Goal: Task Accomplishment & Management: Manage account settings

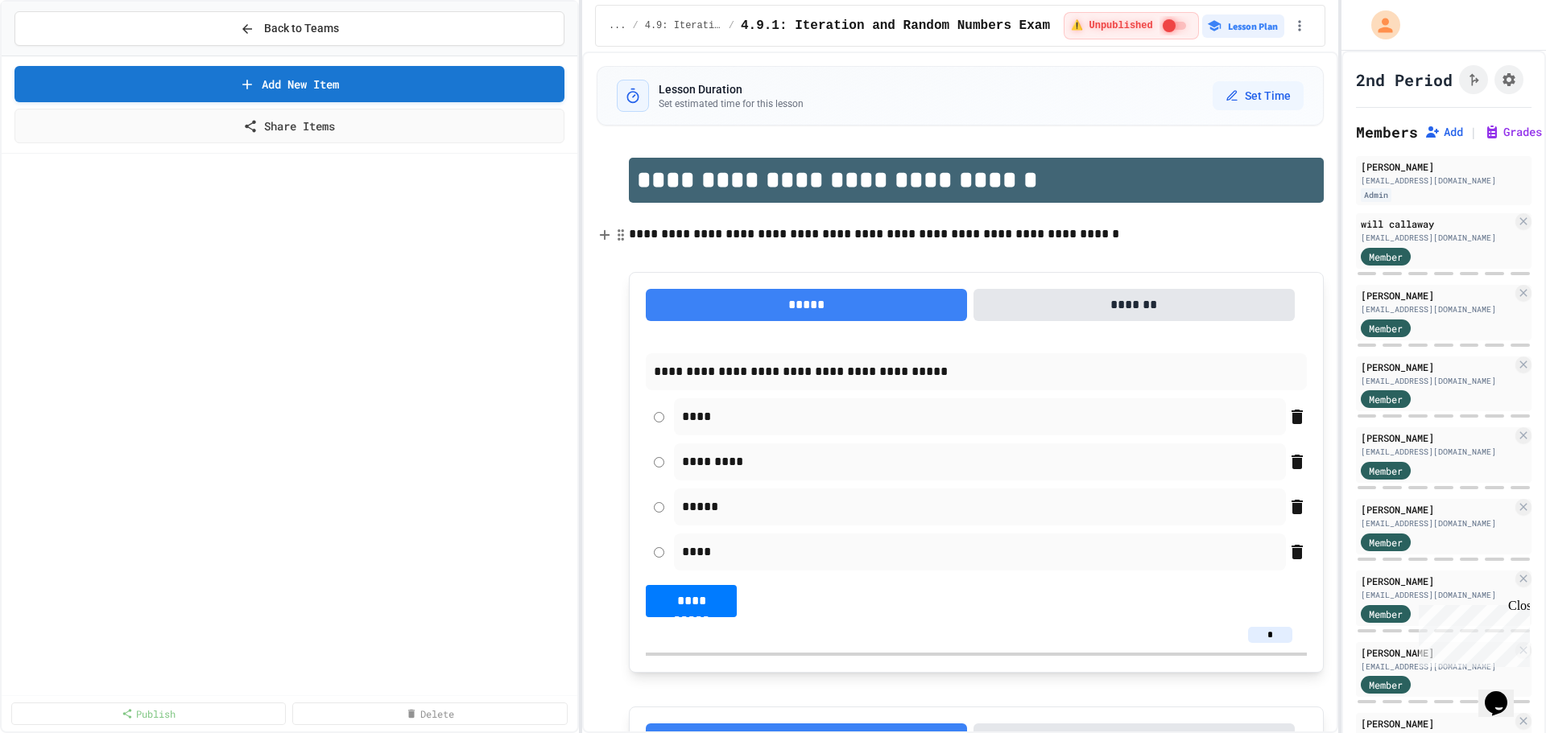
scroll to position [483, 0]
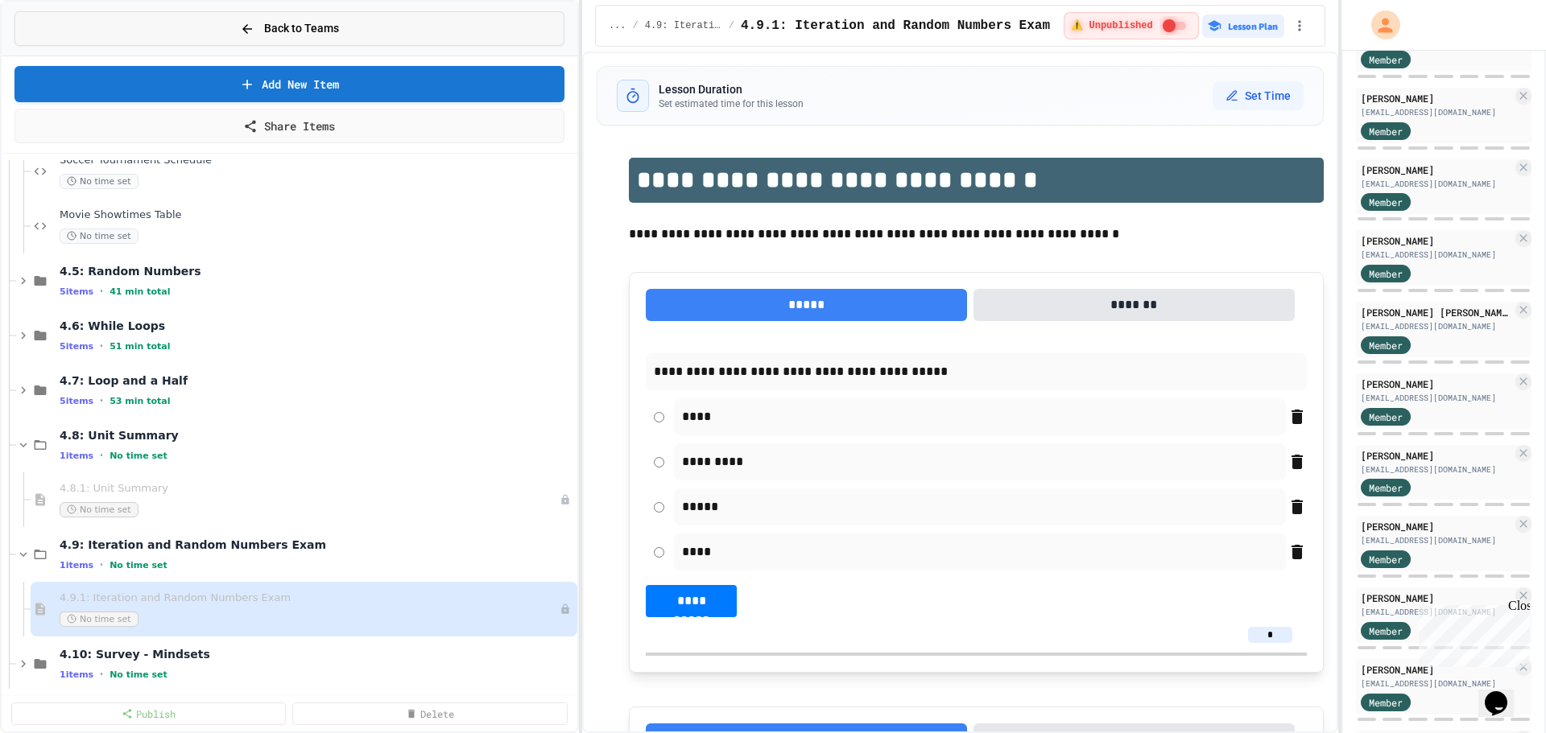
click at [367, 45] on button "Back to Teams" at bounding box center [289, 28] width 550 height 35
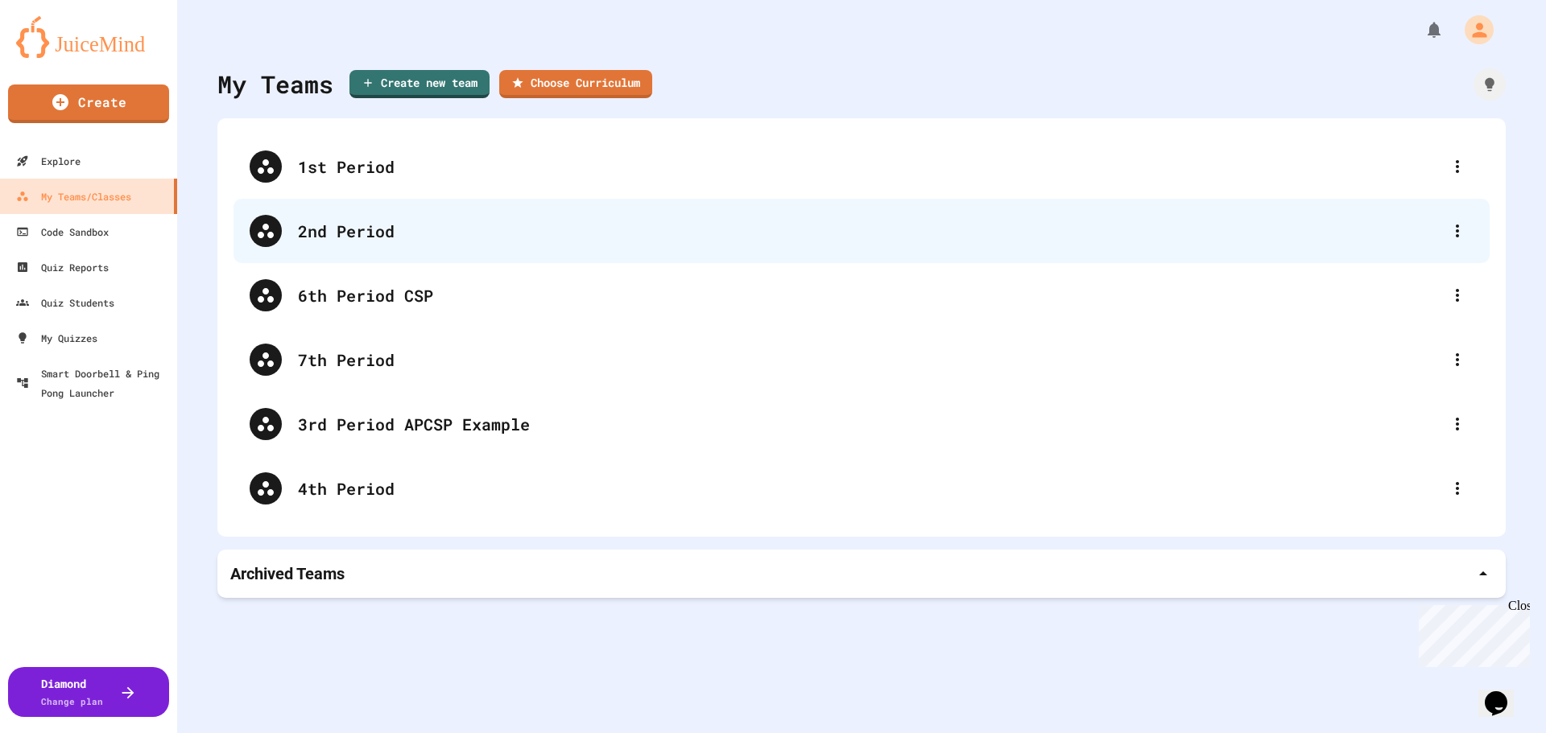
click at [363, 238] on div "2nd Period" at bounding box center [869, 231] width 1143 height 24
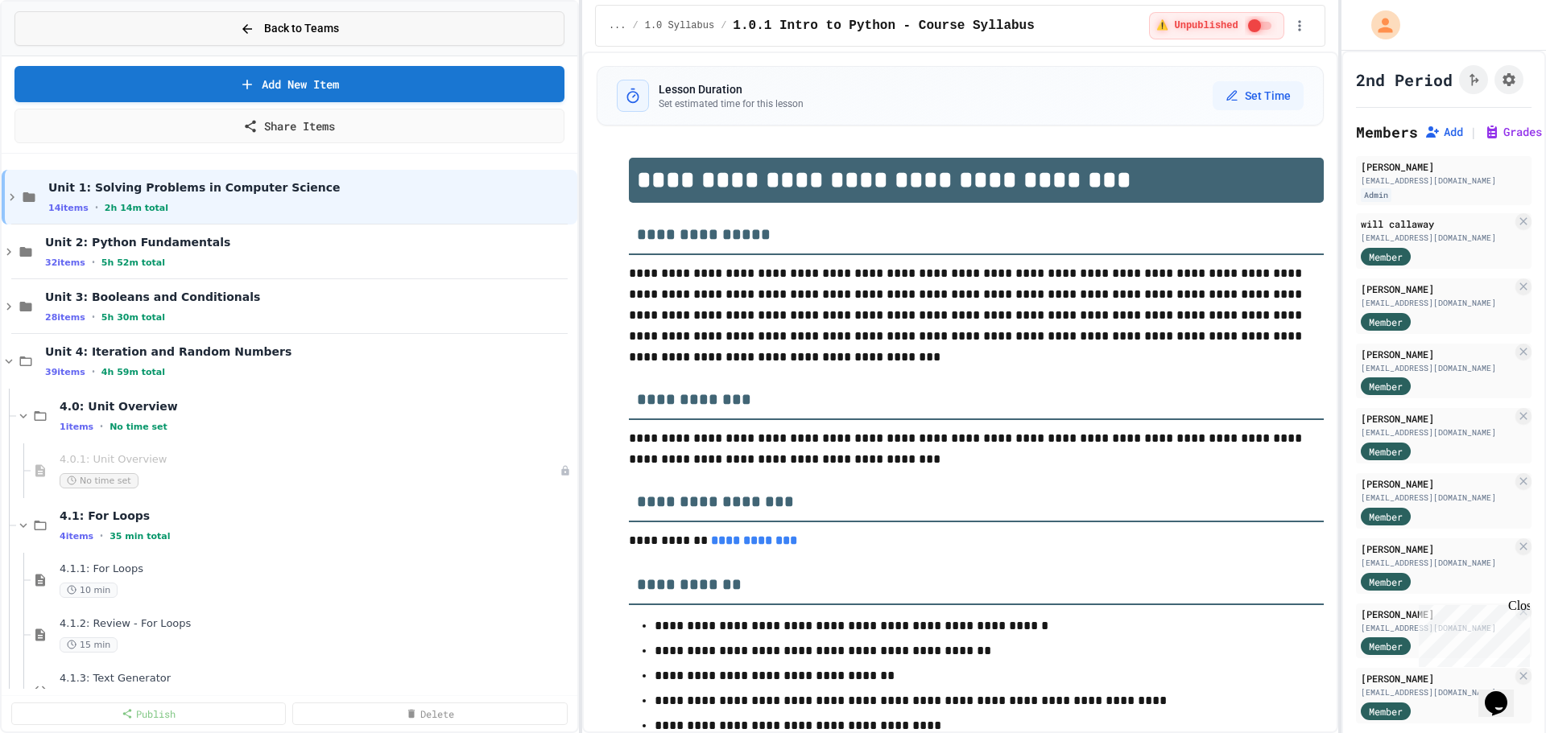
click at [344, 42] on button "Back to Teams" at bounding box center [289, 28] width 550 height 35
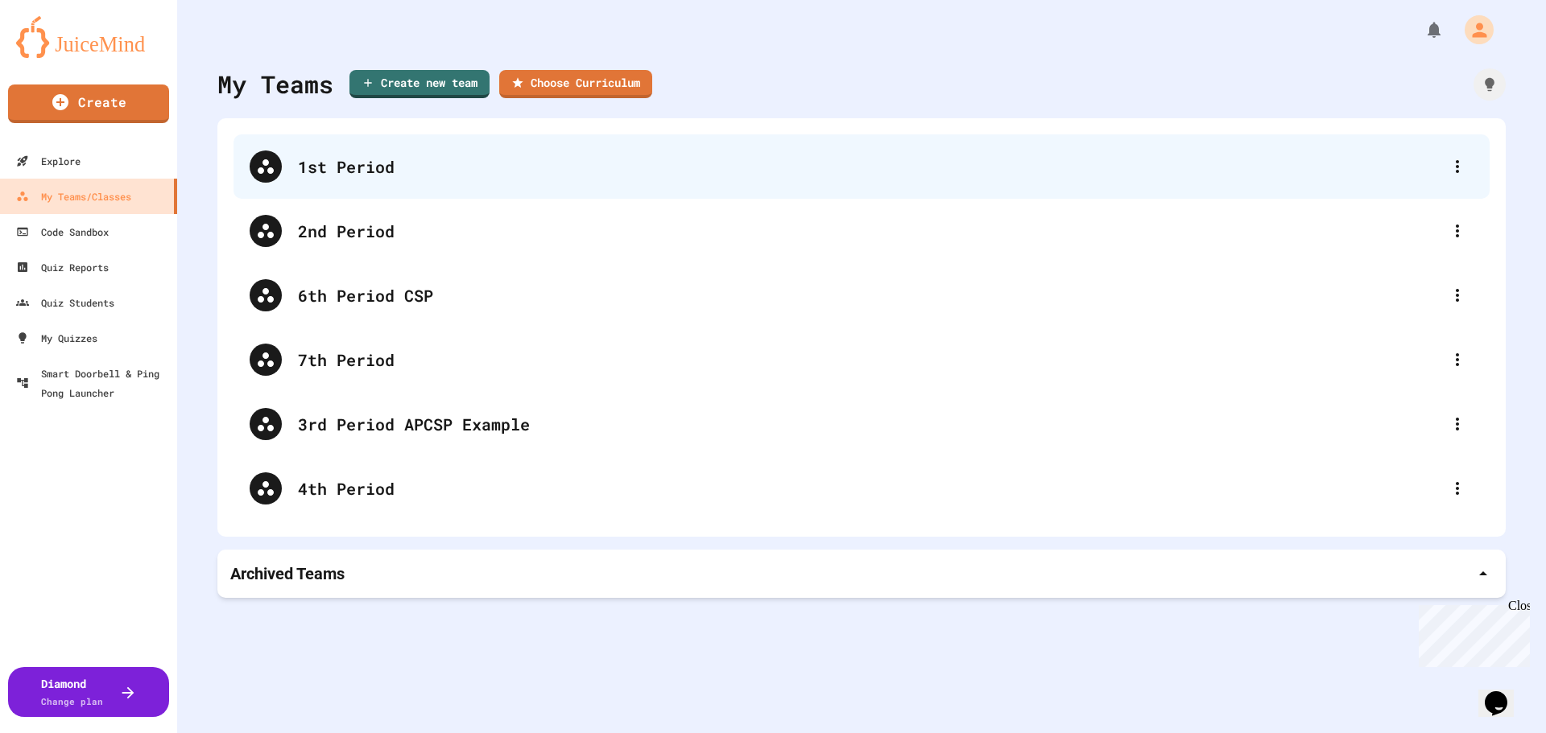
click at [319, 156] on div "1st Period" at bounding box center [869, 167] width 1143 height 24
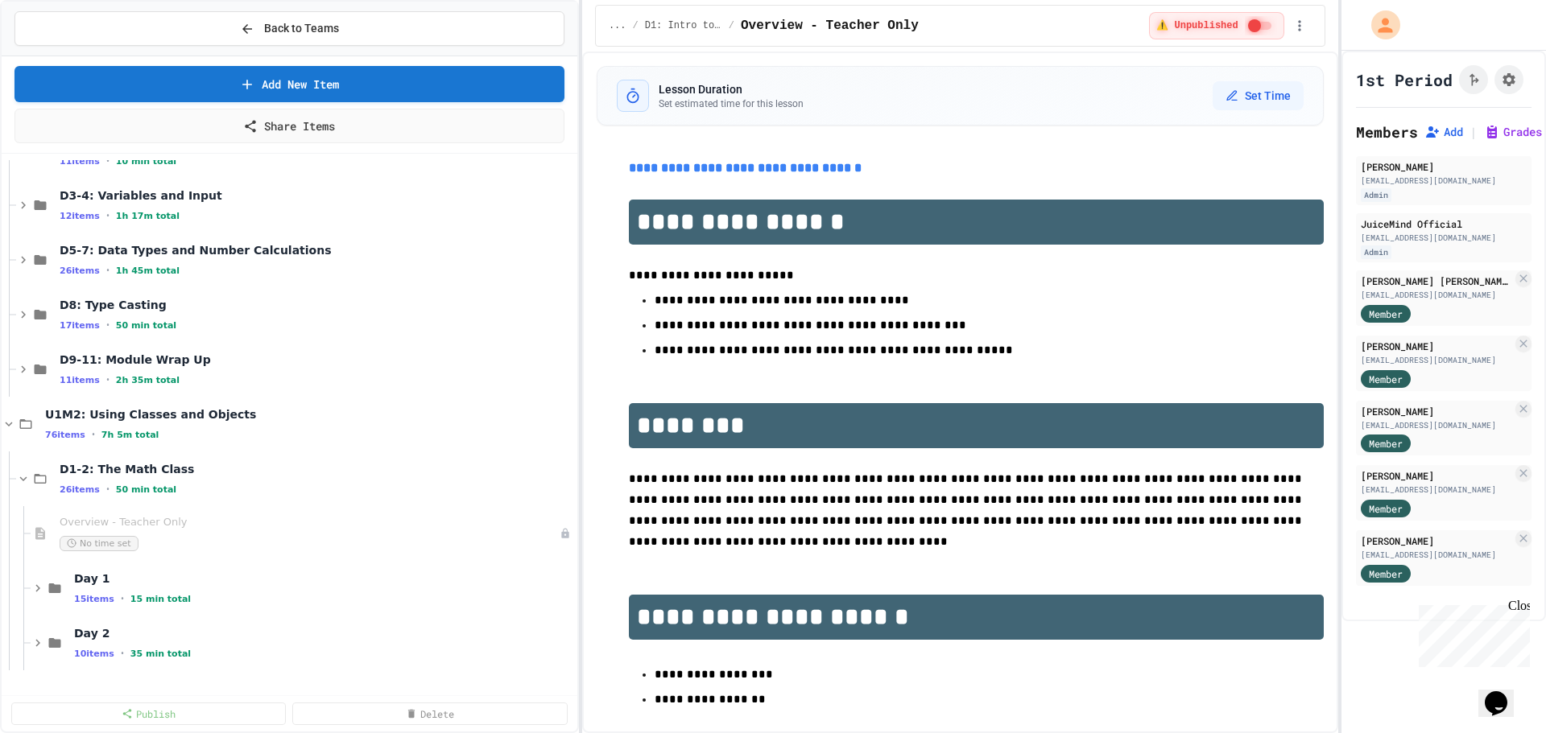
scroll to position [403, 0]
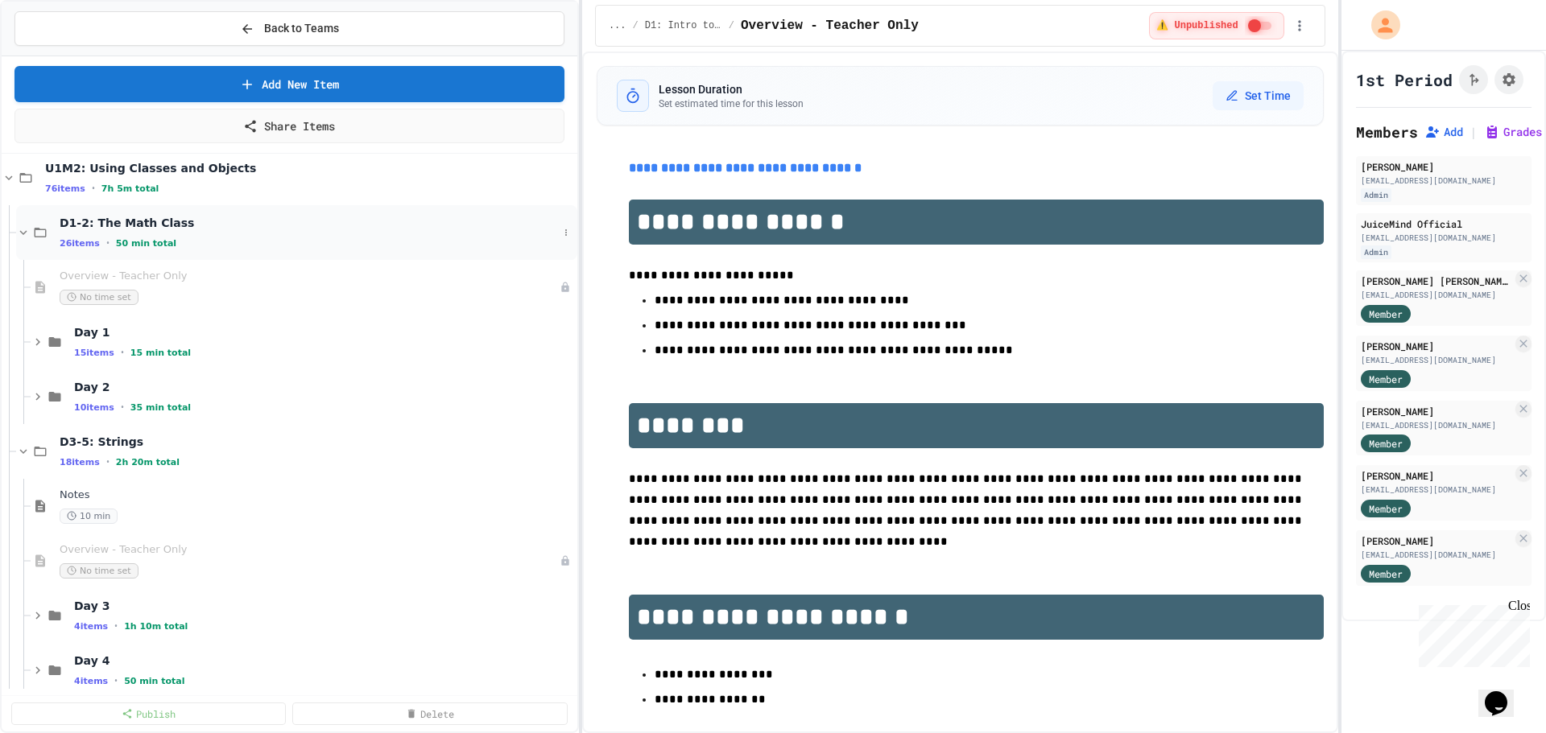
click at [22, 233] on icon at bounding box center [23, 232] width 7 height 5
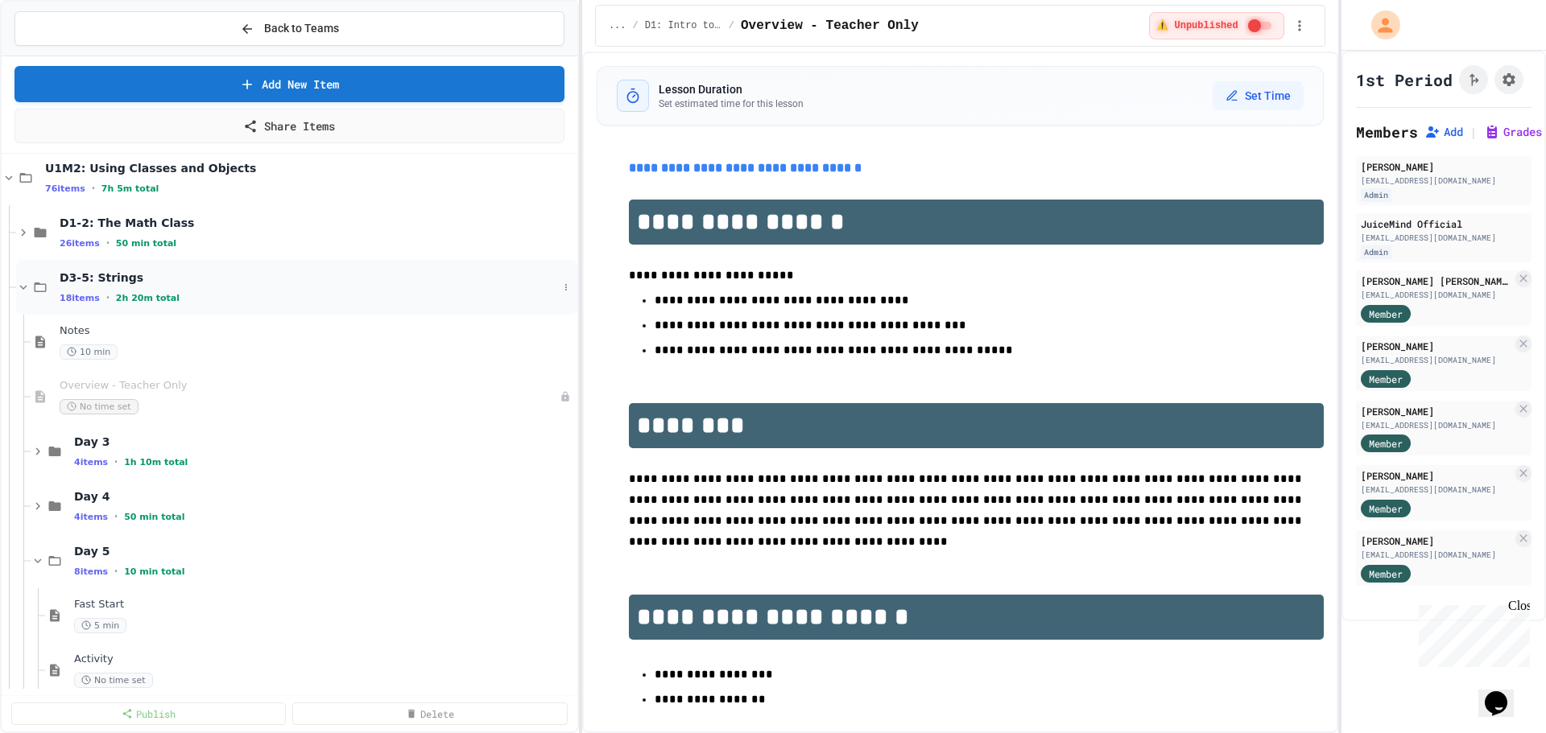
click at [27, 291] on icon at bounding box center [23, 287] width 14 height 14
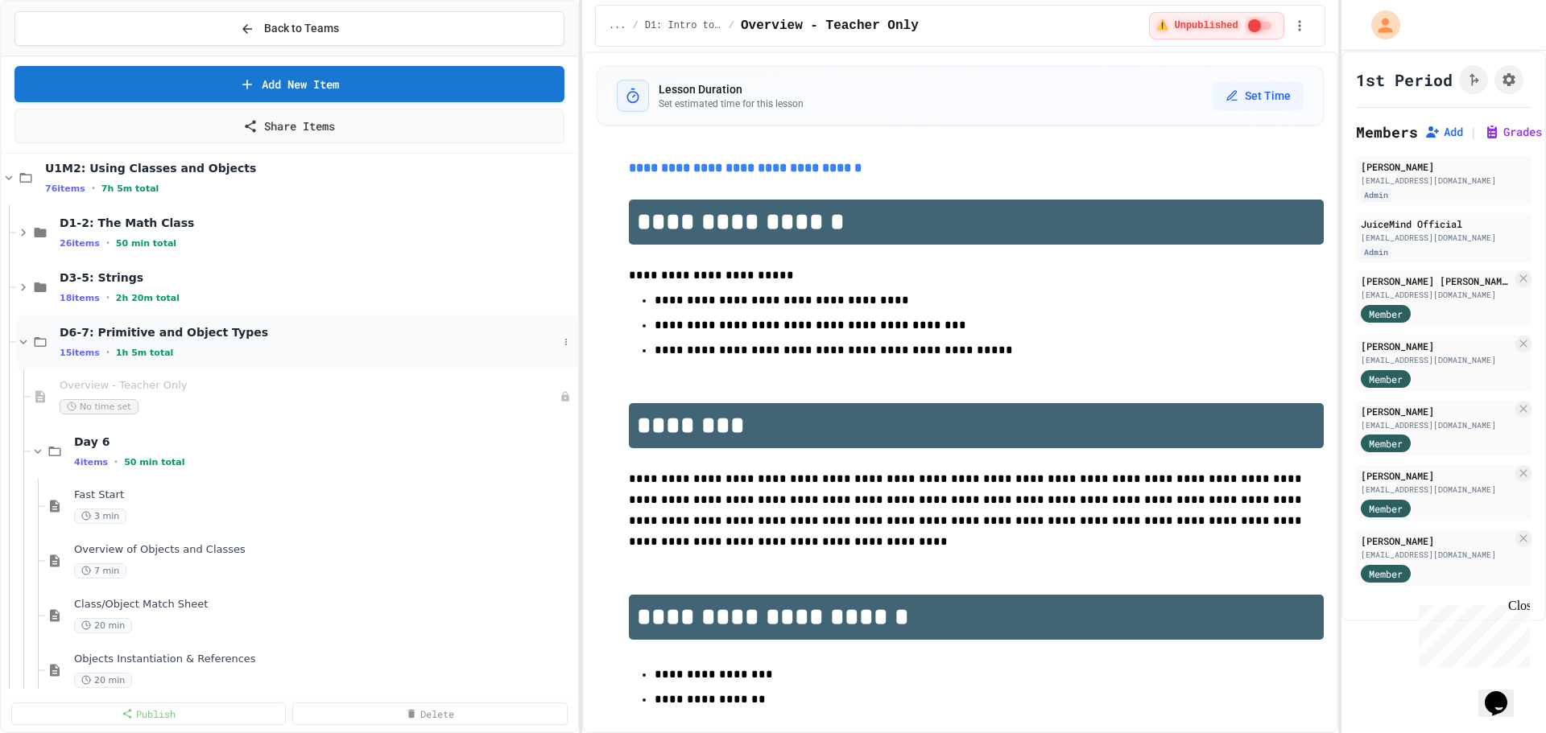
click at [24, 345] on icon at bounding box center [23, 342] width 14 height 14
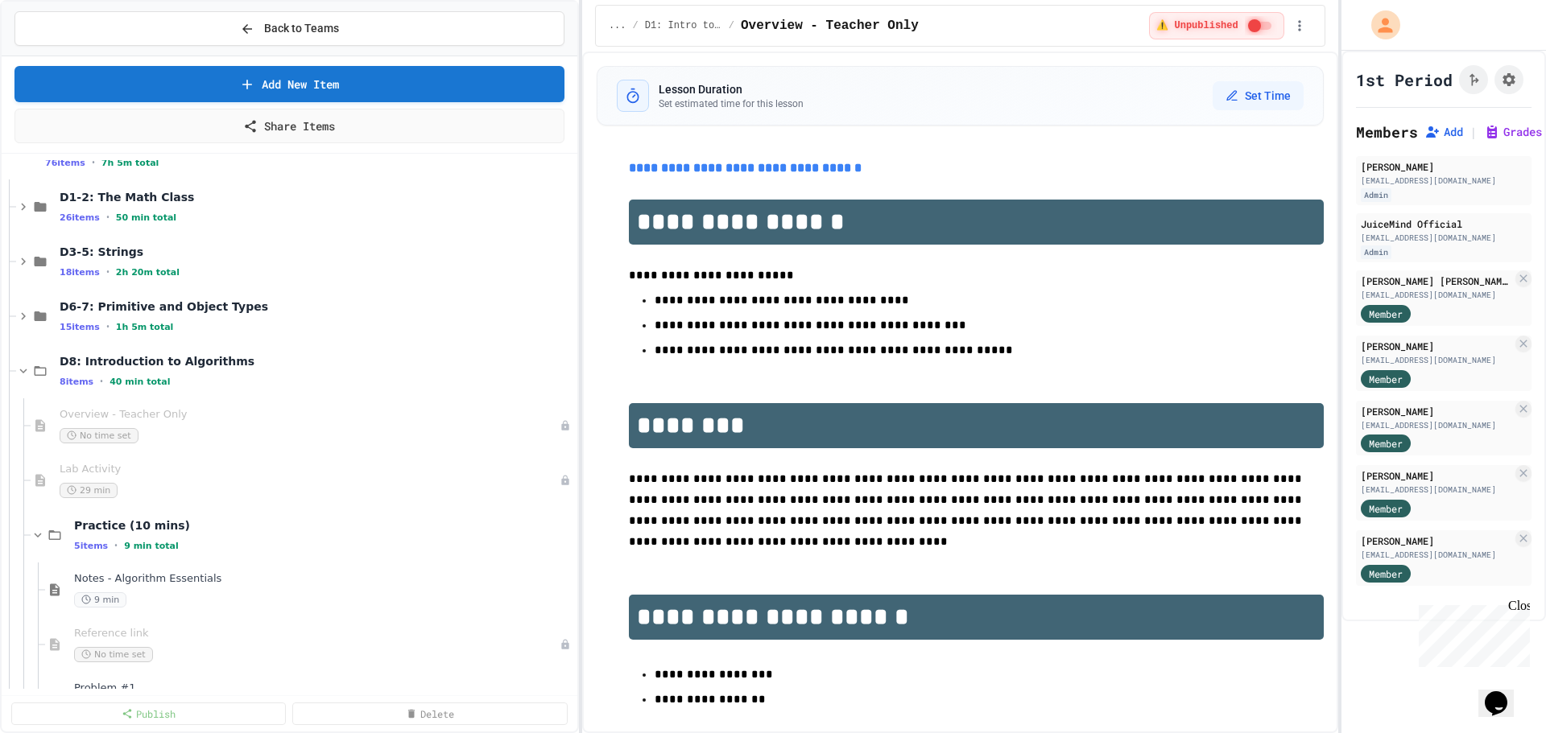
scroll to position [483, 0]
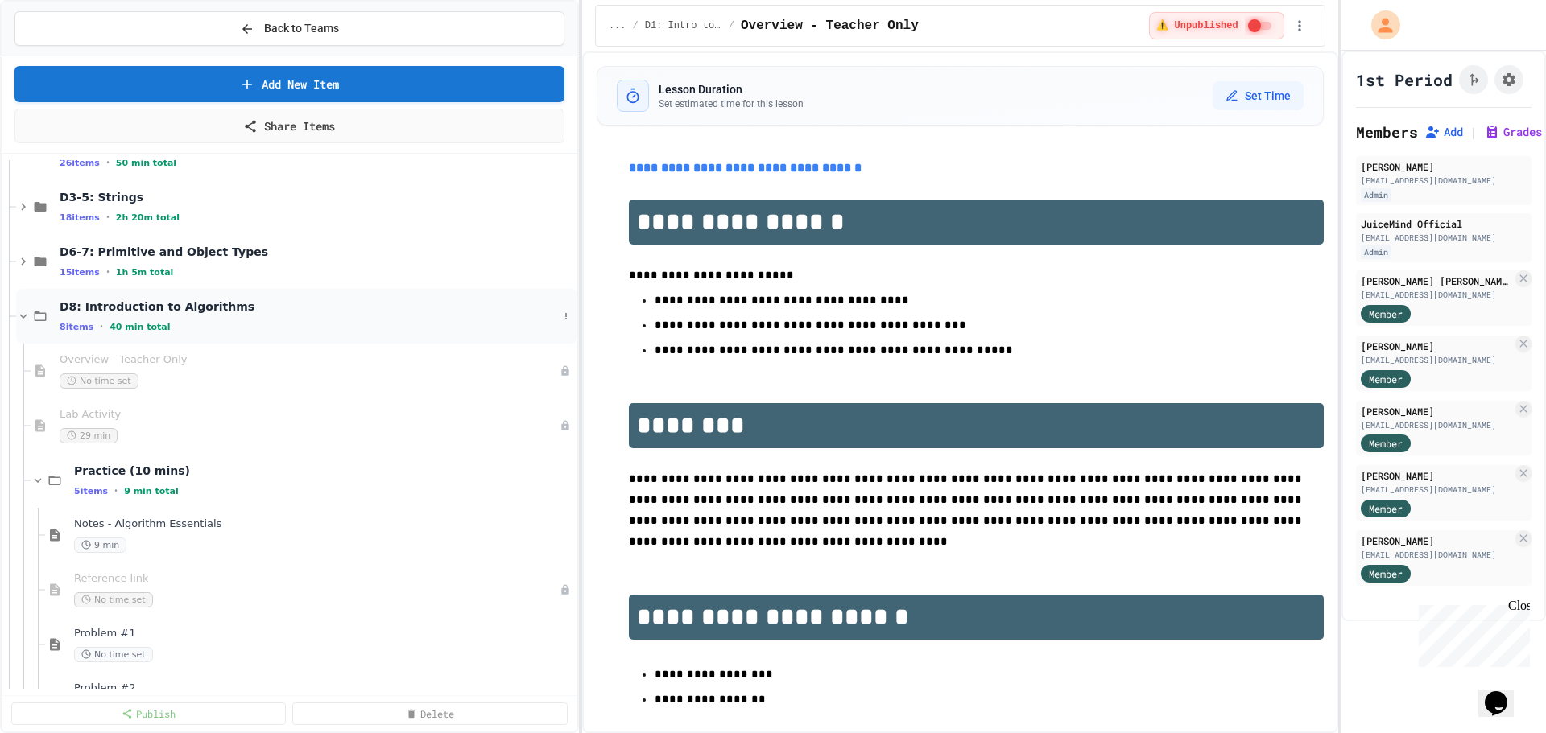
click at [31, 316] on icon at bounding box center [40, 316] width 19 height 14
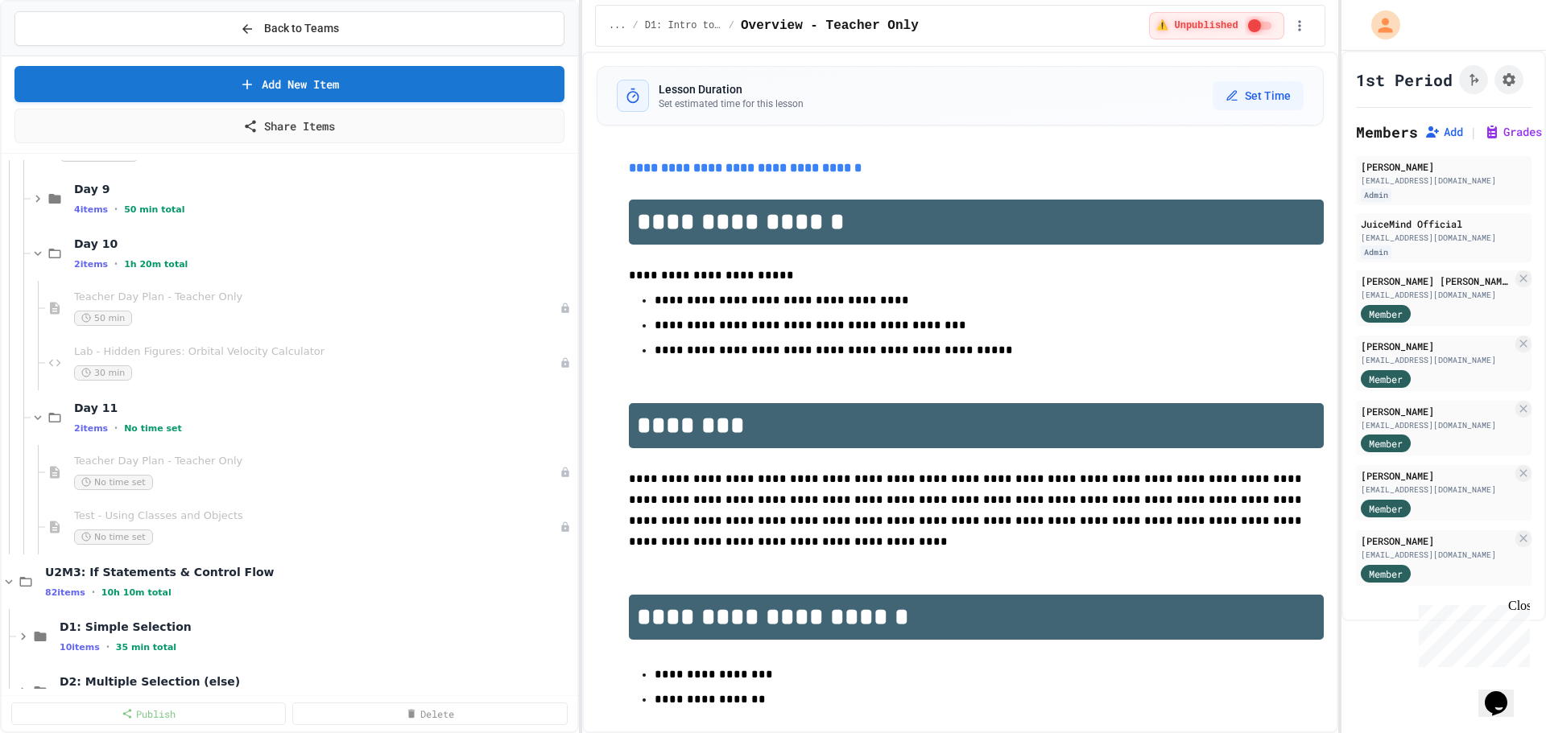
scroll to position [805, 0]
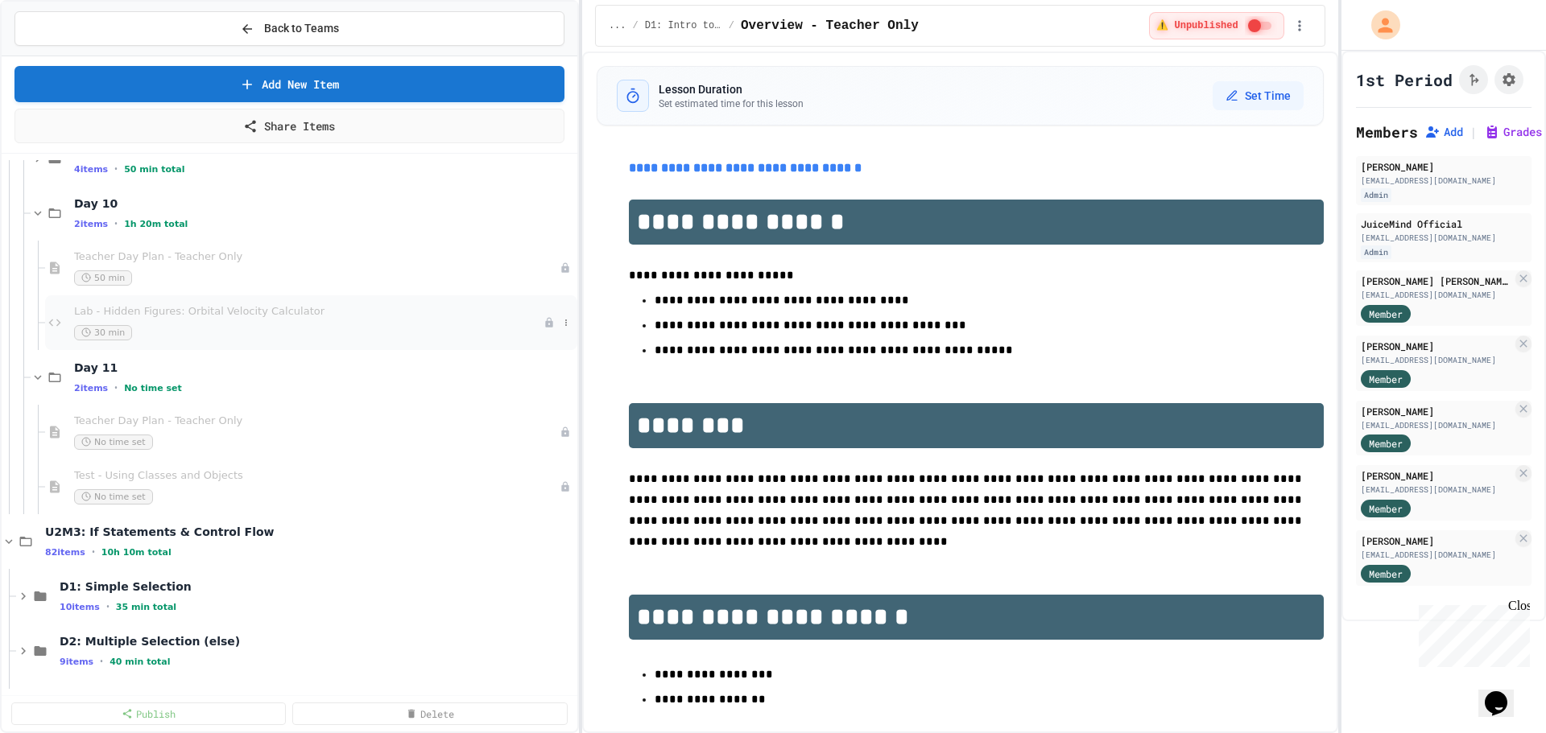
click at [216, 308] on span "Lab - Hidden Figures: Orbital Velocity Calculator" at bounding box center [308, 312] width 469 height 14
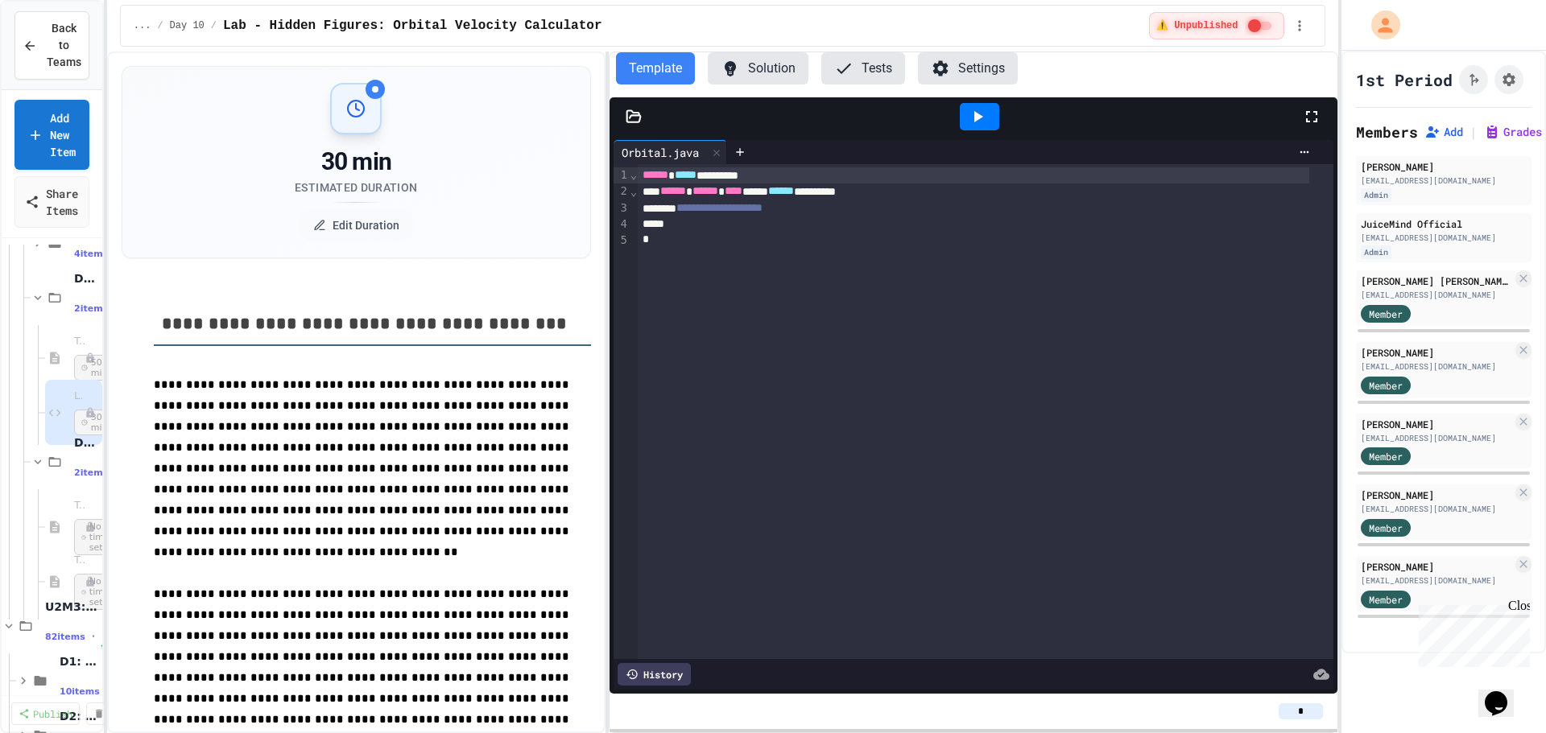
click at [105, 221] on div "**********" at bounding box center [773, 366] width 1546 height 733
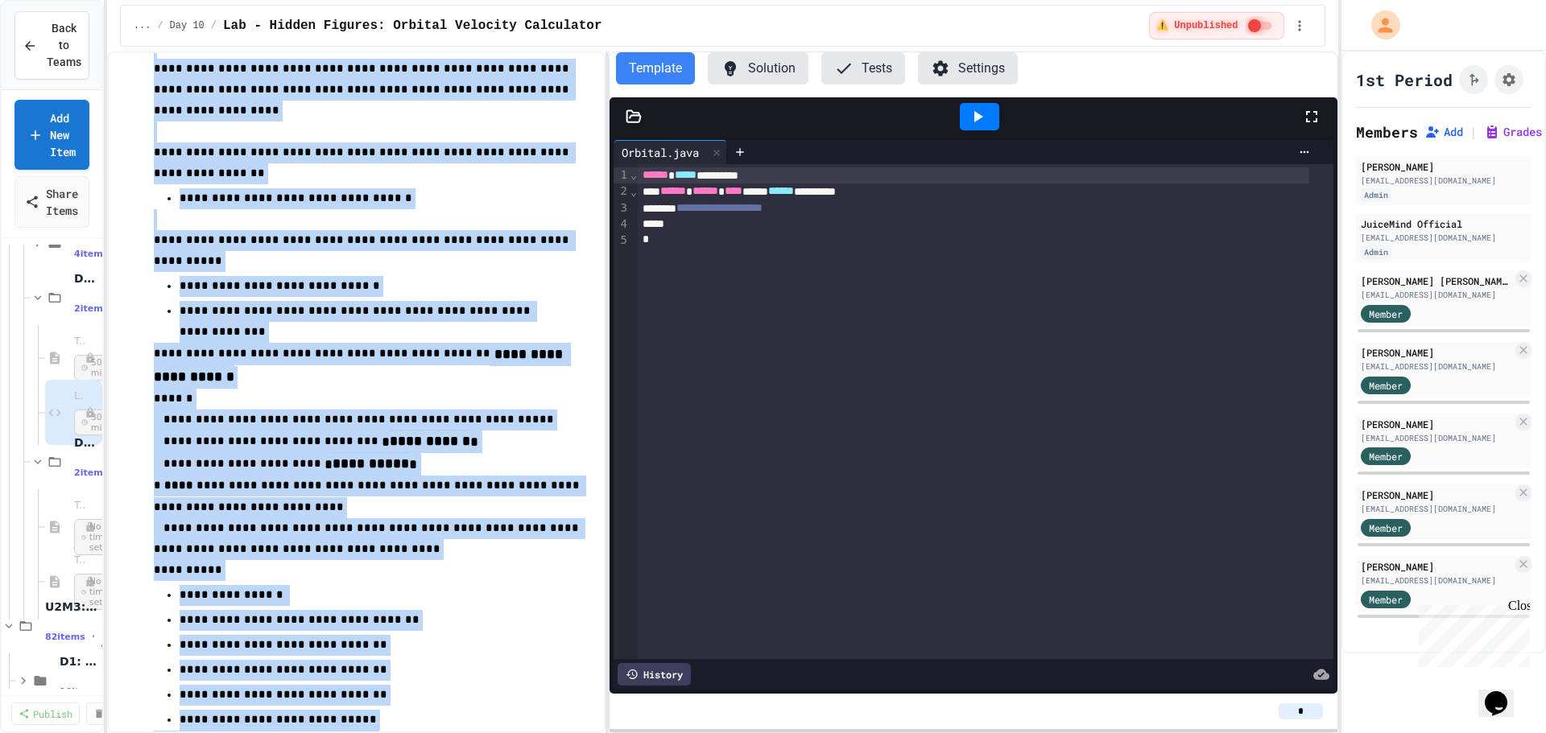
drag, startPoint x: 142, startPoint y: 333, endPoint x: 442, endPoint y: 754, distance: 516.5
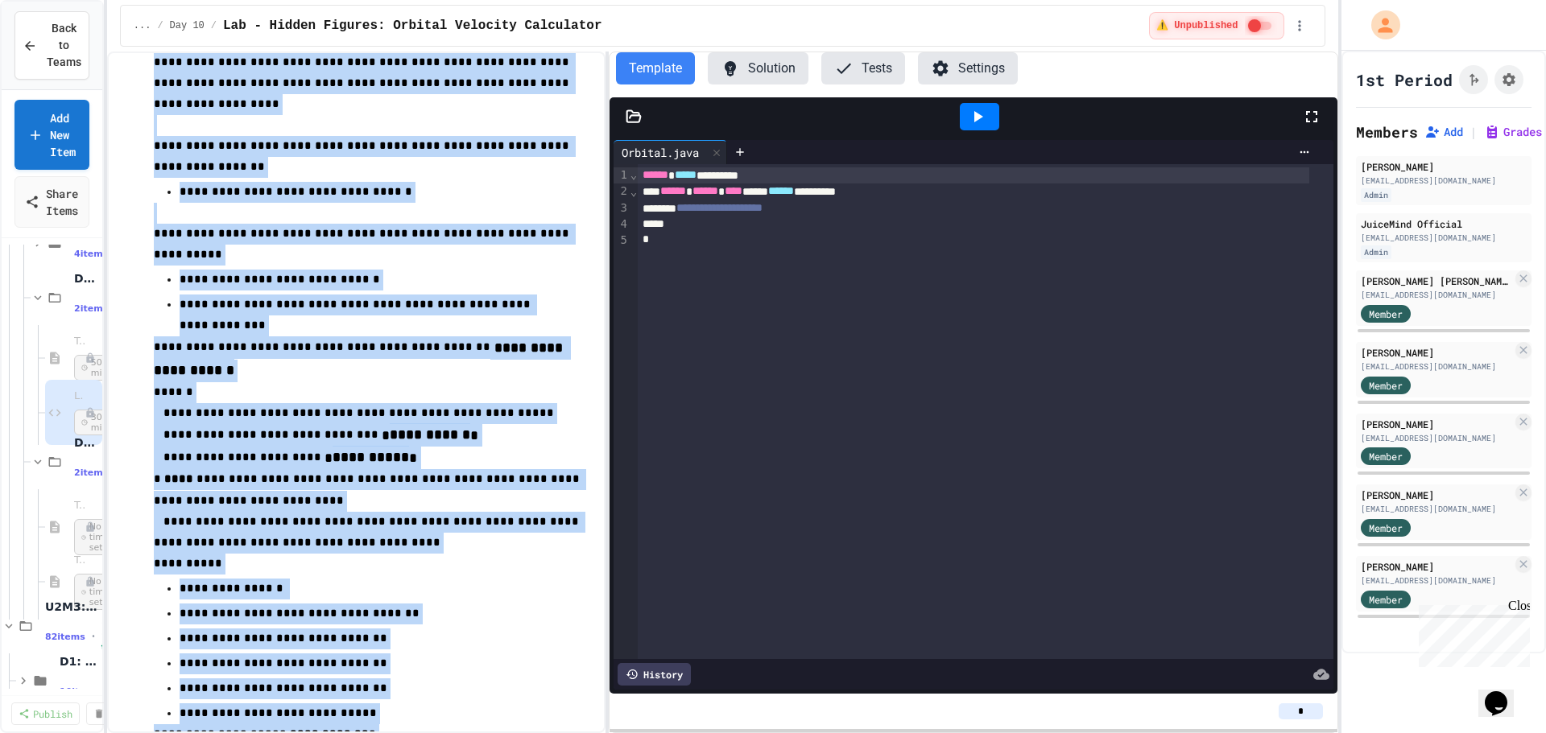
click at [442, 733] on html "**********" at bounding box center [773, 366] width 1546 height 733
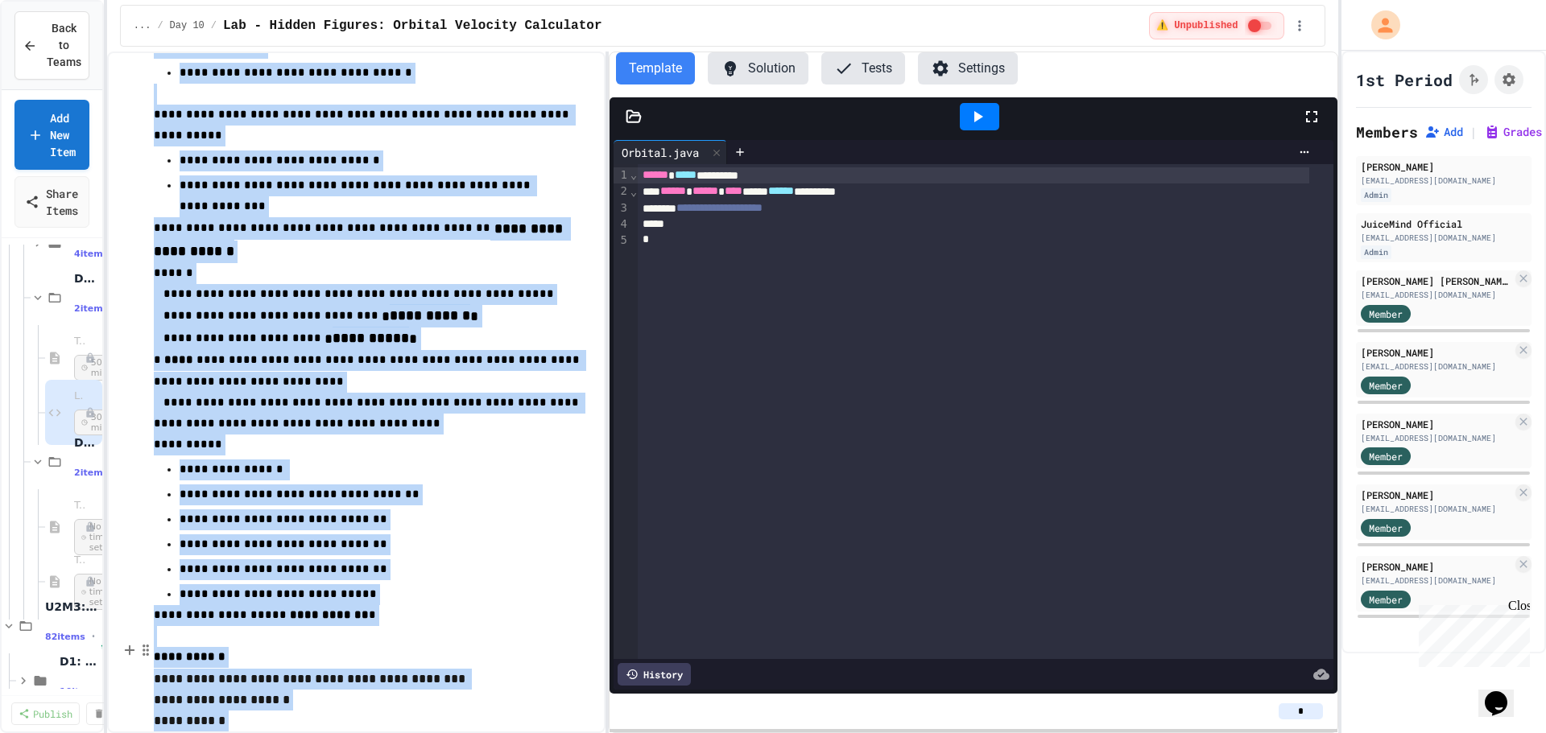
scroll to position [1155, 0]
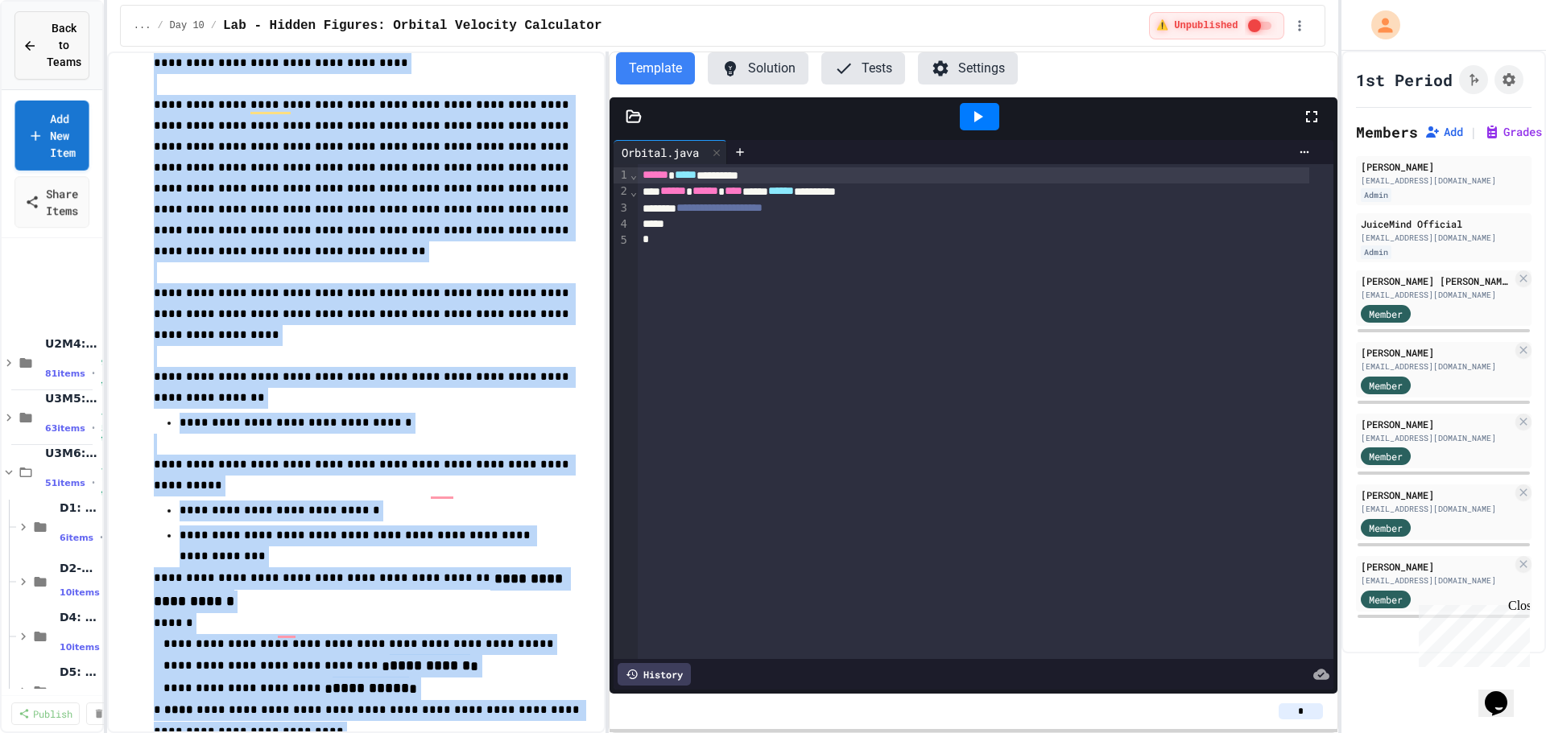
scroll to position [0, 0]
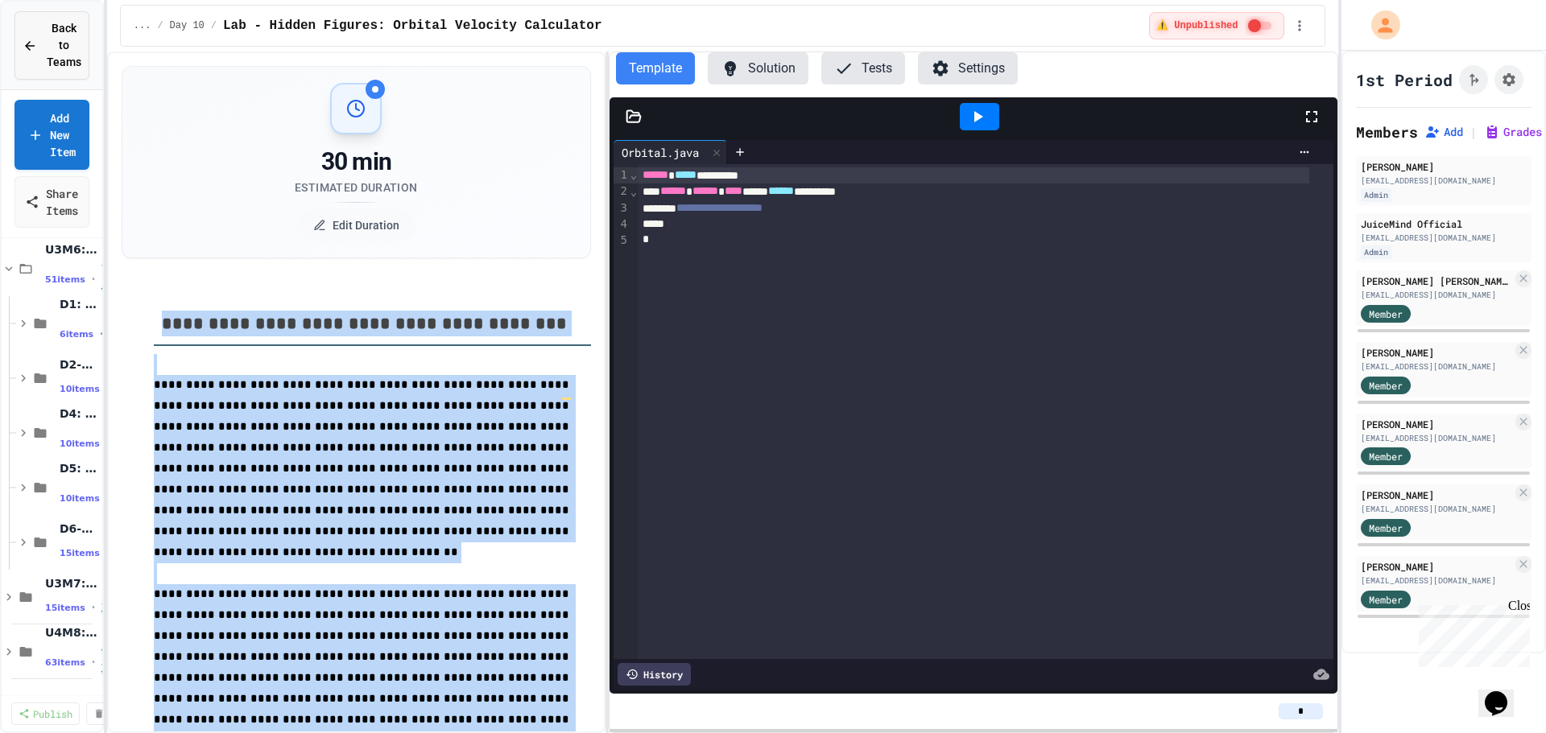
drag, startPoint x: 506, startPoint y: 667, endPoint x: 69, endPoint y: 39, distance: 765.4
click at [69, 39] on div "**********" at bounding box center [773, 366] width 1546 height 733
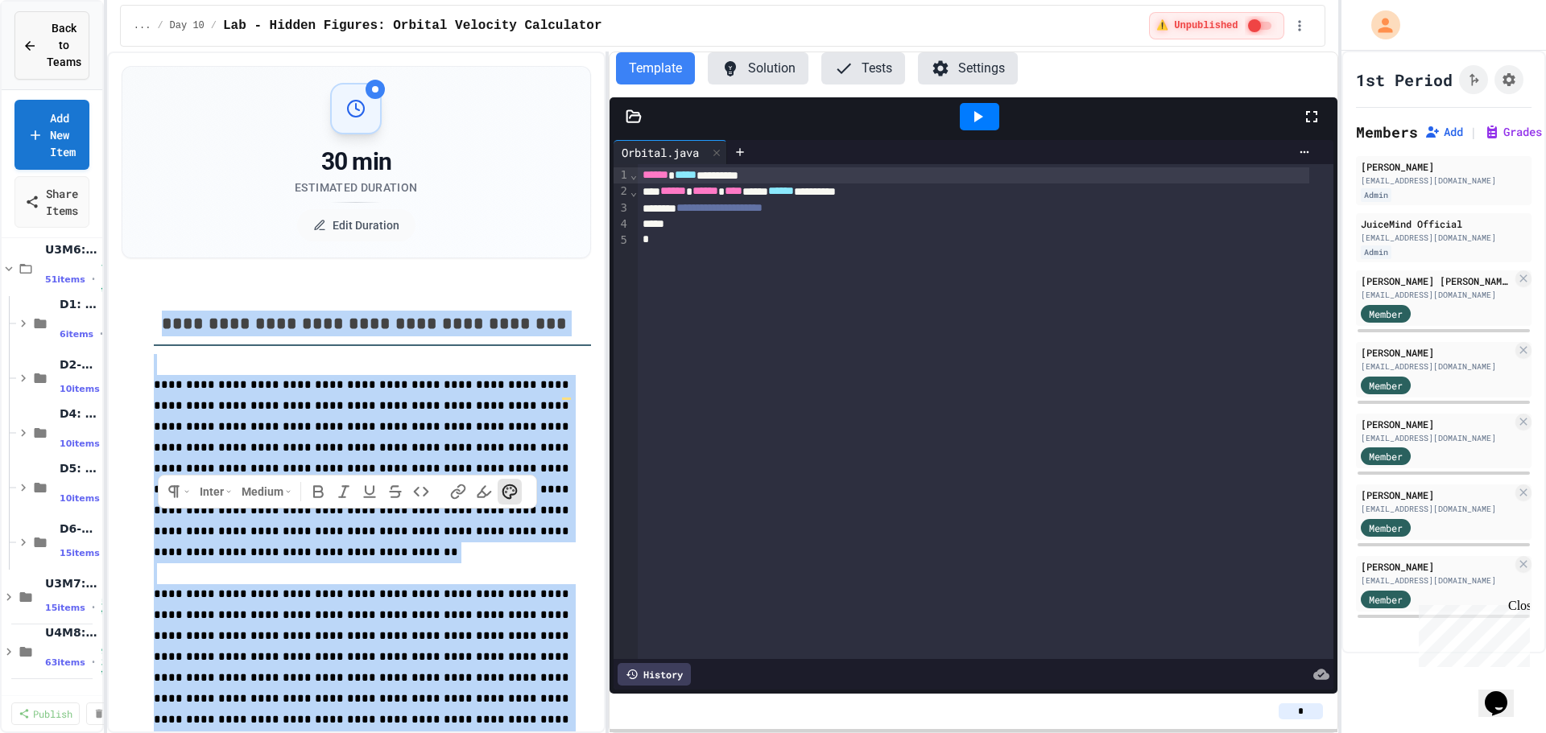
copy div "**********"
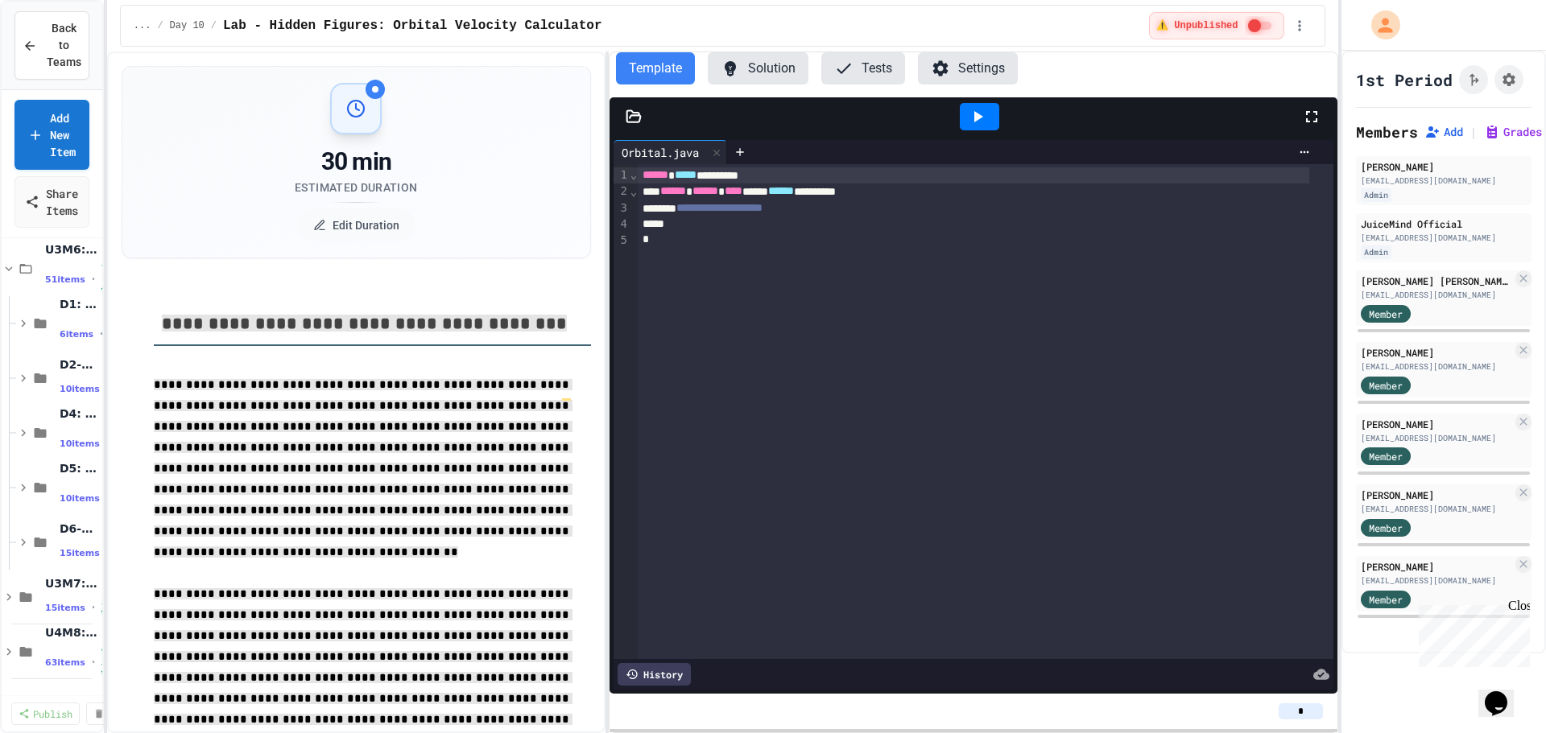
click at [226, 134] on div "30 min Estimated Duration Edit Duration" at bounding box center [356, 162] width 429 height 159
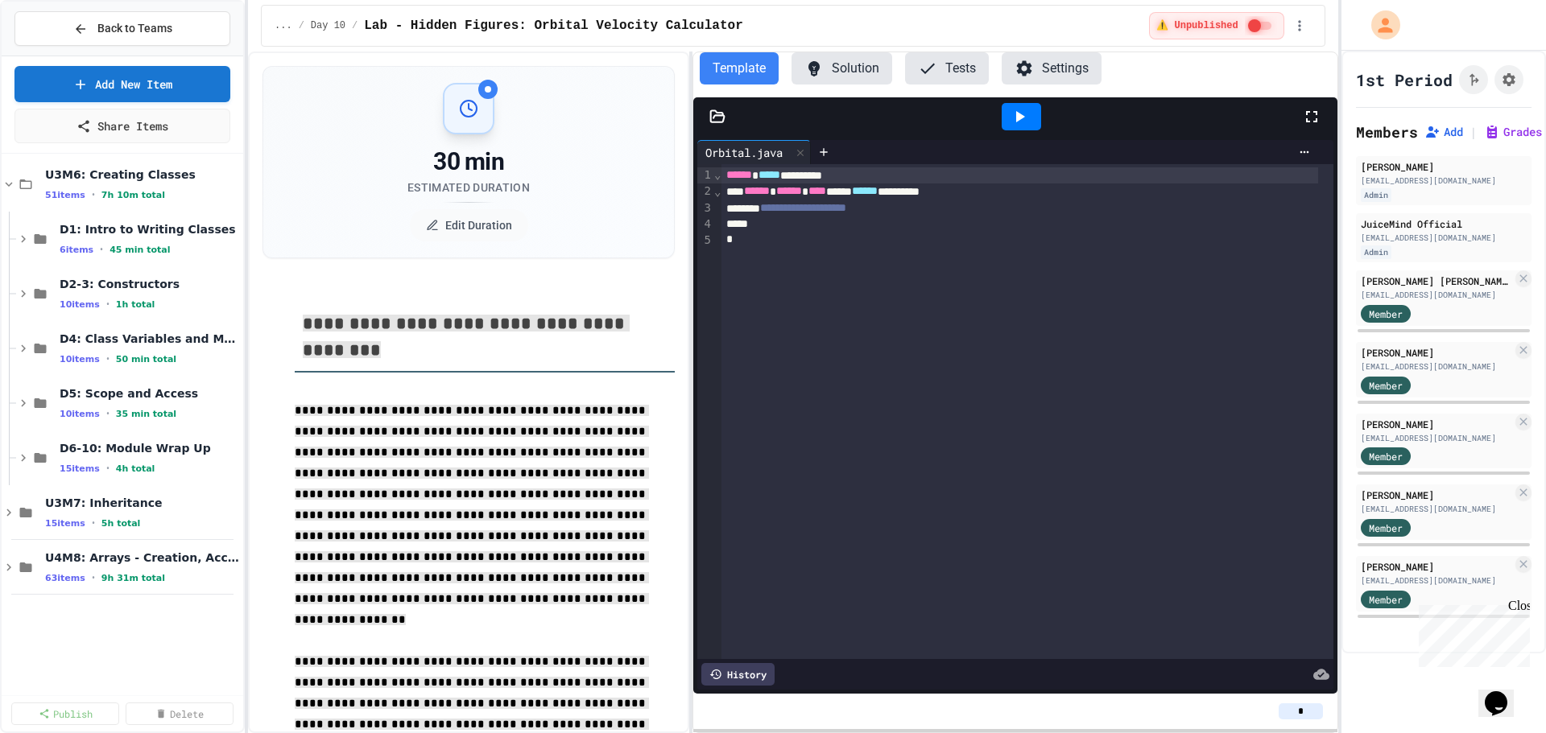
scroll to position [2039, 0]
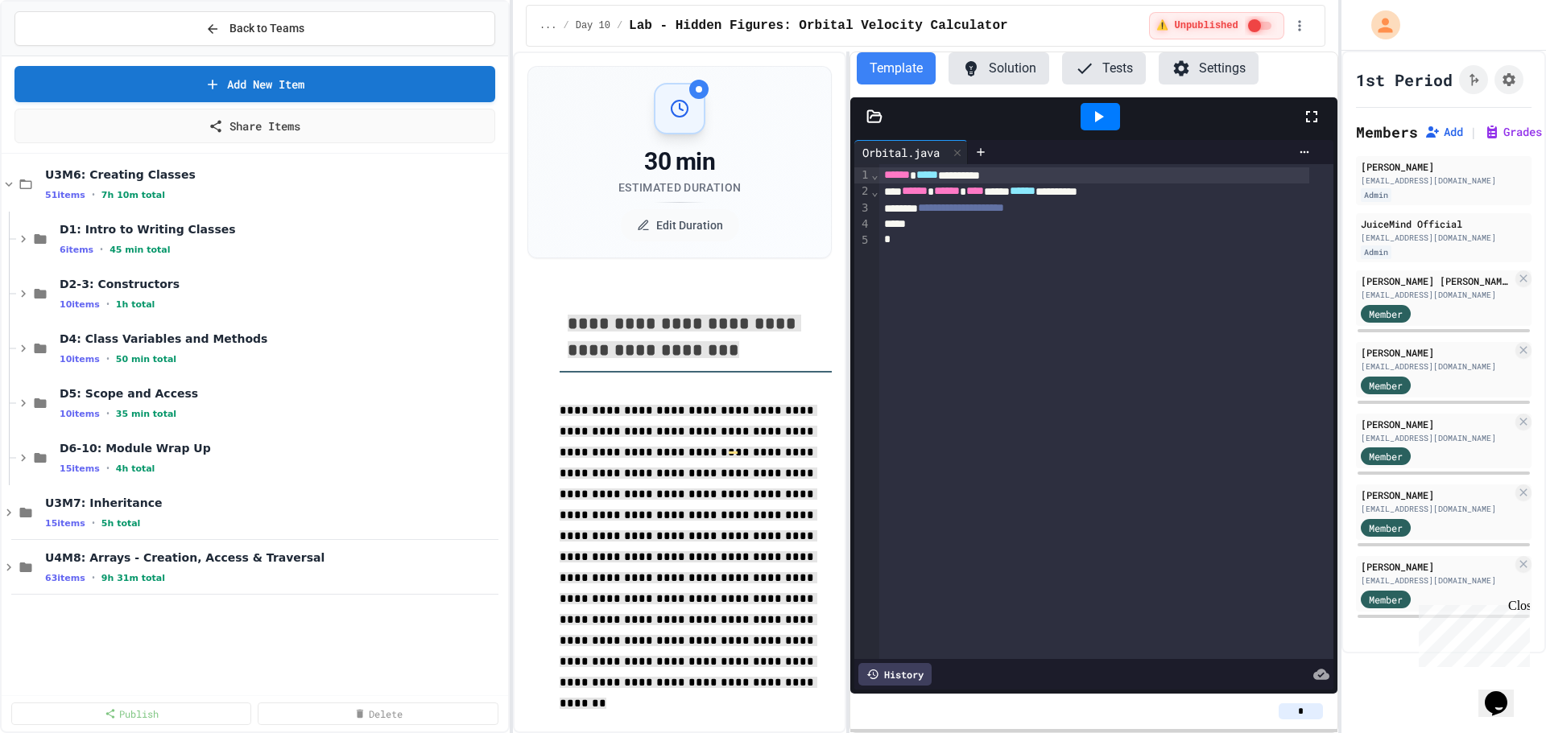
click at [510, 252] on div "**********" at bounding box center [773, 366] width 1546 height 733
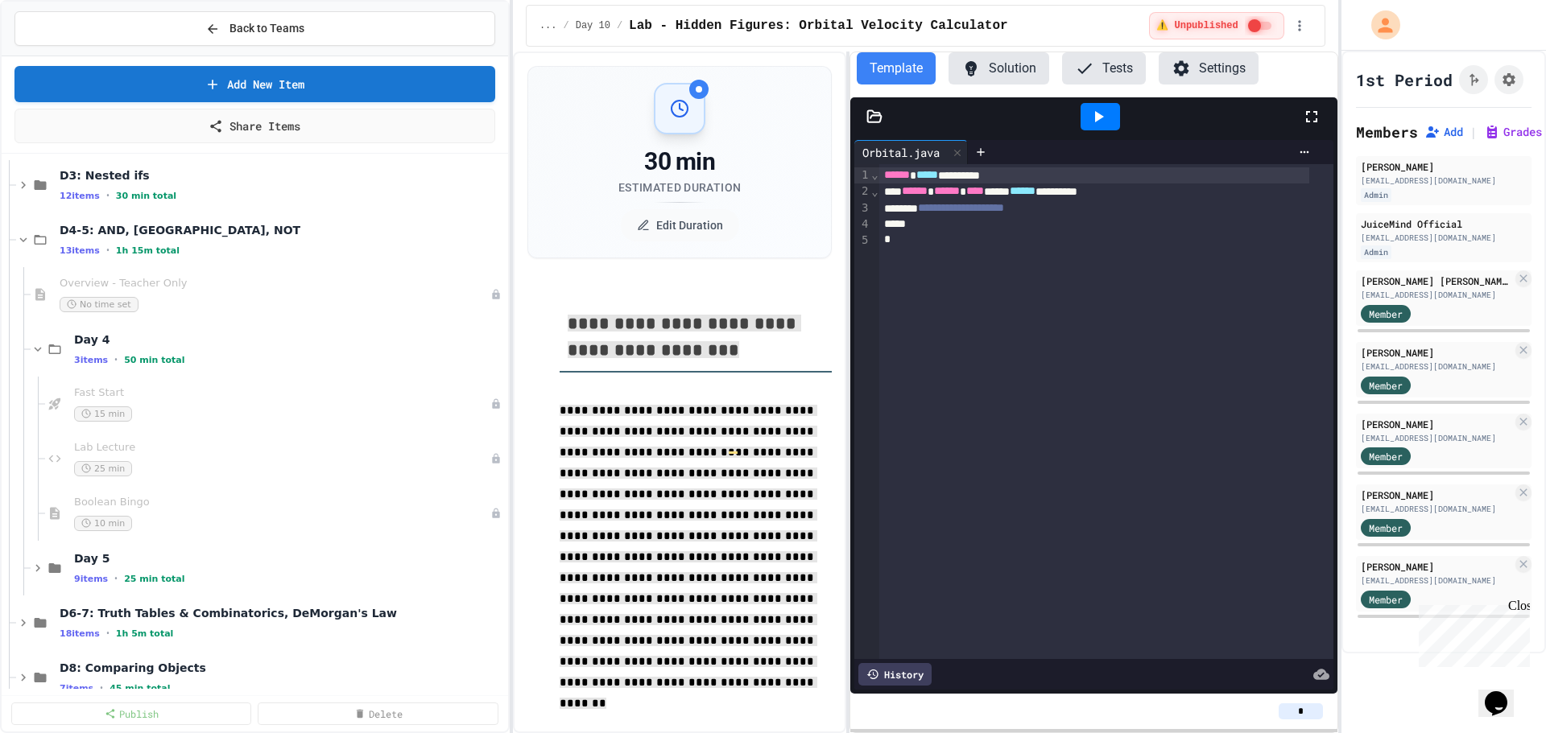
scroll to position [1310, 0]
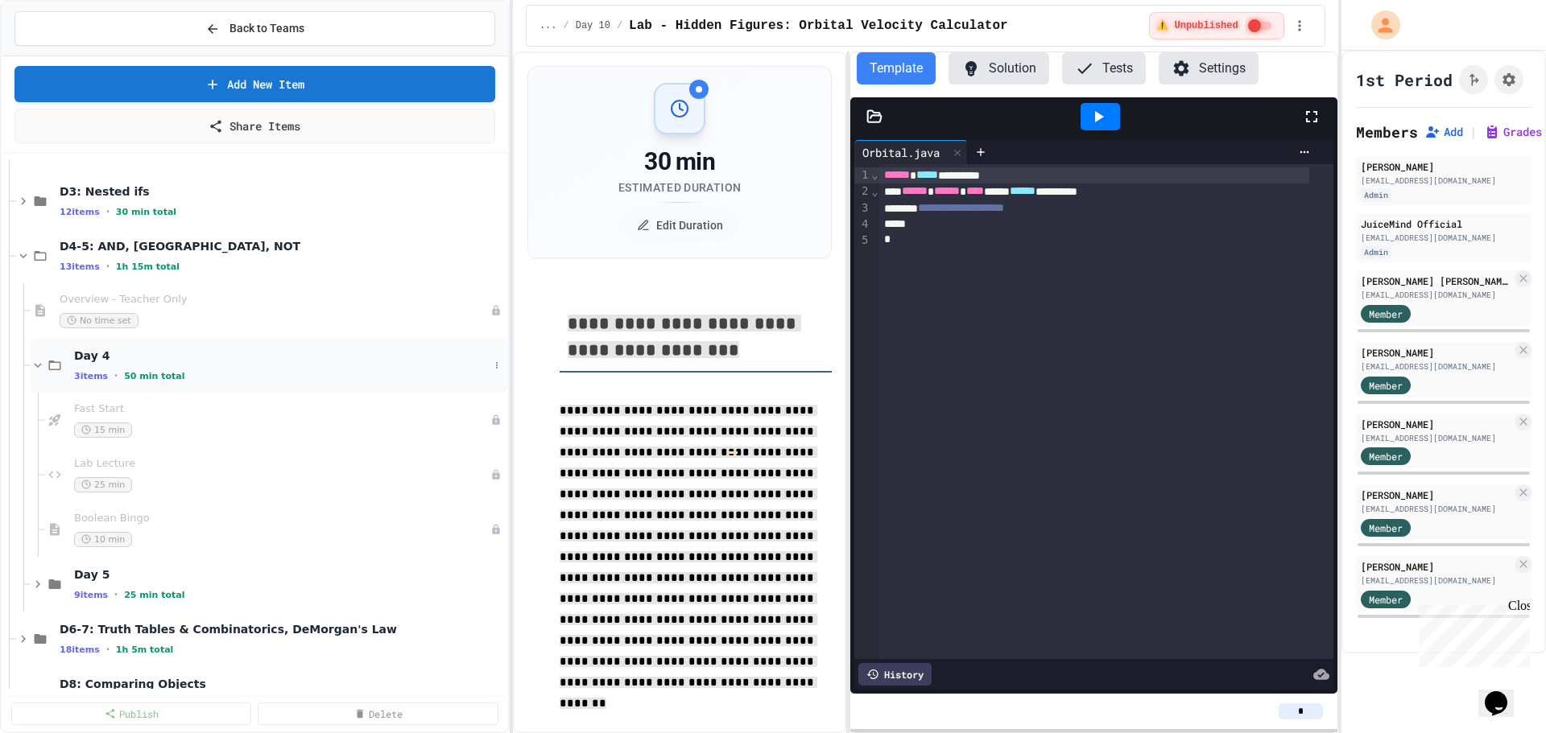
click at [39, 359] on icon at bounding box center [38, 365] width 14 height 14
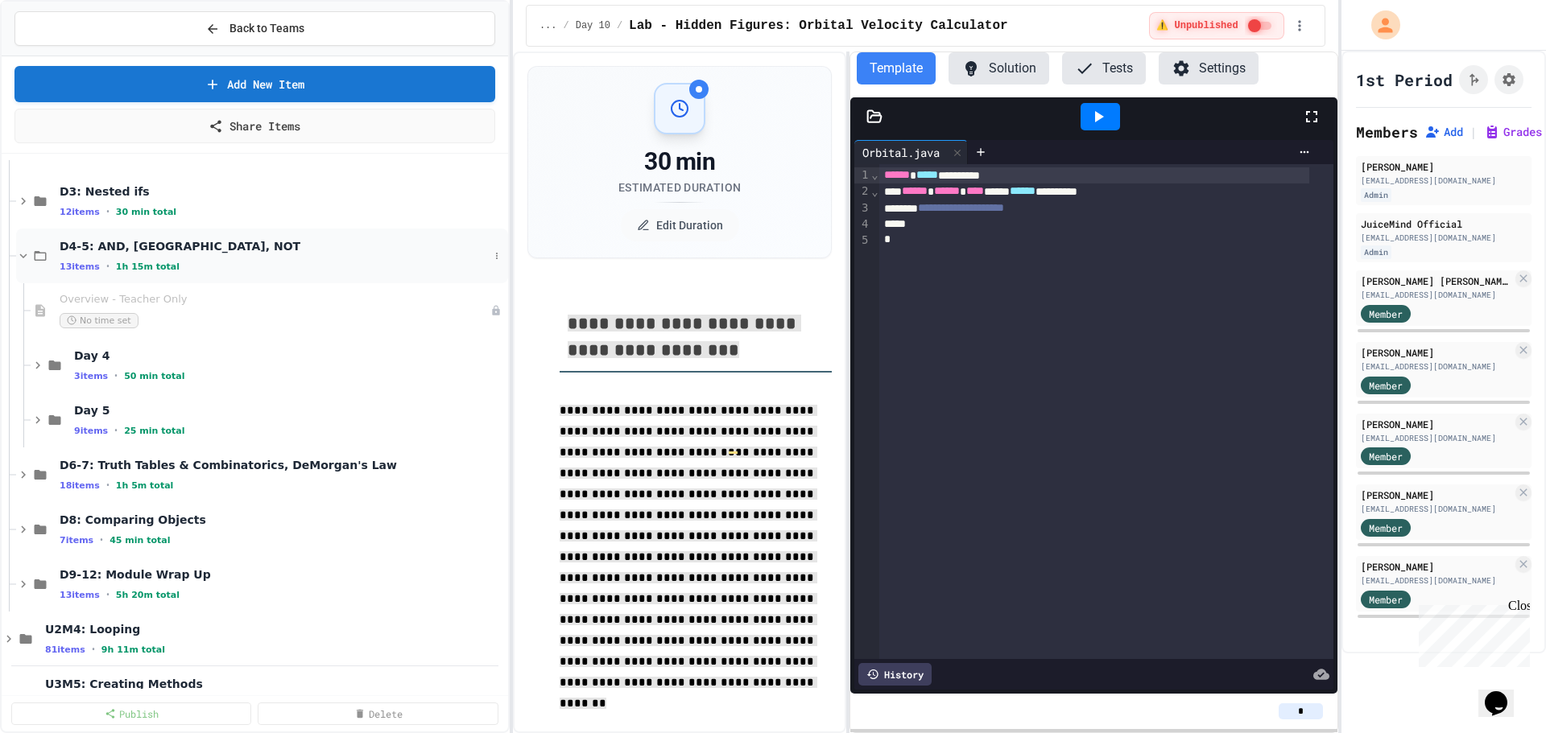
click at [19, 257] on icon at bounding box center [23, 256] width 14 height 14
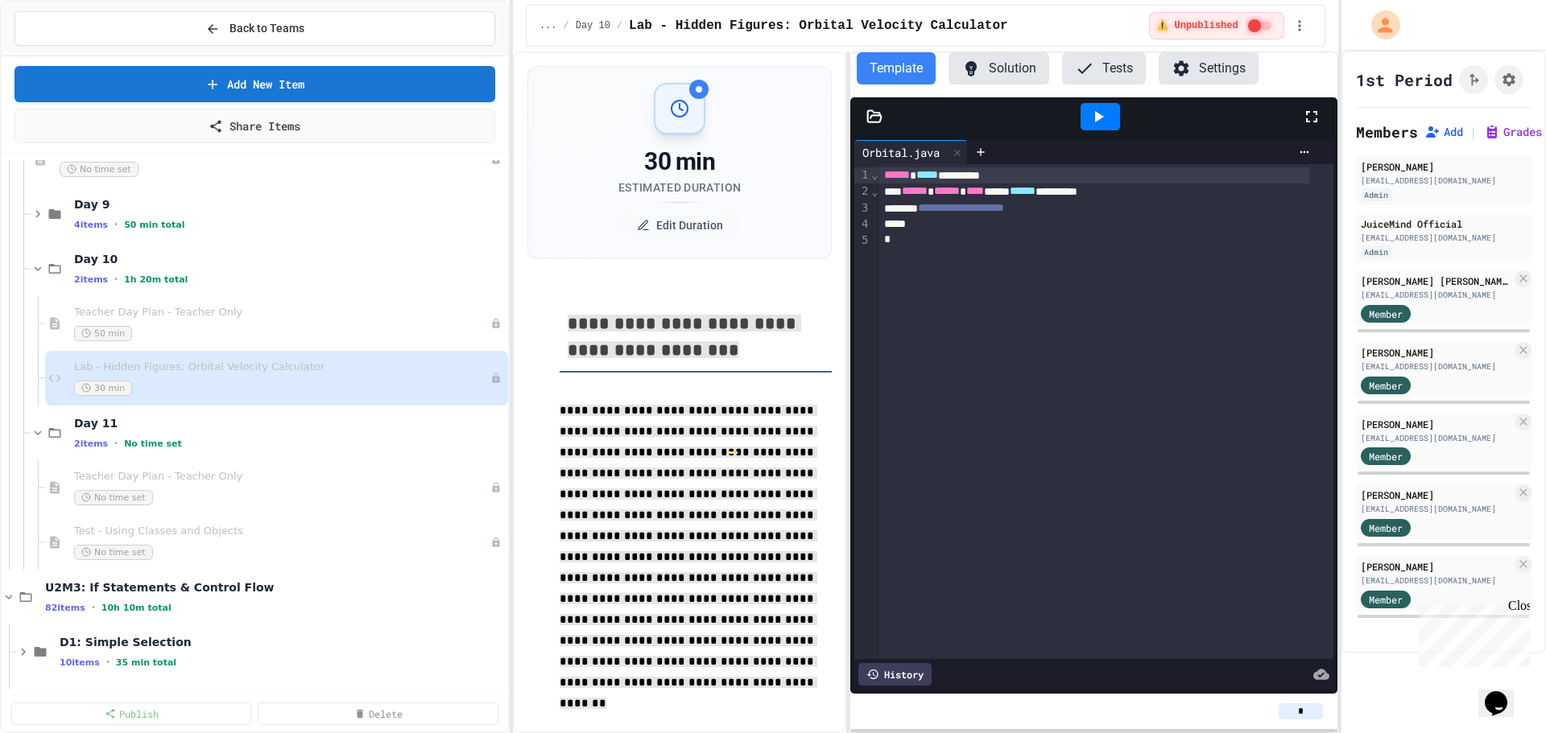
scroll to position [746, 0]
click at [490, 278] on button at bounding box center [497, 272] width 16 height 16
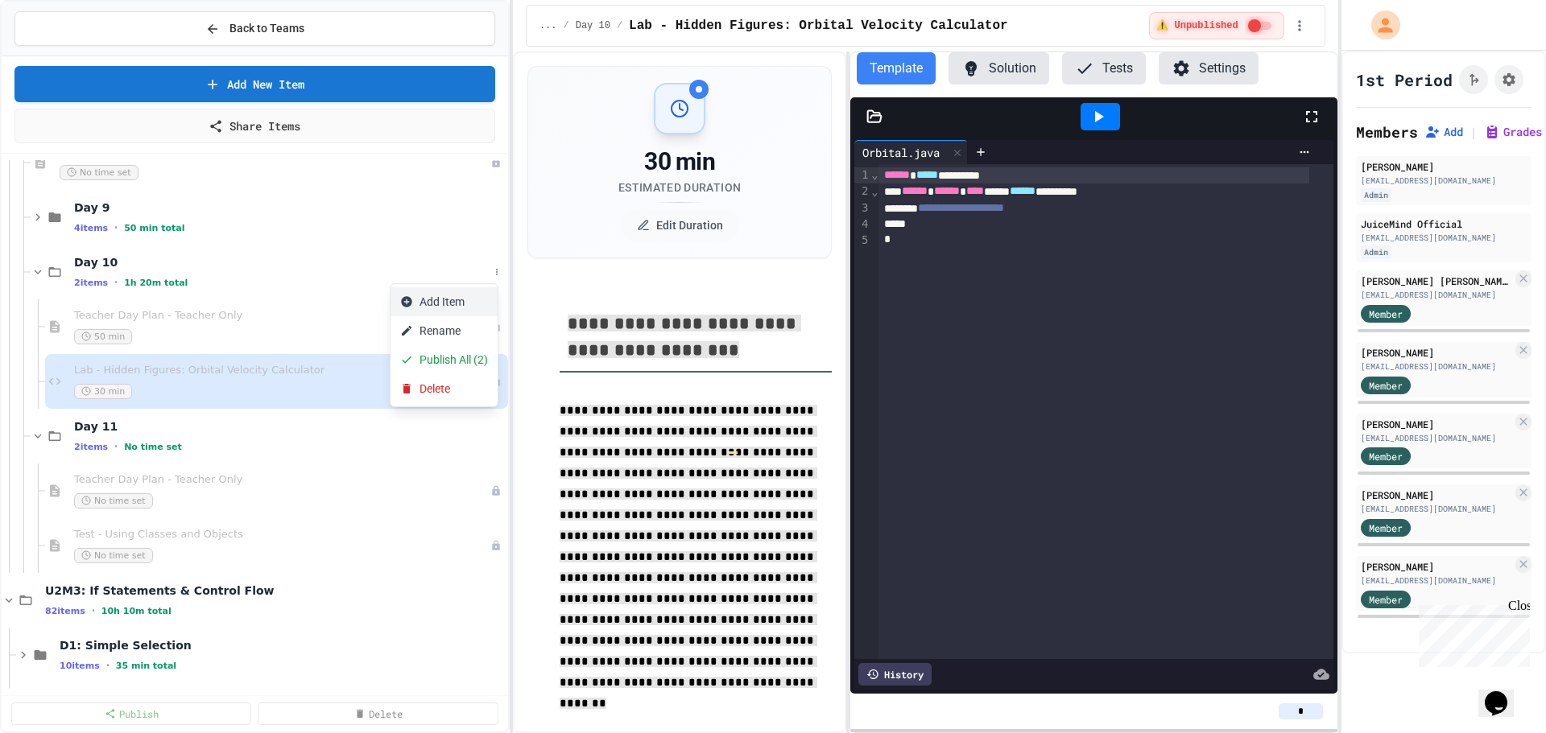
click at [441, 301] on button "Add Item" at bounding box center [443, 301] width 107 height 29
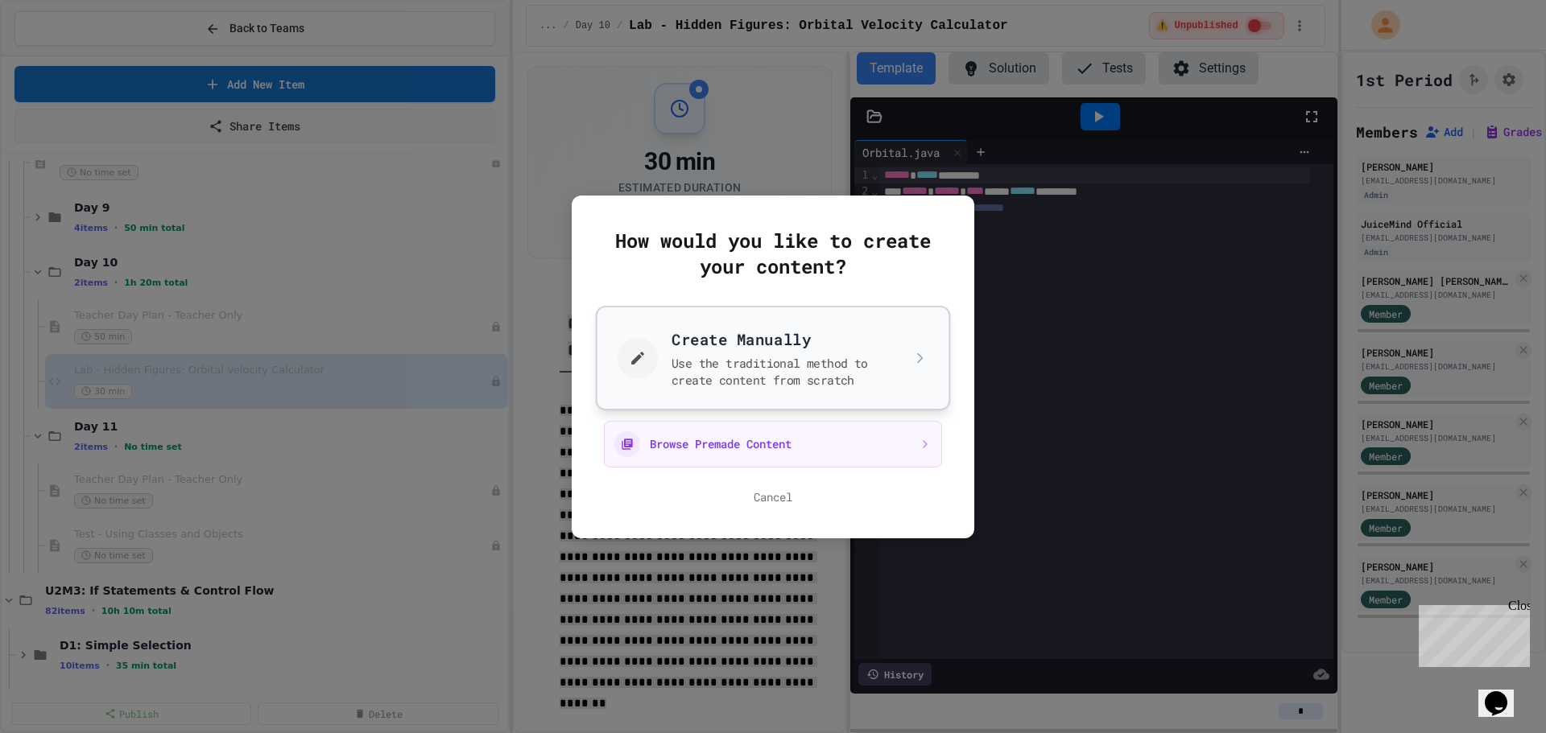
click at [689, 332] on button "Create Manually Use the traditional method to create content from scratch" at bounding box center [773, 357] width 355 height 105
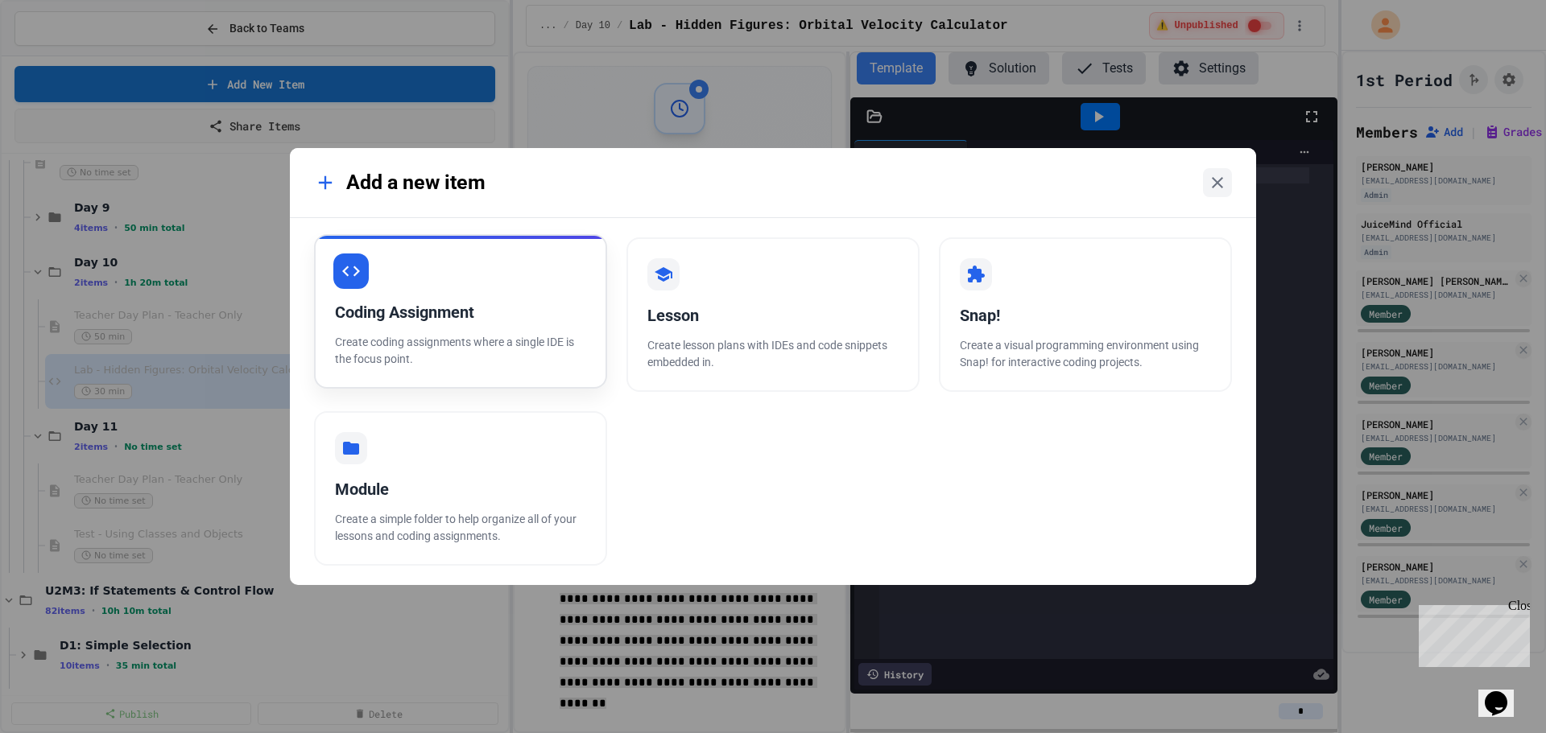
click at [386, 356] on p "Create coding assignments where a single IDE is the focus point." at bounding box center [460, 351] width 251 height 34
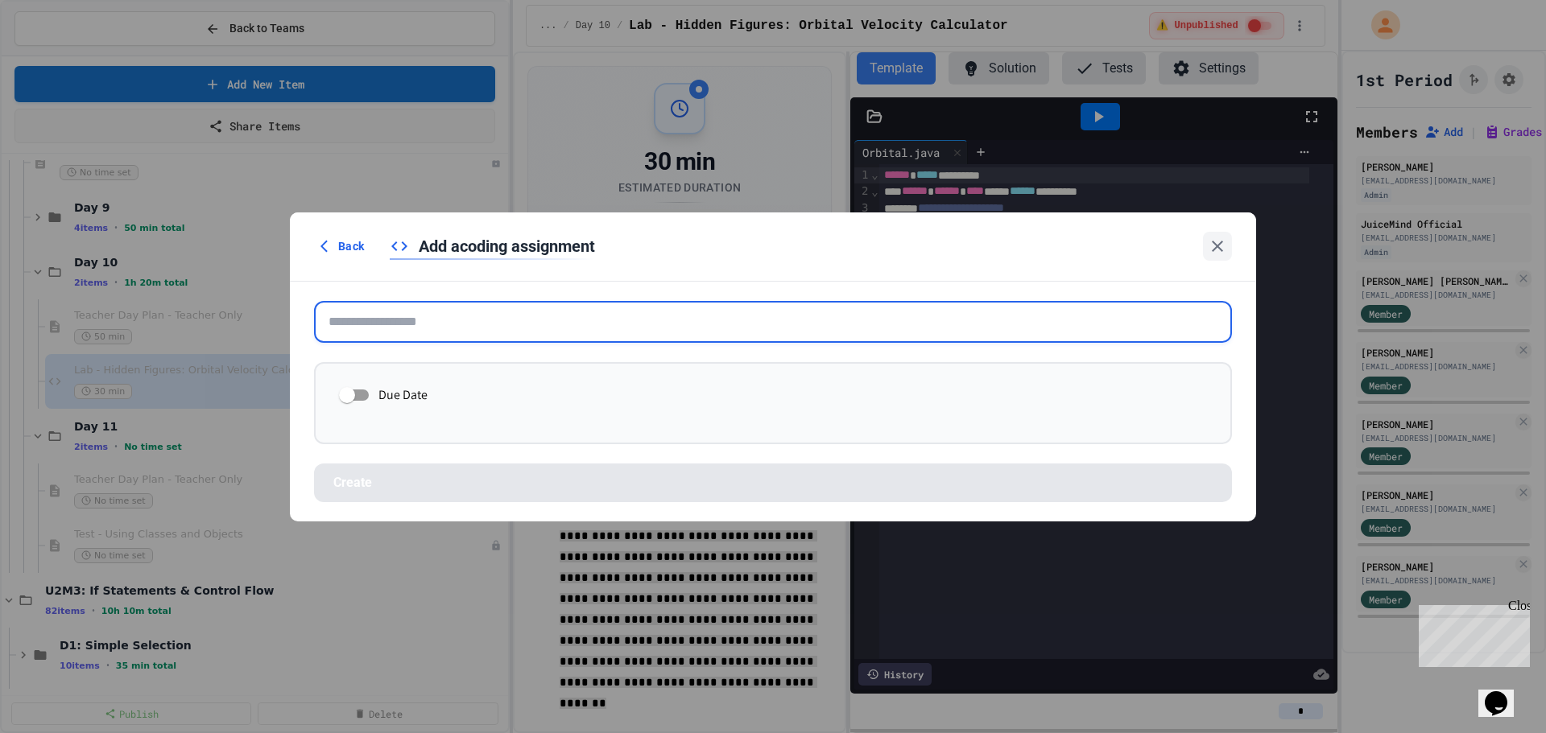
click at [353, 326] on input "text" at bounding box center [773, 322] width 918 height 42
paste input "**********"
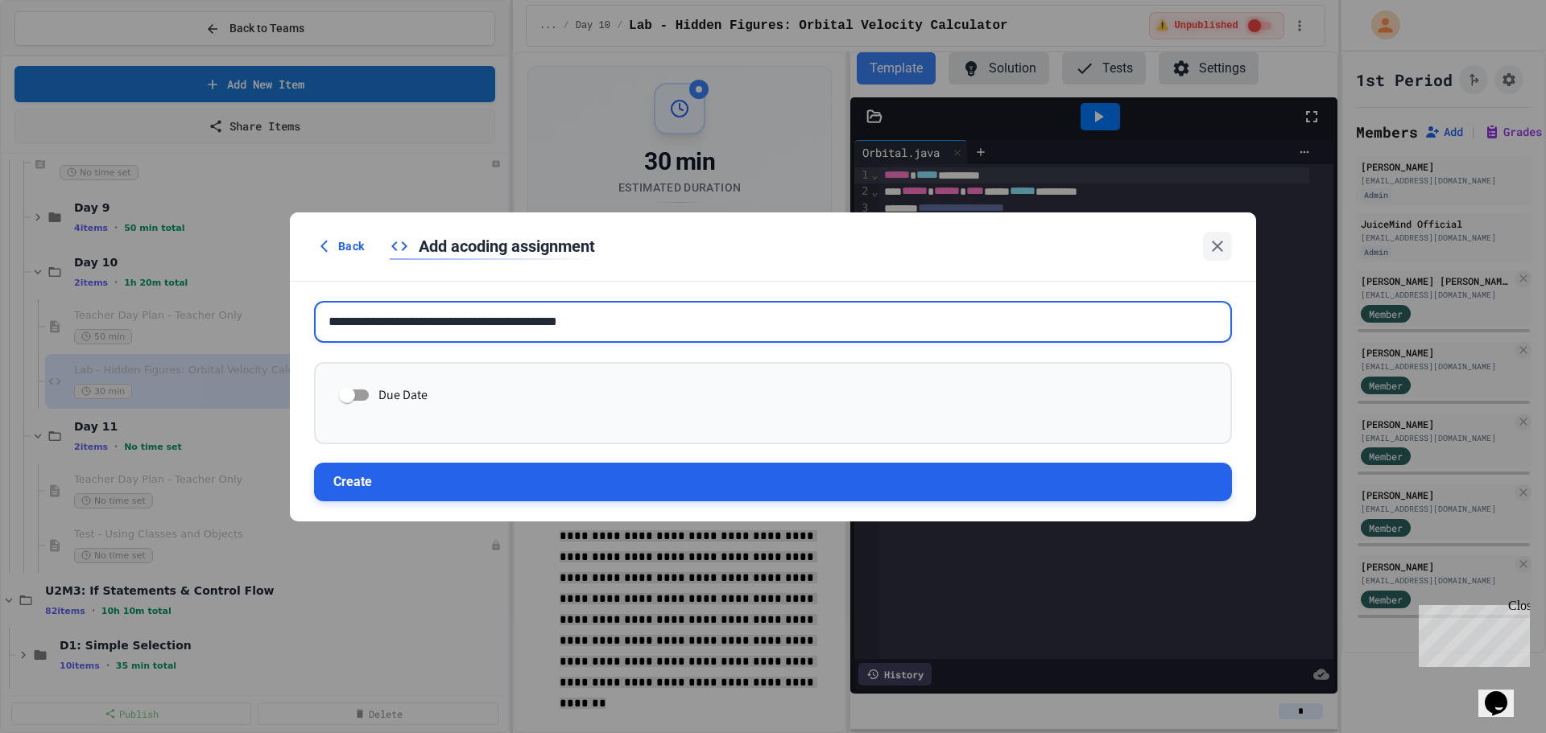
type input "**********"
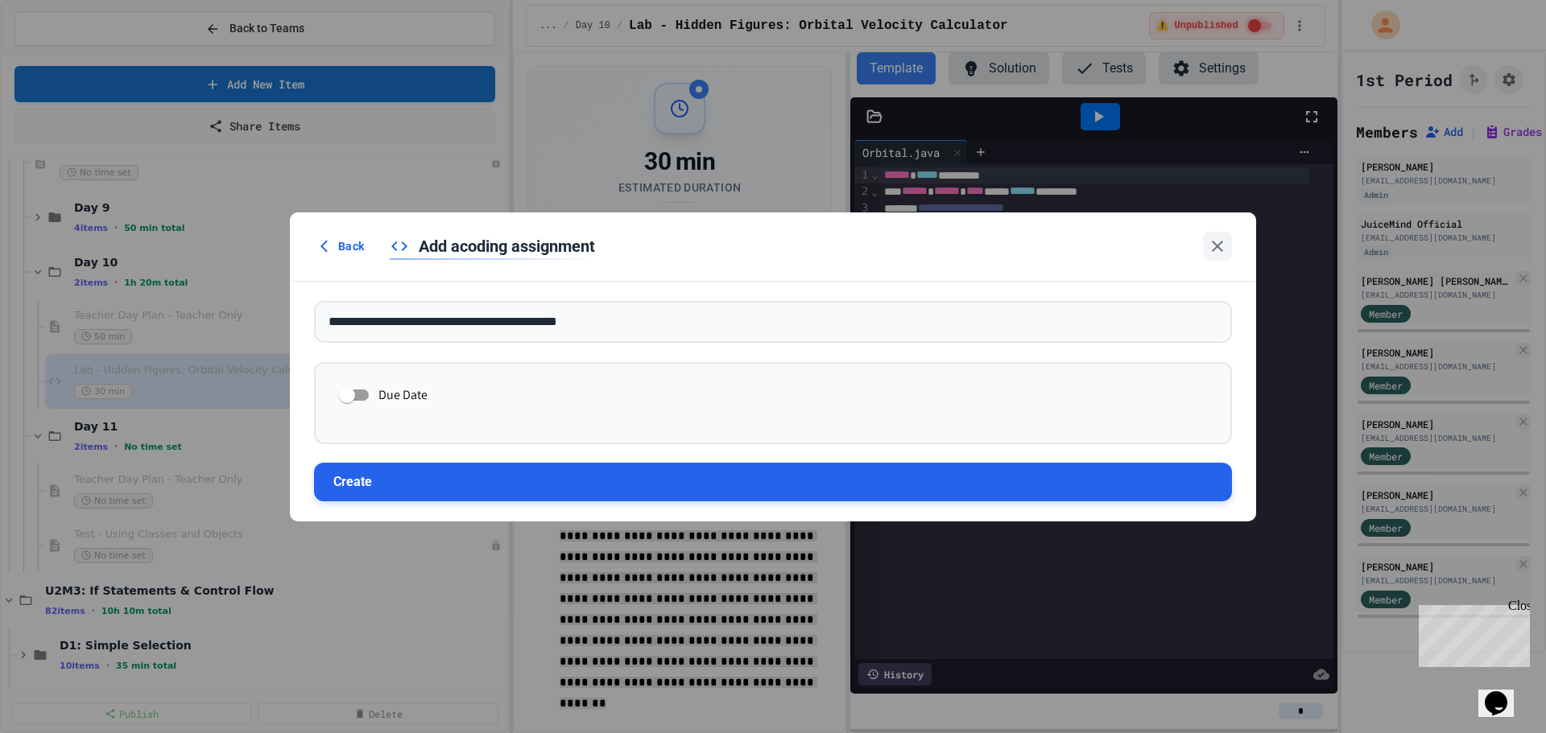
click at [888, 494] on button "Create" at bounding box center [773, 482] width 918 height 39
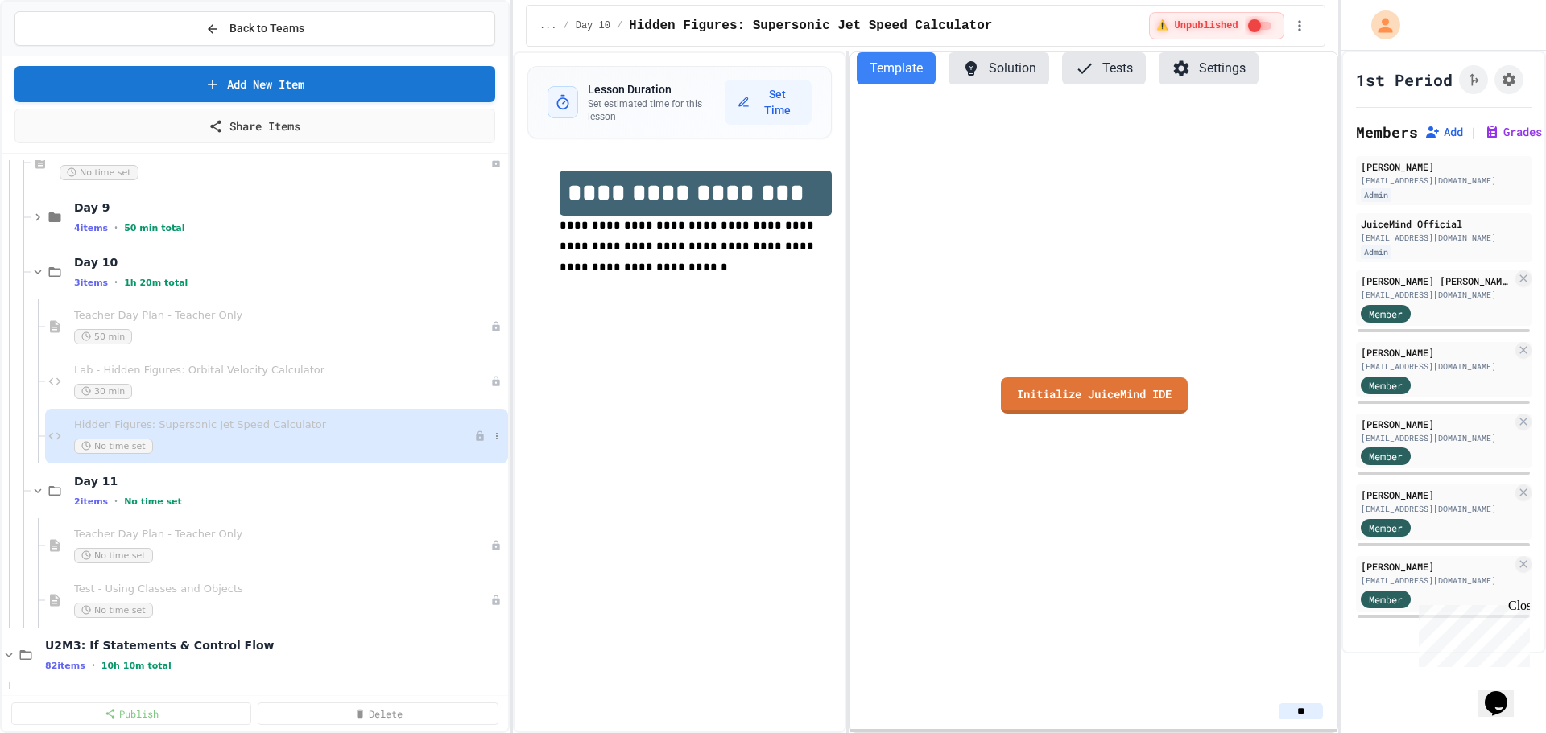
click at [367, 439] on div "No time set" at bounding box center [274, 446] width 400 height 15
drag, startPoint x: 649, startPoint y: 332, endPoint x: 601, endPoint y: 302, distance: 56.8
click at [646, 329] on div "**********" at bounding box center [679, 393] width 333 height 682
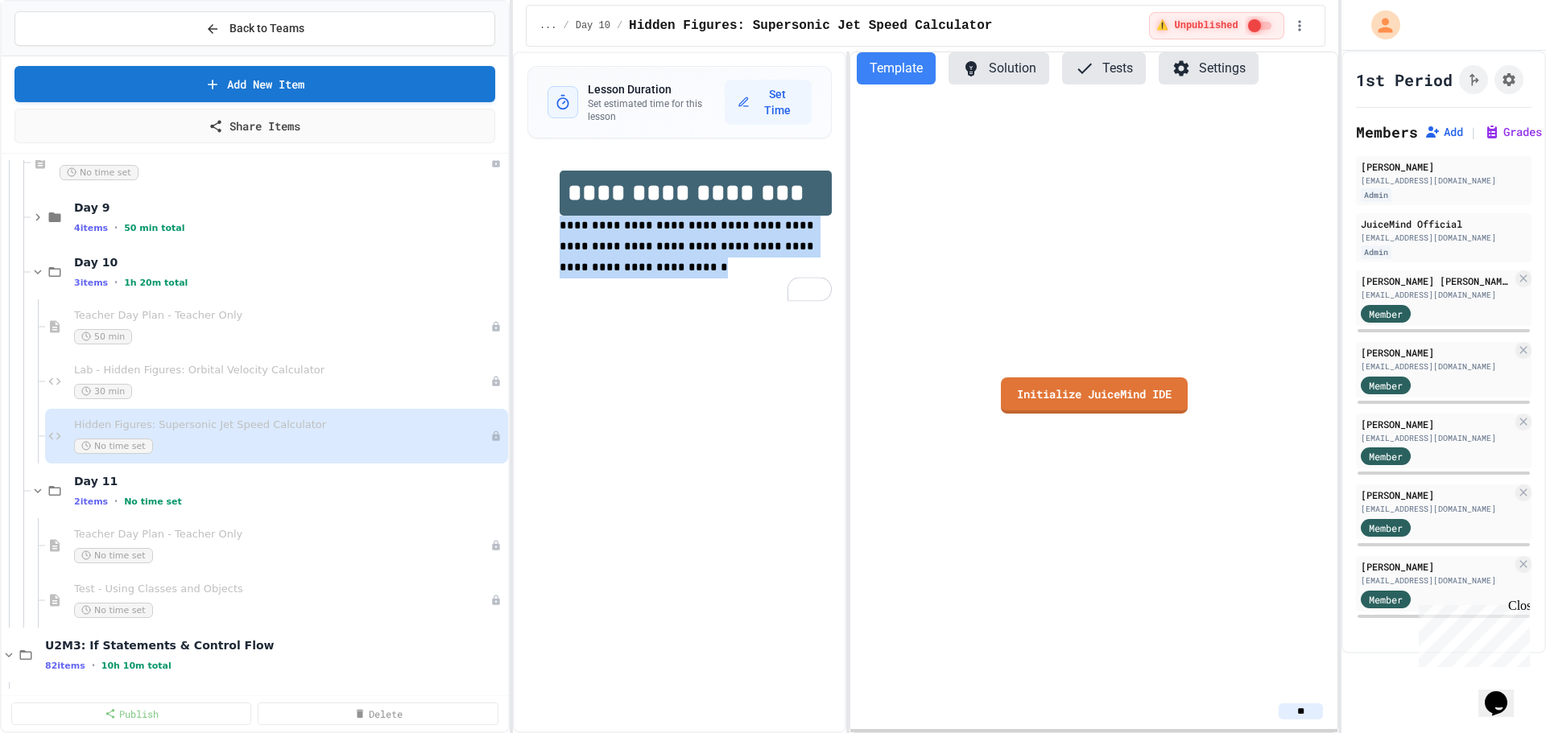
drag, startPoint x: 605, startPoint y: 273, endPoint x: 539, endPoint y: 228, distance: 80.6
click at [539, 228] on div "**********" at bounding box center [679, 235] width 304 height 161
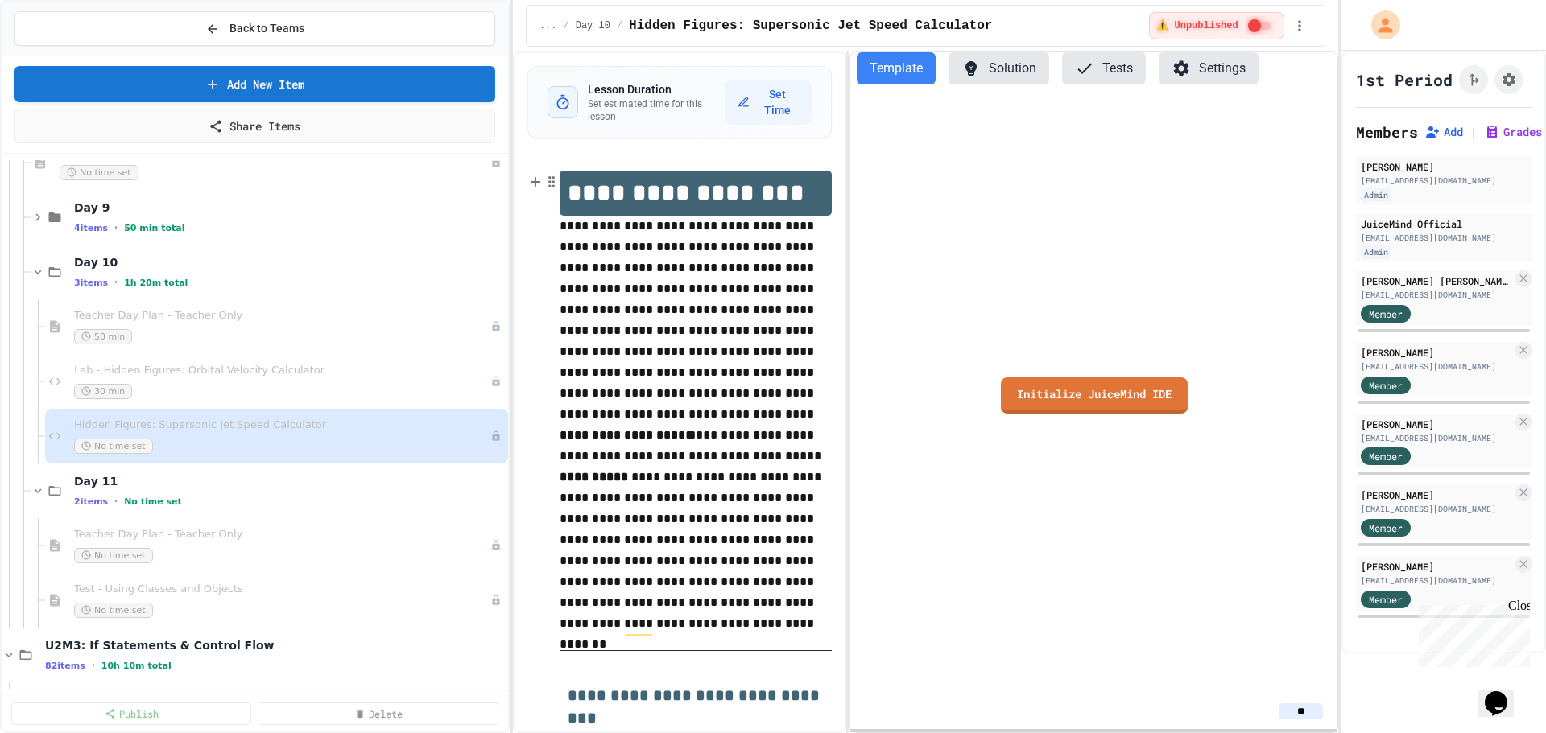
click at [677, 187] on h1 "**********" at bounding box center [696, 193] width 272 height 45
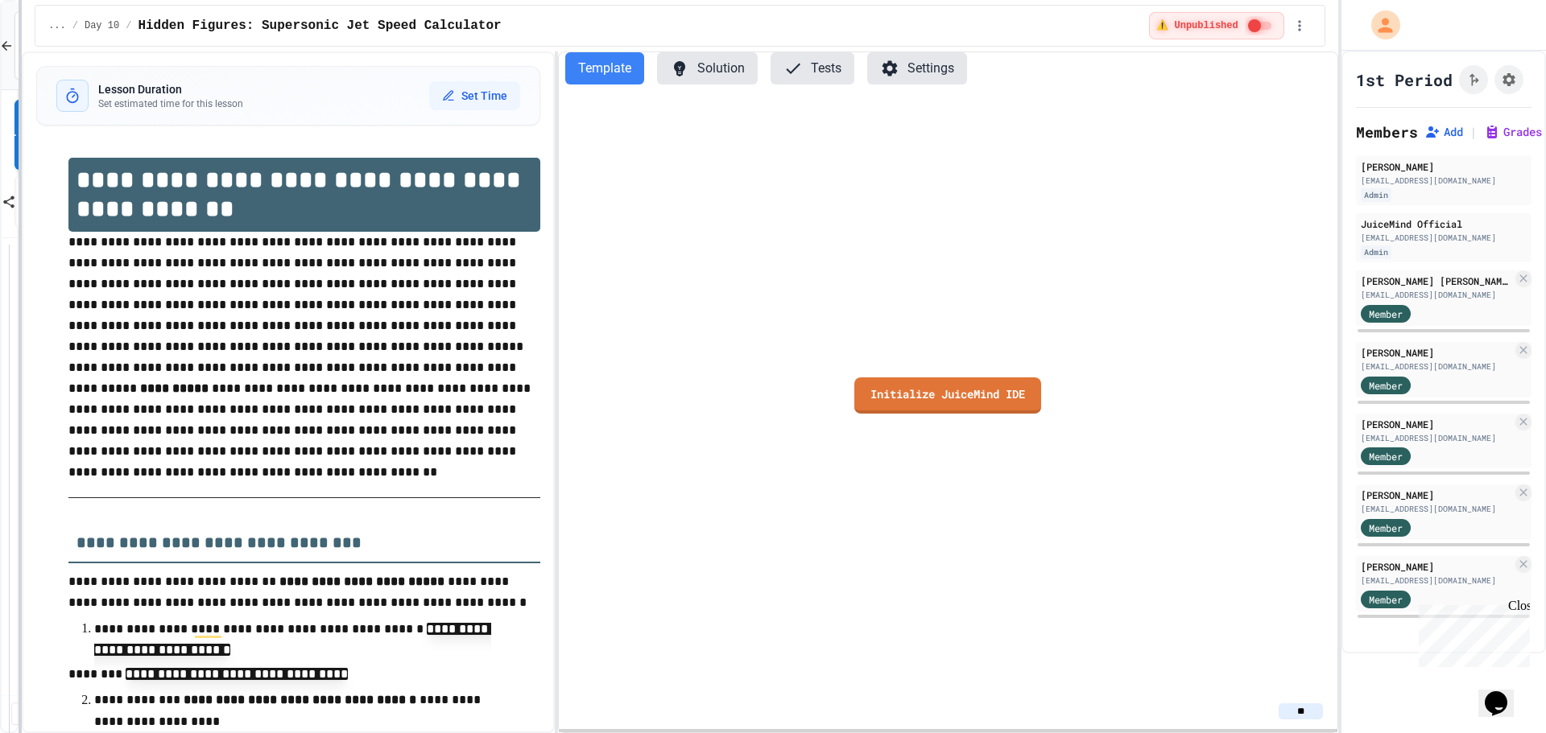
click at [19, 205] on div at bounding box center [20, 366] width 3 height 733
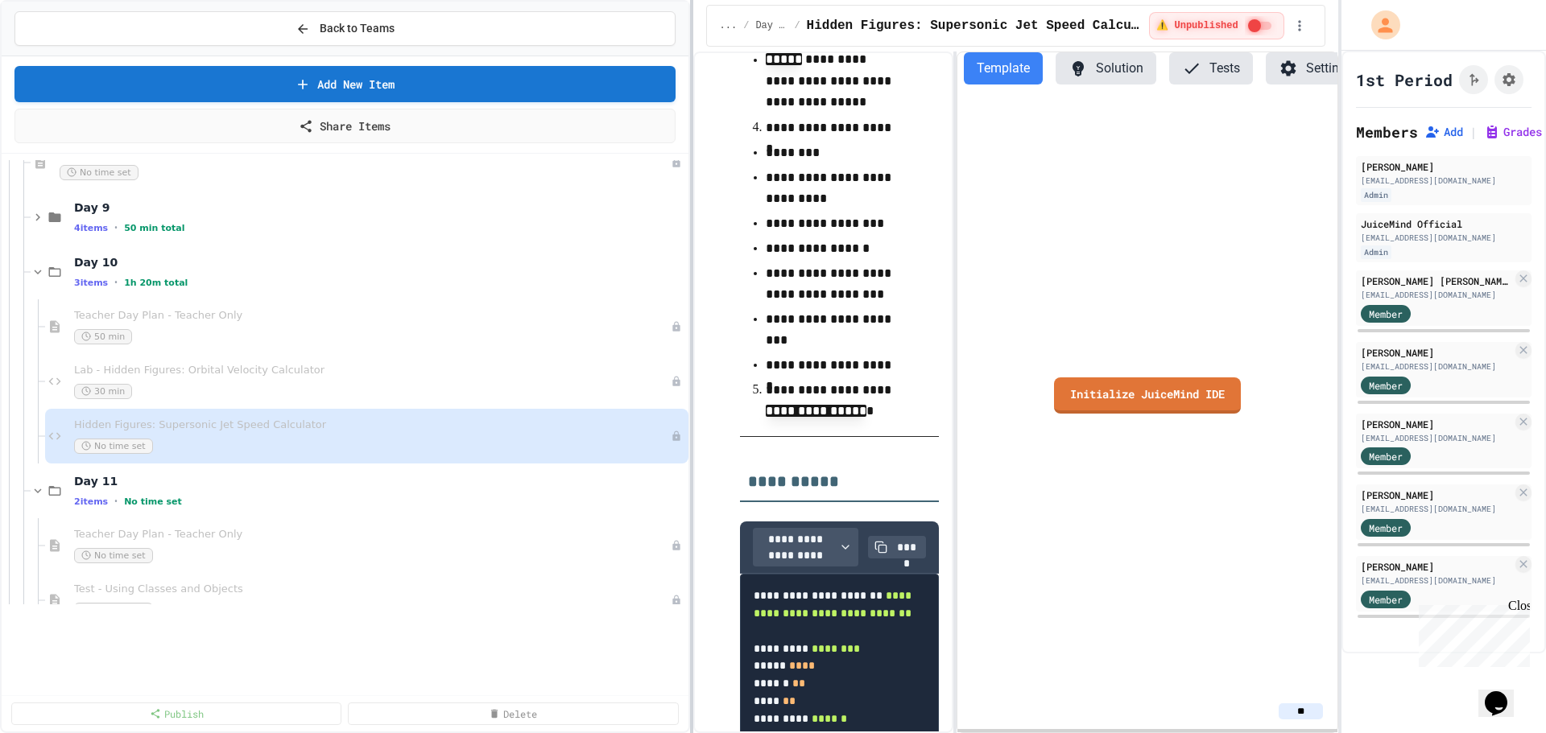
scroll to position [1679, 0]
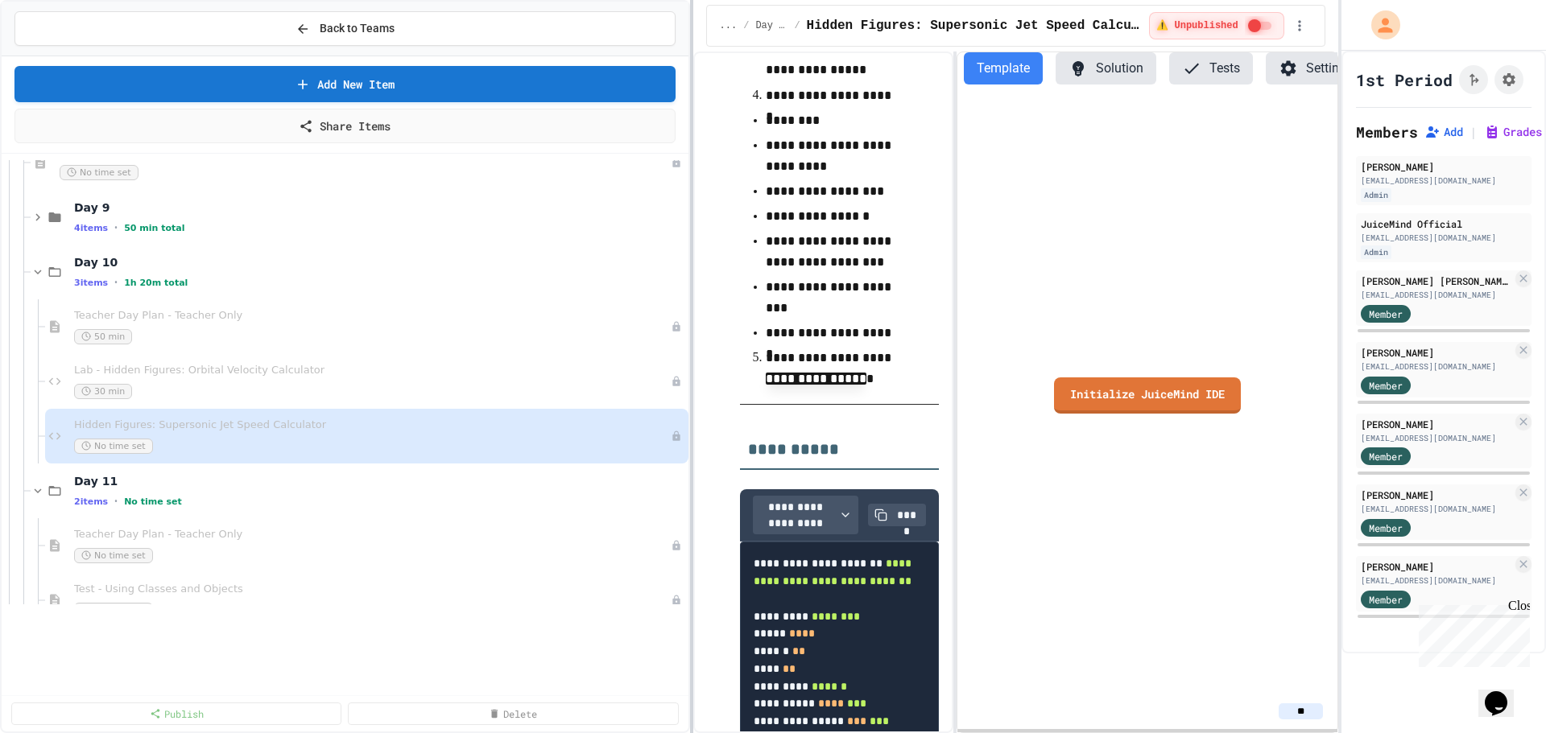
click at [692, 145] on div at bounding box center [691, 366] width 3 height 733
click at [205, 372] on span "Lab - Hidden Figures: Orbital Velocity Calculator" at bounding box center [364, 371] width 580 height 14
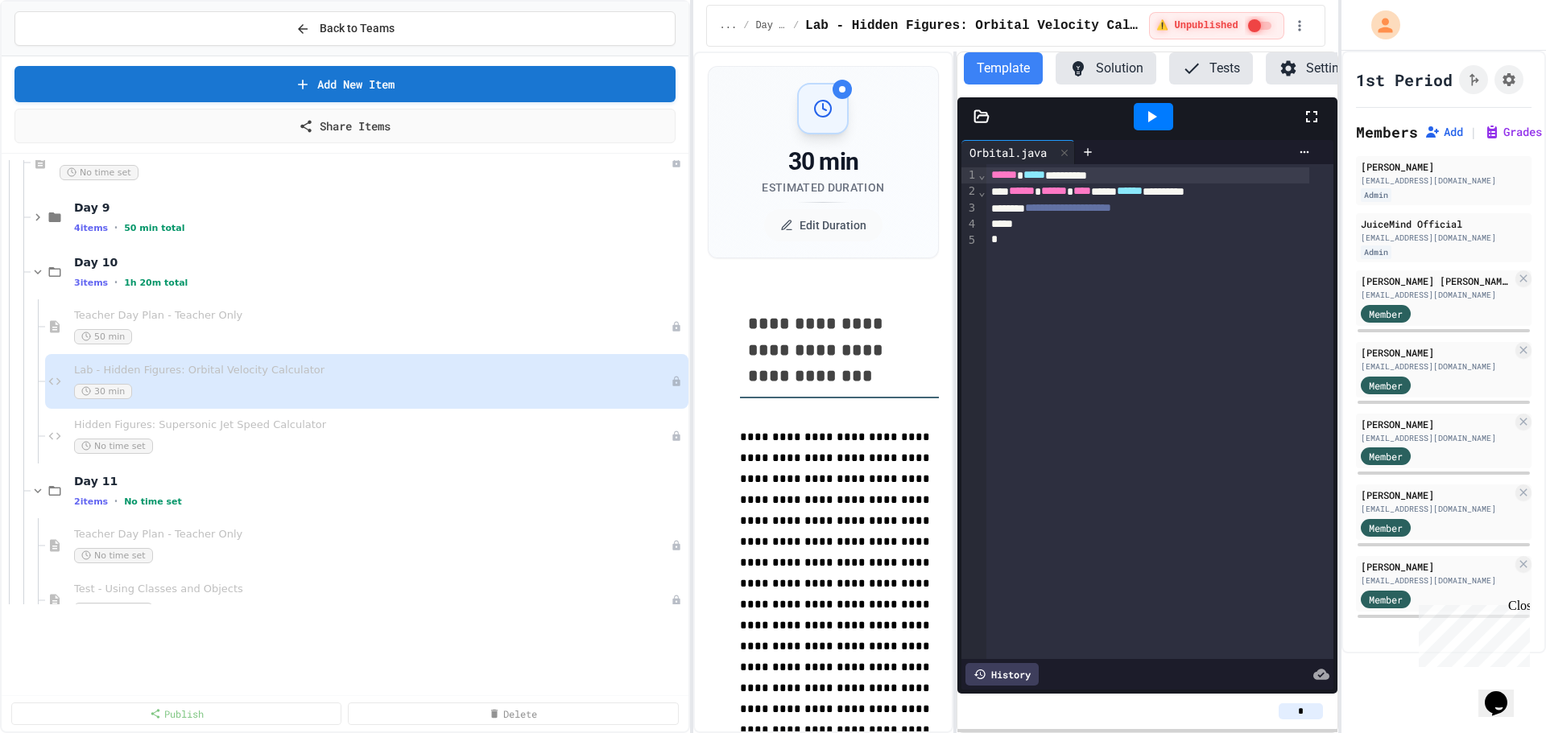
click at [1138, 77] on button "Solution" at bounding box center [1105, 68] width 101 height 32
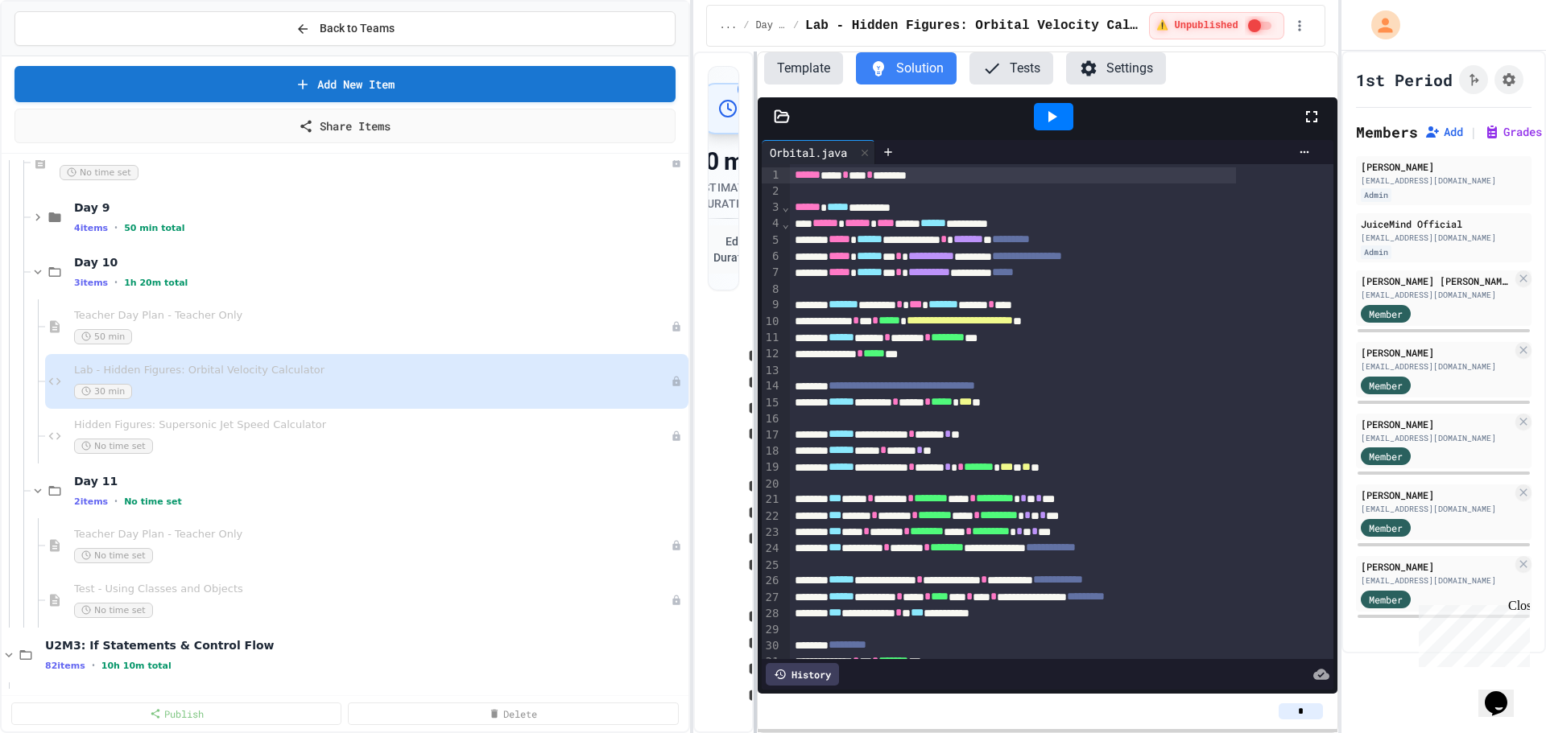
click at [754, 371] on div at bounding box center [755, 393] width 3 height 682
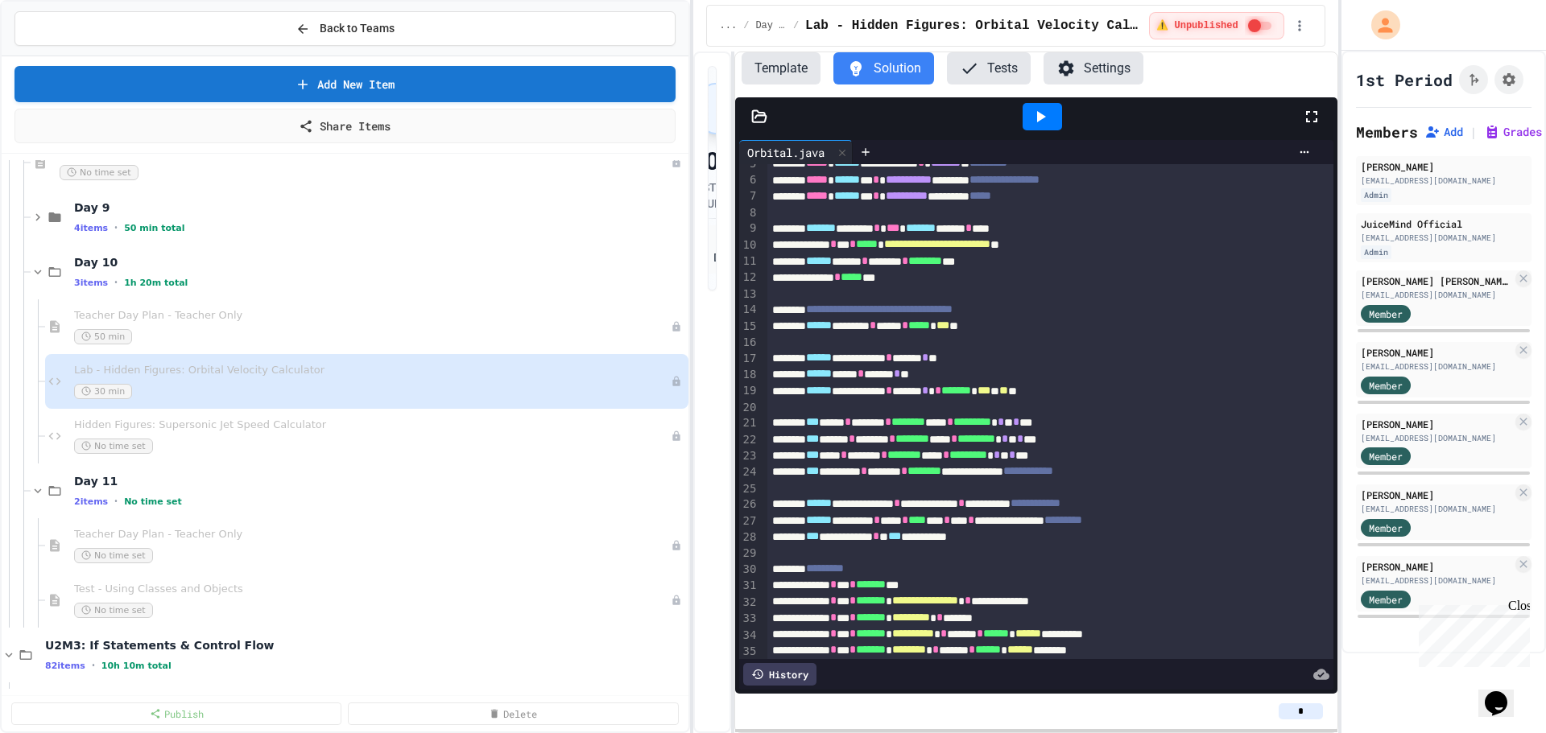
scroll to position [71, 0]
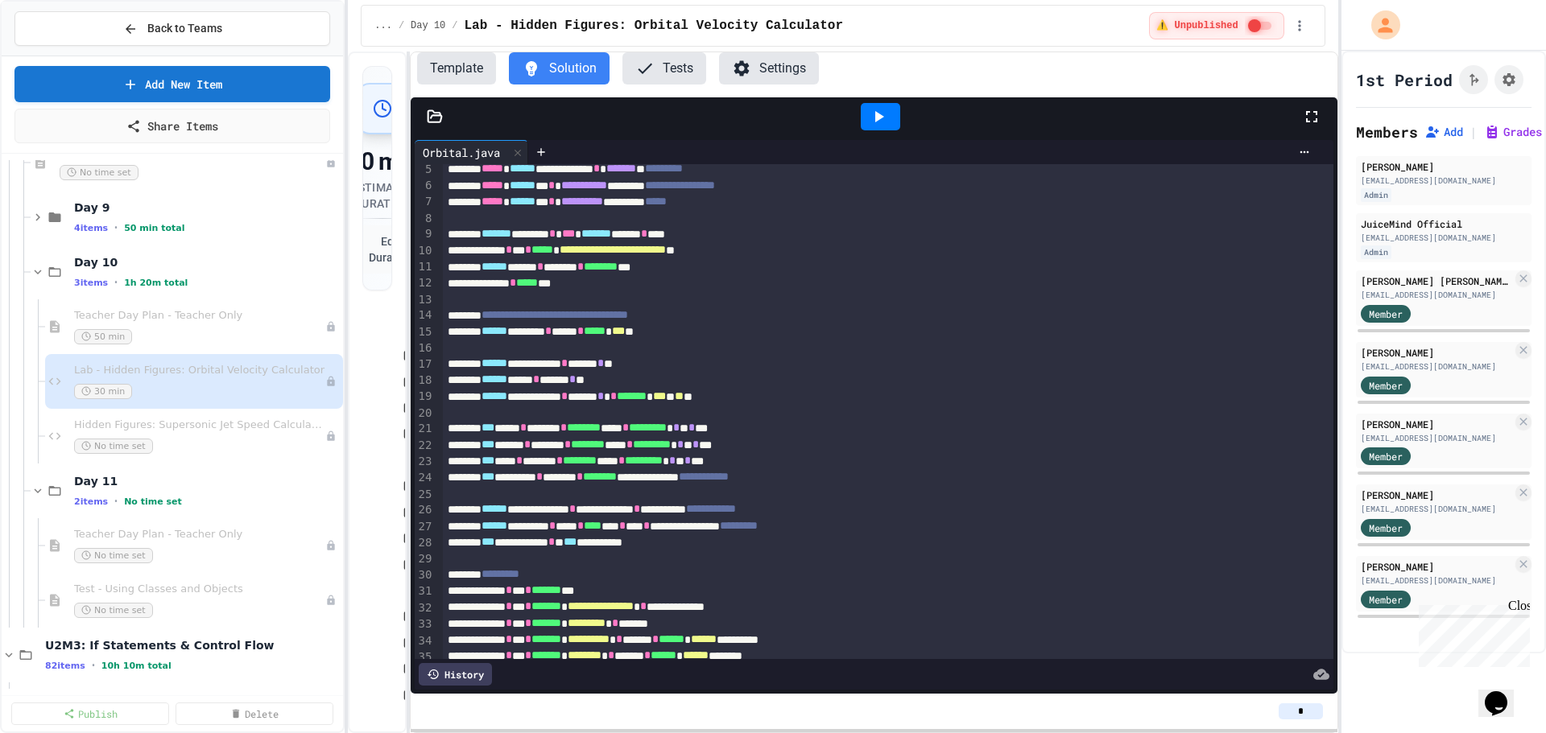
click at [346, 109] on div "**********" at bounding box center [773, 366] width 1546 height 733
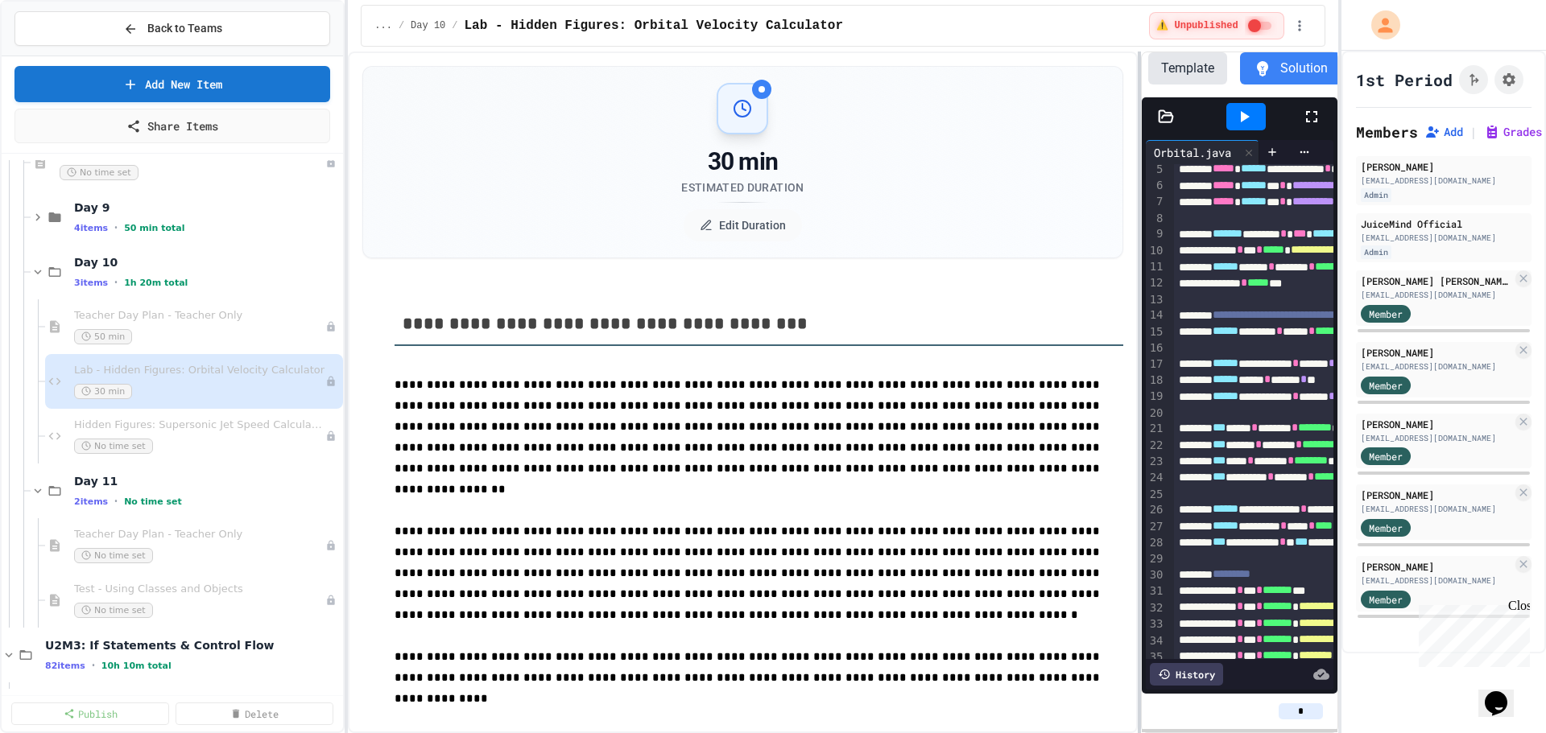
click at [1140, 180] on div at bounding box center [1139, 393] width 3 height 682
click at [160, 427] on span "Hidden Figures: Supersonic Jet Speed Calculator" at bounding box center [191, 426] width 235 height 14
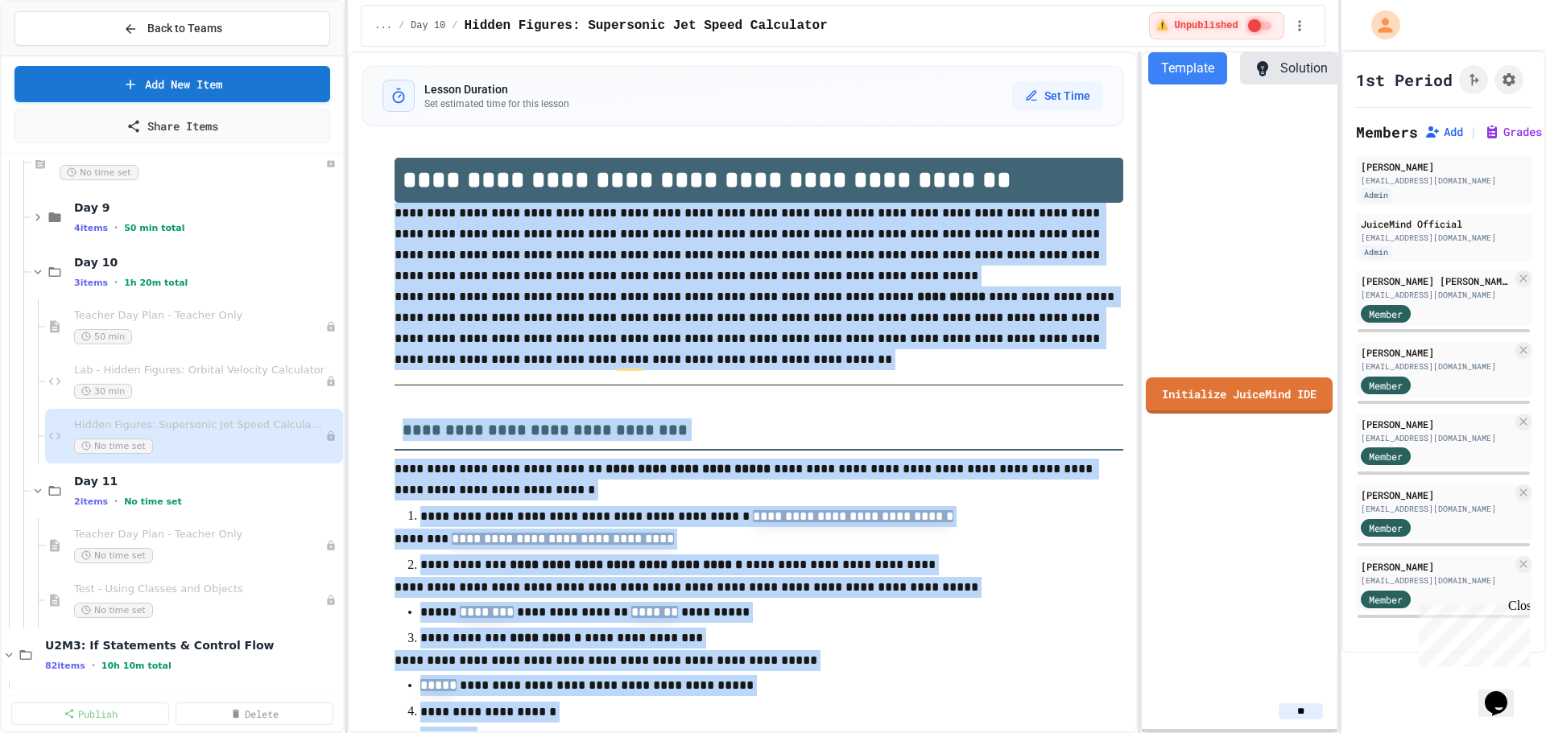
drag, startPoint x: 902, startPoint y: 705, endPoint x: 365, endPoint y: 205, distance: 733.7
click at [363, 207] on div "**********" at bounding box center [742, 747] width 760 height 1210
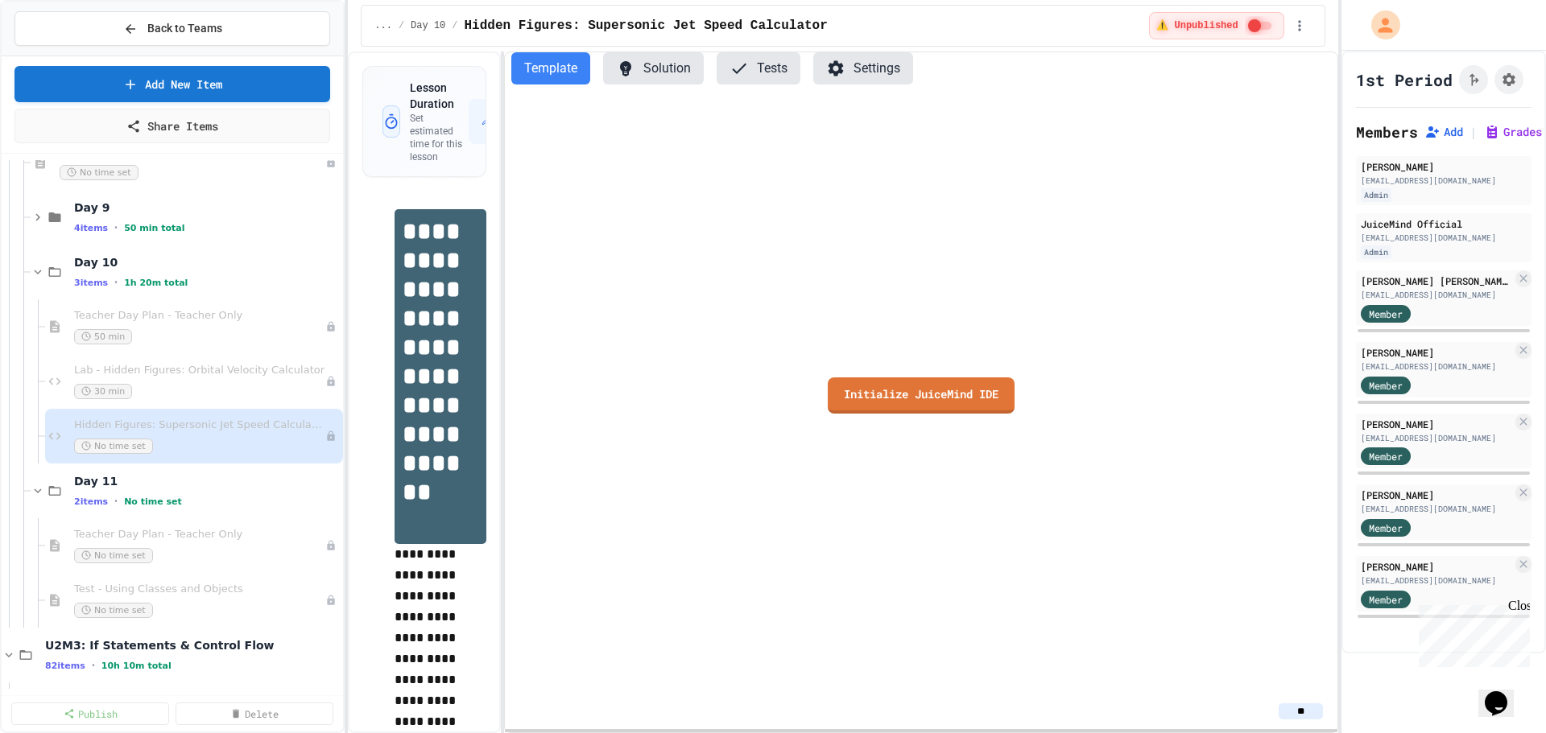
click at [498, 213] on div "**********" at bounding box center [842, 393] width 989 height 682
click at [651, 62] on button "Solution" at bounding box center [652, 68] width 101 height 32
click at [944, 390] on link "Initialize JuiceMind IDE" at bounding box center [920, 394] width 188 height 38
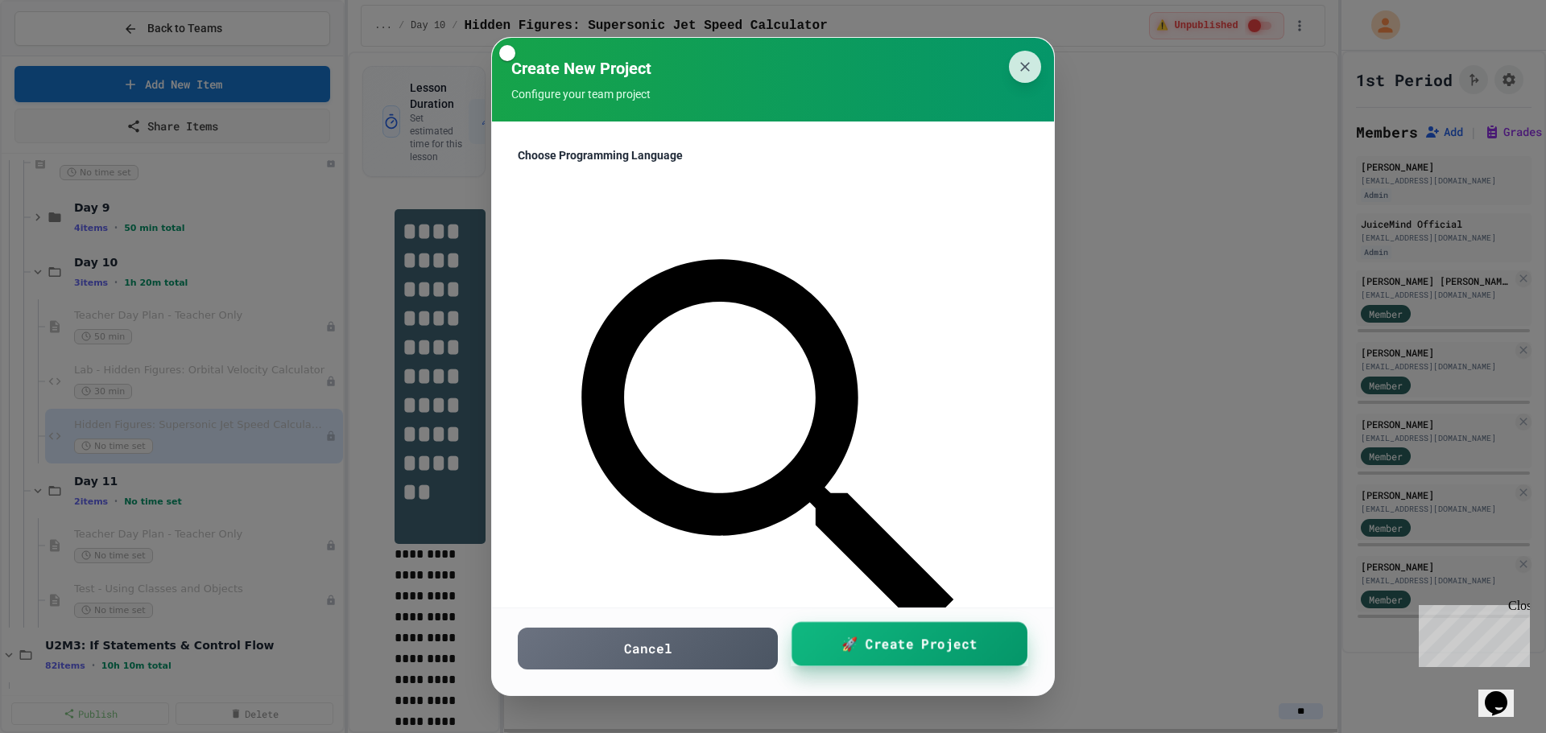
click at [865, 646] on span "🚀 Create Project" at bounding box center [909, 644] width 136 height 20
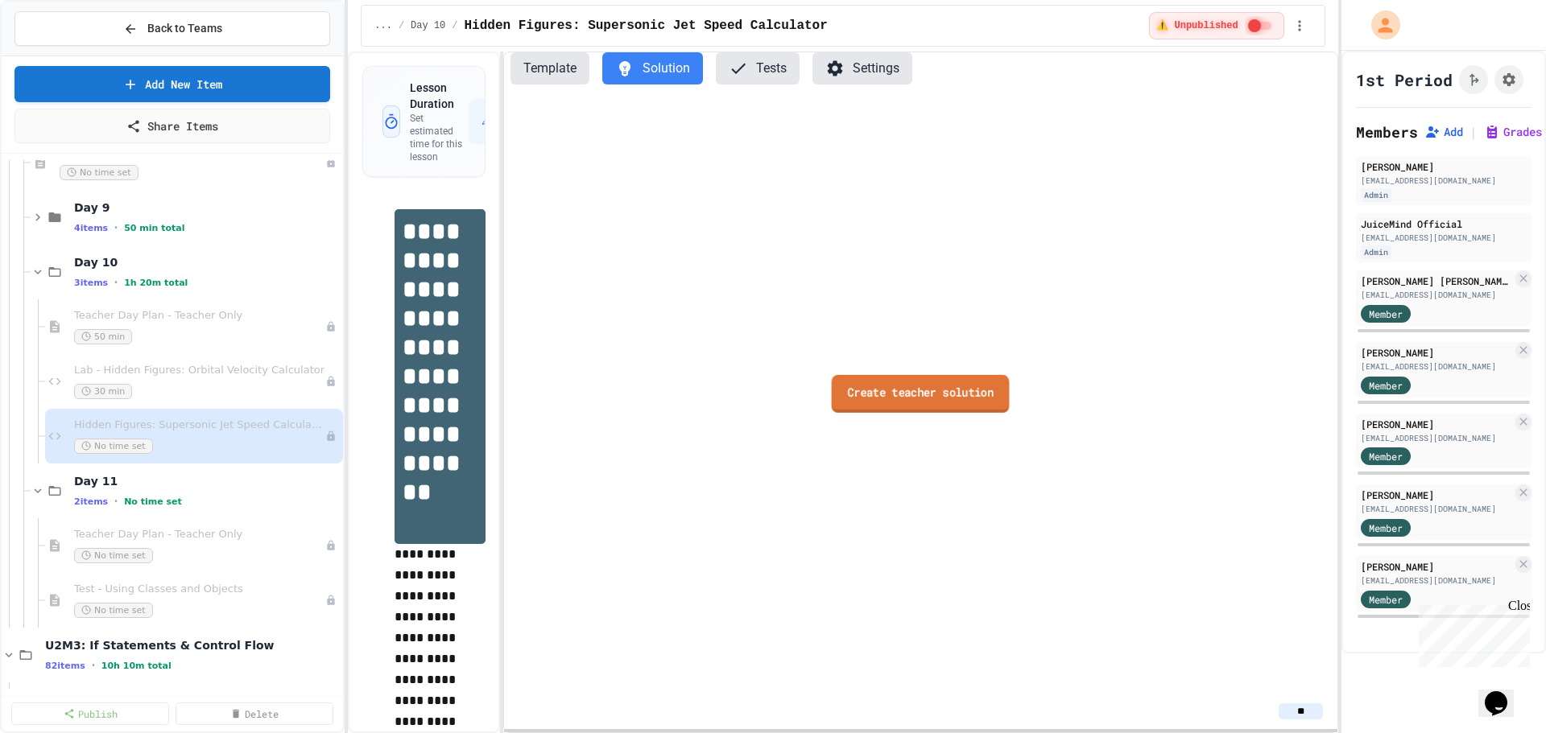
click at [920, 403] on link "Create teacher solution" at bounding box center [921, 394] width 178 height 38
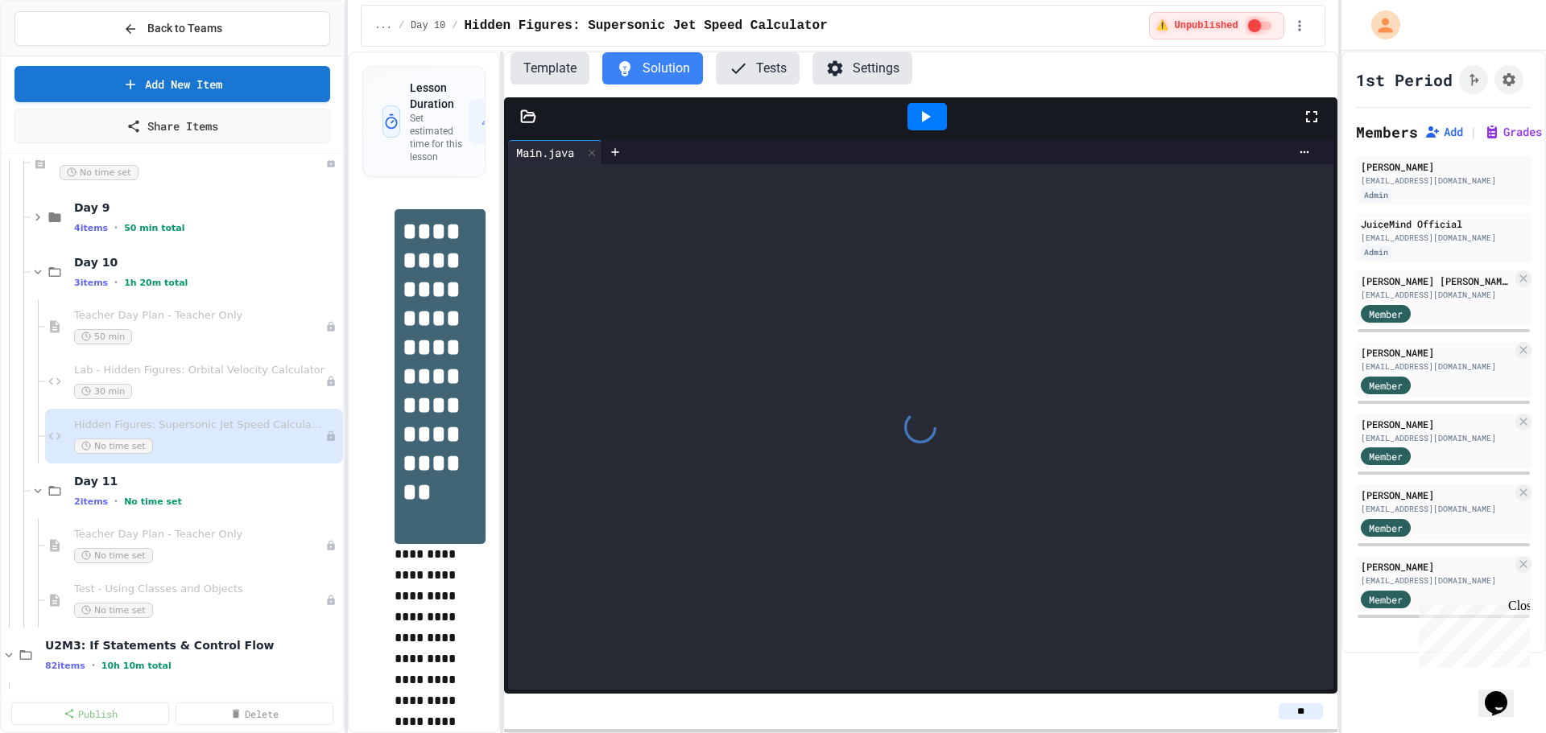
click at [703, 193] on div at bounding box center [920, 427] width 825 height 526
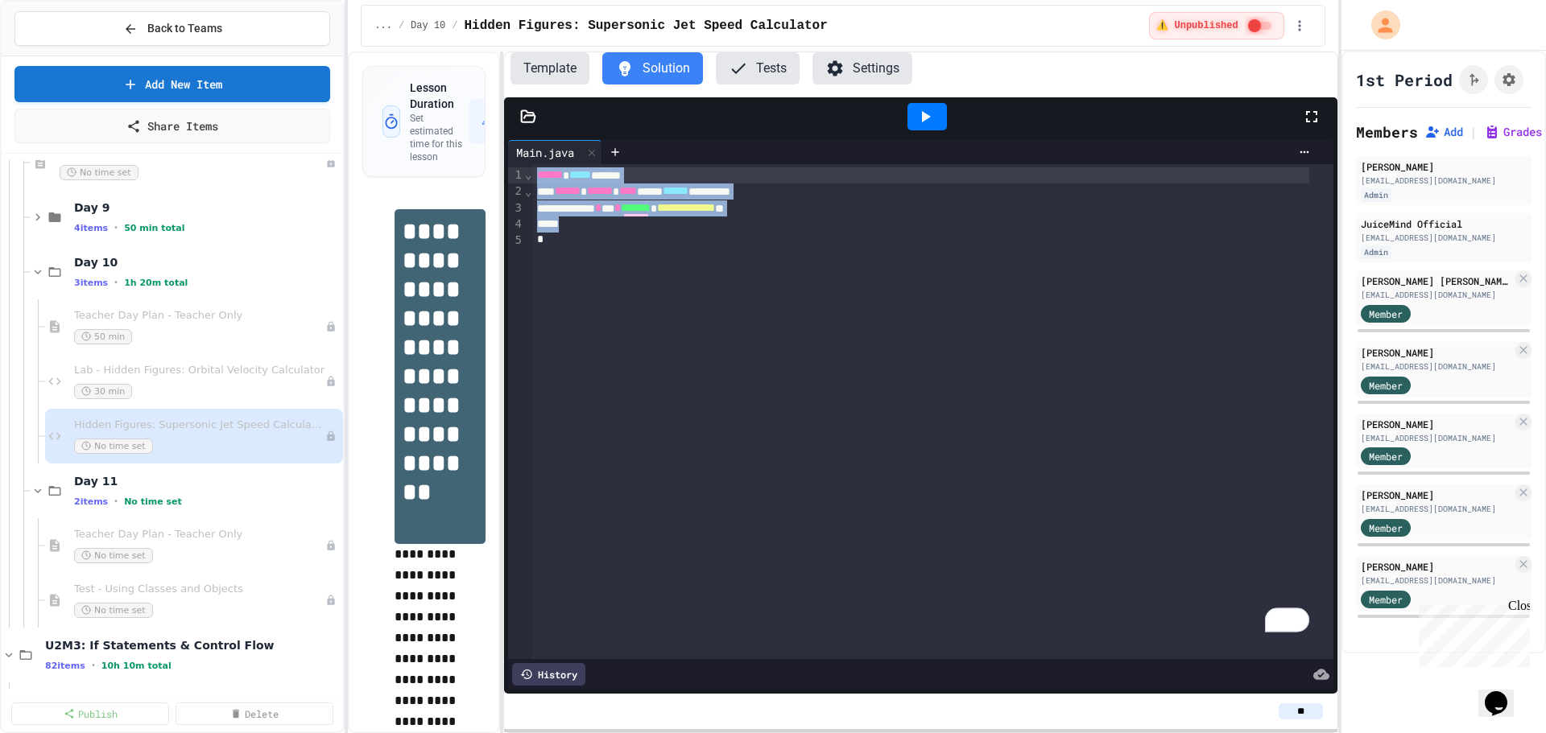
drag, startPoint x: 580, startPoint y: 257, endPoint x: 497, endPoint y: 140, distance: 143.7
click at [497, 140] on div "**********" at bounding box center [842, 393] width 989 height 682
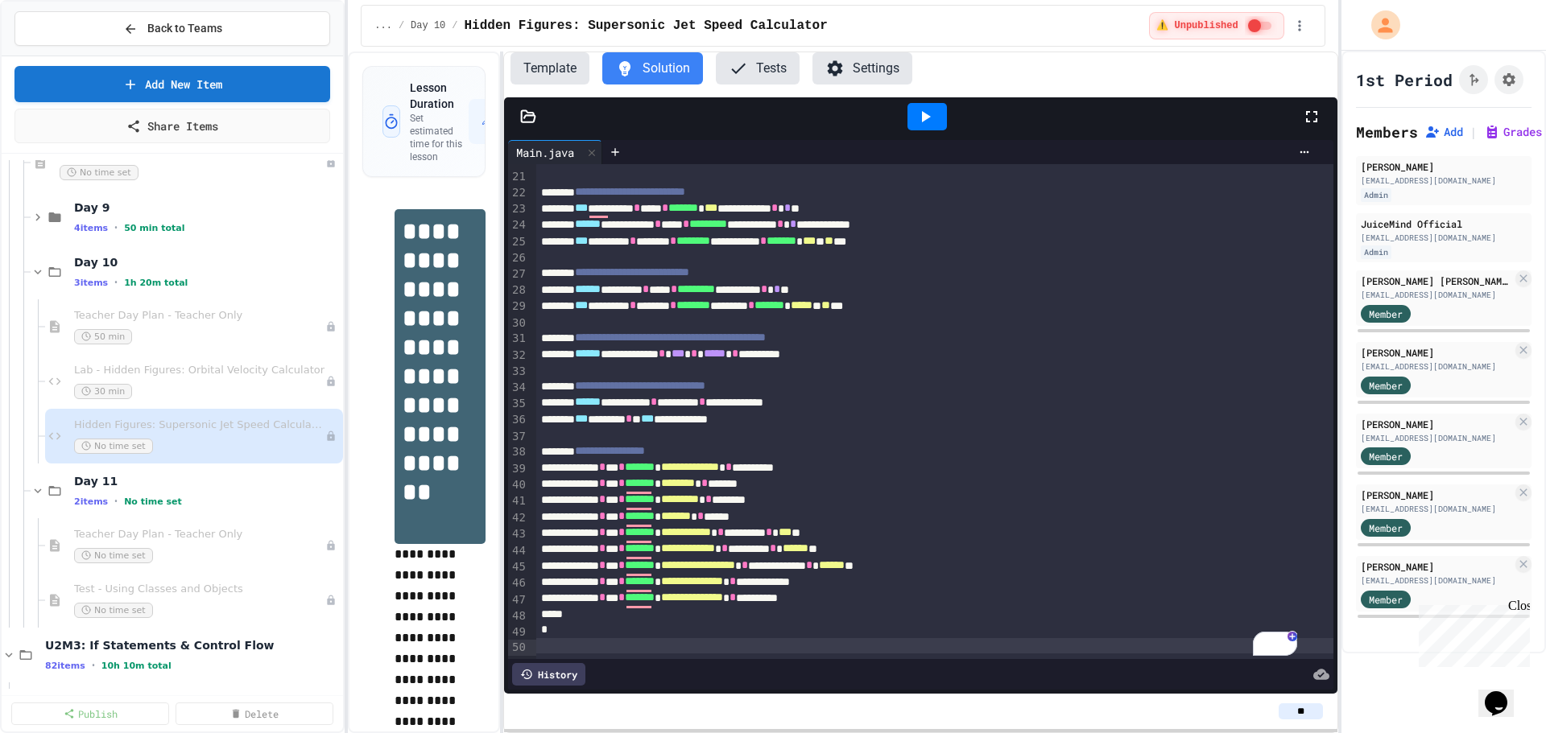
click at [936, 126] on div at bounding box center [926, 116] width 39 height 27
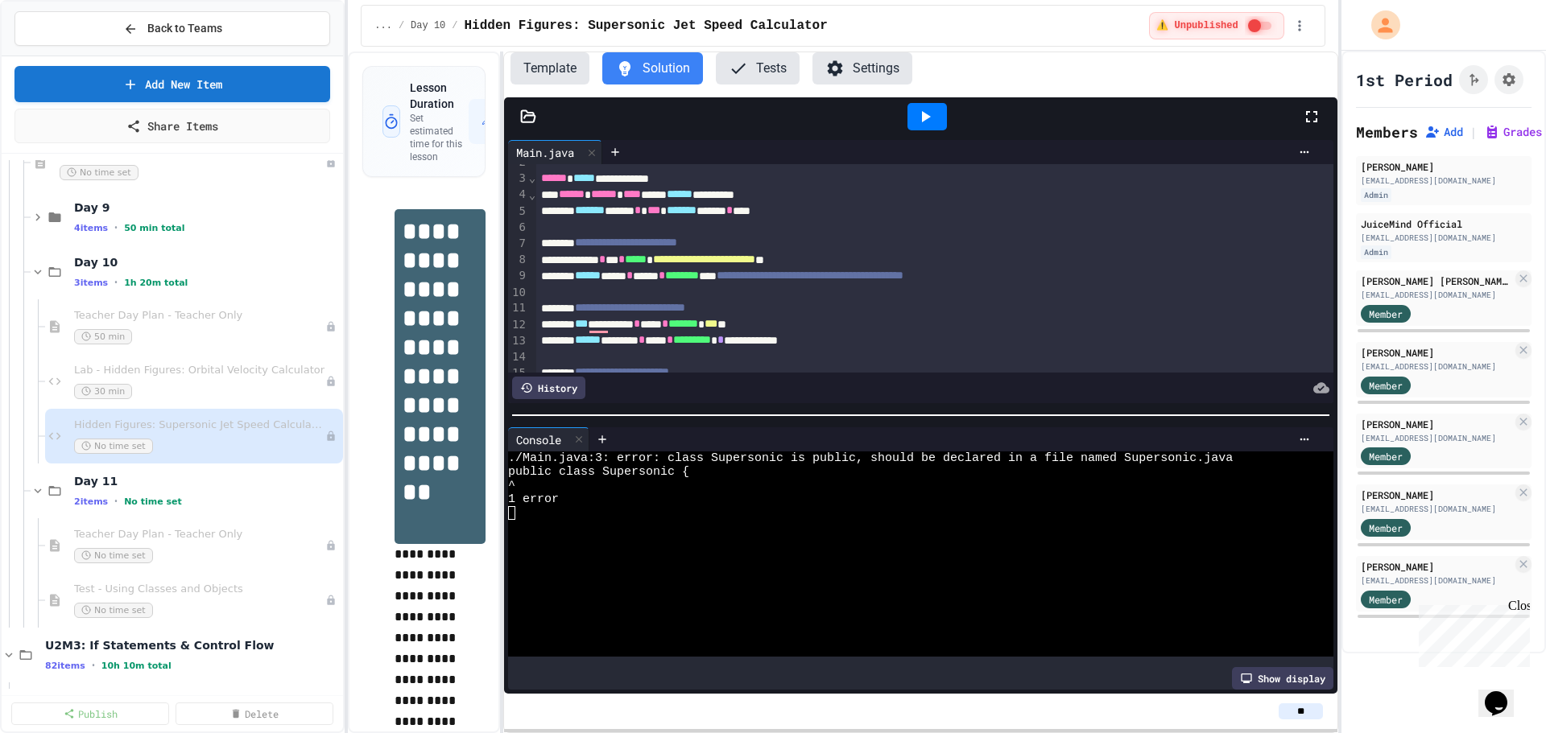
scroll to position [25, 0]
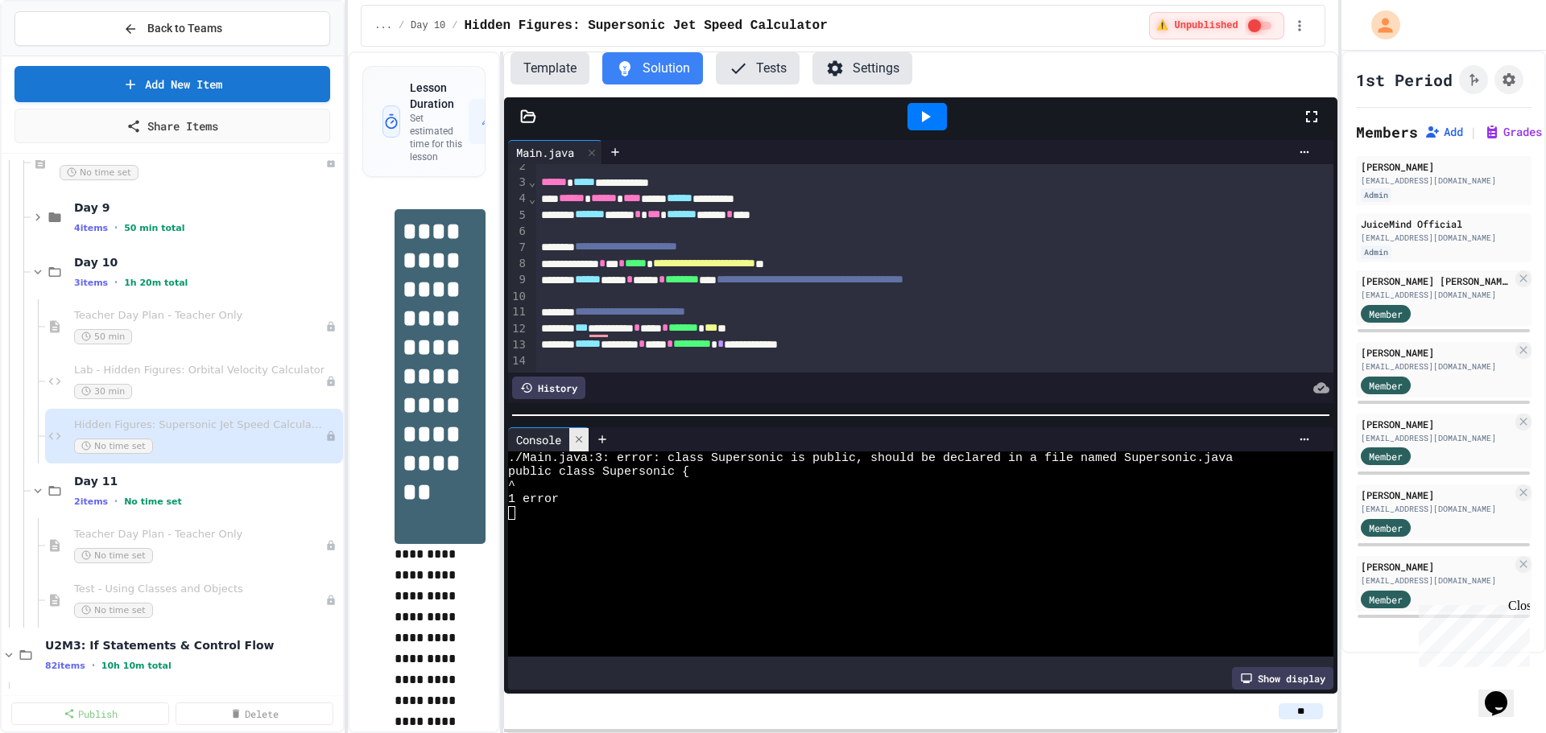
click at [582, 437] on icon at bounding box center [578, 439] width 11 height 11
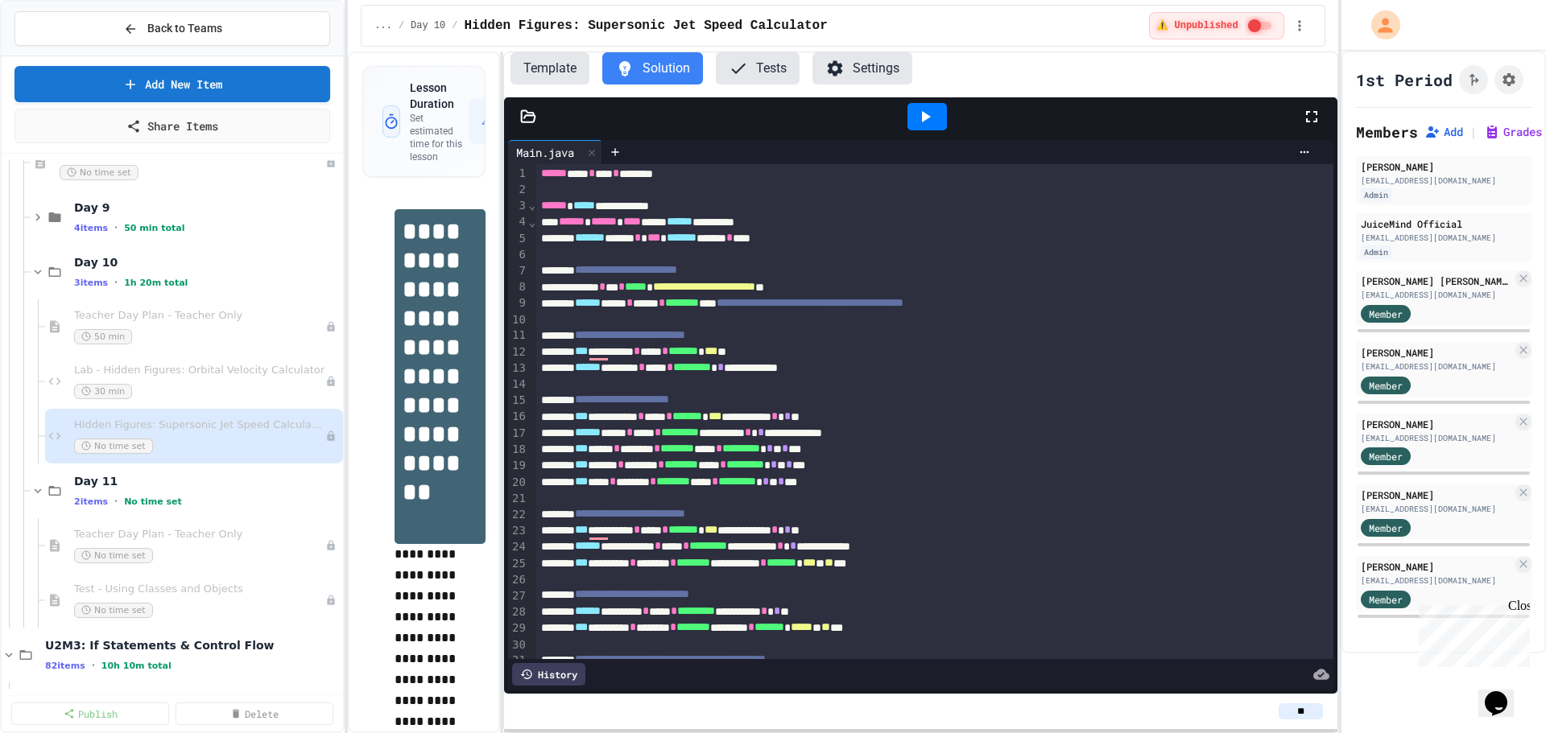
scroll to position [0, 0]
click at [637, 204] on div "**********" at bounding box center [917, 208] width 762 height 16
click at [946, 113] on div at bounding box center [926, 116] width 39 height 27
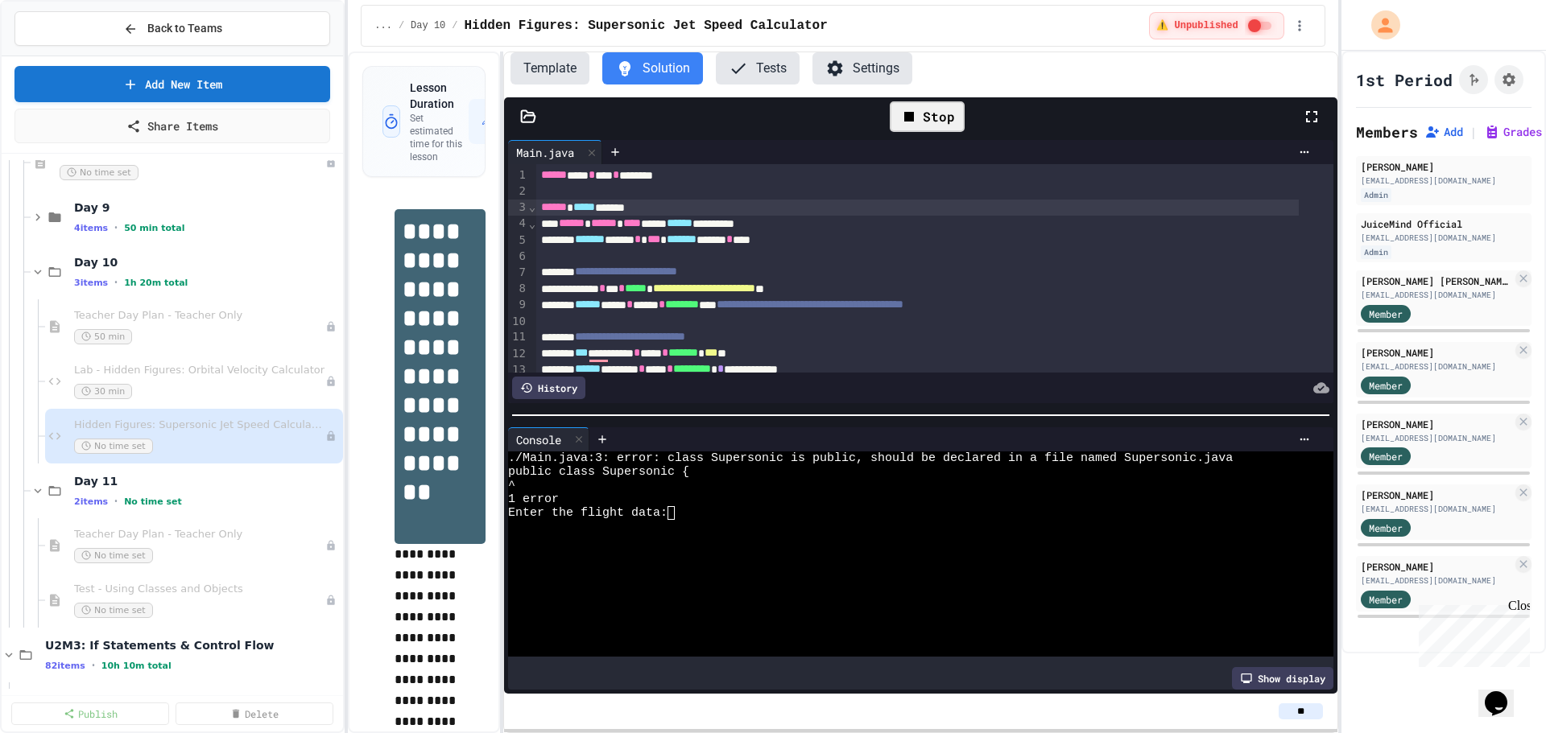
click at [935, 109] on div "Stop" at bounding box center [927, 116] width 75 height 31
click at [147, 362] on div "Lab - Hidden Figures: Orbital Velocity Calculator 30 min" at bounding box center [194, 381] width 298 height 55
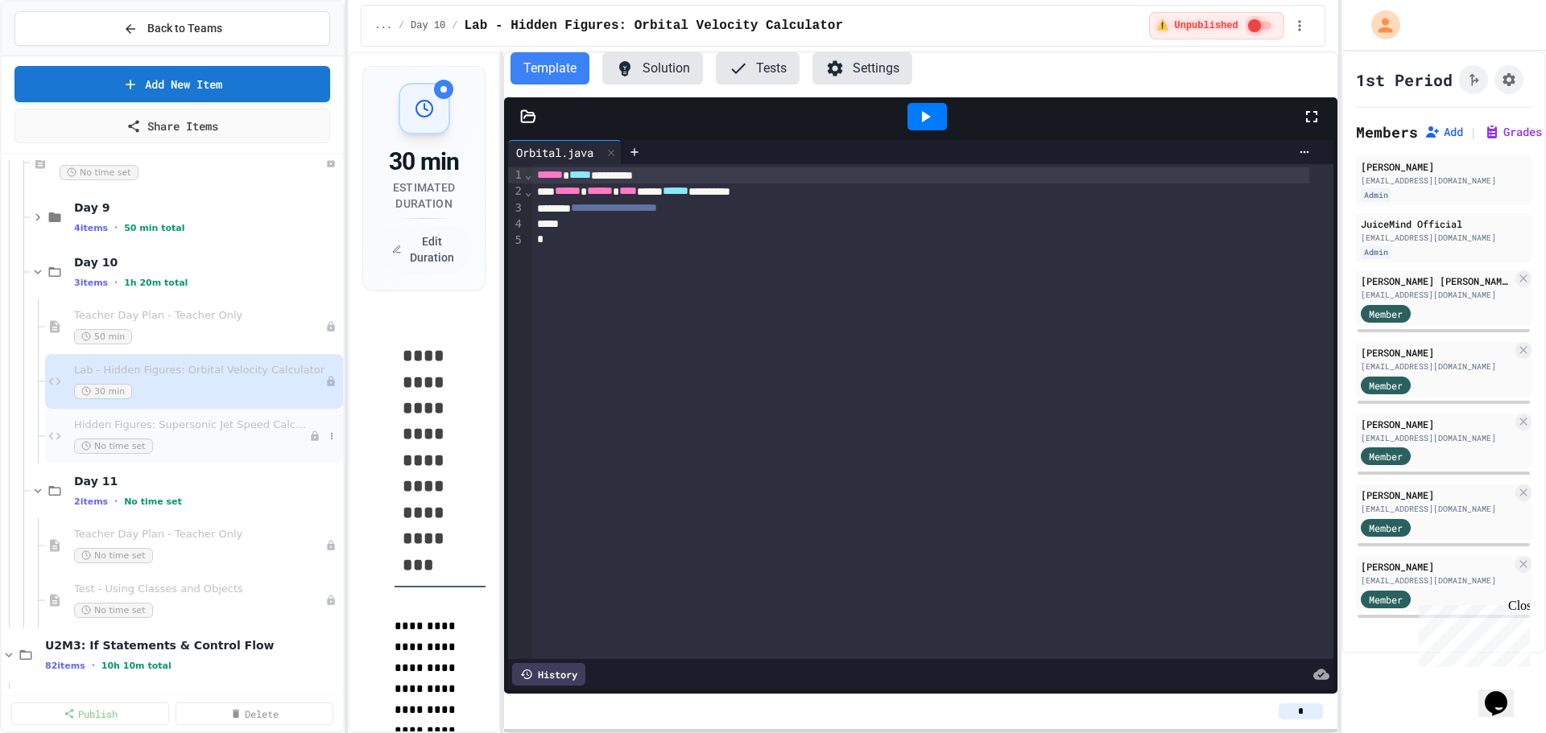
click at [170, 430] on span "Hidden Figures: Supersonic Jet Speed Calculator" at bounding box center [191, 426] width 235 height 14
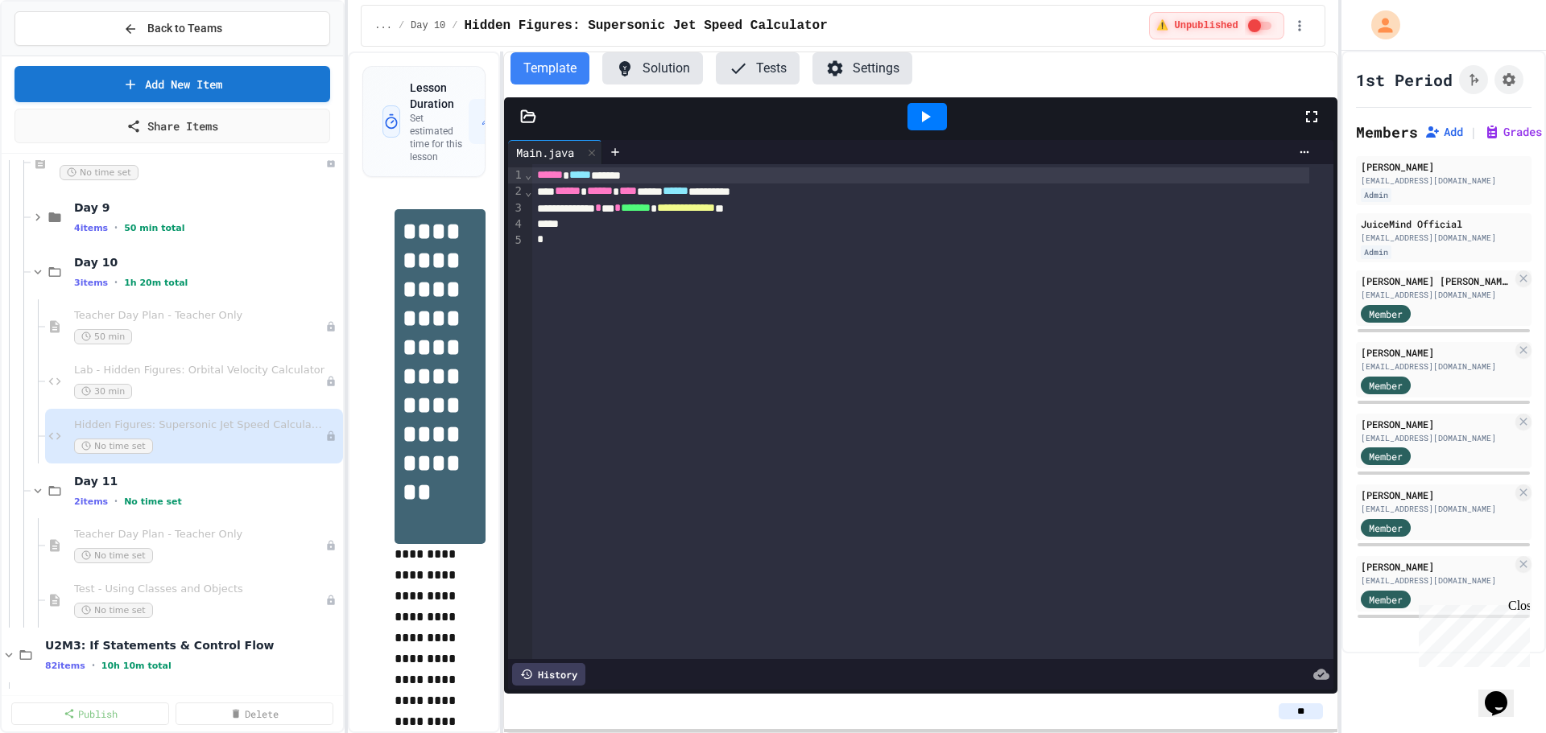
click at [679, 60] on button "Solution" at bounding box center [652, 68] width 101 height 32
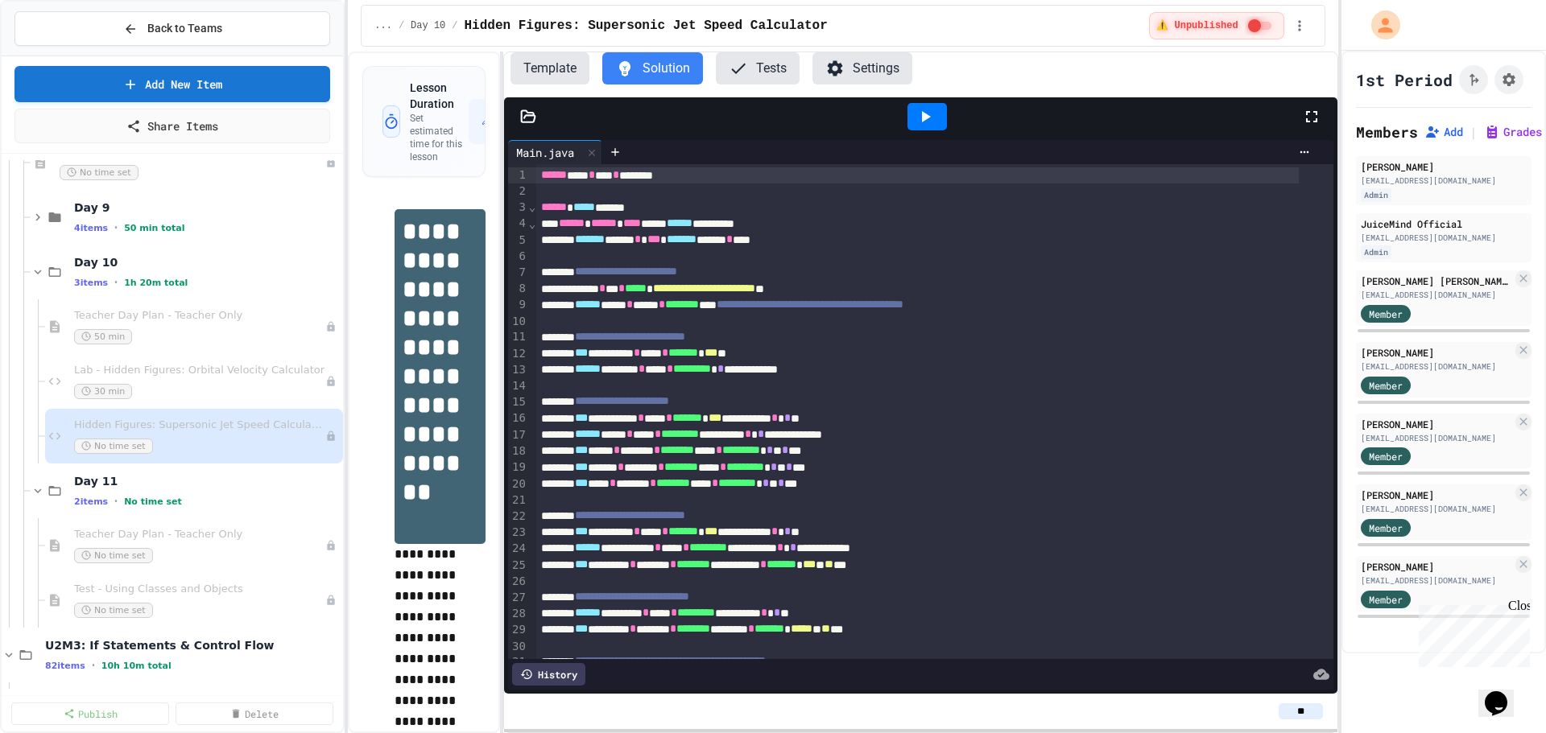
click at [640, 210] on div "****** ***** ******" at bounding box center [917, 208] width 762 height 16
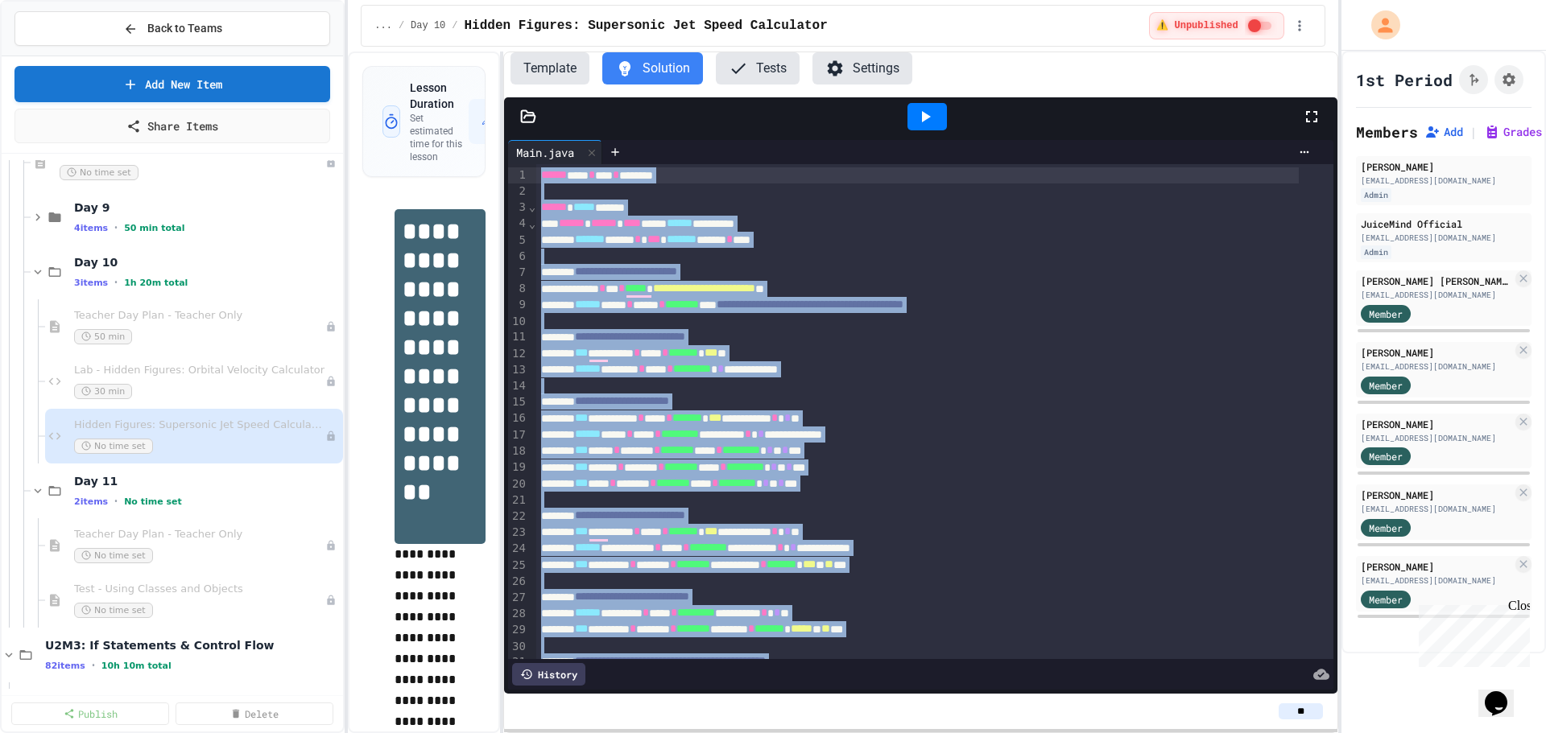
drag, startPoint x: 593, startPoint y: 623, endPoint x: 464, endPoint y: 60, distance: 577.3
click at [464, 60] on div "**********" at bounding box center [842, 393] width 989 height 682
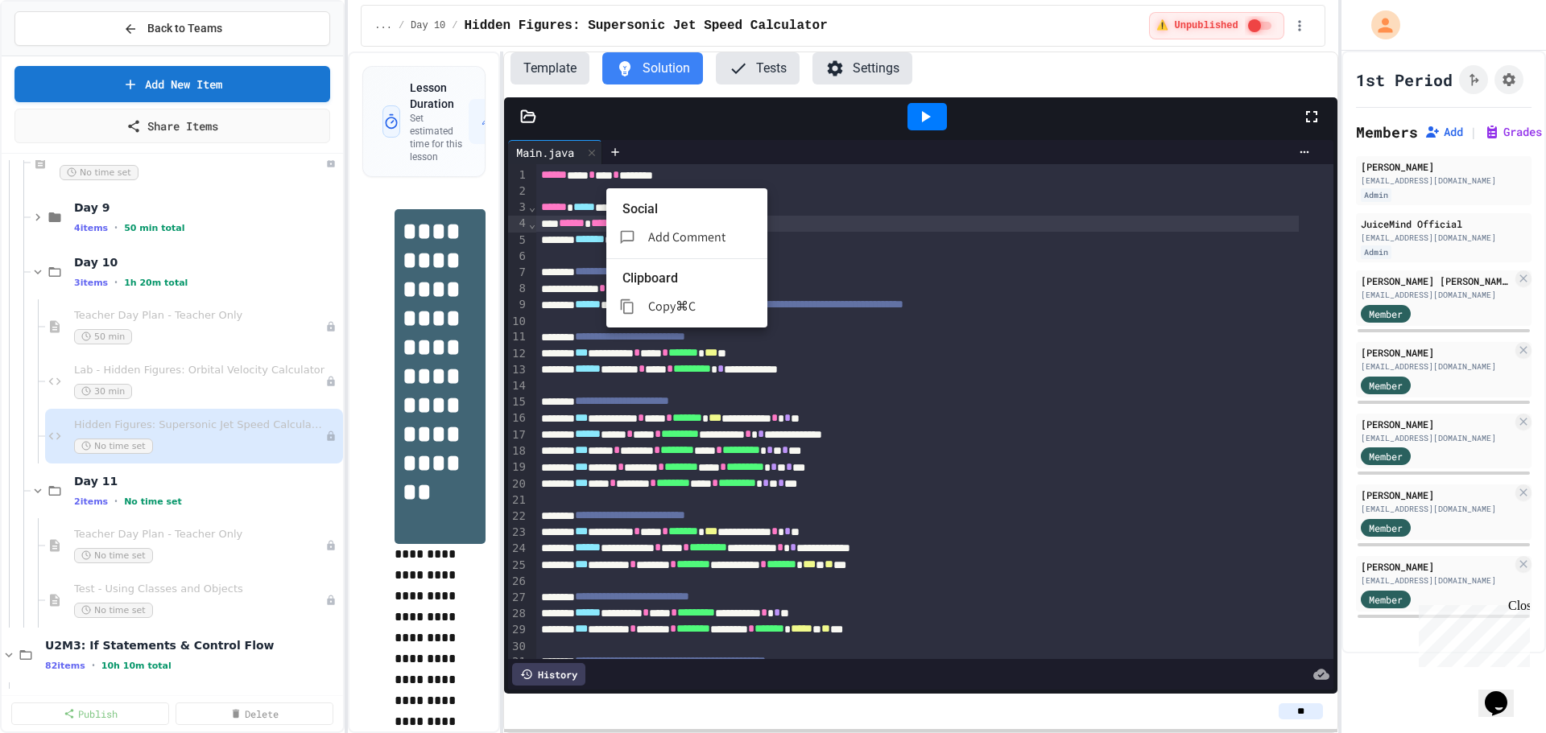
click at [846, 177] on div at bounding box center [773, 366] width 1546 height 733
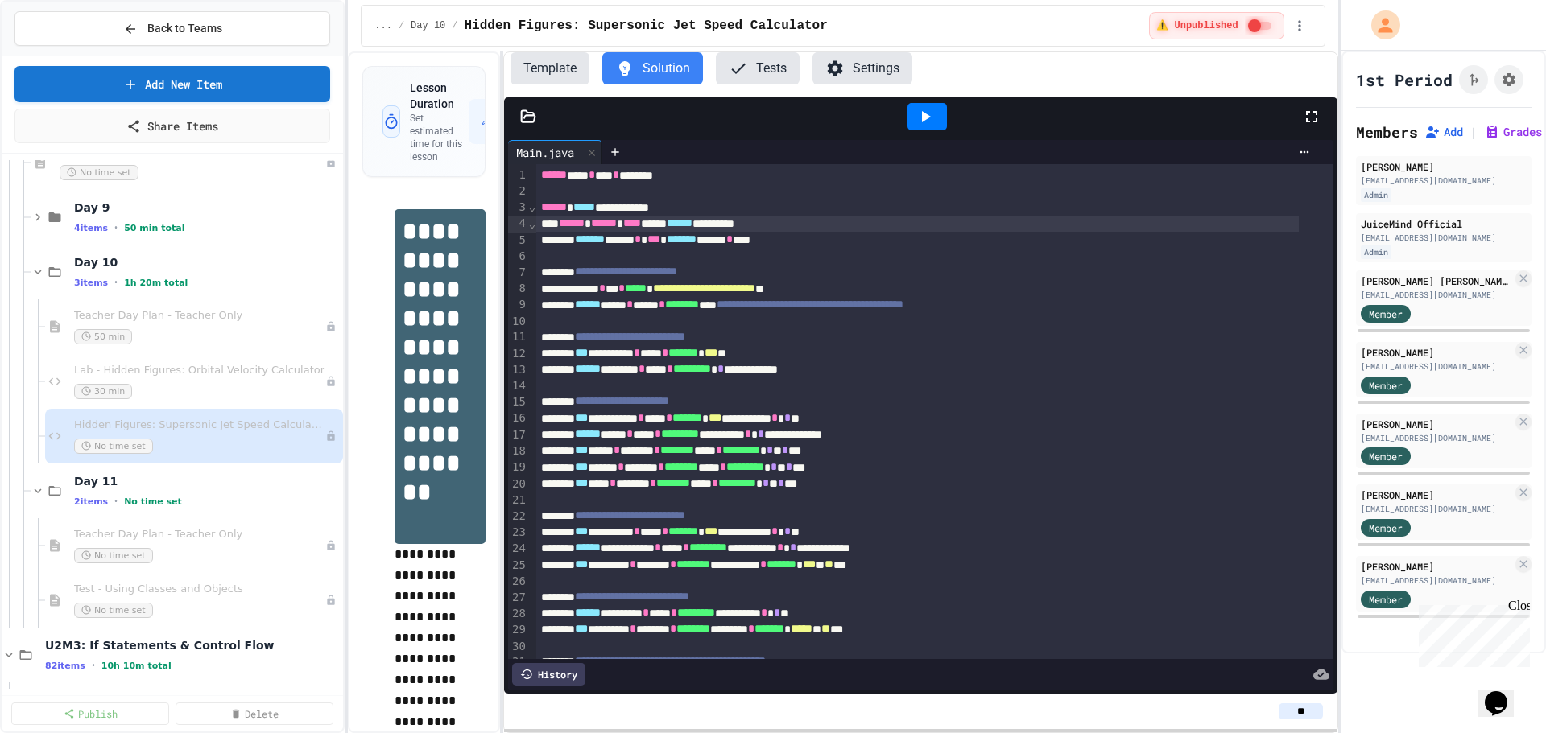
click at [915, 118] on icon at bounding box center [924, 116] width 19 height 19
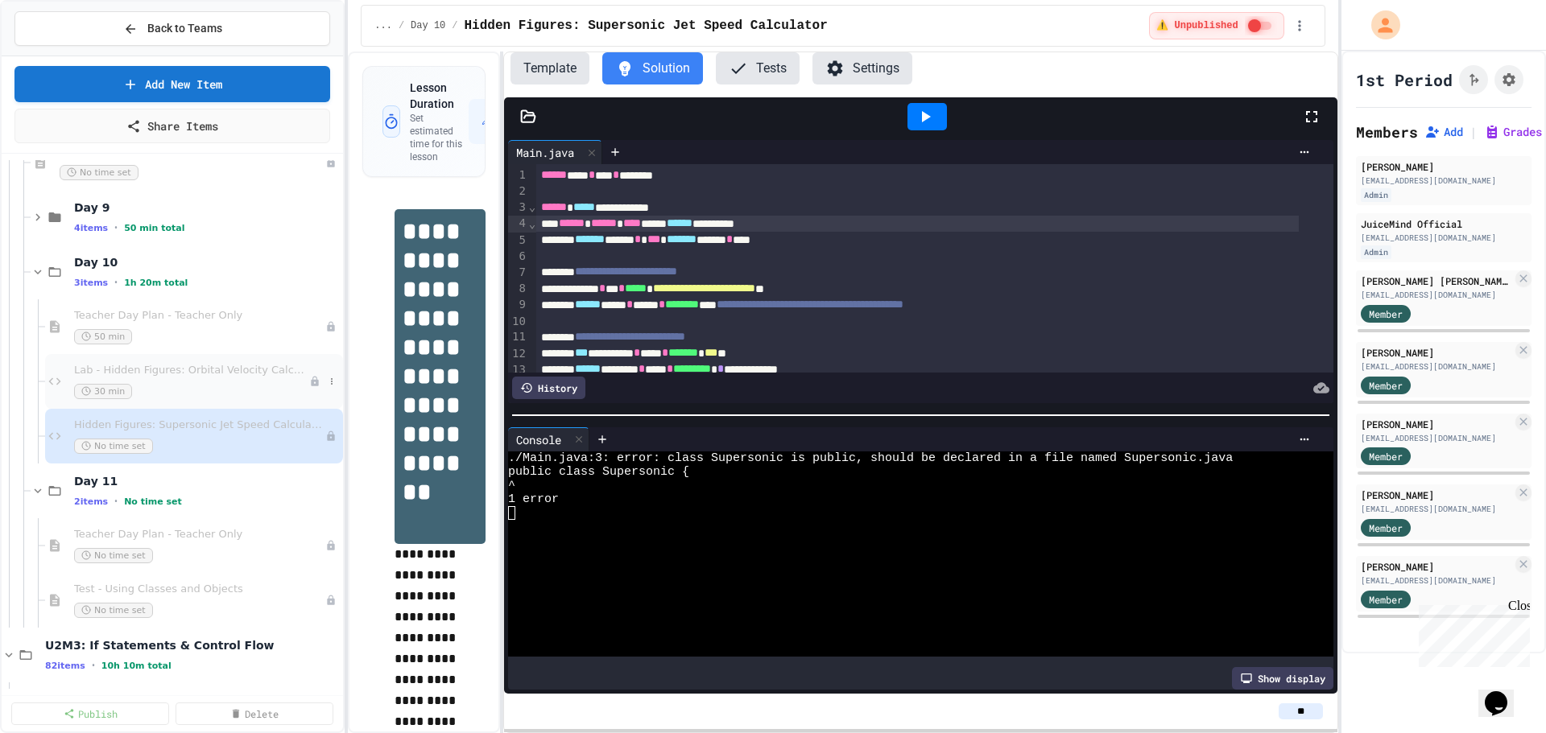
click at [193, 395] on div "30 min" at bounding box center [191, 391] width 235 height 15
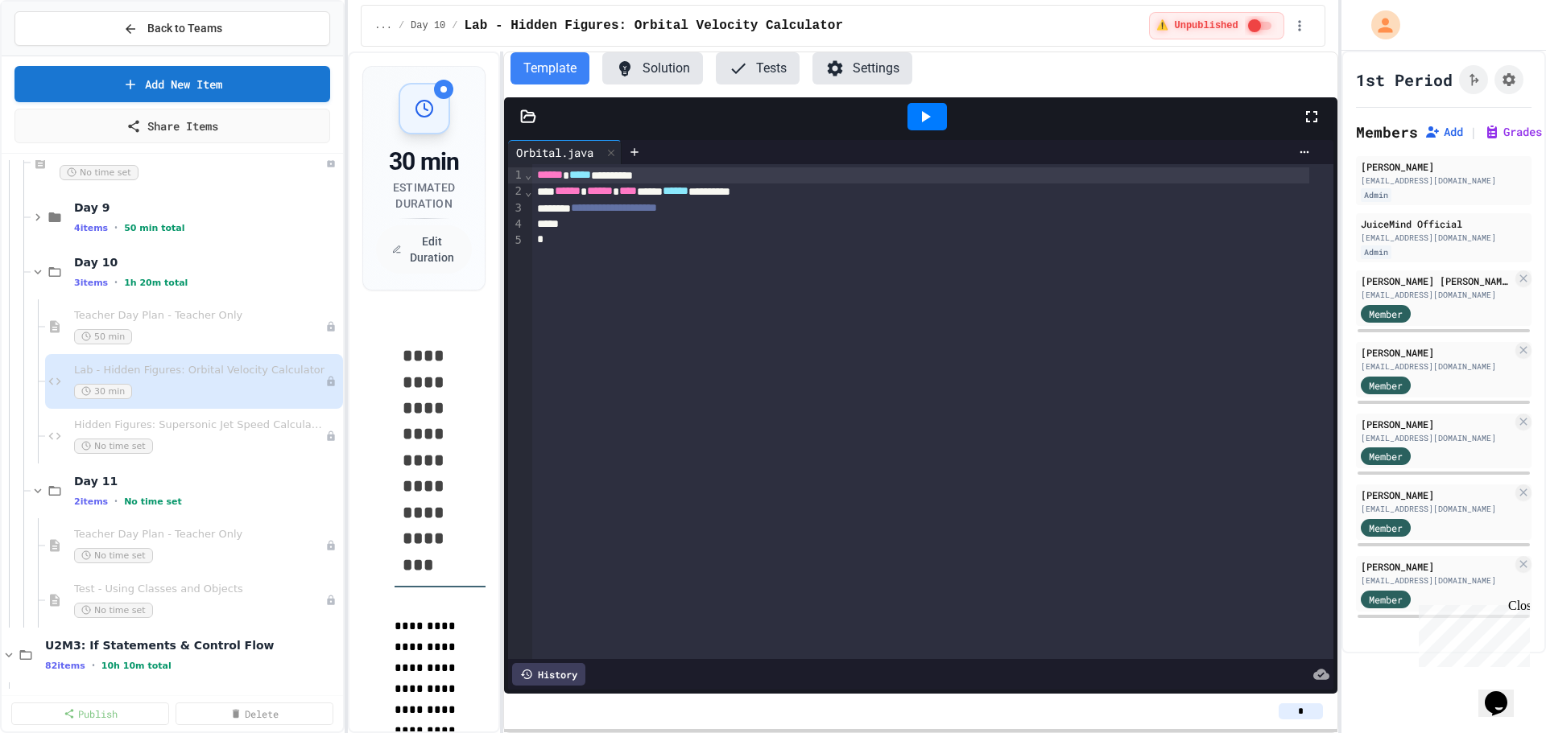
click at [196, 436] on div "Hidden Figures: Supersonic Jet Speed Calculator No time set" at bounding box center [199, 436] width 251 height 35
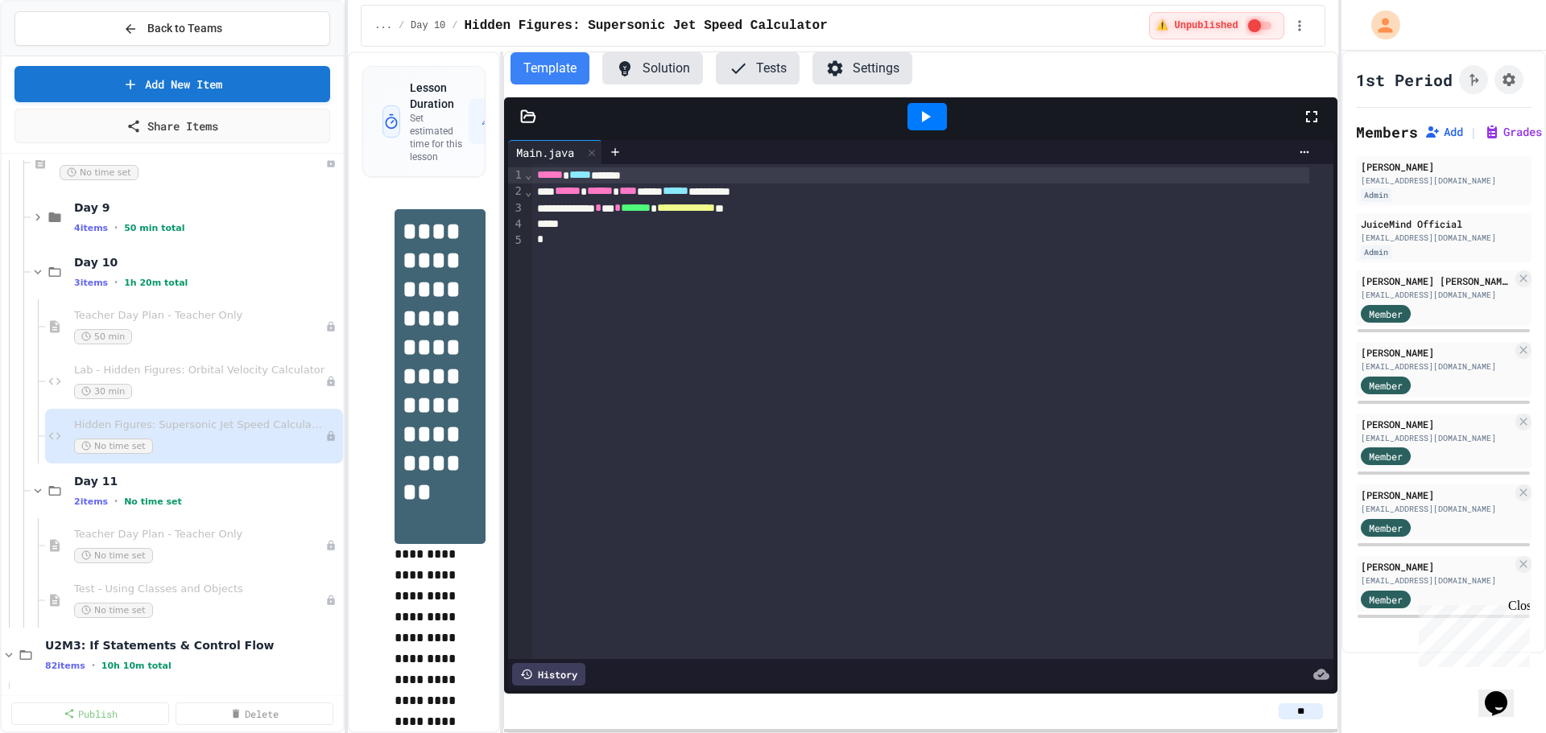
click at [529, 153] on div "Main.java" at bounding box center [545, 152] width 74 height 17
drag, startPoint x: 529, startPoint y: 153, endPoint x: 704, endPoint y: 106, distance: 180.8
click at [704, 106] on div at bounding box center [927, 116] width 750 height 43
click at [662, 72] on button "Solution" at bounding box center [652, 68] width 101 height 32
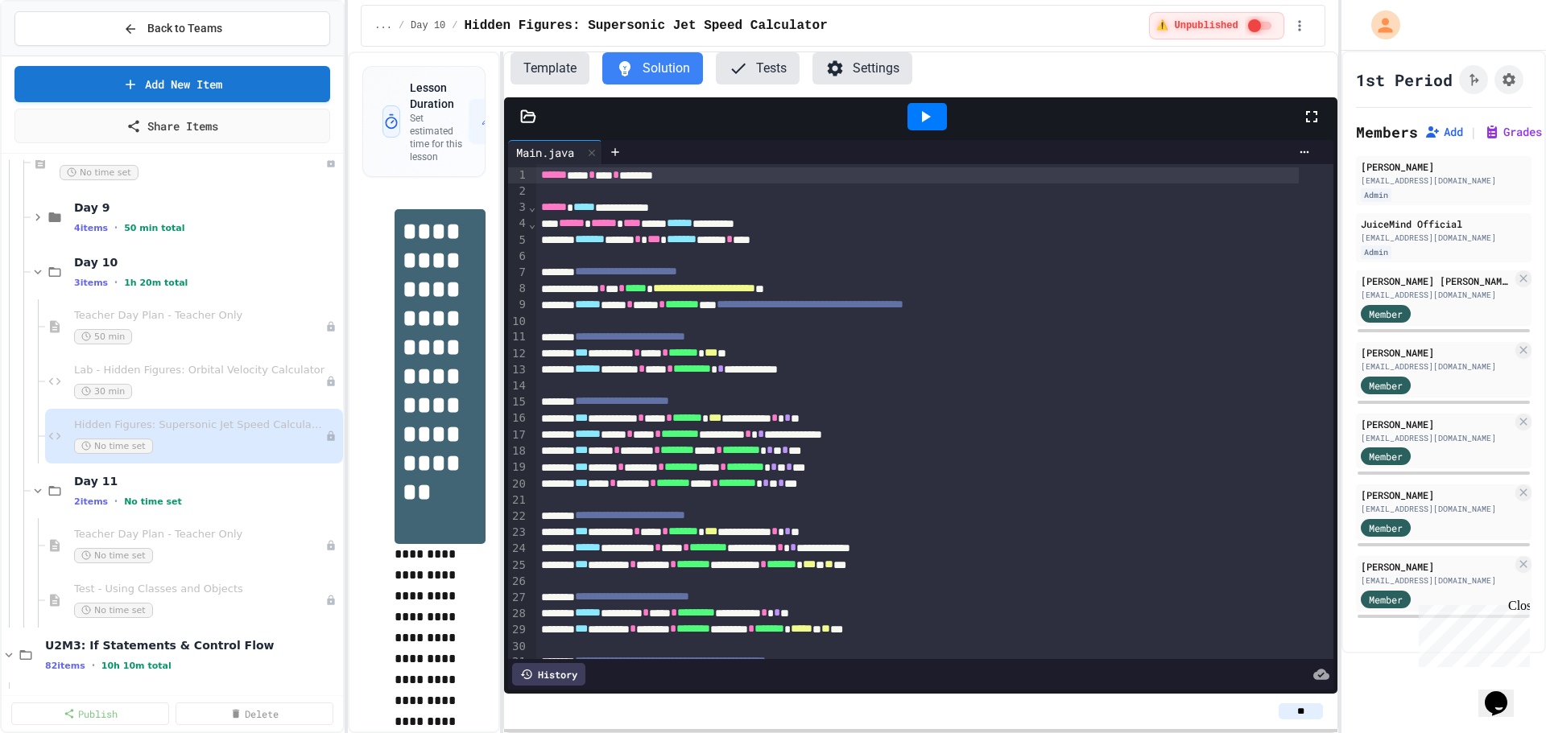
click at [537, 117] on div at bounding box center [528, 117] width 48 height 16
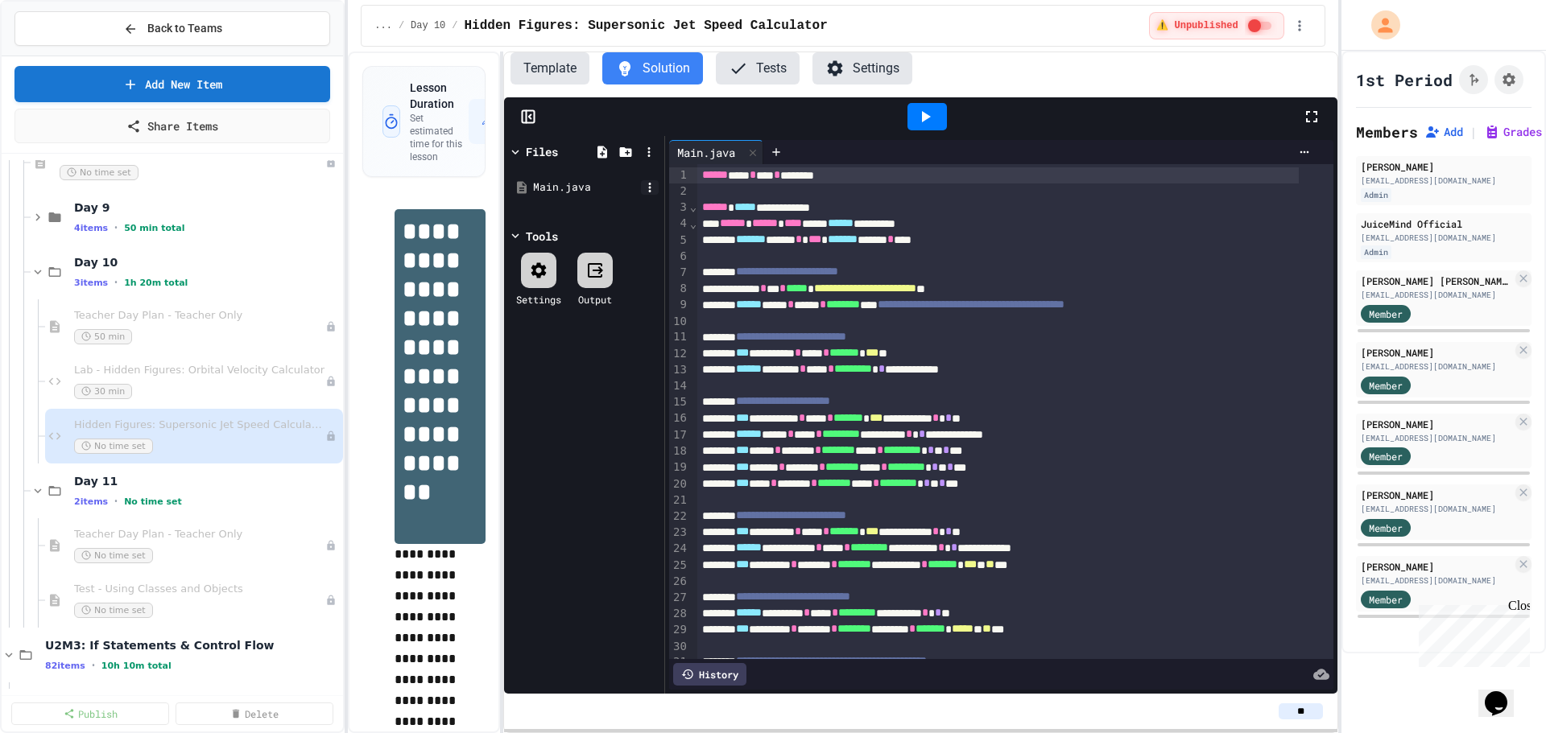
click at [647, 187] on icon at bounding box center [649, 187] width 14 height 14
click at [1149, 403] on li "Rename" at bounding box center [1204, 417] width 110 height 29
type input "**********"
click at [977, 136] on div at bounding box center [927, 116] width 750 height 43
click at [550, 184] on div "Main.java" at bounding box center [587, 188] width 108 height 16
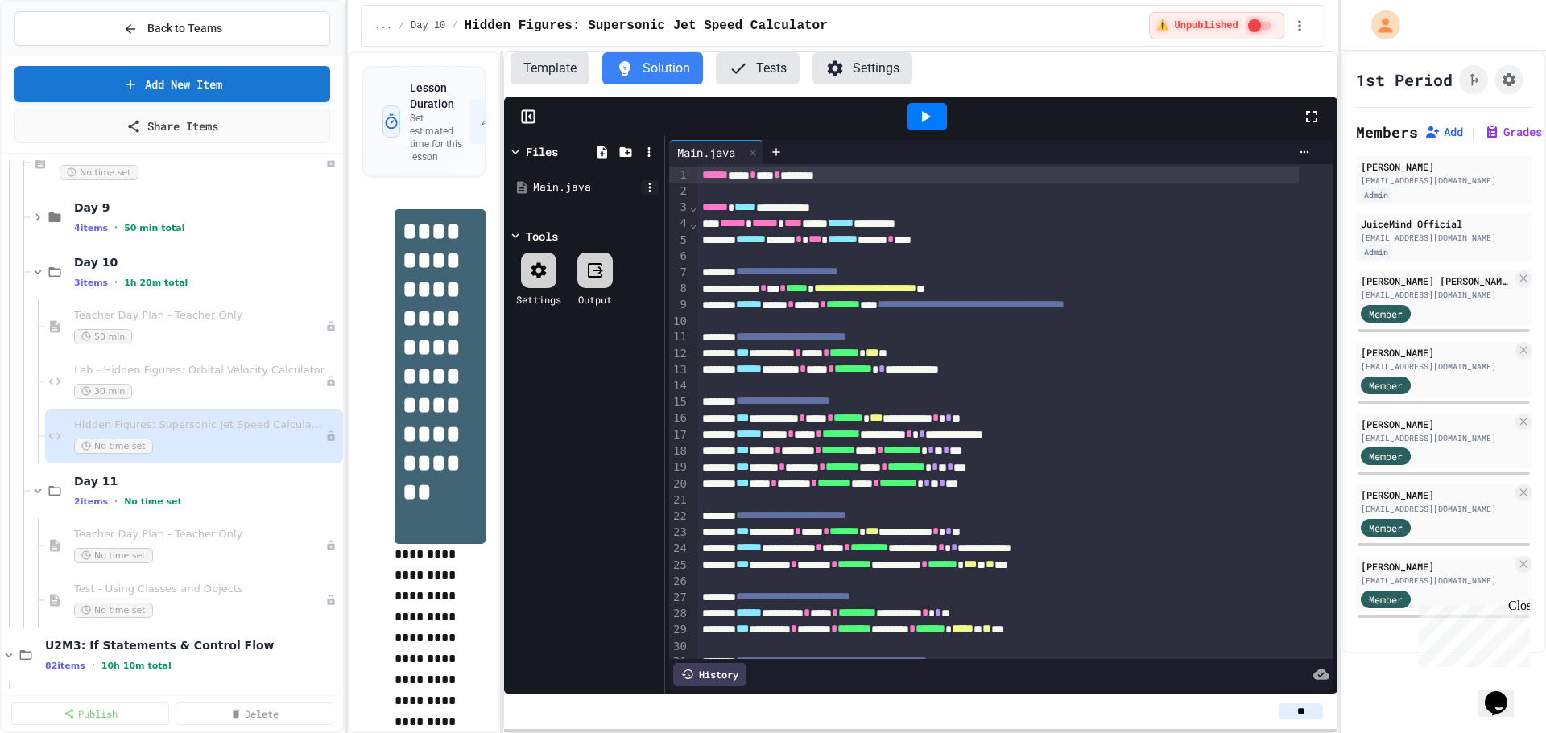
click at [649, 186] on icon at bounding box center [649, 187] width 14 height 14
click at [1149, 403] on li "Rename" at bounding box center [1204, 417] width 110 height 29
type input "**********"
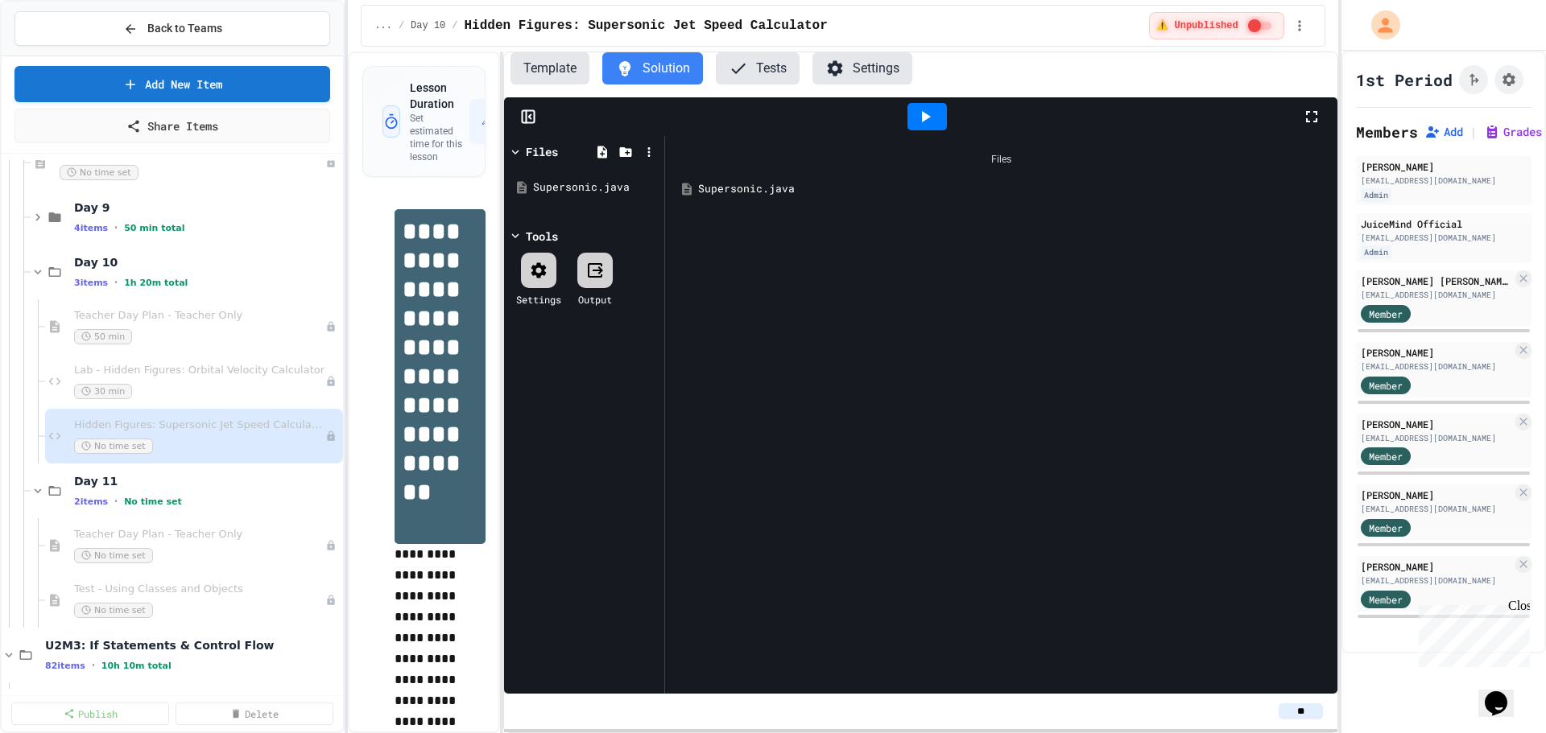
click at [957, 132] on div at bounding box center [927, 116] width 750 height 43
click at [936, 119] on div at bounding box center [926, 116] width 39 height 27
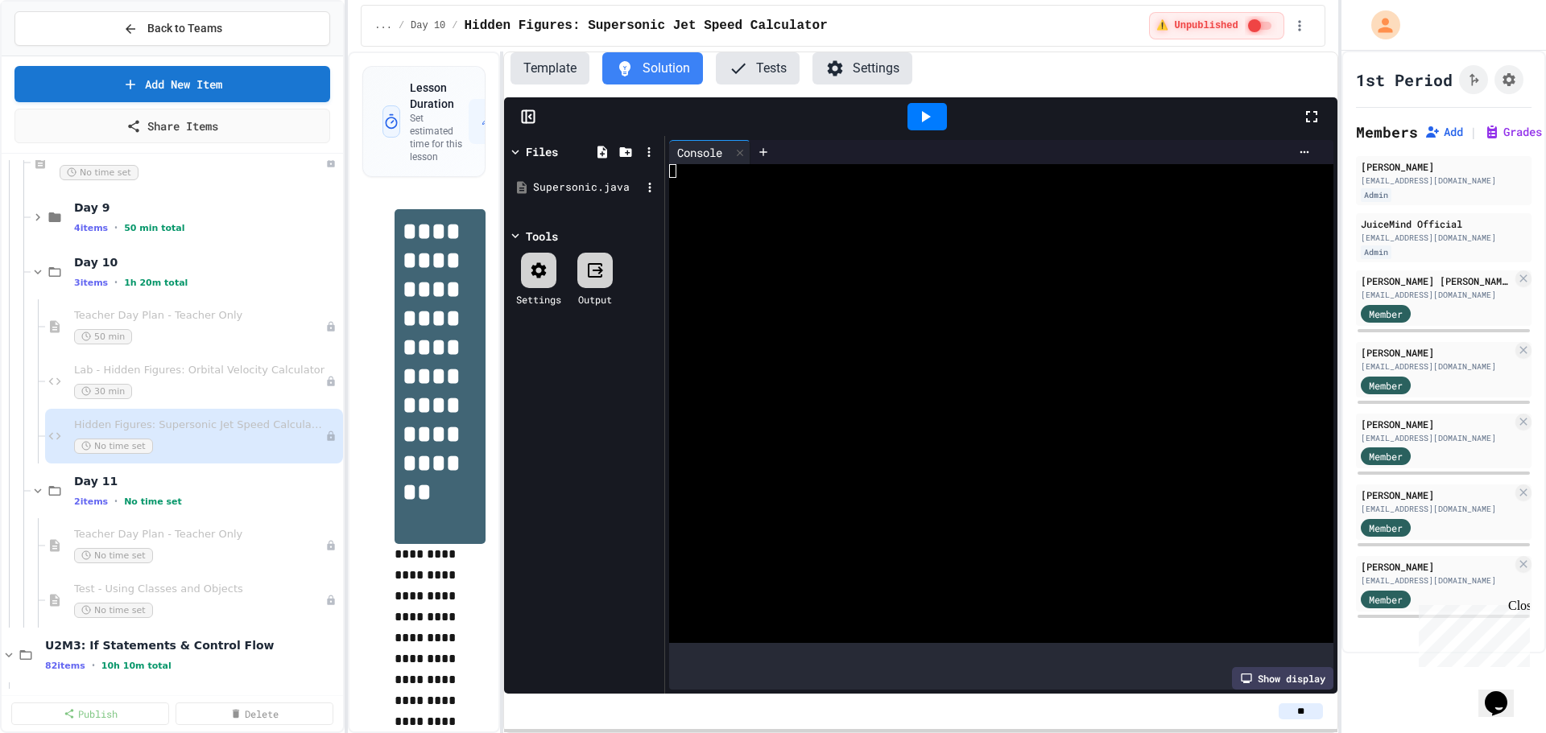
click at [585, 196] on div "Supersonic.java" at bounding box center [584, 187] width 152 height 29
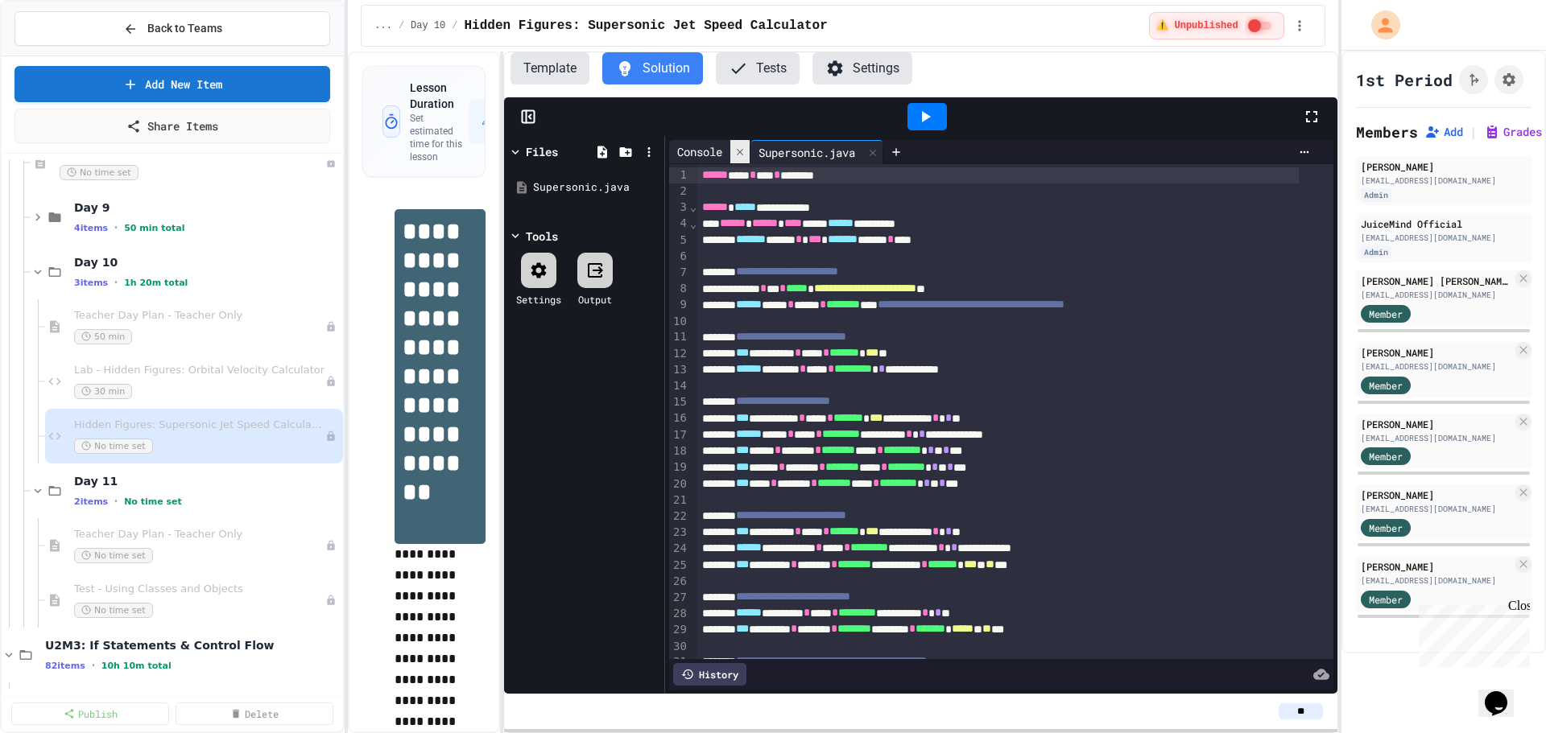
click at [743, 155] on icon at bounding box center [740, 151] width 6 height 6
click at [911, 117] on div at bounding box center [926, 116] width 39 height 27
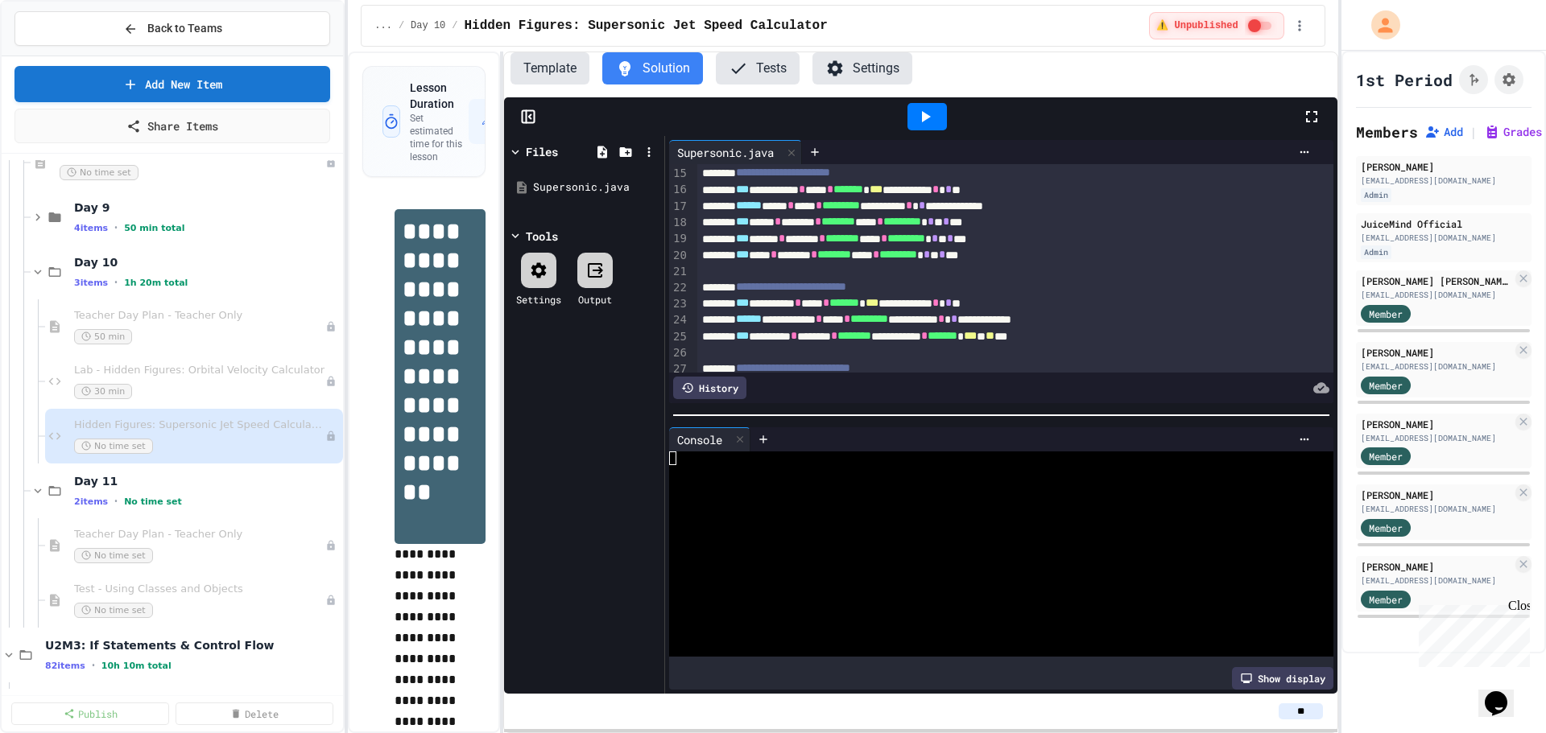
scroll to position [161, 0]
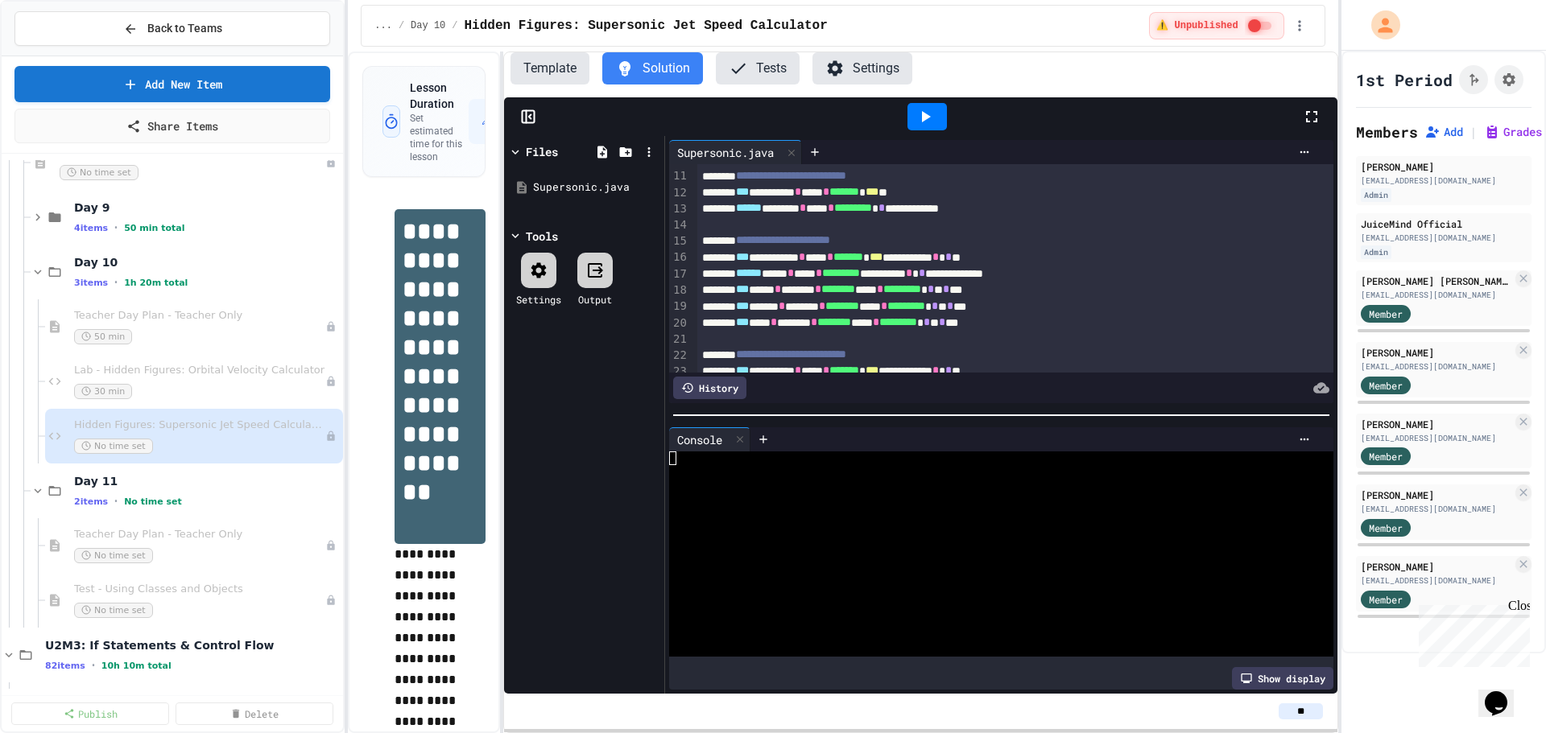
click at [919, 116] on icon at bounding box center [924, 116] width 19 height 19
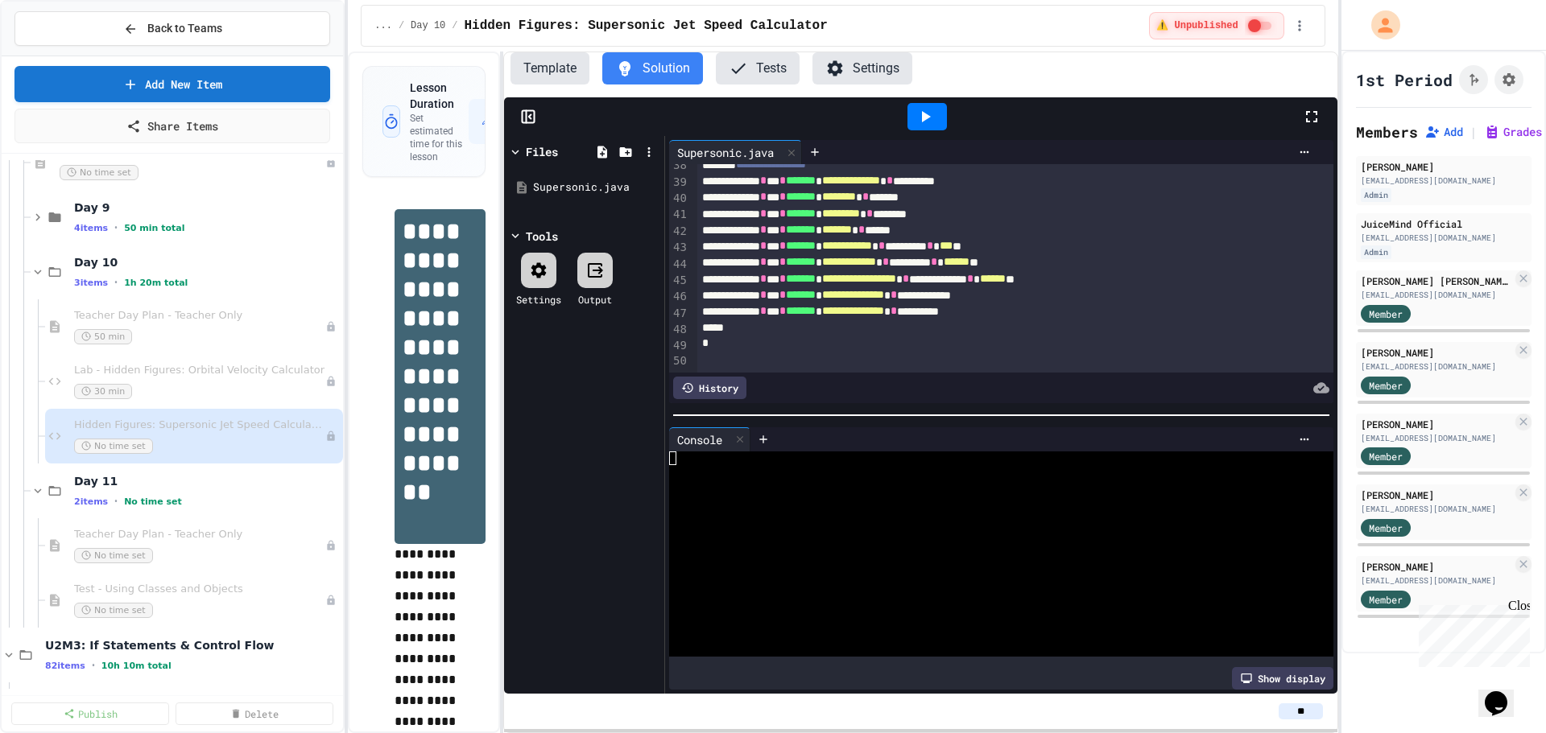
scroll to position [629, 0]
click at [572, 62] on button "Template" at bounding box center [549, 68] width 79 height 32
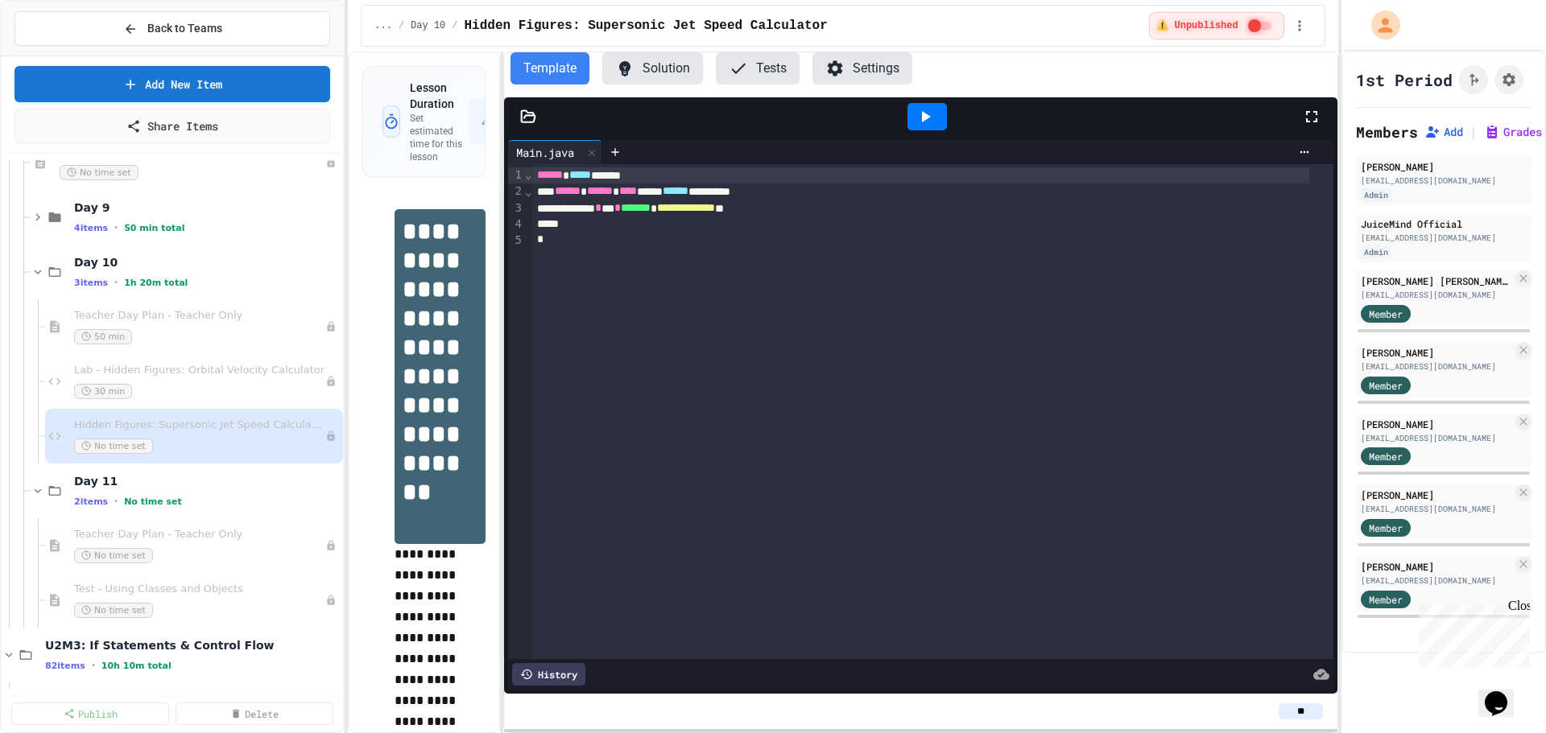
click at [532, 119] on icon at bounding box center [528, 117] width 16 height 16
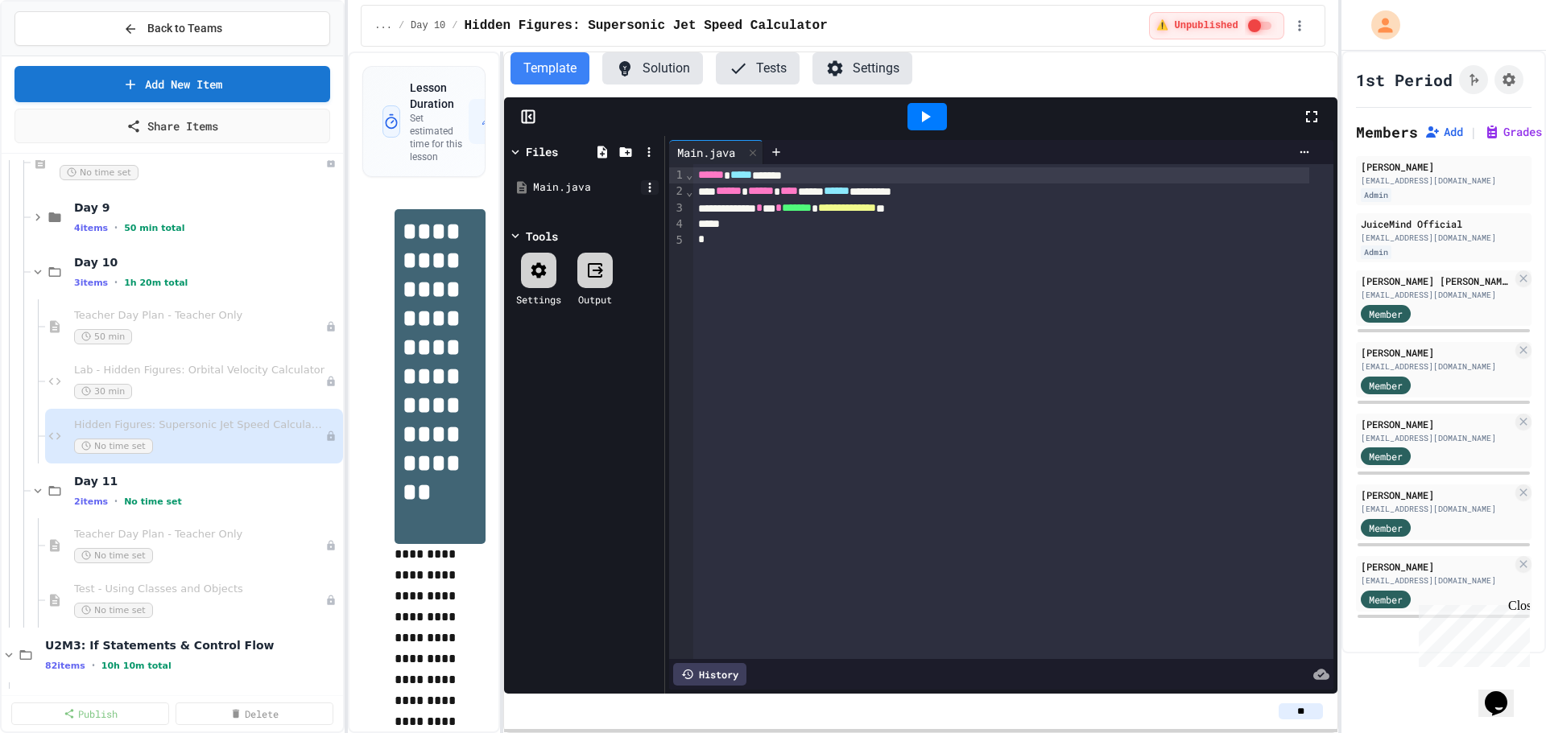
click at [641, 182] on div at bounding box center [650, 187] width 18 height 14
click at [1149, 403] on li "Rename" at bounding box center [1204, 417] width 110 height 29
type input "**********"
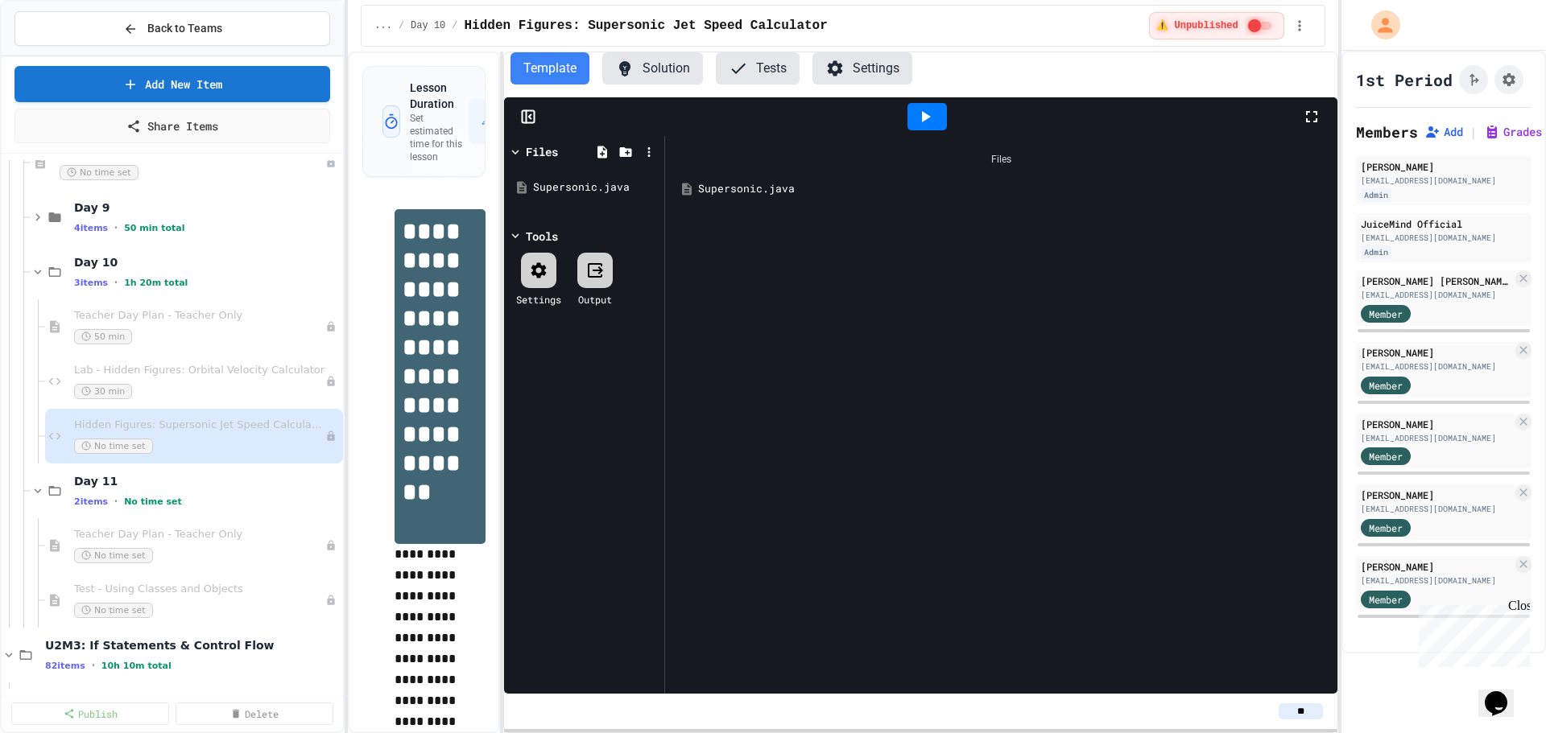
click at [657, 67] on button "Solution" at bounding box center [652, 68] width 101 height 32
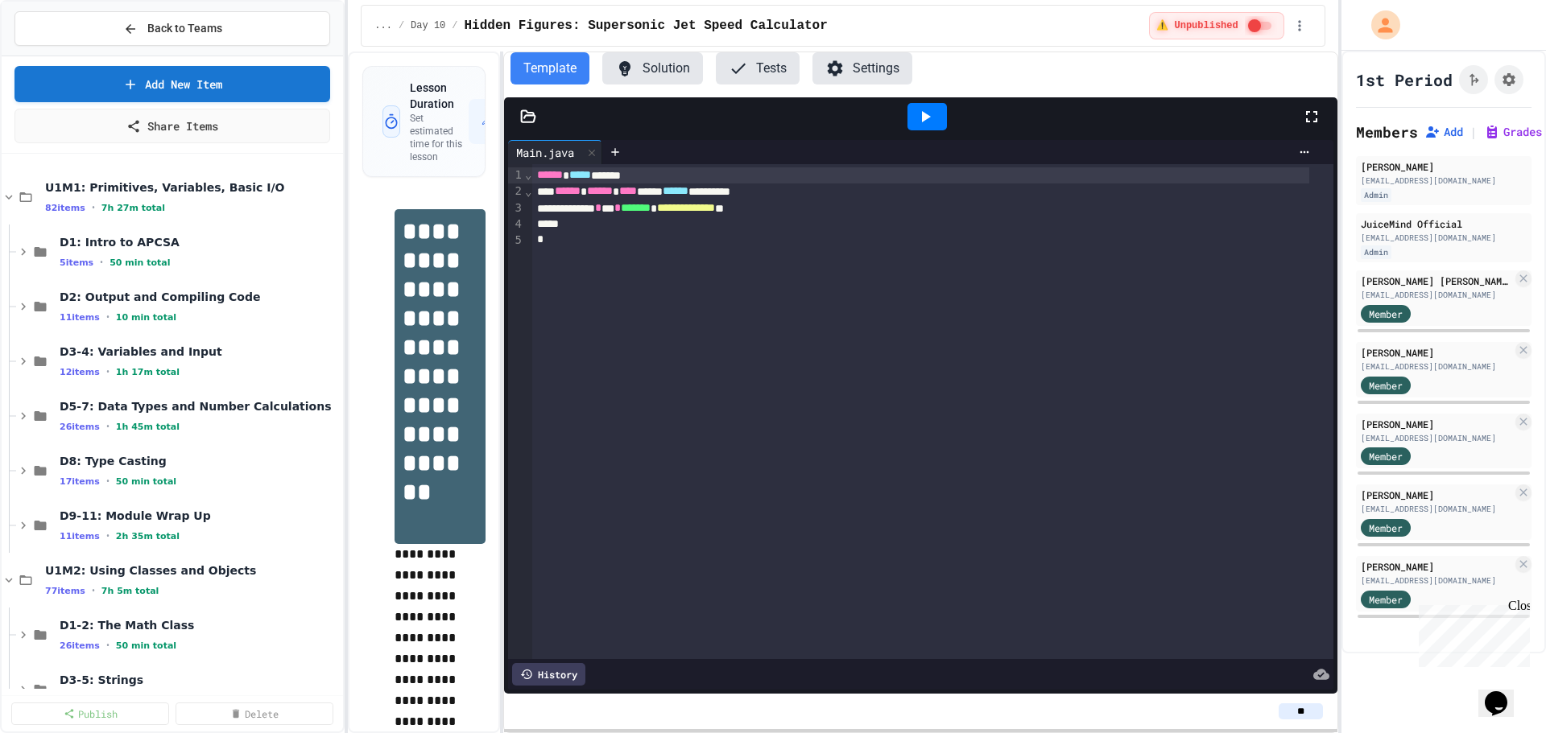
click at [657, 61] on button "Solution" at bounding box center [652, 68] width 101 height 32
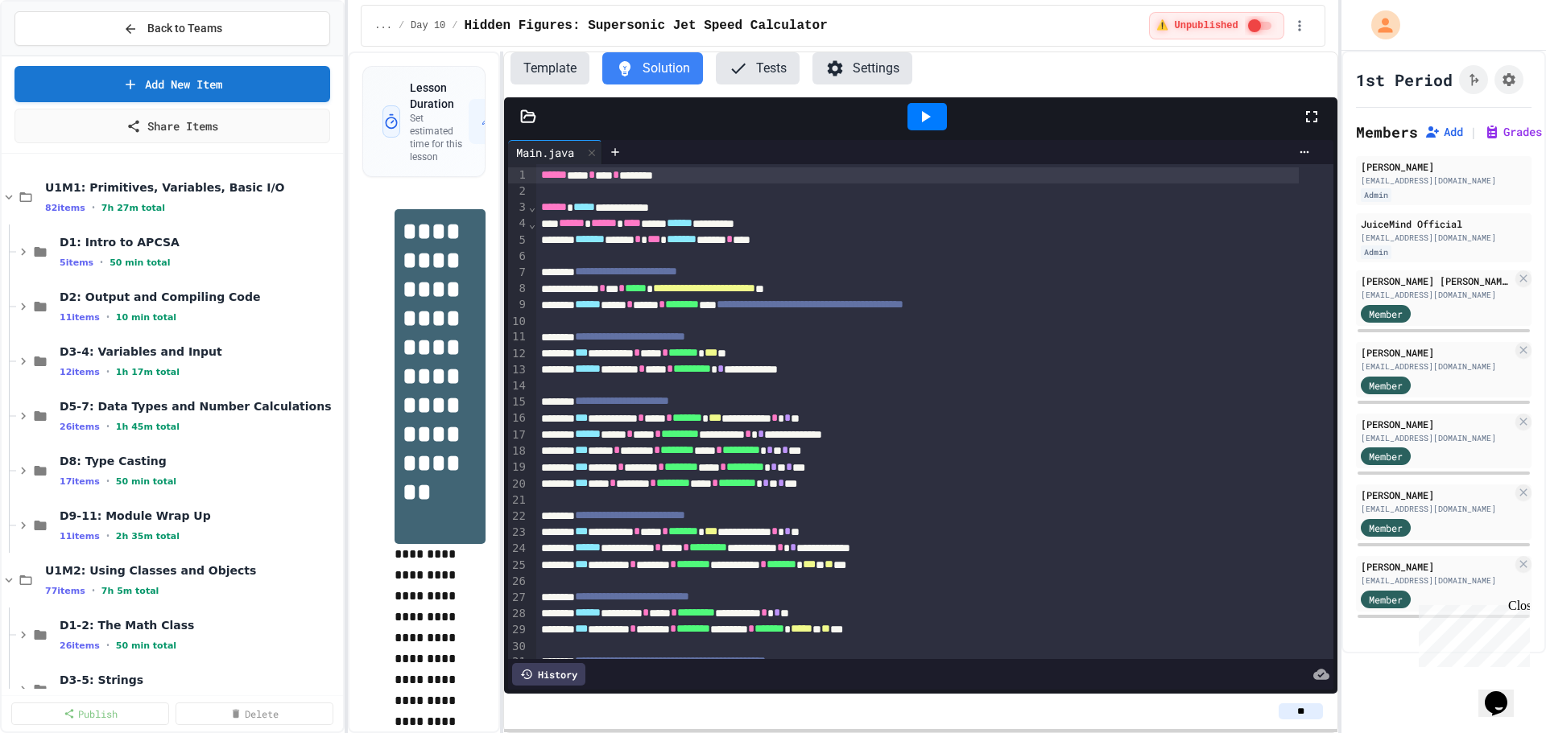
click at [936, 119] on div at bounding box center [926, 116] width 39 height 27
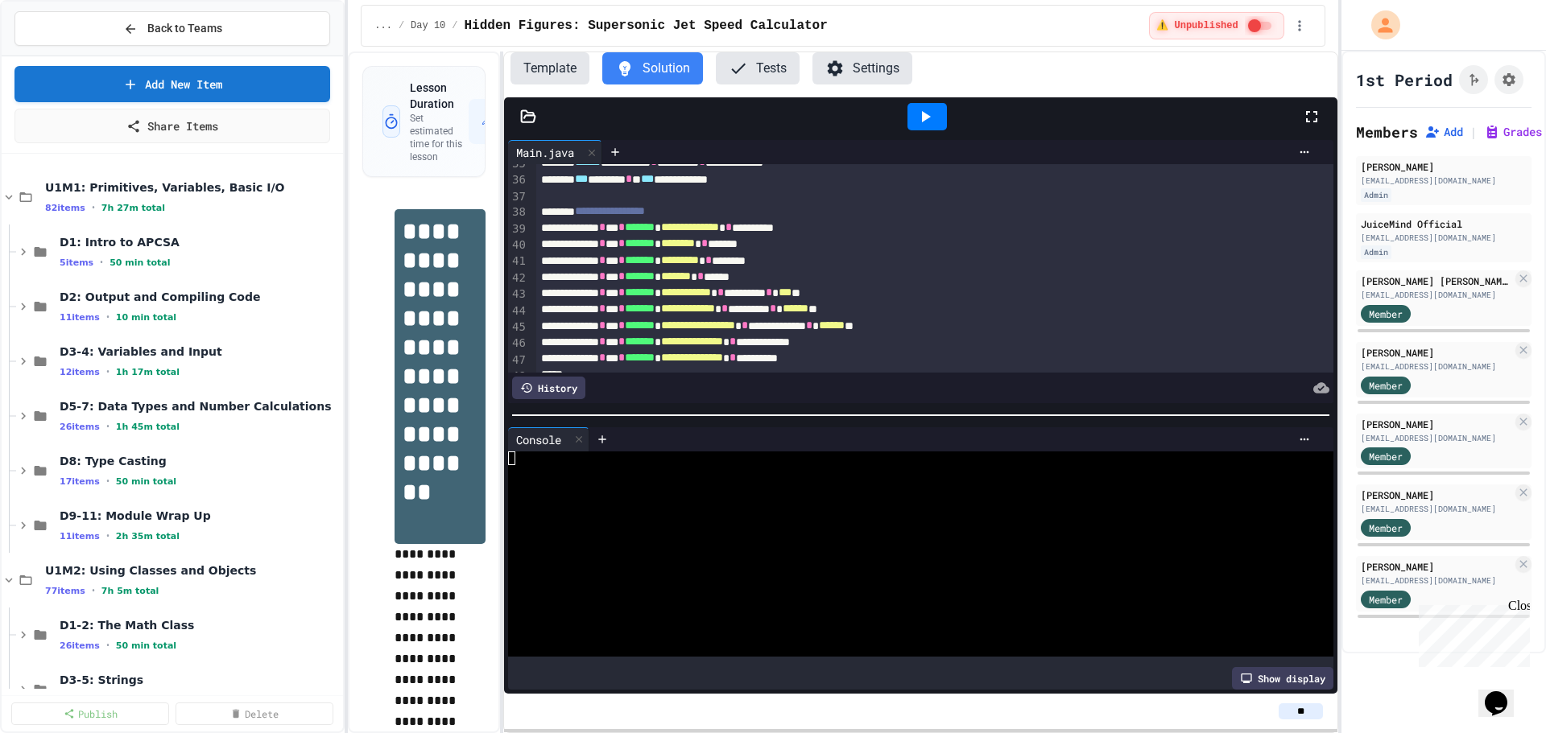
scroll to position [629, 0]
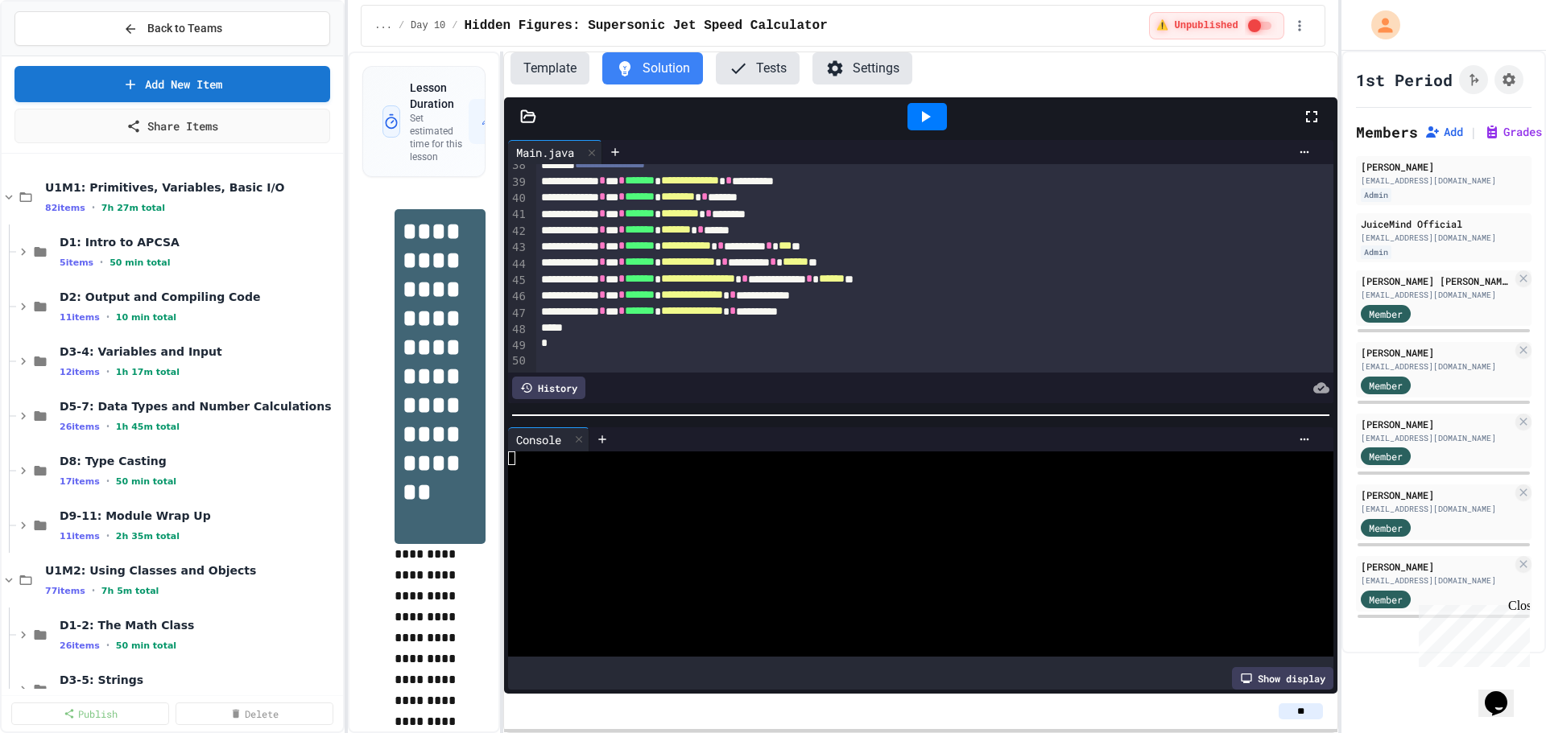
click at [895, 320] on div "*" at bounding box center [917, 328] width 762 height 16
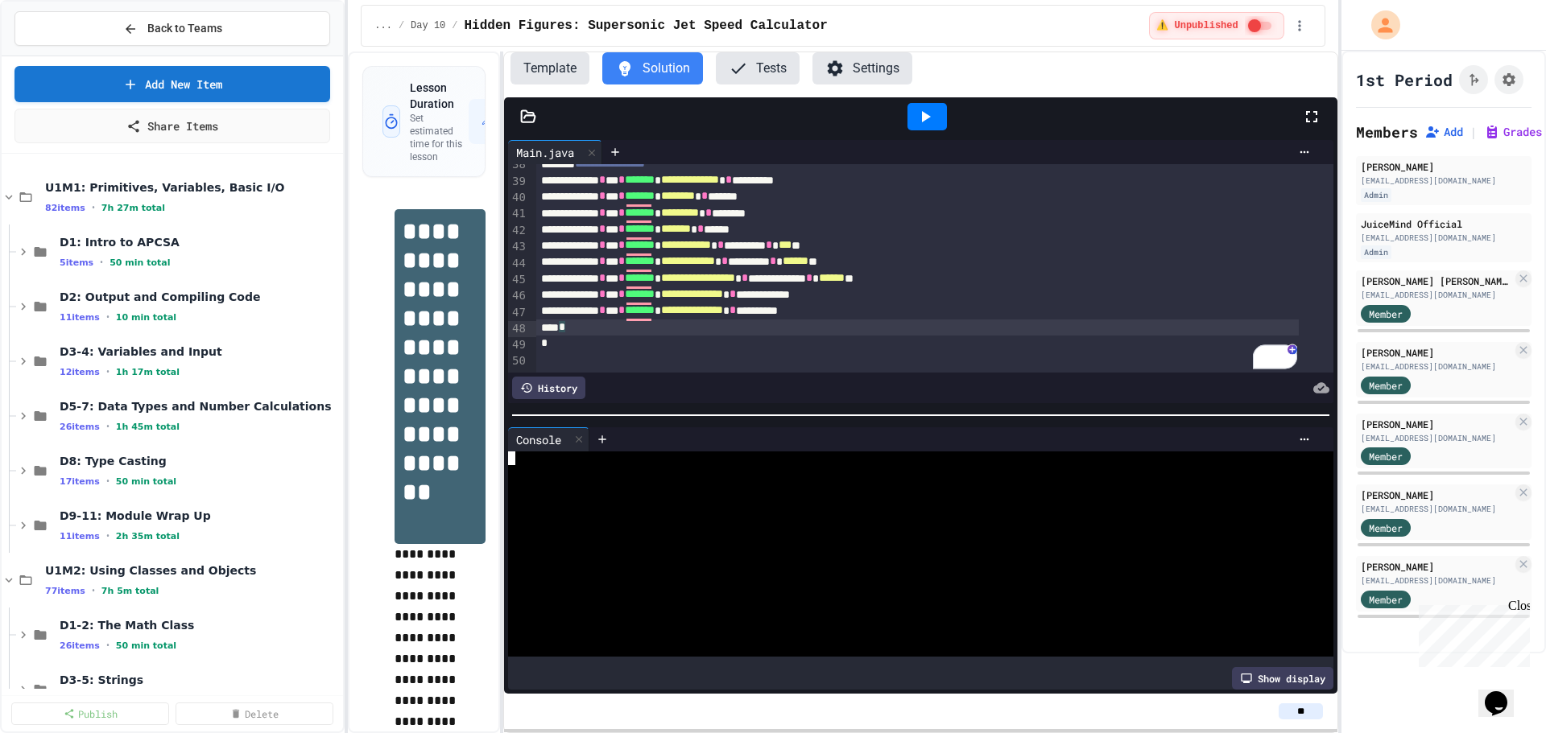
click at [690, 452] on div at bounding box center [906, 459] width 797 height 14
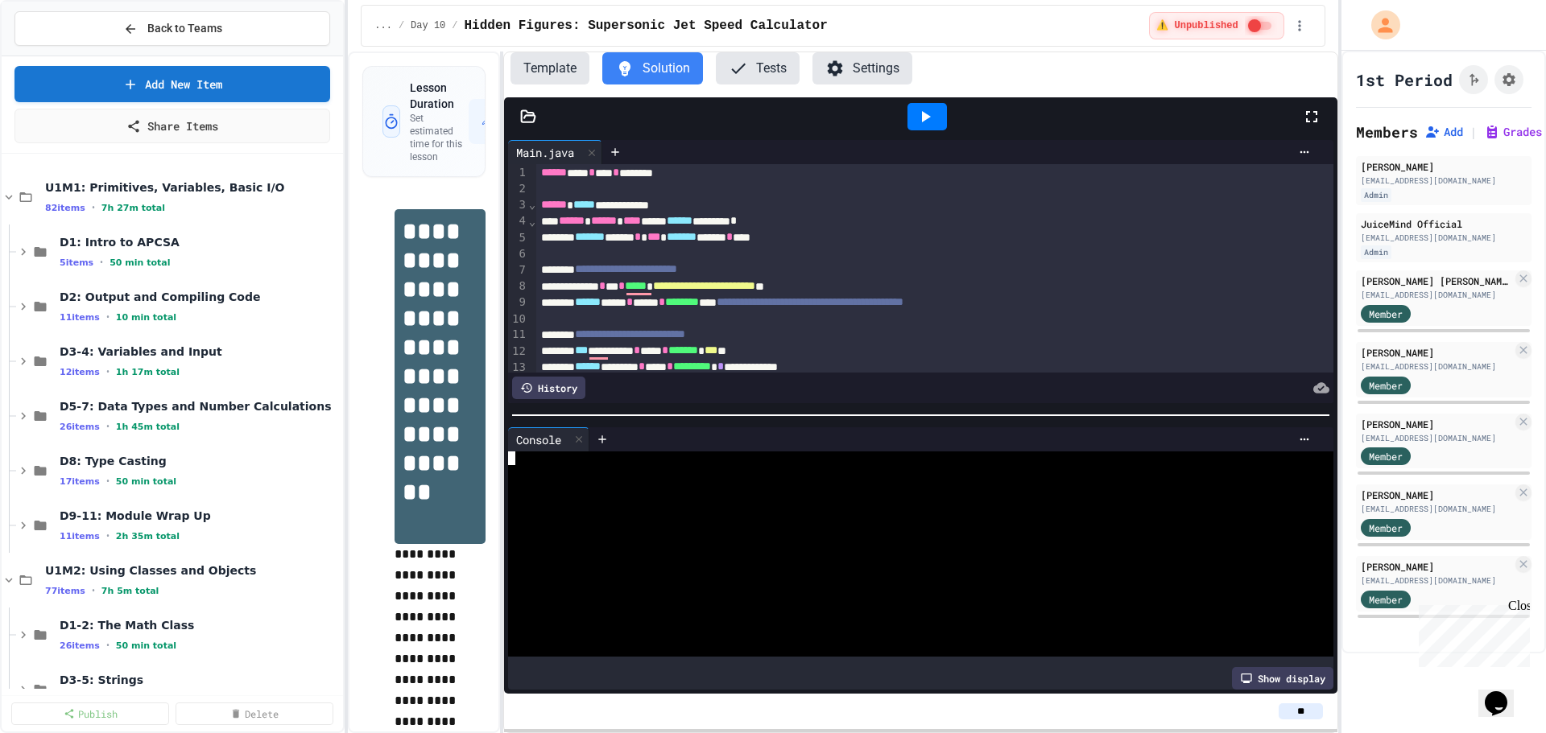
scroll to position [0, 0]
click at [539, 151] on div "Main.java" at bounding box center [545, 152] width 74 height 17
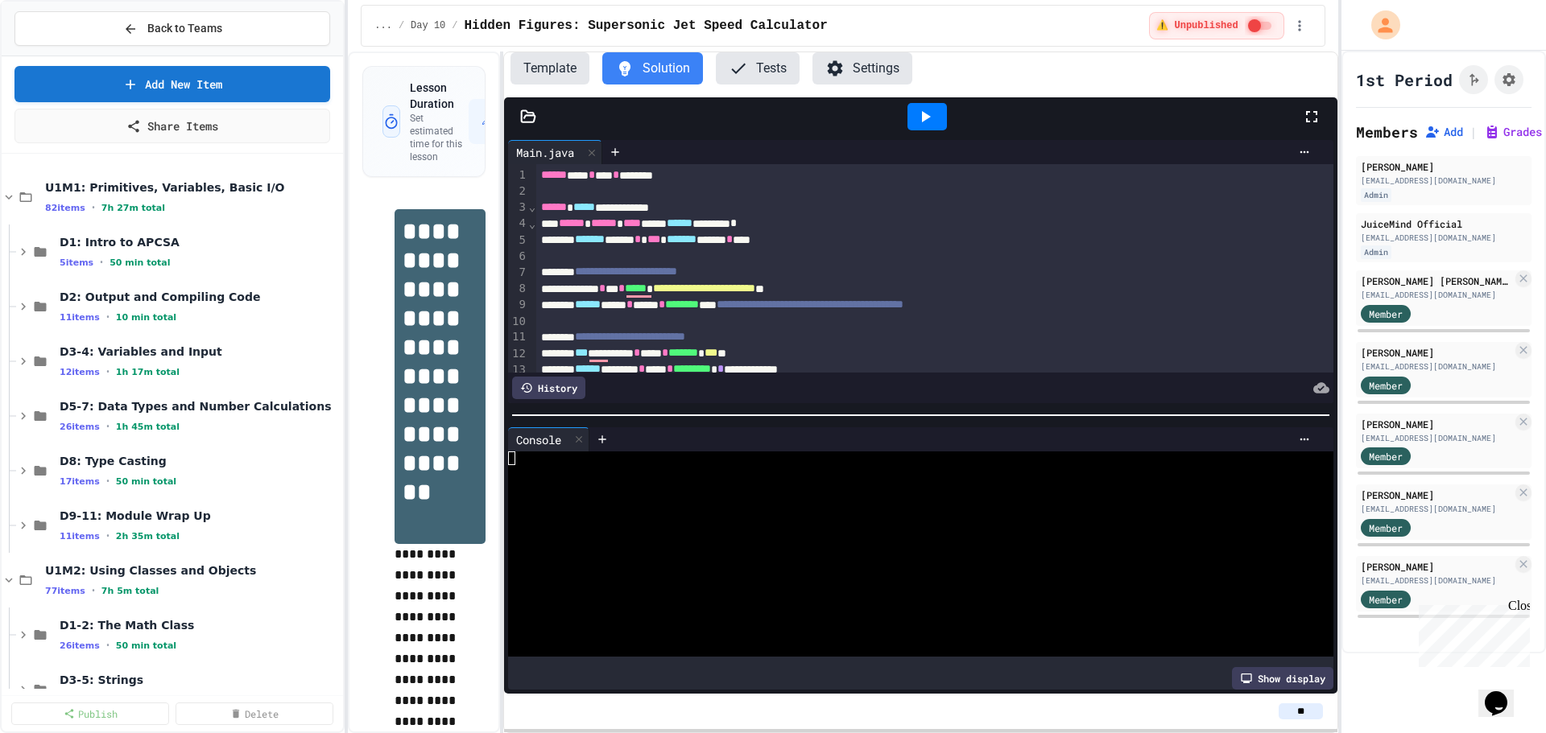
click at [525, 109] on icon at bounding box center [528, 117] width 16 height 16
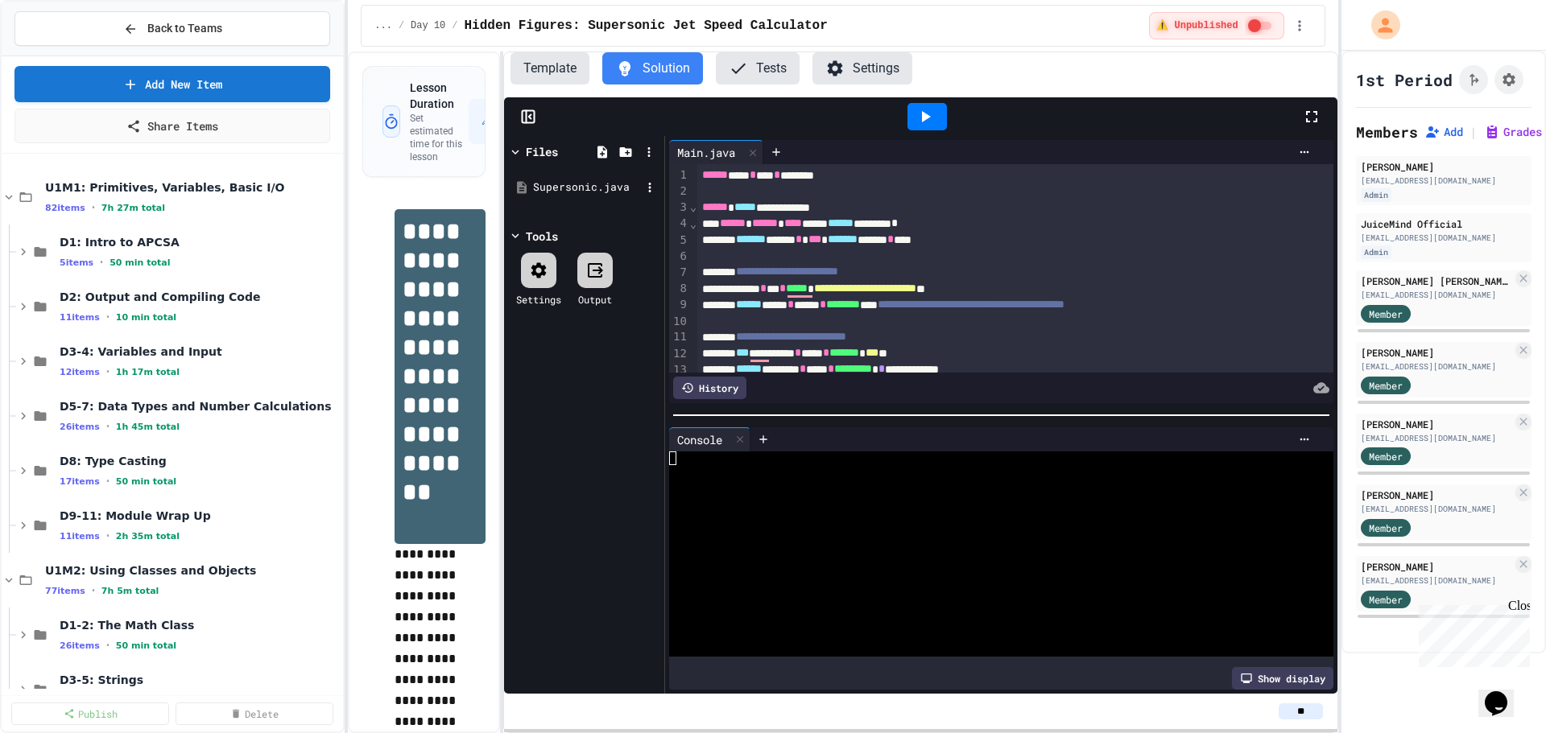
click at [579, 183] on div "Supersonic.java" at bounding box center [587, 188] width 108 height 16
click at [935, 114] on div at bounding box center [926, 116] width 39 height 27
click at [935, 115] on div at bounding box center [926, 116] width 39 height 27
click at [675, 149] on div "Main.java" at bounding box center [706, 151] width 74 height 17
click at [808, 155] on div "Supersonic.java" at bounding box center [819, 151] width 113 height 17
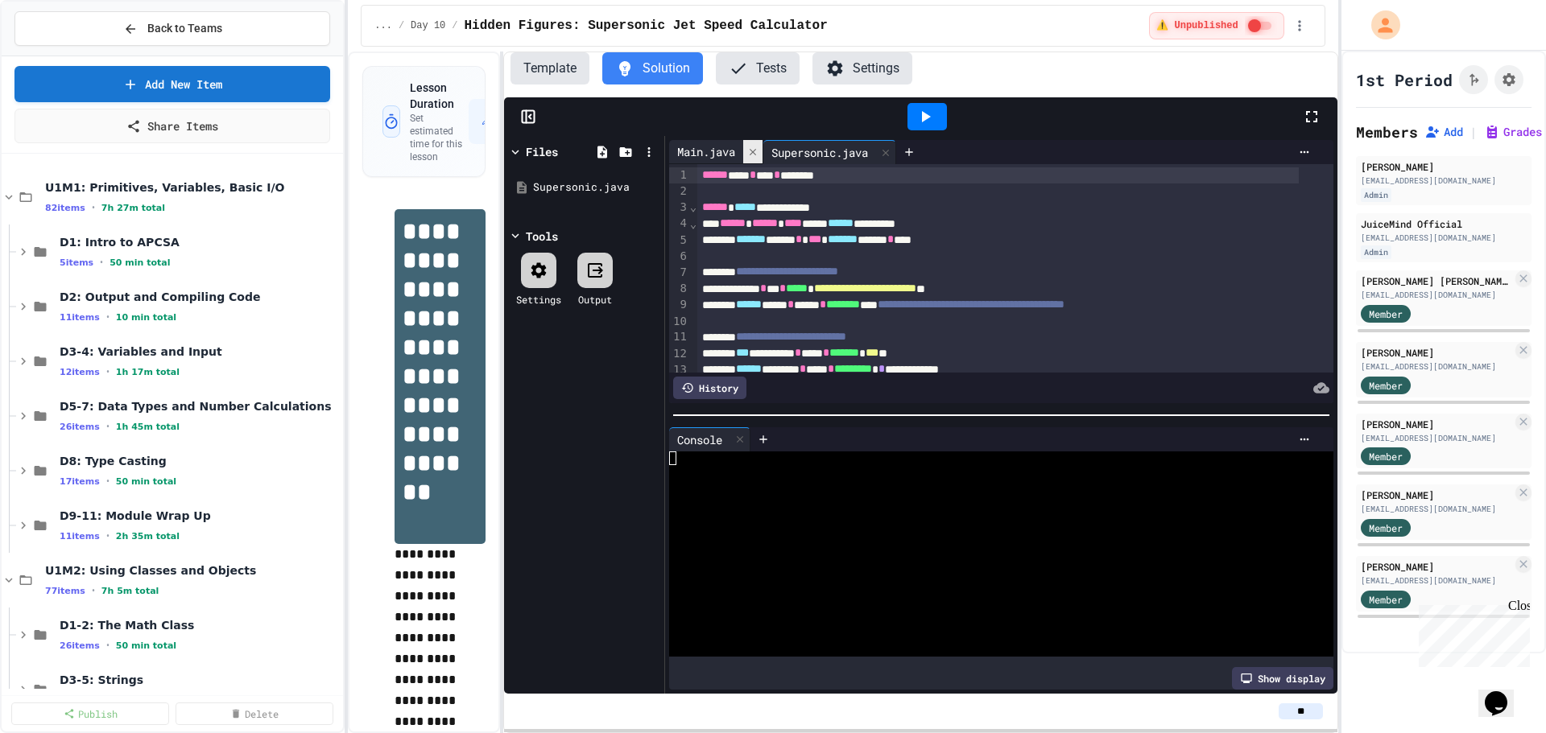
click at [756, 155] on icon at bounding box center [752, 152] width 11 height 11
click at [592, 184] on div "Supersonic.java" at bounding box center [587, 188] width 108 height 16
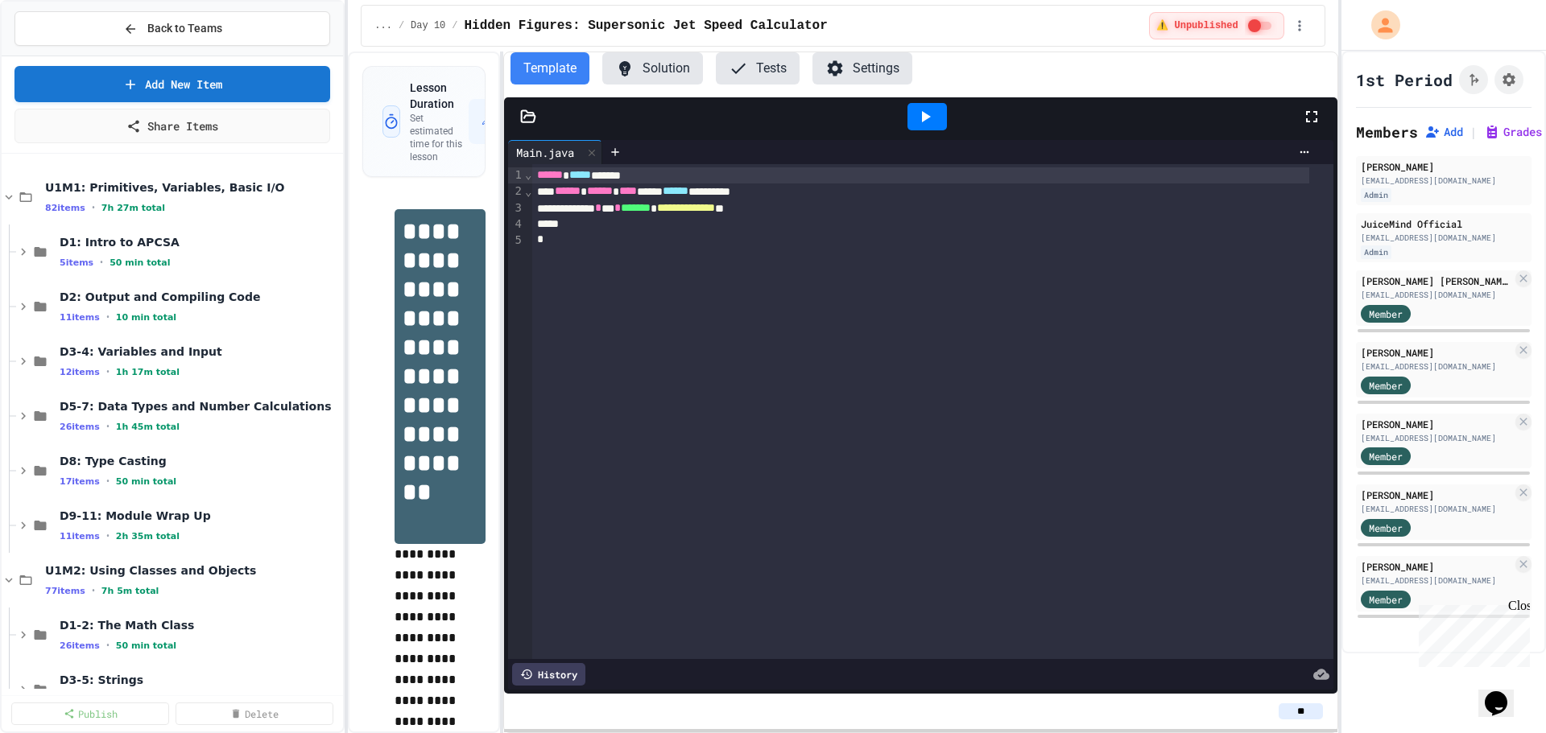
click at [654, 75] on button "Solution" at bounding box center [652, 68] width 101 height 32
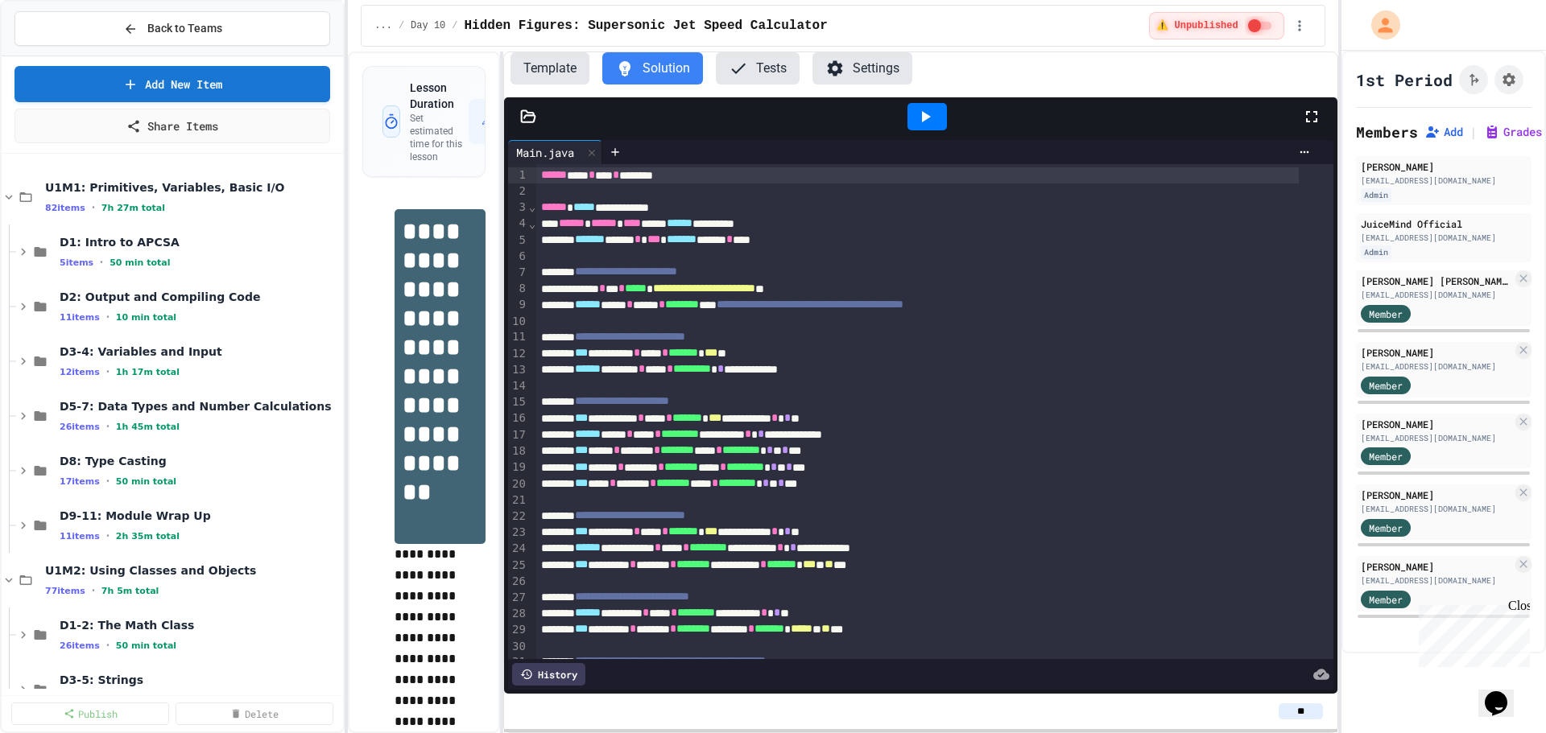
click at [535, 119] on icon at bounding box center [528, 117] width 16 height 16
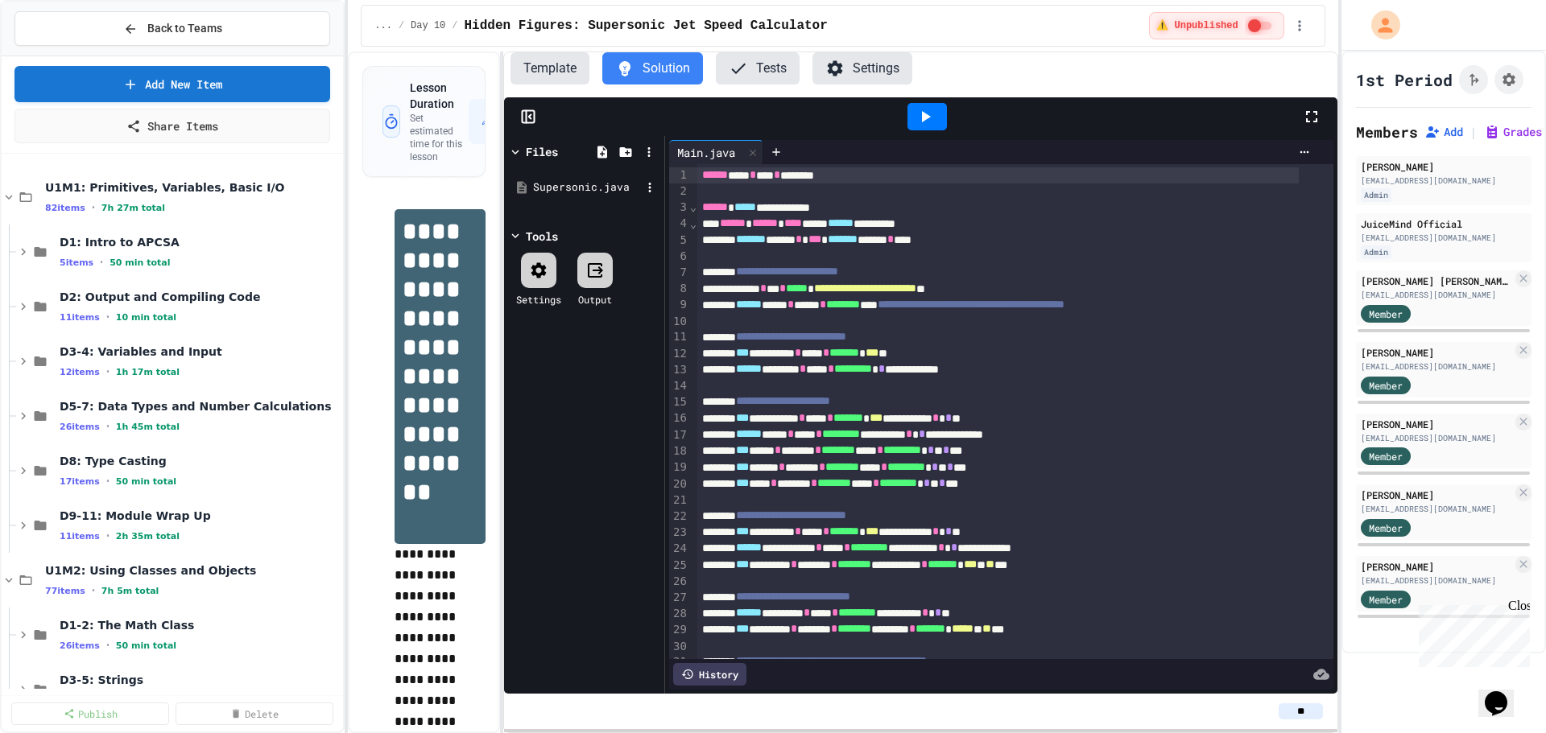
click at [580, 184] on div "Supersonic.java" at bounding box center [587, 188] width 108 height 16
click at [518, 138] on div "Files Supersonic.java Tools Settings Output" at bounding box center [584, 415] width 160 height 558
click at [523, 149] on div at bounding box center [517, 151] width 18 height 17
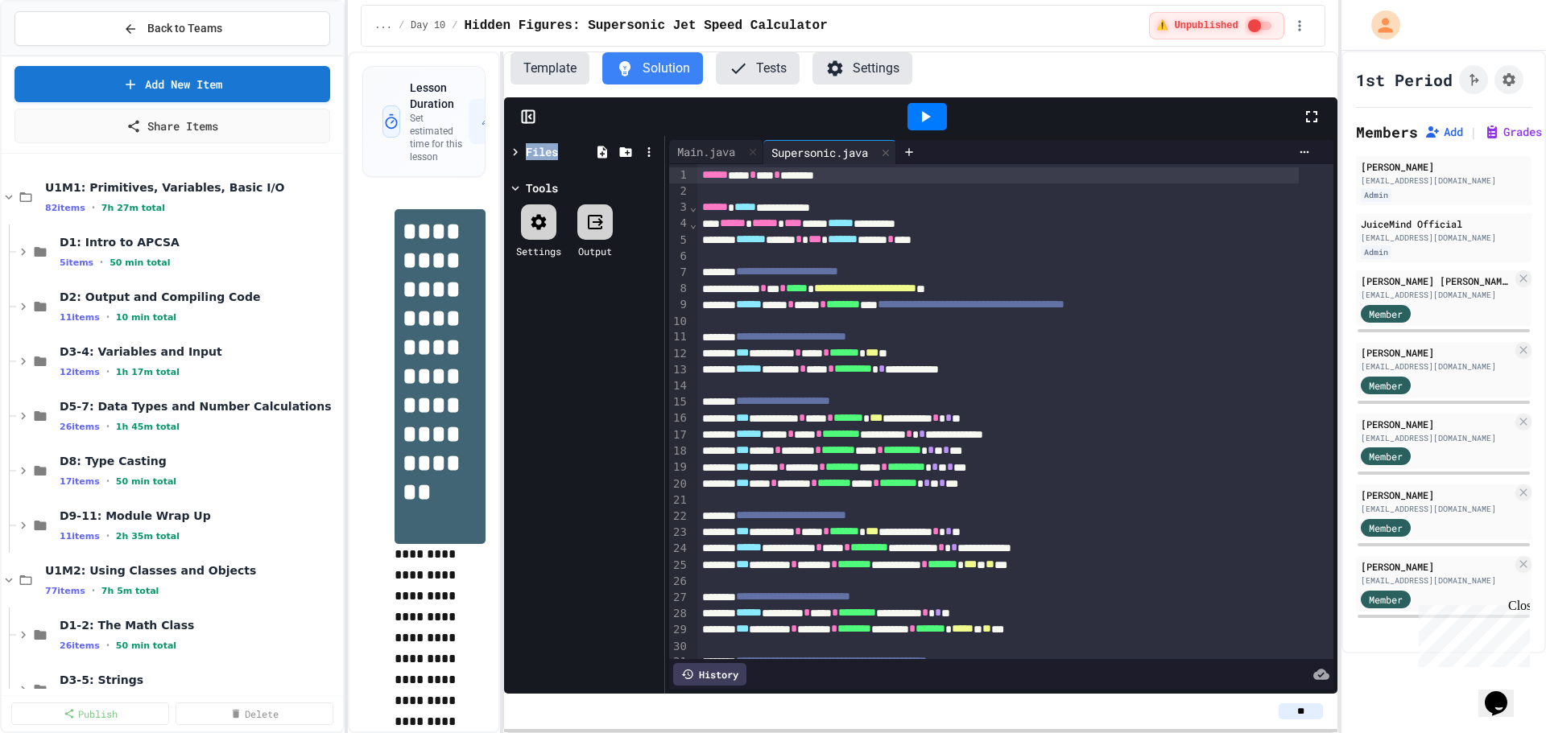
click at [523, 149] on div at bounding box center [517, 151] width 18 height 17
click at [949, 122] on div at bounding box center [927, 116] width 56 height 43
click at [941, 124] on div at bounding box center [926, 116] width 39 height 27
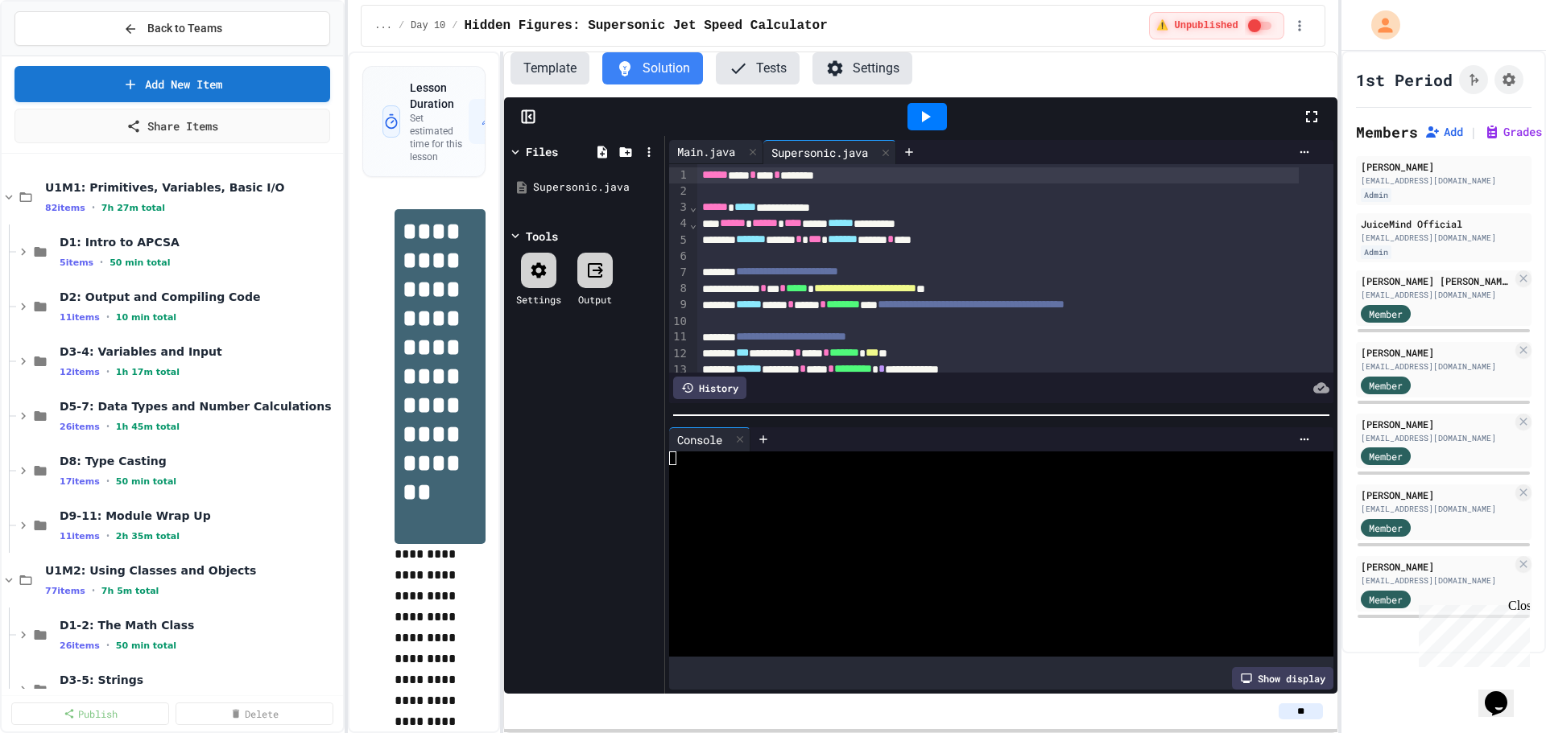
click at [716, 155] on div "Main.java" at bounding box center [706, 151] width 74 height 17
click at [788, 209] on div "**********" at bounding box center [997, 208] width 601 height 16
click at [925, 98] on div at bounding box center [927, 116] width 56 height 43
click at [923, 110] on icon at bounding box center [924, 116] width 19 height 19
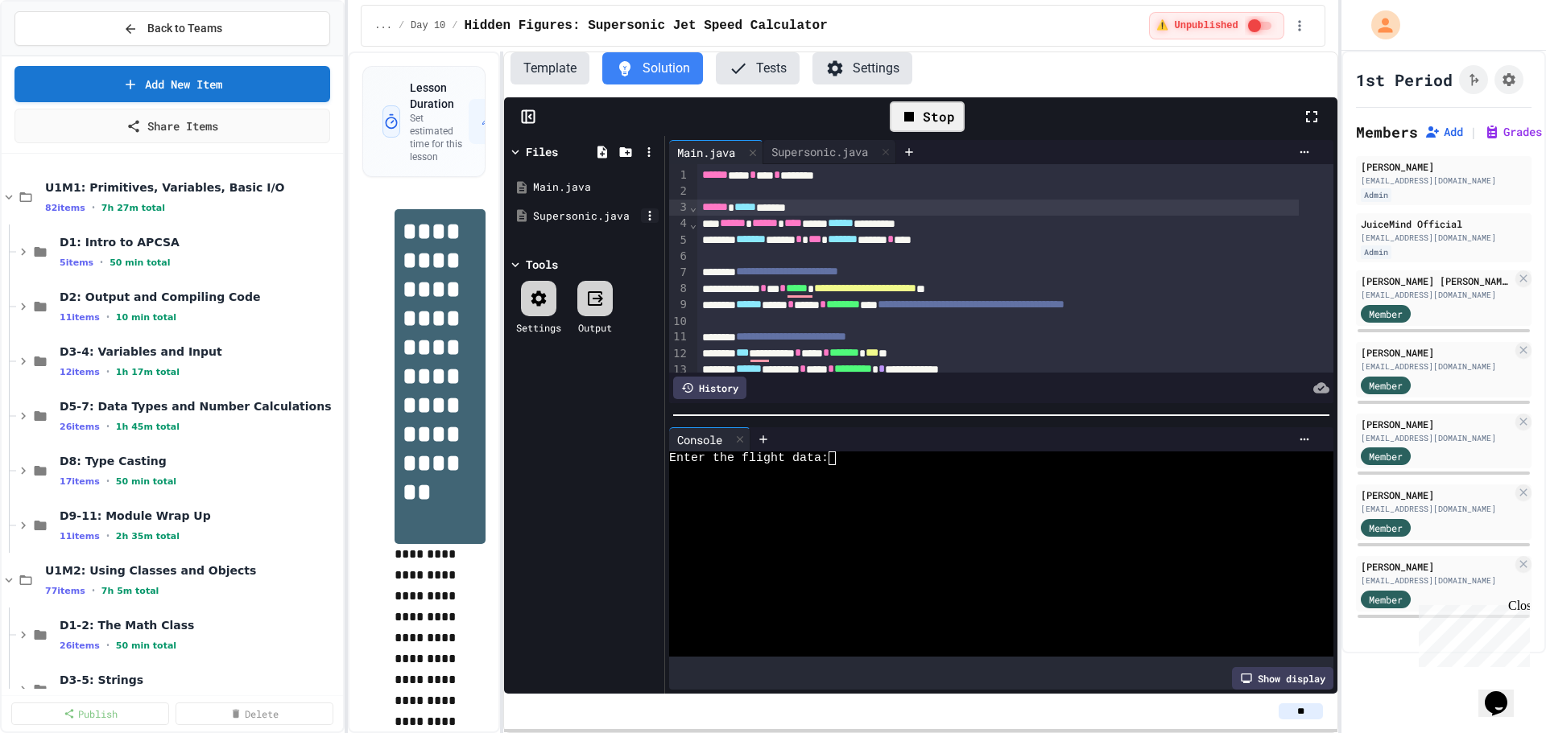
click at [650, 217] on icon at bounding box center [649, 216] width 14 height 14
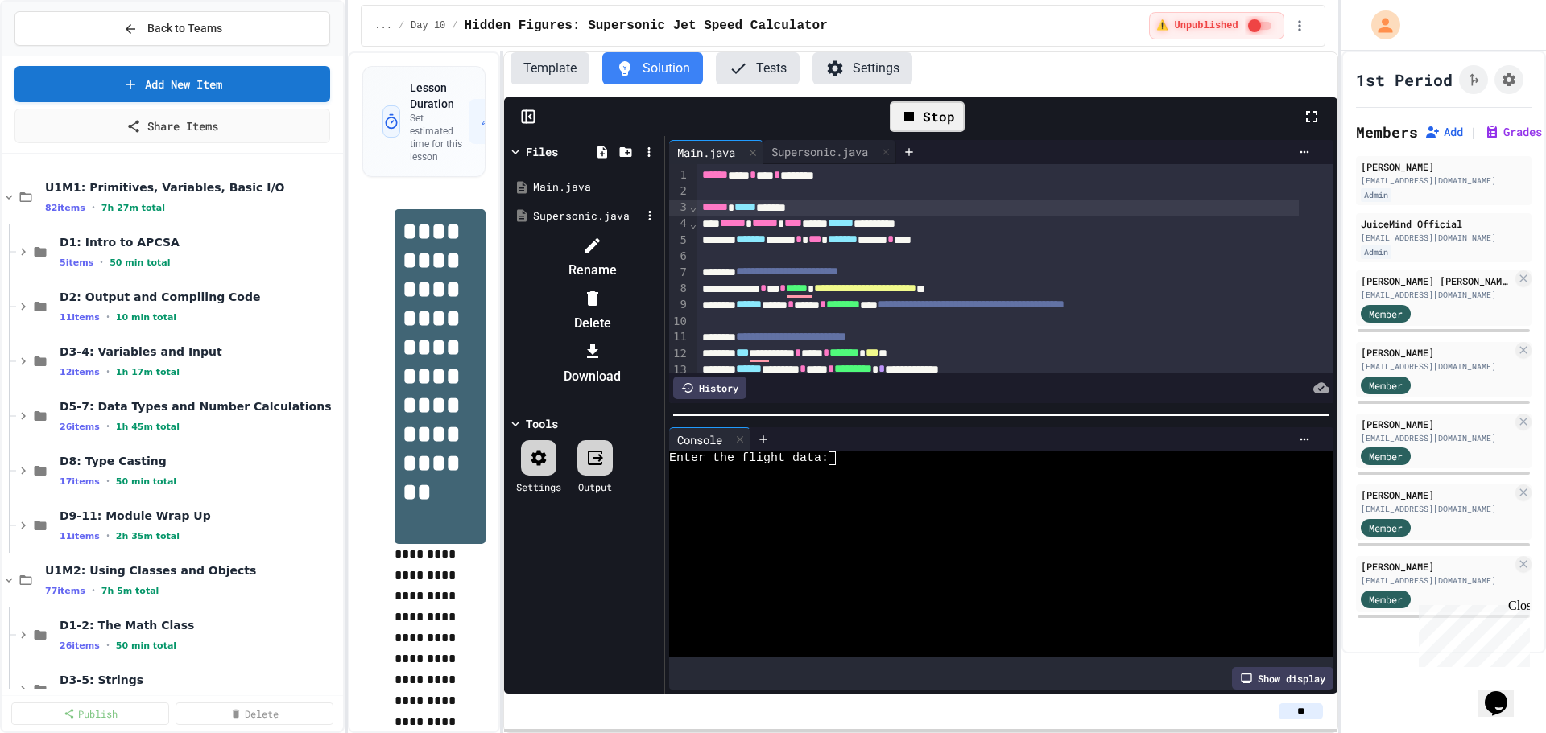
click at [660, 285] on div at bounding box center [592, 298] width 136 height 26
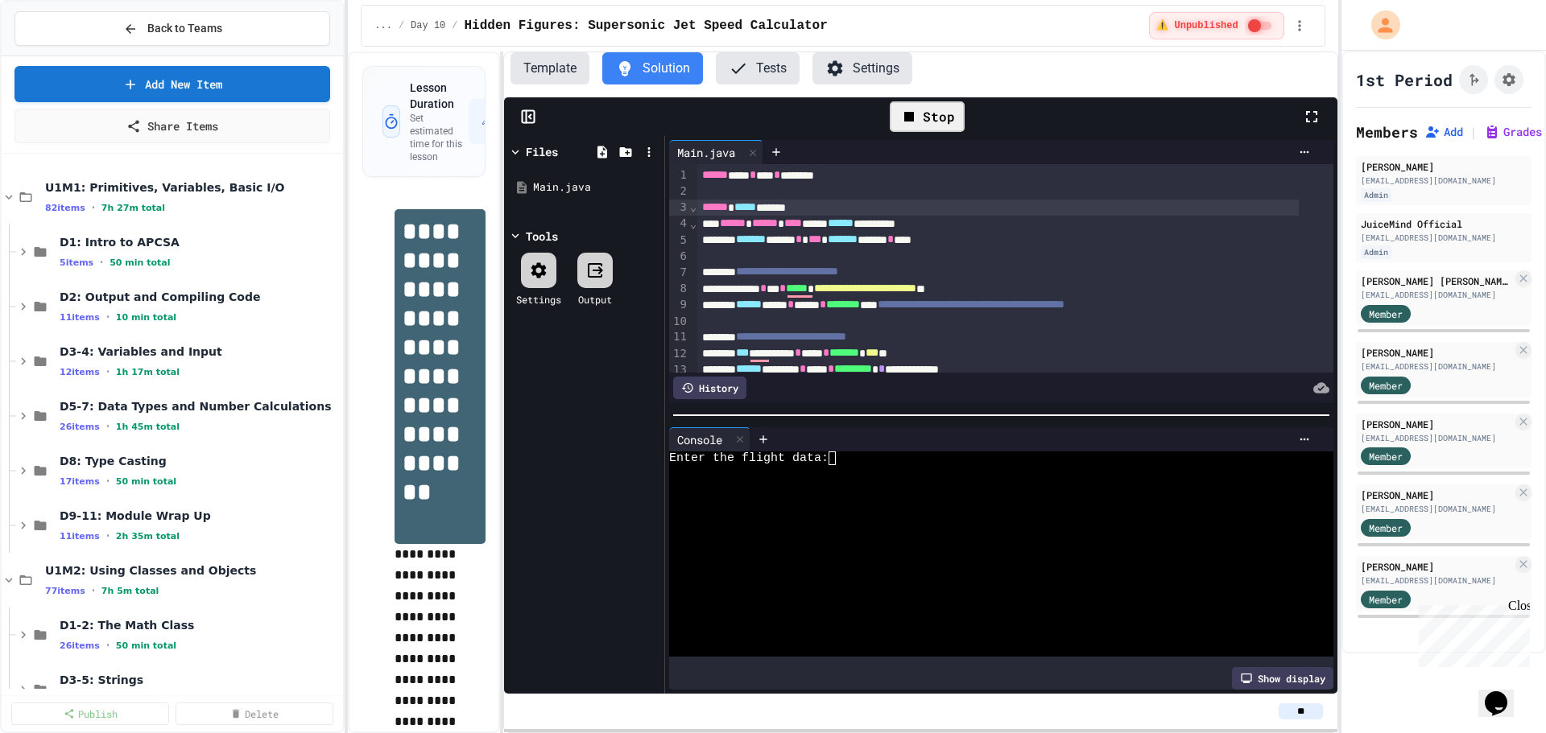
click at [916, 479] on div at bounding box center [988, 486] width 638 height 14
click at [890, 465] on div at bounding box center [988, 472] width 638 height 14
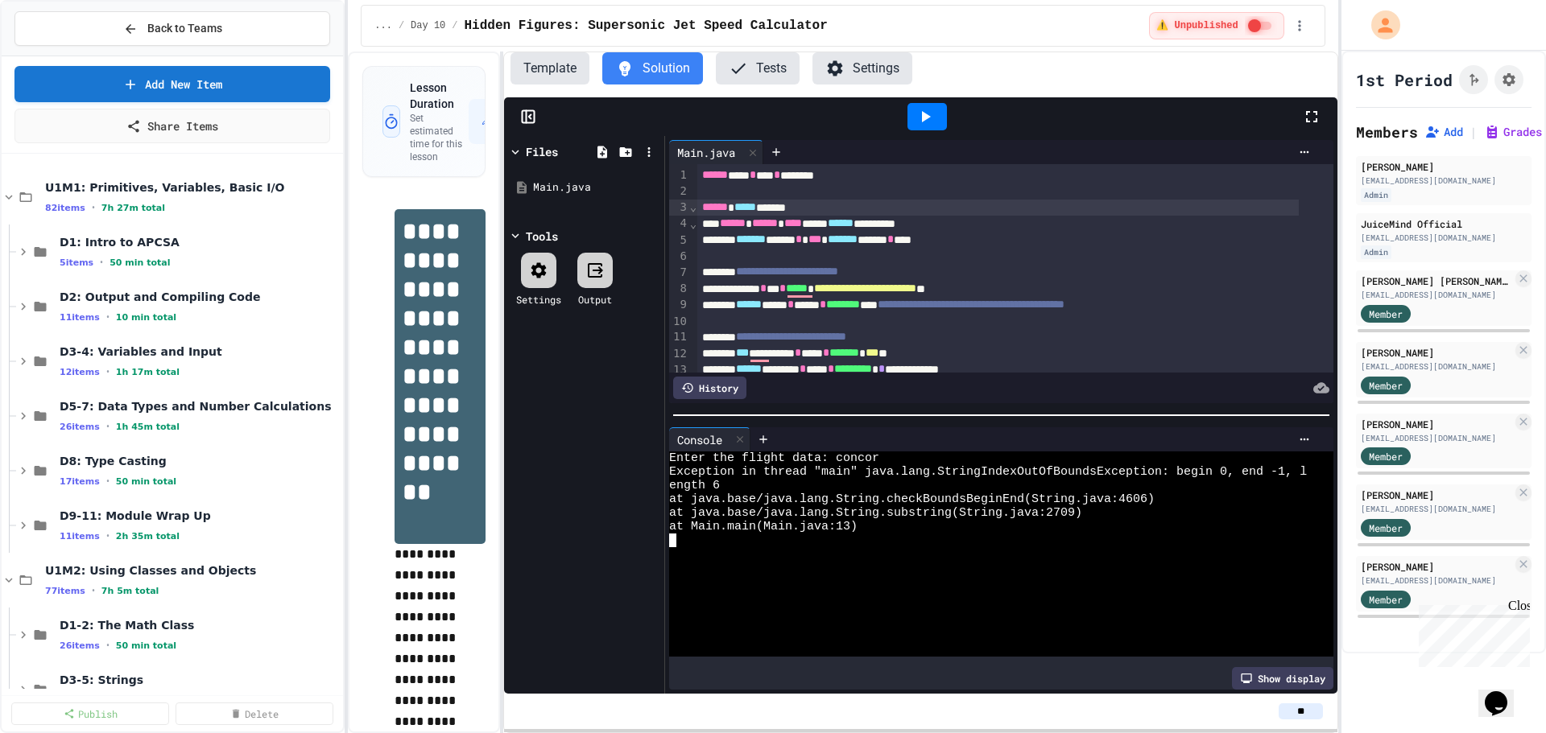
drag, startPoint x: 881, startPoint y: 118, endPoint x: 892, endPoint y: 114, distance: 12.0
click at [881, 118] on div at bounding box center [927, 116] width 750 height 43
click at [913, 106] on div at bounding box center [926, 116] width 39 height 27
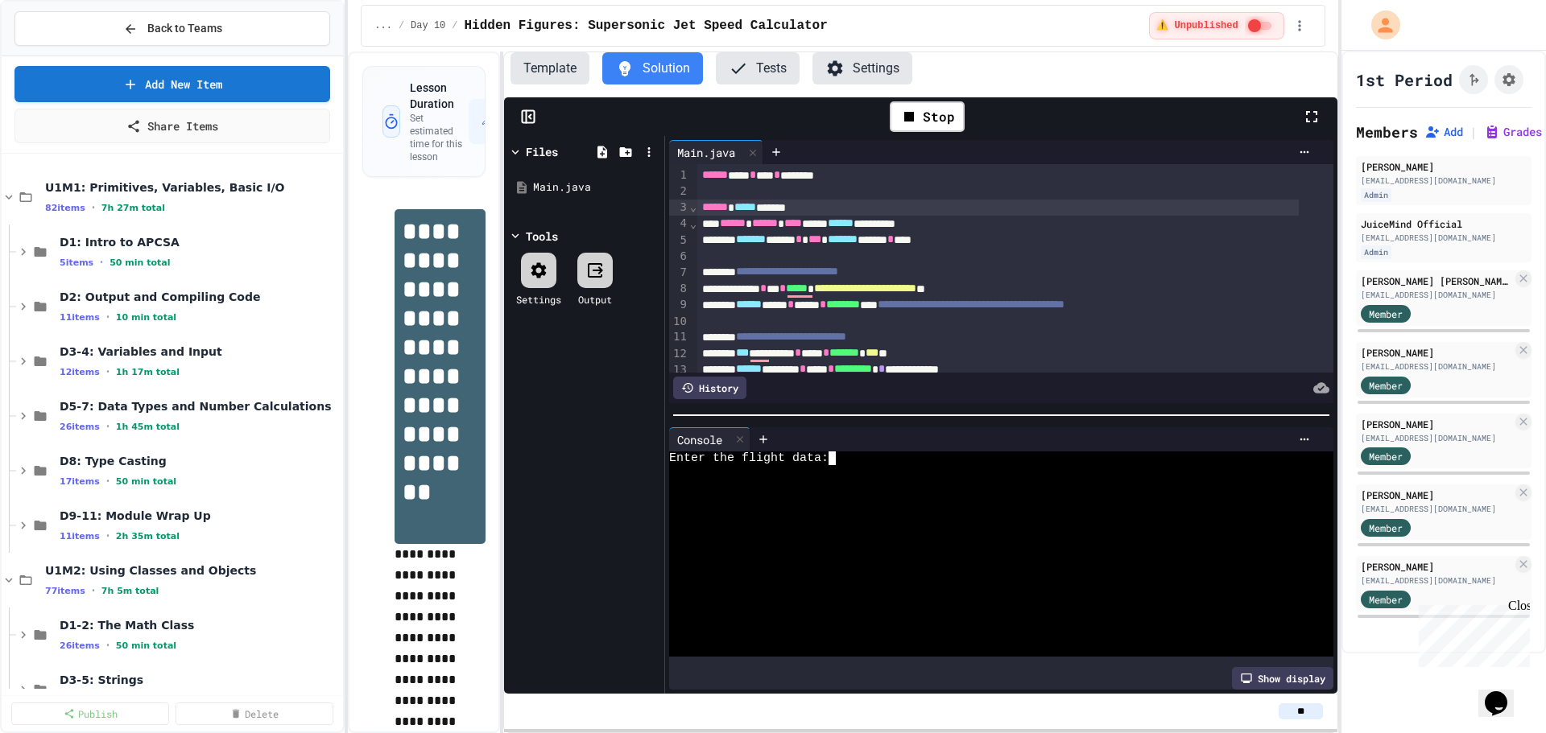
click at [837, 465] on div at bounding box center [988, 472] width 638 height 14
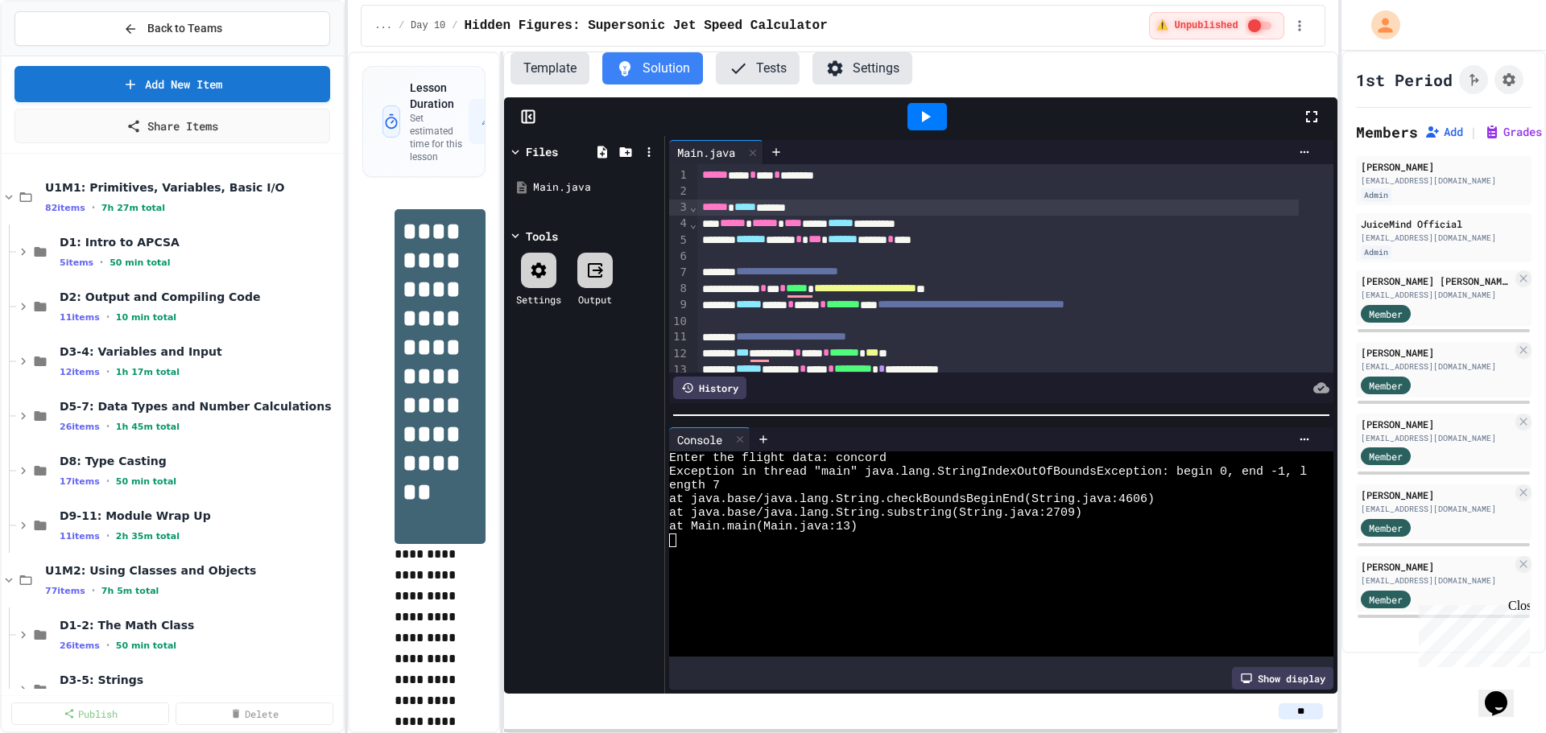
click at [1305, 133] on div at bounding box center [1319, 116] width 35 height 43
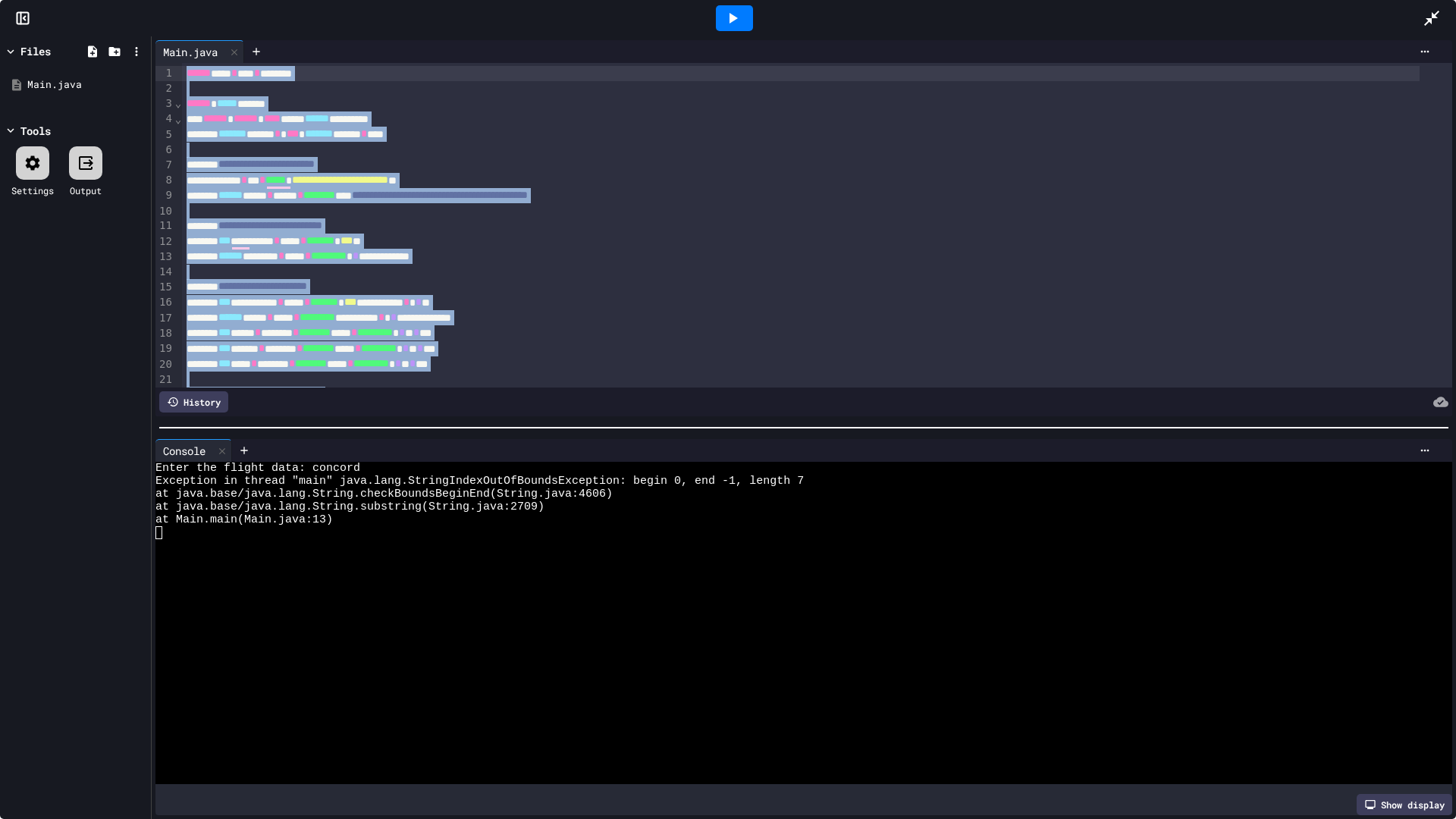
drag, startPoint x: 141, startPoint y: 323, endPoint x: 163, endPoint y: 0, distance: 323.7
click at [163, 0] on div "**********" at bounding box center [728, 410] width 1456 height 819
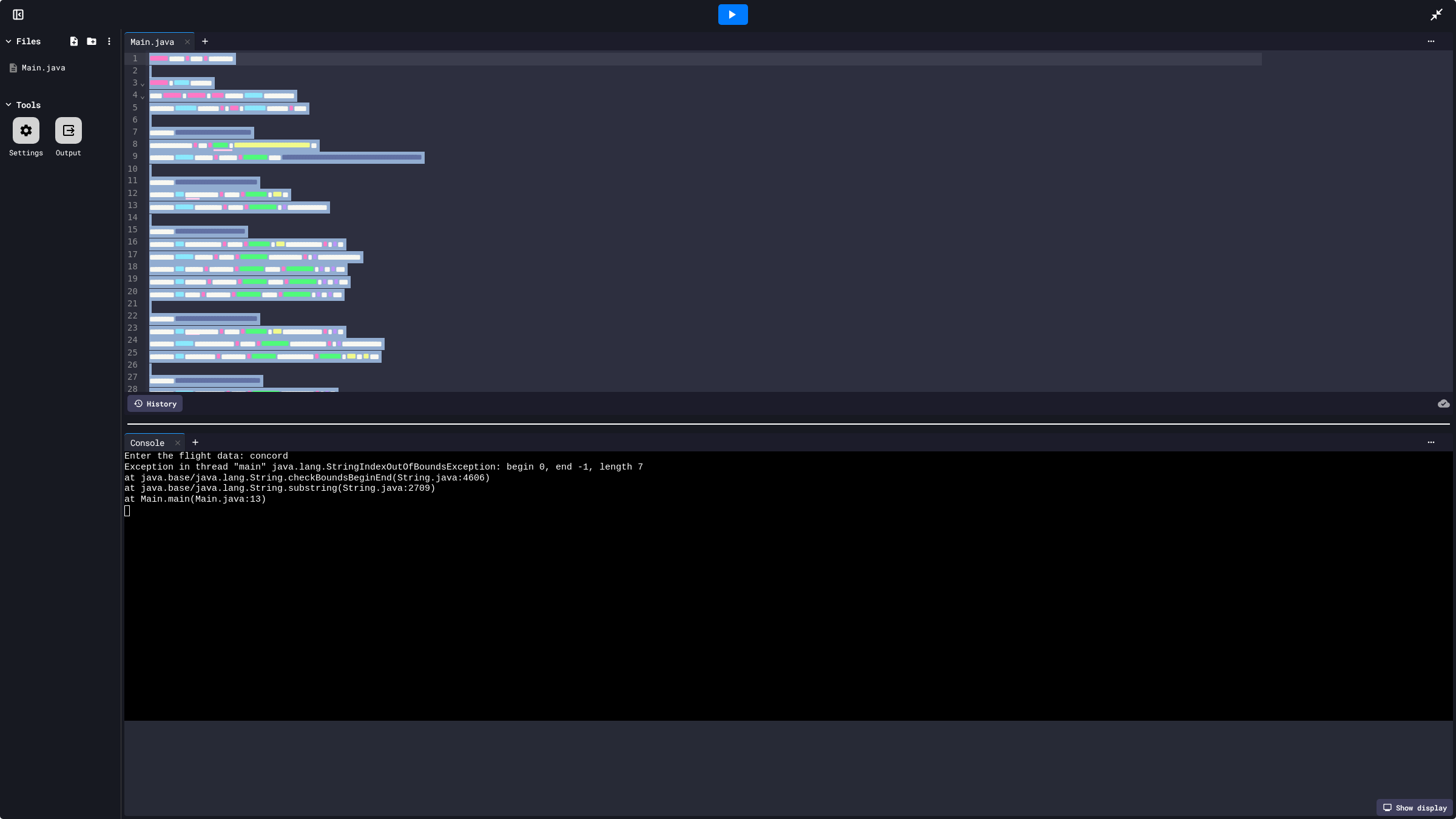
copy div "**********"
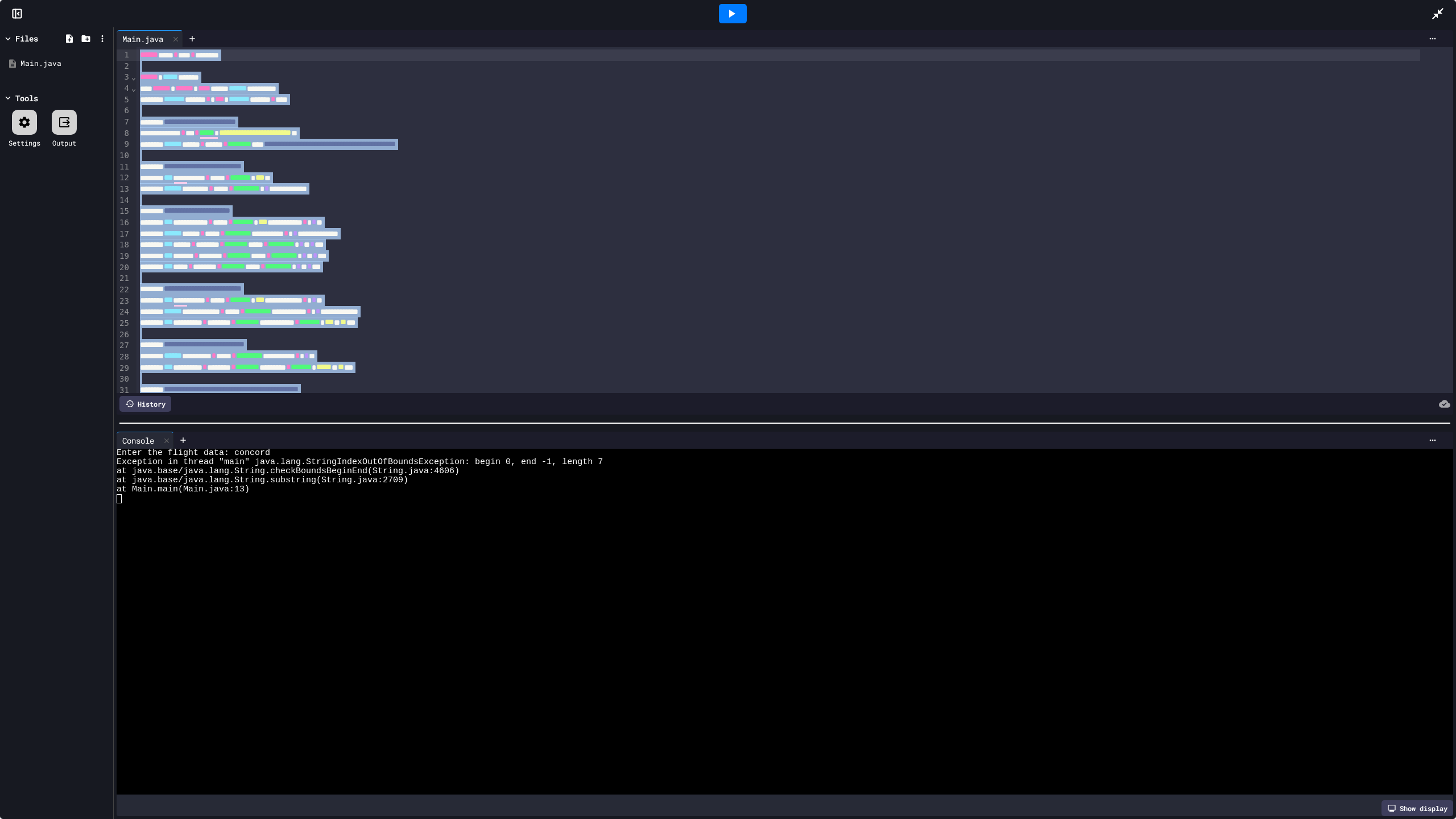
drag, startPoint x: 156, startPoint y: 360, endPoint x: 119, endPoint y: 0, distance: 361.9
click at [119, 0] on div "**********" at bounding box center [728, 409] width 1456 height 819
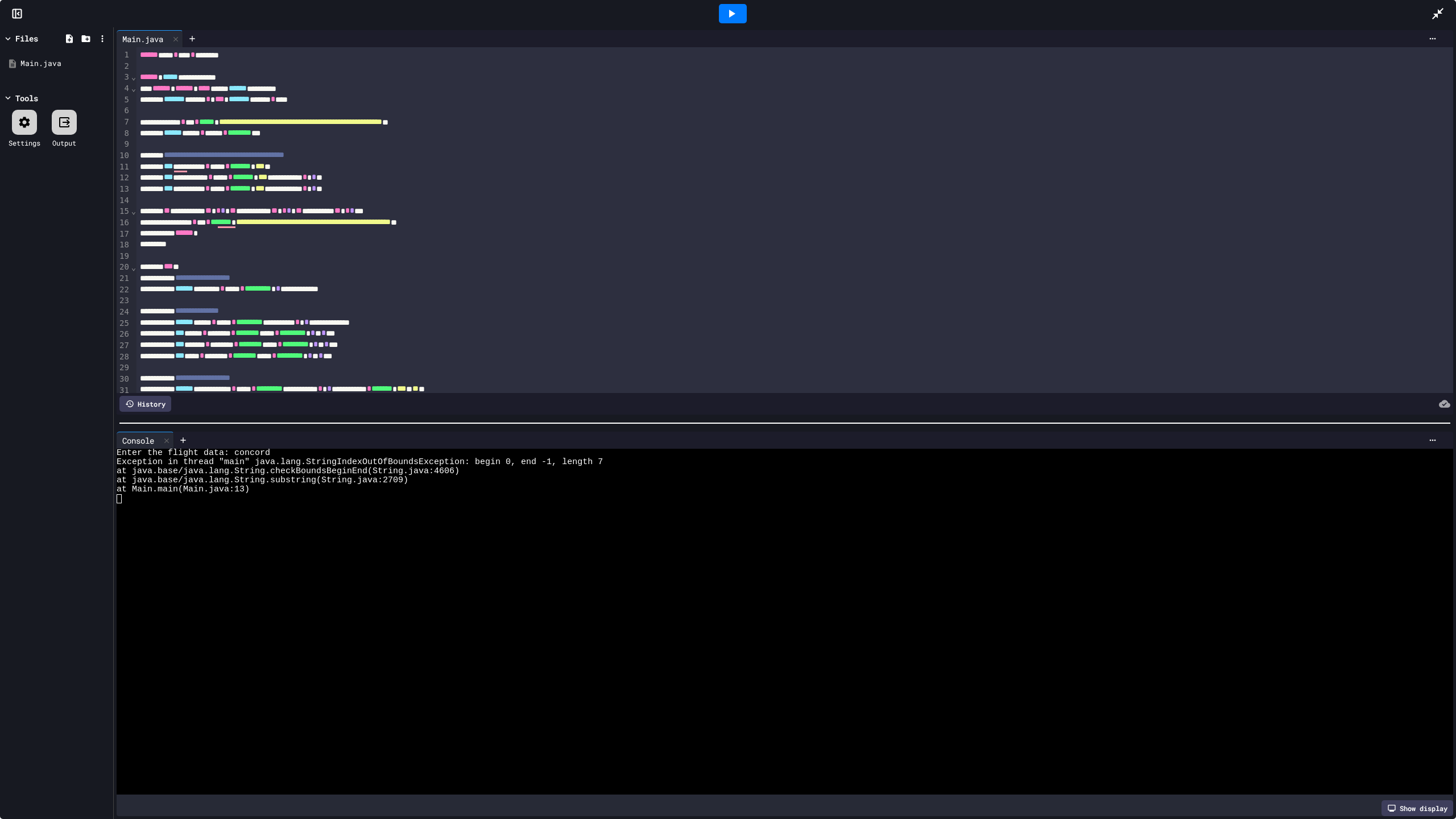
click at [207, 73] on div "**********" at bounding box center [778, 77] width 1284 height 11
click at [744, 15] on div at bounding box center [733, 13] width 28 height 19
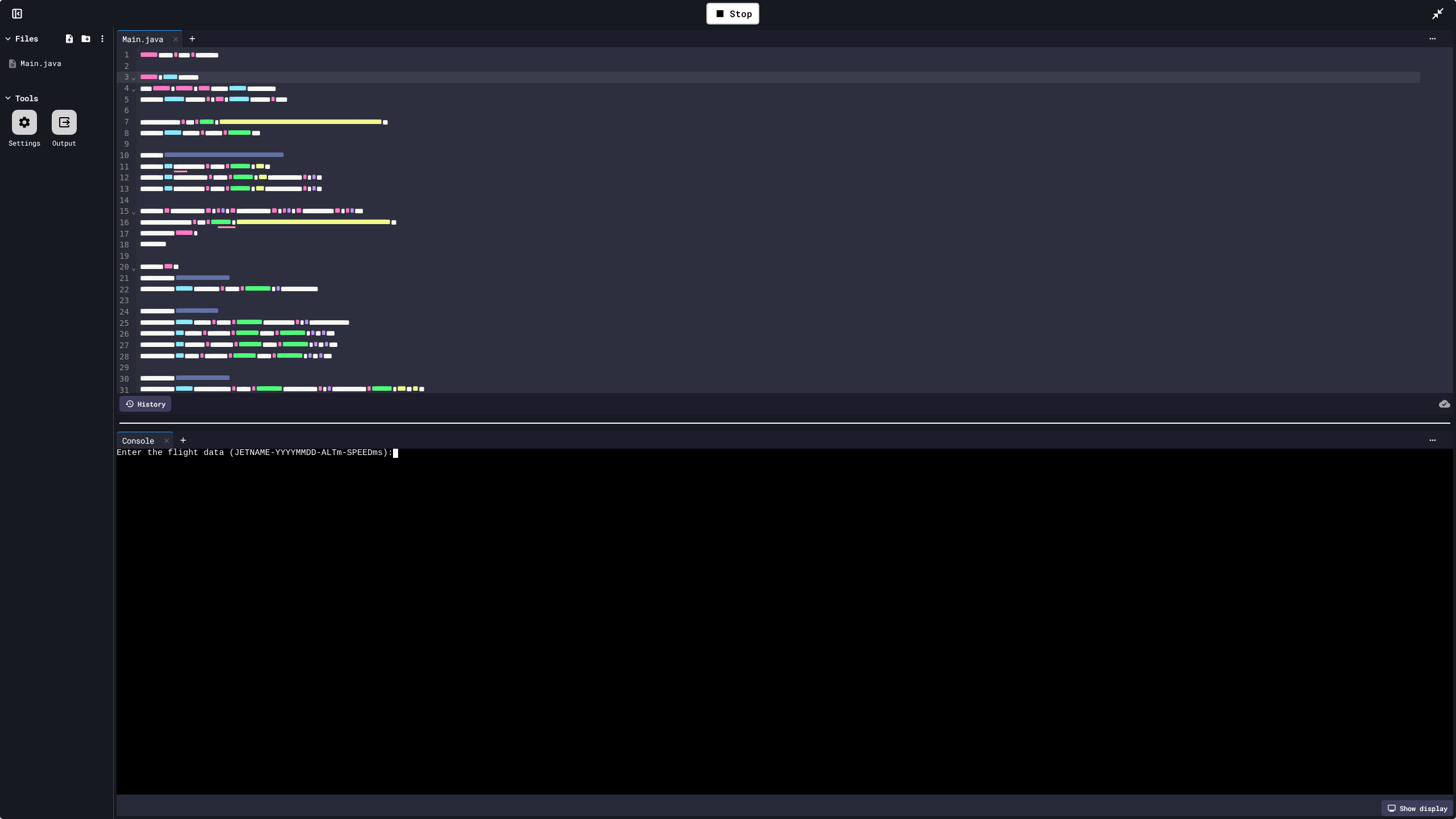
click at [467, 458] on div at bounding box center [774, 462] width 1315 height 9
type textarea "*"
click at [483, 476] on div at bounding box center [774, 481] width 1315 height 9
click at [1091, 11] on icon at bounding box center [1438, 13] width 11 height 11
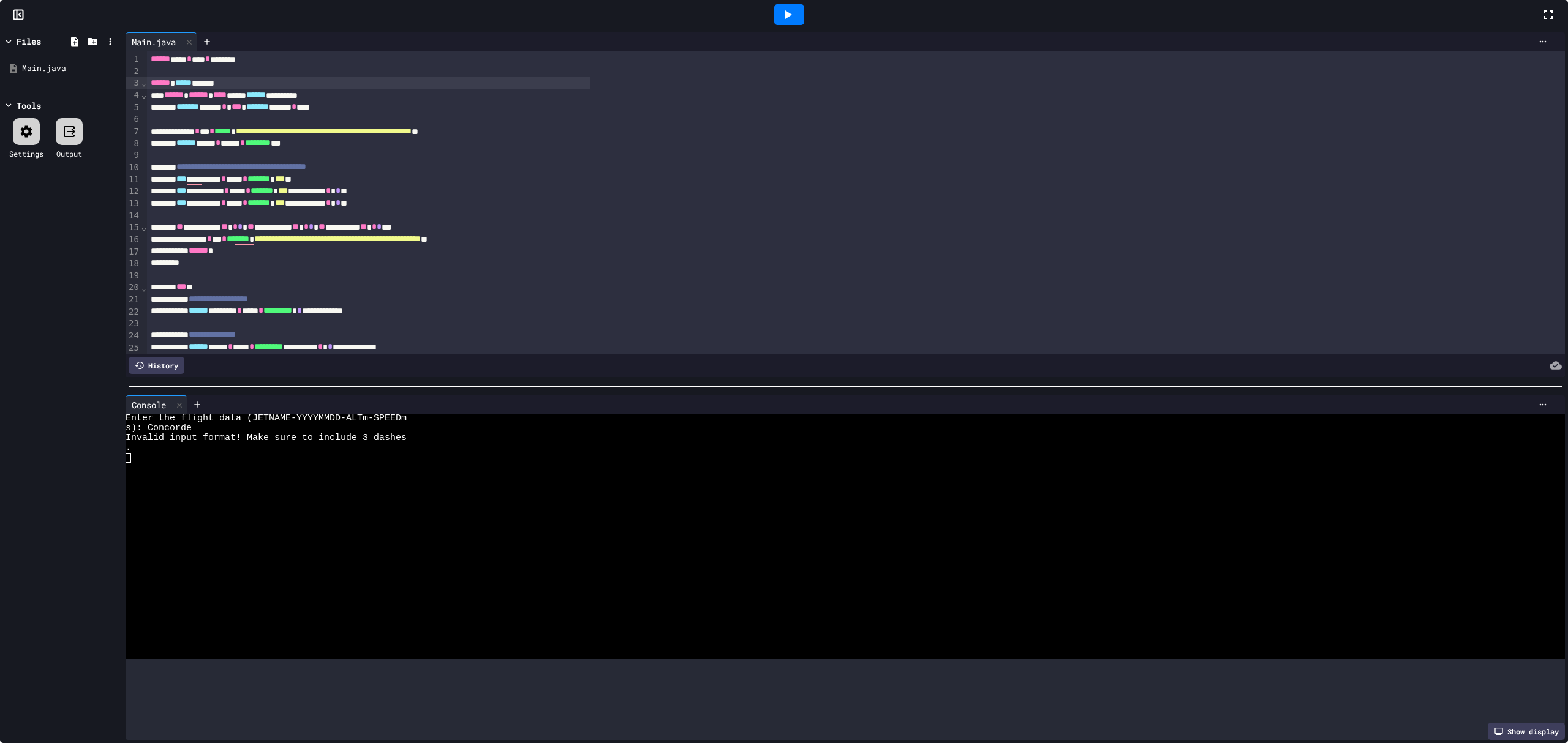
click at [924, 179] on div "**********" at bounding box center [855, 392] width 1005 height 704
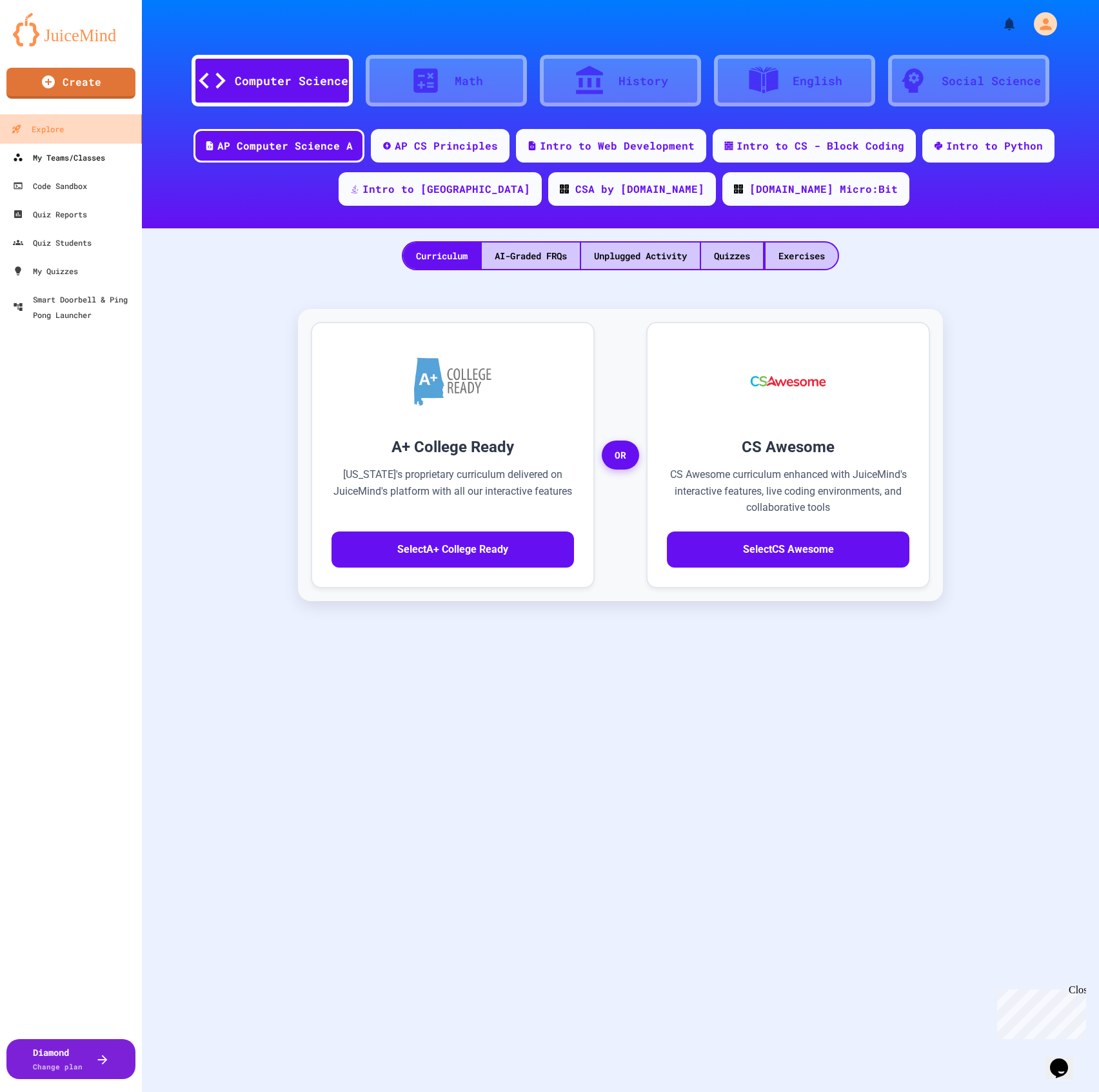
drag, startPoint x: 49, startPoint y: 143, endPoint x: 49, endPoint y: 152, distance: 9.0
click at [49, 143] on link "Explore" at bounding box center [71, 129] width 147 height 29
click at [49, 152] on div "My Teams/Classes" at bounding box center [58, 157] width 93 height 15
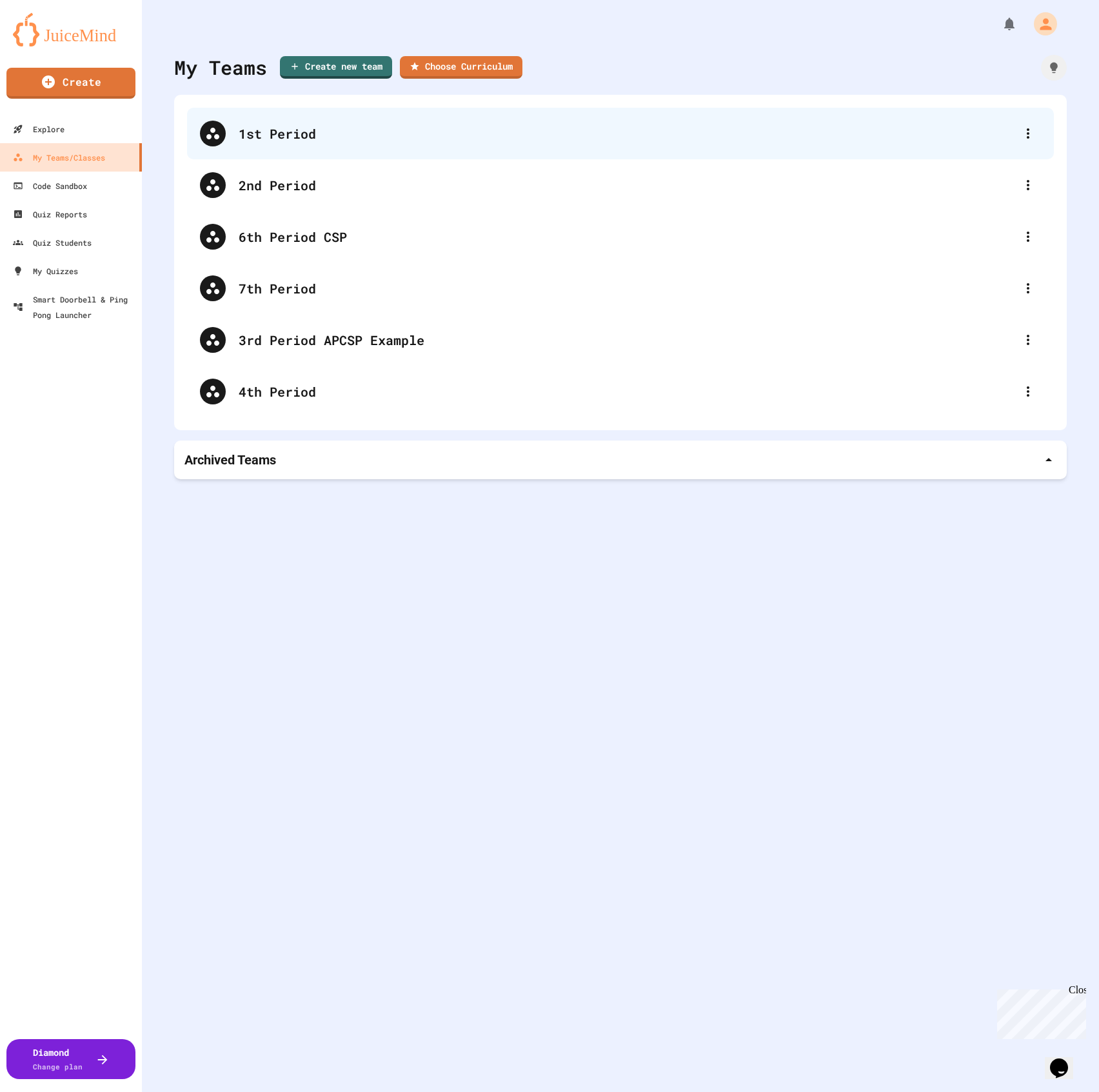
click at [245, 135] on div "1st Period" at bounding box center [626, 134] width 776 height 19
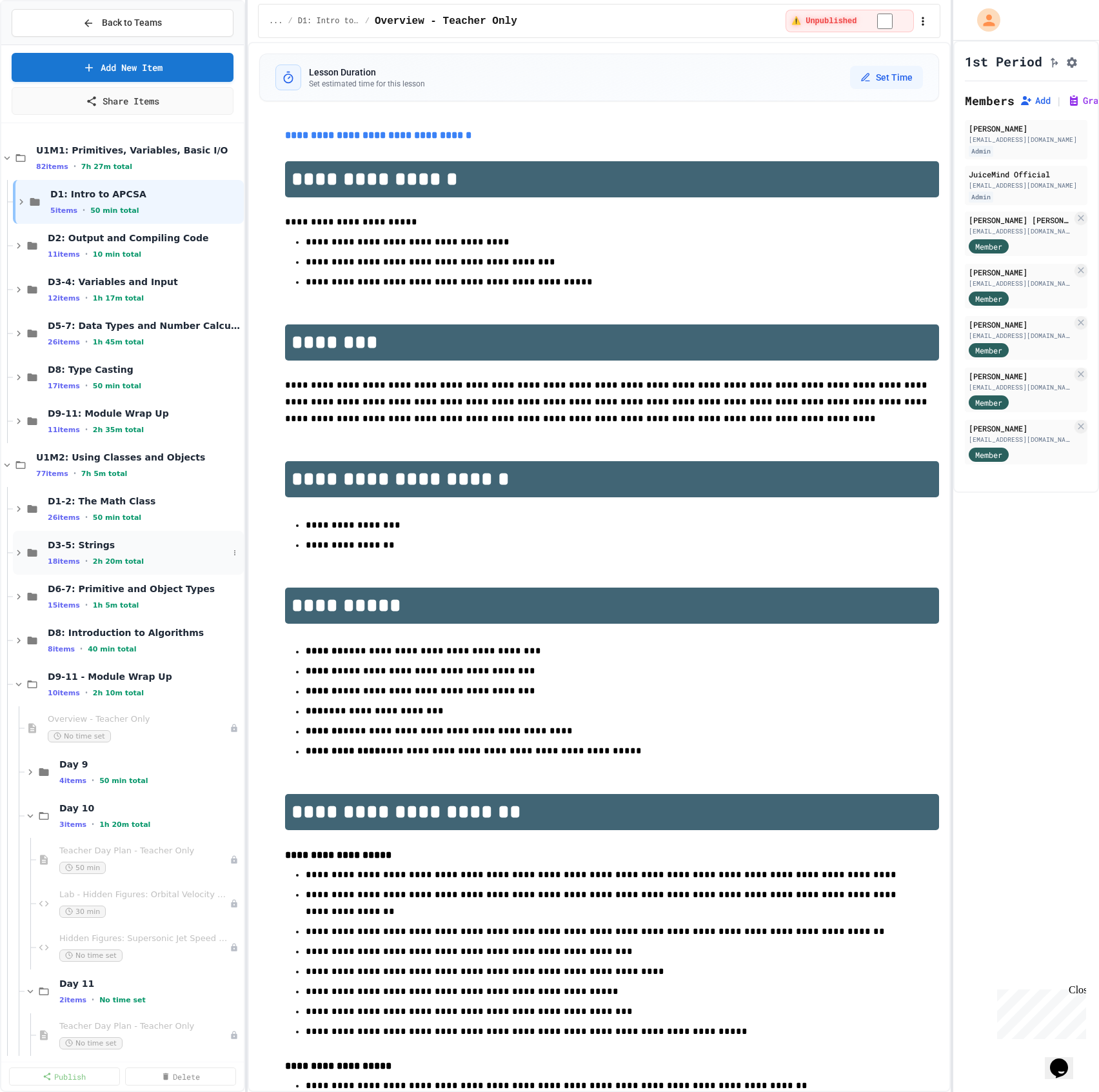
click at [111, 554] on div "D3-5: Strings 18 items • 2h 20m total" at bounding box center [138, 553] width 180 height 27
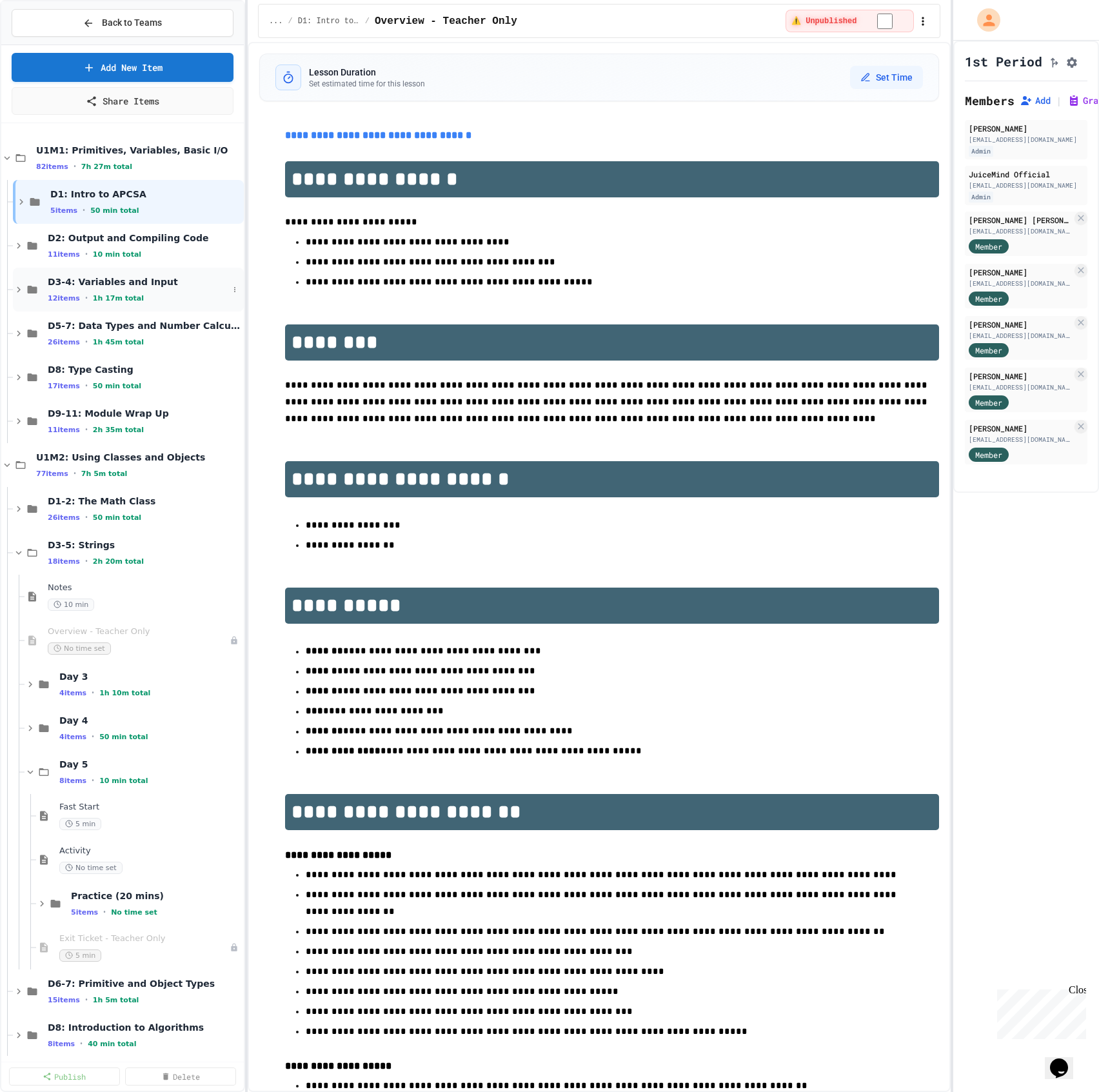
click at [18, 288] on icon at bounding box center [18, 289] width 11 height 11
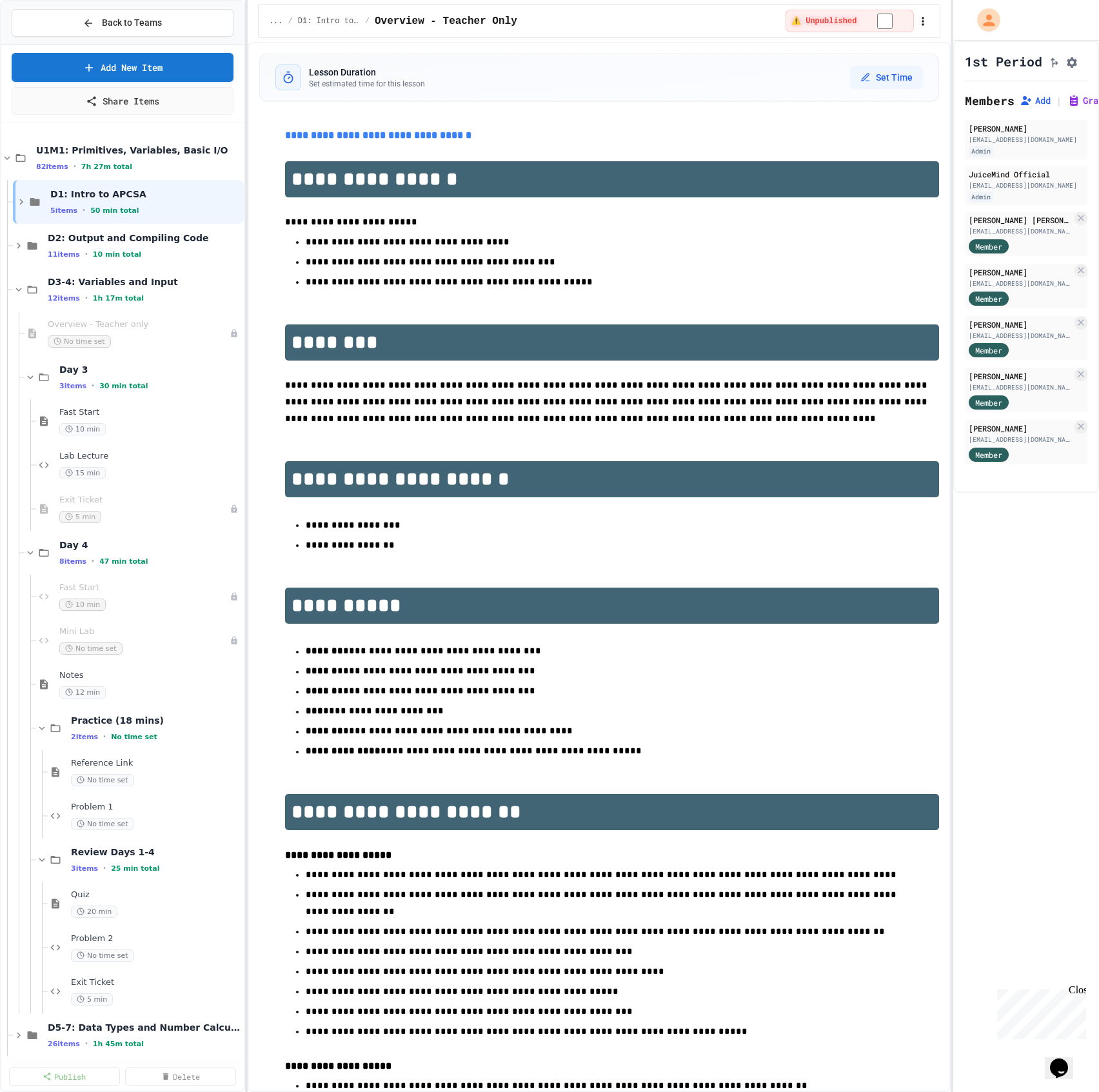
click at [18, 288] on icon at bounding box center [18, 289] width 11 height 11
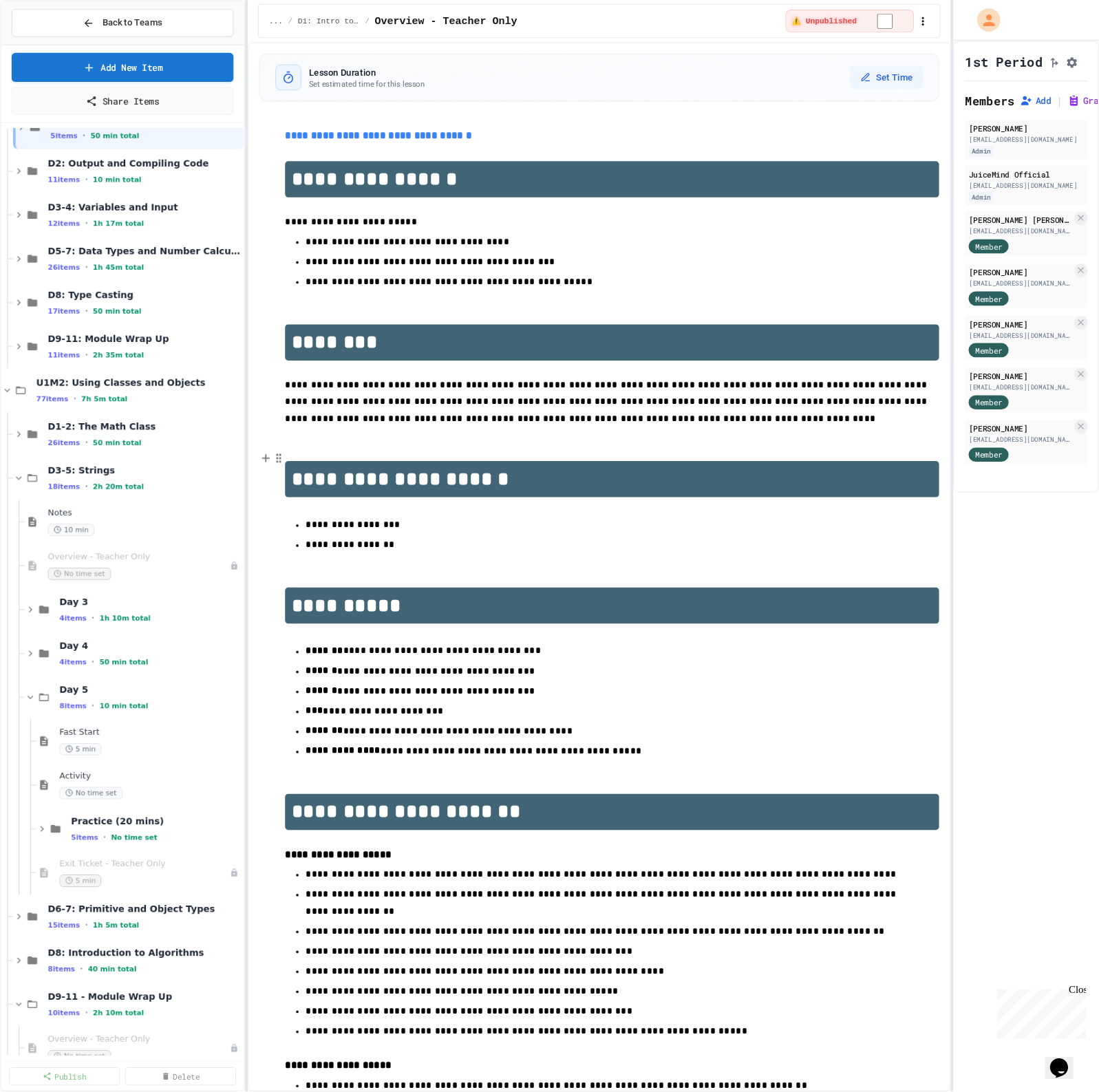
scroll to position [91, 0]
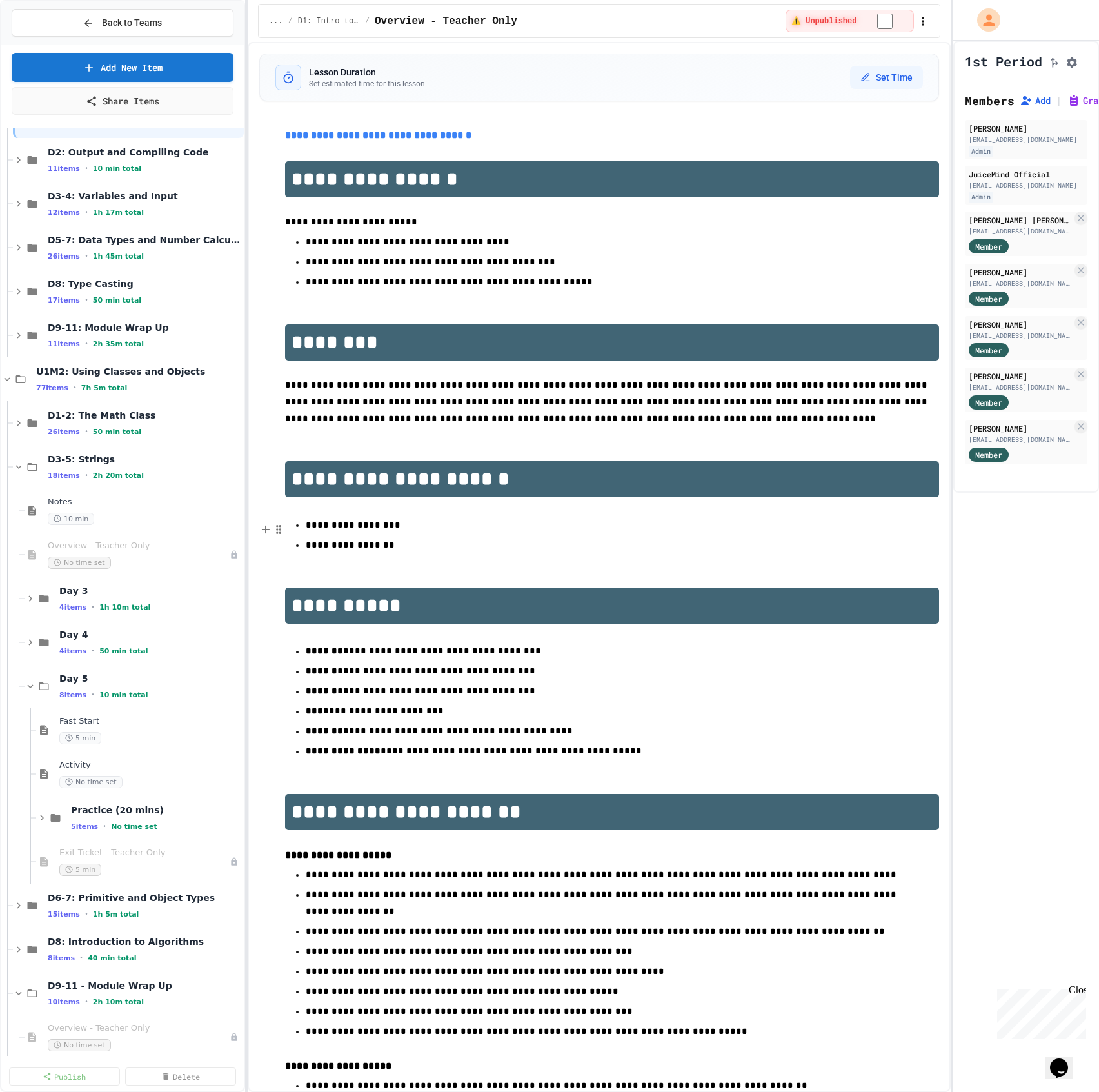
click at [418, 547] on p "**********" at bounding box center [613, 546] width 614 height 17
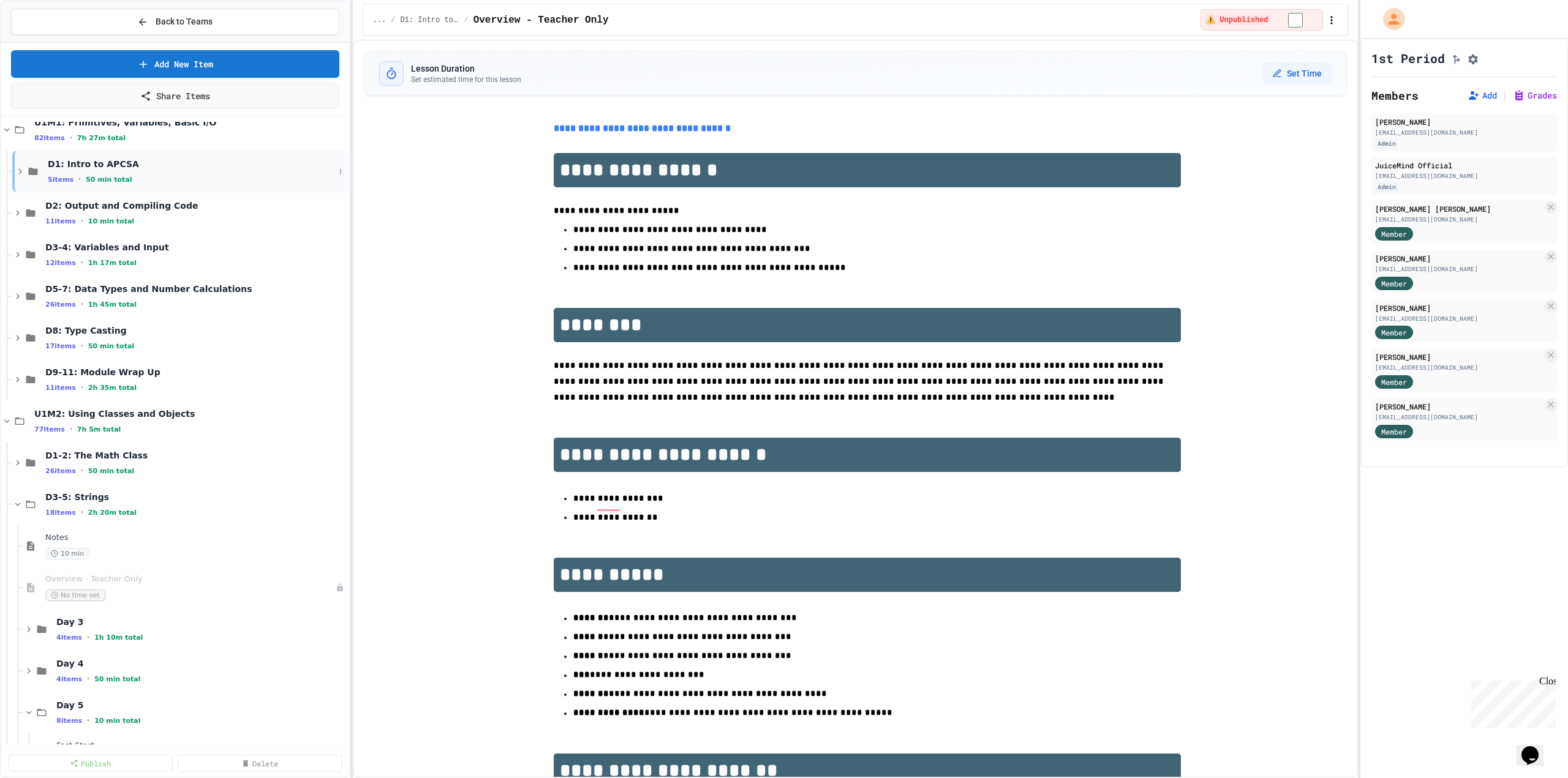
scroll to position [0, 0]
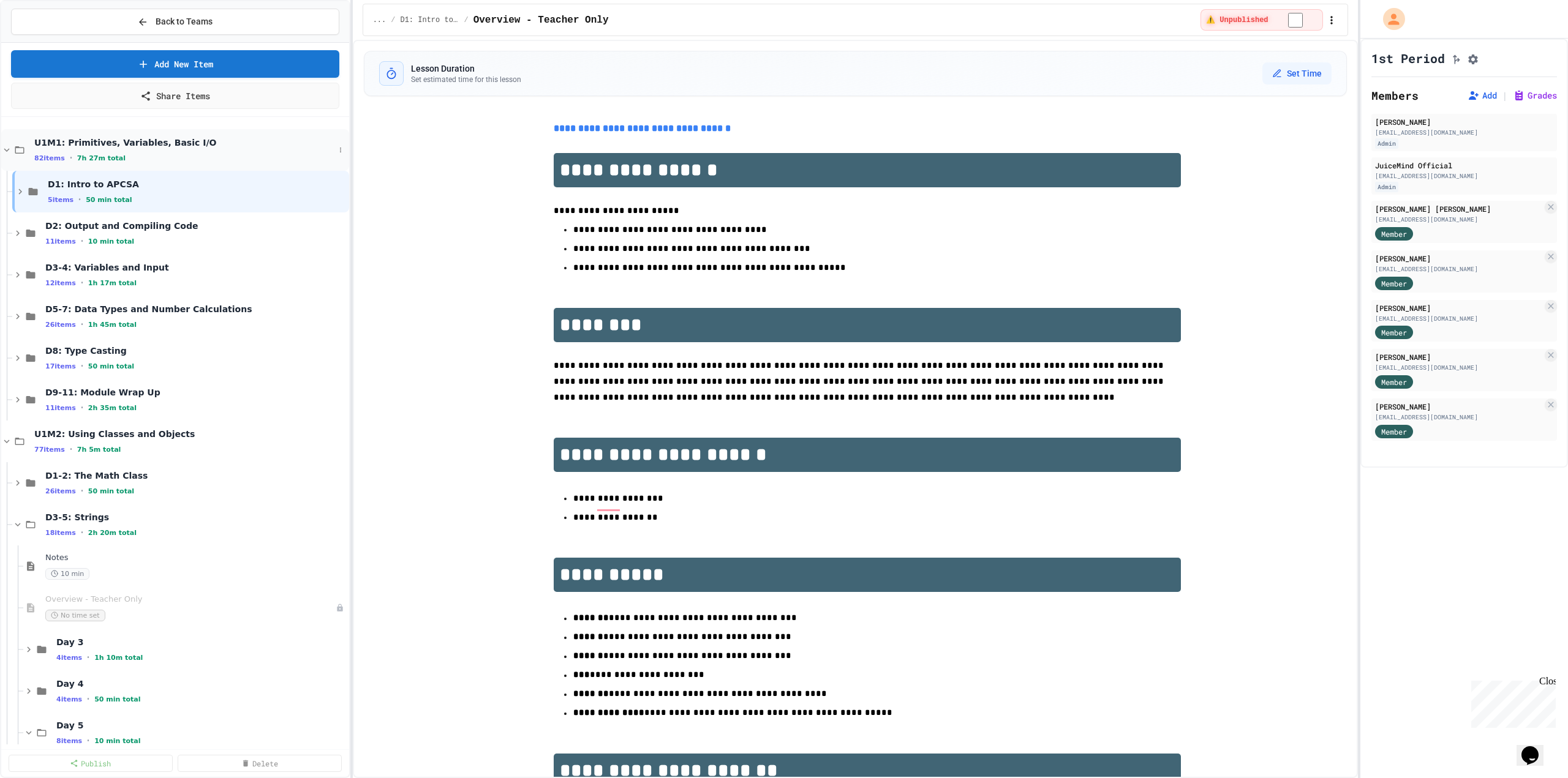
click at [11, 155] on icon at bounding box center [7, 150] width 11 height 11
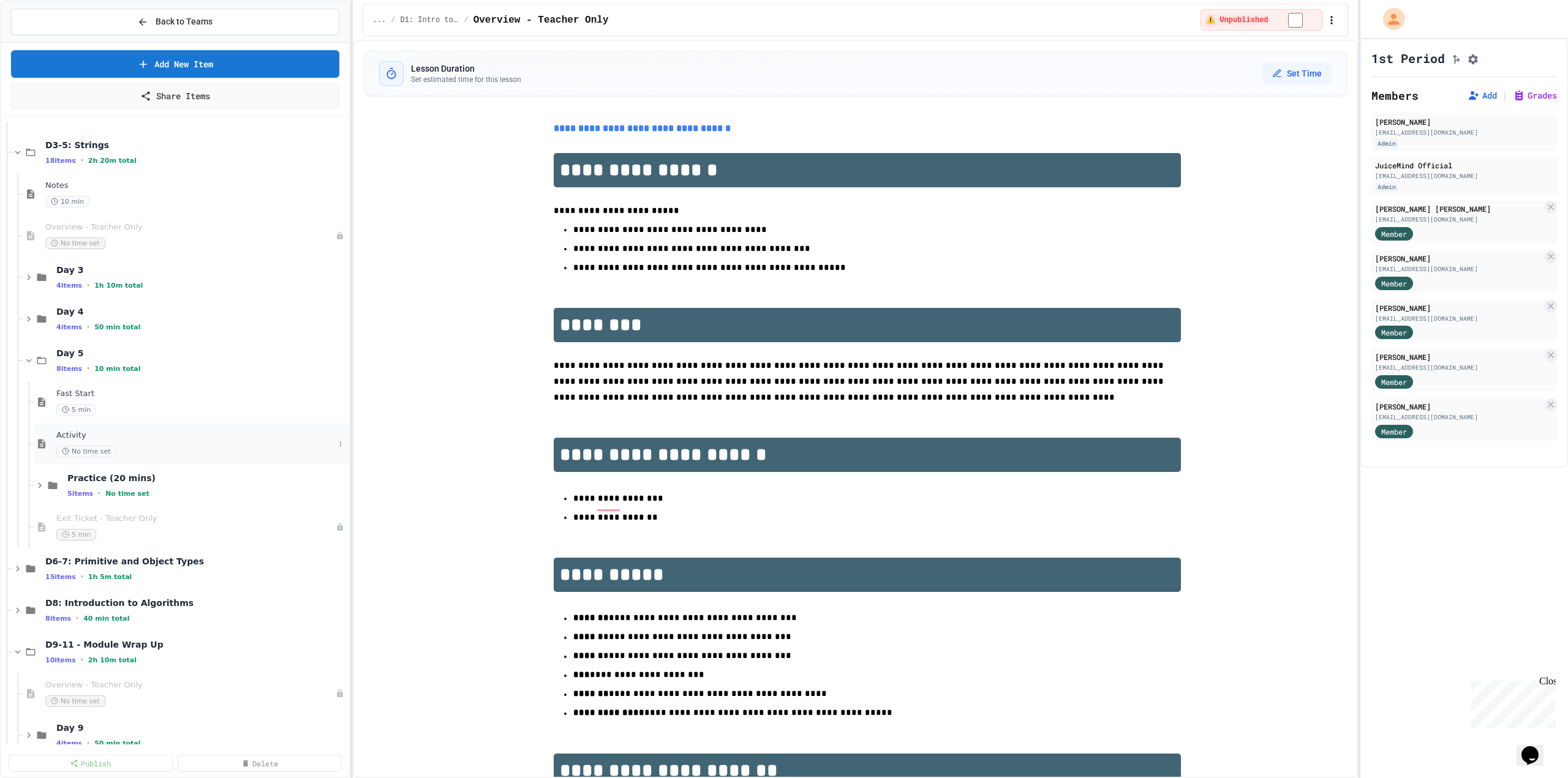
scroll to position [184, 0]
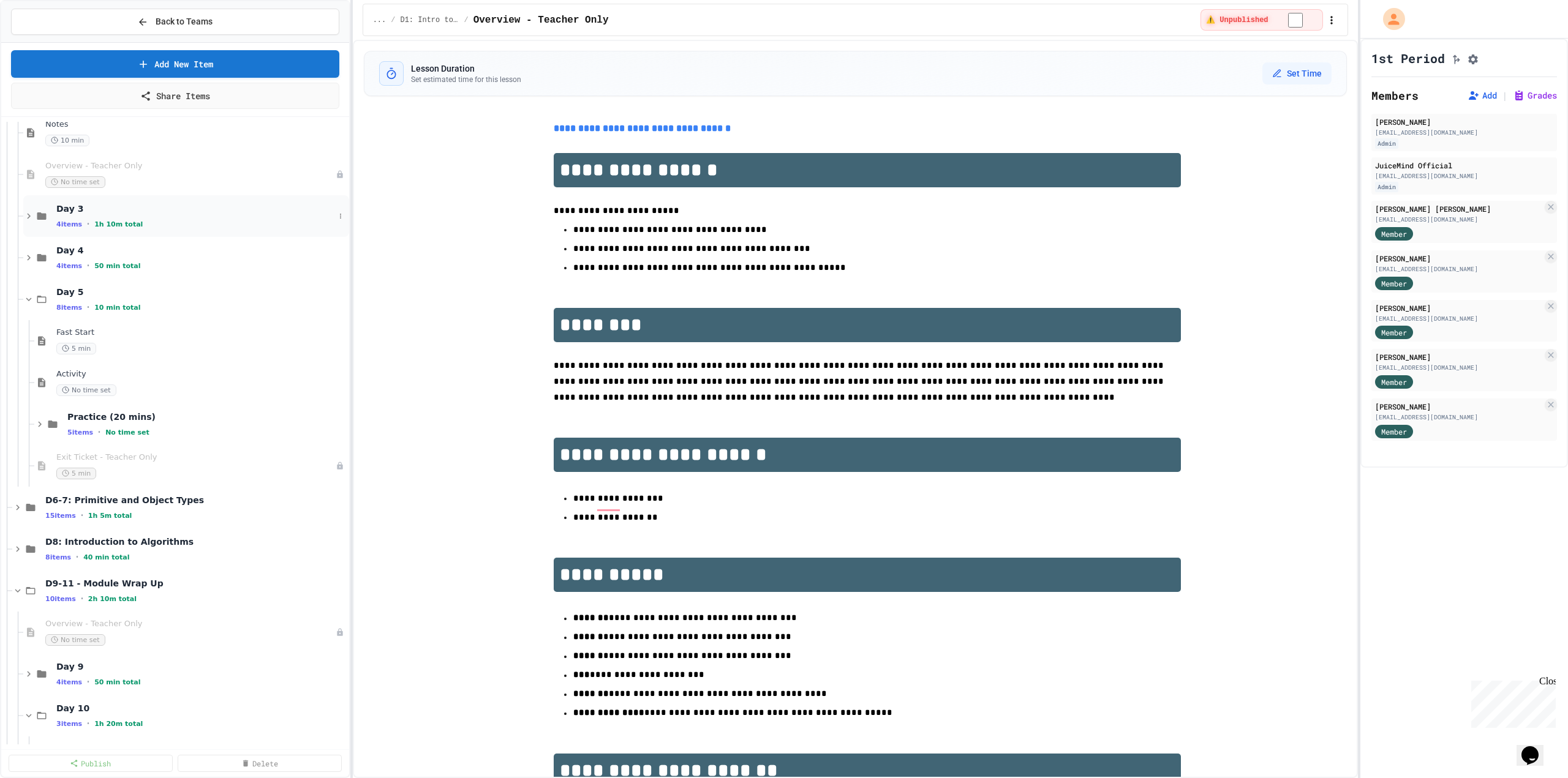
click at [100, 215] on div "Day 3 4 items • 1h 10m total" at bounding box center [196, 216] width 278 height 26
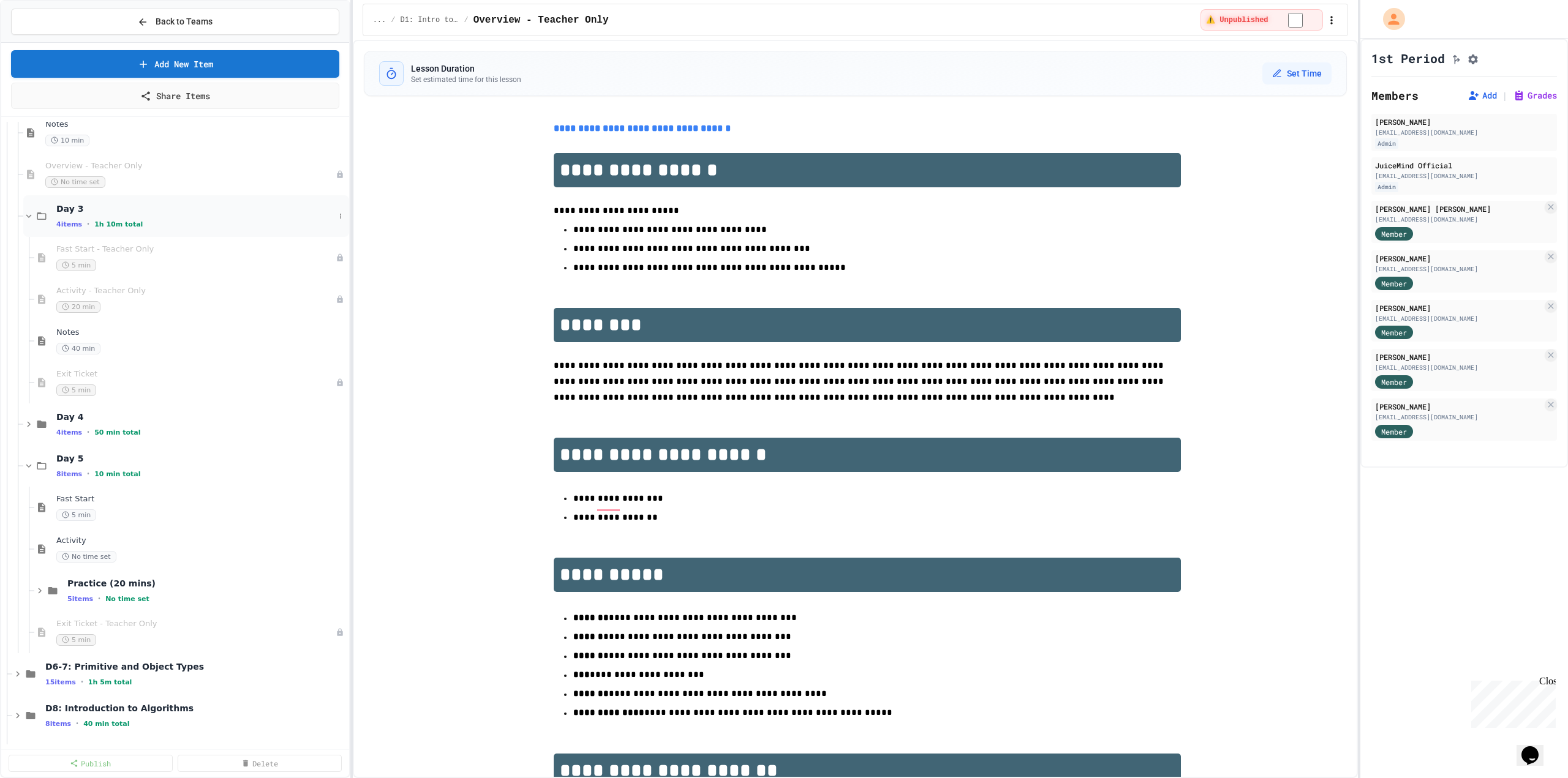
click at [32, 221] on div "Day 3 4 items • 1h 10m total" at bounding box center [186, 216] width 326 height 42
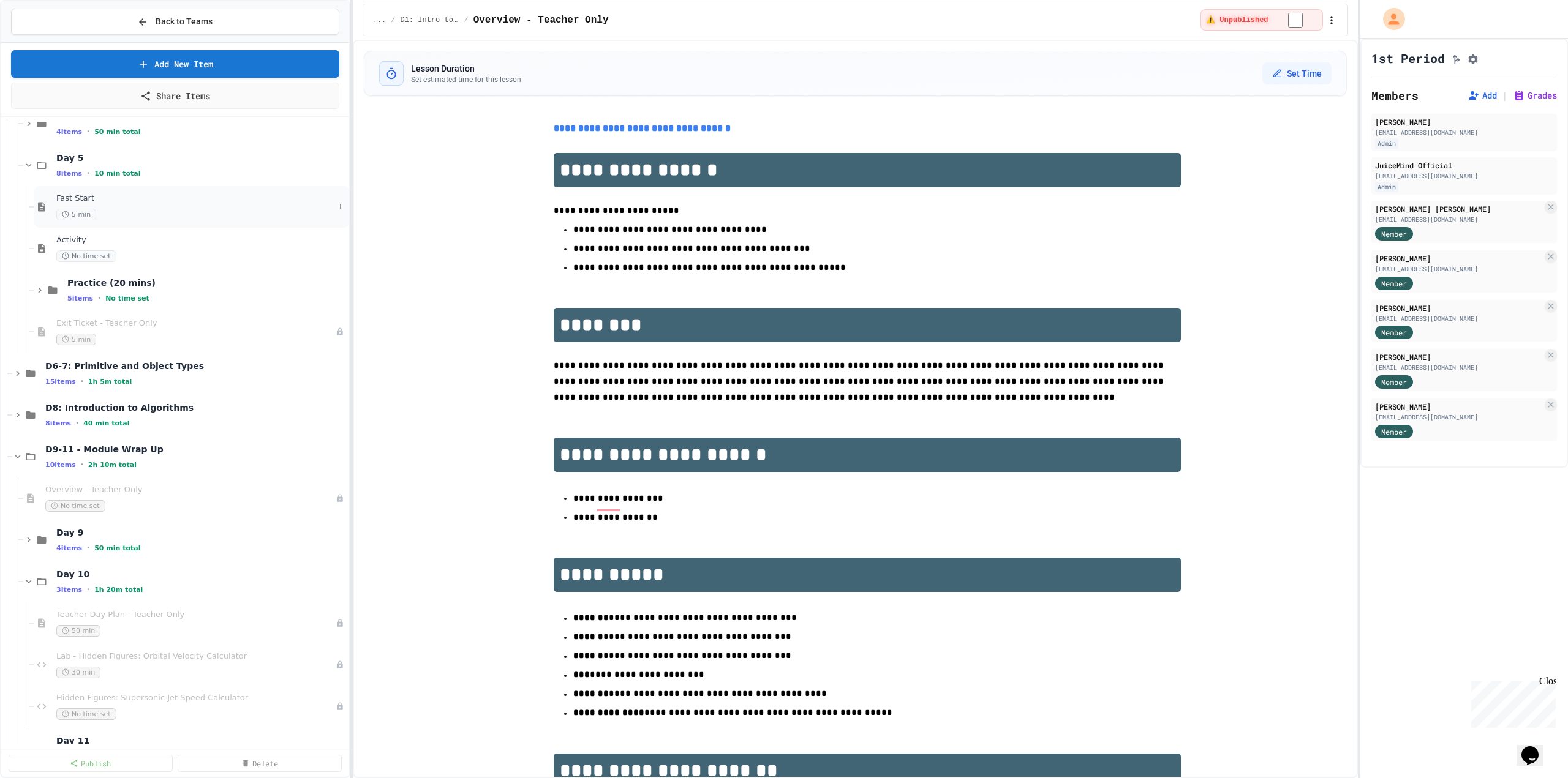
scroll to position [367, 0]
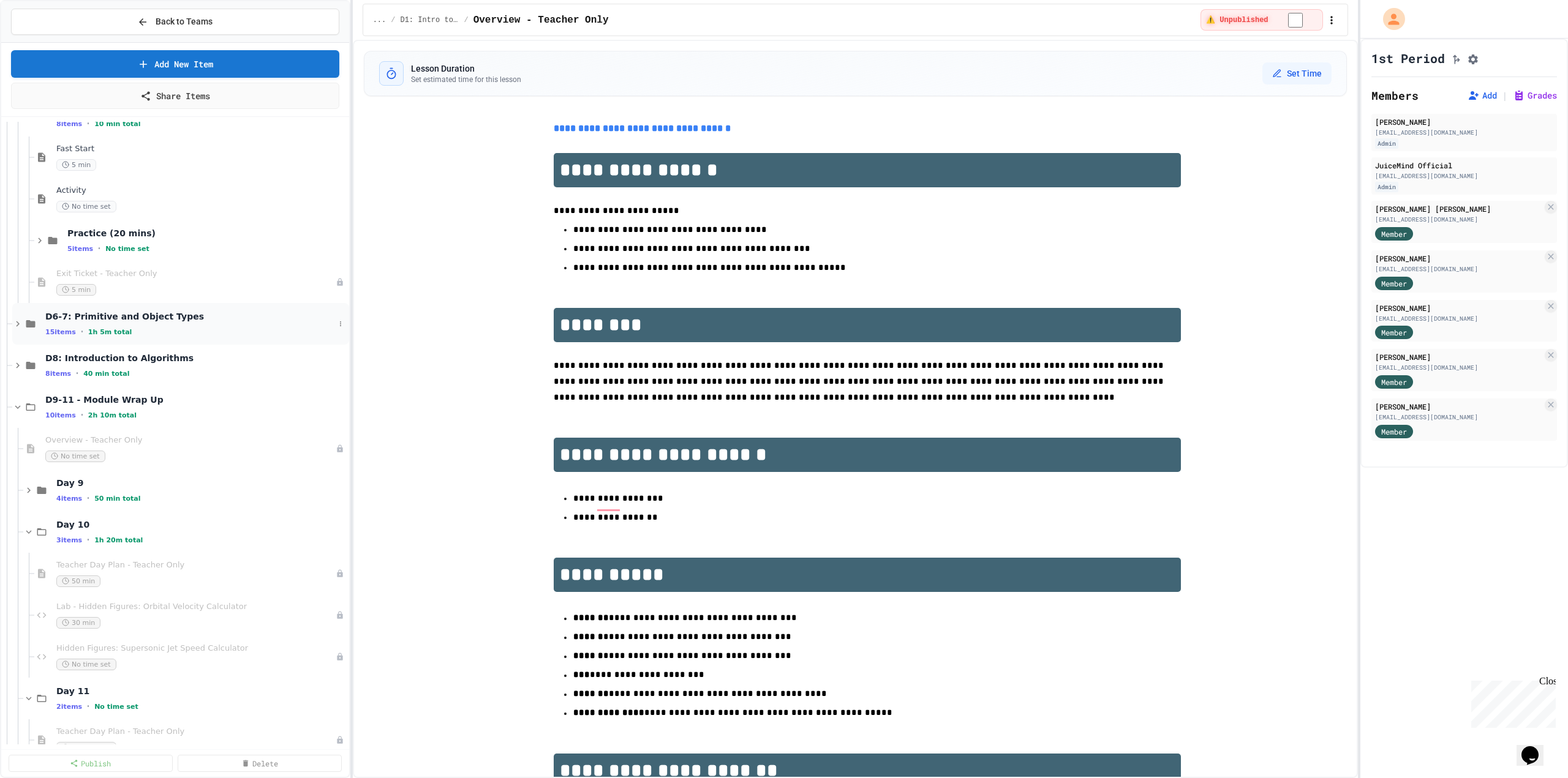
click at [20, 326] on icon at bounding box center [17, 324] width 11 height 11
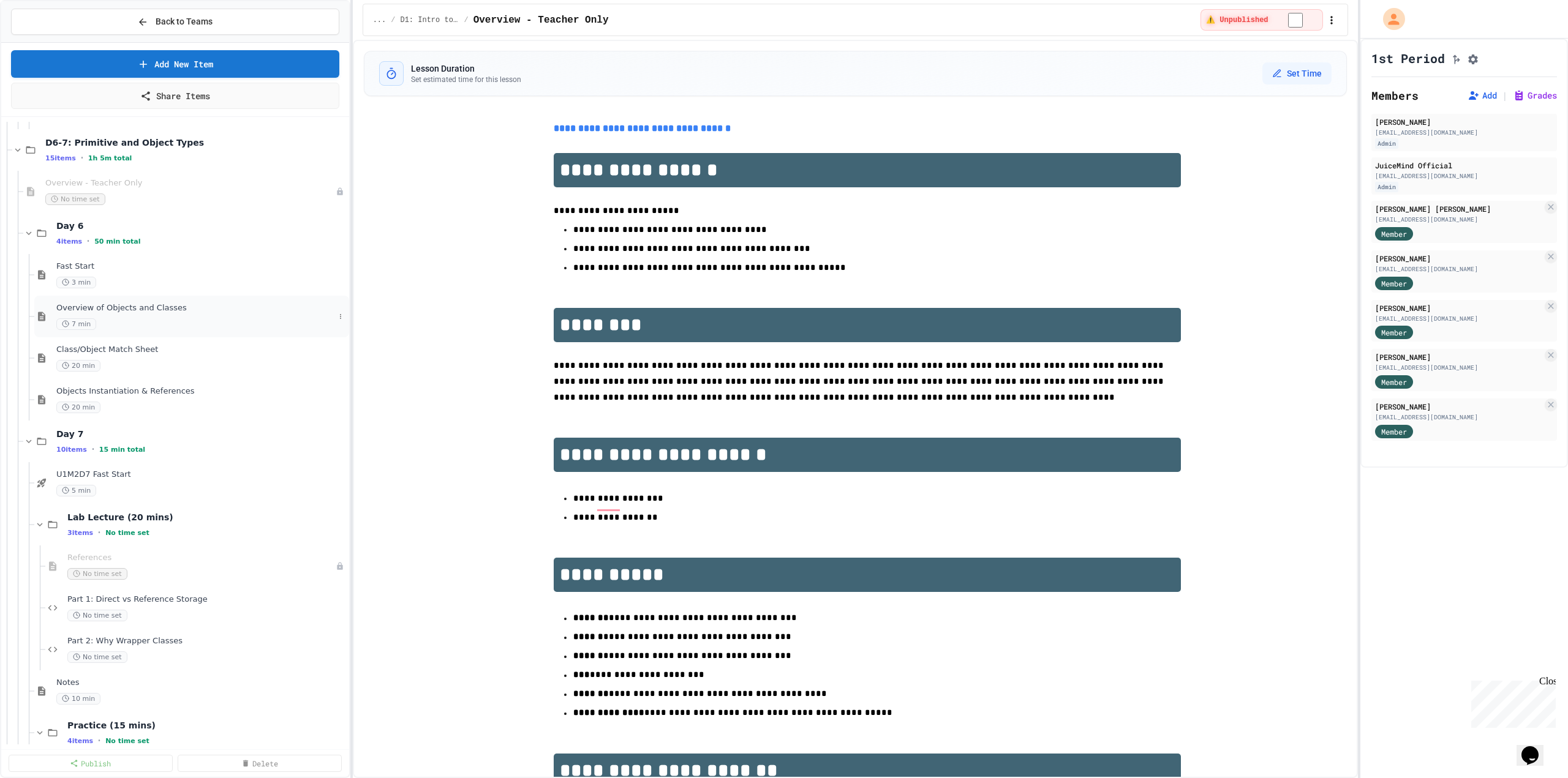
scroll to position [551, 0]
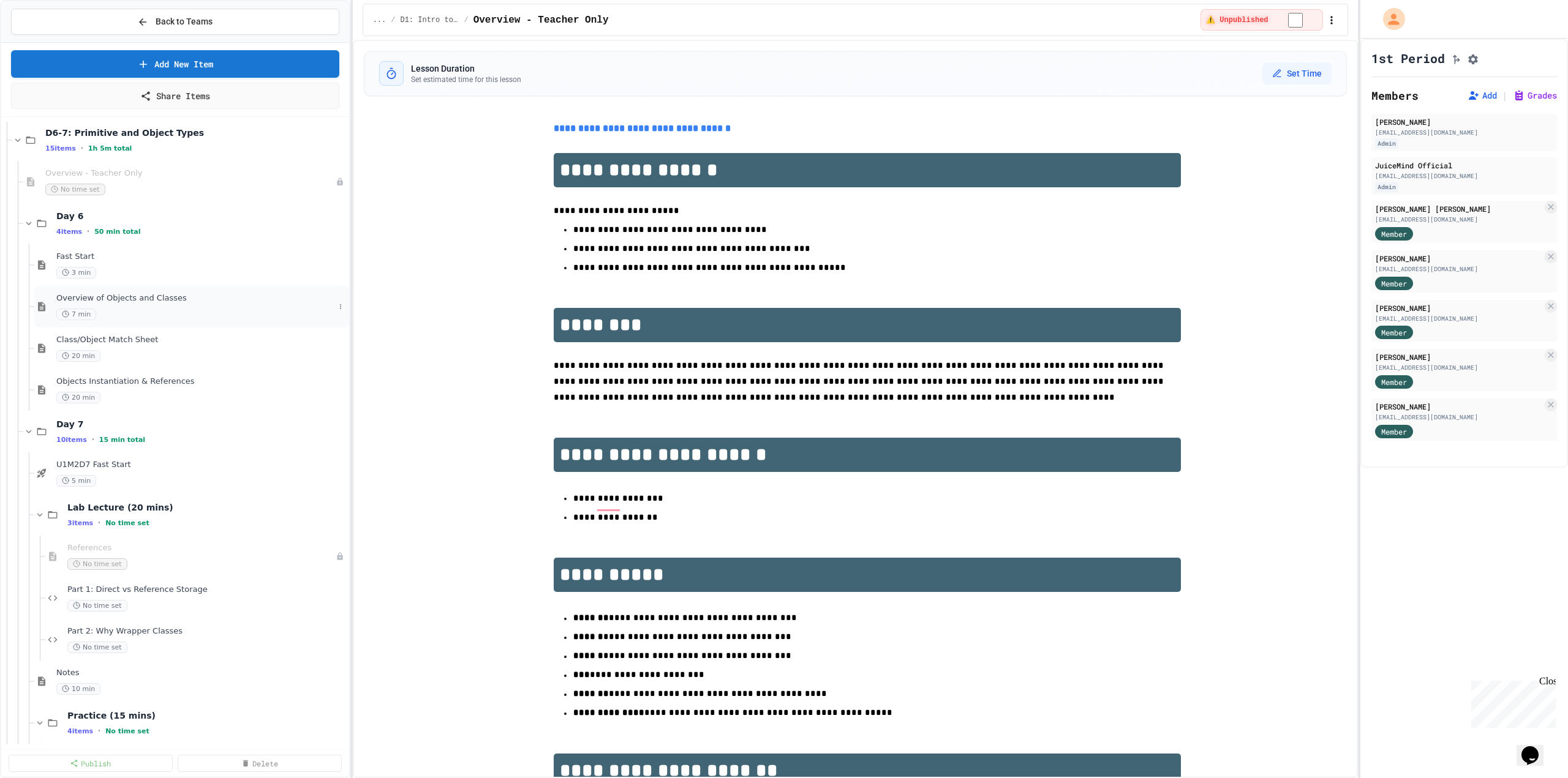
click at [171, 319] on div "7 min" at bounding box center [196, 314] width 278 height 11
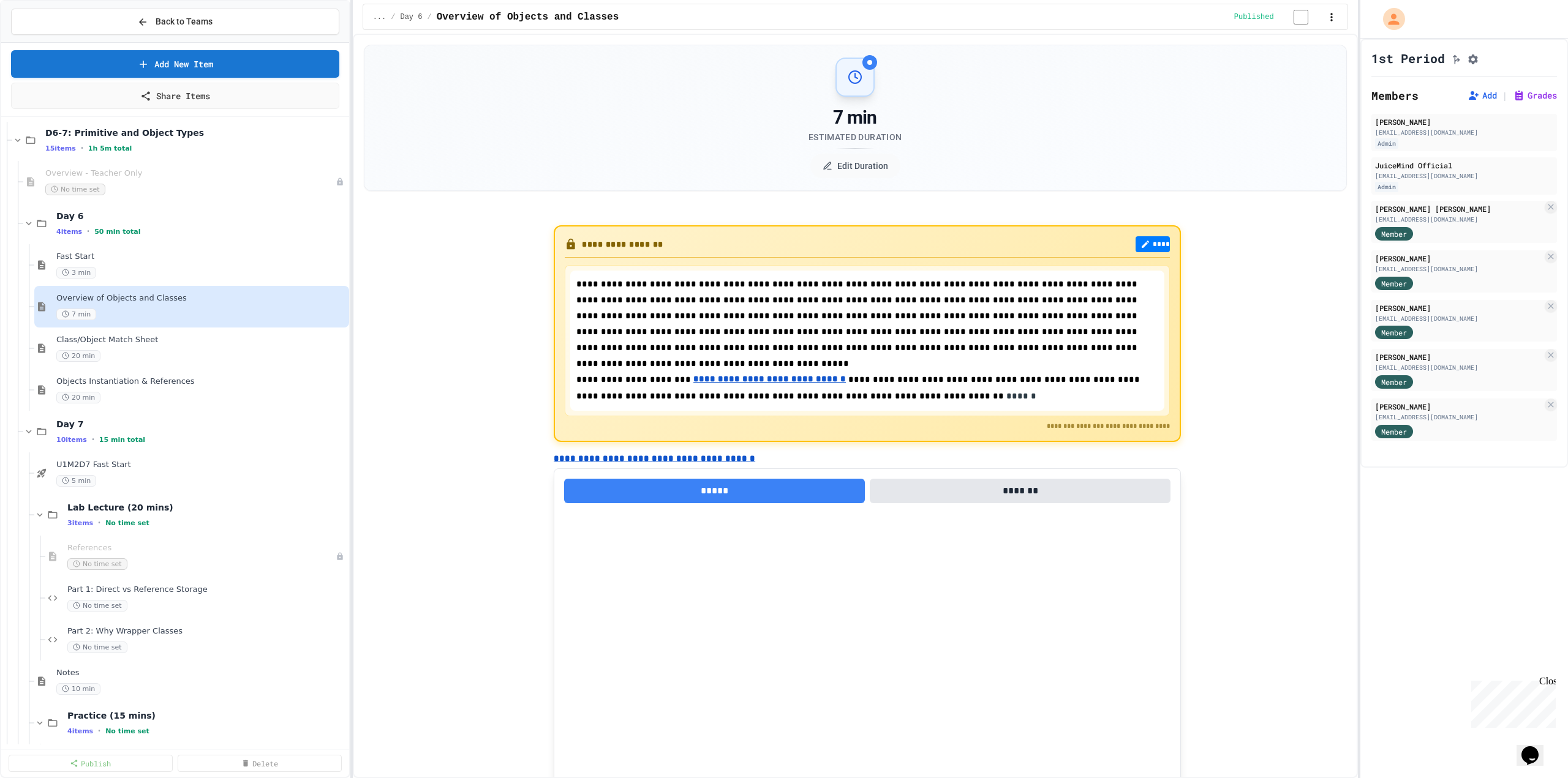
click at [149, 341] on span "Class/Object Match Sheet" at bounding box center [202, 340] width 291 height 11
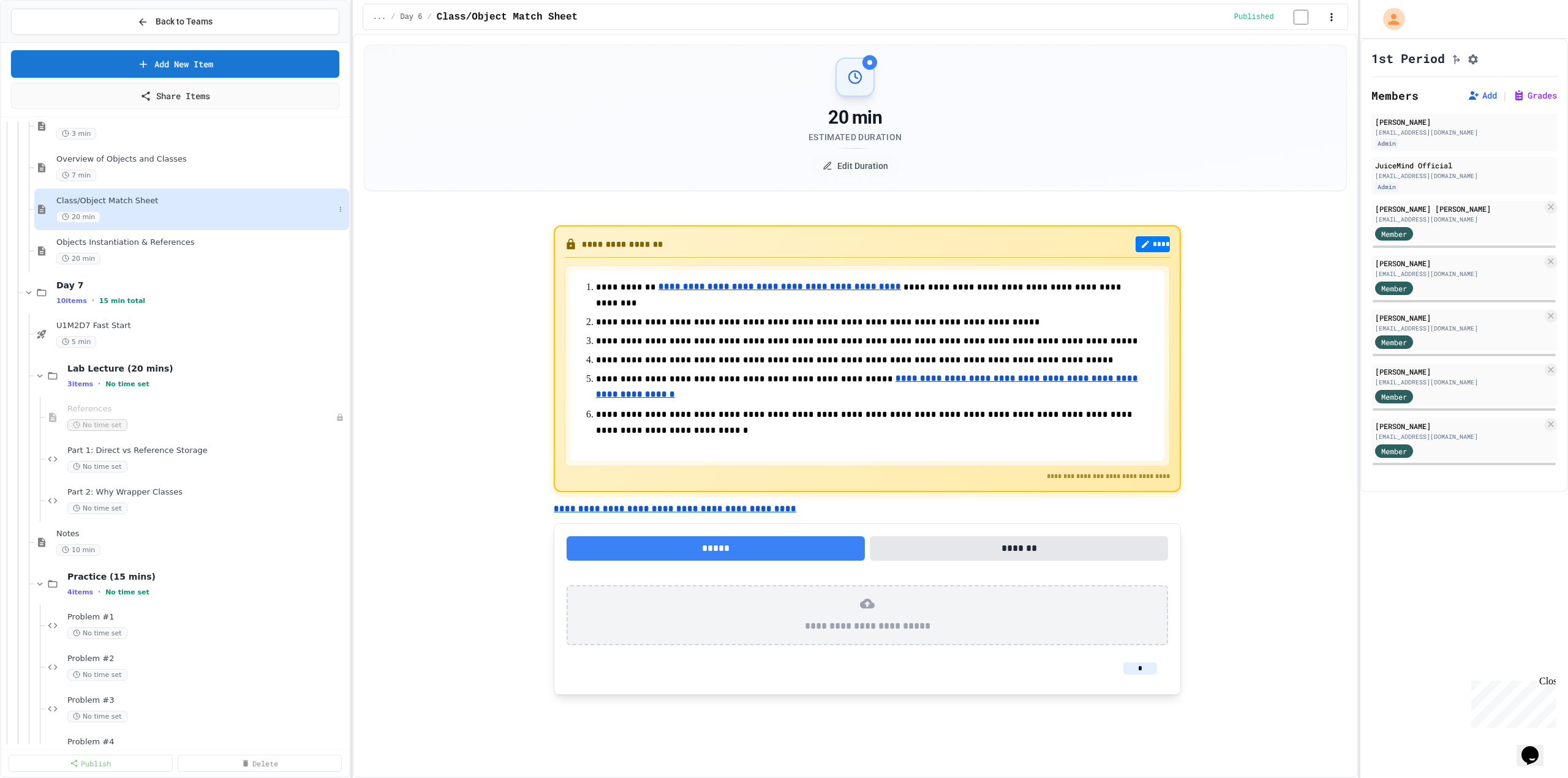
scroll to position [735, 0]
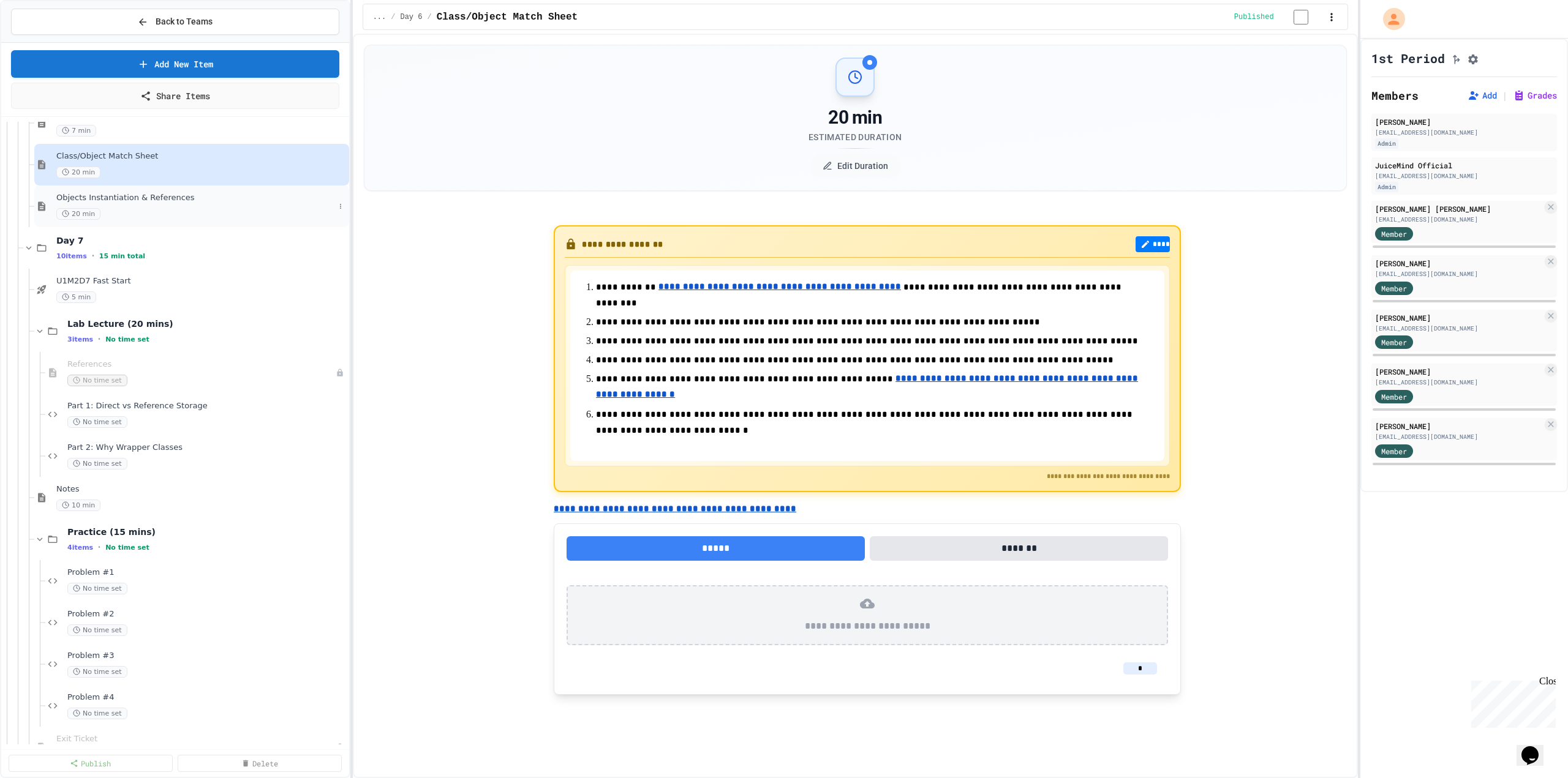
click at [146, 196] on span "Objects Instantiation & References" at bounding box center [196, 198] width 278 height 11
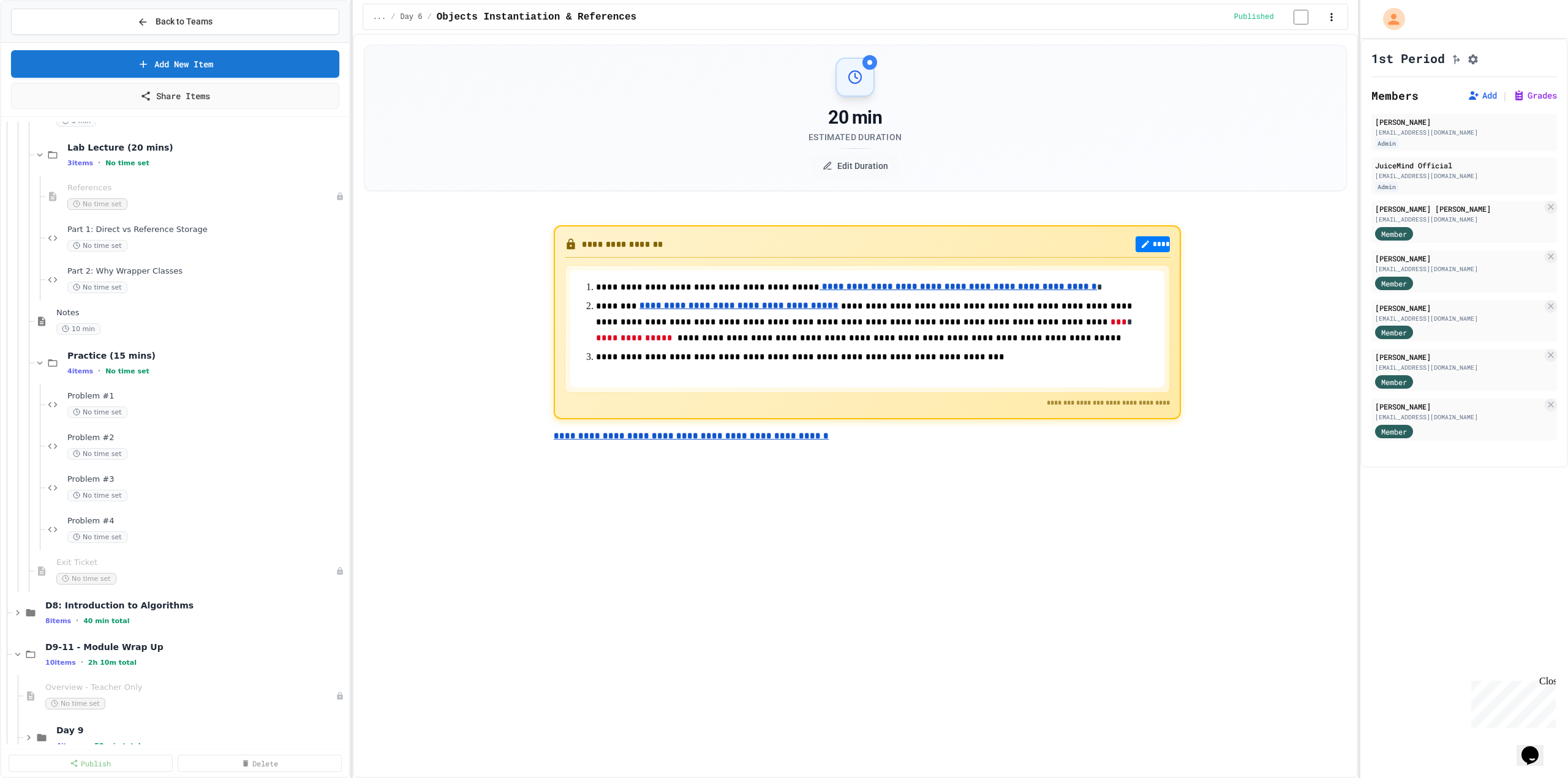
scroll to position [919, 0]
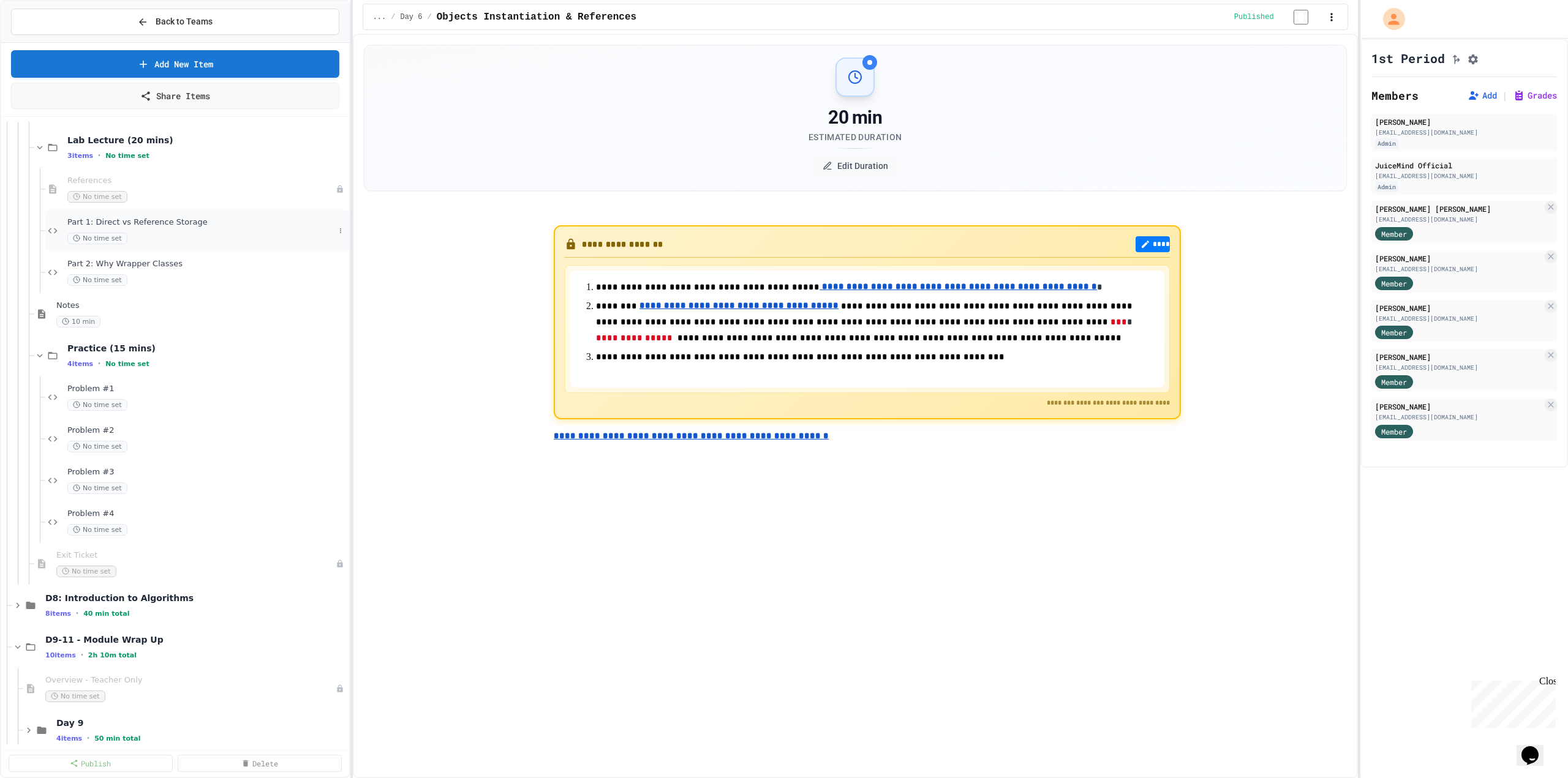
click at [155, 227] on span "Part 1: Direct vs Reference Storage" at bounding box center [201, 223] width 267 height 11
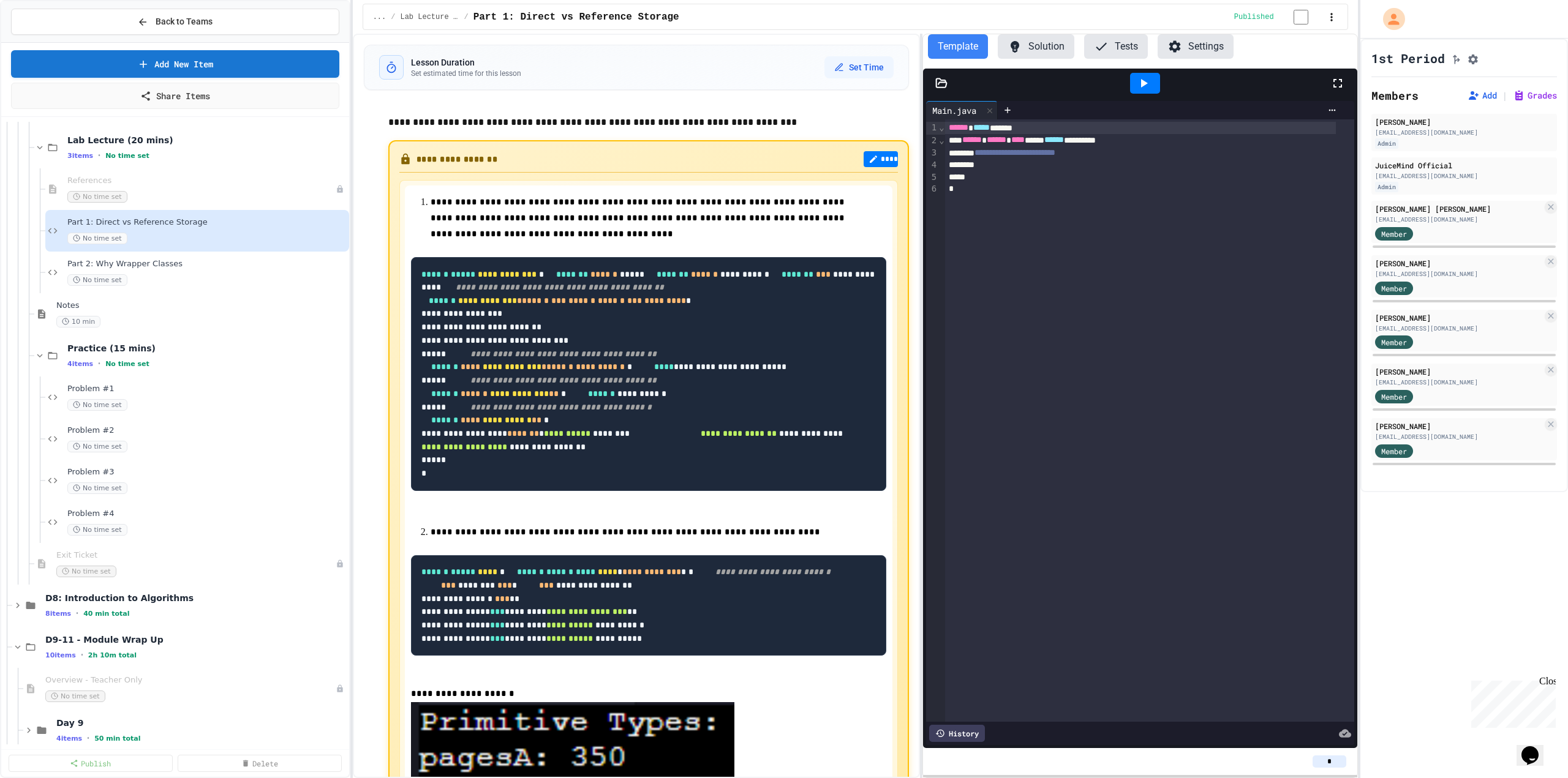
click at [159, 257] on div "Part 2: Why Wrapper Classes No time set" at bounding box center [197, 272] width 304 height 42
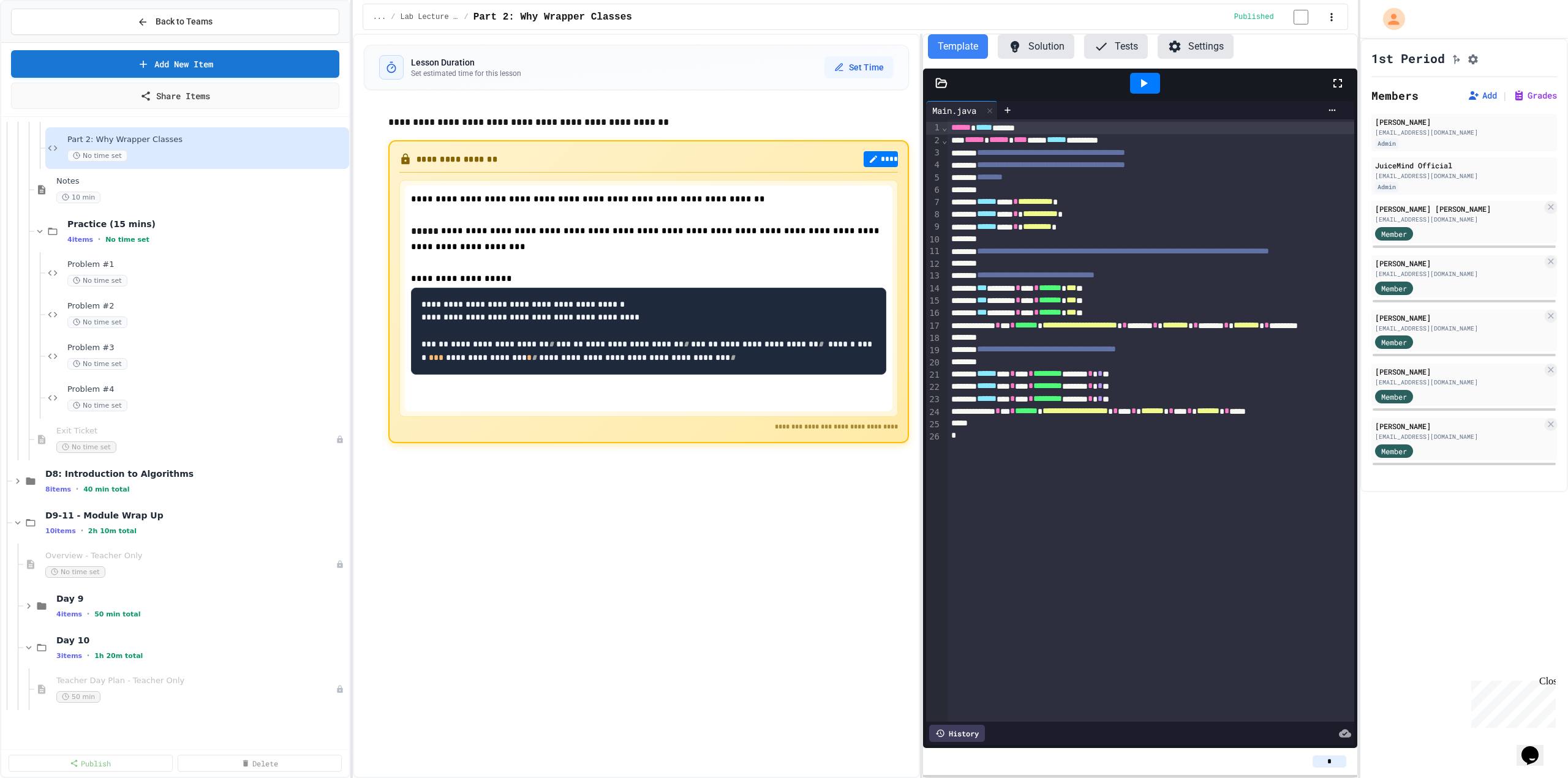
scroll to position [1102, 0]
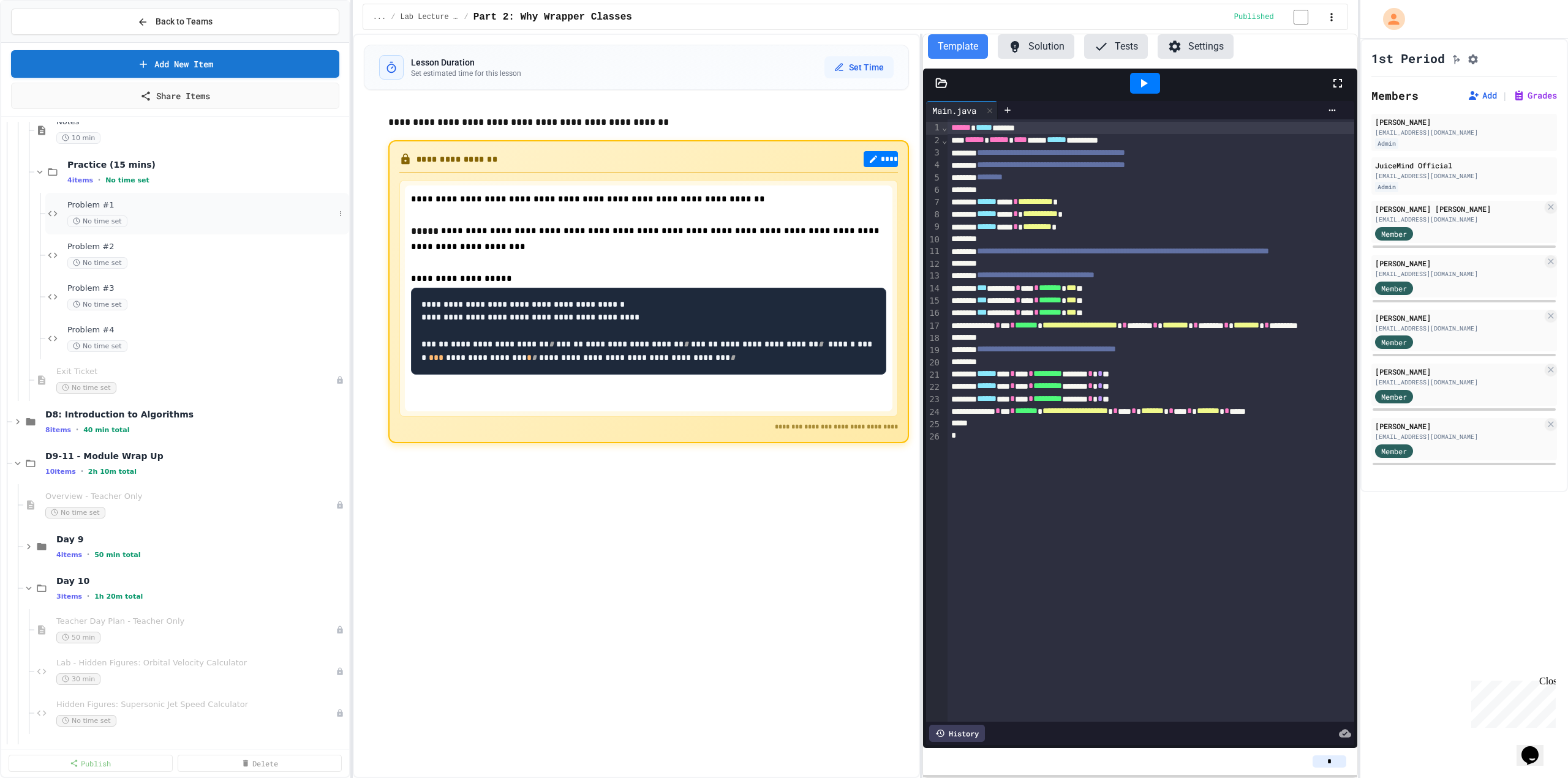
click at [91, 201] on span "Problem #1" at bounding box center [201, 205] width 267 height 11
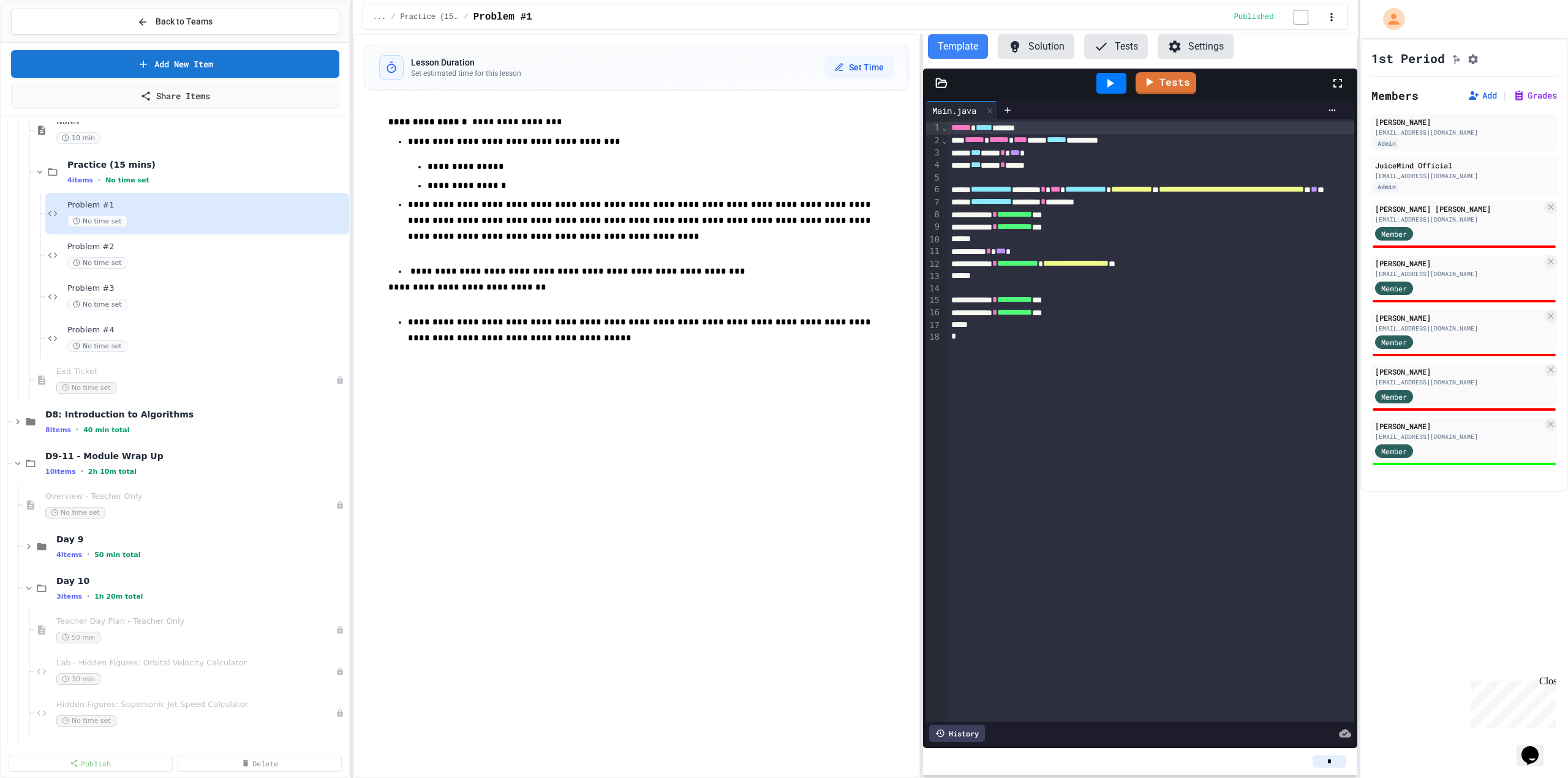
click at [104, 258] on span "No time set" at bounding box center [97, 262] width 60 height 11
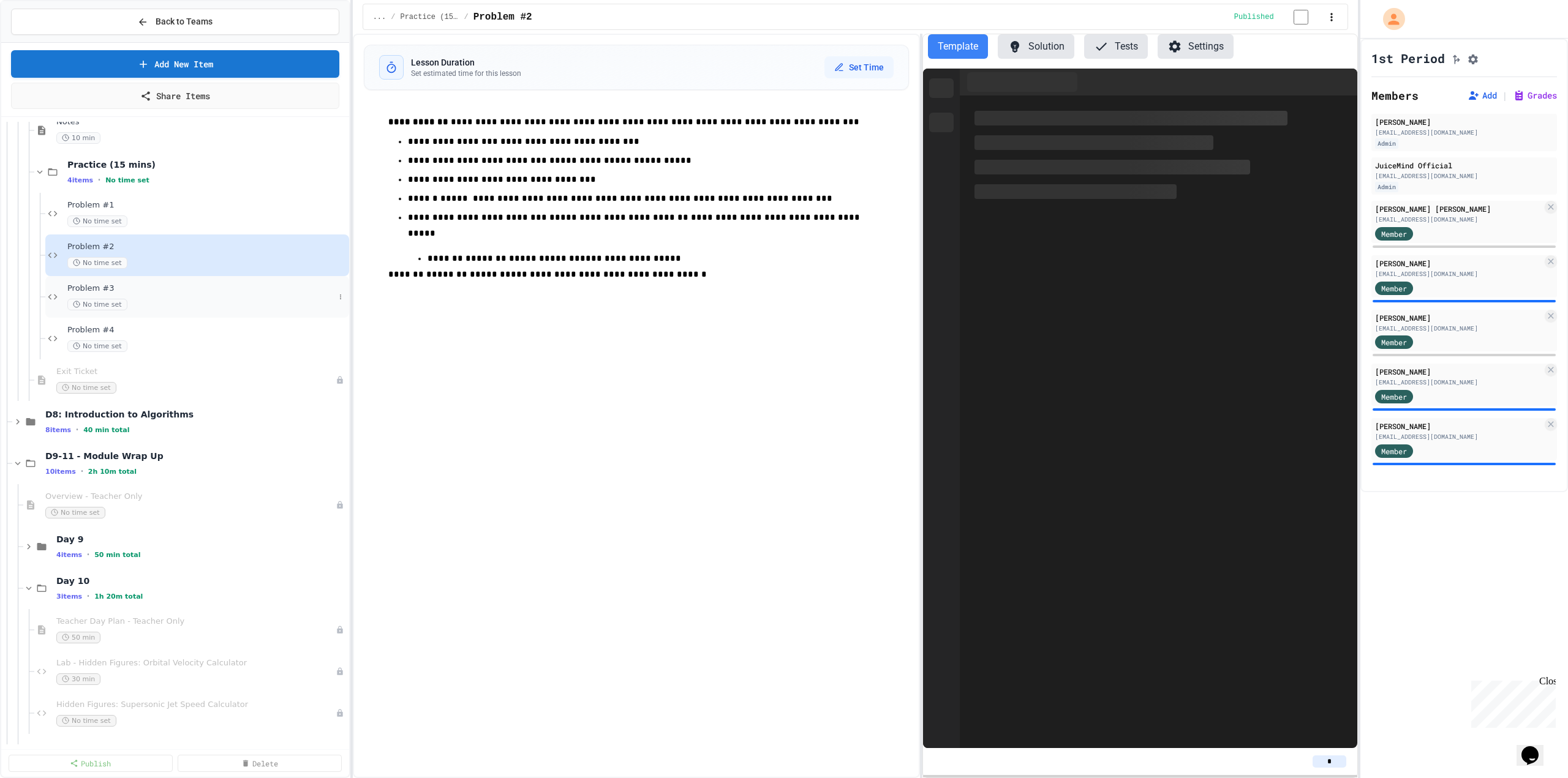
click at [106, 283] on div "Problem #3 No time set" at bounding box center [197, 297] width 304 height 42
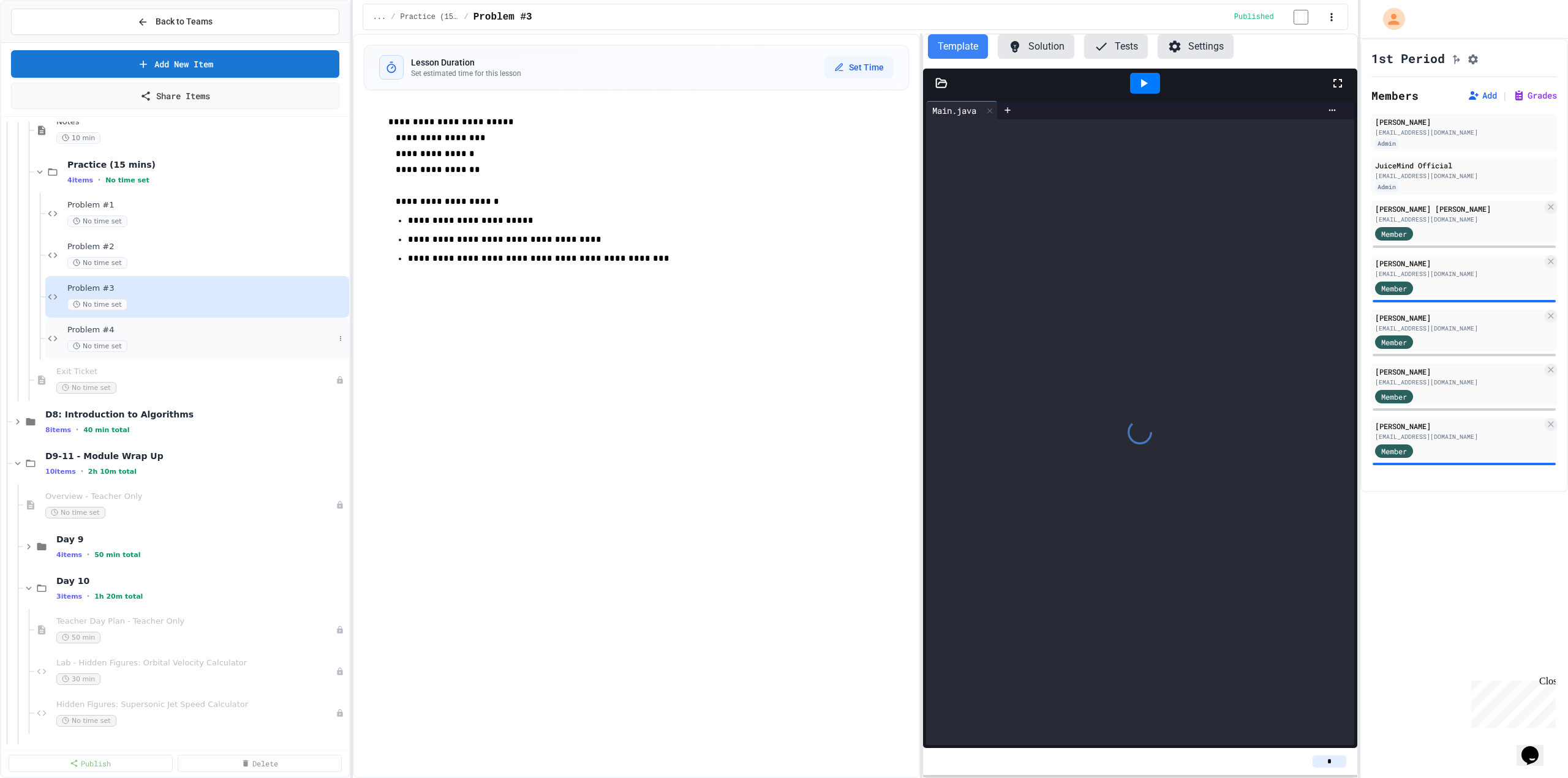
click at [100, 333] on span "Problem #4" at bounding box center [201, 331] width 267 height 11
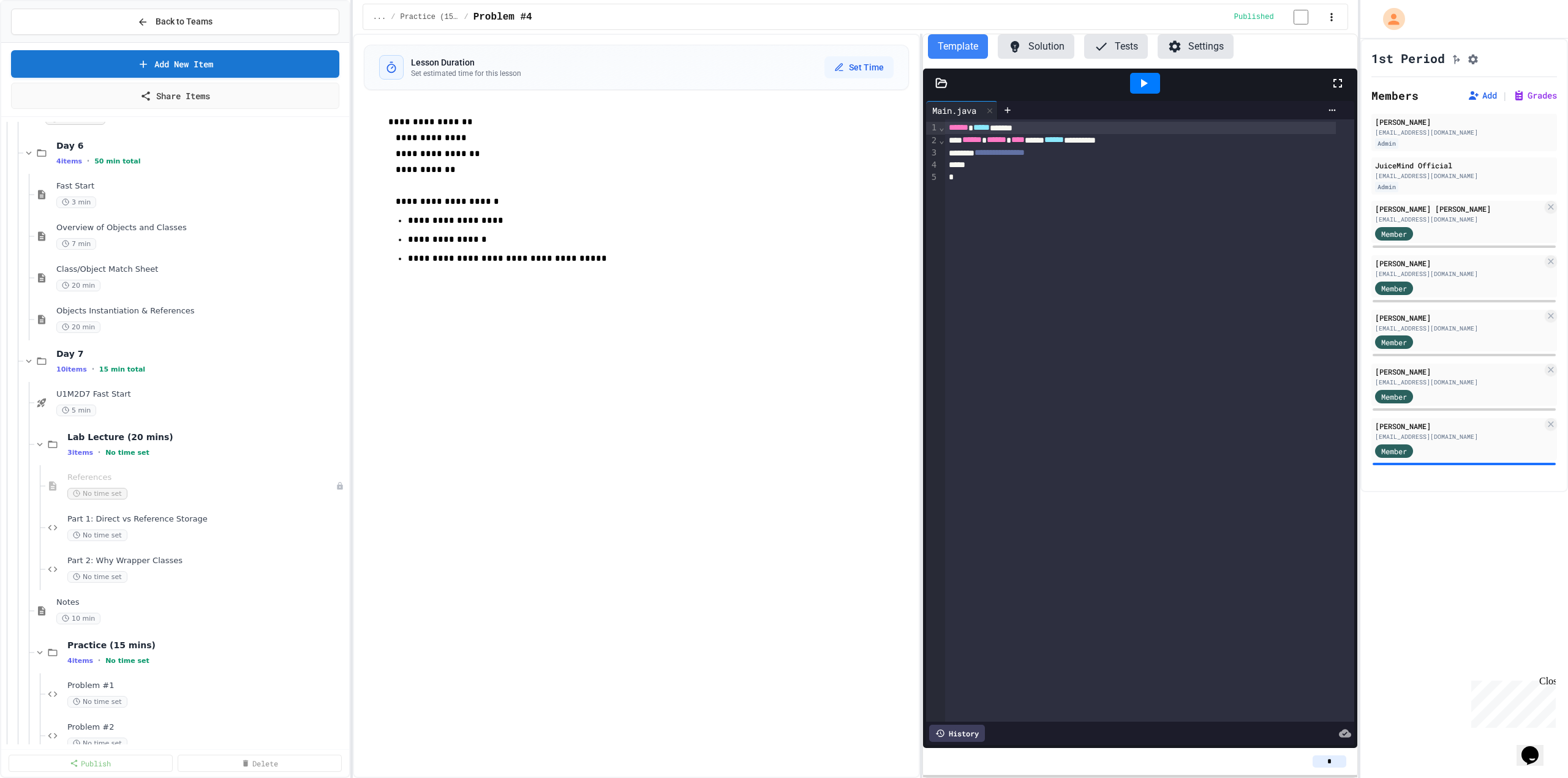
scroll to position [612, 0]
click at [30, 374] on icon at bounding box center [29, 370] width 11 height 11
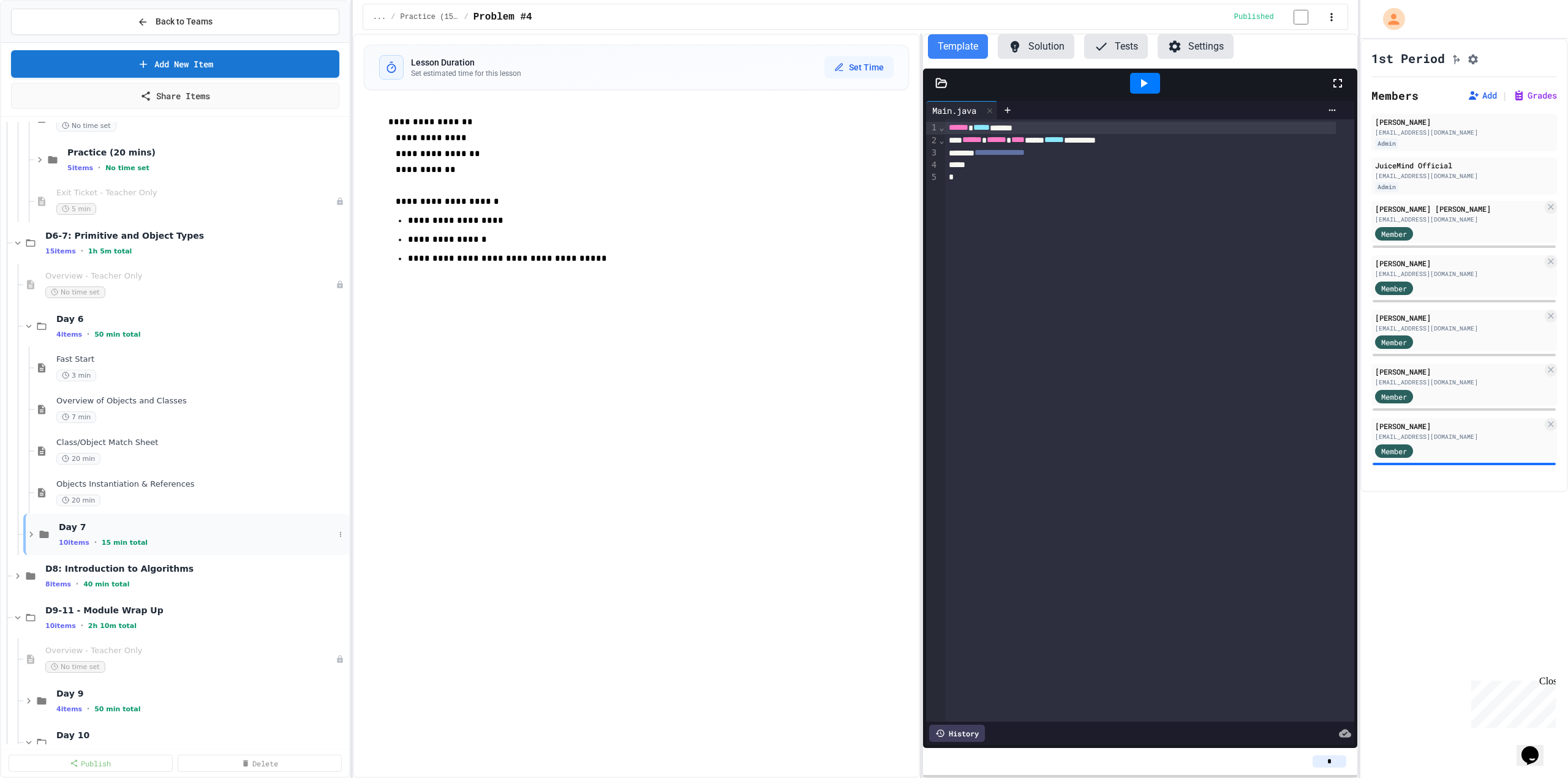
scroll to position [490, 0]
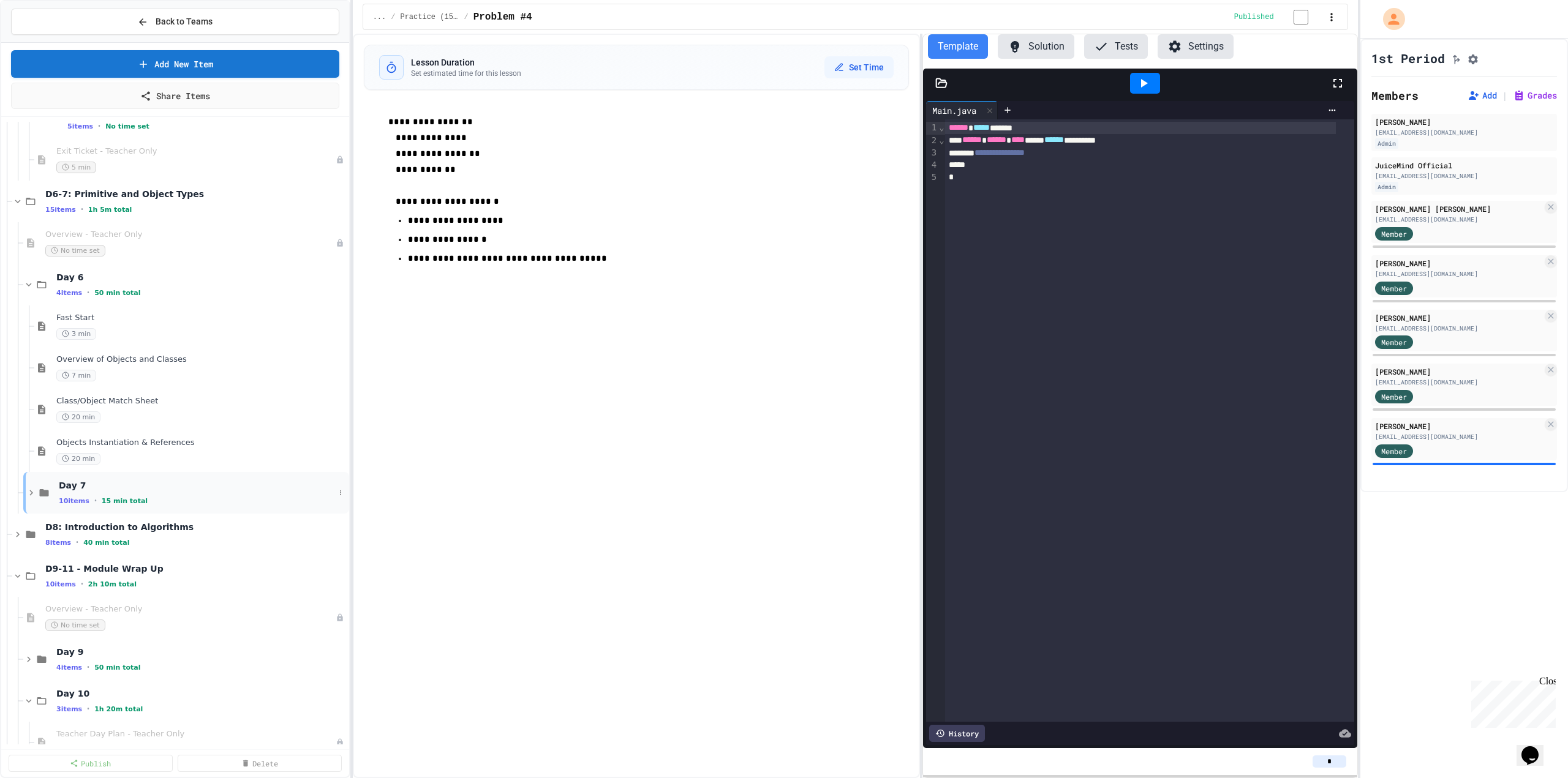
click at [27, 494] on icon at bounding box center [31, 493] width 11 height 11
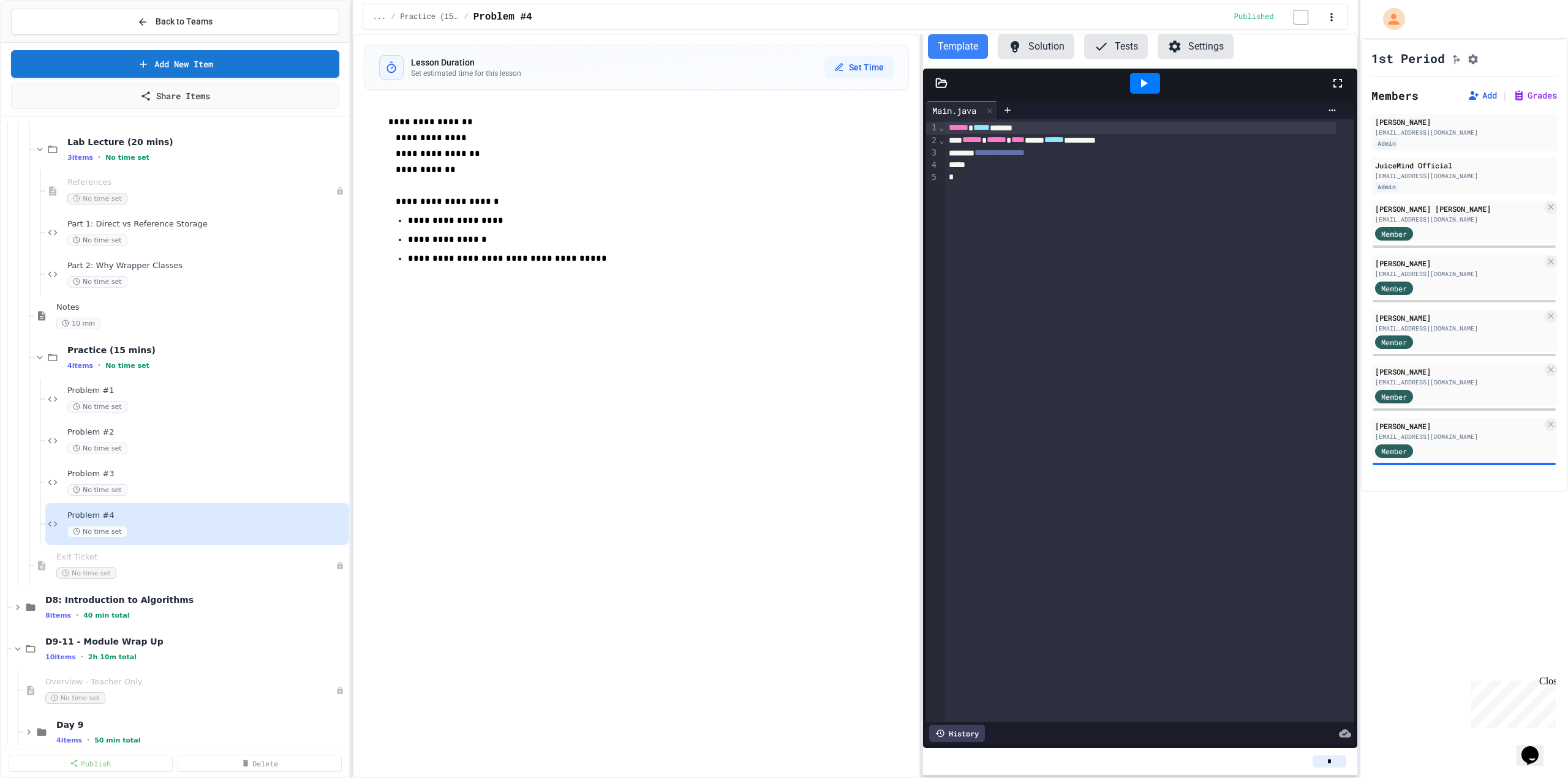
scroll to position [919, 0]
click at [90, 513] on span "Problem #4" at bounding box center [201, 514] width 267 height 11
click at [112, 476] on span "Problem #3" at bounding box center [201, 472] width 267 height 11
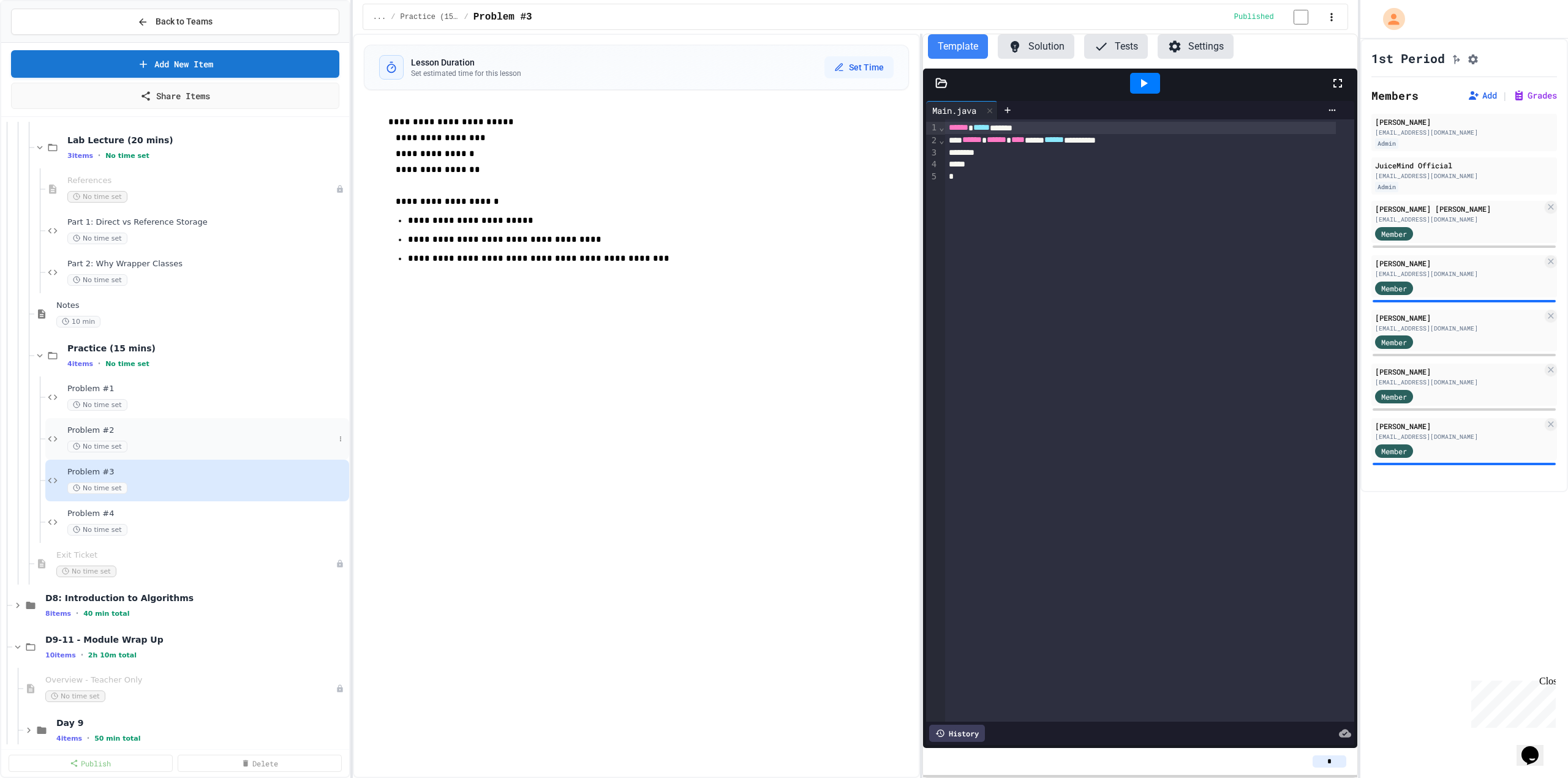
click at [110, 426] on span "Problem #2" at bounding box center [201, 431] width 267 height 11
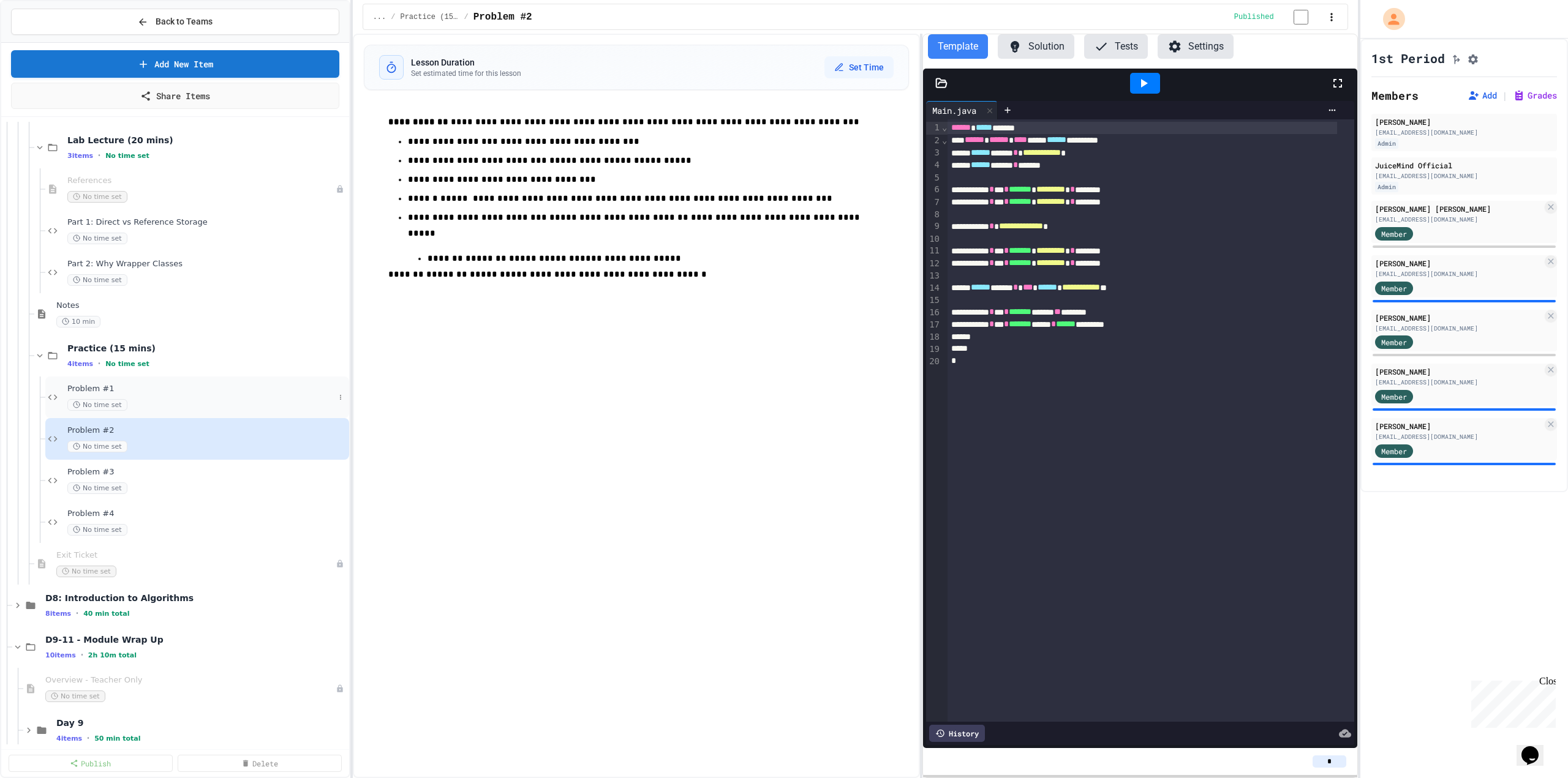
click at [110, 392] on span "Problem #1" at bounding box center [201, 389] width 267 height 11
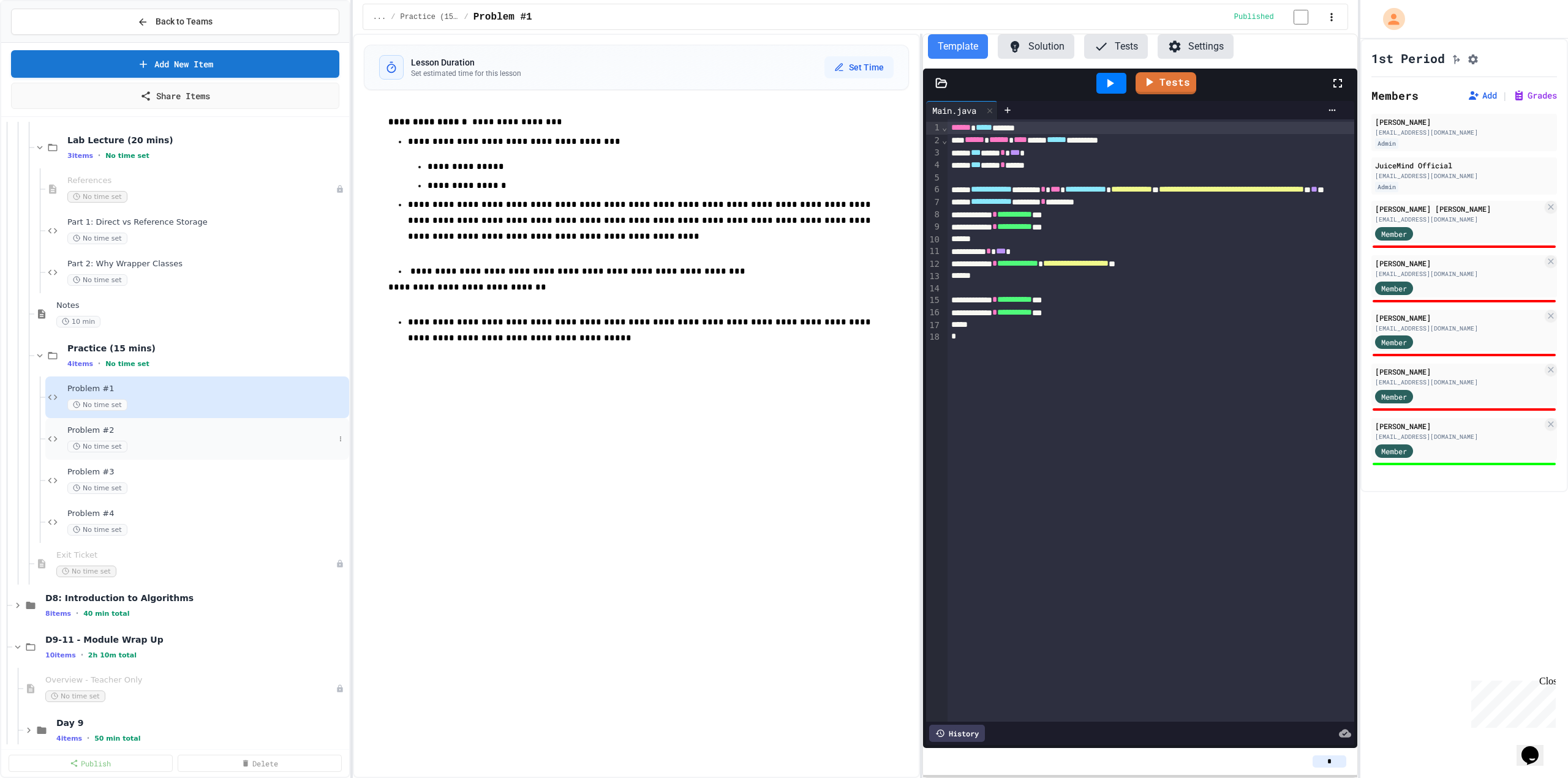
click at [115, 424] on div "Problem #2 No time set" at bounding box center [197, 439] width 304 height 42
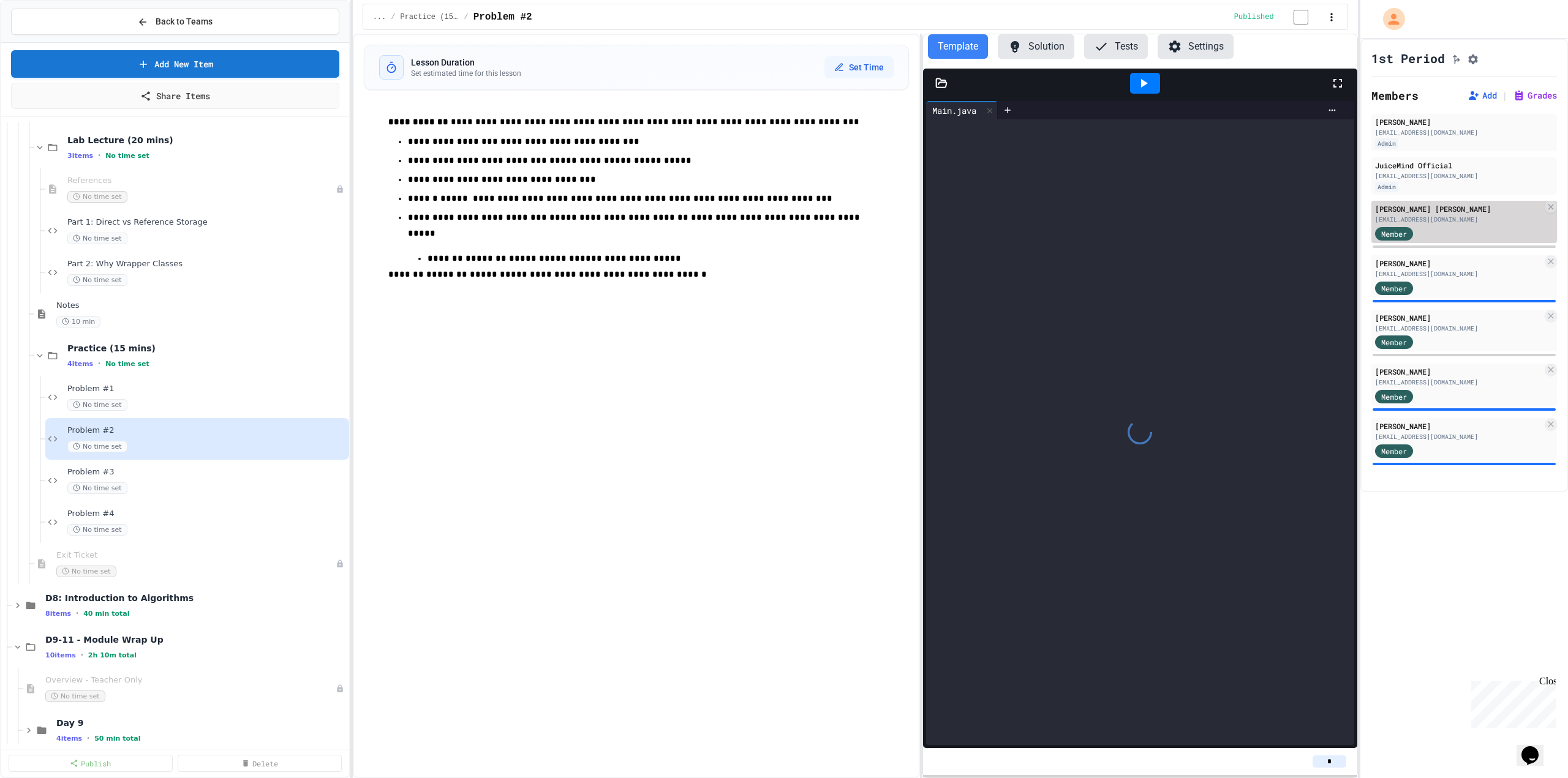
click at [1043, 211] on div "Hudson Beadle" at bounding box center [1458, 208] width 167 height 11
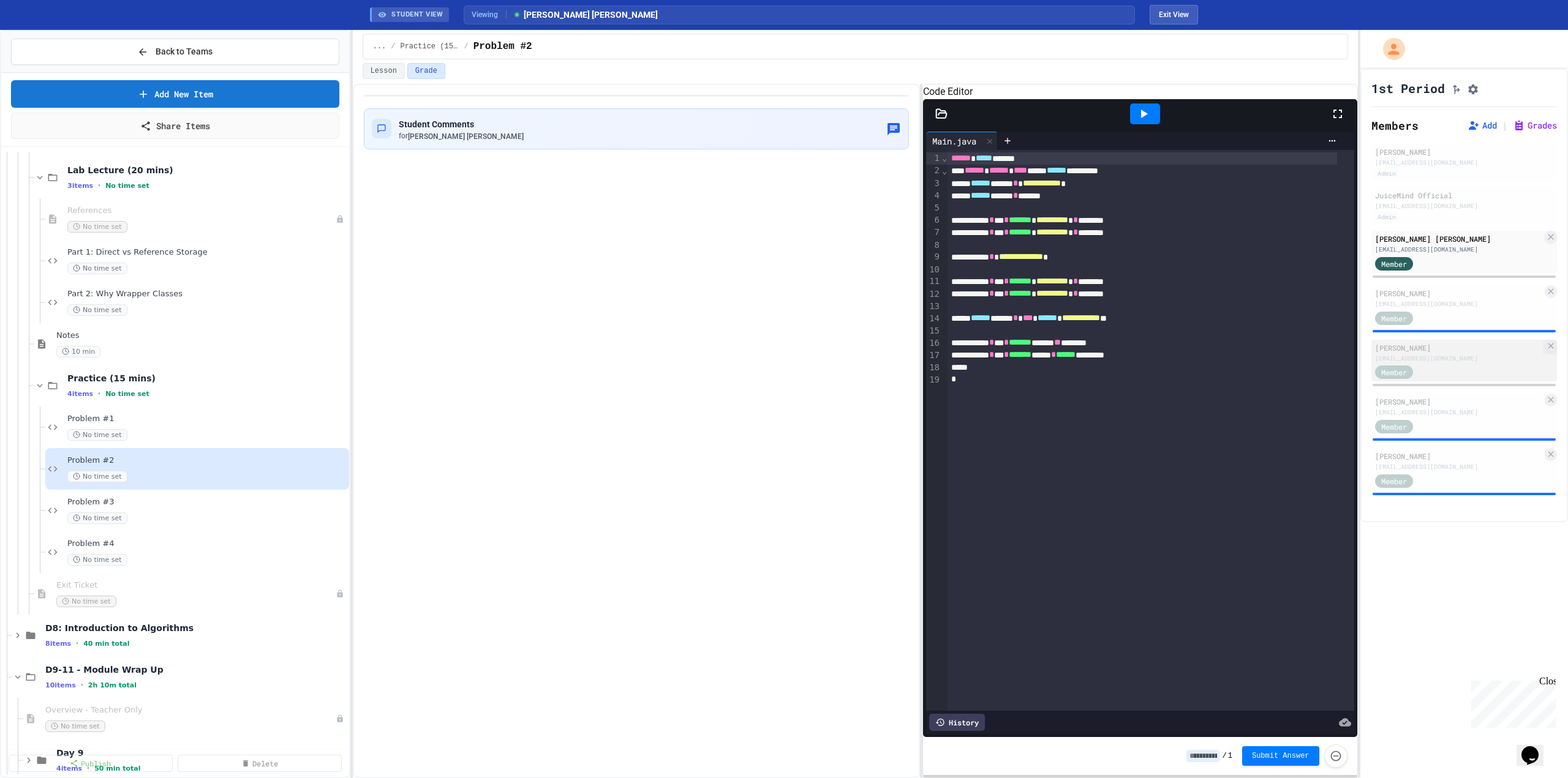
click at [1043, 373] on div "Member" at bounding box center [1405, 372] width 62 height 15
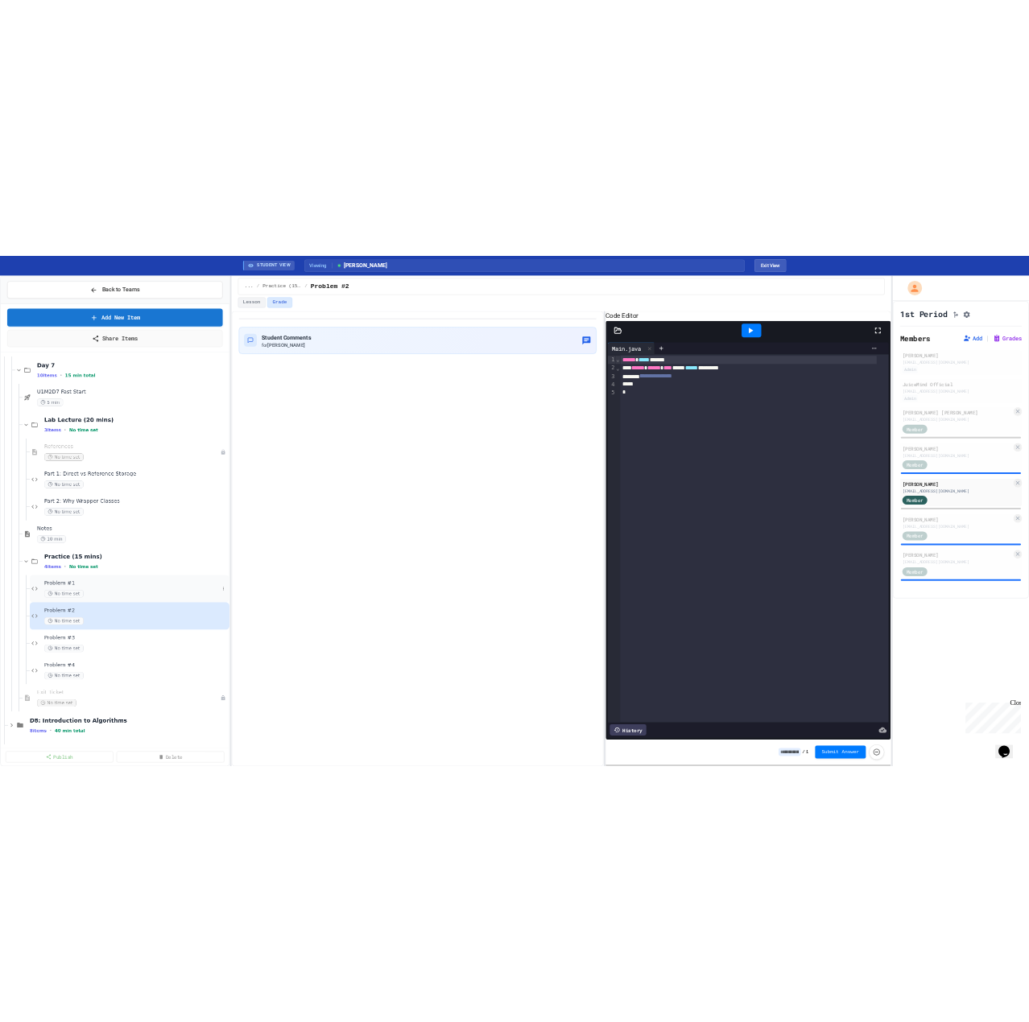
scroll to position [1047, 0]
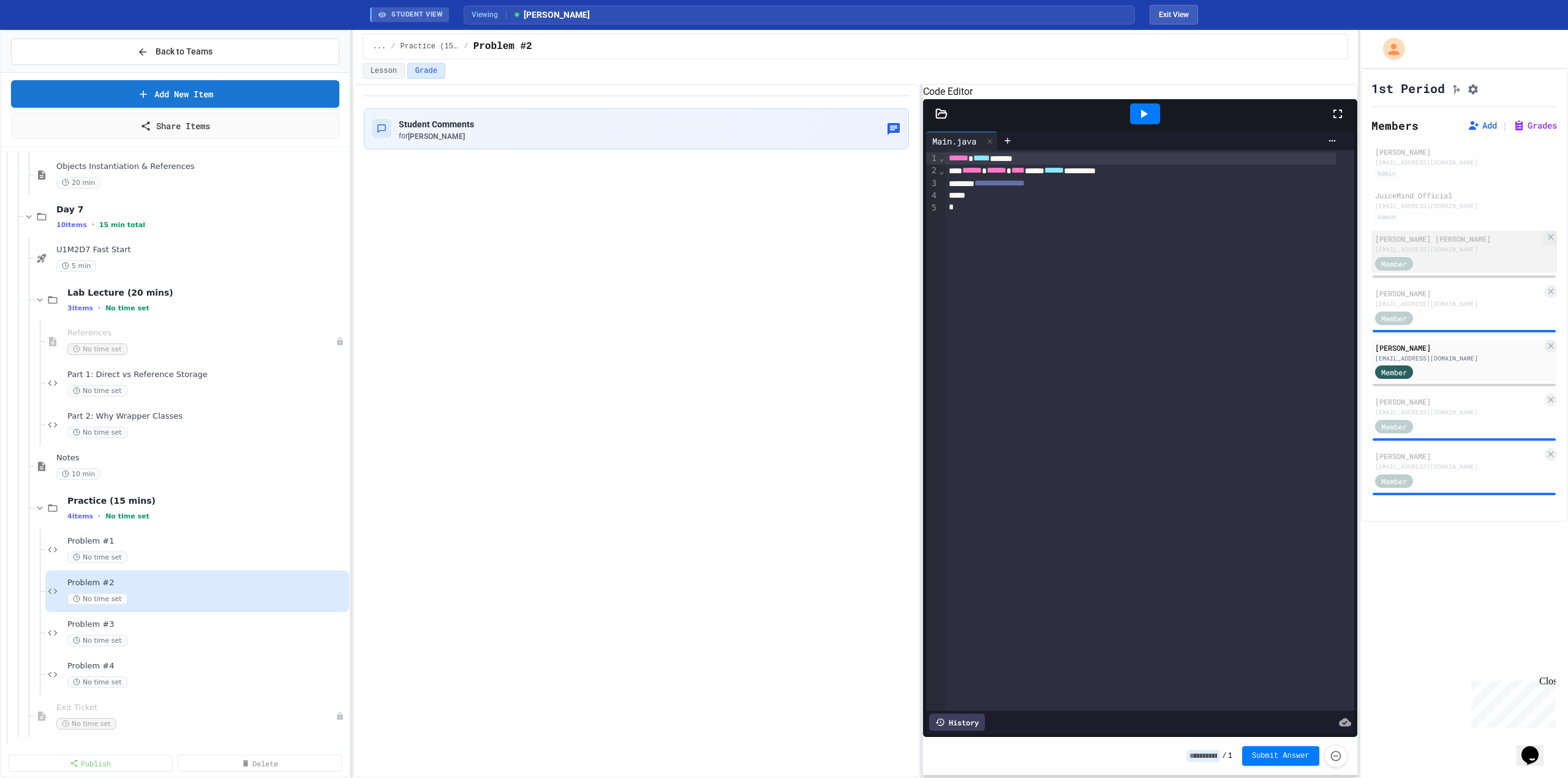
click at [1043, 251] on div "hgbeadle822@students.florencek12.org" at bounding box center [1458, 249] width 167 height 9
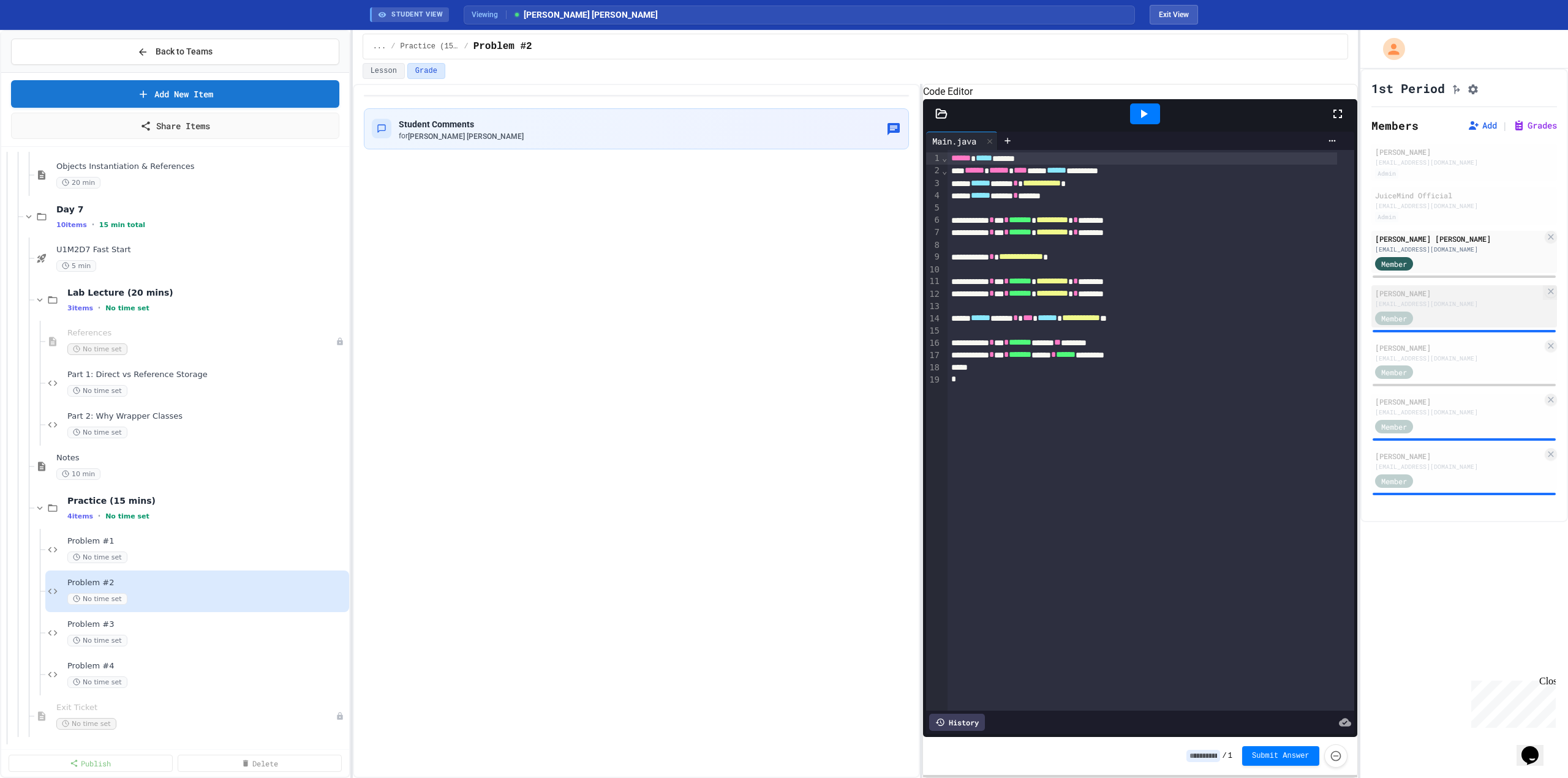
click at [1043, 299] on div "Jack Dorroh" at bounding box center [1458, 293] width 167 height 11
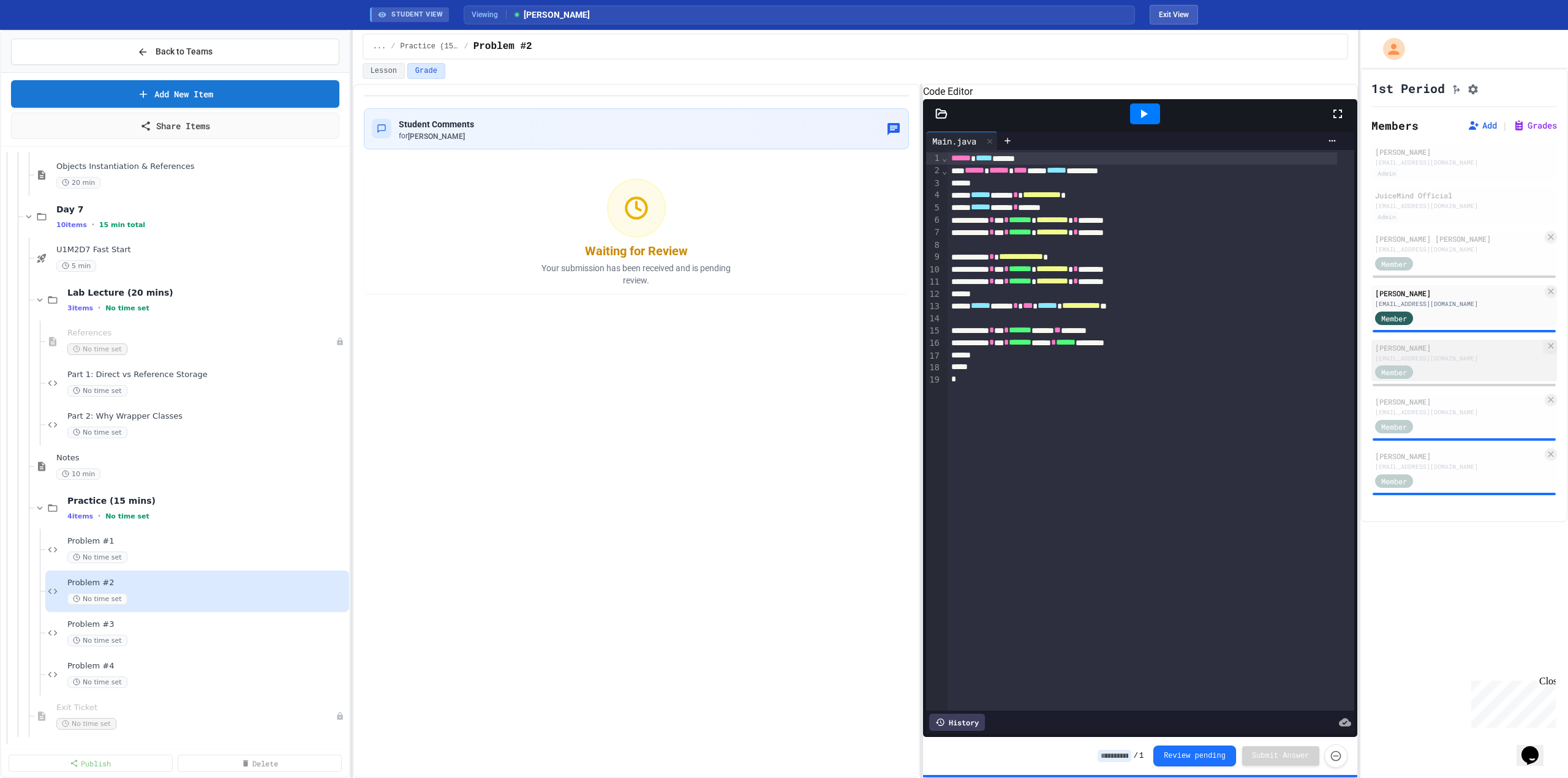
click at [1043, 369] on div "Member" at bounding box center [1458, 372] width 167 height 15
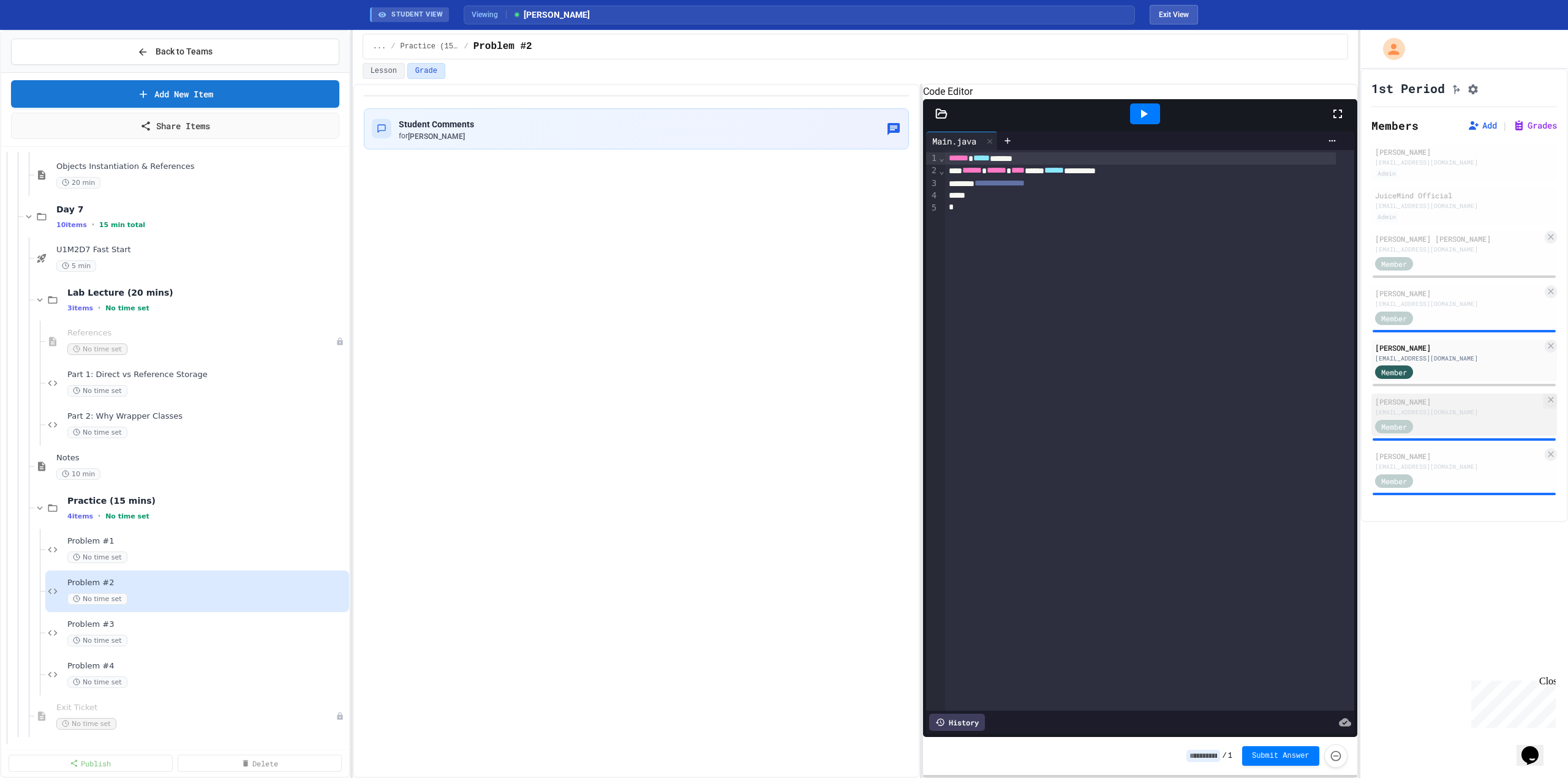
click at [1043, 414] on div "kdlittle850@students.florencek12.org" at bounding box center [1458, 412] width 167 height 9
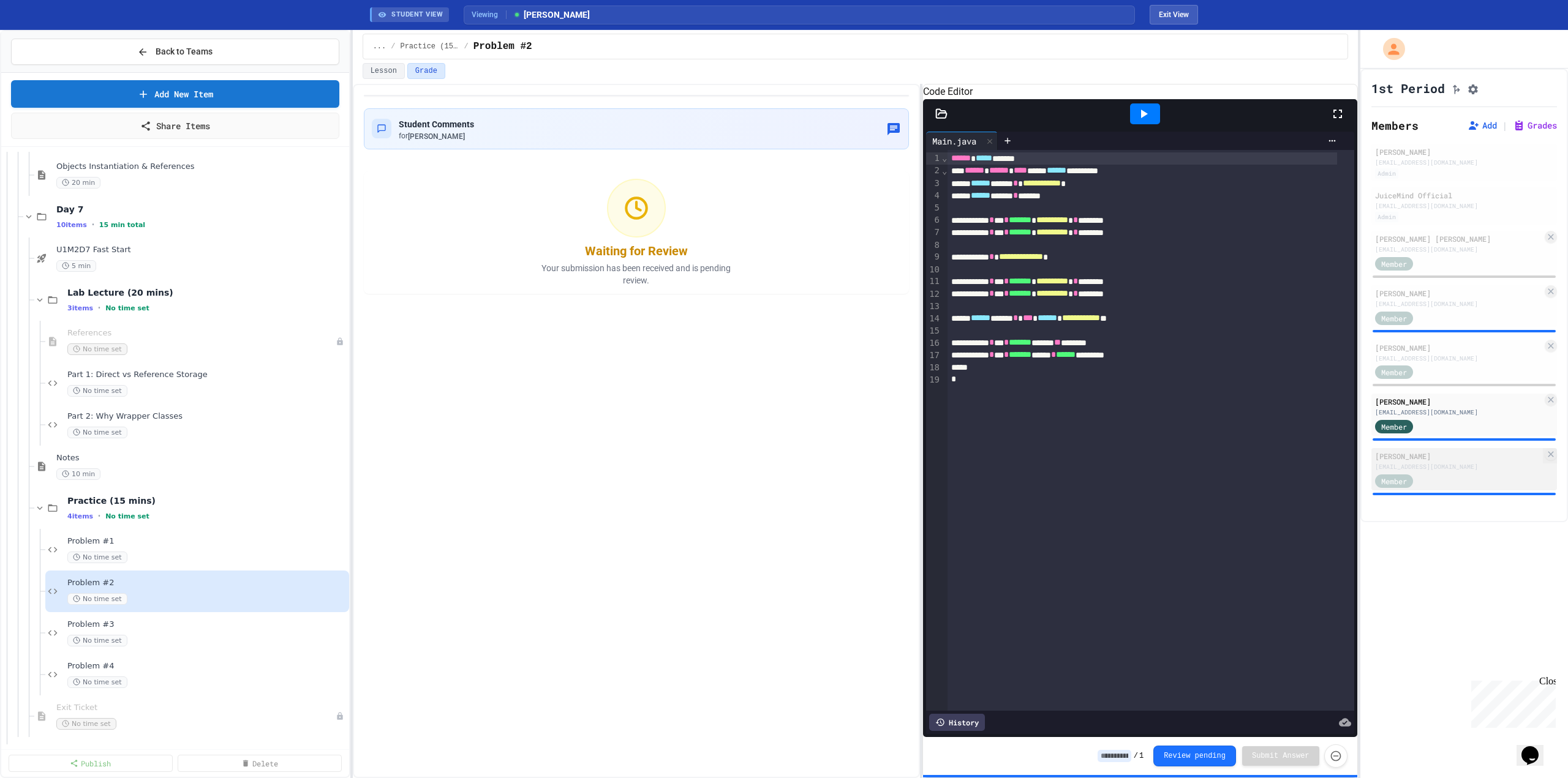
click at [1043, 472] on div "arthigpen570@students.florencek12.org" at bounding box center [1458, 467] width 167 height 9
click at [119, 551] on div "Problem #1 No time set" at bounding box center [201, 549] width 267 height 27
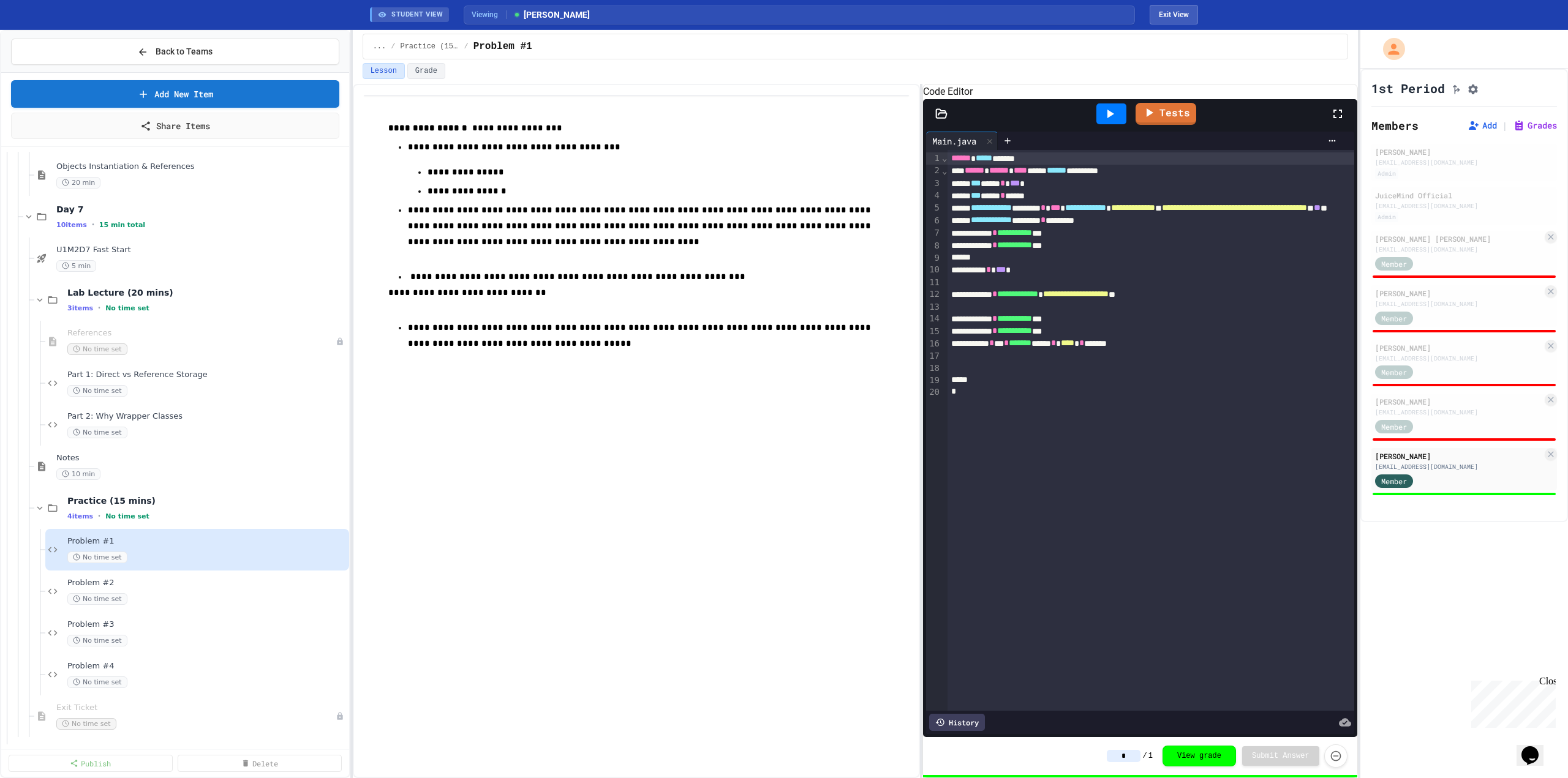
click at [1043, 449] on div "Tyler Morris tmmorris@florencek12.org Admin JuiceMind Official info@juicemind.c…" at bounding box center [1465, 320] width 186 height 353
click at [1043, 415] on div "kdlittle850@students.florencek12.org" at bounding box center [1458, 412] width 167 height 9
type input "*"
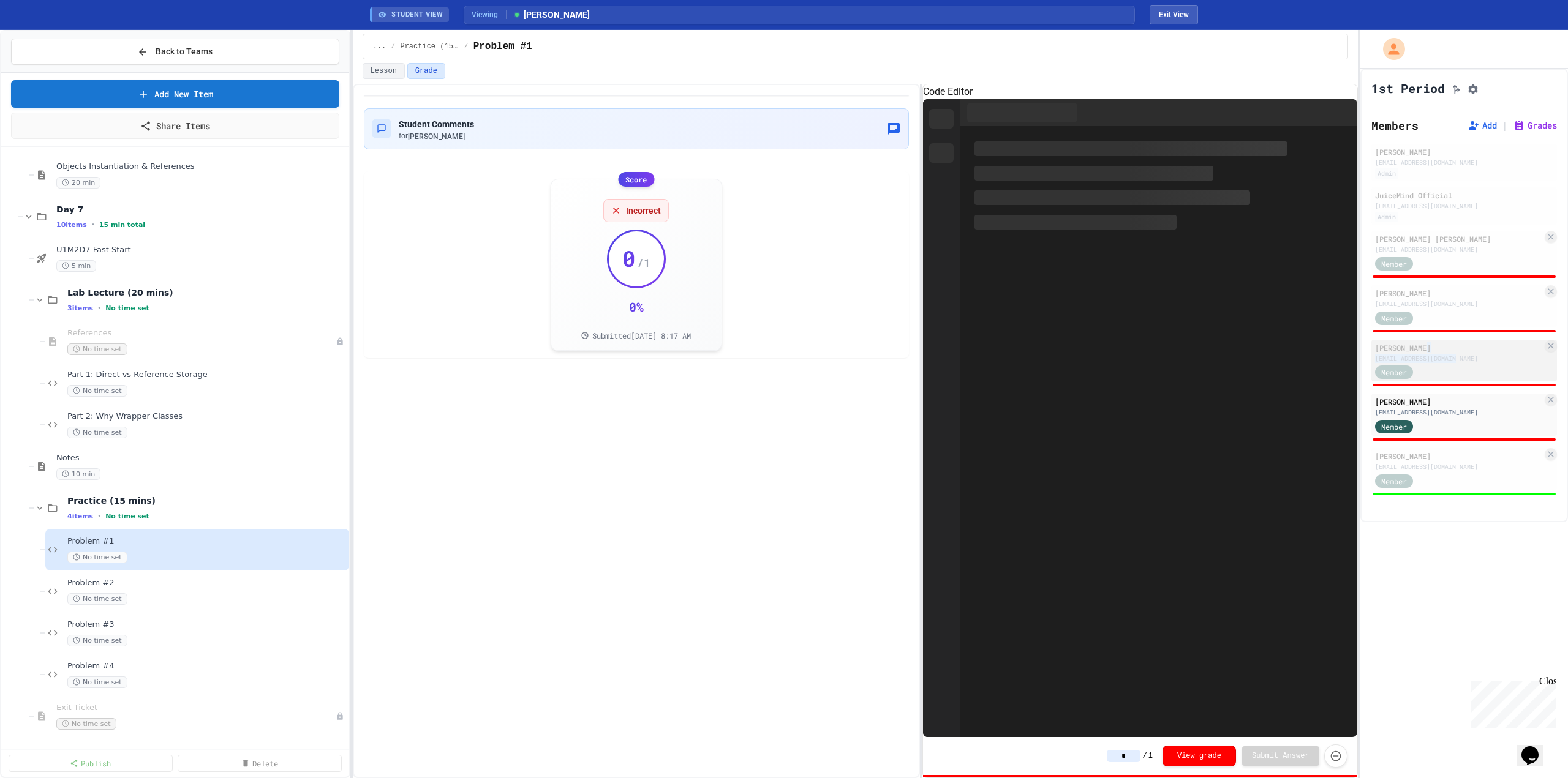
drag, startPoint x: 1455, startPoint y: 358, endPoint x: 1457, endPoint y: 350, distance: 8.2
click at [1043, 351] on div "Raney Harmon rmharmon258@students.florencek12.org" at bounding box center [1458, 352] width 167 height 21
drag, startPoint x: 1463, startPoint y: 309, endPoint x: 1464, endPoint y: 297, distance: 12.0
click at [1043, 300] on div "Jack Dorroh jeparadise310@florencek12.org" at bounding box center [1458, 297] width 167 height 21
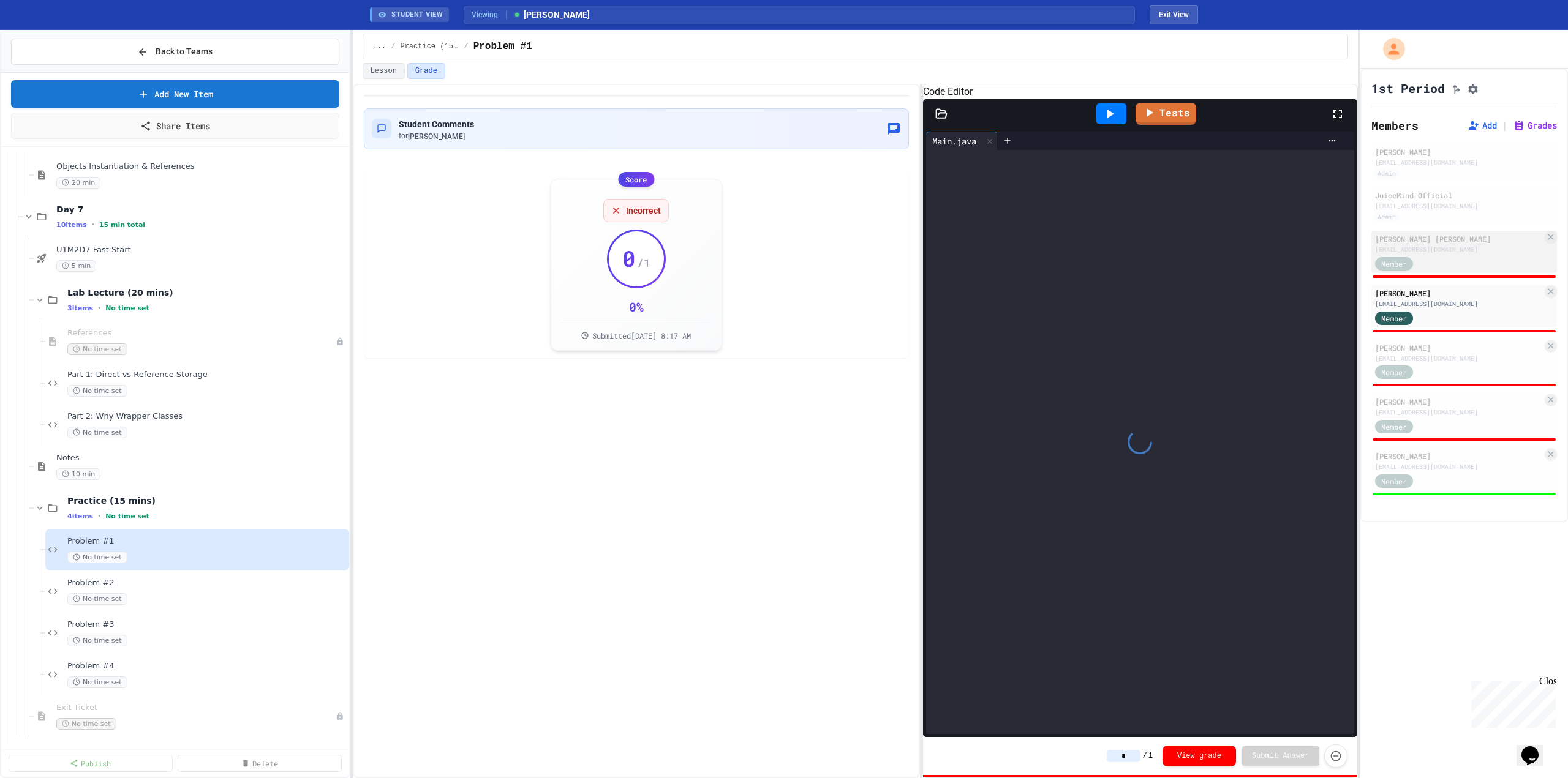
click at [1043, 243] on div "Hudson Beadle" at bounding box center [1458, 239] width 167 height 11
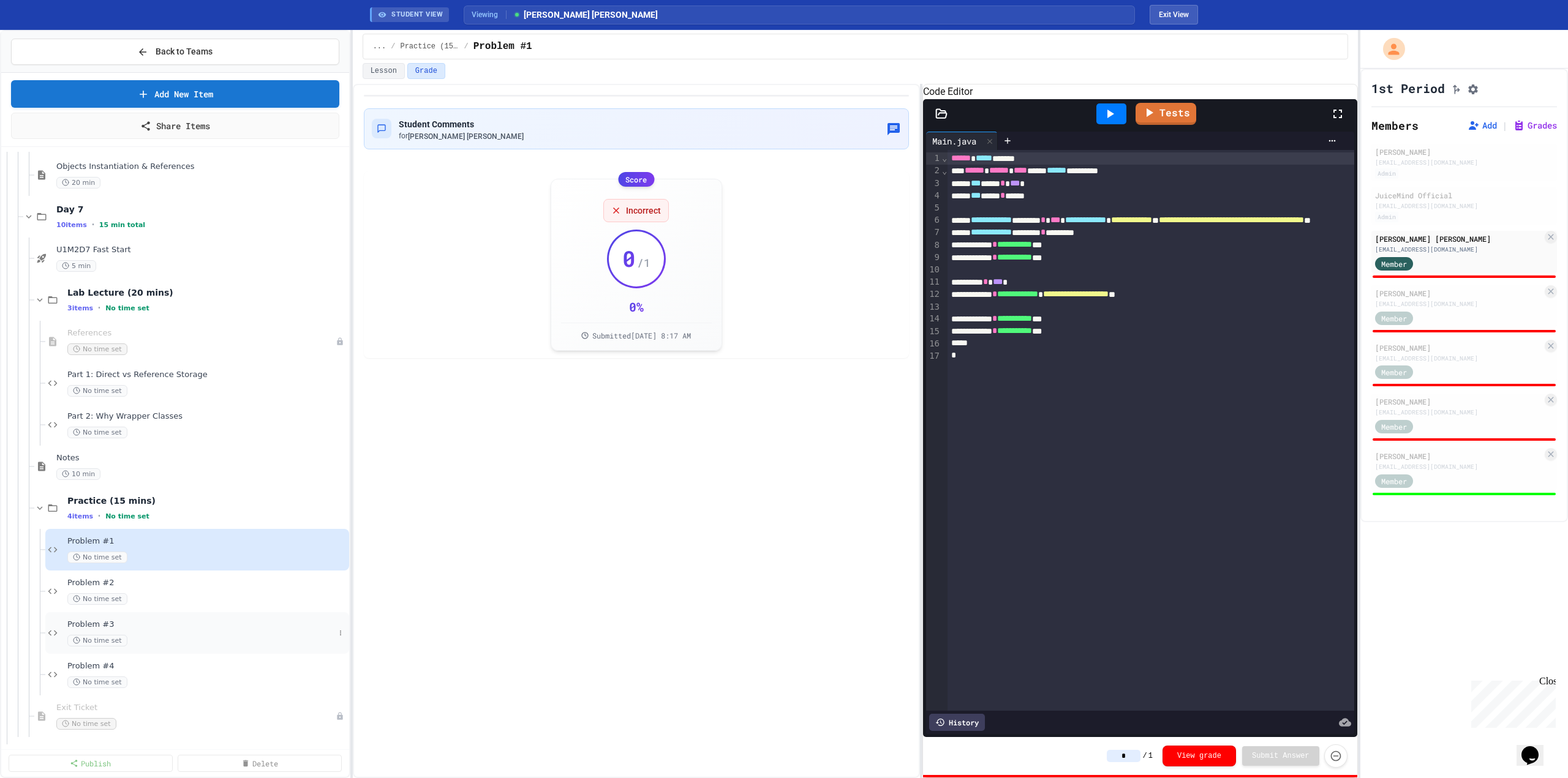
click at [148, 630] on span "Problem #3" at bounding box center [201, 625] width 267 height 11
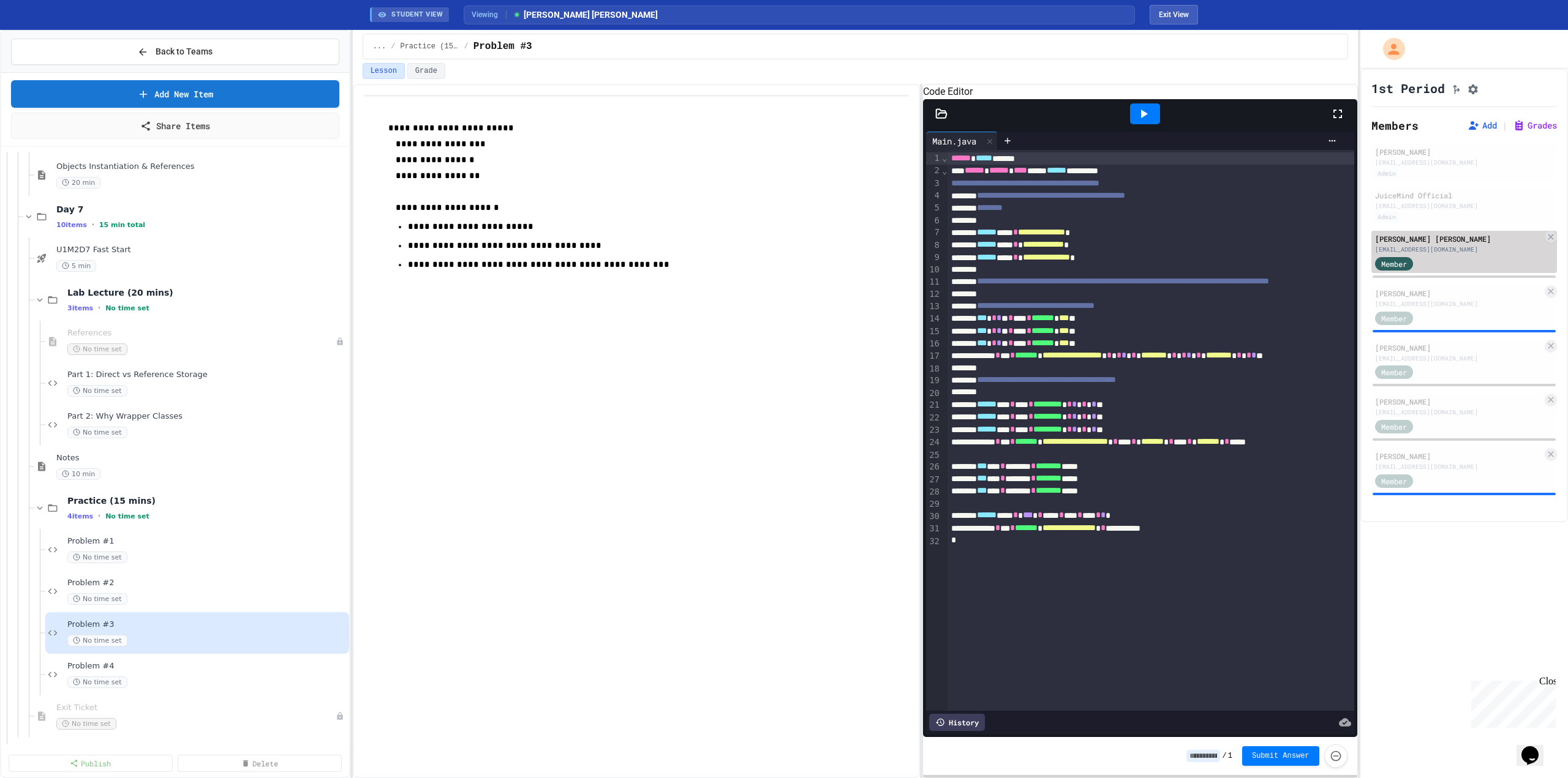
click at [1043, 263] on div "Member" at bounding box center [1458, 263] width 167 height 15
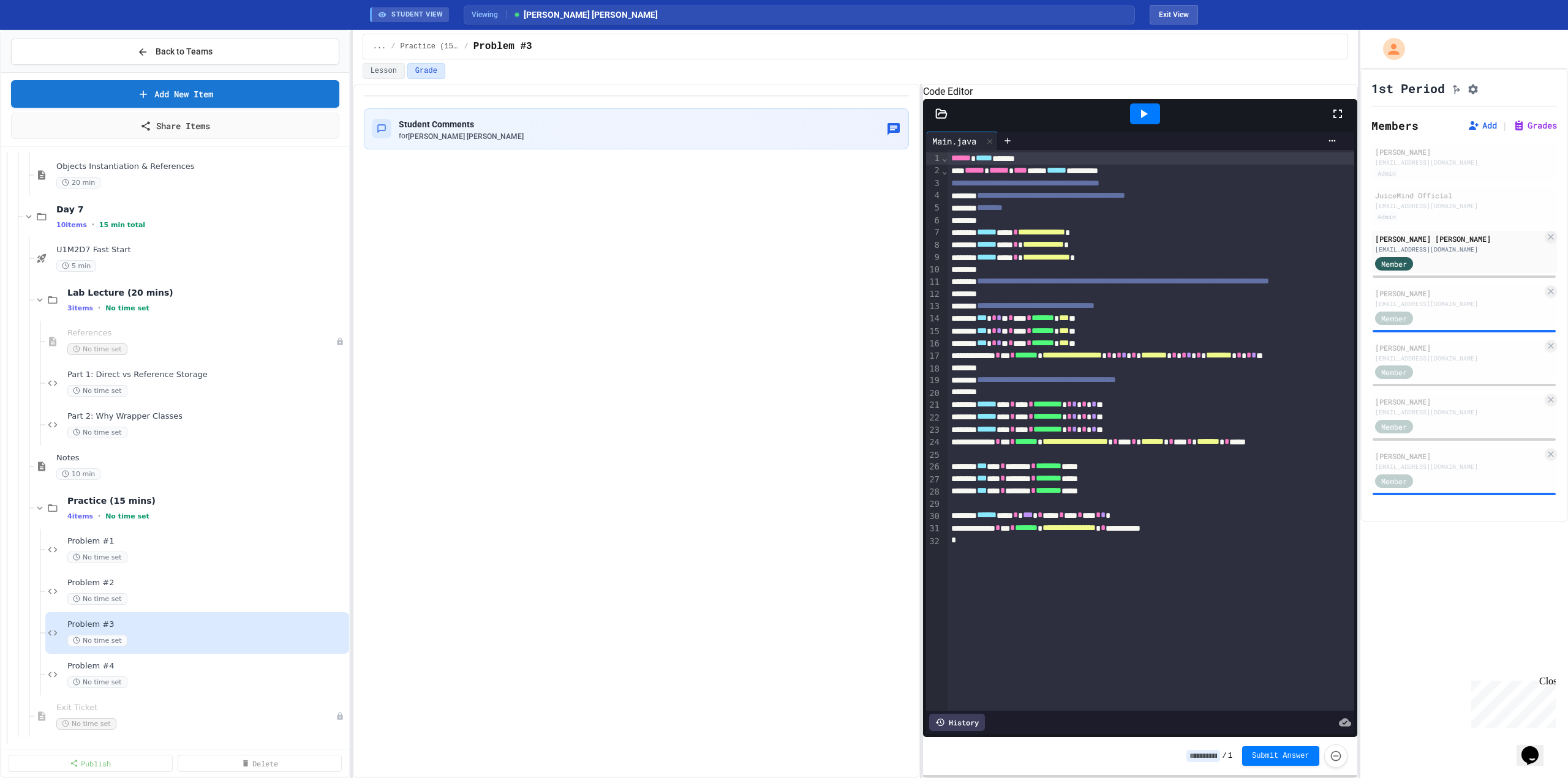
click at [1043, 342] on div "Tyler Morris tmmorris@florencek12.org Admin JuiceMind Official info@juicemind.c…" at bounding box center [1465, 320] width 186 height 353
click at [1043, 328] on div "Jack Dorroh jeparadise310@florencek12.org Member" at bounding box center [1465, 306] width 186 height 43
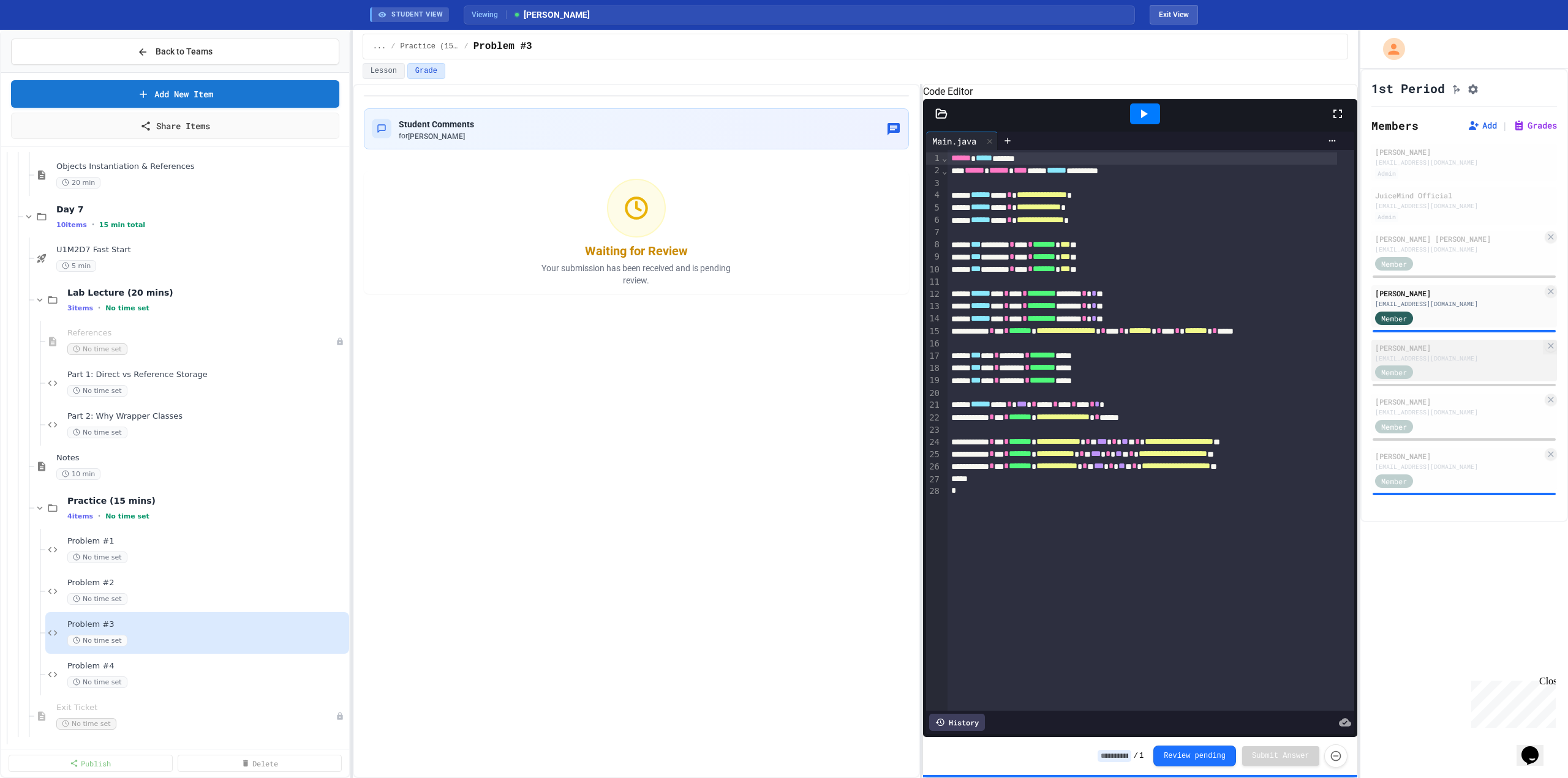
click at [1043, 354] on div "Raney Harmon" at bounding box center [1458, 348] width 167 height 11
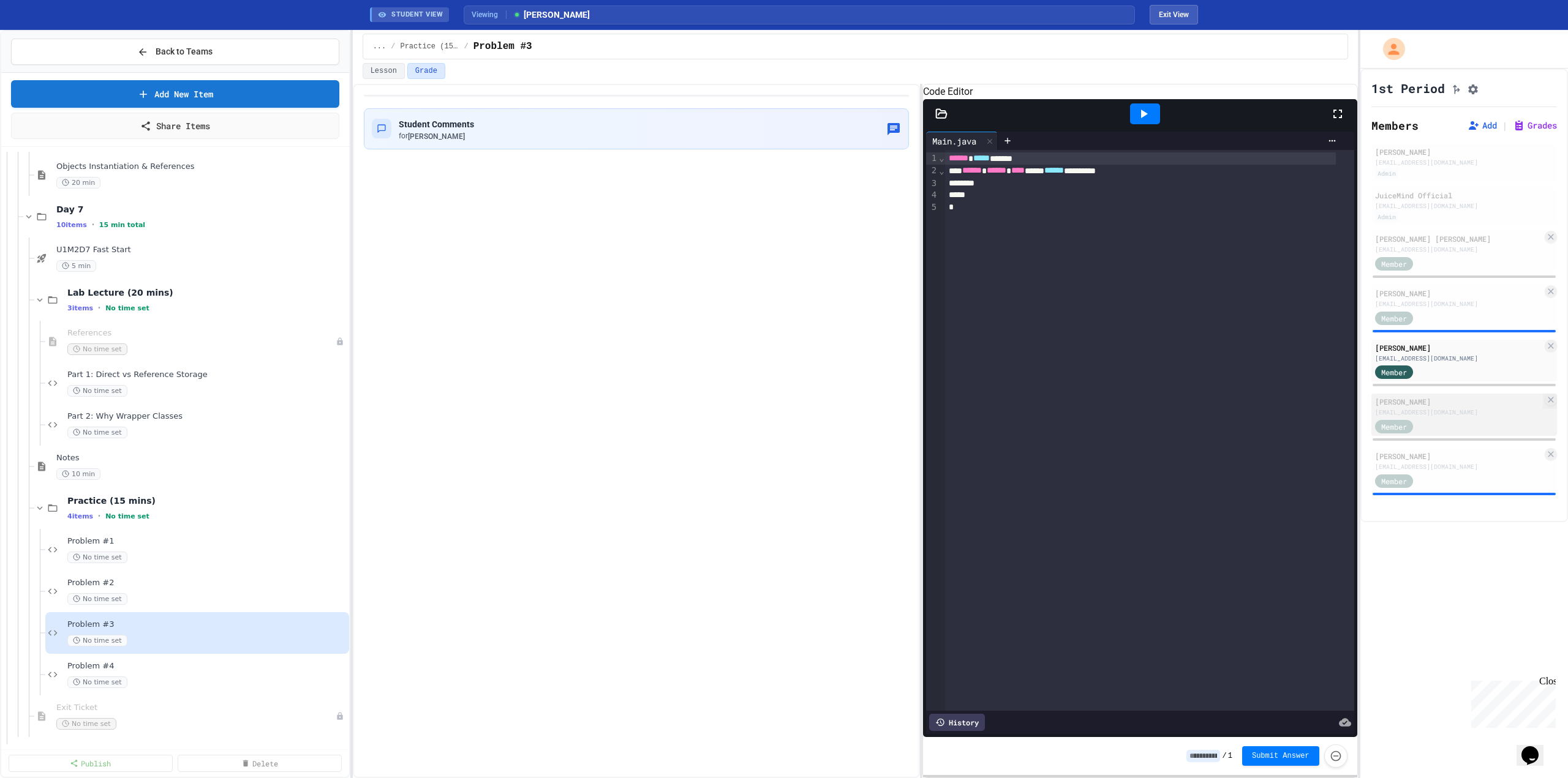
click at [1043, 417] on div "kdlittle850@students.florencek12.org" at bounding box center [1458, 412] width 167 height 9
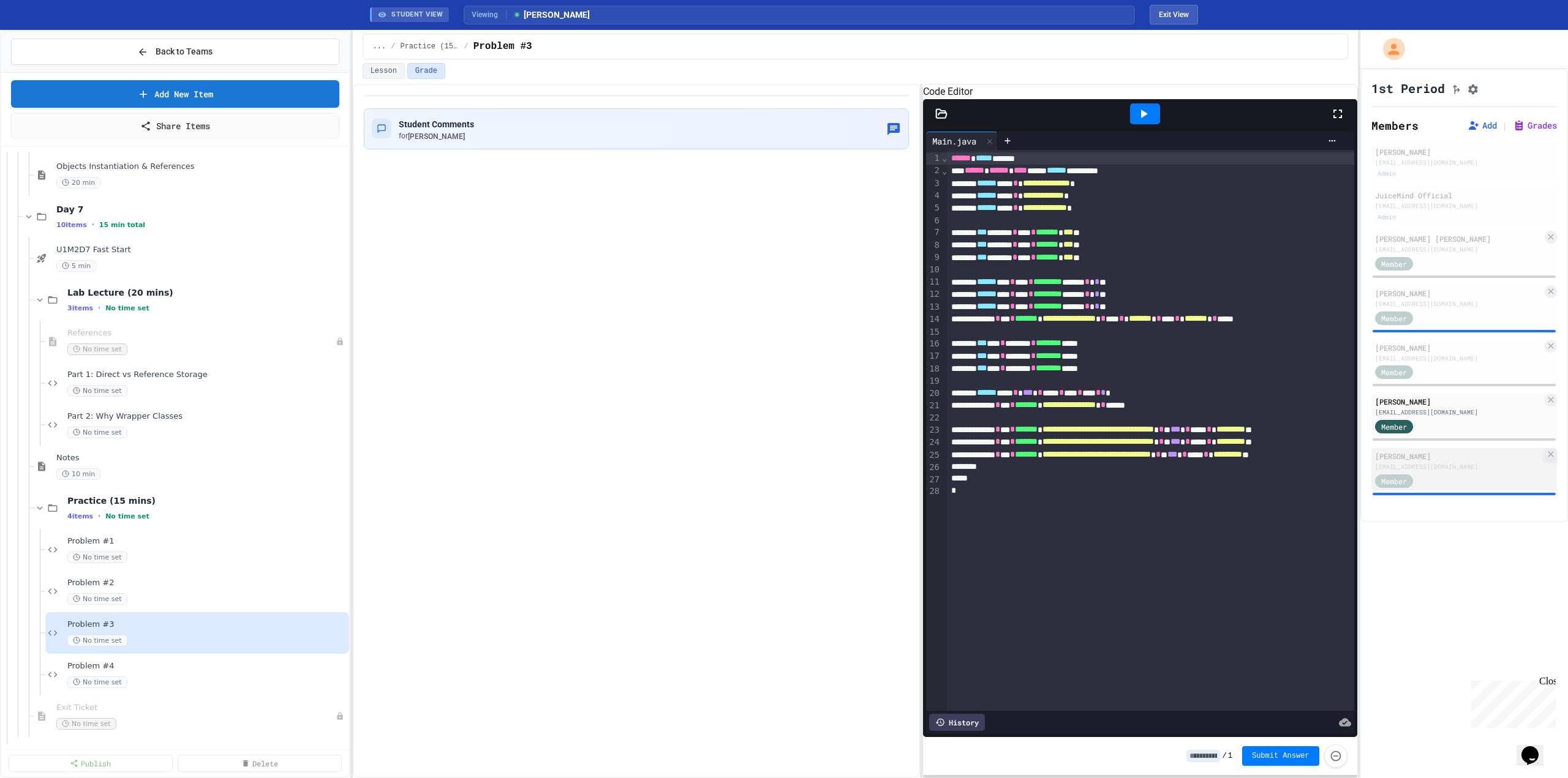
click at [1043, 488] on div "Member" at bounding box center [1458, 481] width 167 height 15
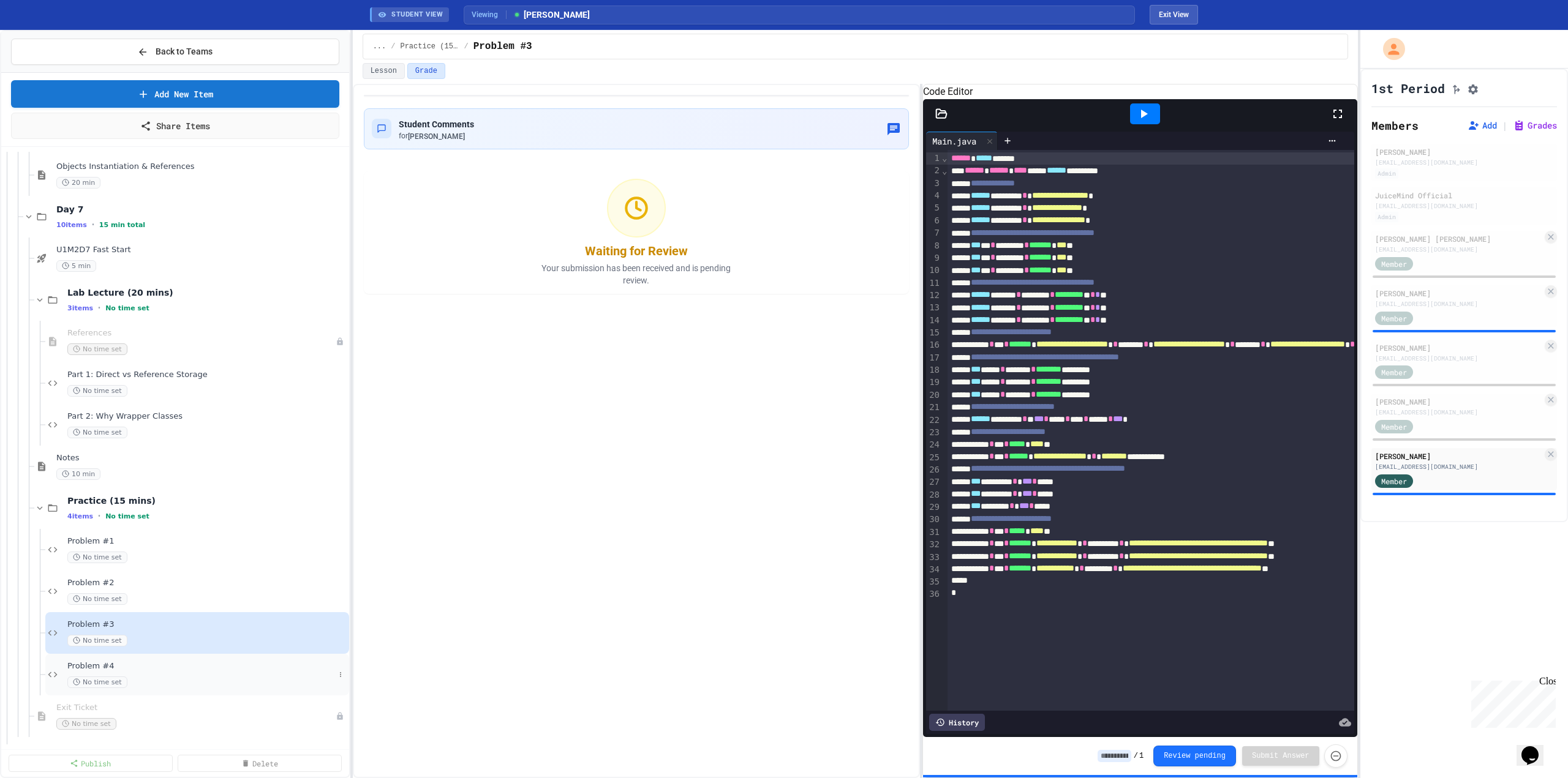
click at [110, 679] on span "No time set" at bounding box center [97, 682] width 60 height 11
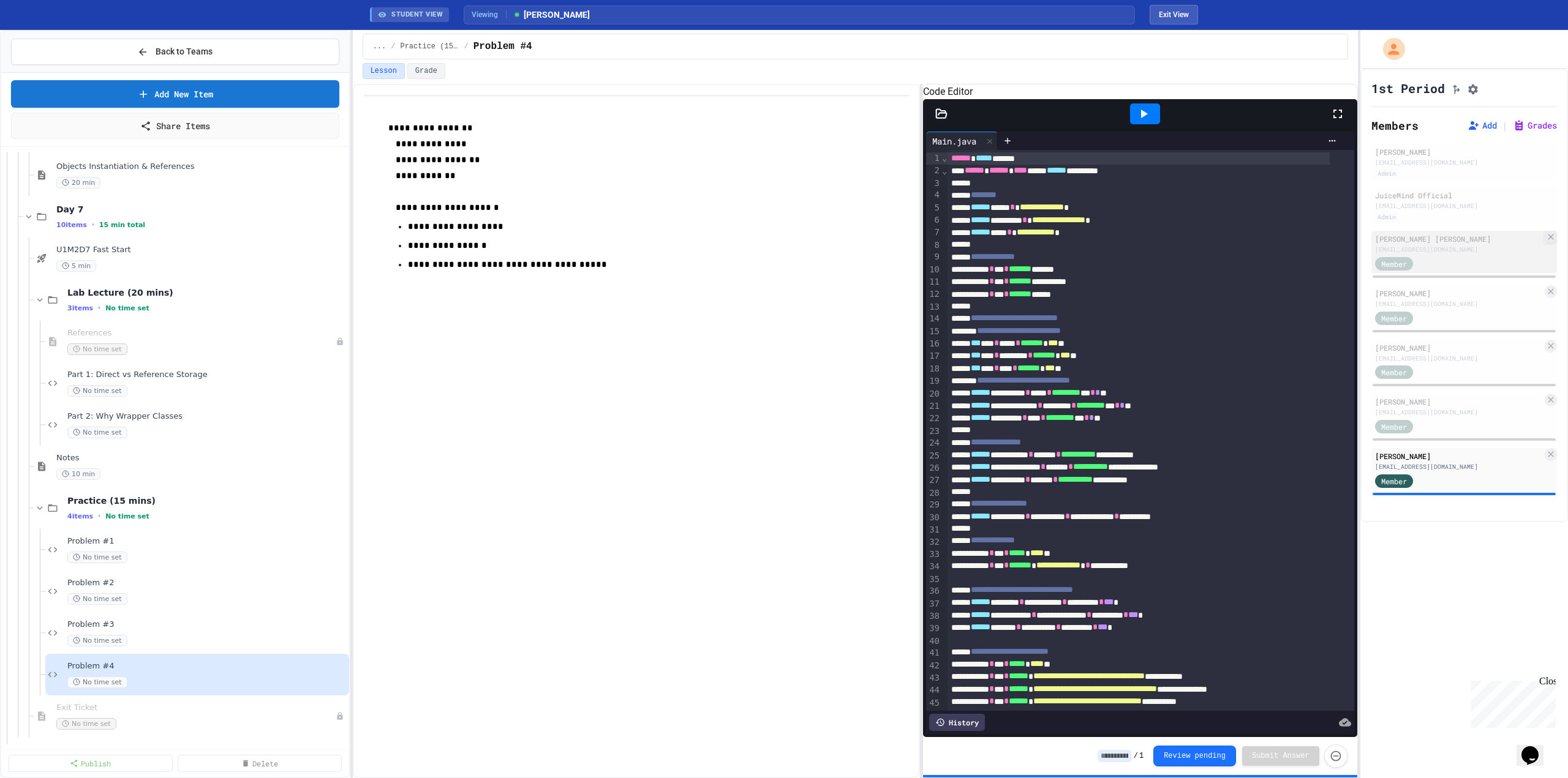
click at [1043, 244] on div "Hudson Beadle" at bounding box center [1458, 239] width 167 height 11
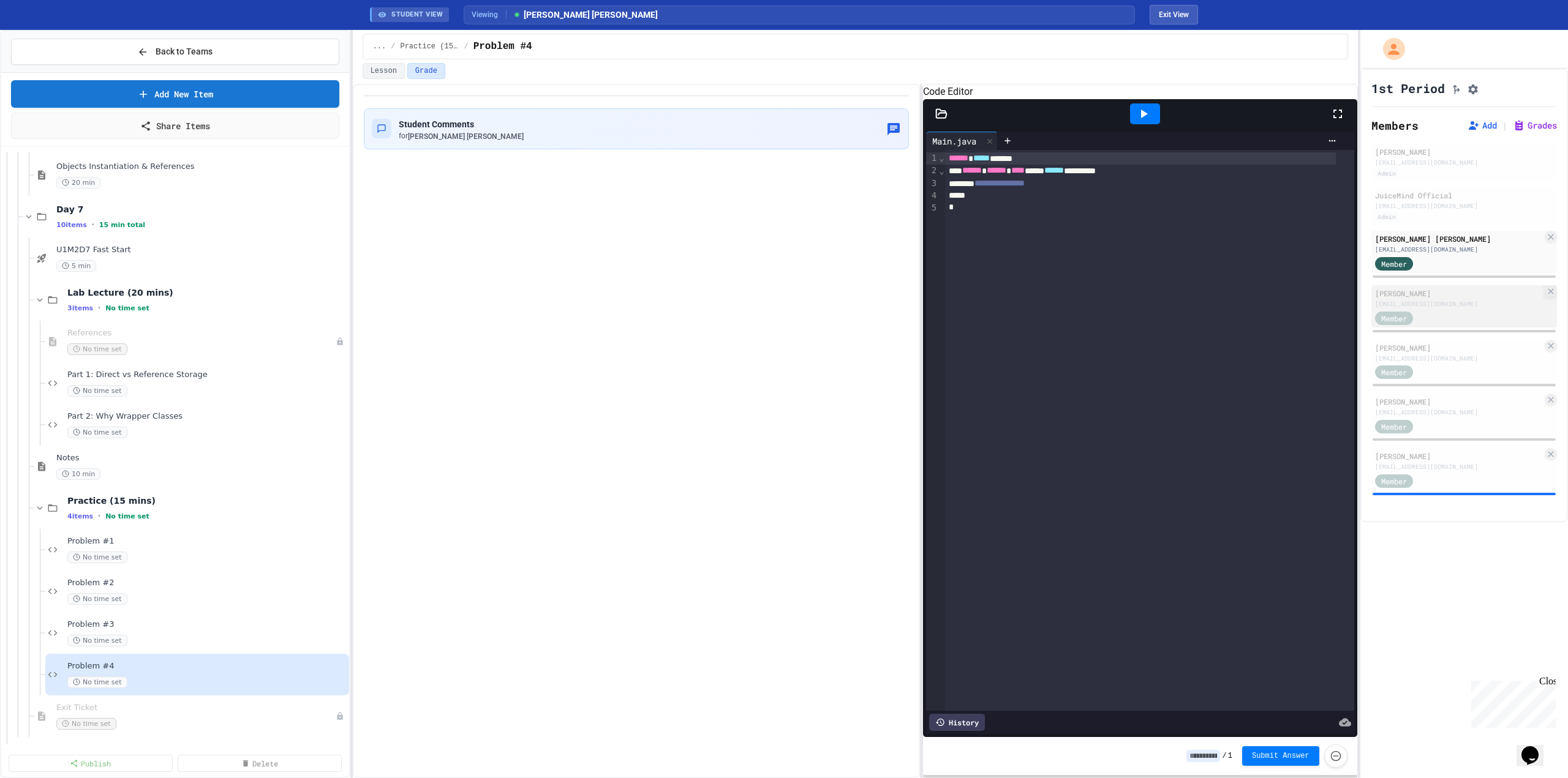
click at [1043, 314] on div "Member" at bounding box center [1458, 317] width 167 height 15
click at [1043, 359] on div "rmharmon258@students.florencek12.org" at bounding box center [1458, 358] width 167 height 9
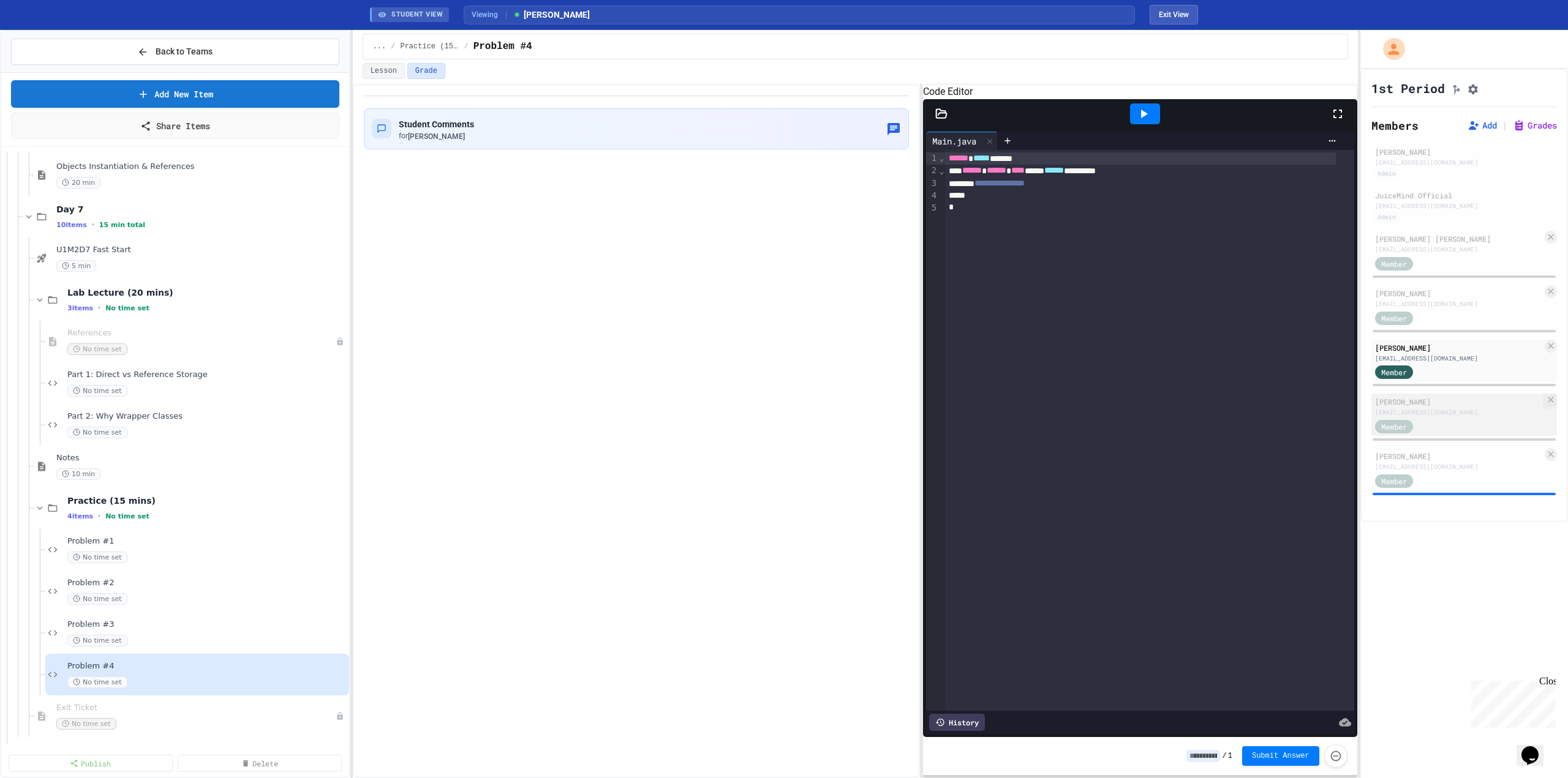
click at [1043, 401] on div "Kate Little kdlittle850@students.florencek12.org Member" at bounding box center [1465, 415] width 186 height 43
click at [1043, 470] on div "arthigpen570@students.florencek12.org" at bounding box center [1458, 467] width 167 height 9
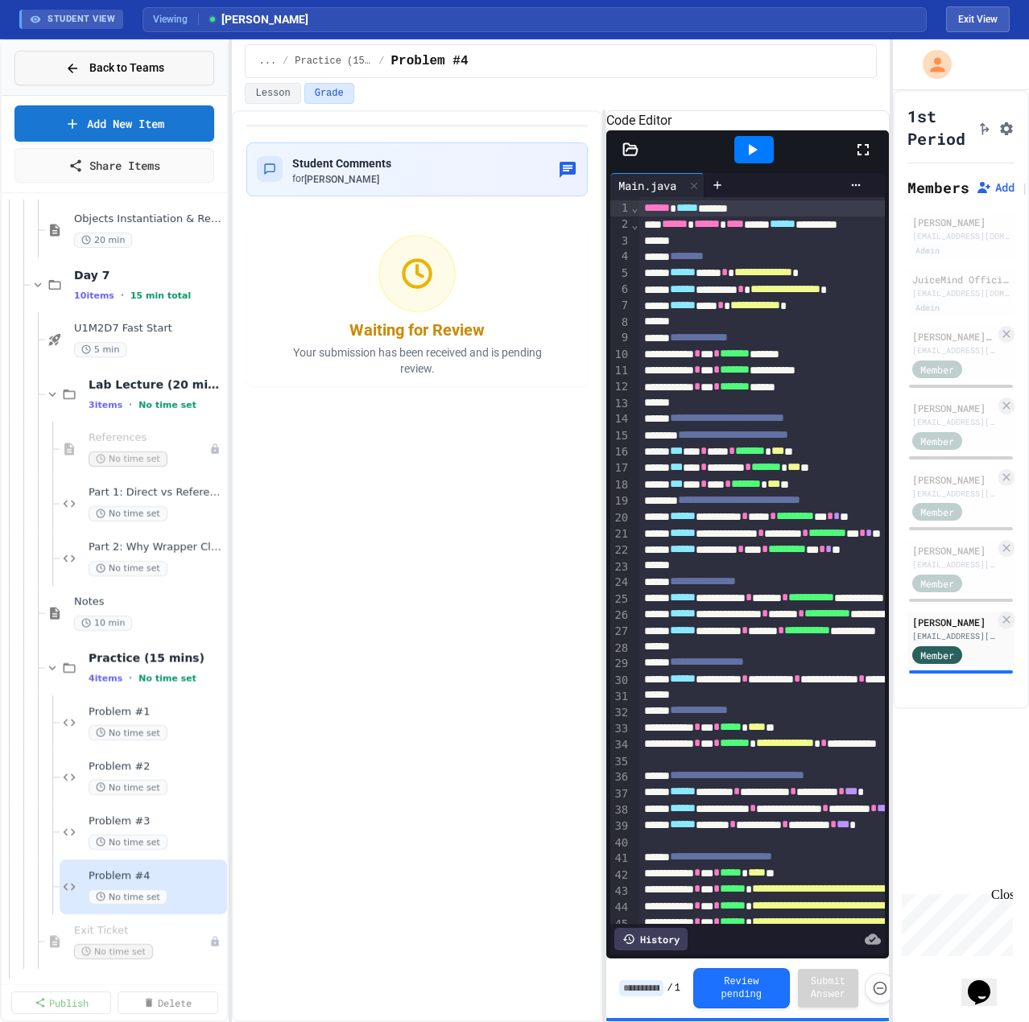
click at [80, 63] on icon at bounding box center [72, 68] width 14 height 14
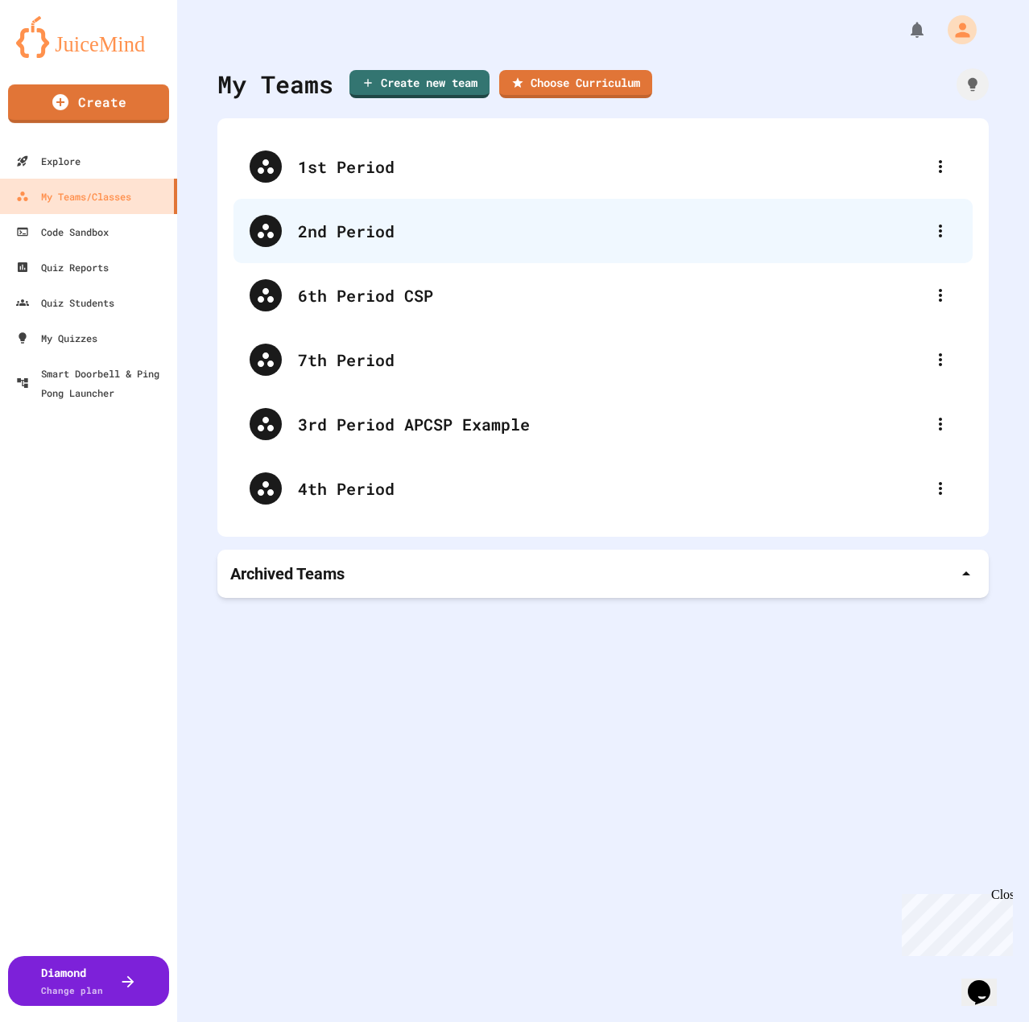
click at [342, 233] on div "2nd Period" at bounding box center [611, 231] width 626 height 24
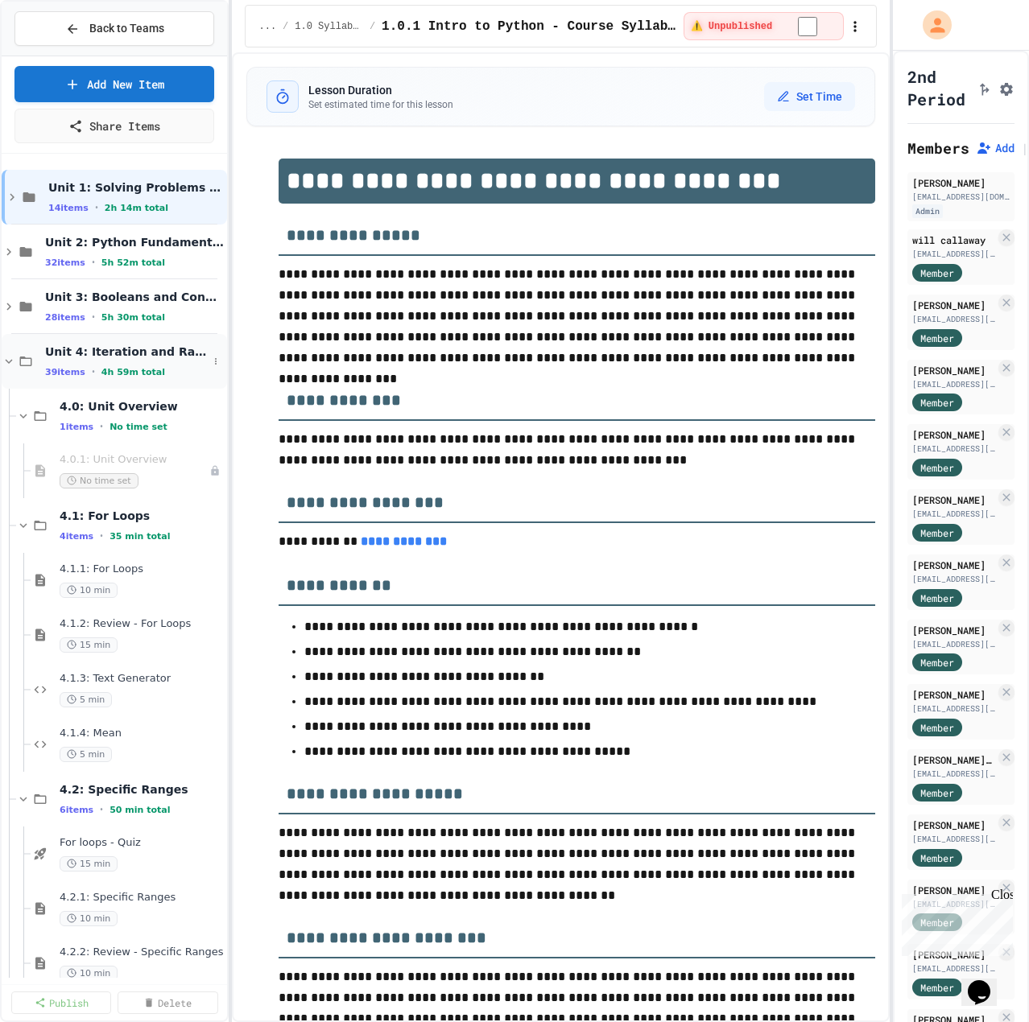
click at [11, 357] on icon at bounding box center [9, 361] width 14 height 14
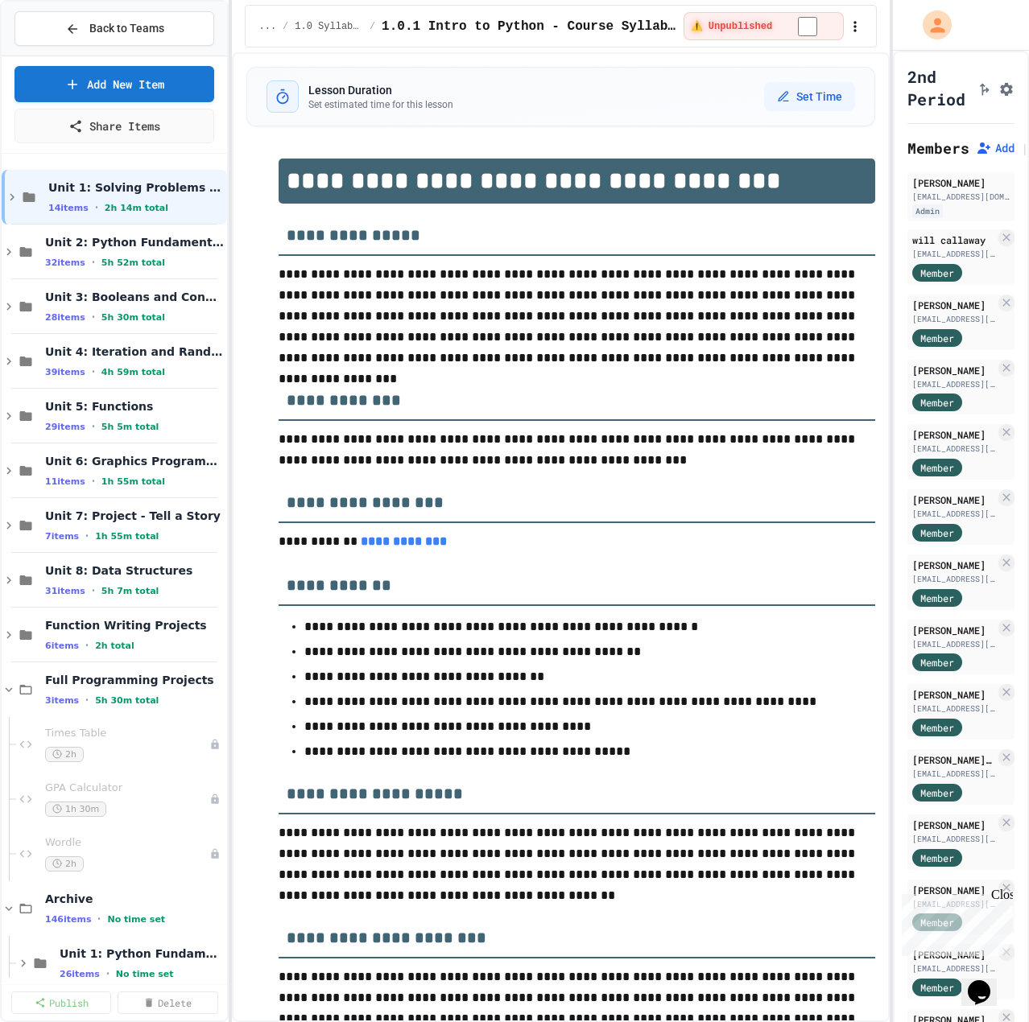
click at [11, 357] on icon at bounding box center [9, 361] width 14 height 14
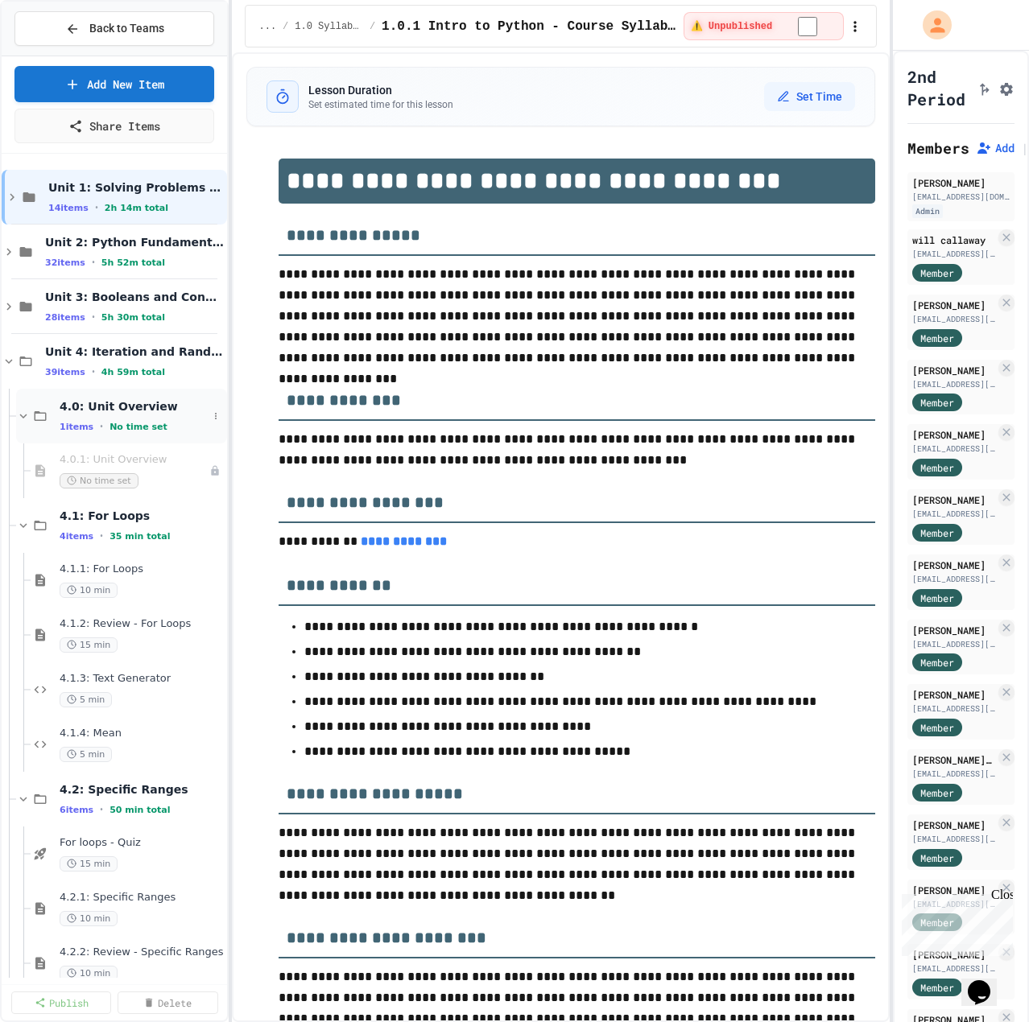
click at [24, 416] on icon at bounding box center [23, 416] width 7 height 5
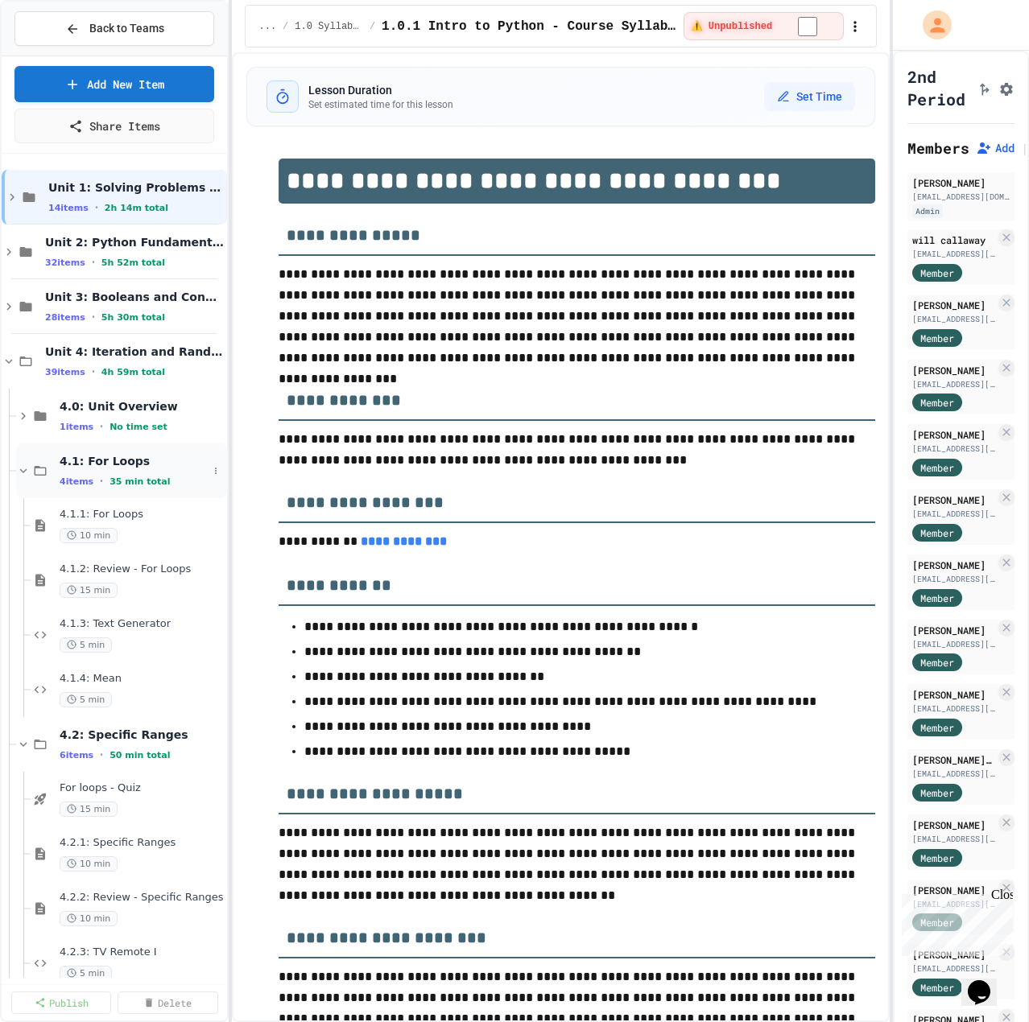
click at [28, 470] on icon at bounding box center [23, 471] width 14 height 14
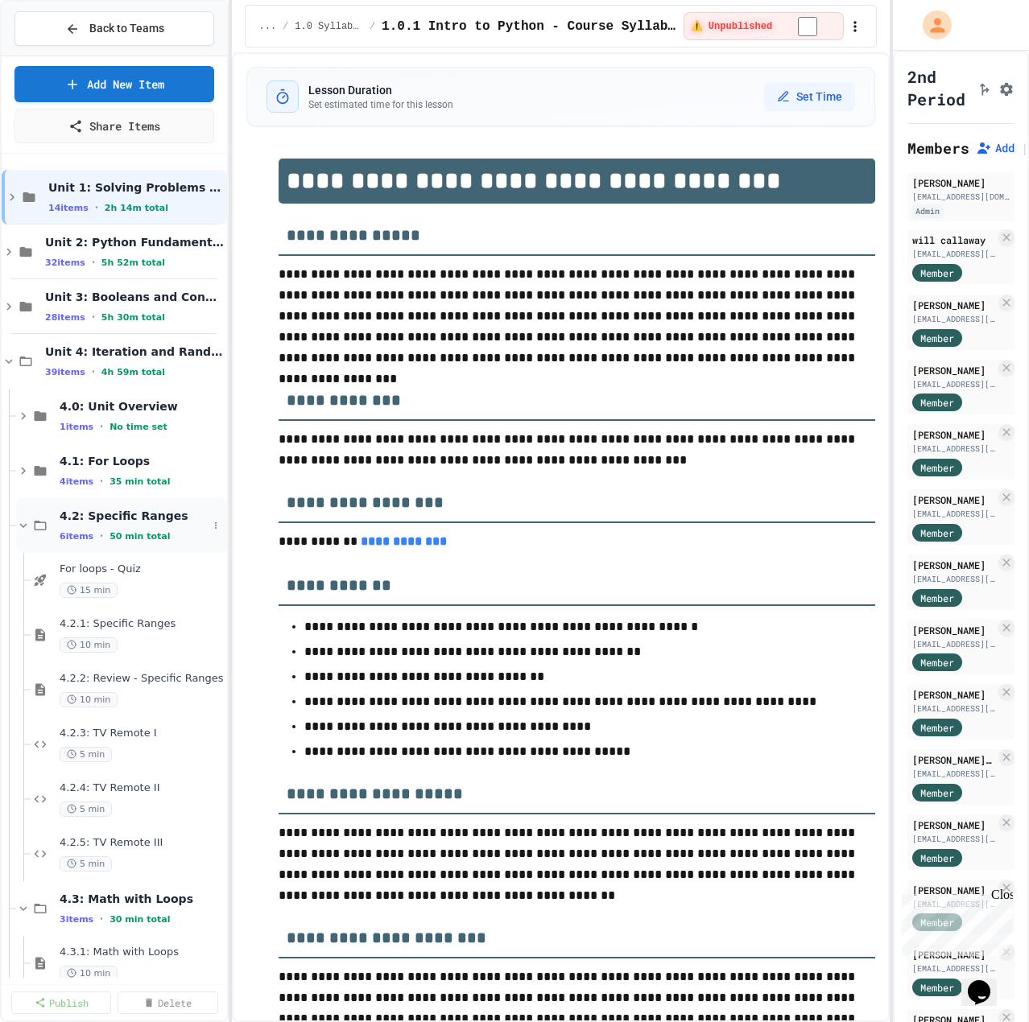
click at [25, 531] on icon at bounding box center [23, 525] width 14 height 14
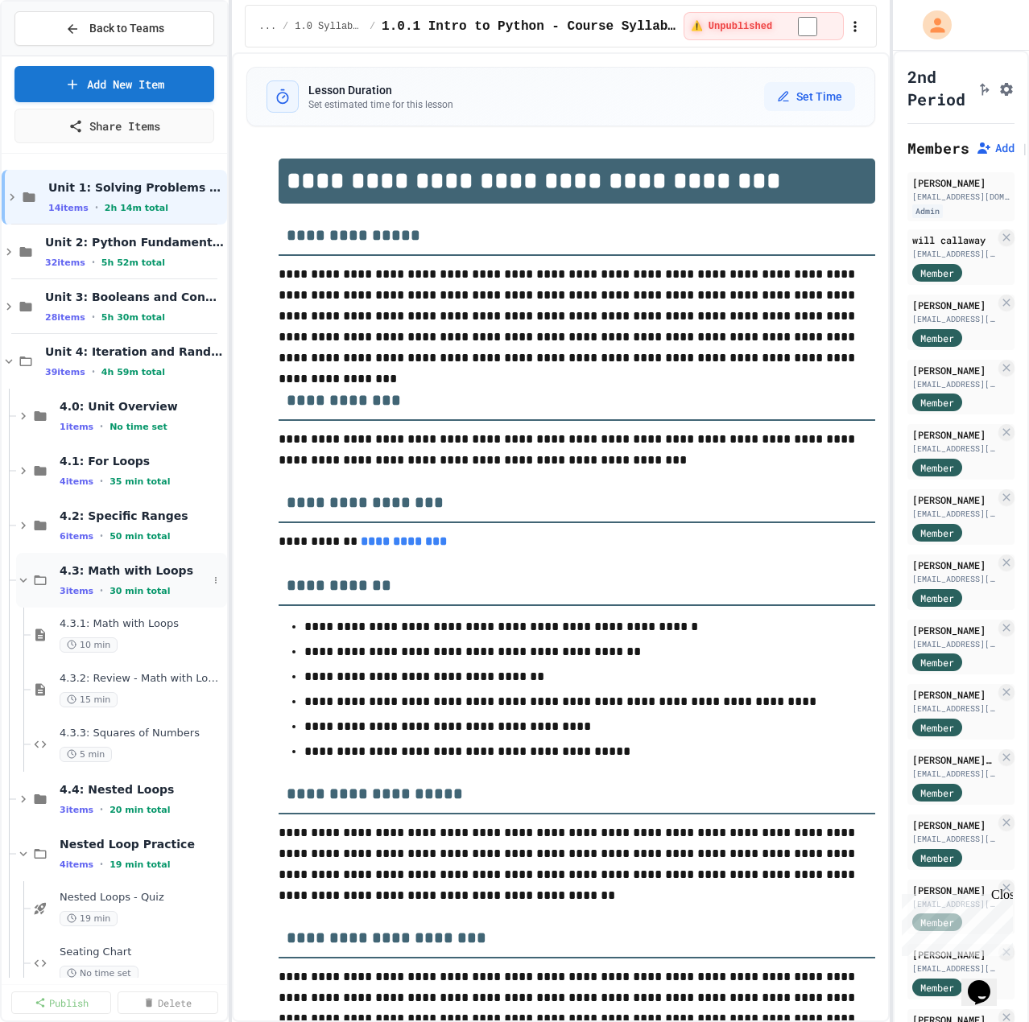
click at [26, 576] on icon at bounding box center [23, 580] width 14 height 14
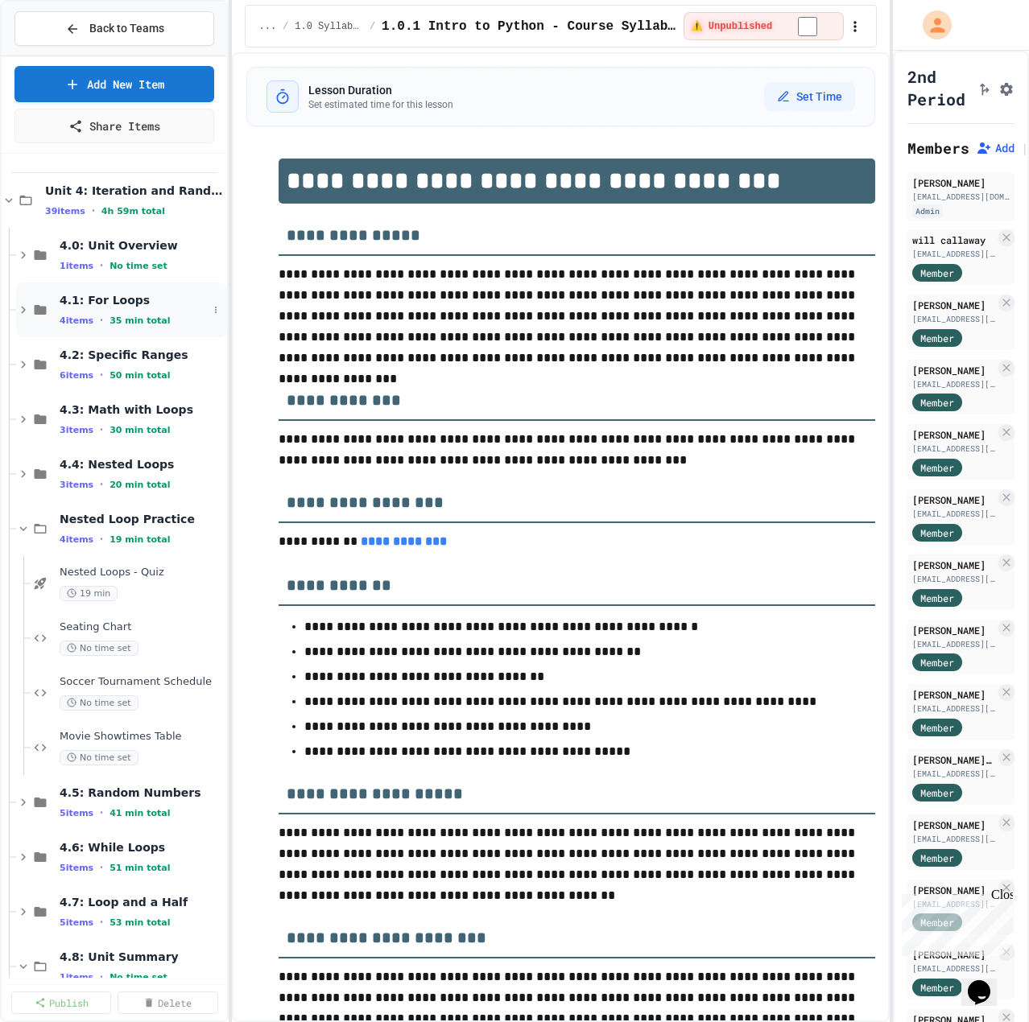
scroll to position [242, 0]
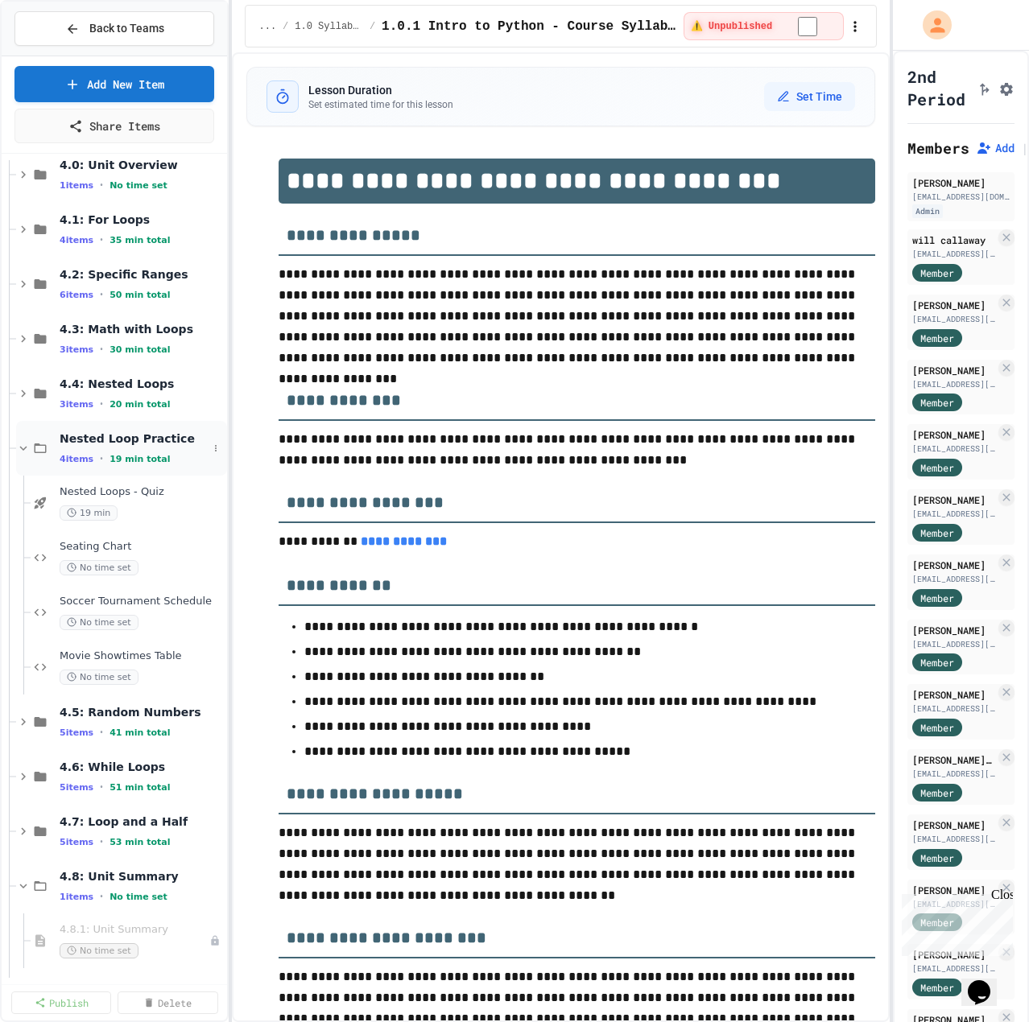
click at [23, 452] on icon at bounding box center [23, 448] width 14 height 14
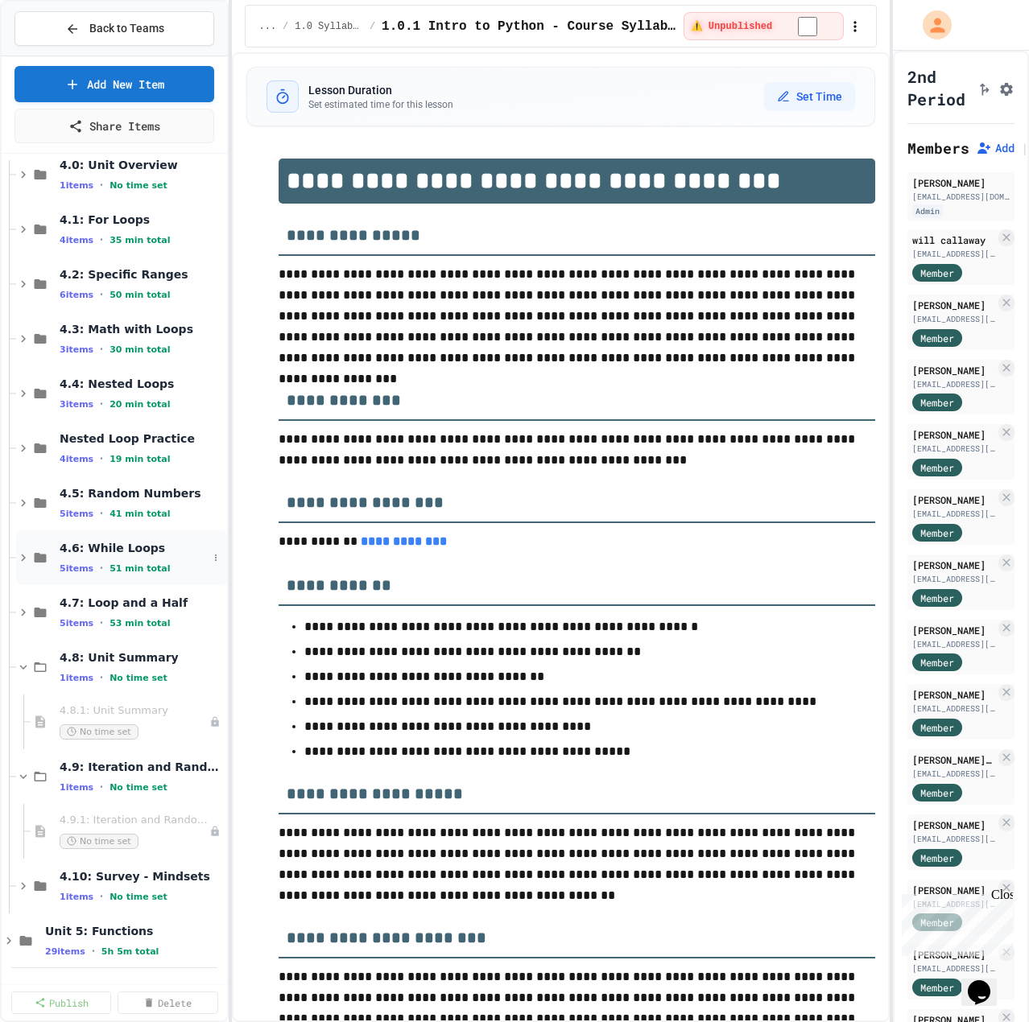
click at [21, 562] on icon at bounding box center [23, 558] width 14 height 14
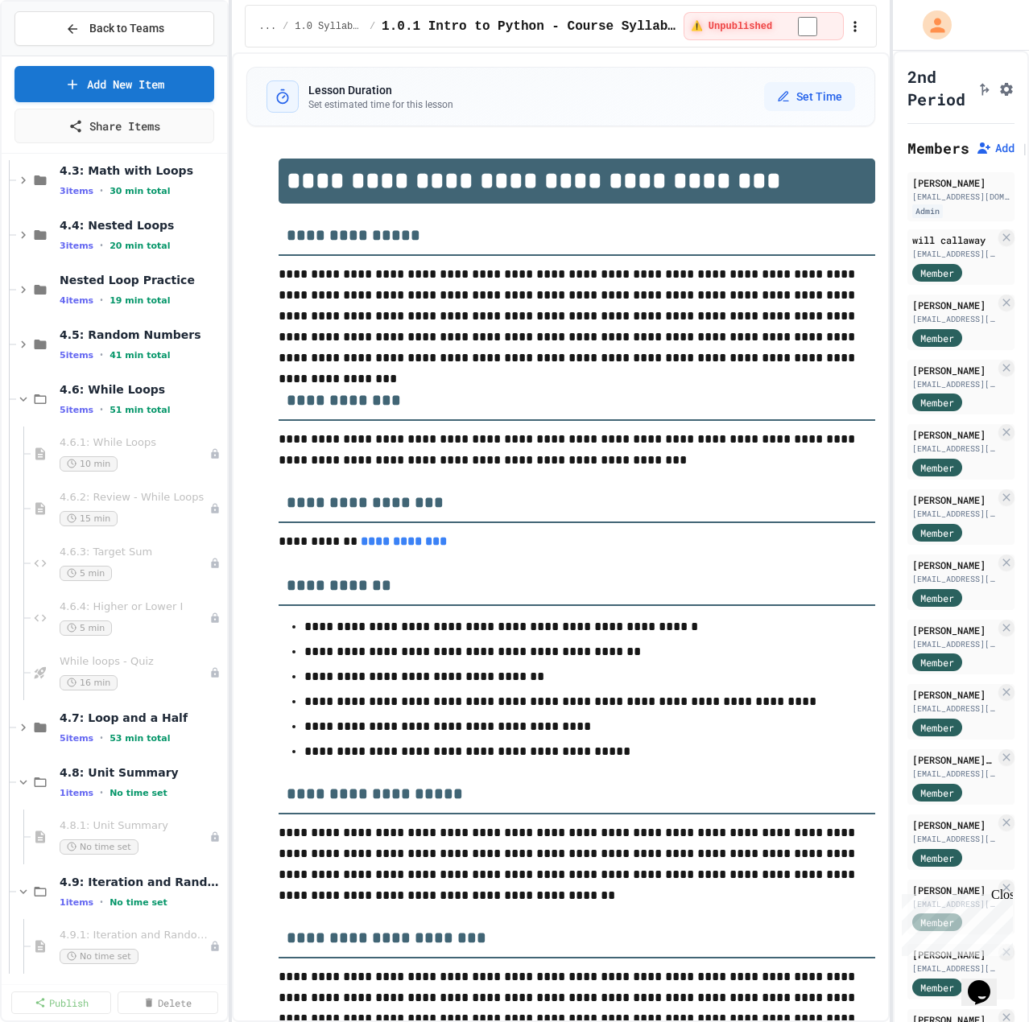
scroll to position [403, 0]
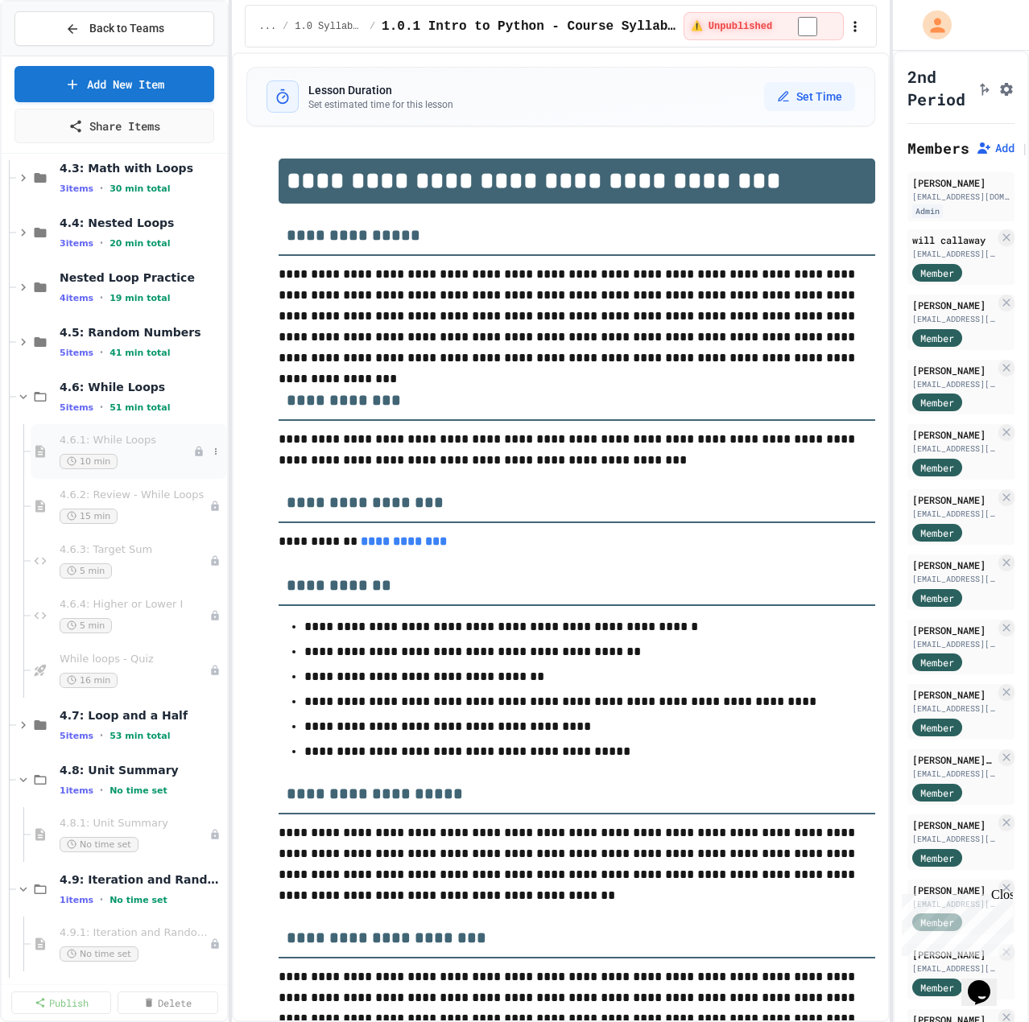
click at [105, 436] on span "4.6.1: While Loops" at bounding box center [127, 441] width 134 height 14
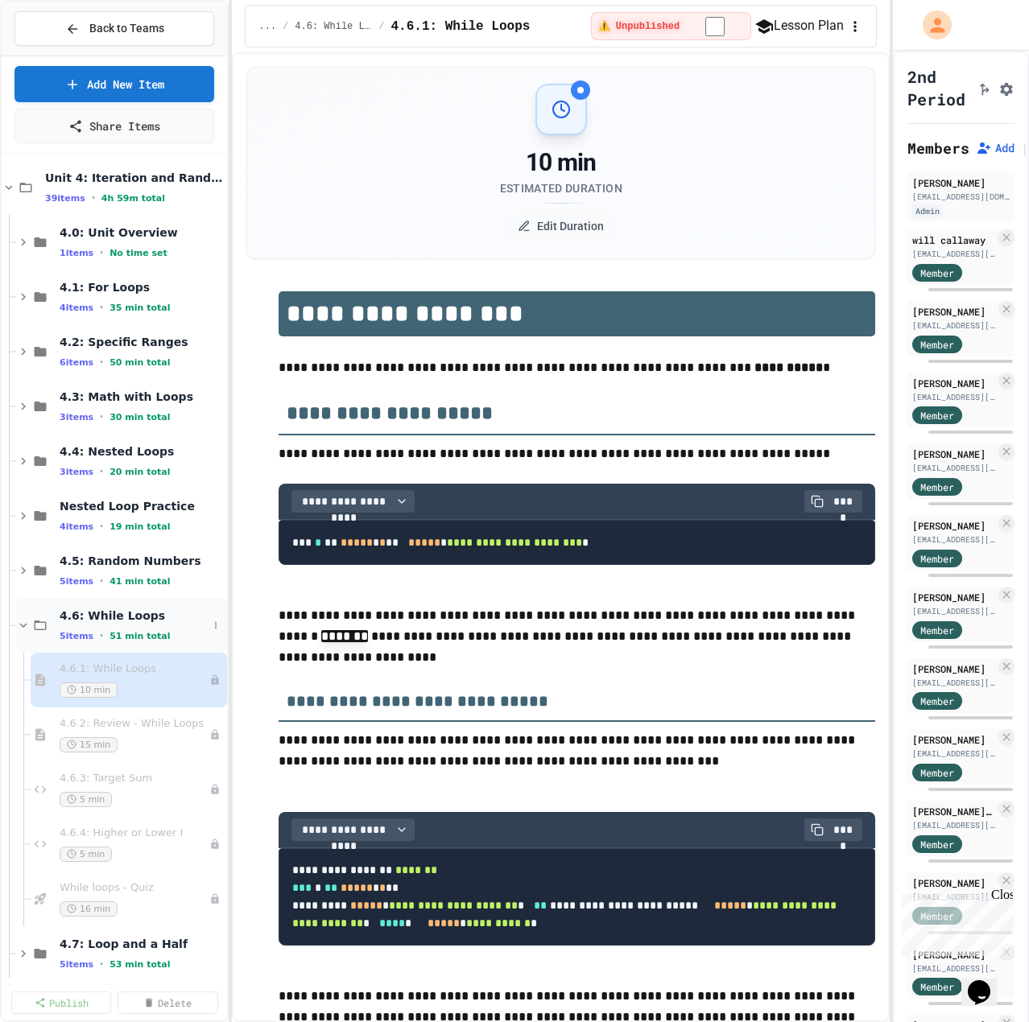
scroll to position [161, 0]
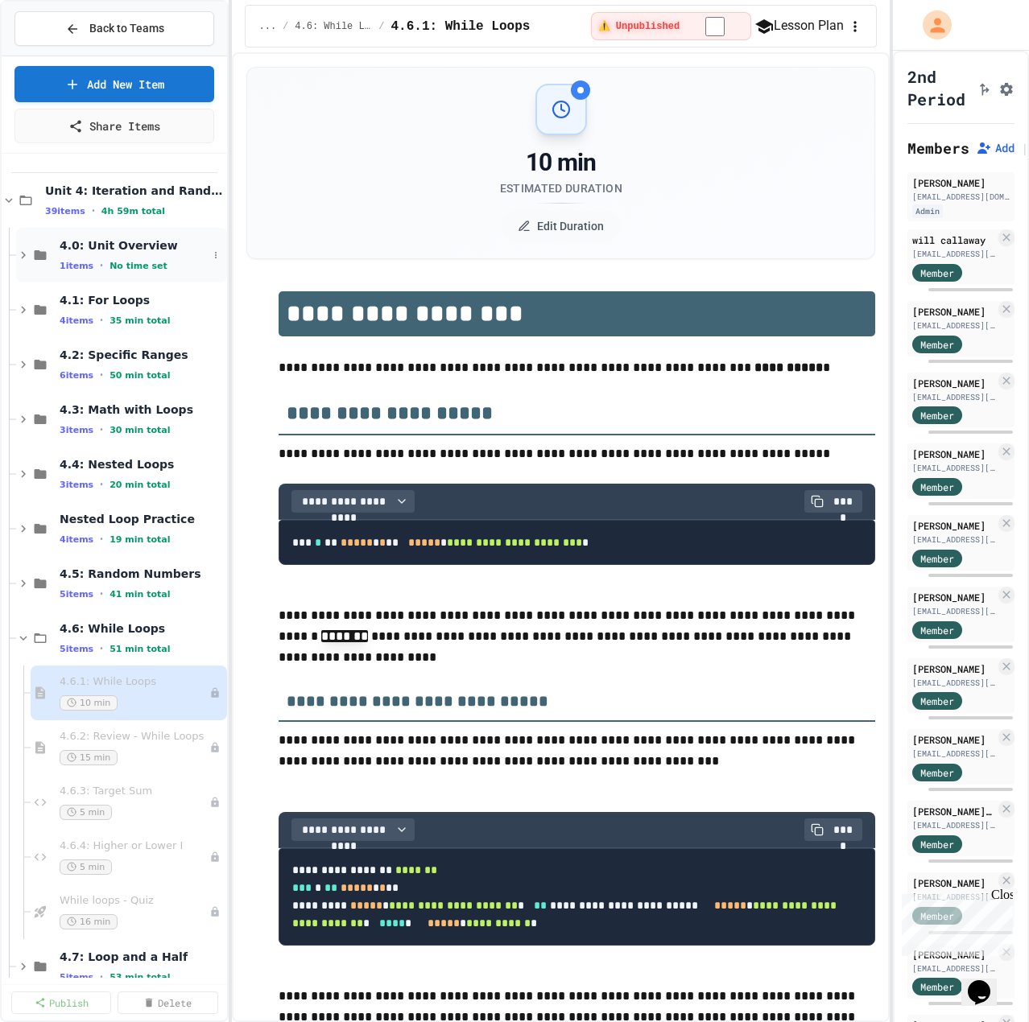
click at [118, 258] on div "4.0: Unit Overview 1 items • No time set" at bounding box center [134, 255] width 148 height 34
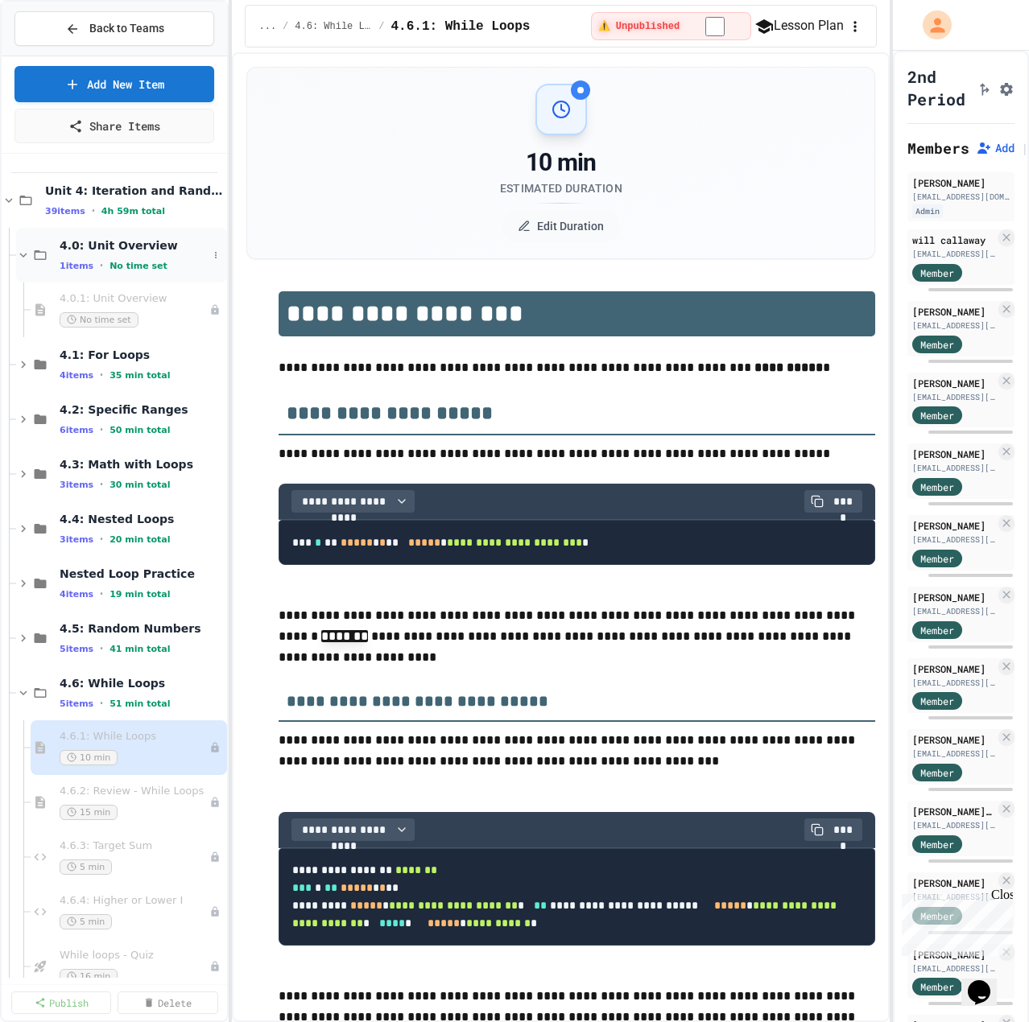
click at [104, 246] on span "4.0: Unit Overview" at bounding box center [134, 245] width 148 height 14
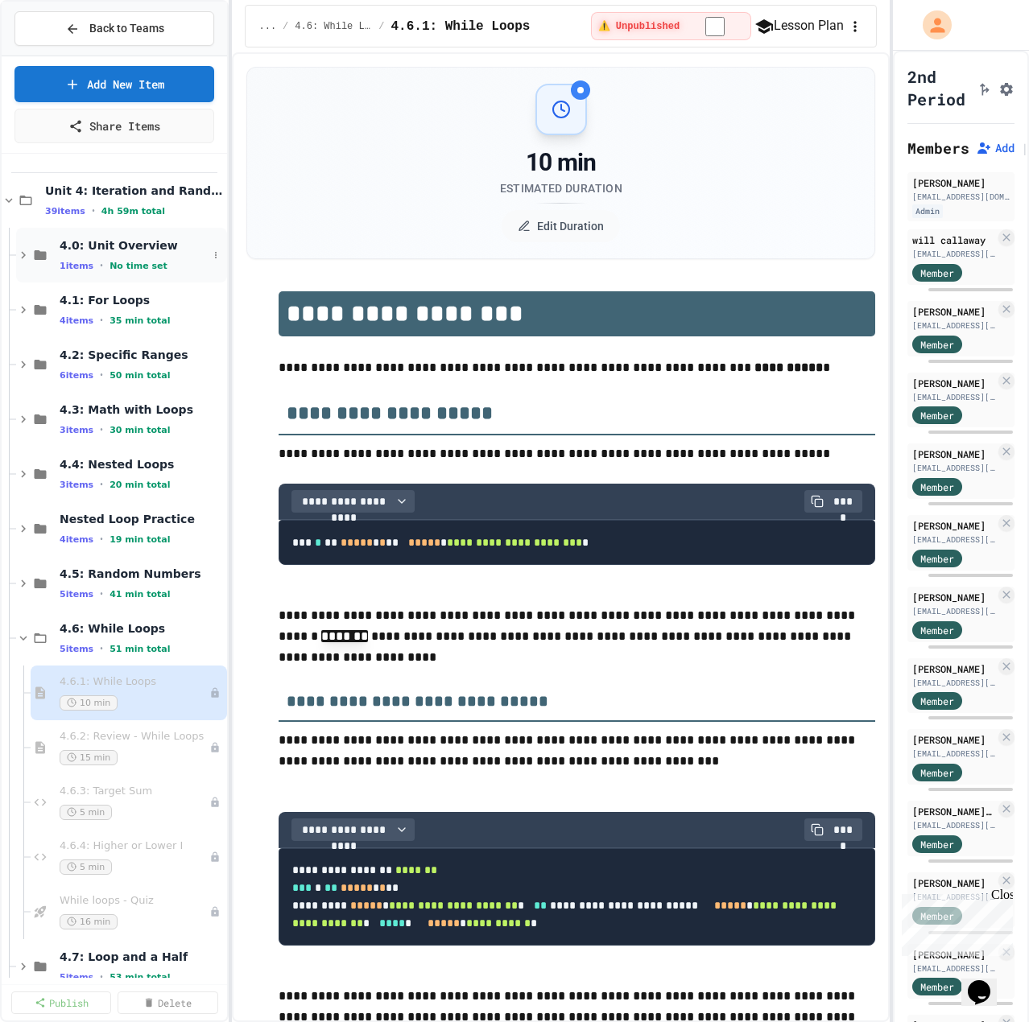
click at [105, 260] on div "1 items • No time set" at bounding box center [134, 265] width 148 height 13
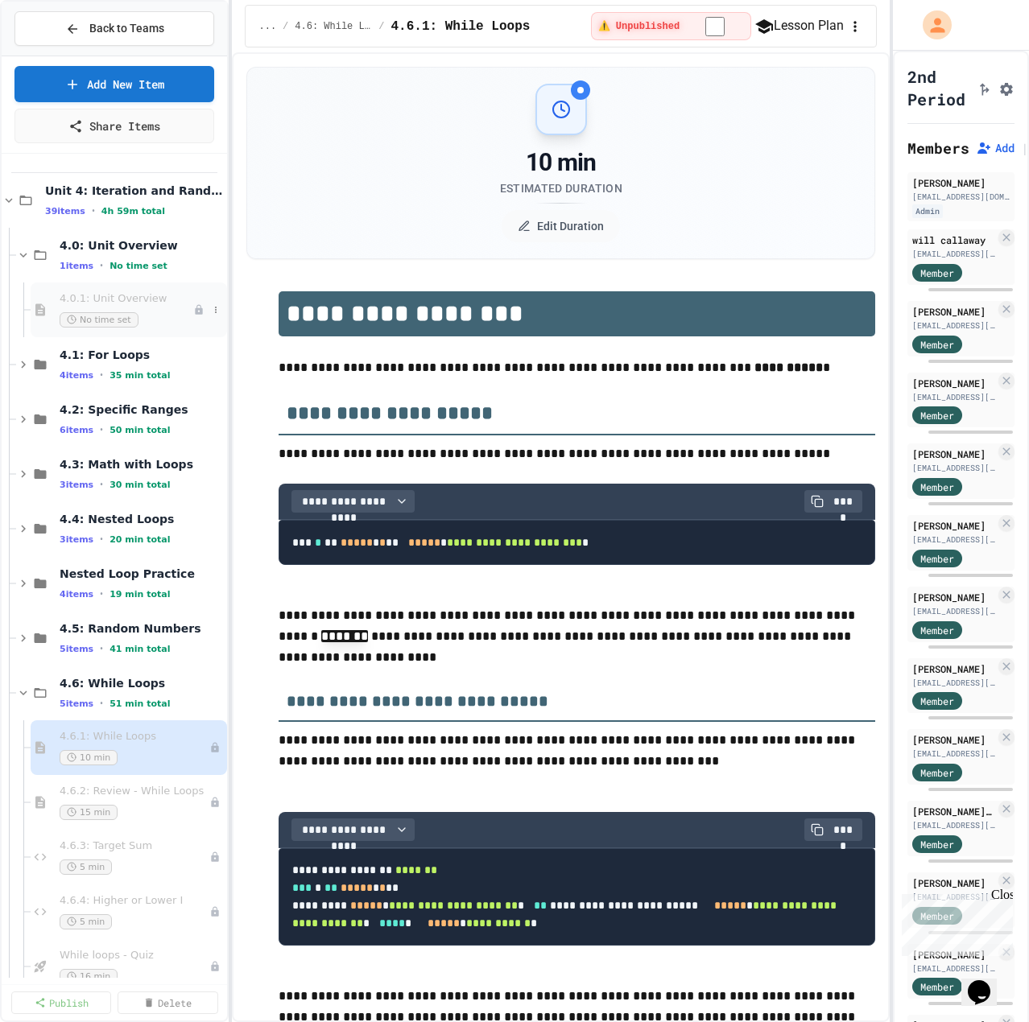
click at [105, 301] on span "4.0.1: Unit Overview" at bounding box center [127, 299] width 134 height 14
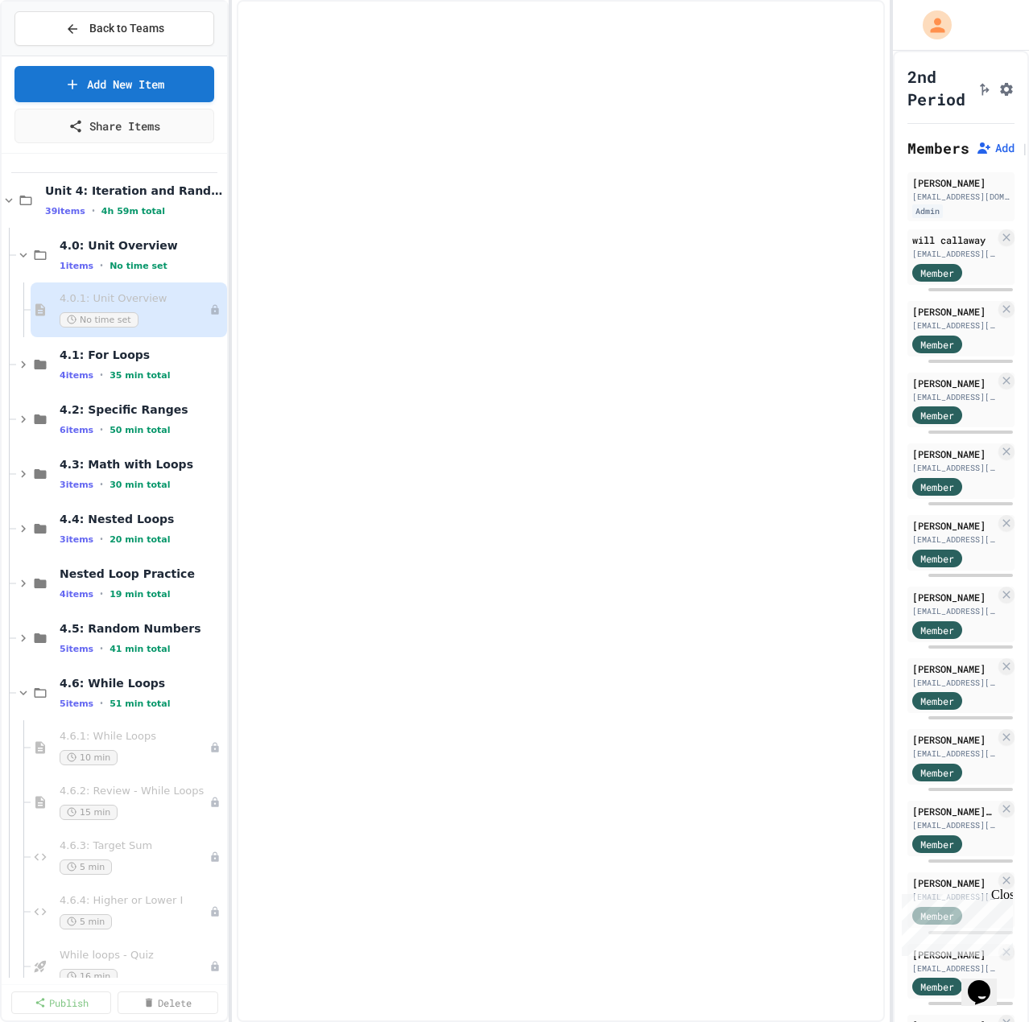
select select "***"
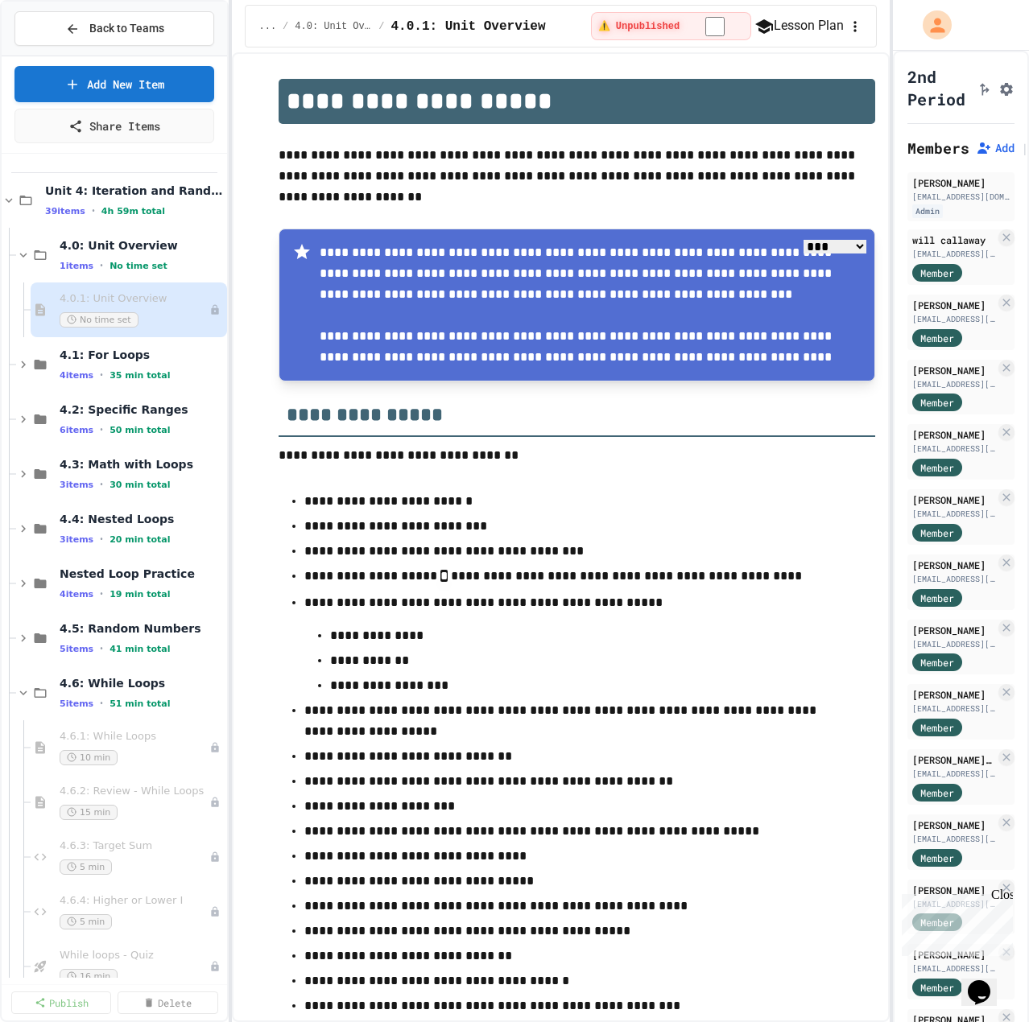
scroll to position [125, 0]
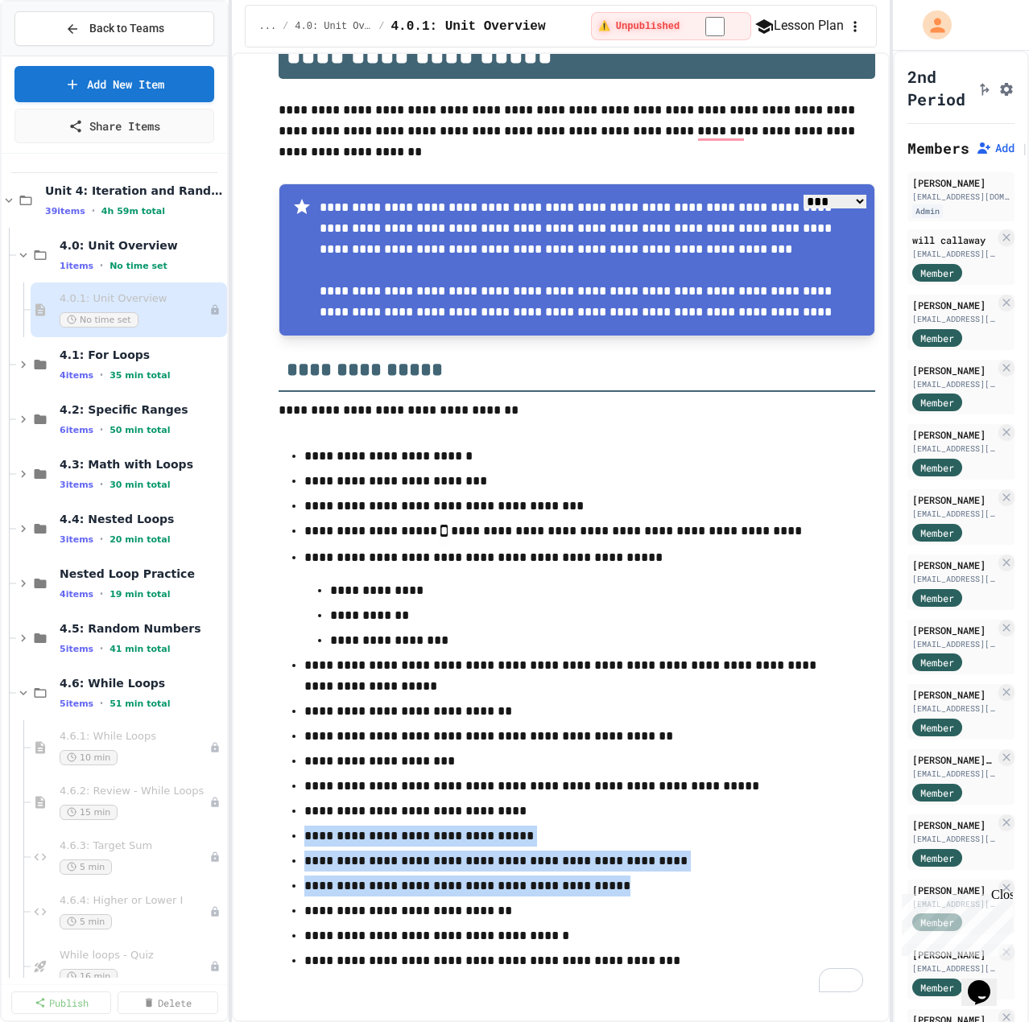
drag, startPoint x: 298, startPoint y: 837, endPoint x: 618, endPoint y: 894, distance: 324.7
click at [618, 894] on ul "**********" at bounding box center [577, 708] width 597 height 528
copy ul "**********"
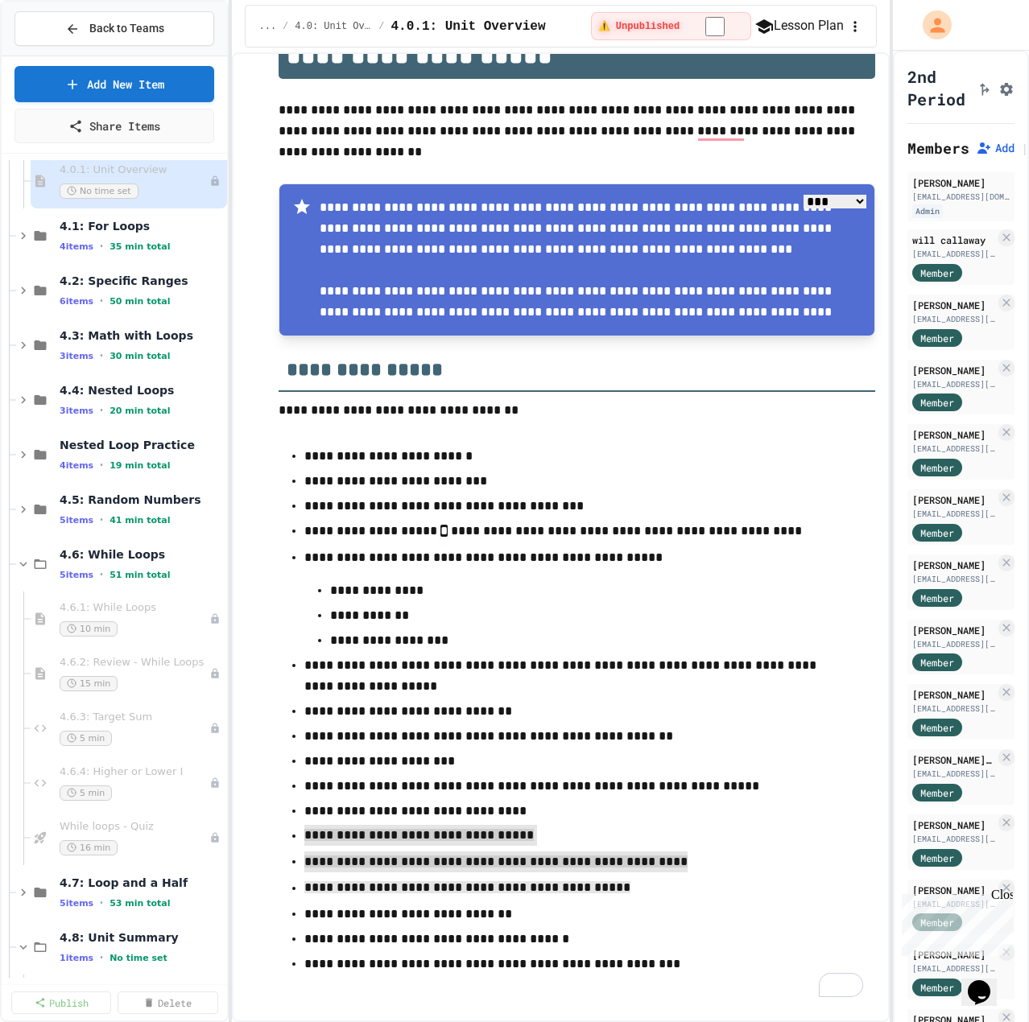
scroll to position [322, 0]
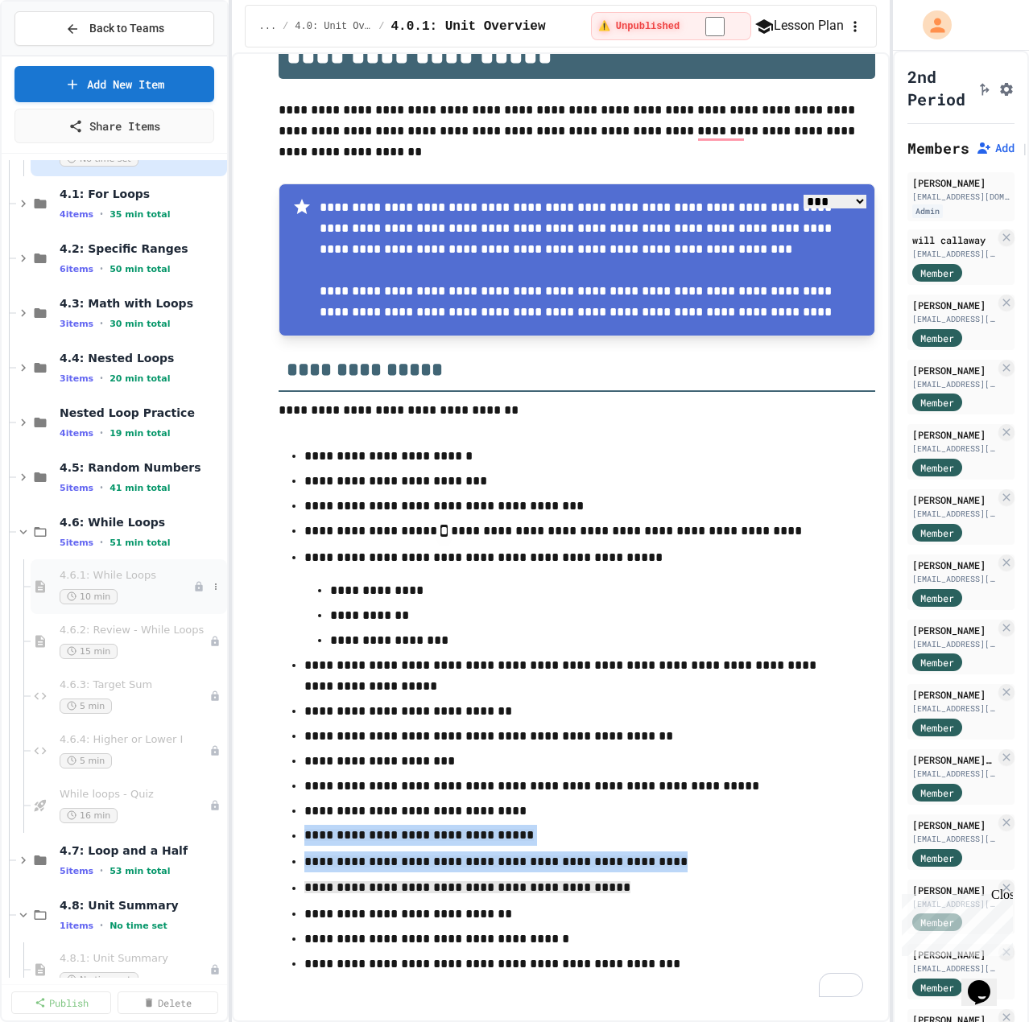
click at [124, 574] on span "4.6.1: While Loops" at bounding box center [127, 576] width 134 height 14
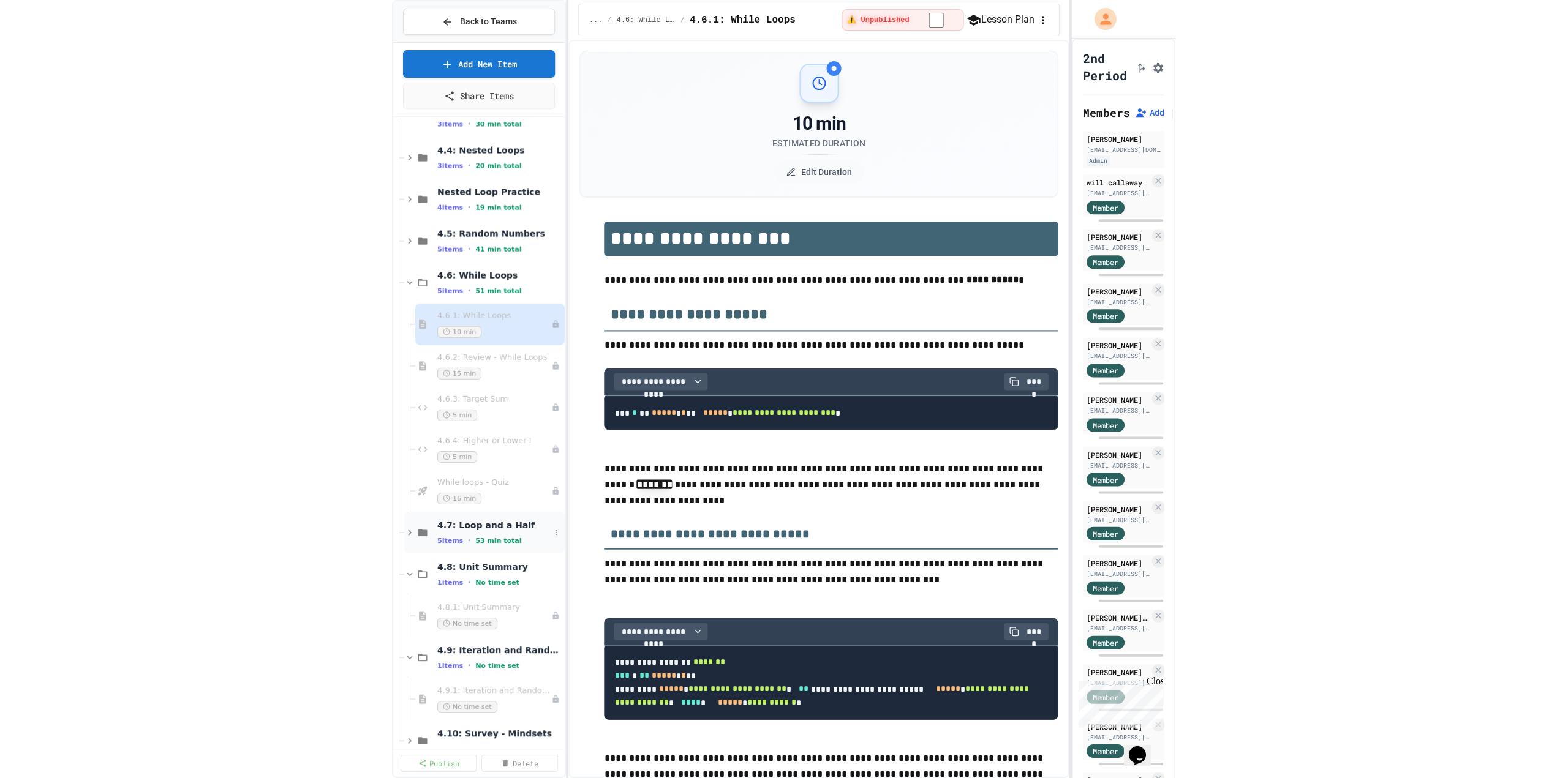
scroll to position [429, 0]
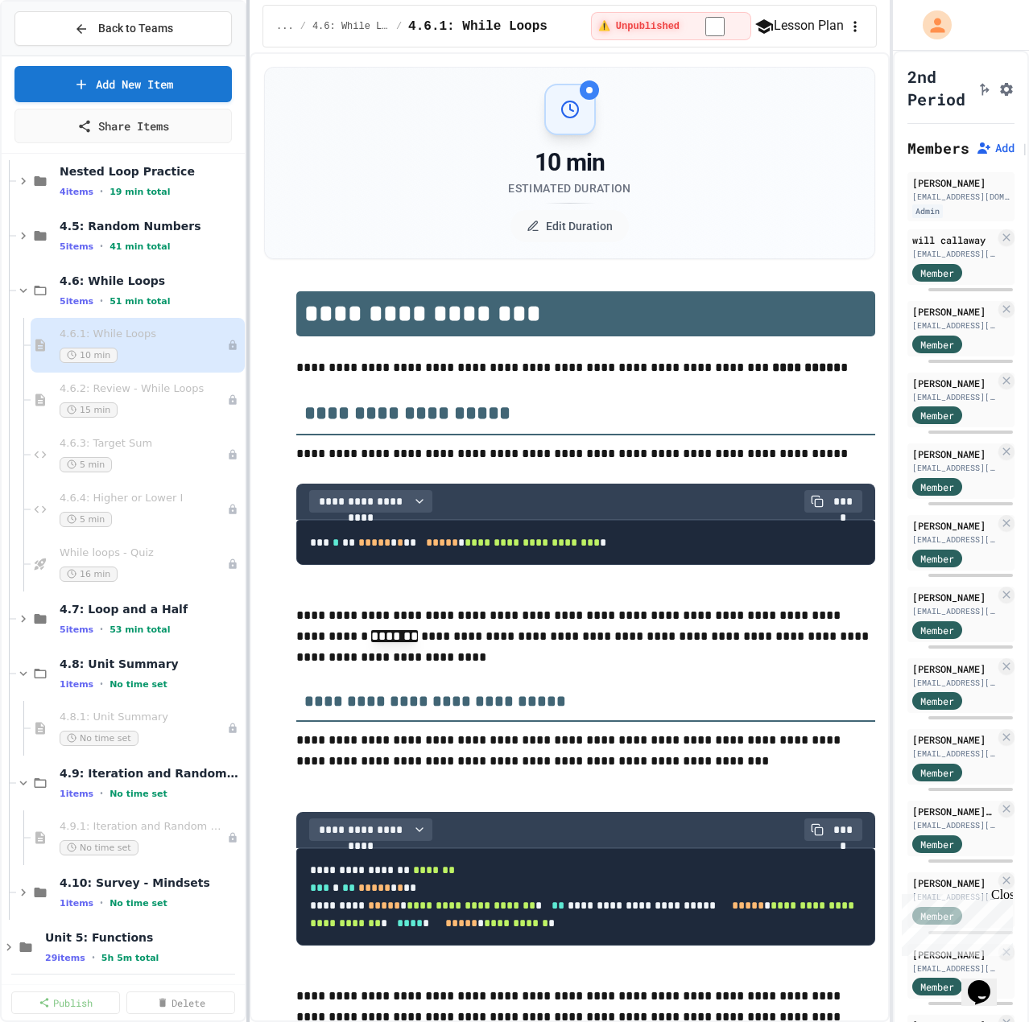
click at [246, 618] on div at bounding box center [247, 511] width 3 height 1022
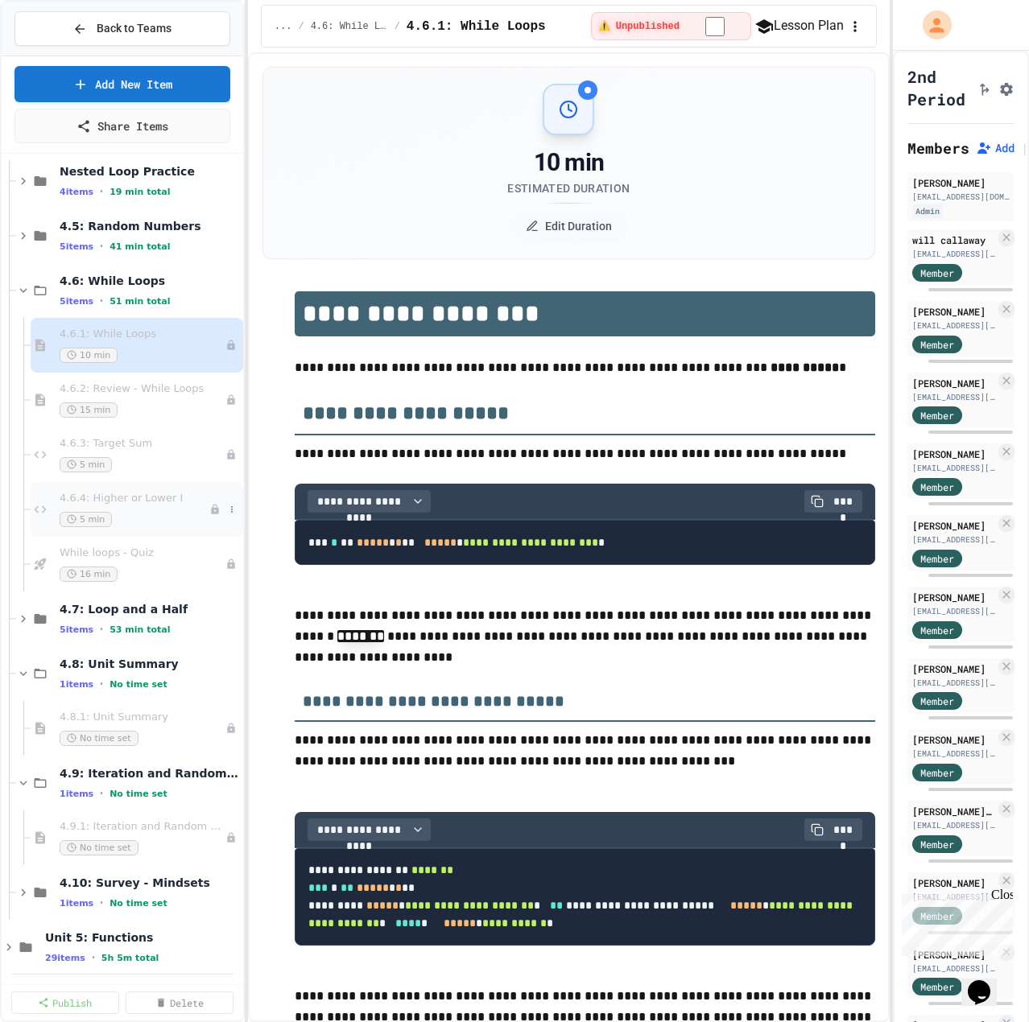
click at [138, 495] on span "4.6.4: Higher or Lower I" at bounding box center [135, 499] width 150 height 14
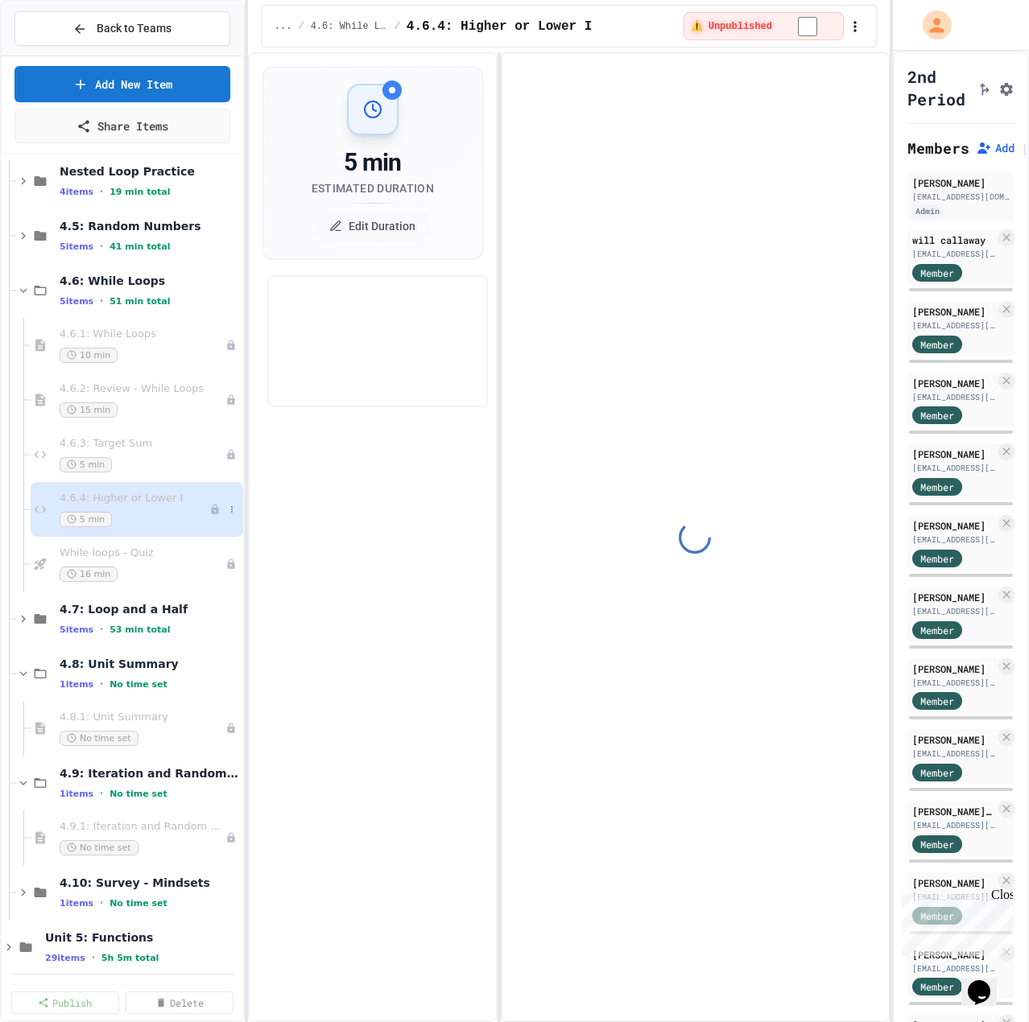
select select "*******"
select select "***"
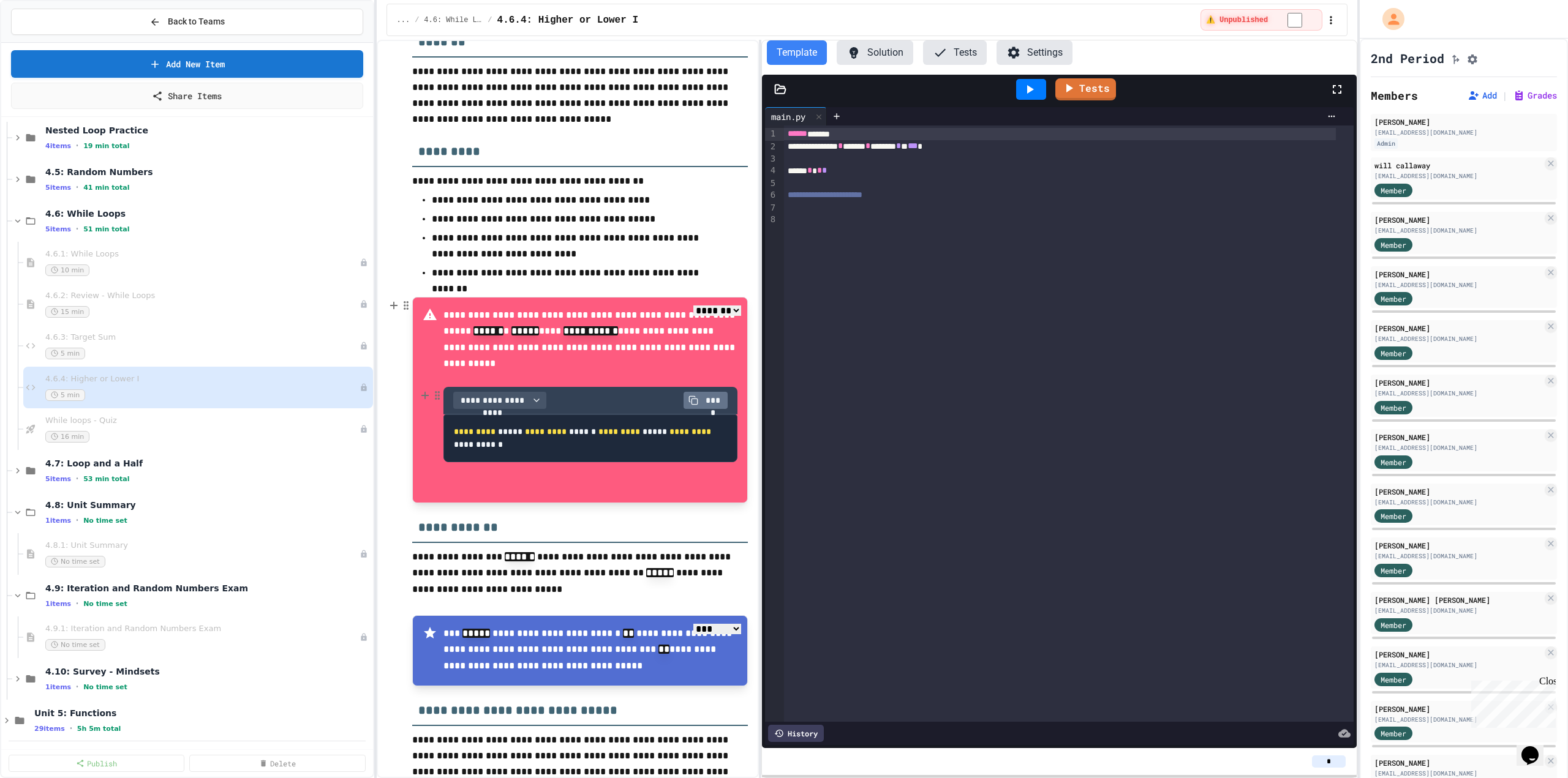
scroll to position [379, 0]
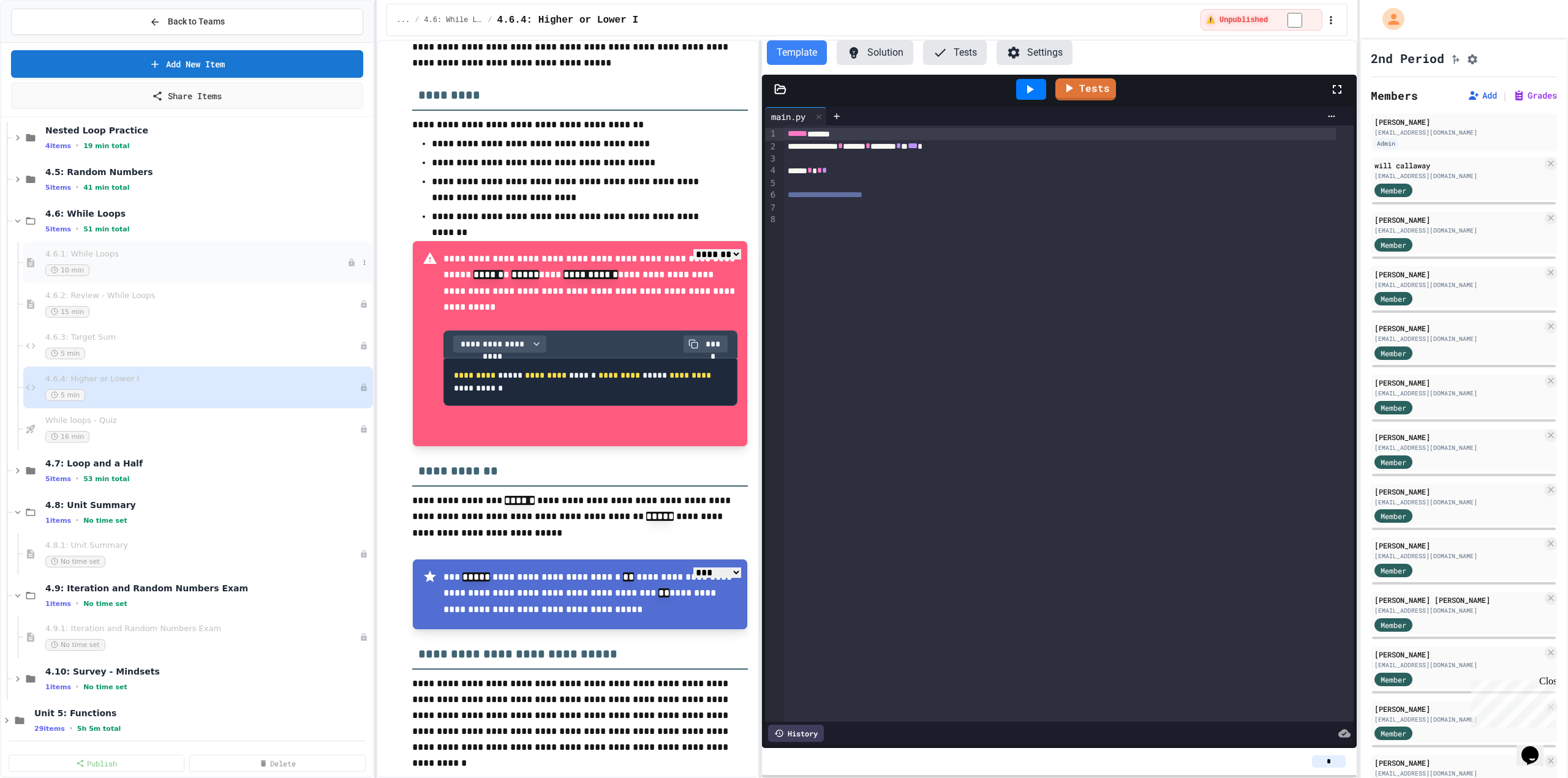
click at [107, 265] on div "10 min" at bounding box center [196, 270] width 302 height 11
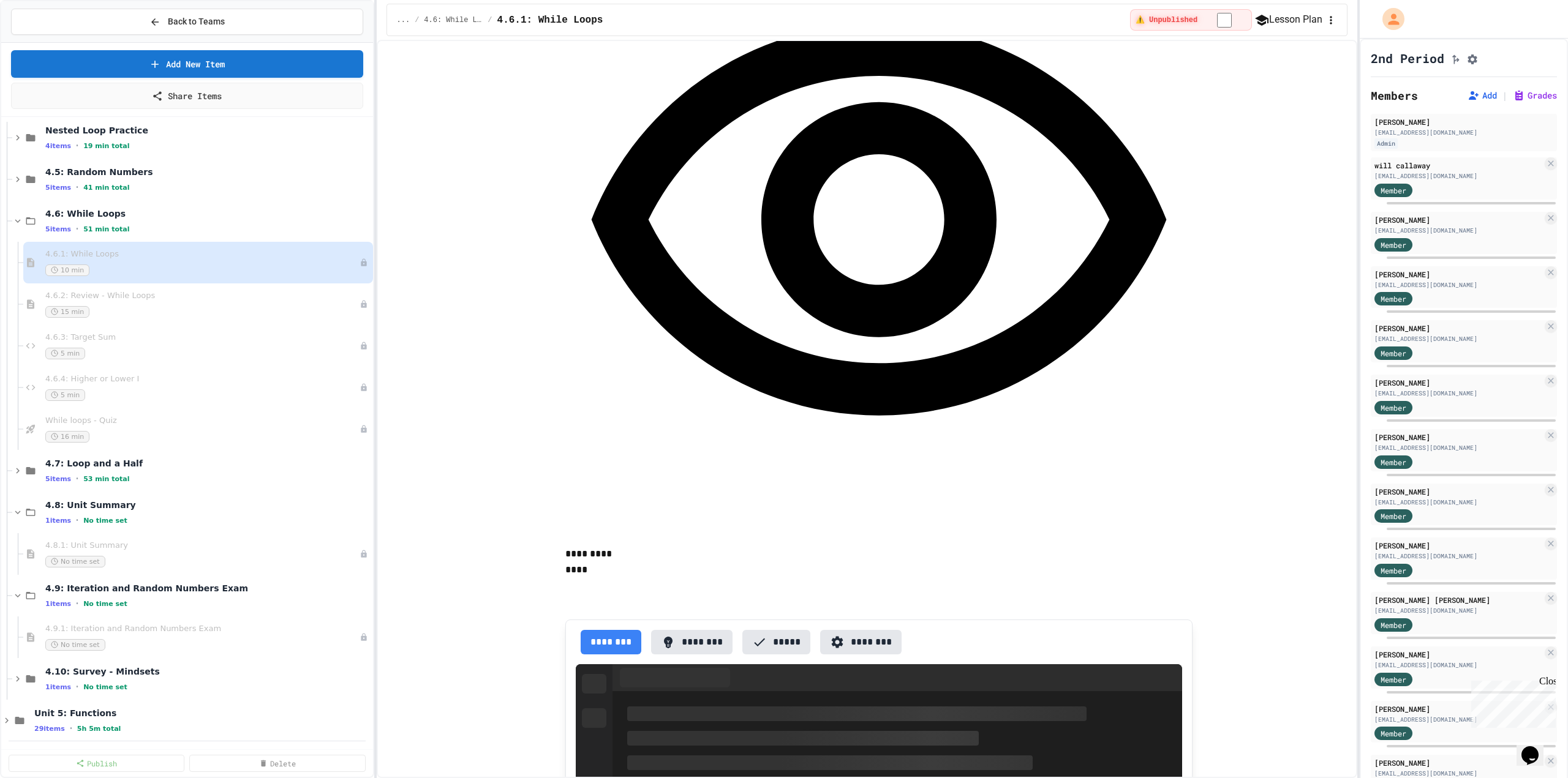
scroll to position [5032, 0]
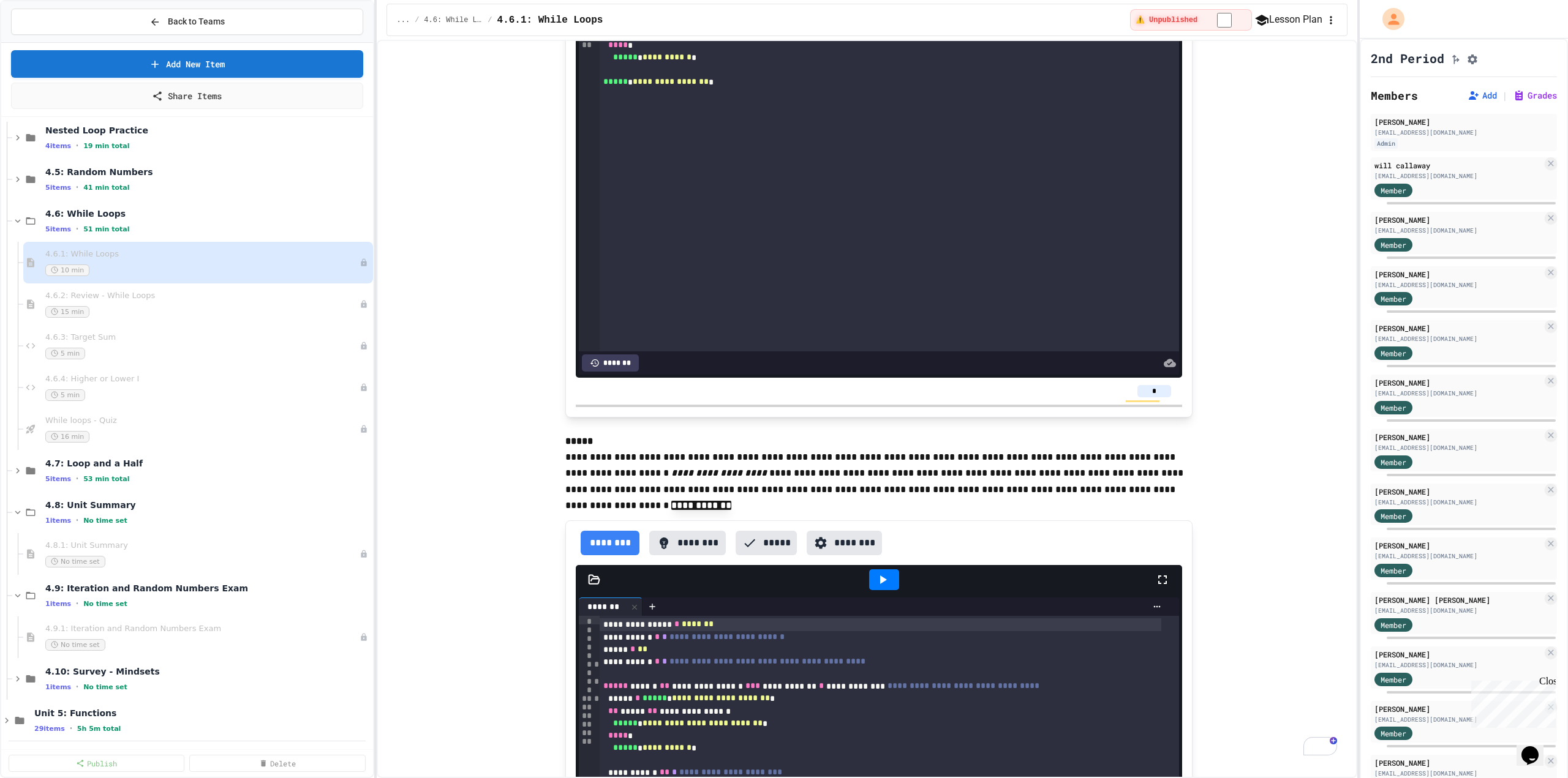
drag, startPoint x: 548, startPoint y: 376, endPoint x: 1229, endPoint y: 757, distance: 780.3
copy div "**********"
click at [21, 220] on icon at bounding box center [17, 221] width 11 height 11
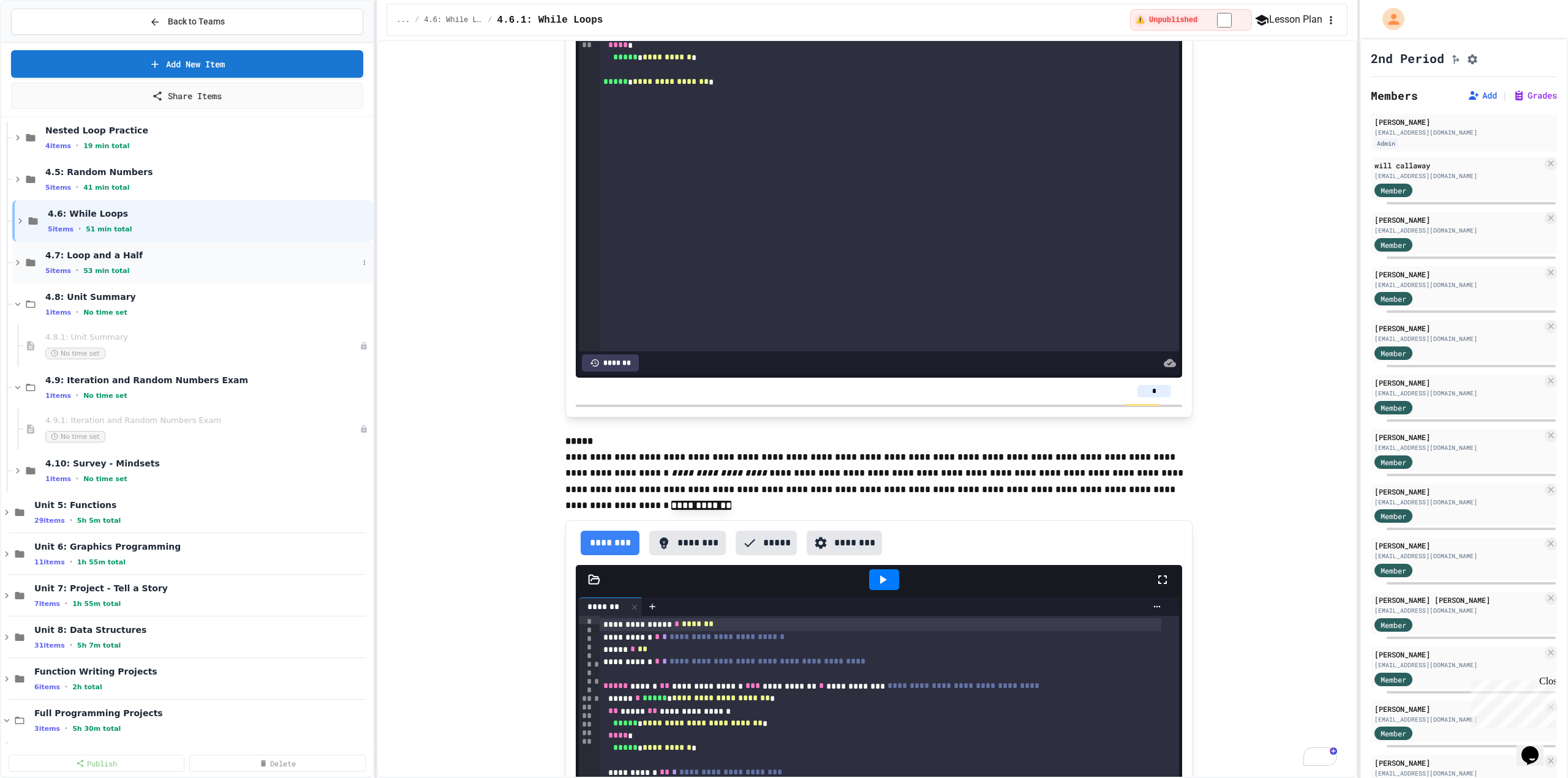
click at [16, 262] on icon at bounding box center [17, 262] width 11 height 11
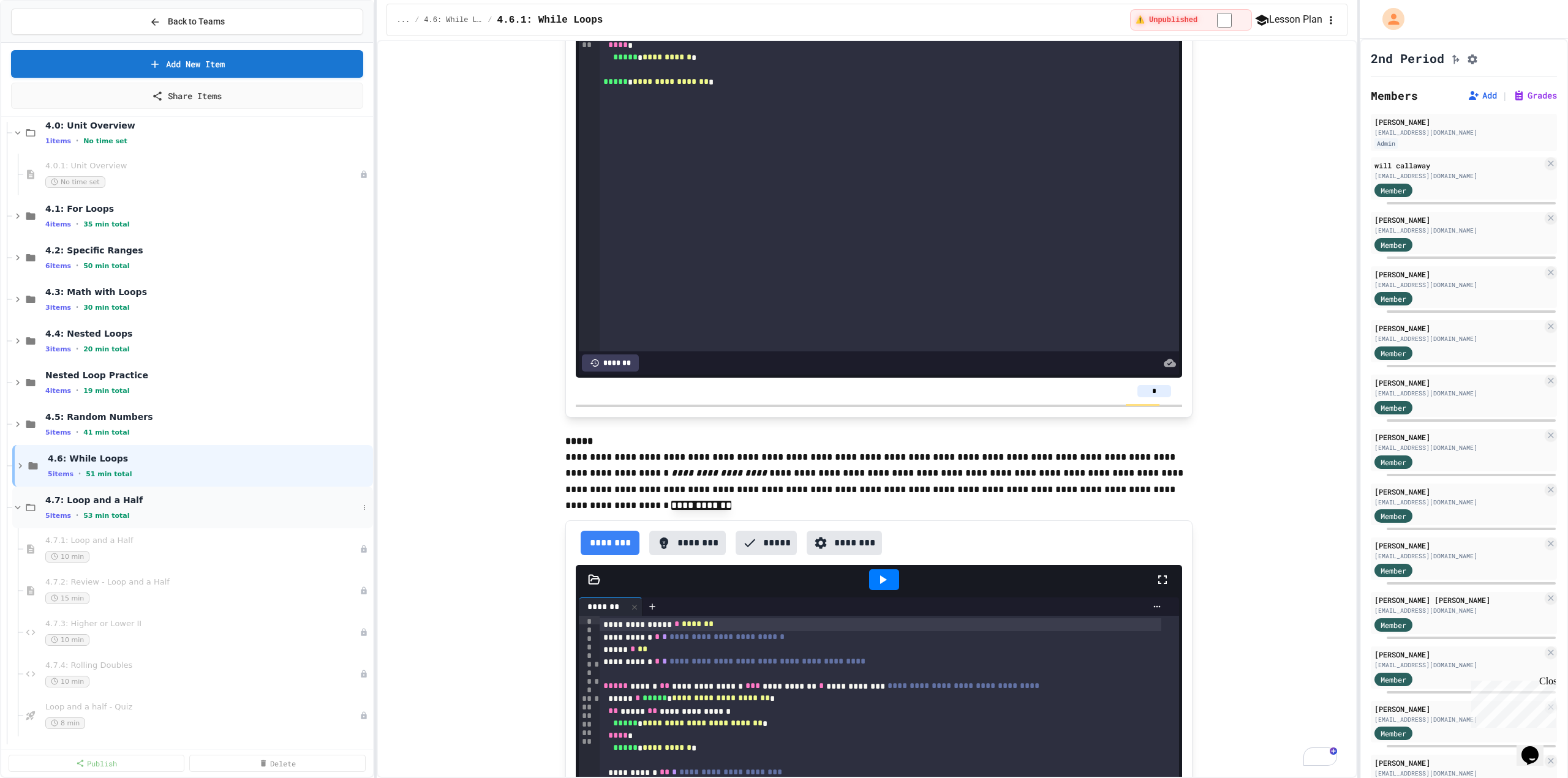
scroll to position [122, 0]
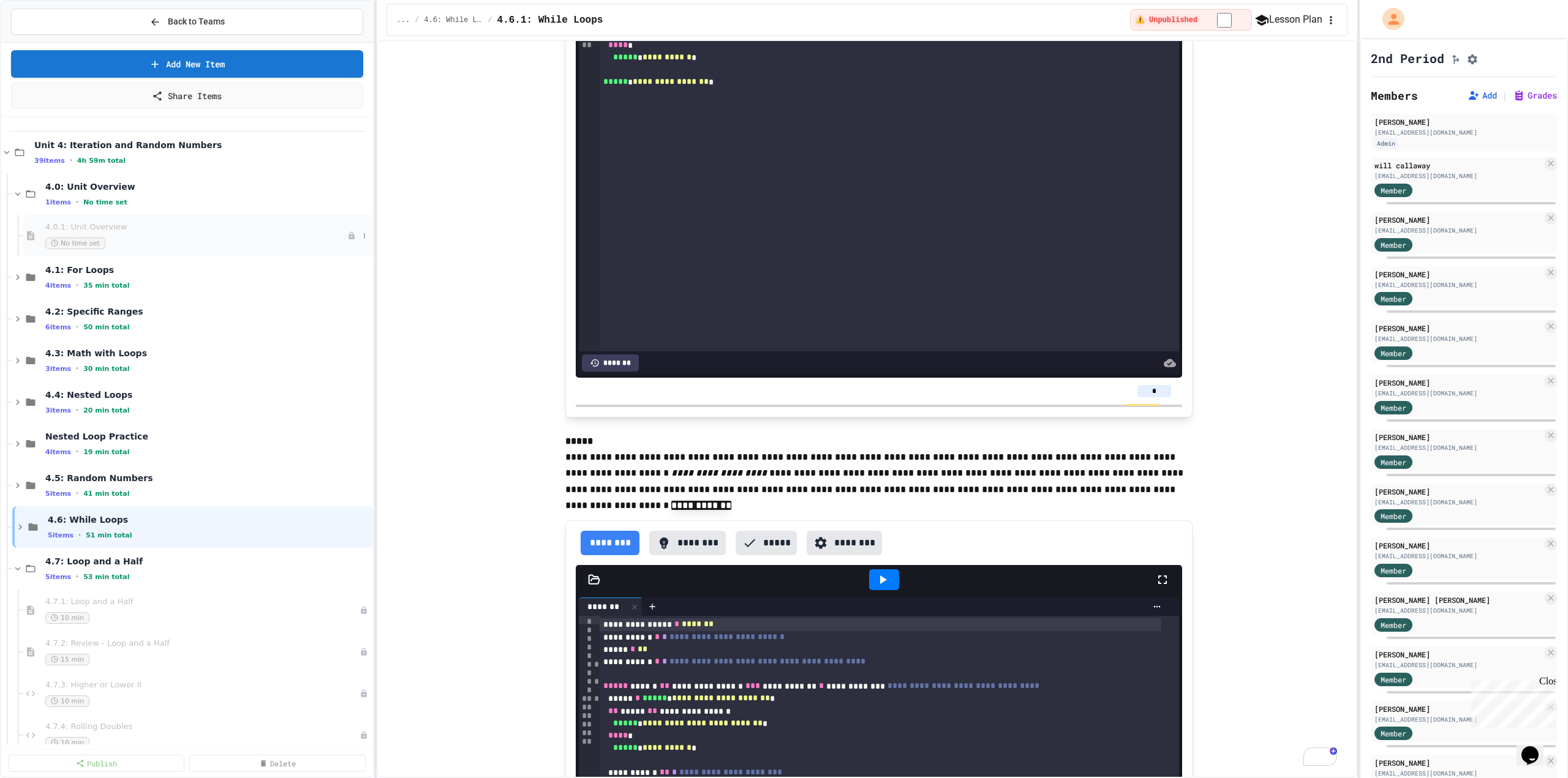
click at [110, 231] on span "4.0.1: Unit Overview" at bounding box center [196, 227] width 302 height 11
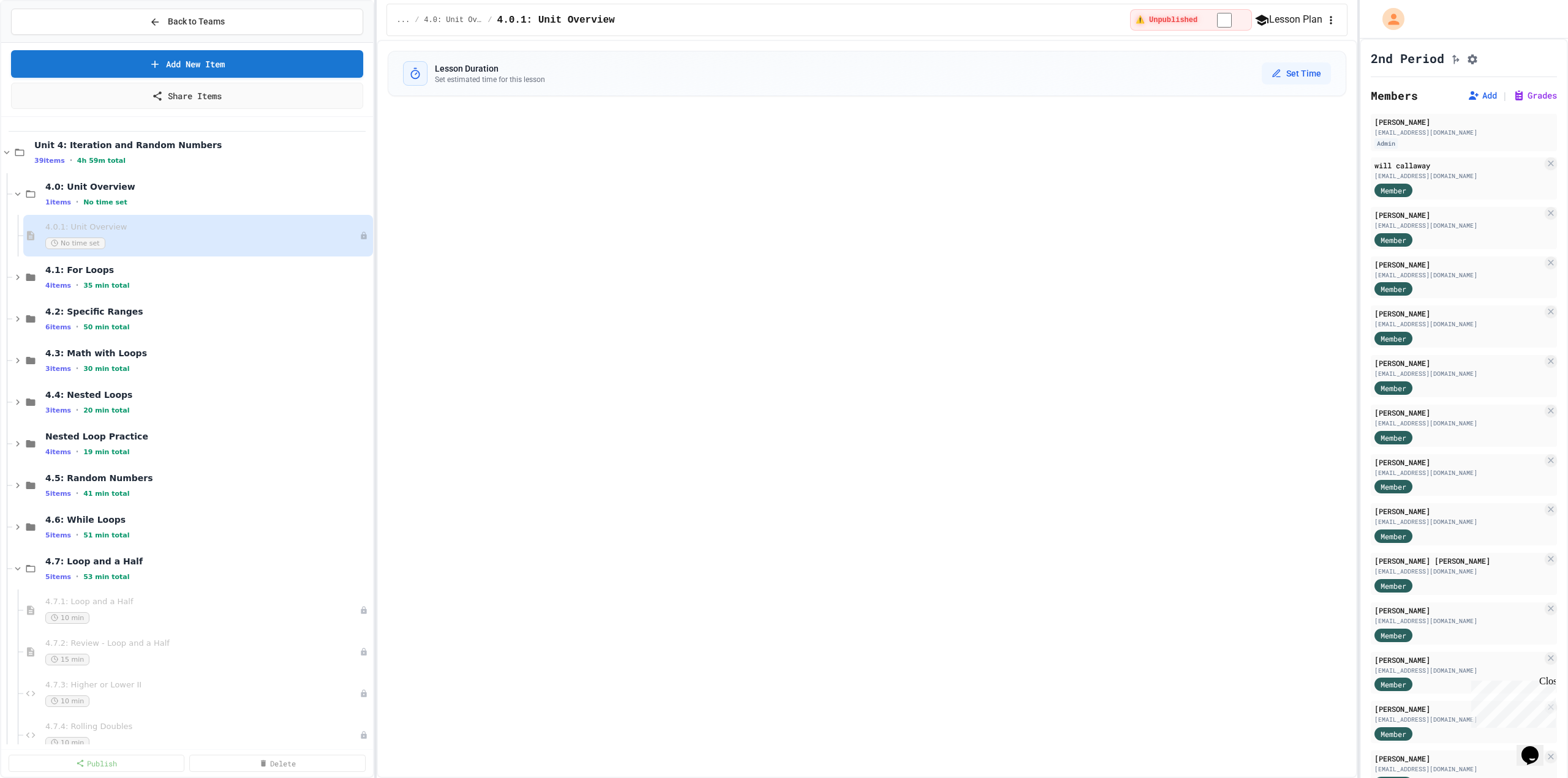
select select "***"
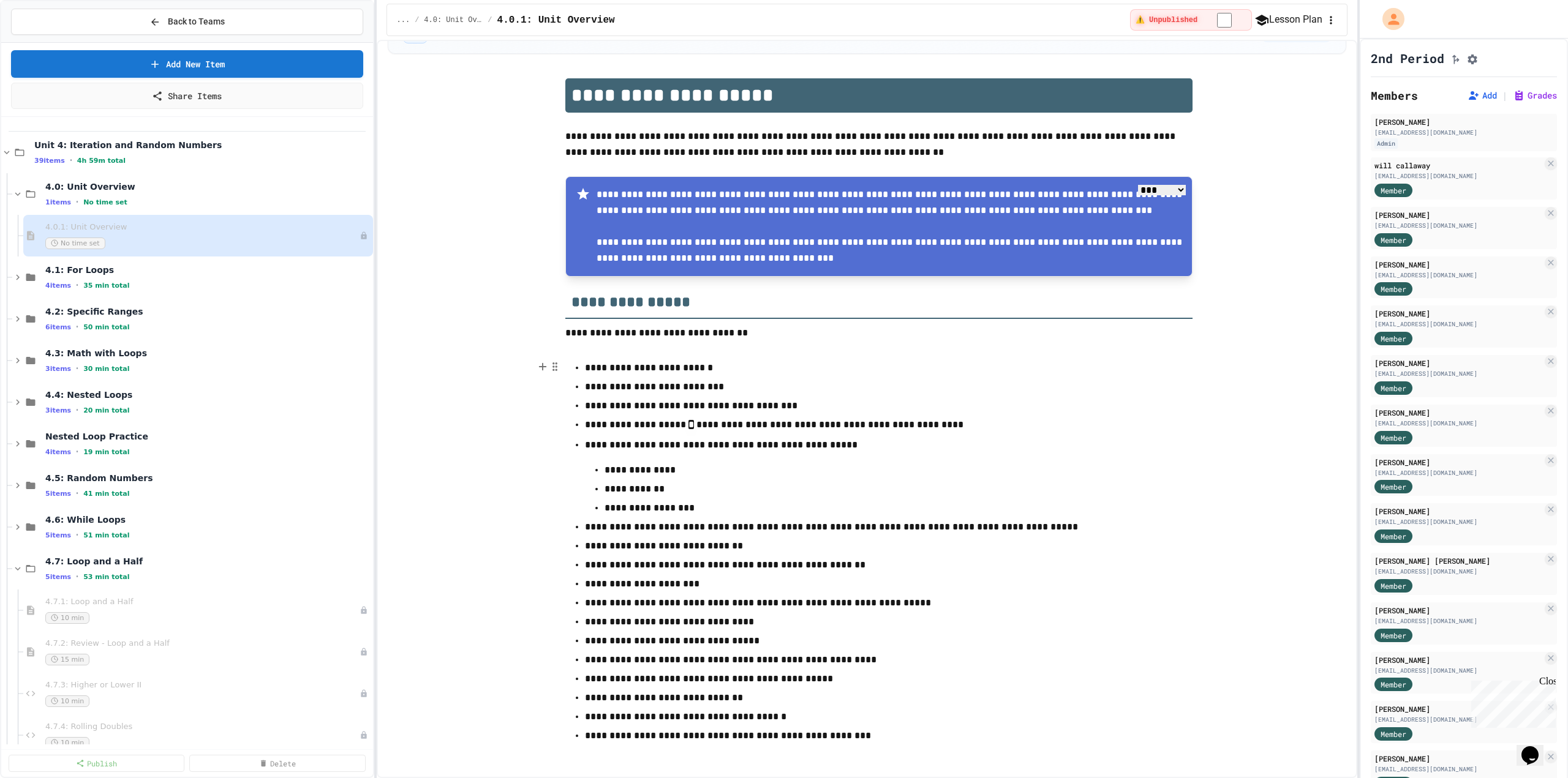
scroll to position [46, 0]
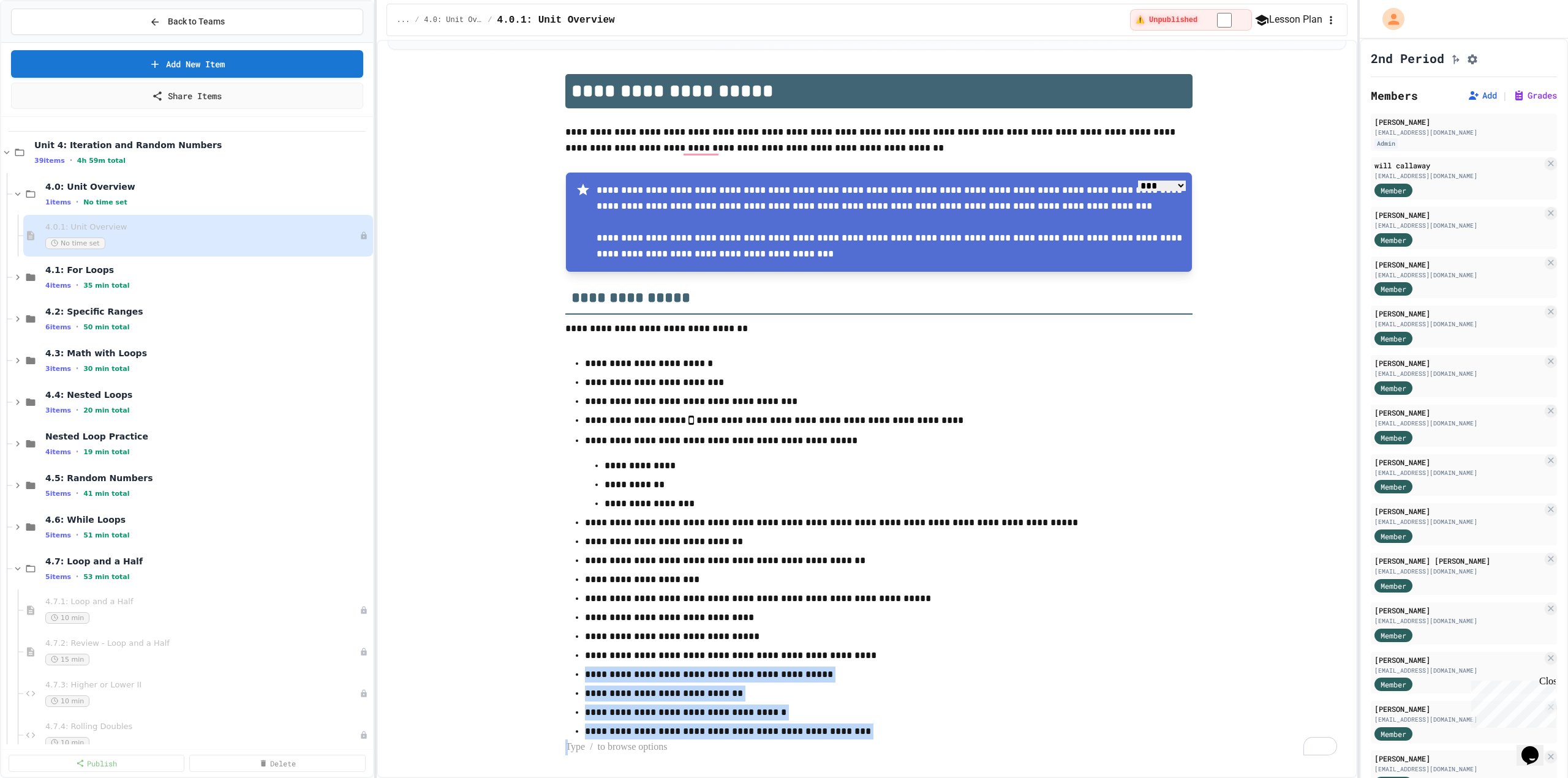
drag, startPoint x: 857, startPoint y: 738, endPoint x: 569, endPoint y: 683, distance: 293.2
click at [569, 683] on div "**********" at bounding box center [879, 414] width 935 height 681
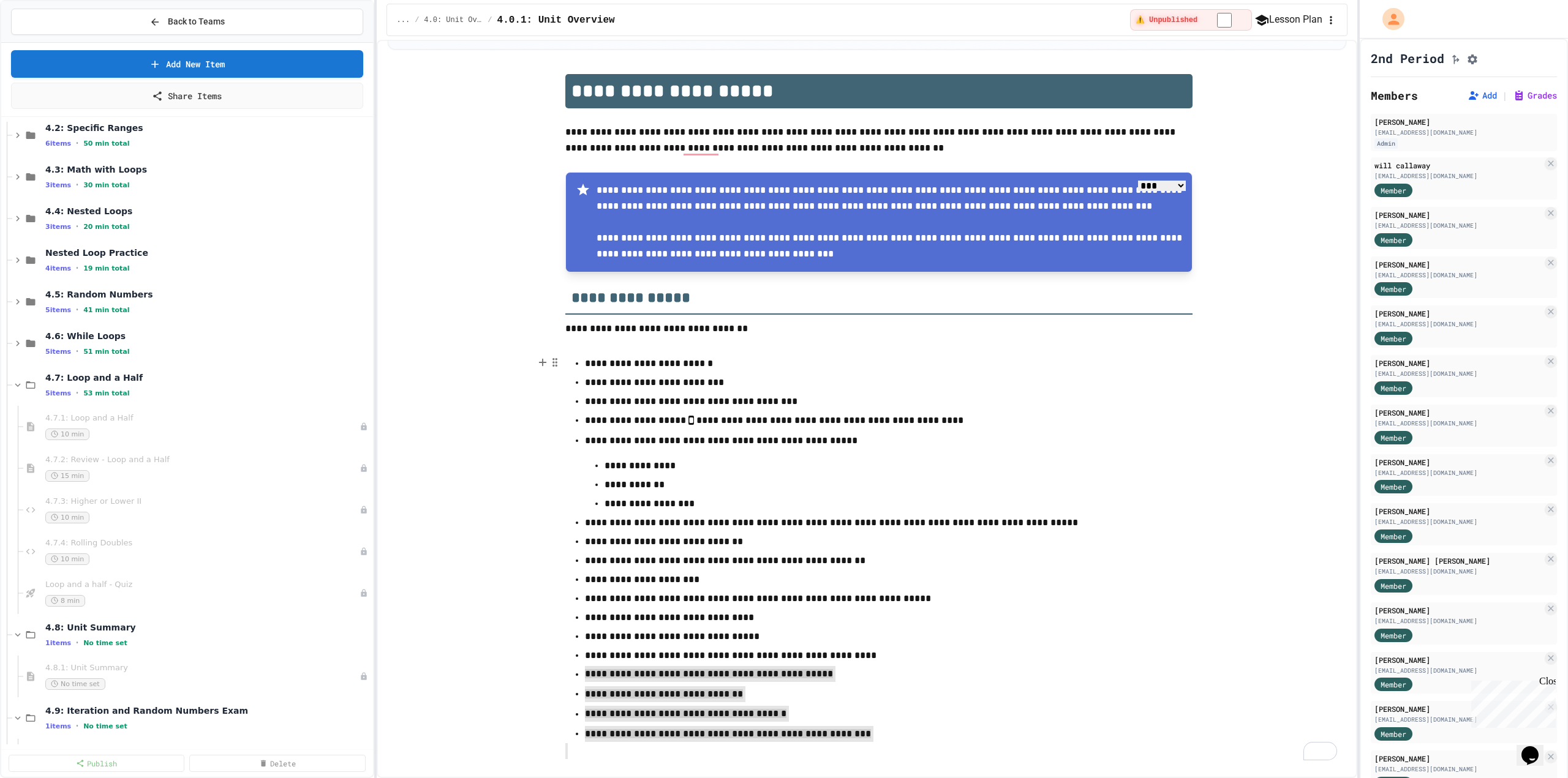
scroll to position [52, 0]
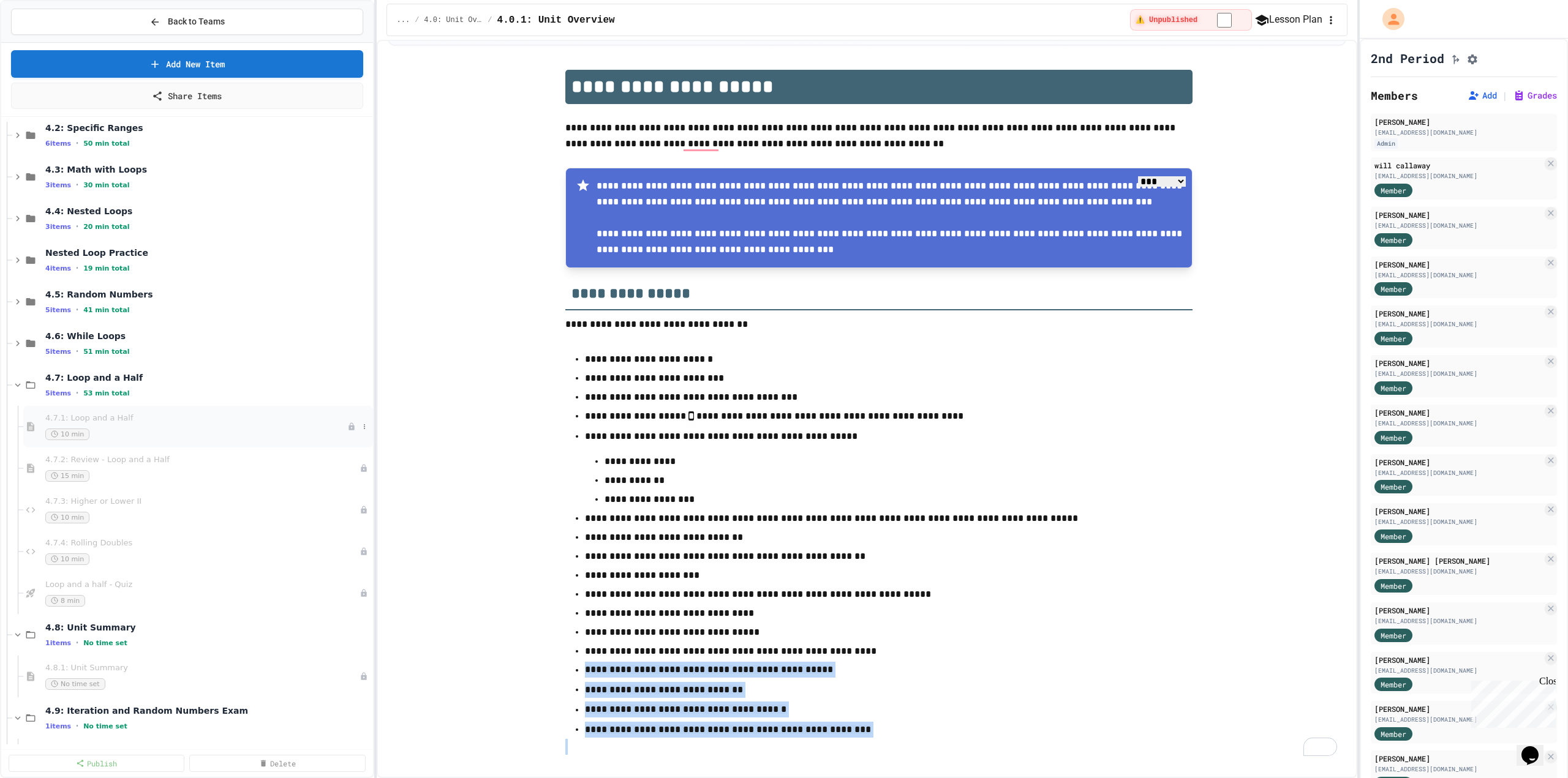
click at [147, 419] on span "4.7.1: Loop and a Half" at bounding box center [196, 418] width 302 height 11
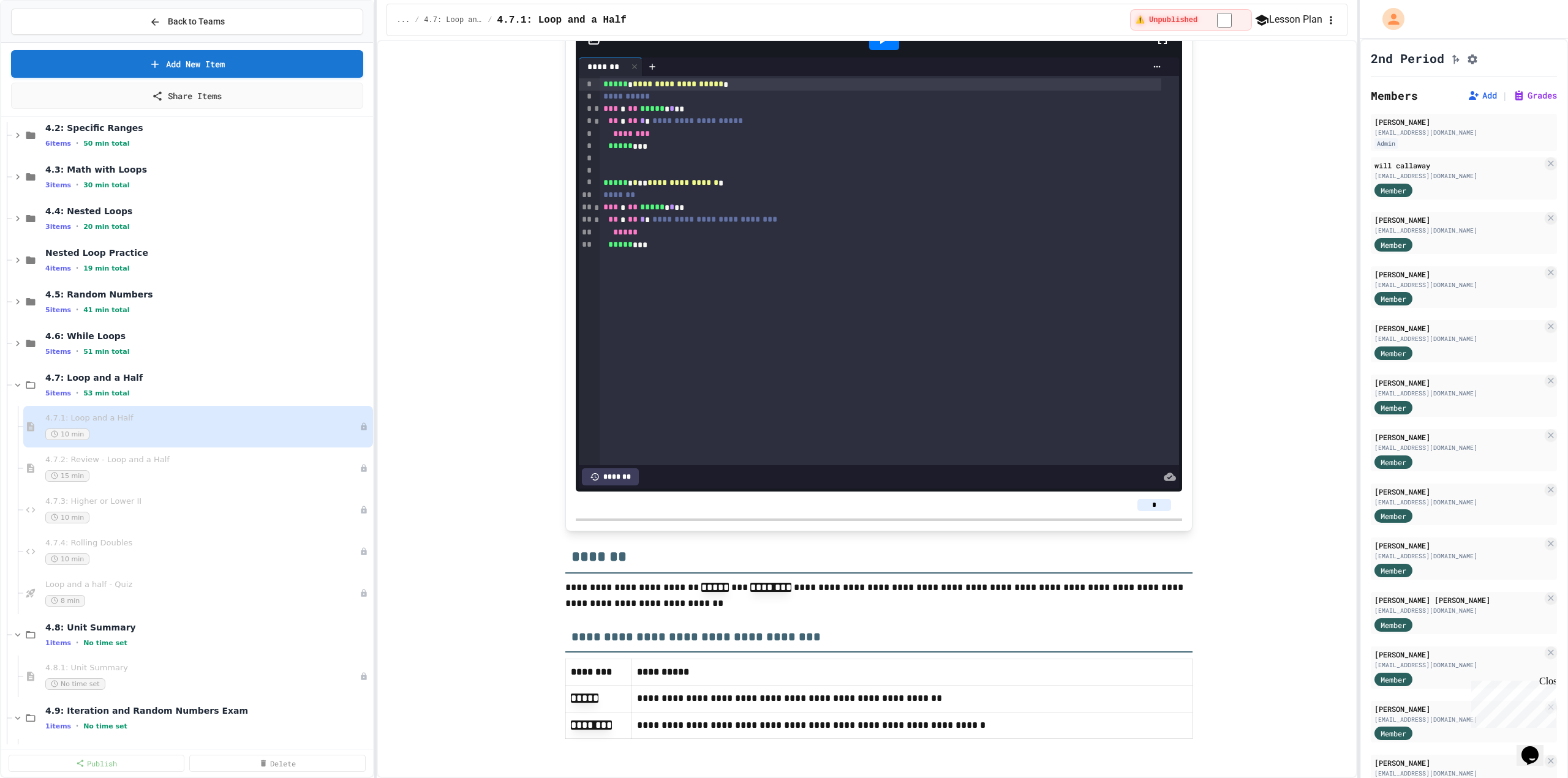
scroll to position [6805, 0]
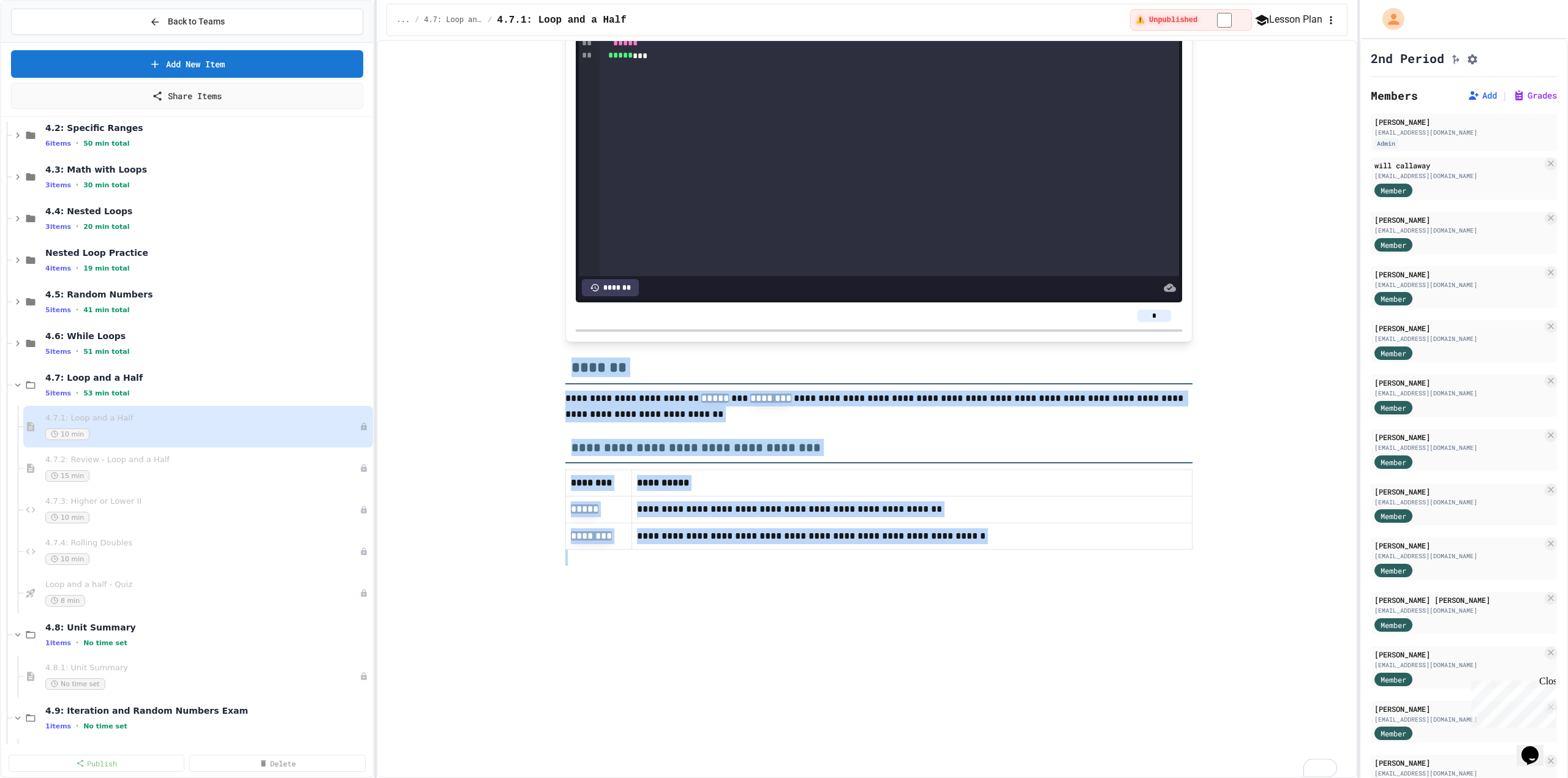
drag, startPoint x: 568, startPoint y: 548, endPoint x: 1168, endPoint y: 739, distance: 629.7
copy div "**********"
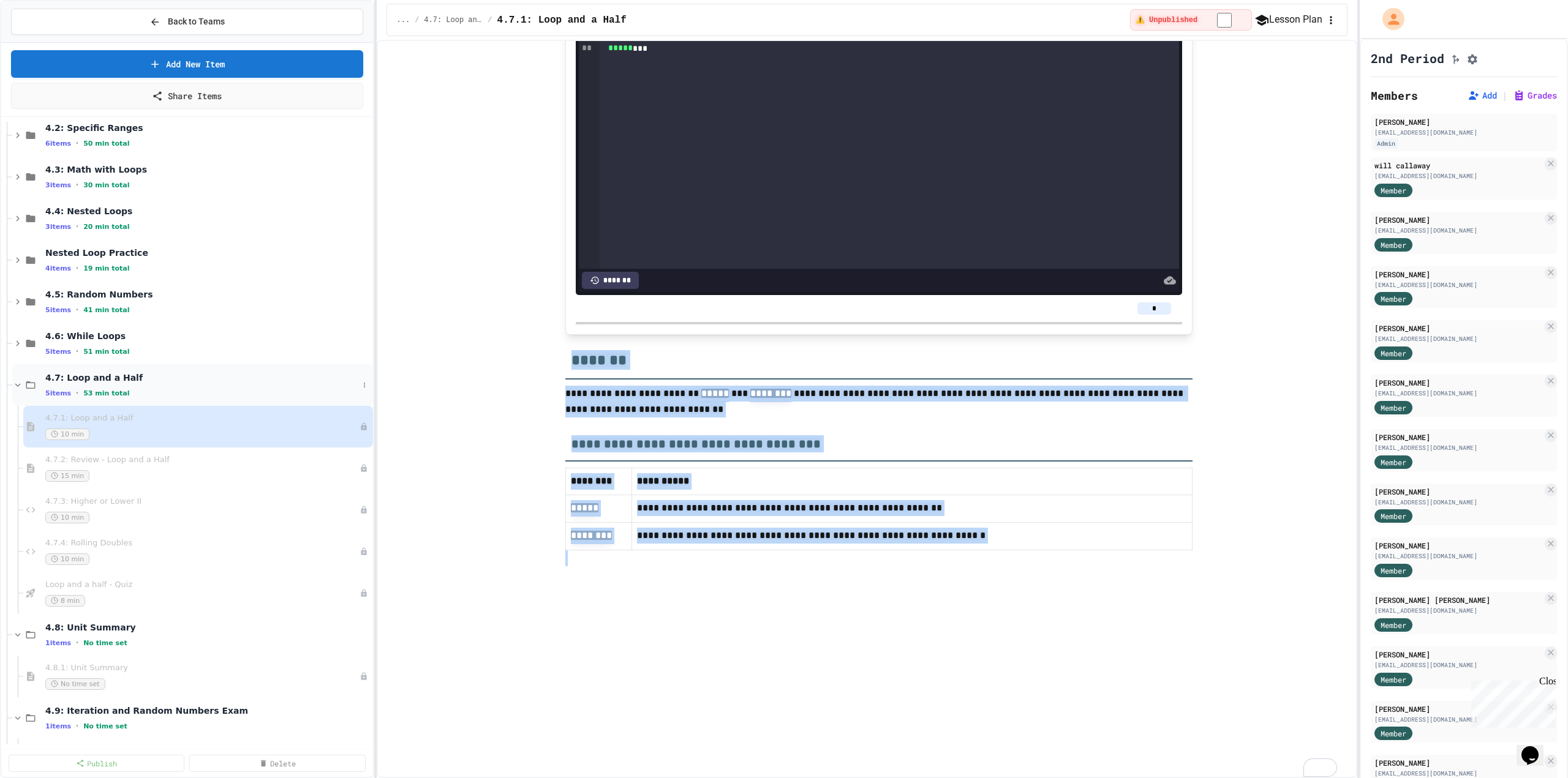
click at [96, 383] on span "4.7: Loop and a Half" at bounding box center [202, 378] width 313 height 11
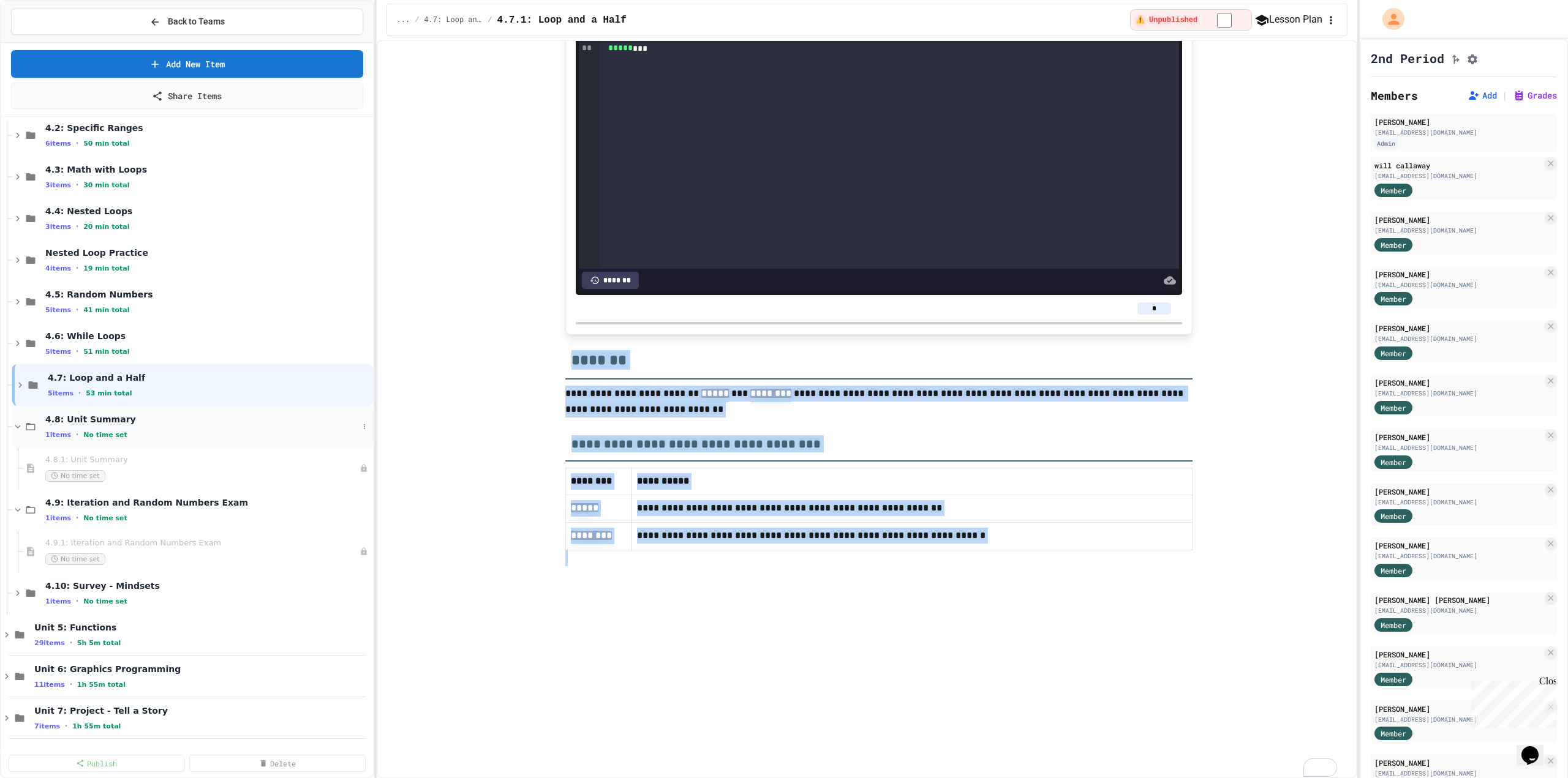
scroll to position [367, 0]
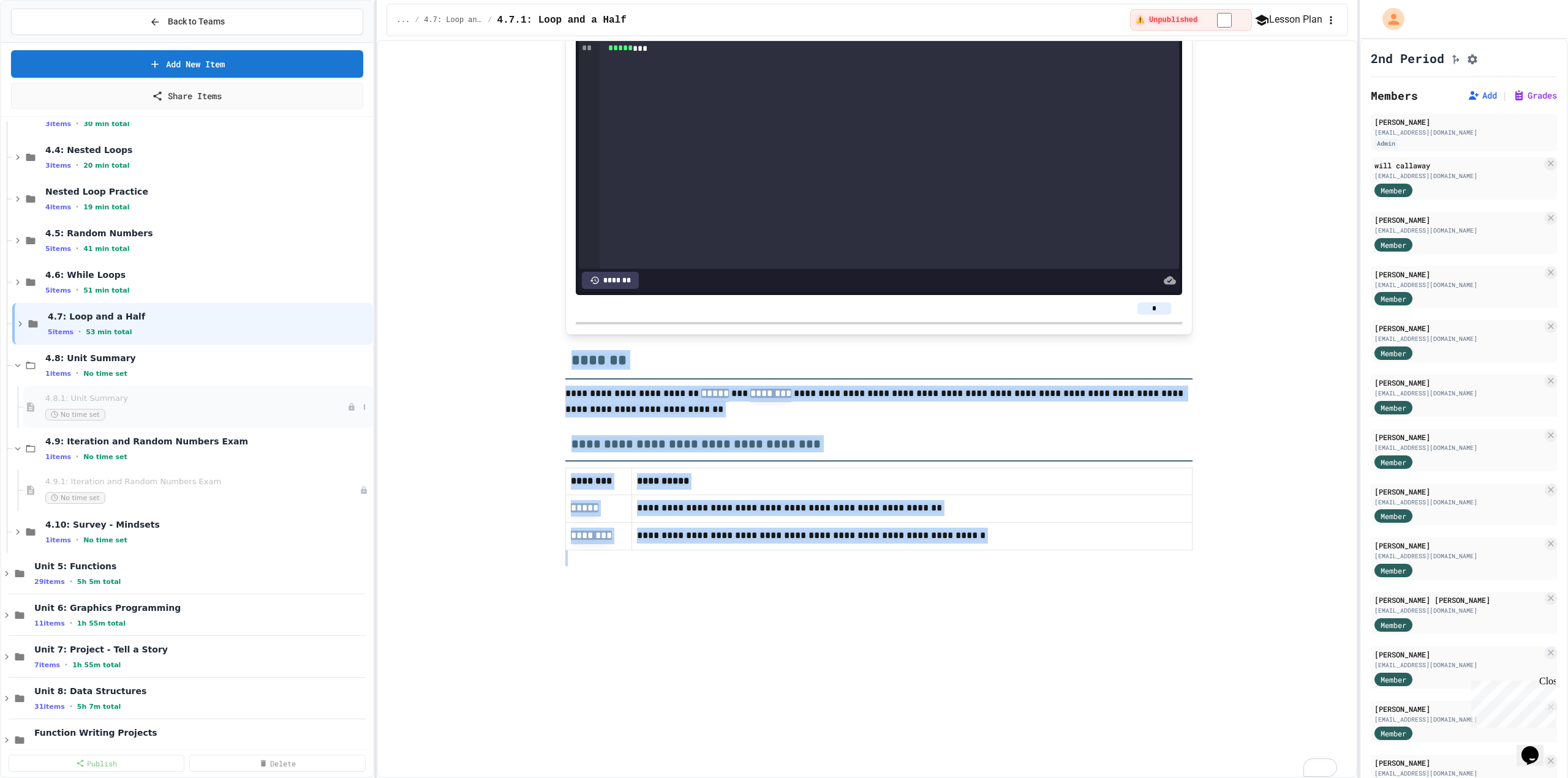
click at [79, 416] on span "No time set" at bounding box center [75, 414] width 60 height 11
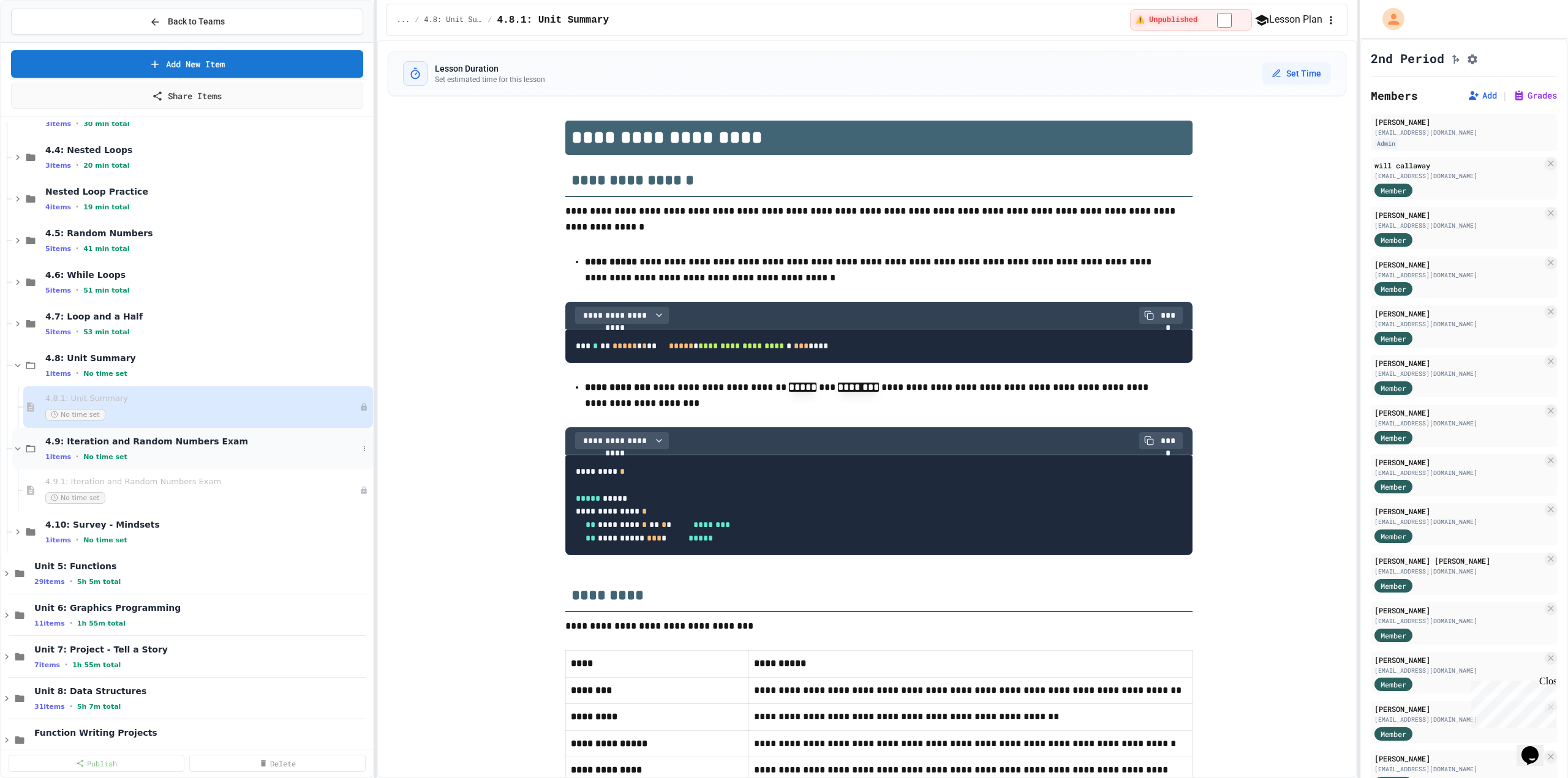
click at [122, 446] on span "4.9: Iteration and Random Numbers Exam" at bounding box center [202, 441] width 313 height 11
click at [122, 446] on span "4.9: Iteration and Random Numbers Exam" at bounding box center [208, 441] width 326 height 11
click at [115, 492] on div "No time set" at bounding box center [196, 497] width 302 height 11
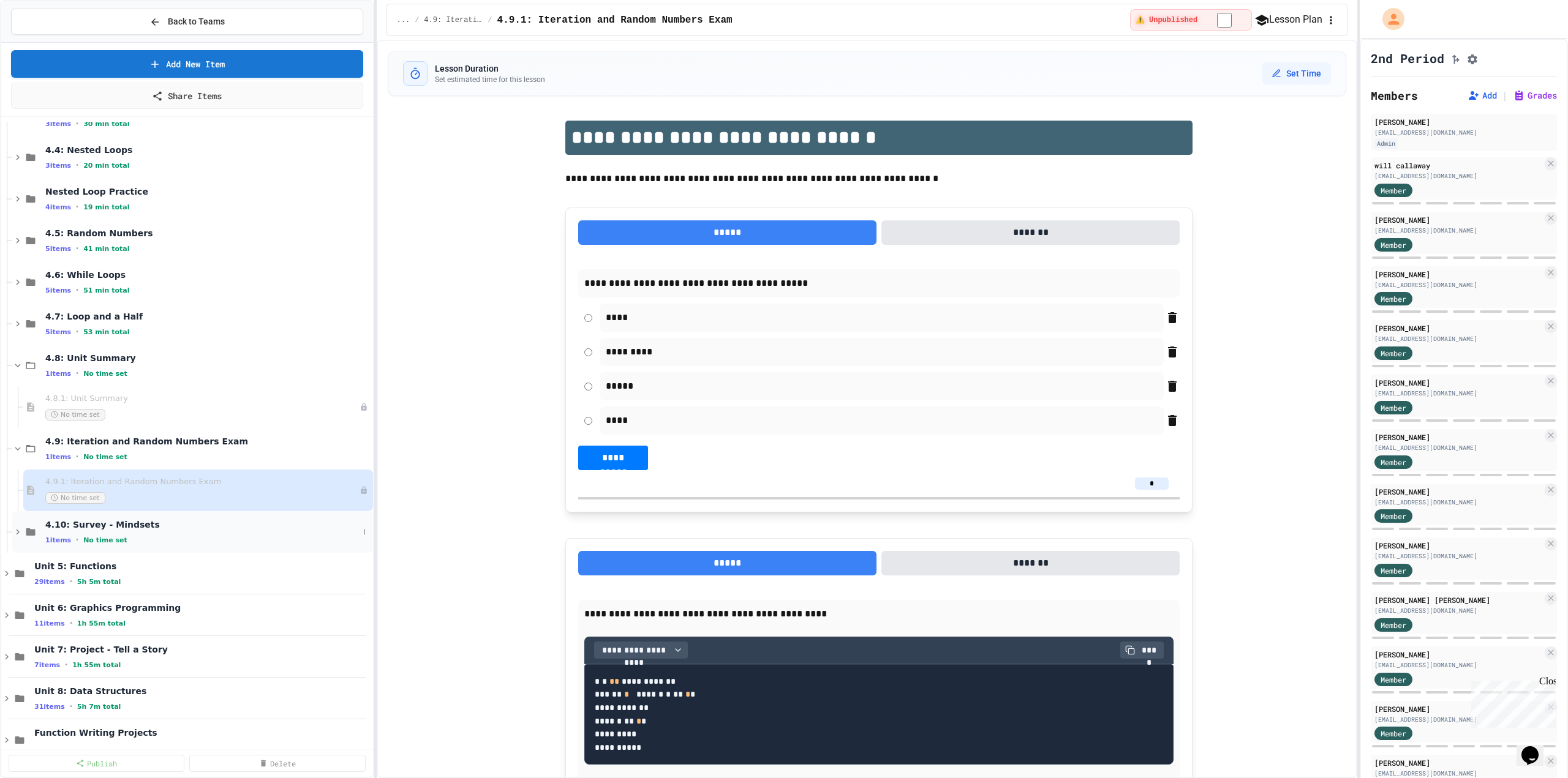
click at [202, 528] on span "4.10: Survey - Mindsets" at bounding box center [202, 525] width 313 height 11
click at [161, 556] on div "4.10.1: Survey - Mindsets No time set" at bounding box center [199, 573] width 350 height 42
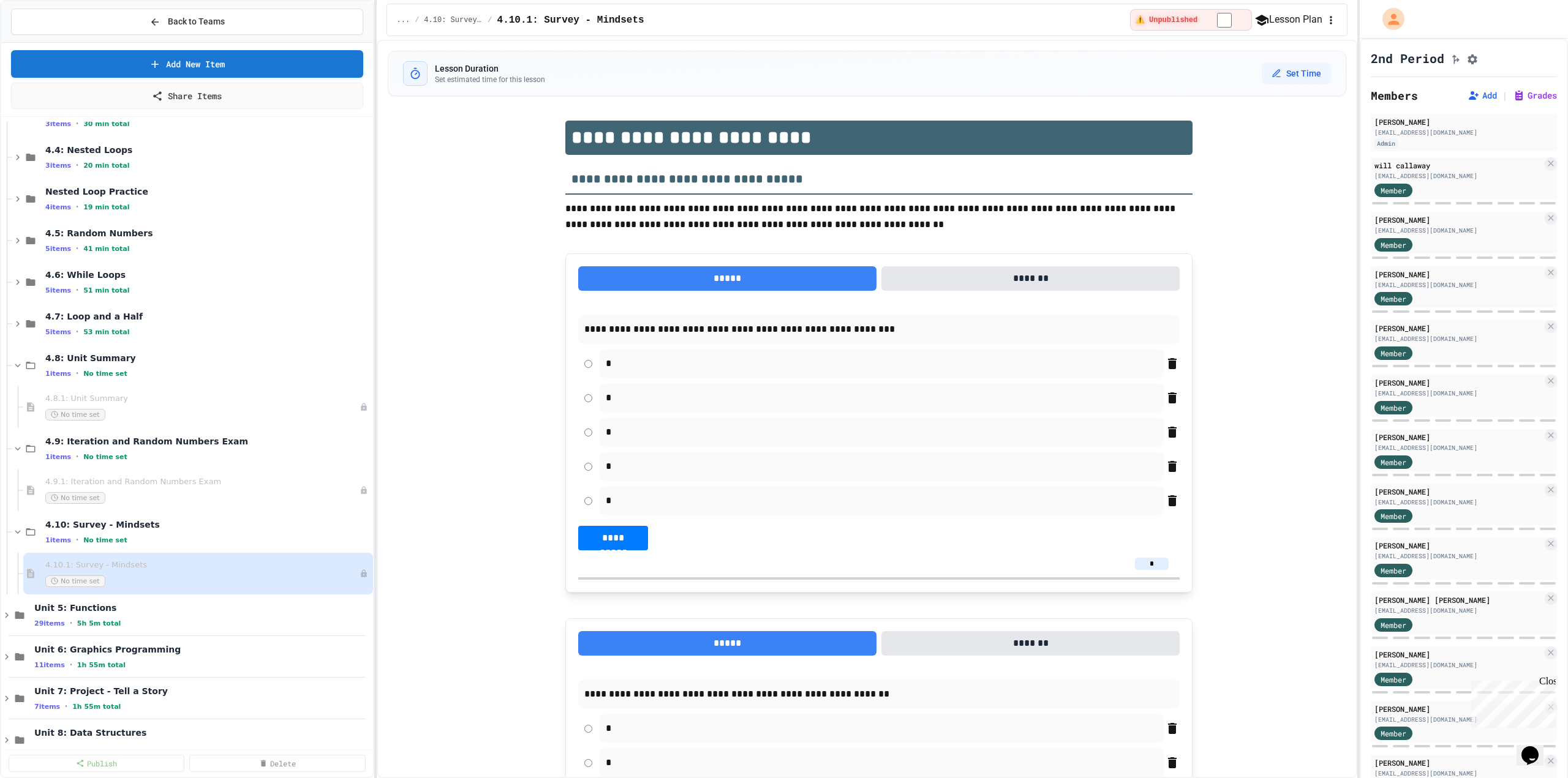
click at [161, 556] on div "4.10.1: Survey - Mindsets No time set" at bounding box center [199, 573] width 350 height 42
click at [157, 532] on div "4.10: Survey - Mindsets 1 items • No time set" at bounding box center [202, 532] width 313 height 26
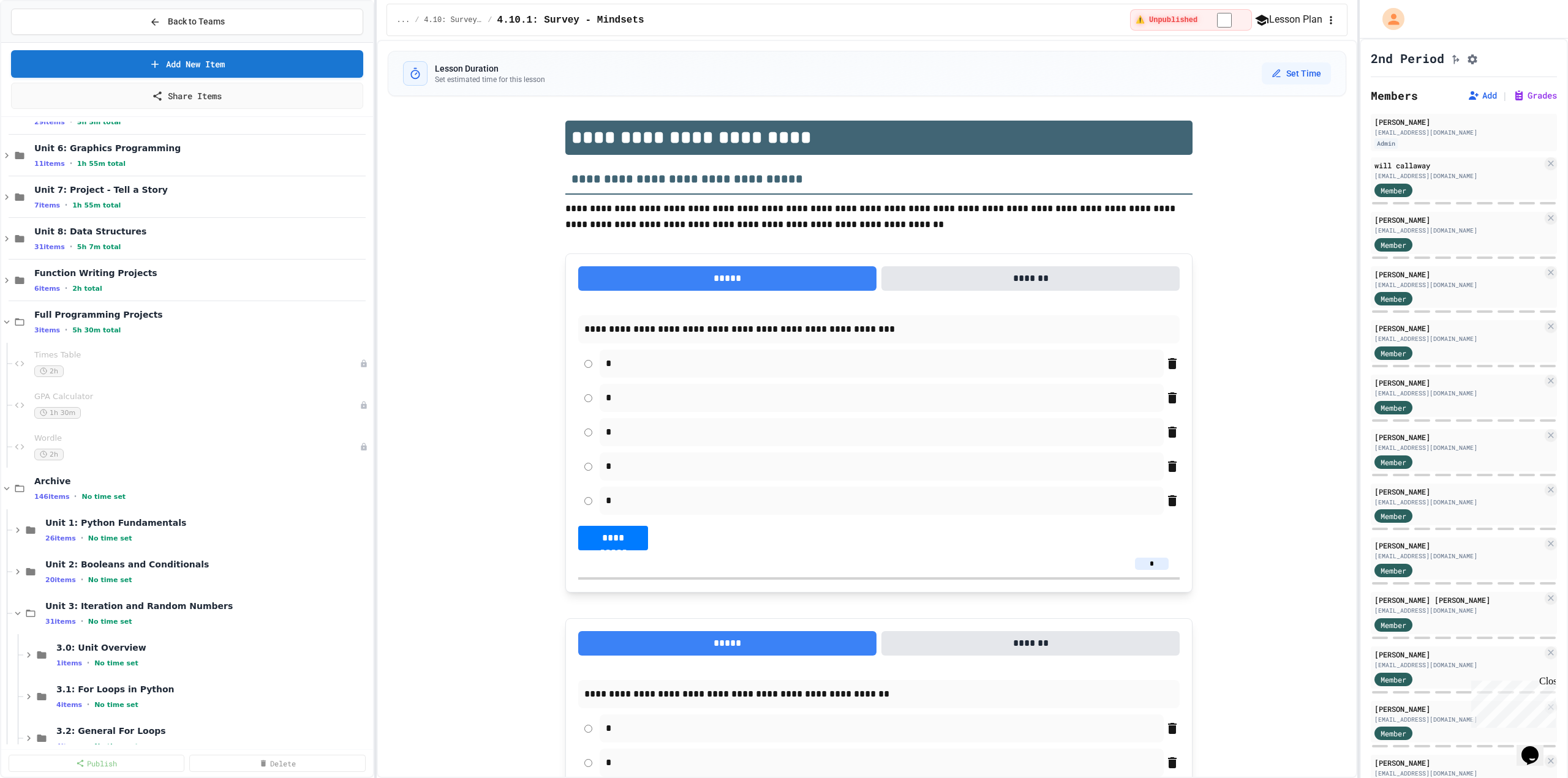
scroll to position [658, 0]
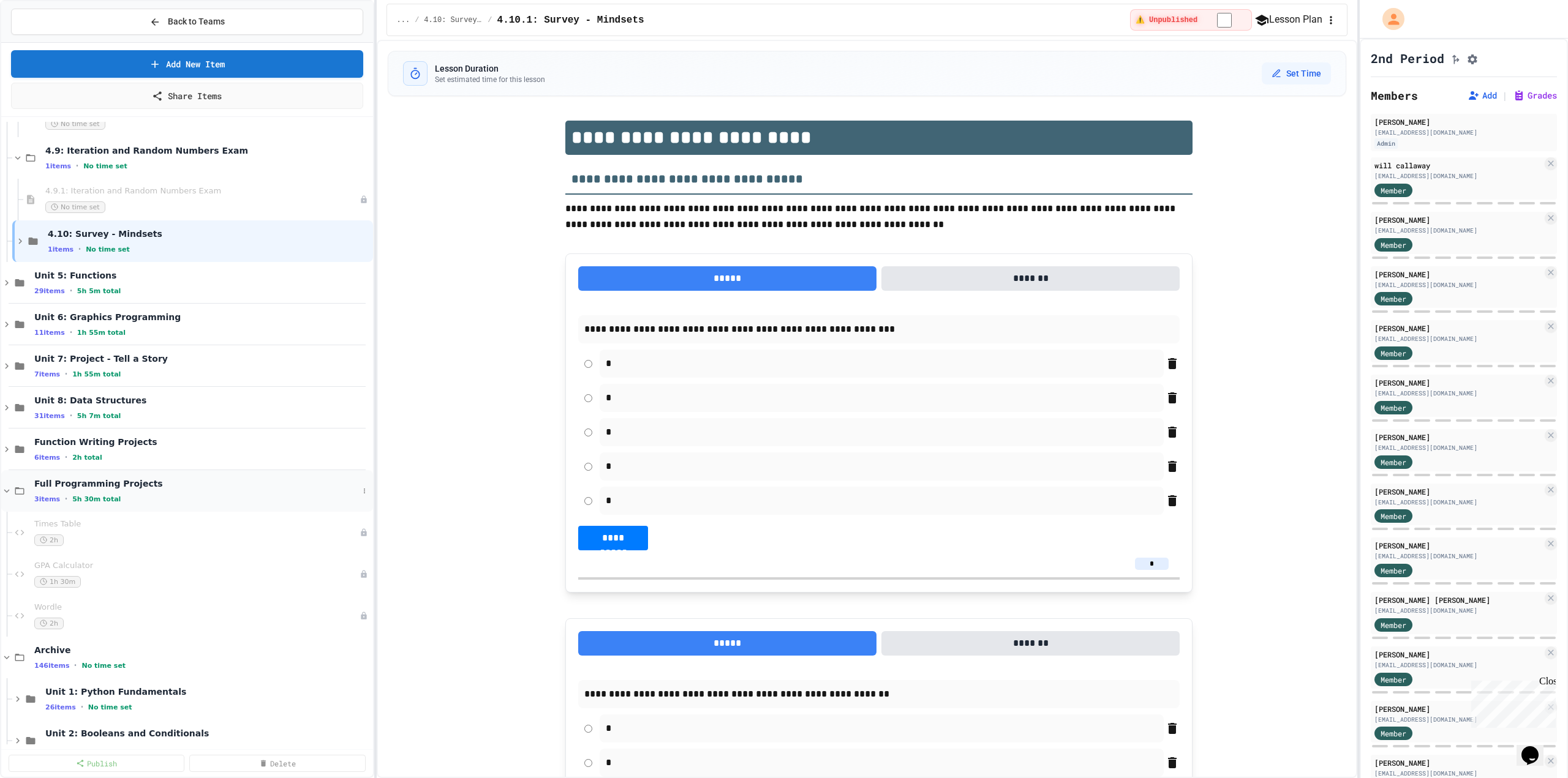
click at [14, 491] on icon at bounding box center [19, 491] width 14 height 11
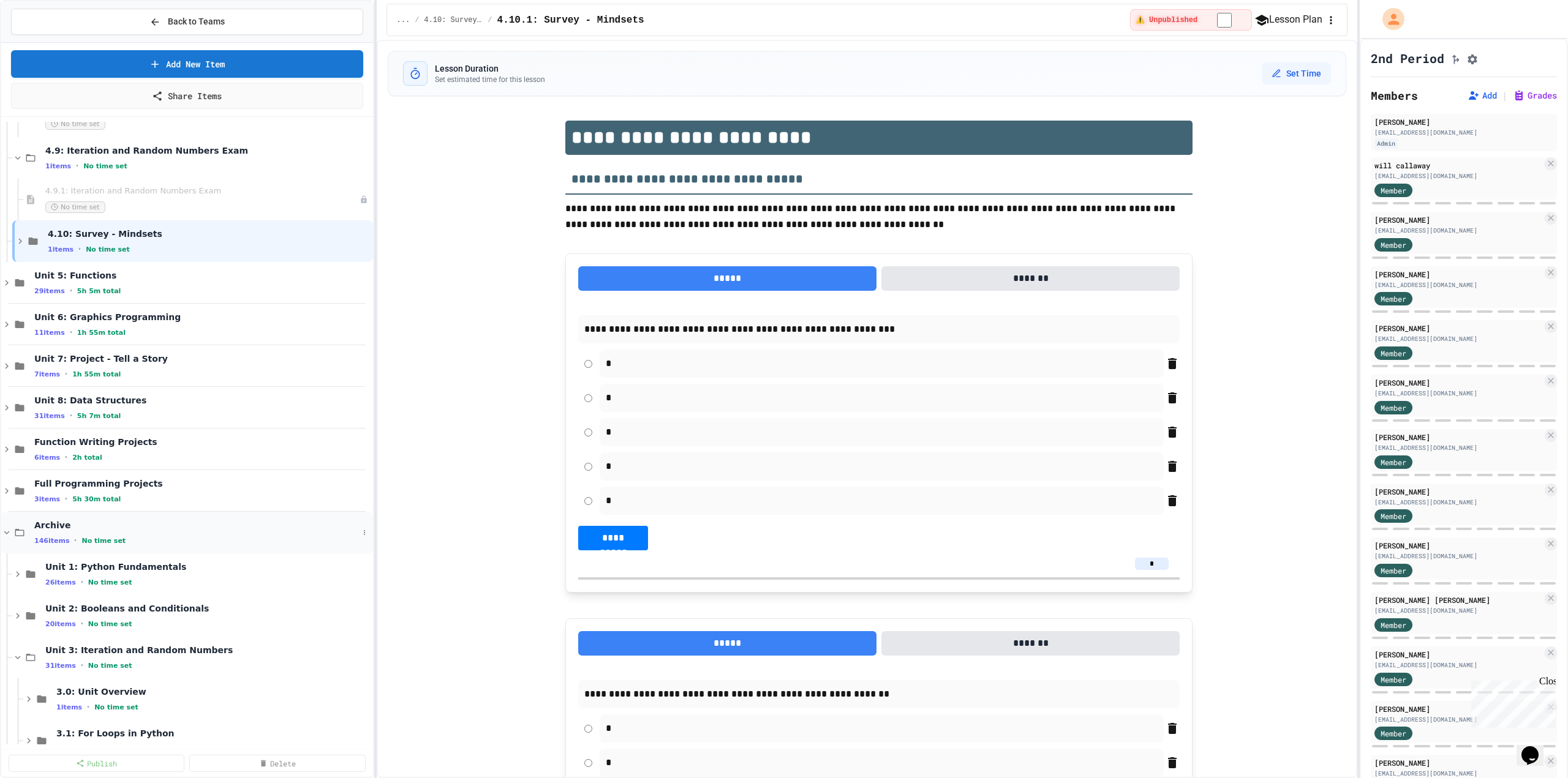
click at [5, 532] on icon at bounding box center [7, 532] width 5 height 4
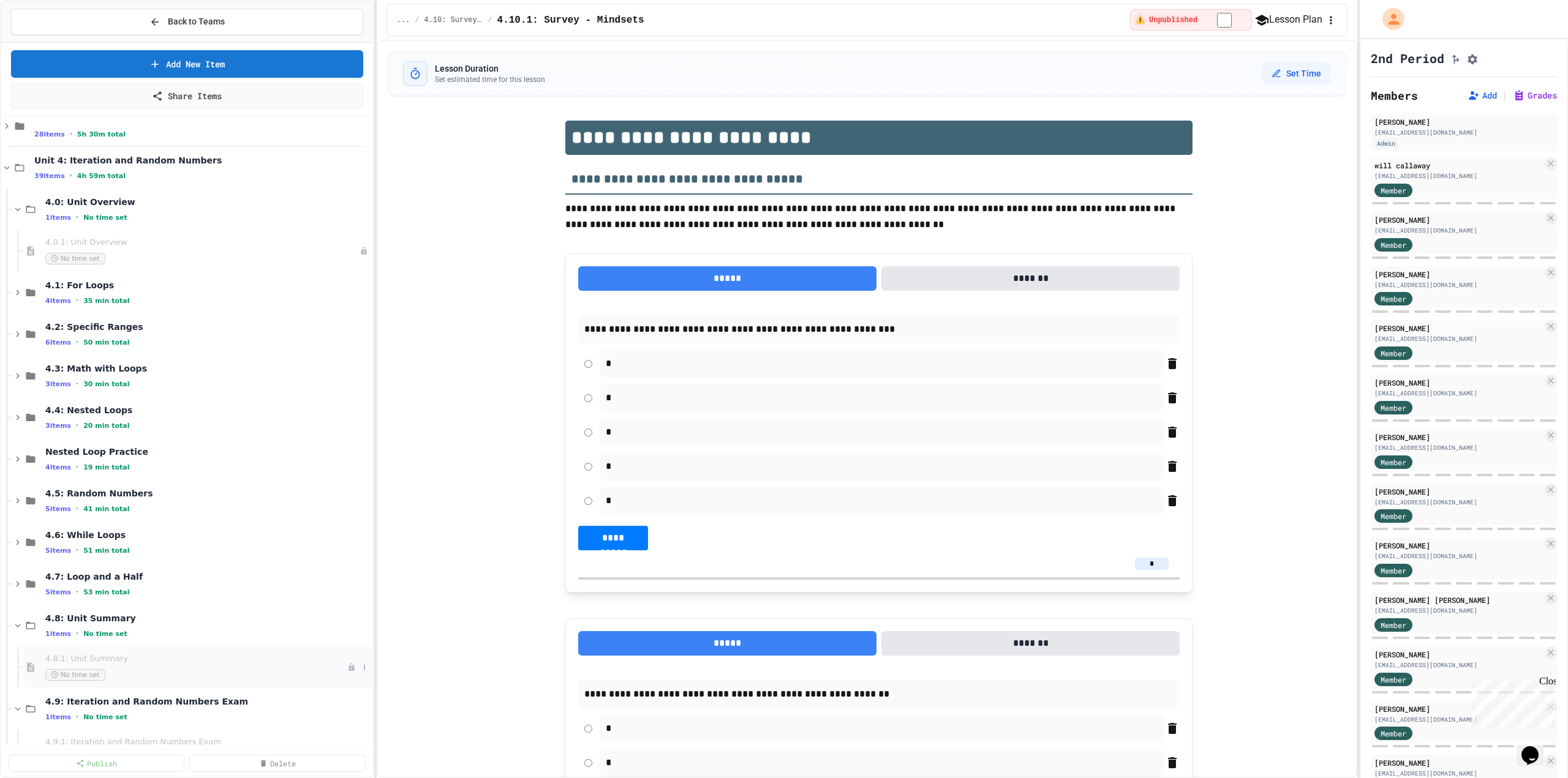
scroll to position [0, 0]
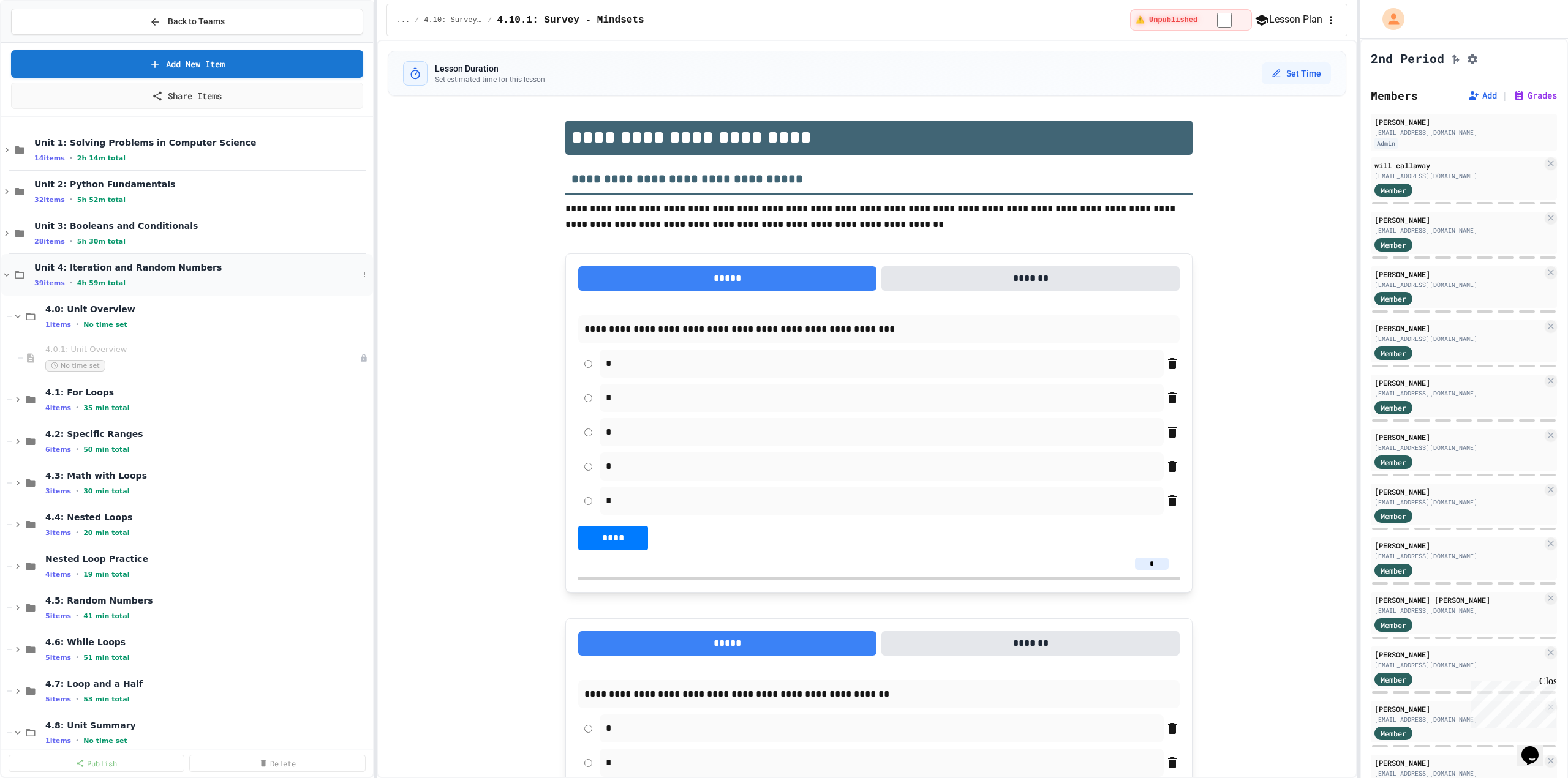
click at [11, 275] on icon at bounding box center [7, 275] width 11 height 11
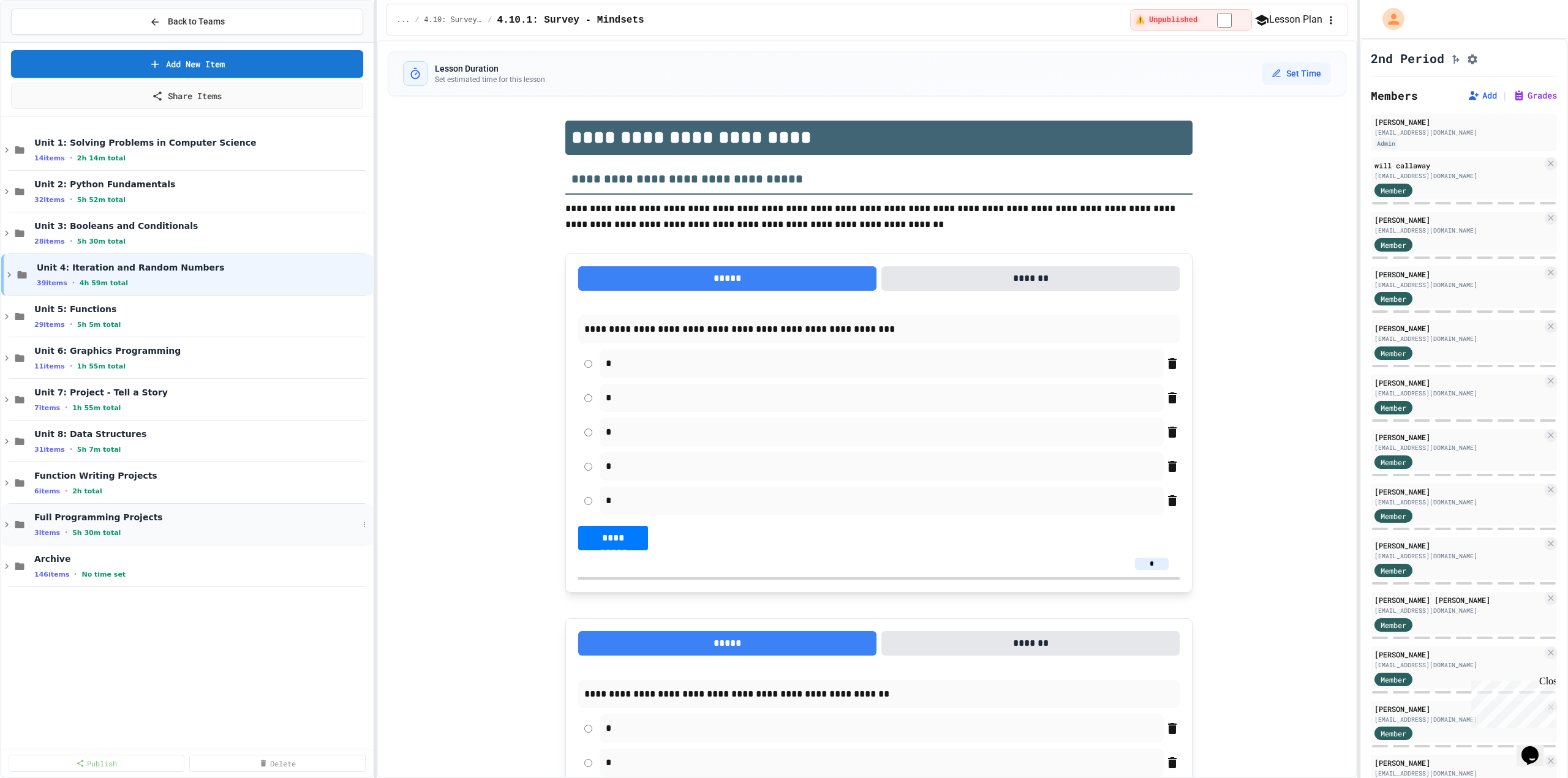
click at [78, 526] on div "Full Programming Projects 3 items • 5h 30m total" at bounding box center [196, 525] width 324 height 26
click at [79, 554] on span "Times Table" at bounding box center [190, 558] width 313 height 11
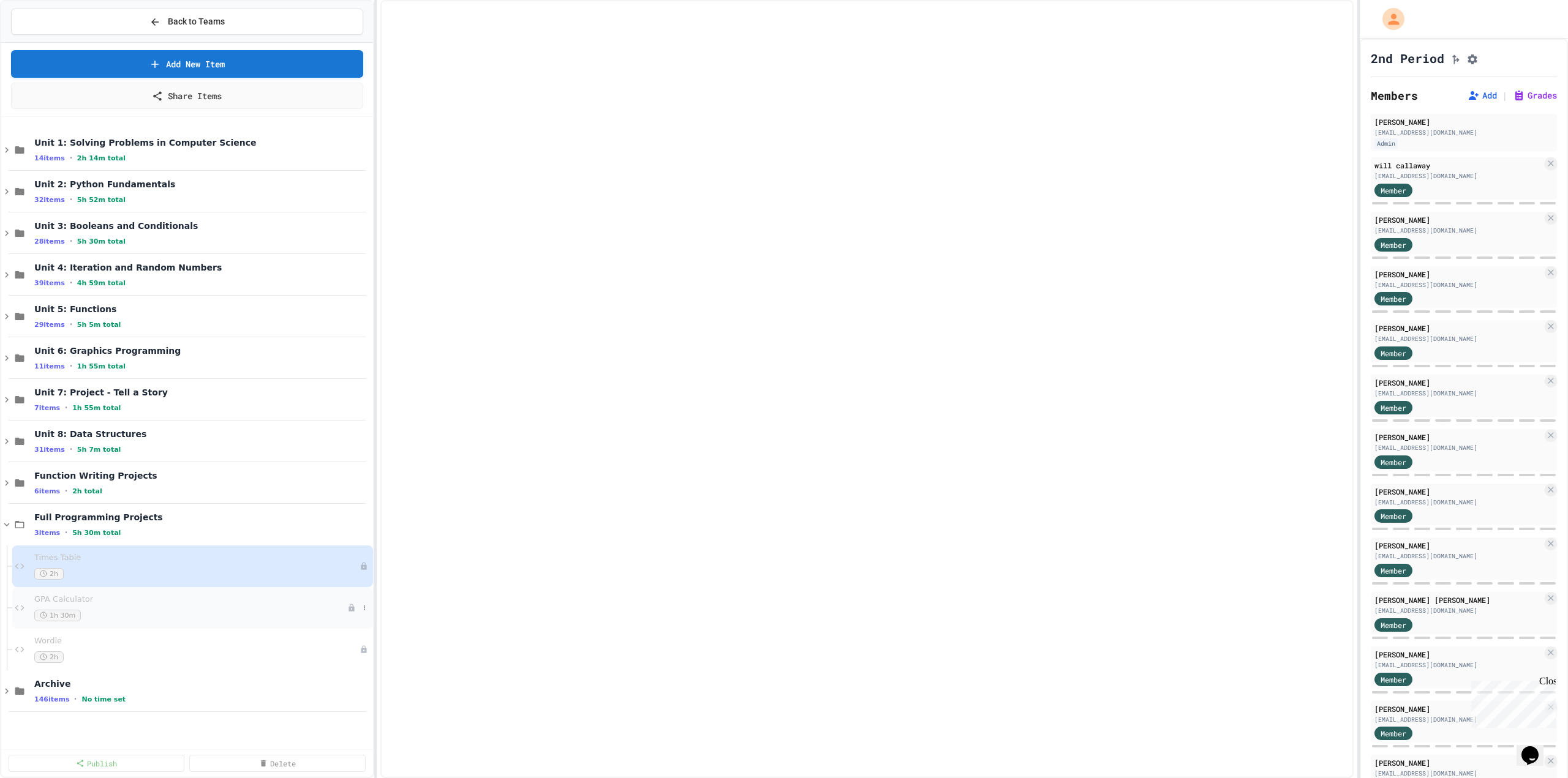
select select "***"
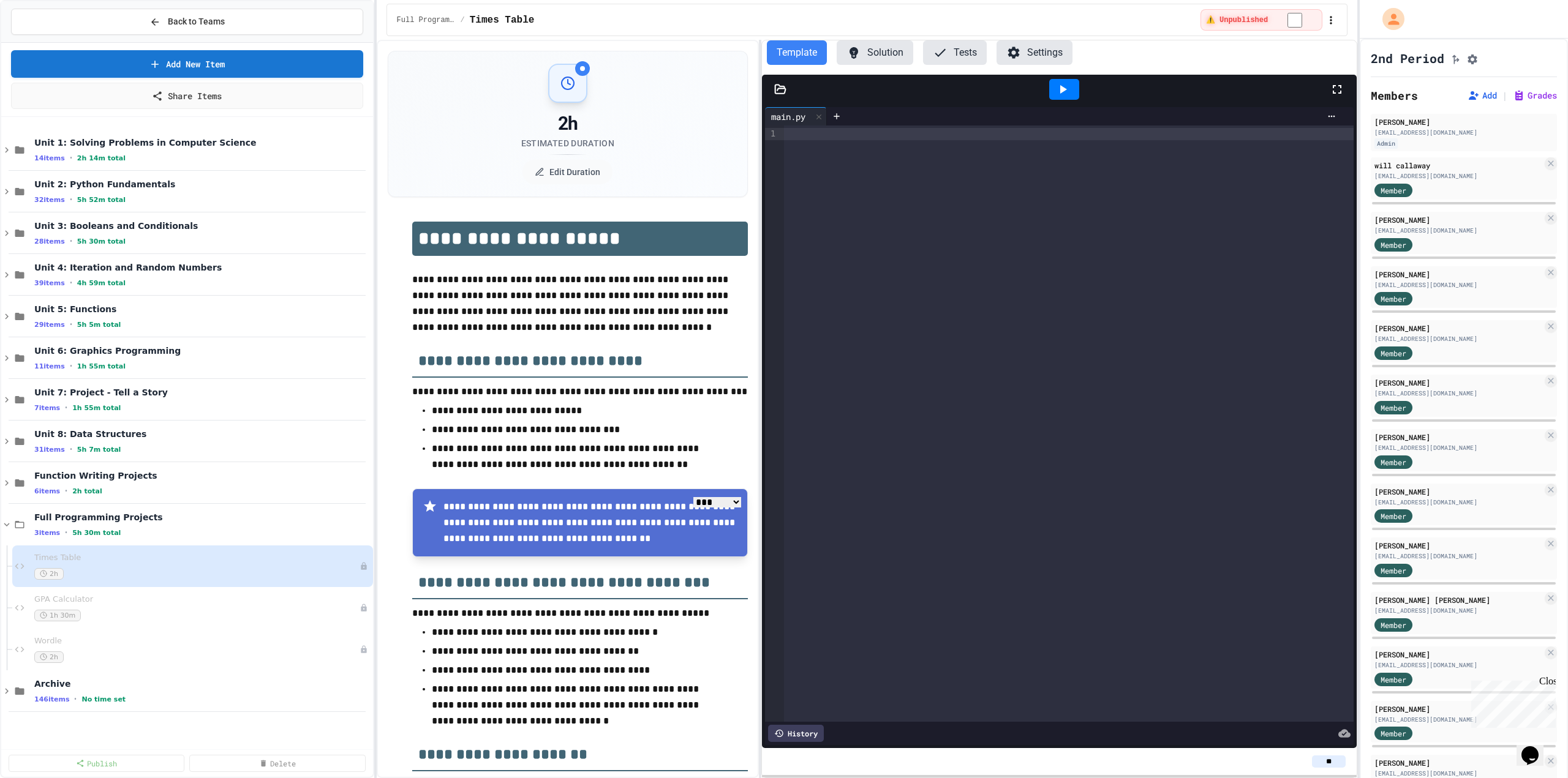
click at [883, 46] on button "Solution" at bounding box center [875, 52] width 77 height 24
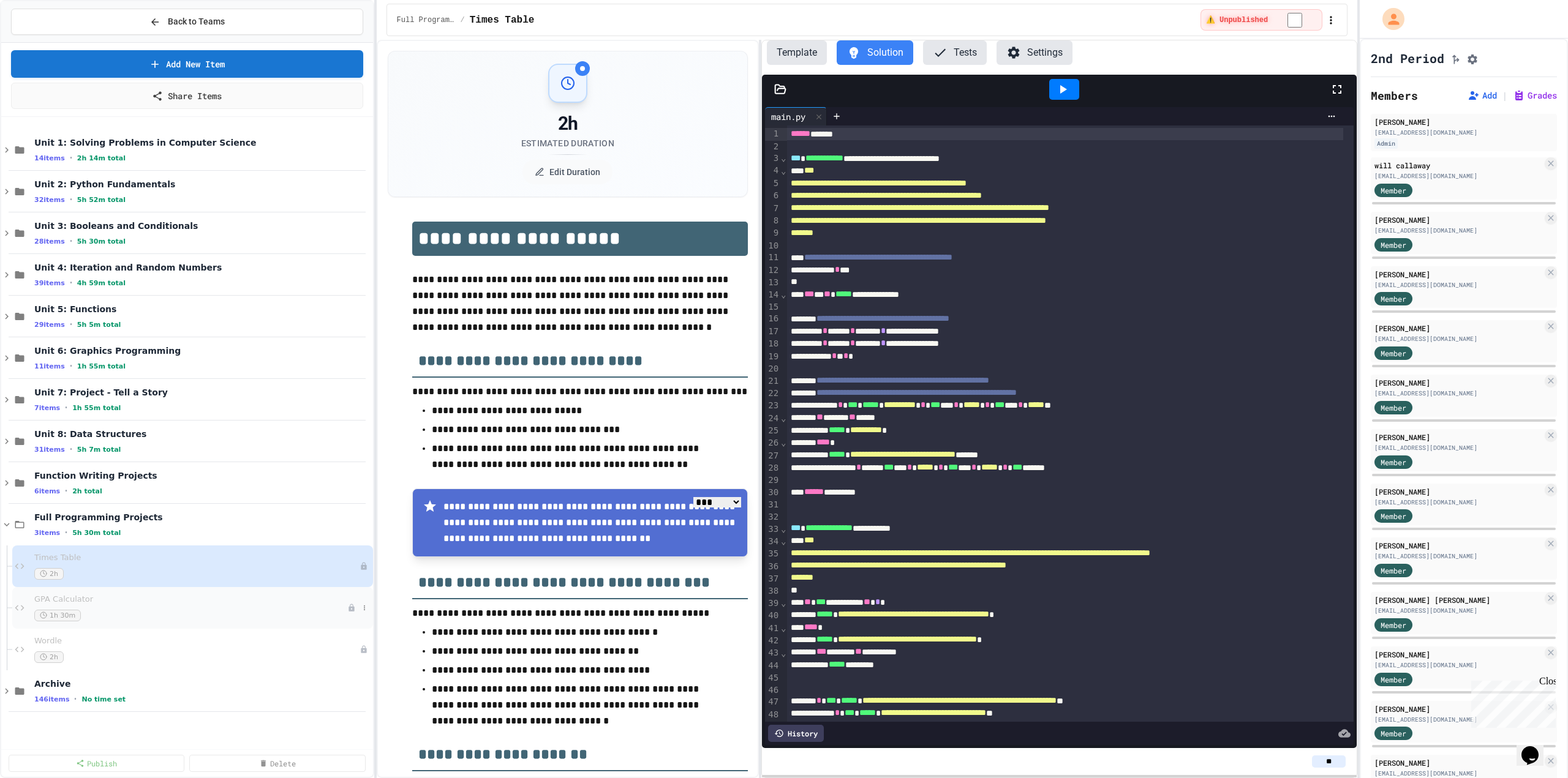
click at [83, 608] on div "GPA Calculator 1h 30m" at bounding box center [190, 608] width 313 height 27
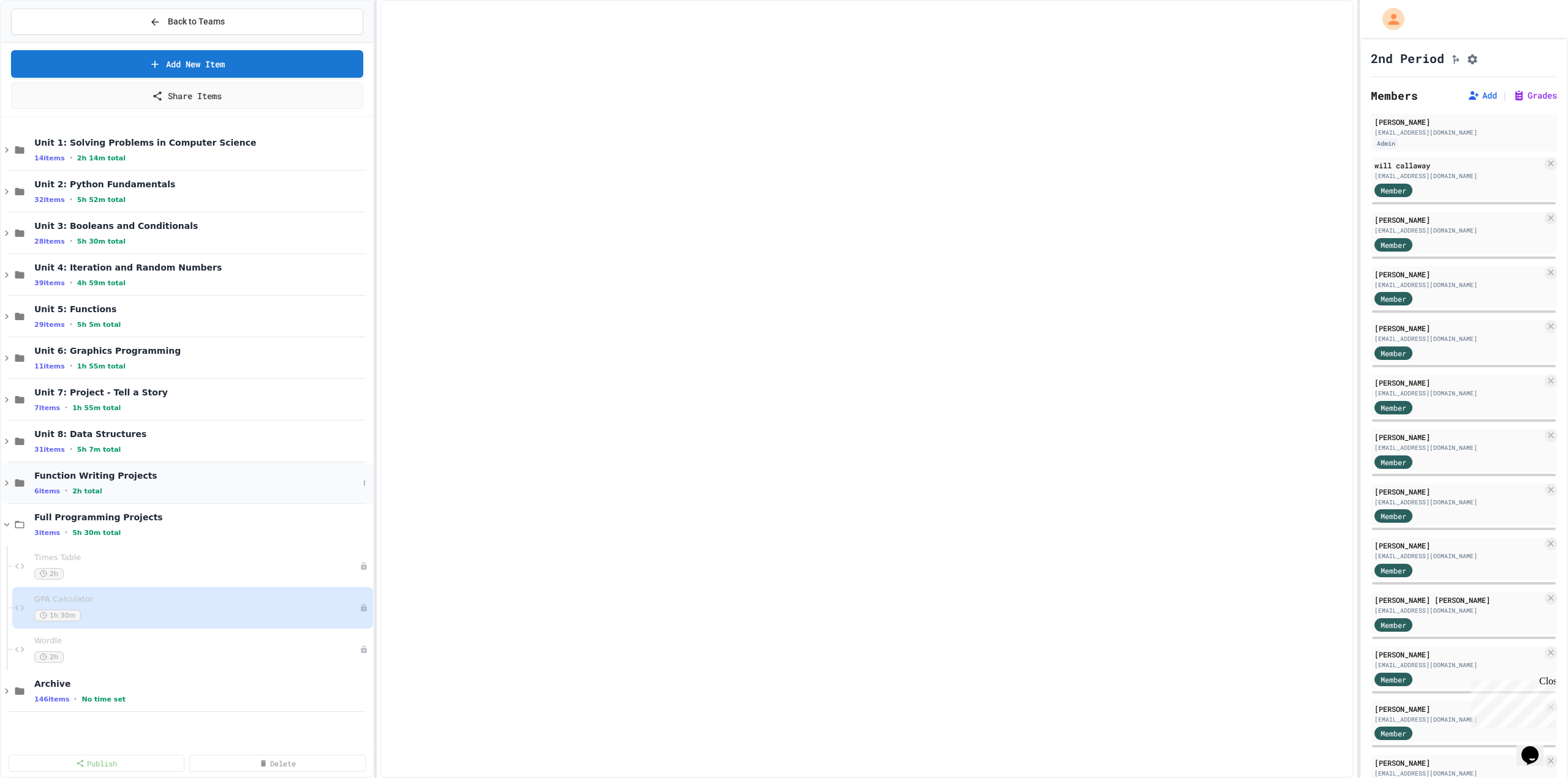
select select "***"
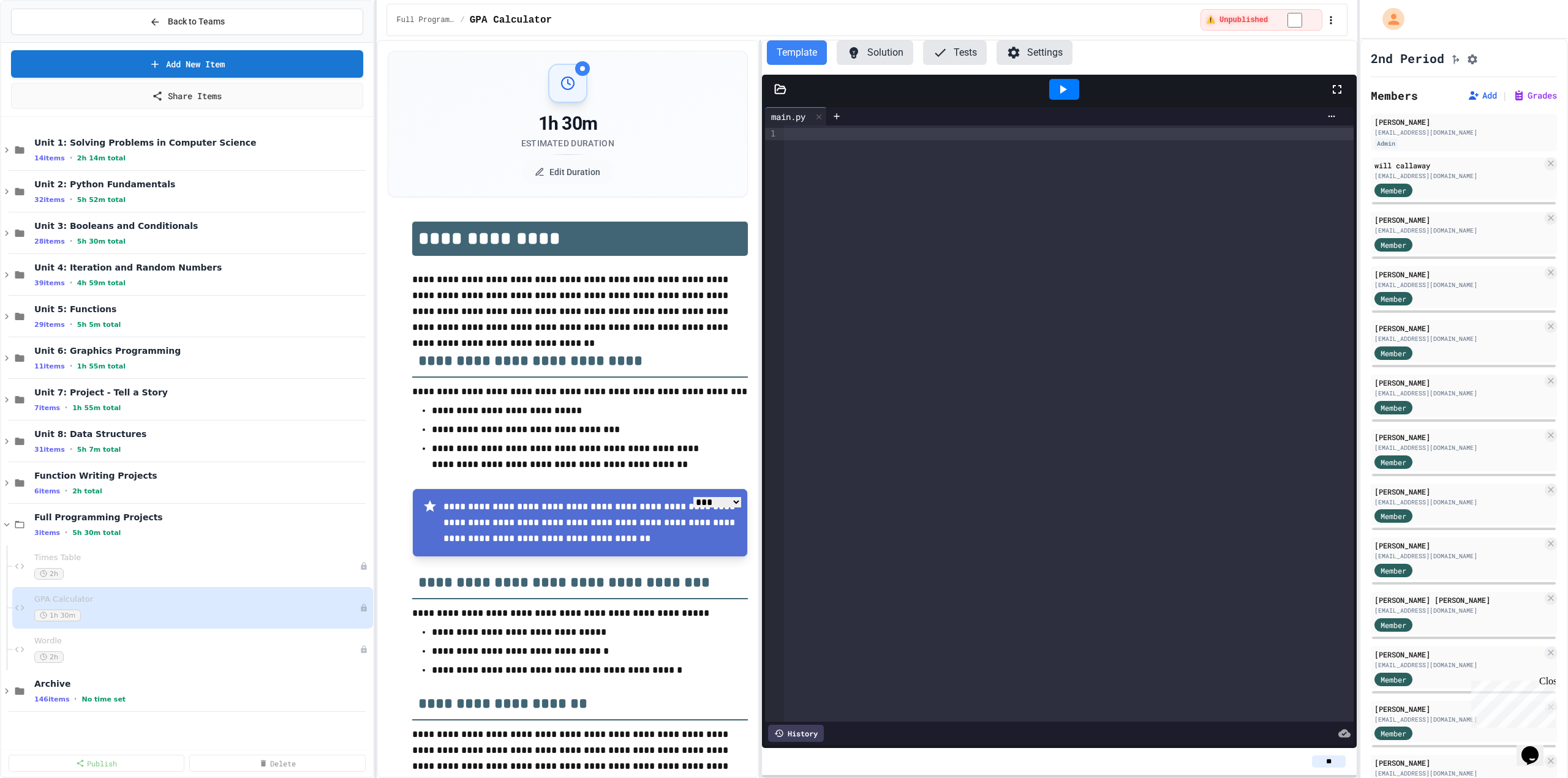
click at [844, 47] on button "Solution" at bounding box center [875, 52] width 77 height 24
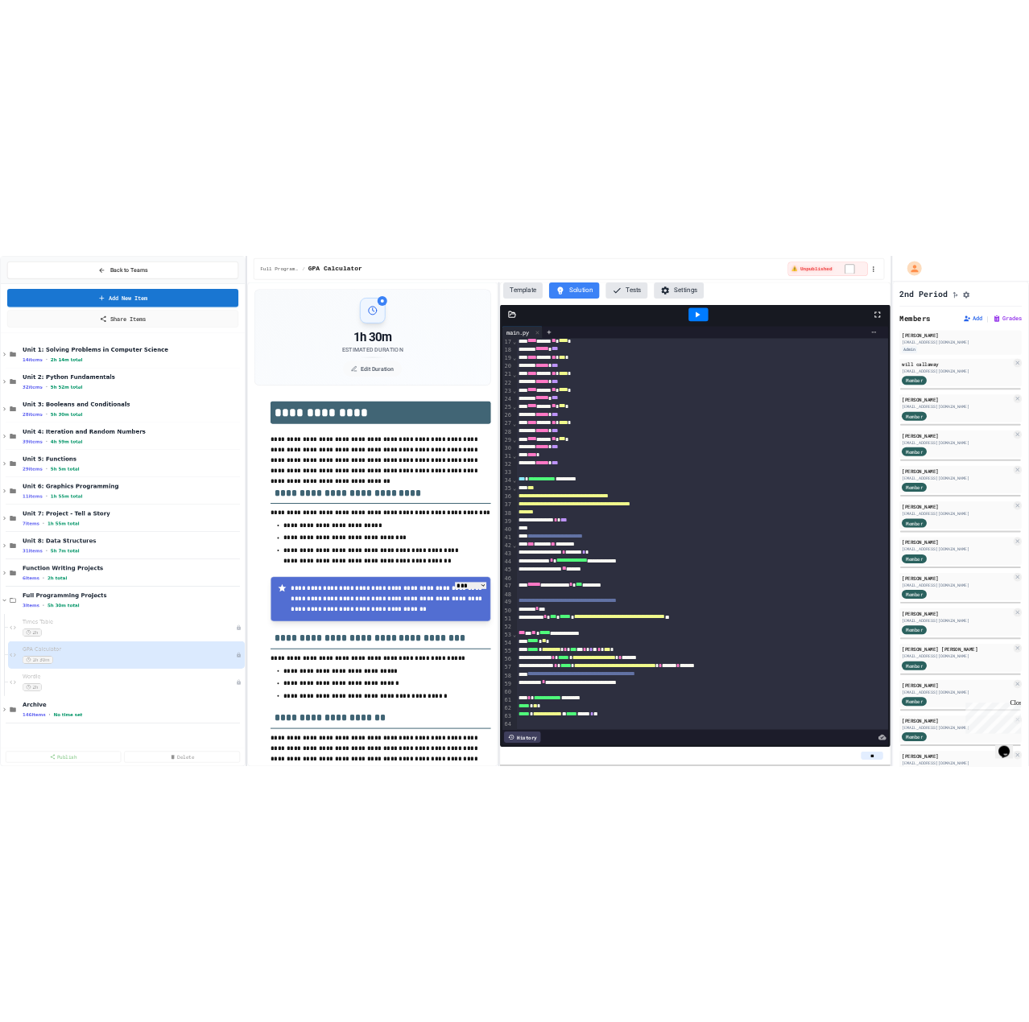
scroll to position [291, 0]
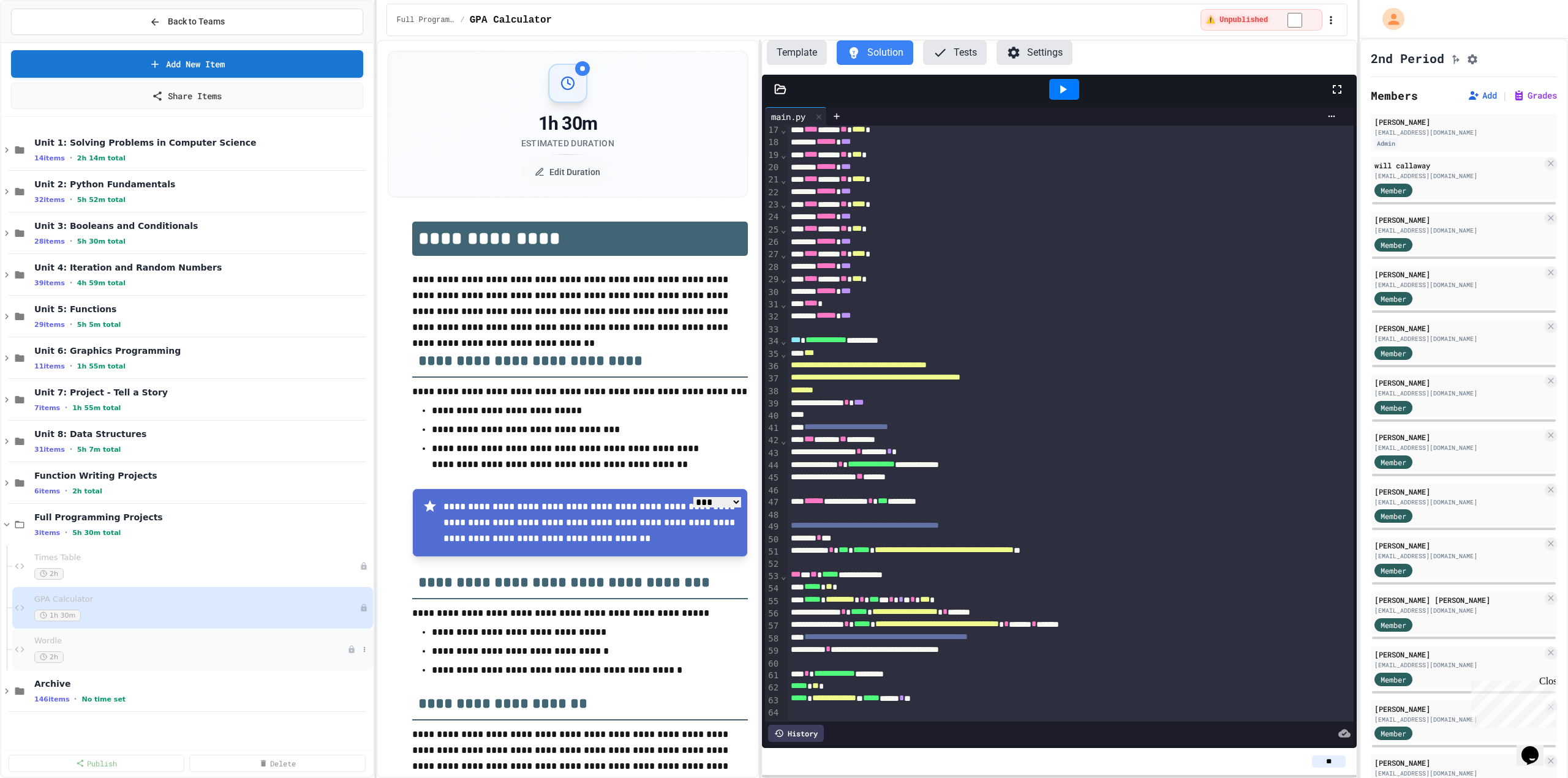
click at [95, 652] on div "2h" at bounding box center [190, 657] width 313 height 11
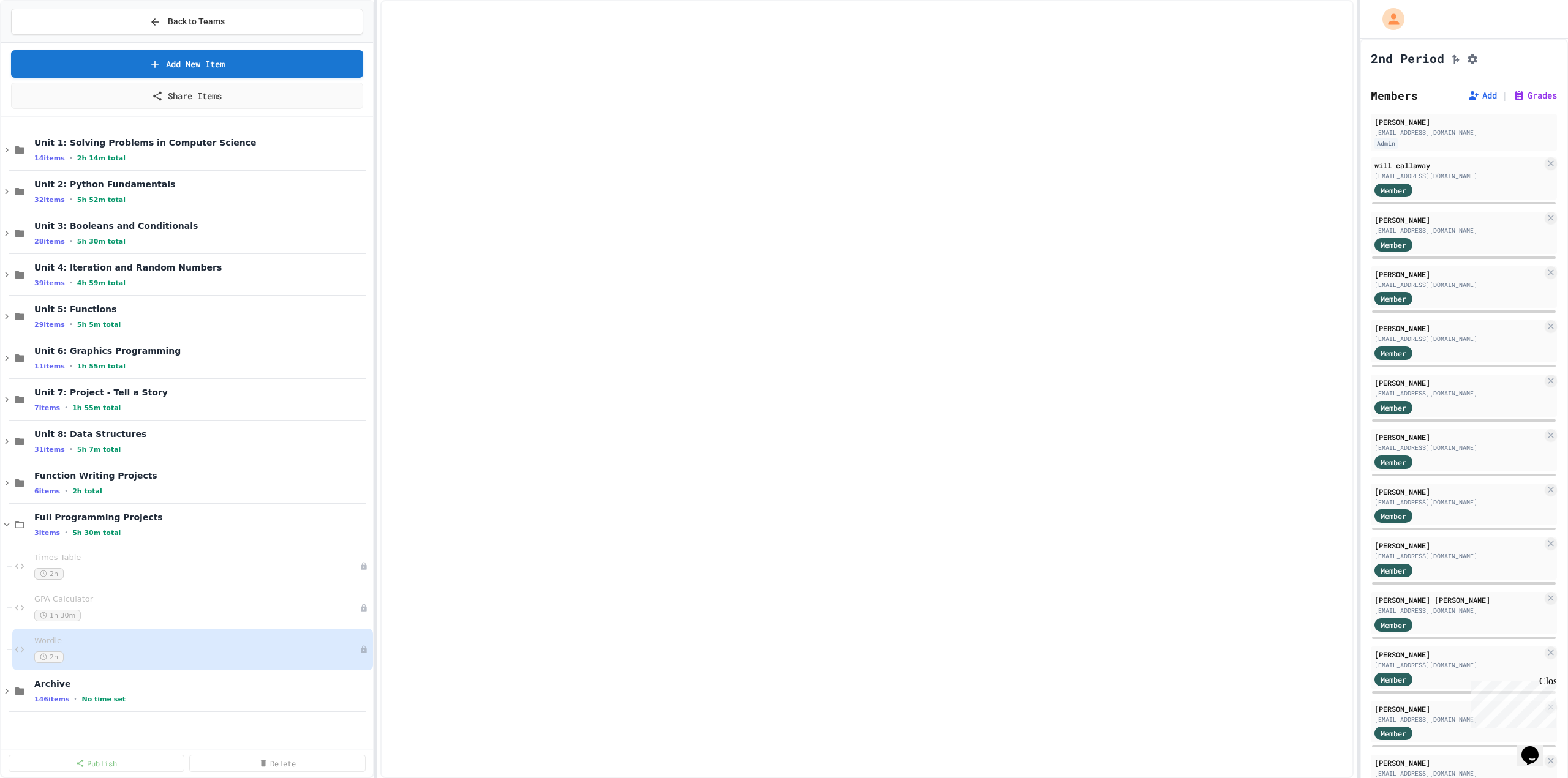
select select "***"
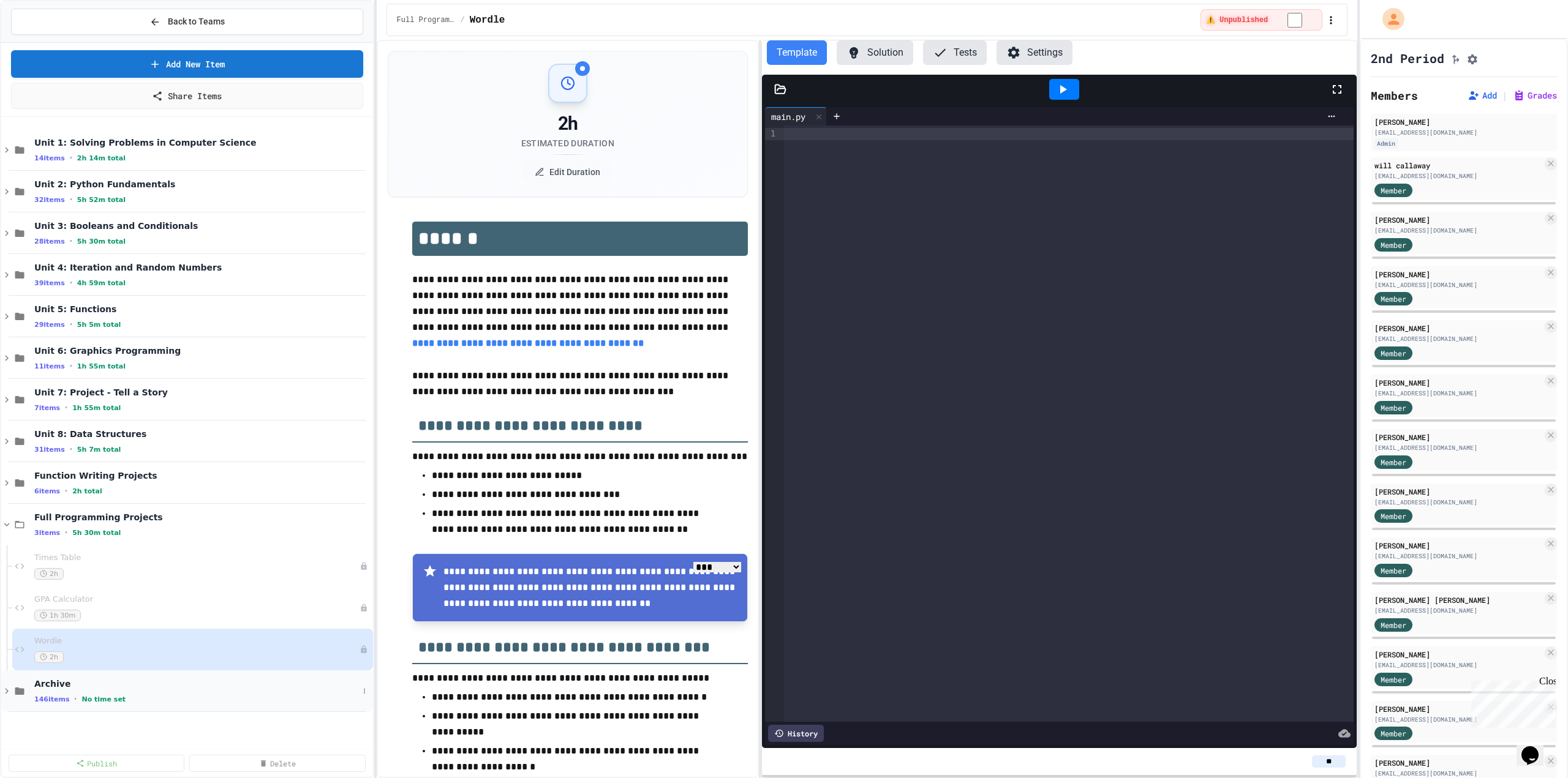
click at [63, 678] on span "Archive" at bounding box center [196, 684] width 324 height 11
click at [63, 678] on span "Archive" at bounding box center [202, 684] width 336 height 11
click at [78, 520] on span "Full Programming Projects" at bounding box center [196, 517] width 324 height 11
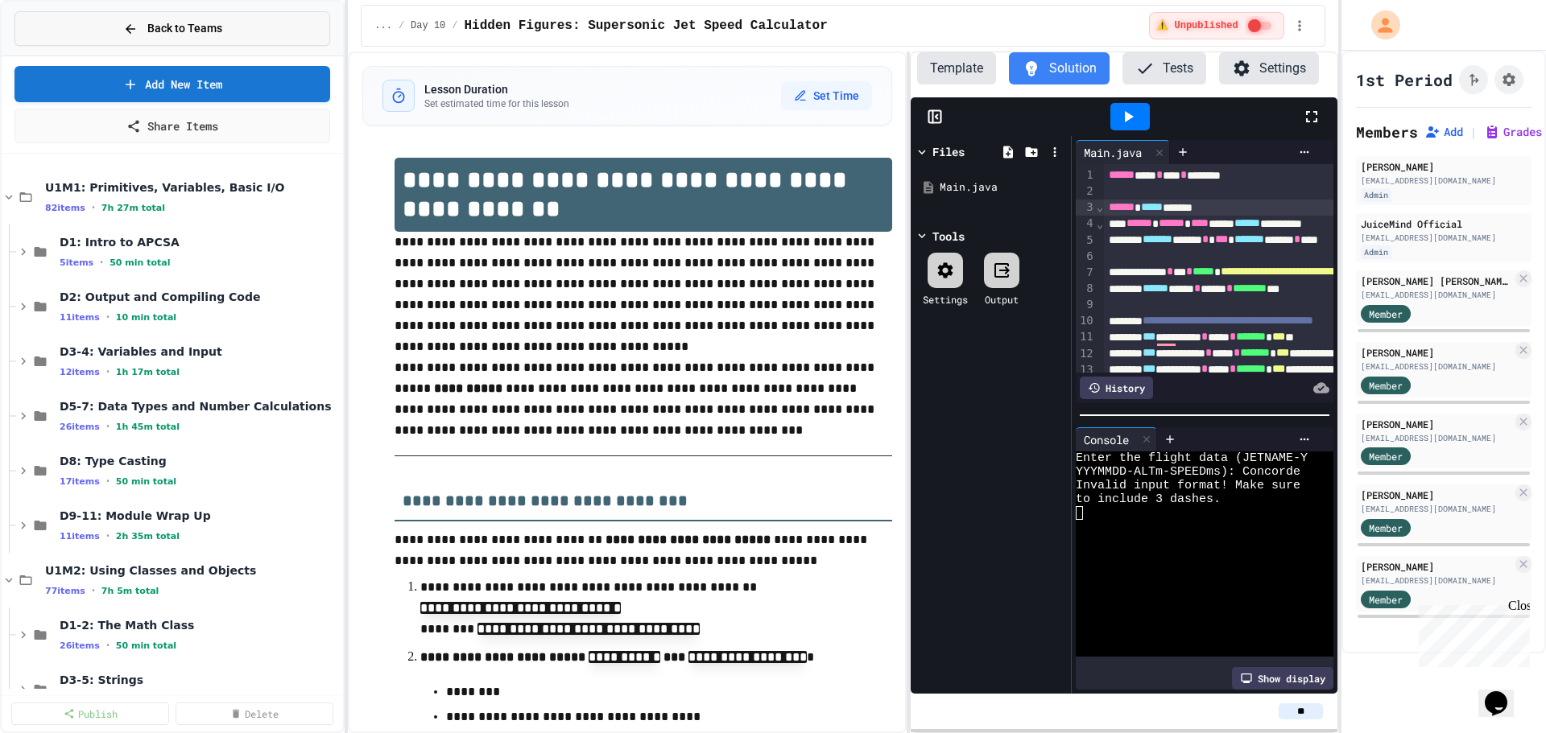
click at [97, 27] on button "Back to Teams" at bounding box center [172, 28] width 316 height 35
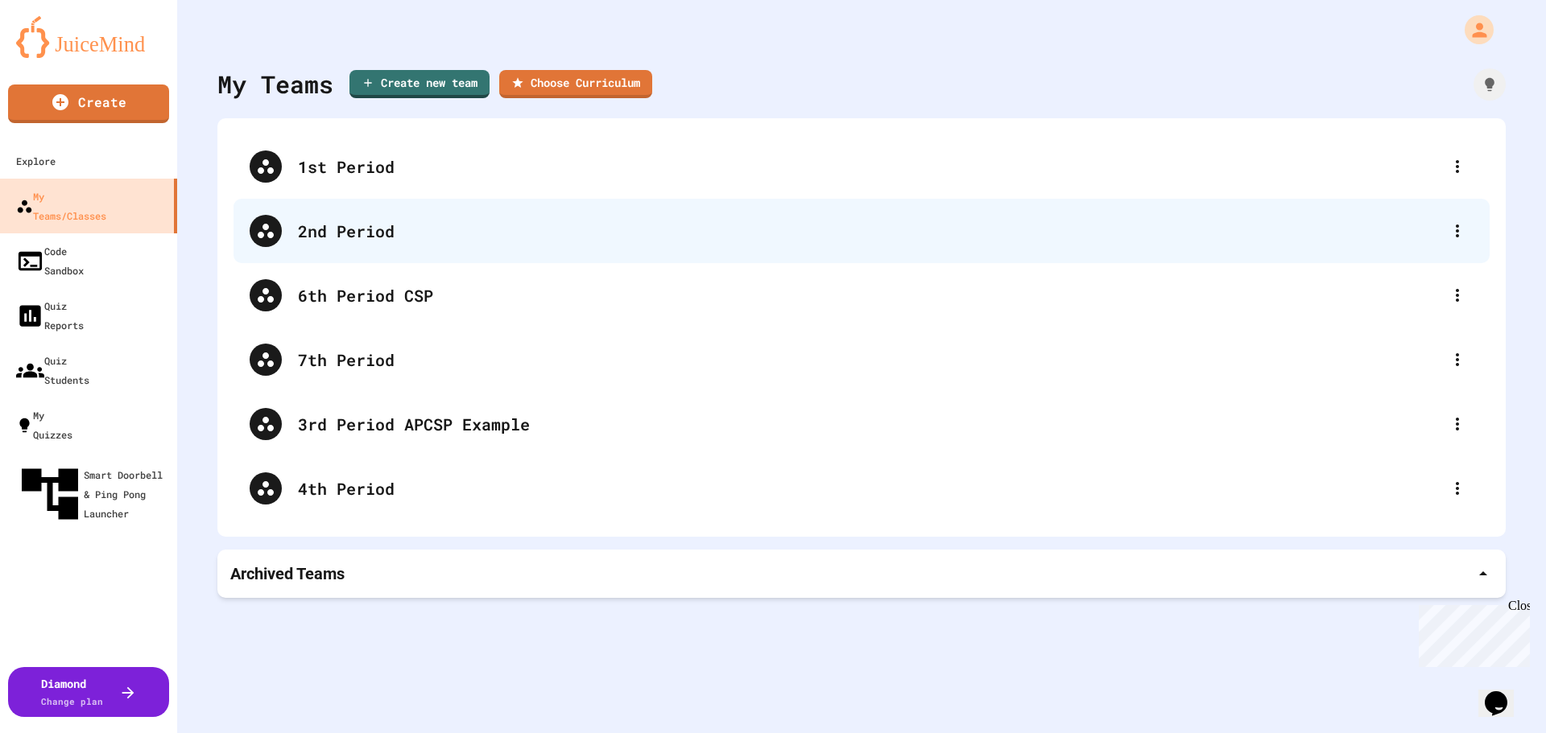
click at [357, 233] on div "2nd Period" at bounding box center [869, 231] width 1143 height 24
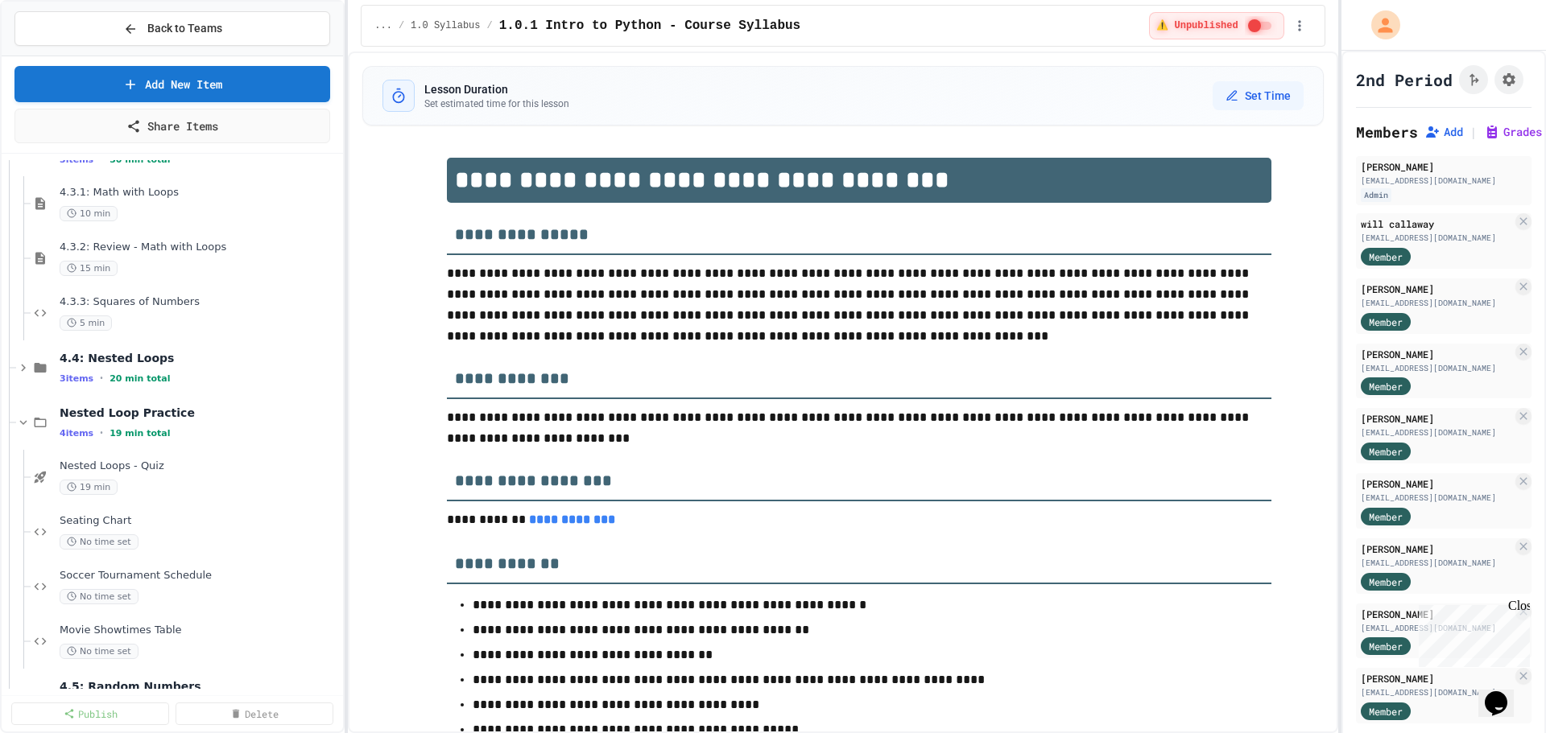
scroll to position [1047, 0]
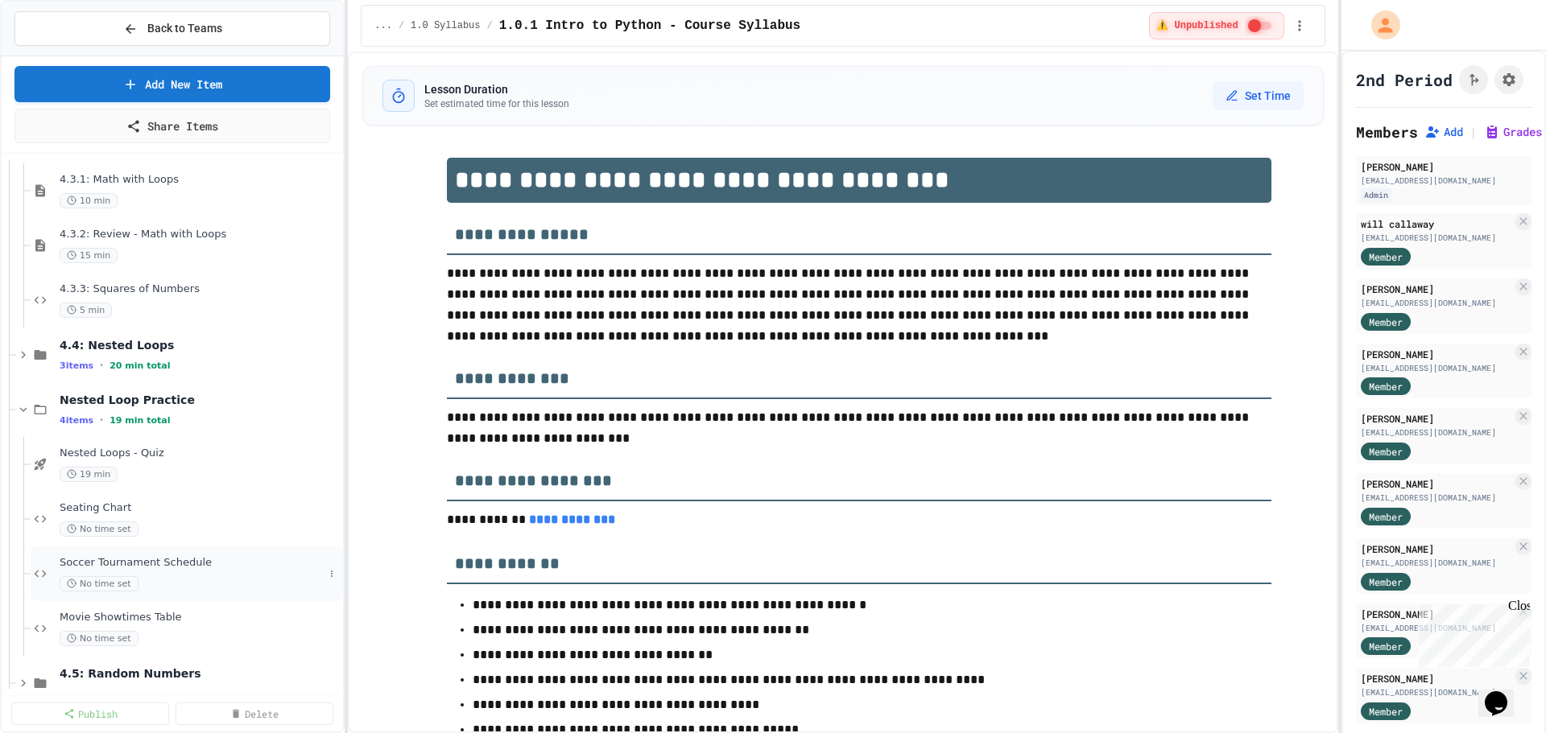
click at [163, 556] on span "Soccer Tournament Schedule" at bounding box center [192, 563] width 264 height 14
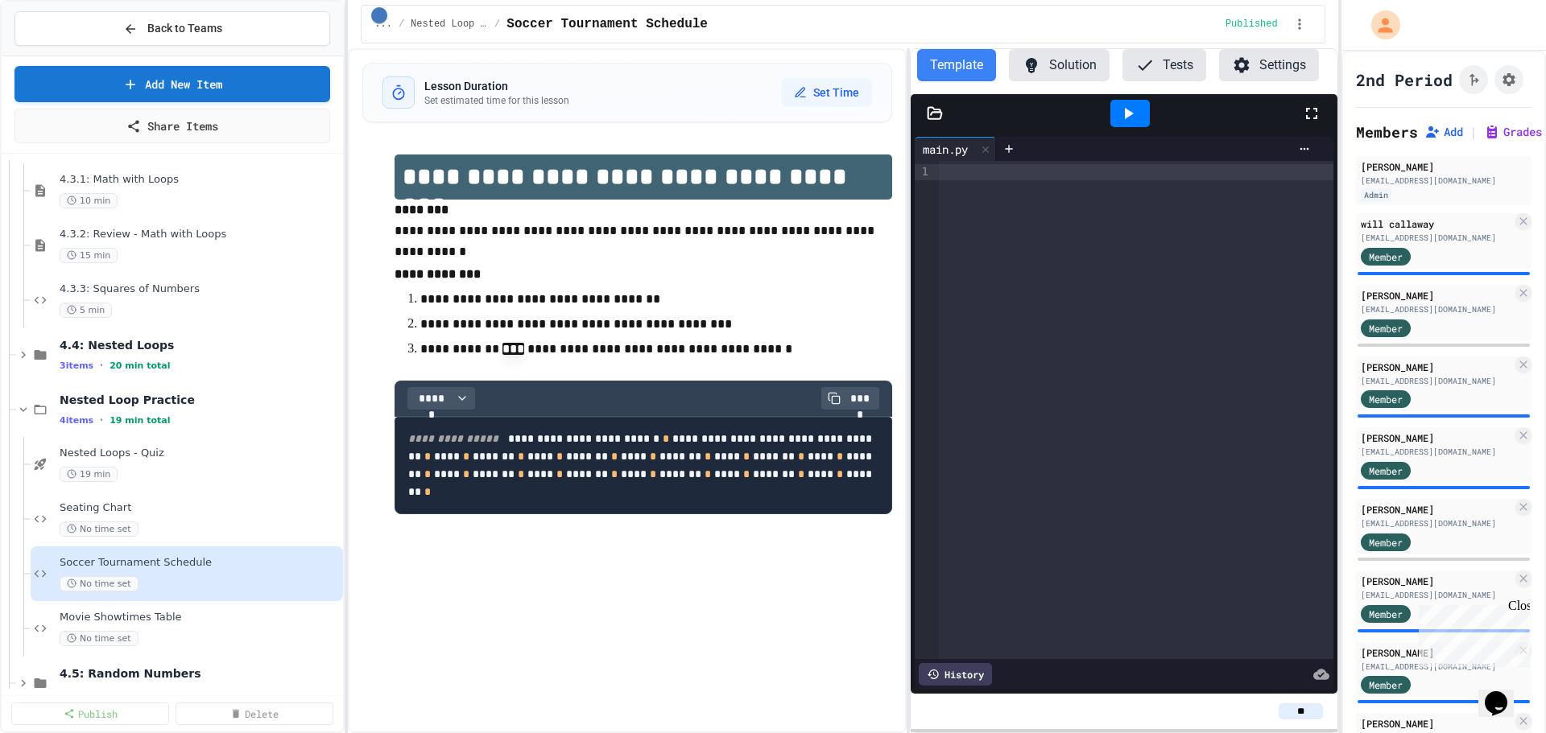
click at [1072, 72] on button "Solution" at bounding box center [1059, 65] width 101 height 32
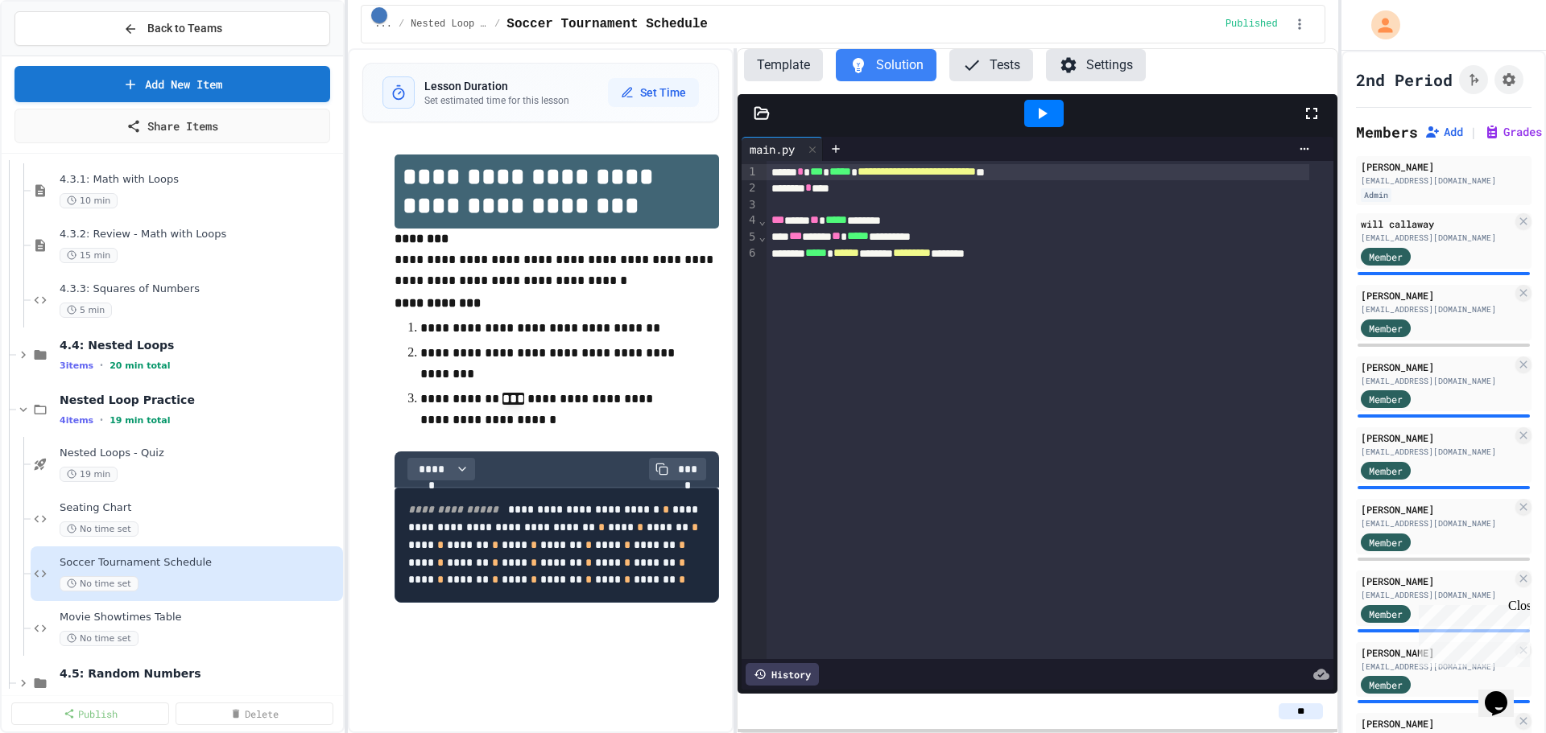
click at [737, 222] on div "**********" at bounding box center [842, 390] width 989 height 685
drag, startPoint x: 854, startPoint y: 191, endPoint x: 757, endPoint y: 170, distance: 99.6
click at [757, 170] on div "**********" at bounding box center [1037, 410] width 591 height 498
click at [784, 79] on button "Template" at bounding box center [783, 65] width 79 height 32
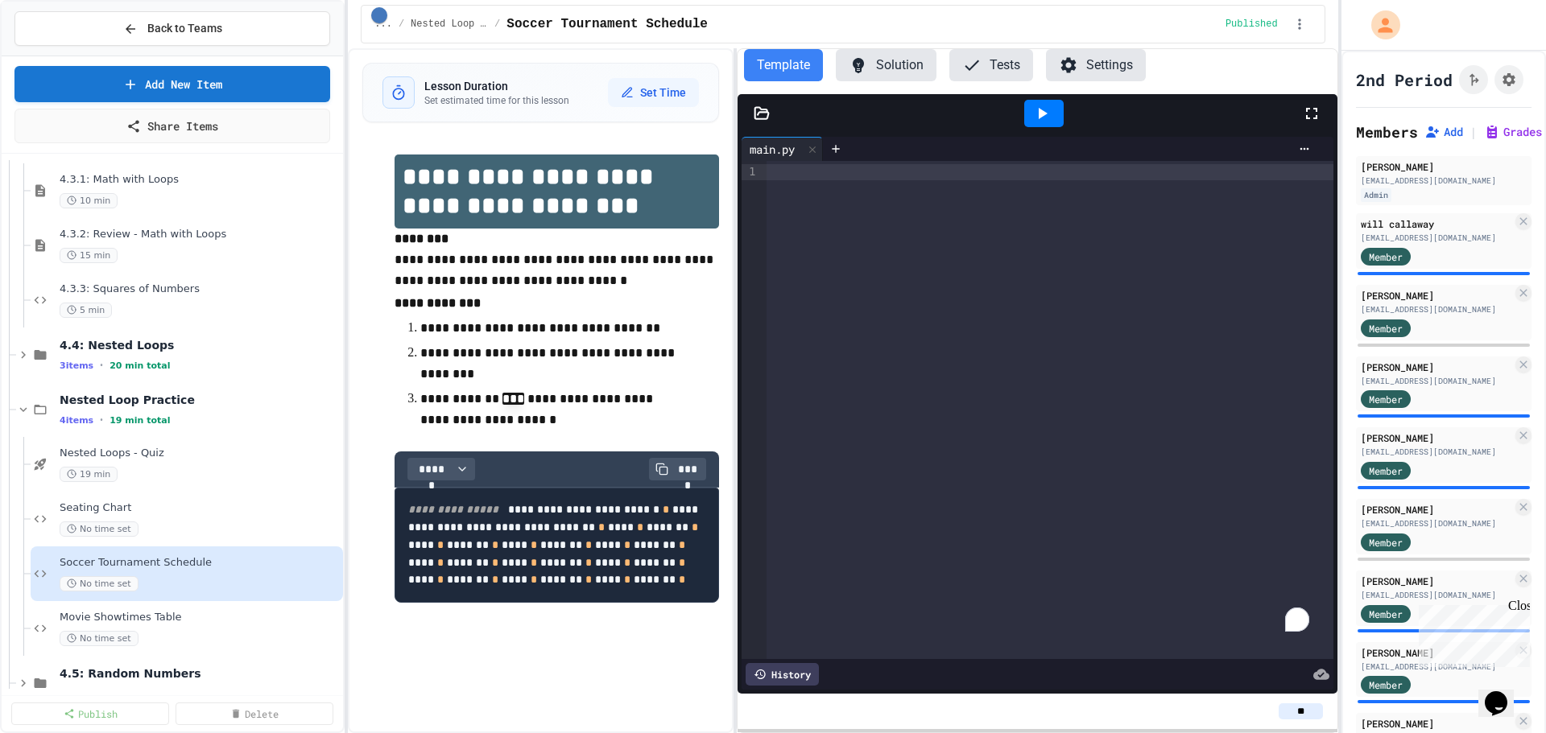
click at [840, 176] on div "To enrich screen reader interactions, please activate Accessibility in Grammarl…" at bounding box center [1049, 172] width 567 height 16
click at [685, 341] on ol "**********" at bounding box center [557, 374] width 324 height 117
click at [177, 121] on link "Share Items" at bounding box center [172, 124] width 311 height 36
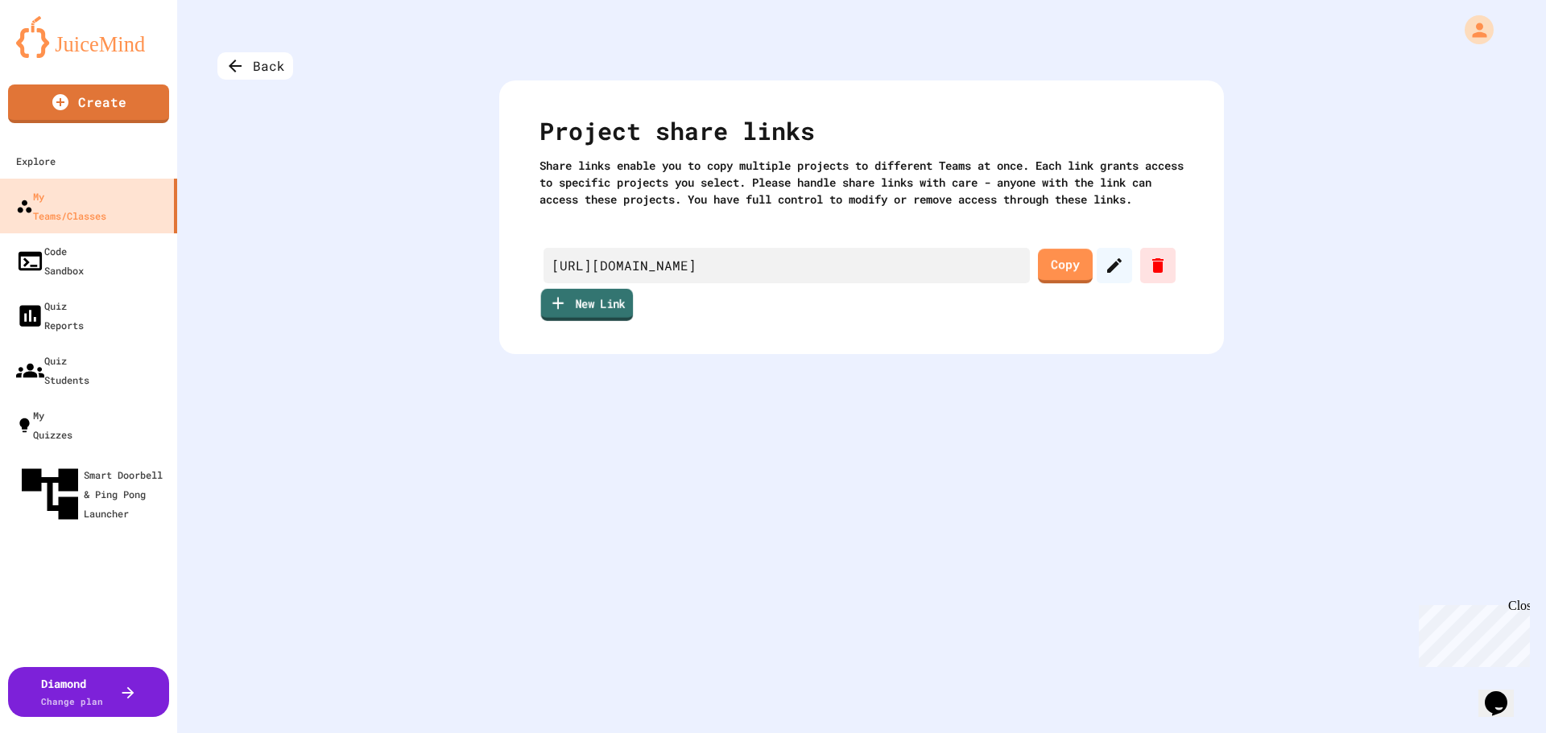
click at [603, 321] on link "New Link" at bounding box center [587, 305] width 93 height 32
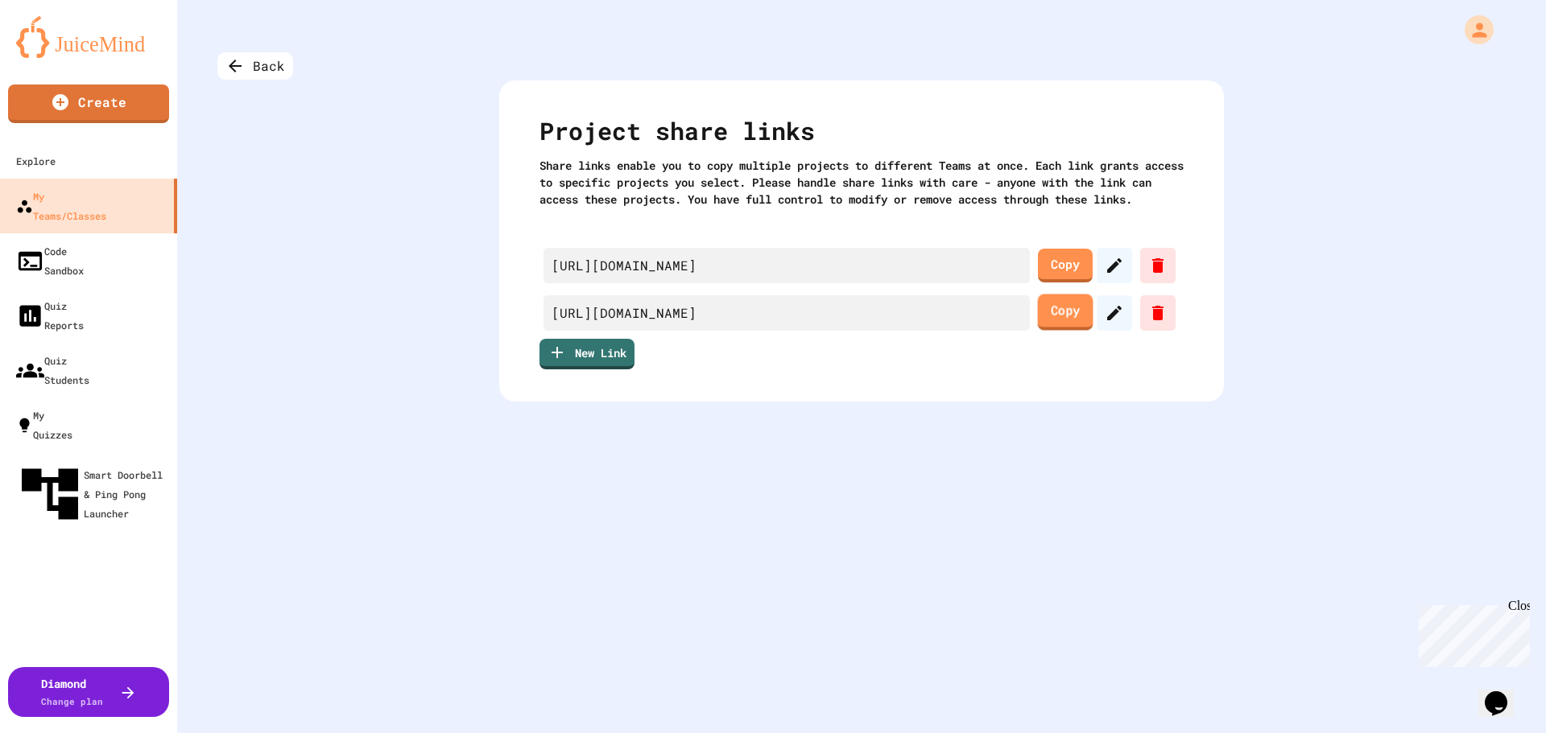
click at [1050, 330] on link "Copy" at bounding box center [1066, 312] width 56 height 36
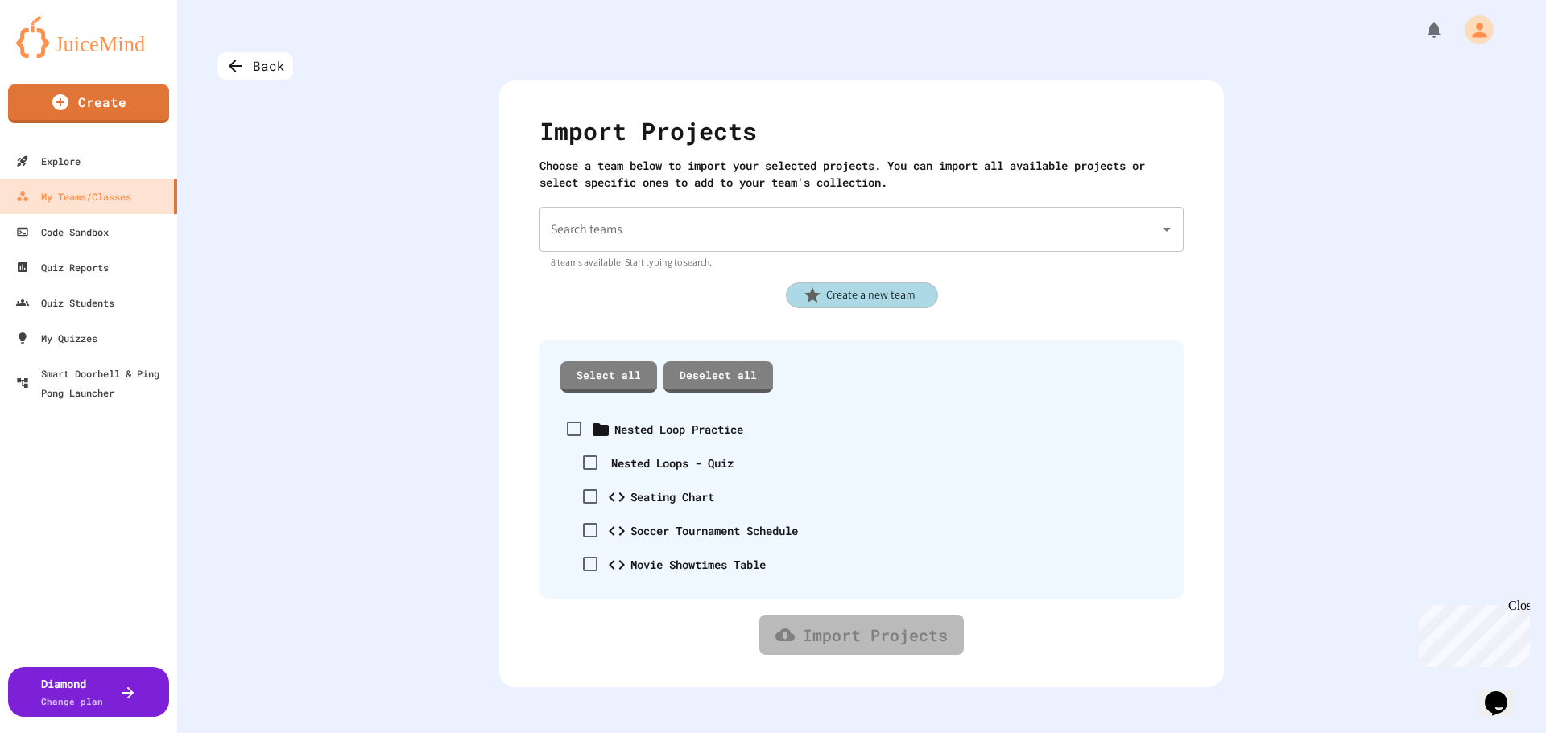
click at [810, 233] on input "Search teams" at bounding box center [849, 229] width 605 height 31
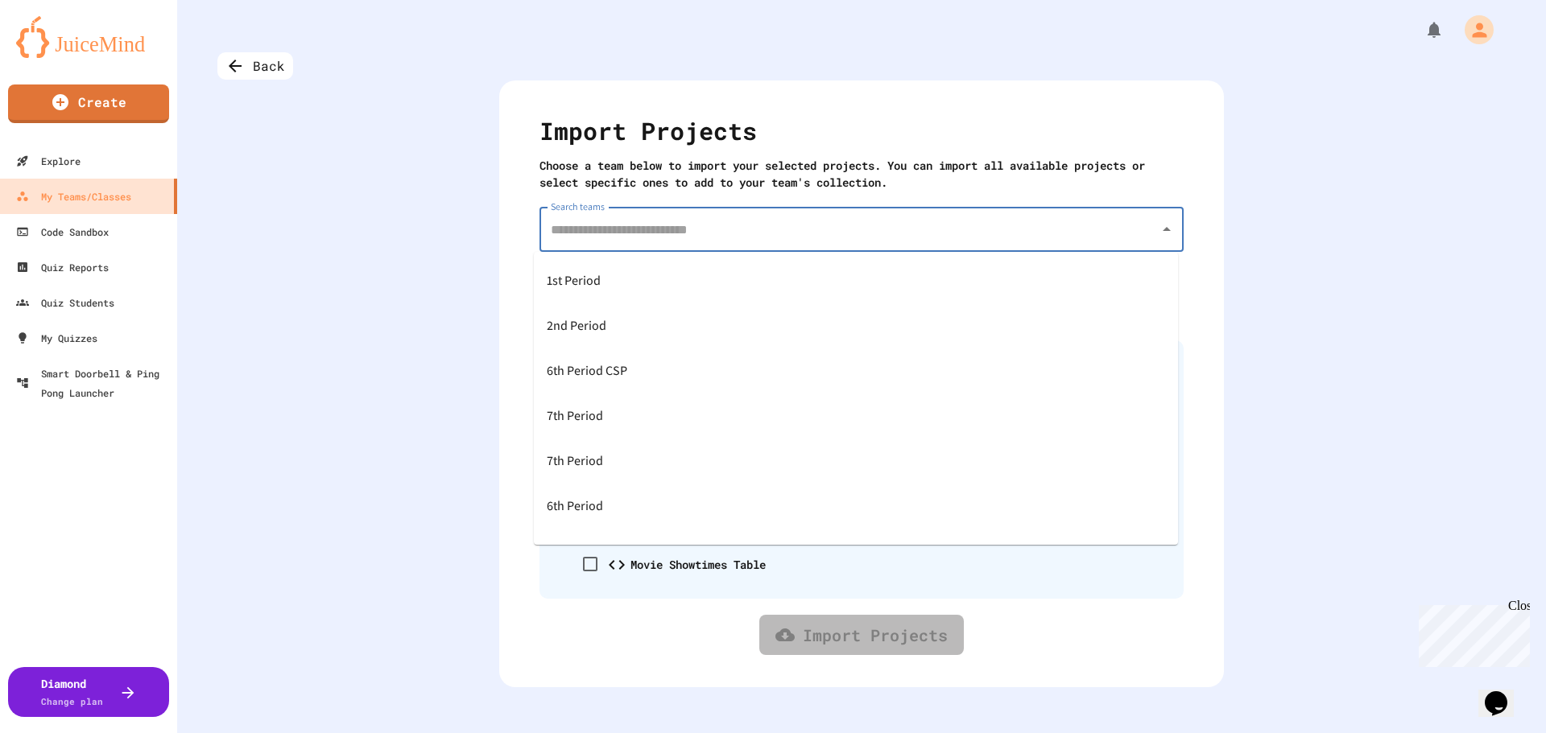
click at [617, 407] on div "7th Period" at bounding box center [856, 416] width 644 height 45
type input "**********"
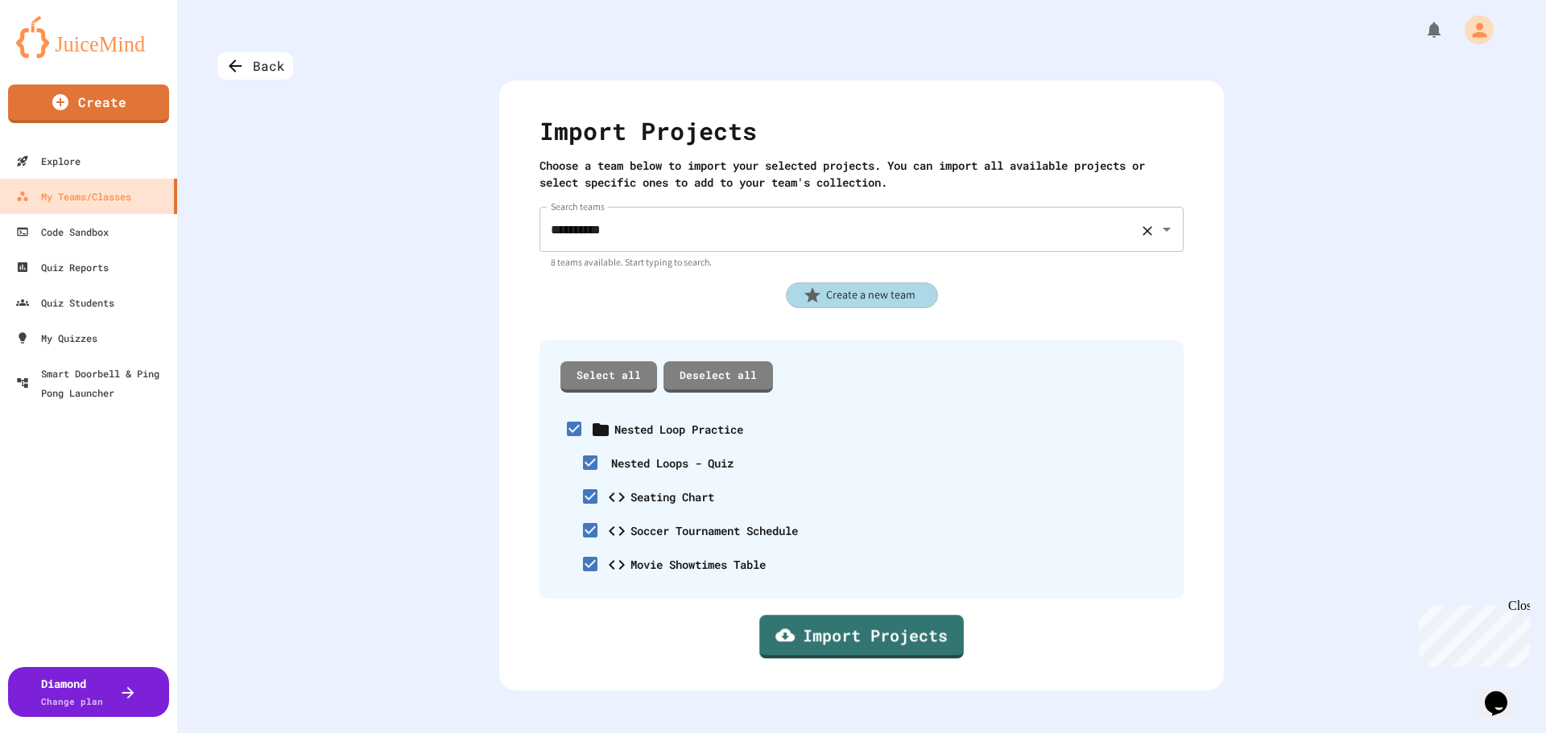
click at [742, 210] on div "**********" at bounding box center [861, 229] width 644 height 45
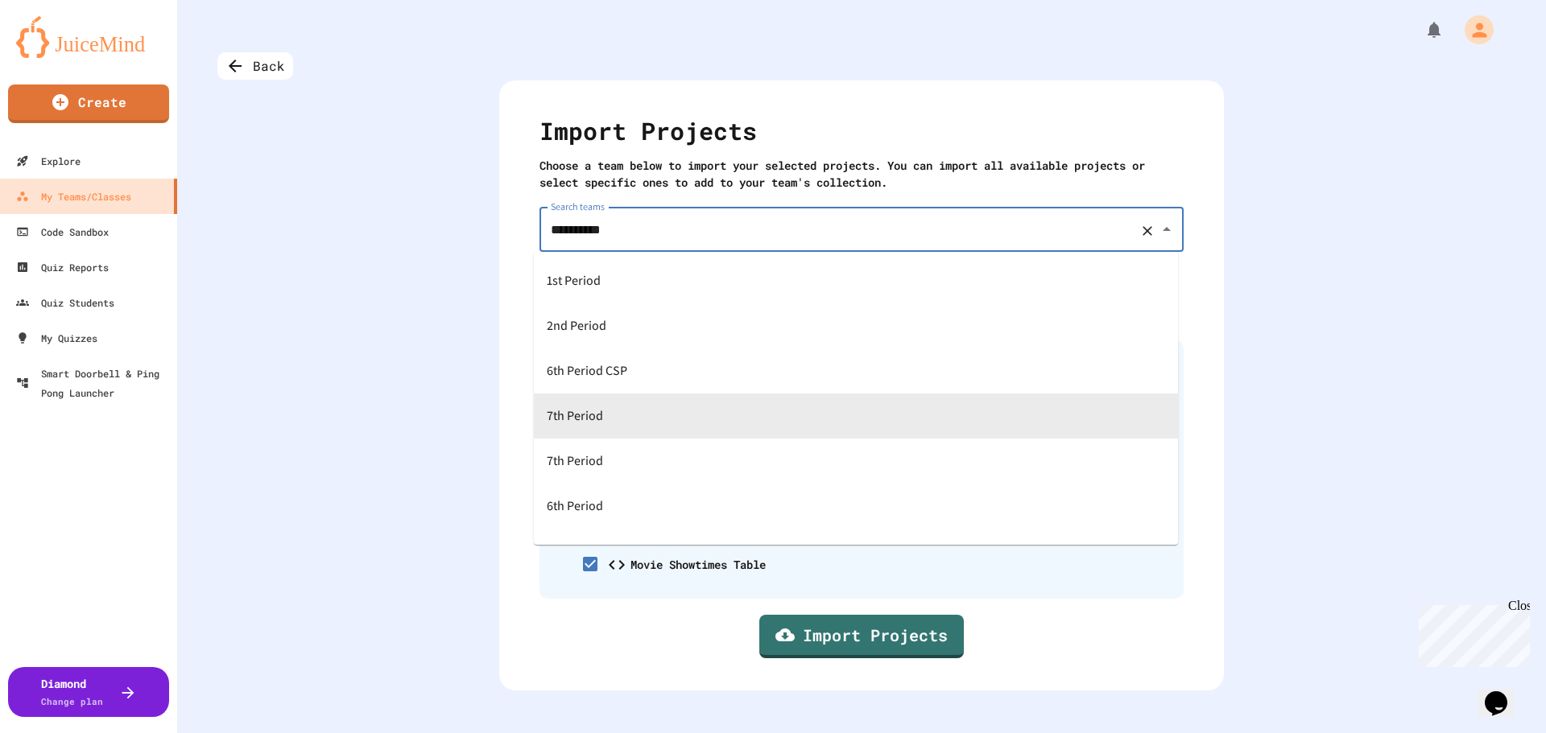
click at [346, 271] on div "**********" at bounding box center [861, 366] width 1369 height 733
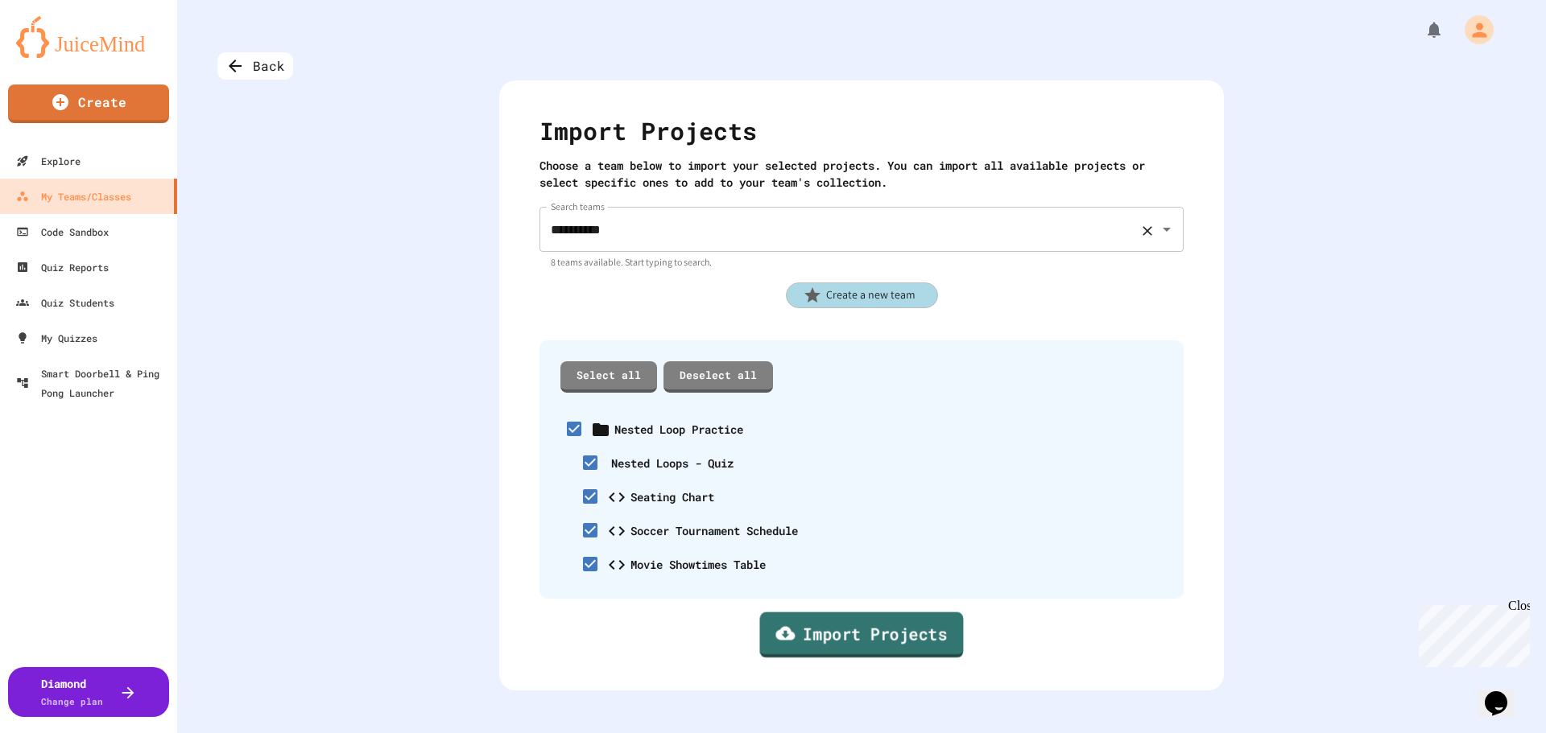
click at [809, 632] on link "Import Projects" at bounding box center [861, 636] width 204 height 46
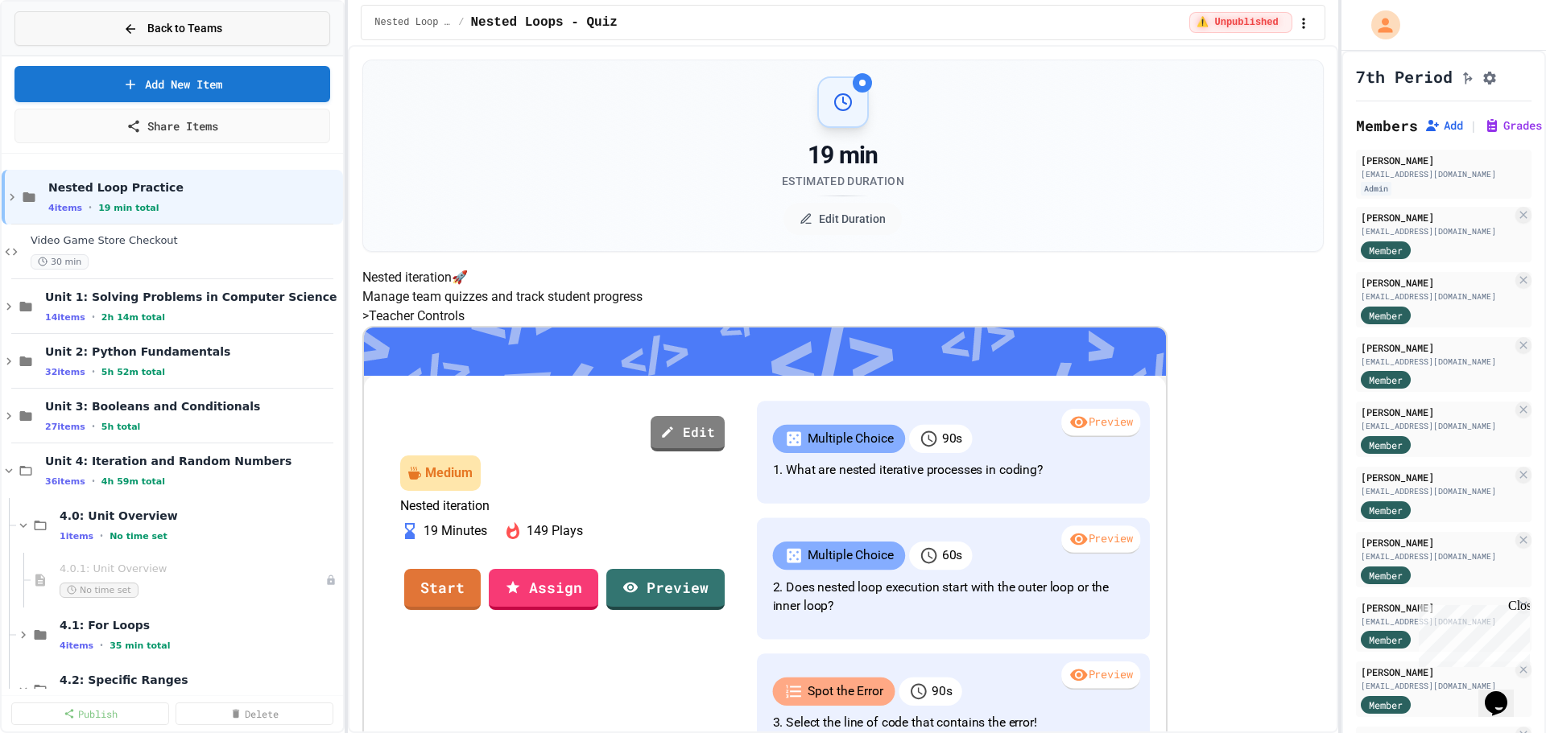
click at [179, 36] on span "Back to Teams" at bounding box center [184, 28] width 75 height 17
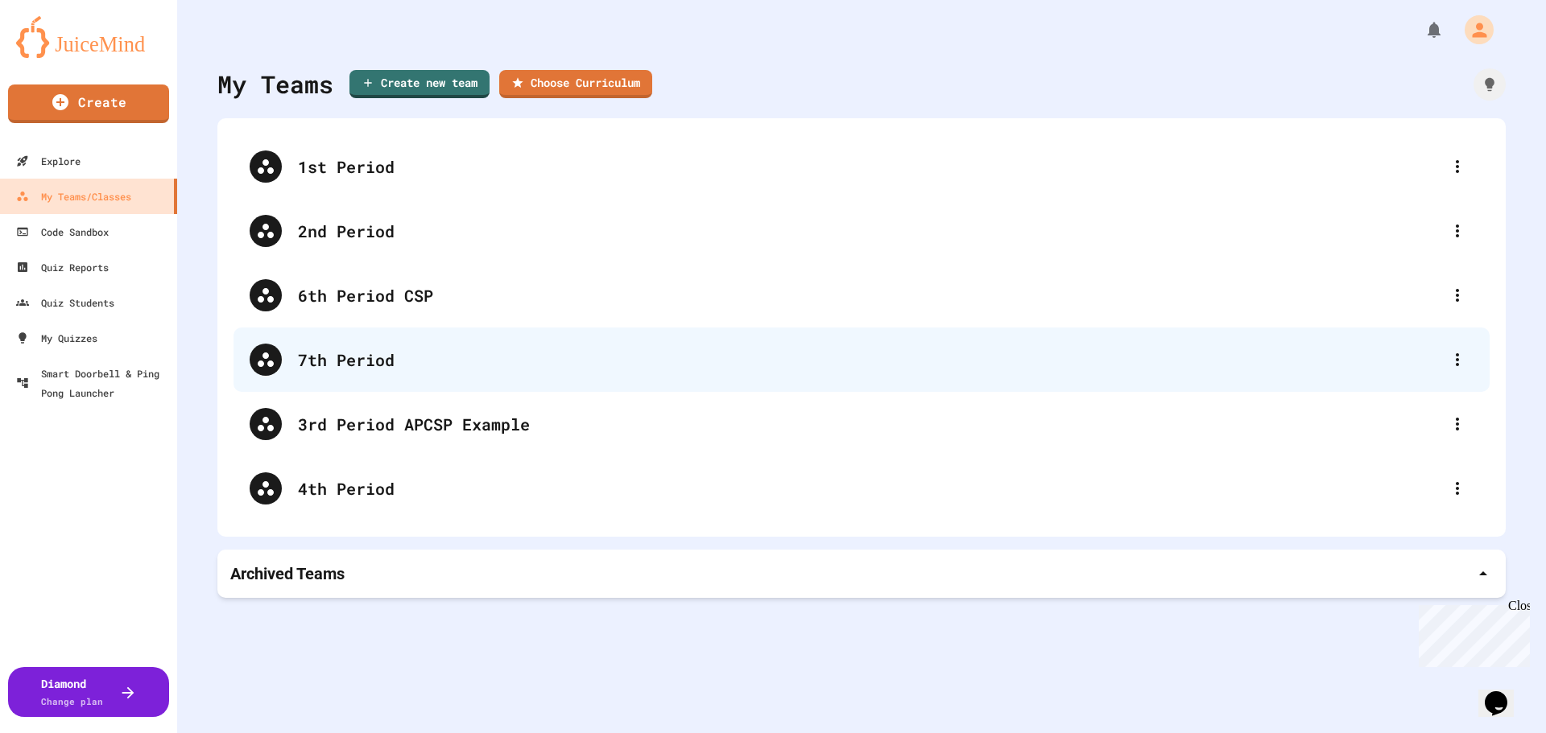
click at [356, 361] on div "7th Period" at bounding box center [869, 360] width 1143 height 24
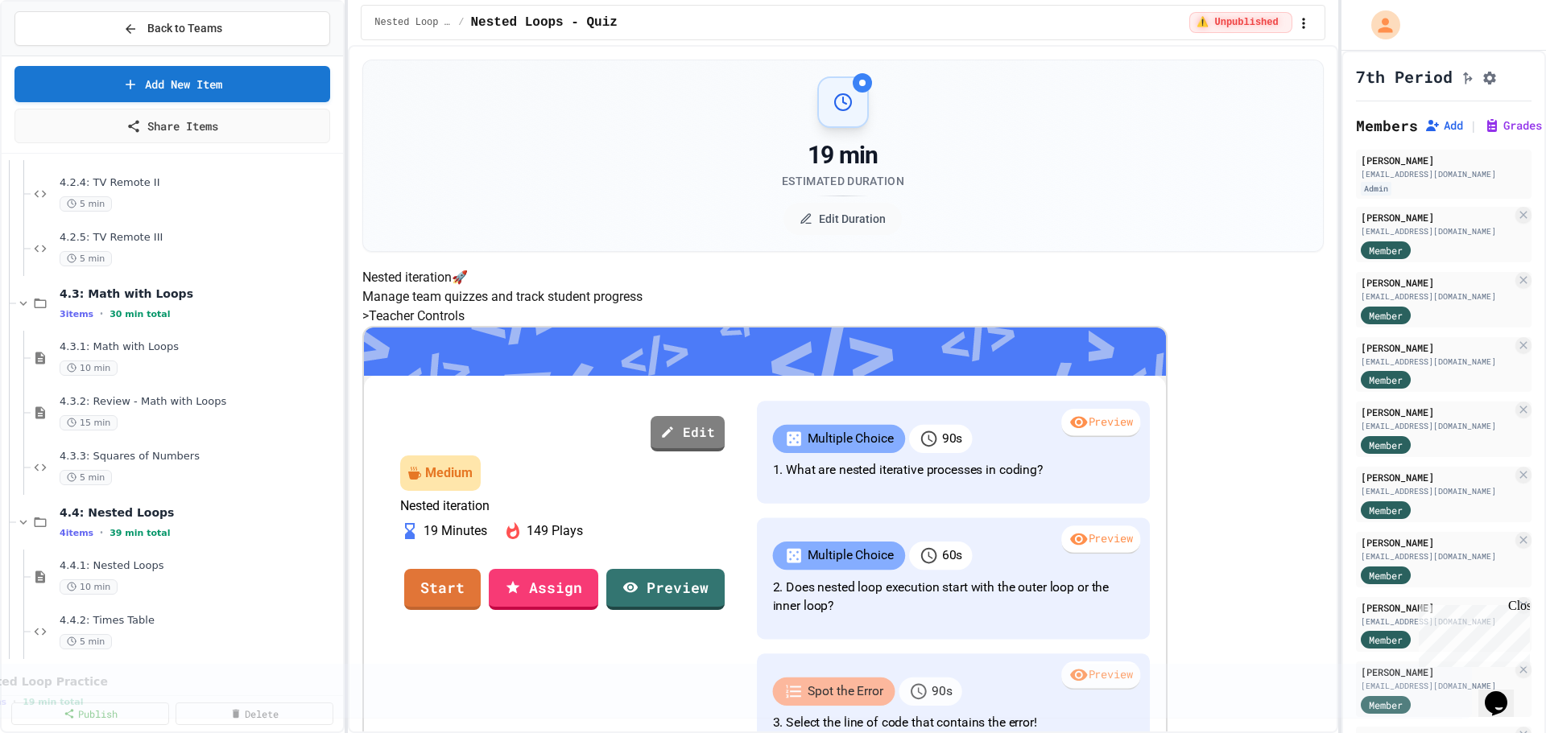
scroll to position [1080, 0]
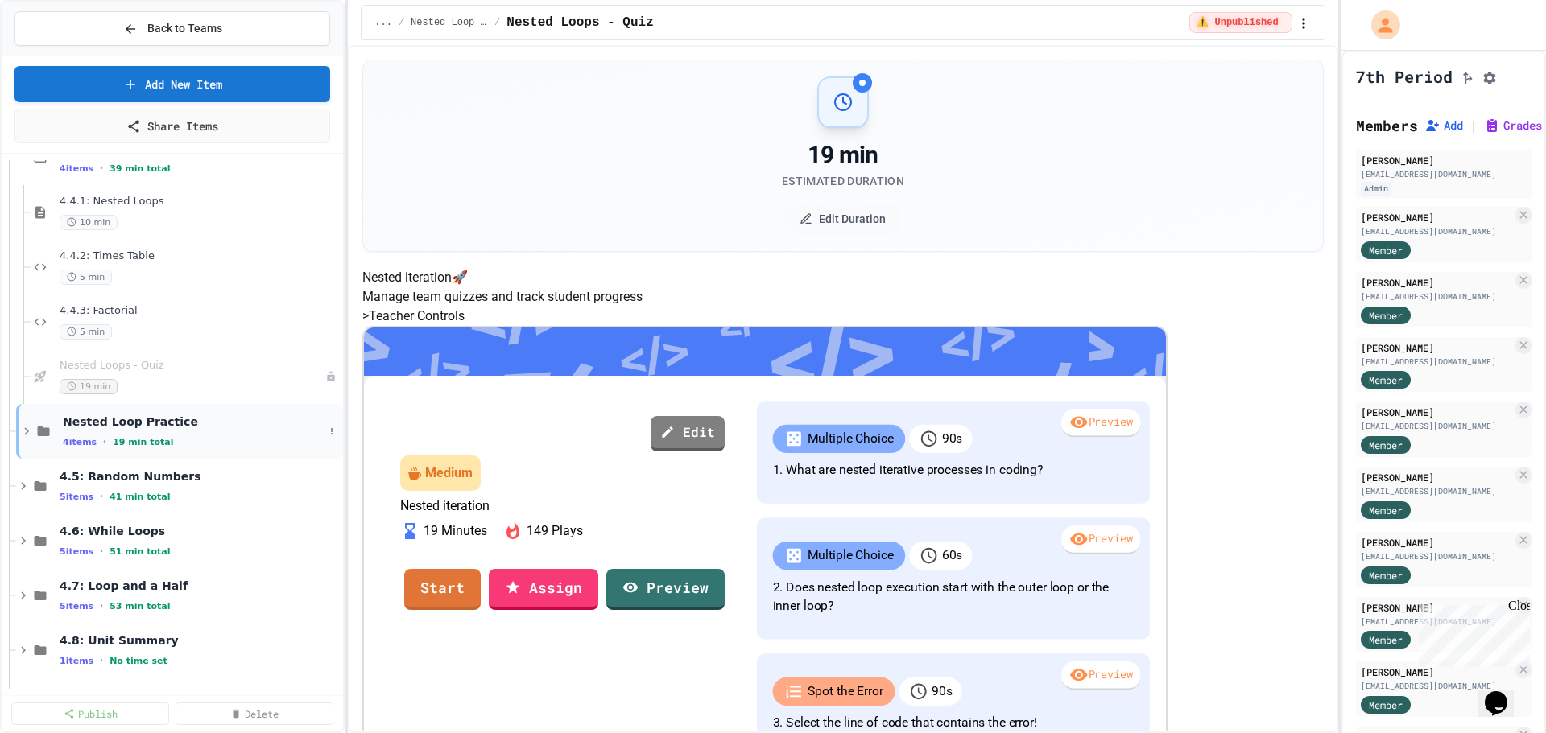
click at [159, 441] on span "19 min total" at bounding box center [143, 442] width 60 height 10
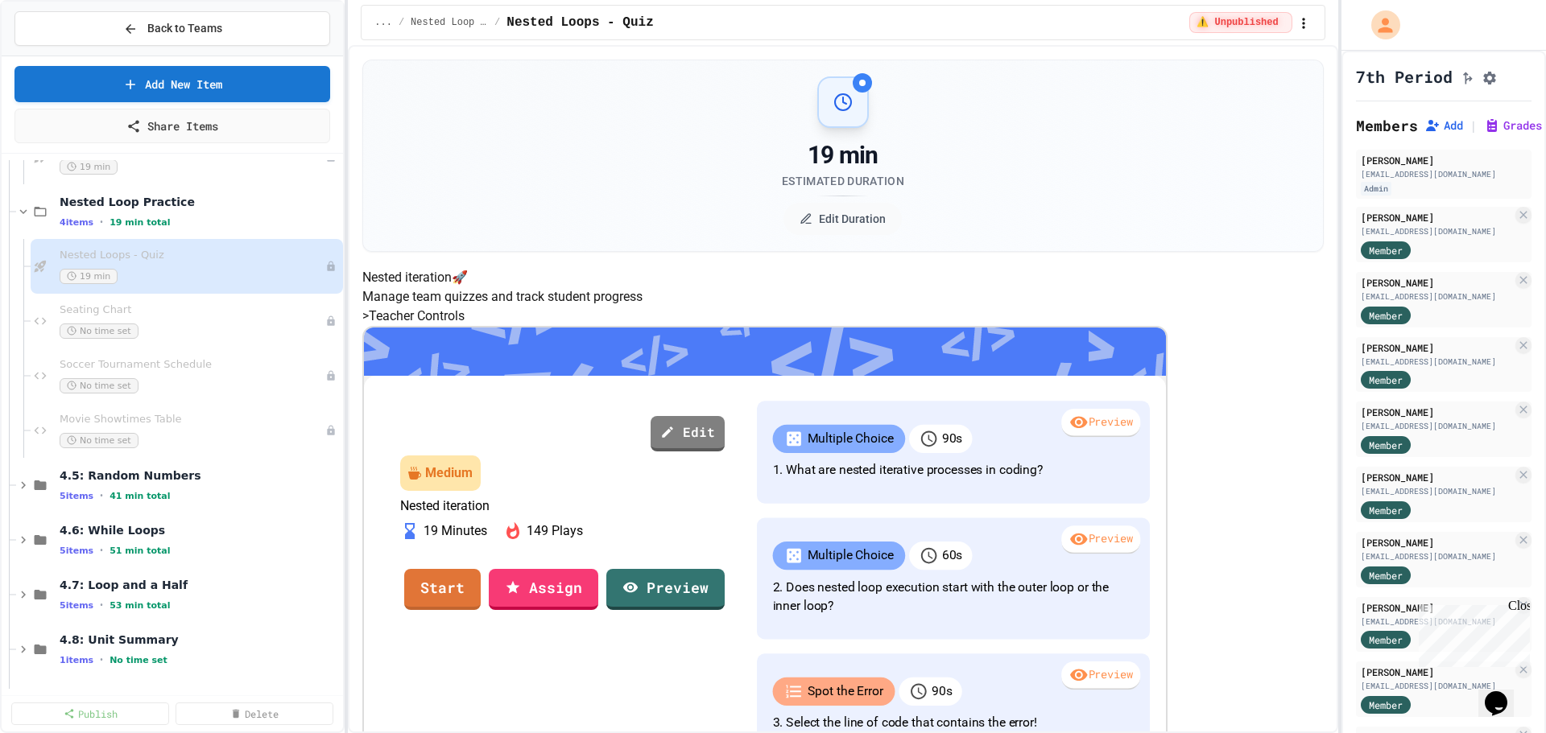
scroll to position [1321, 0]
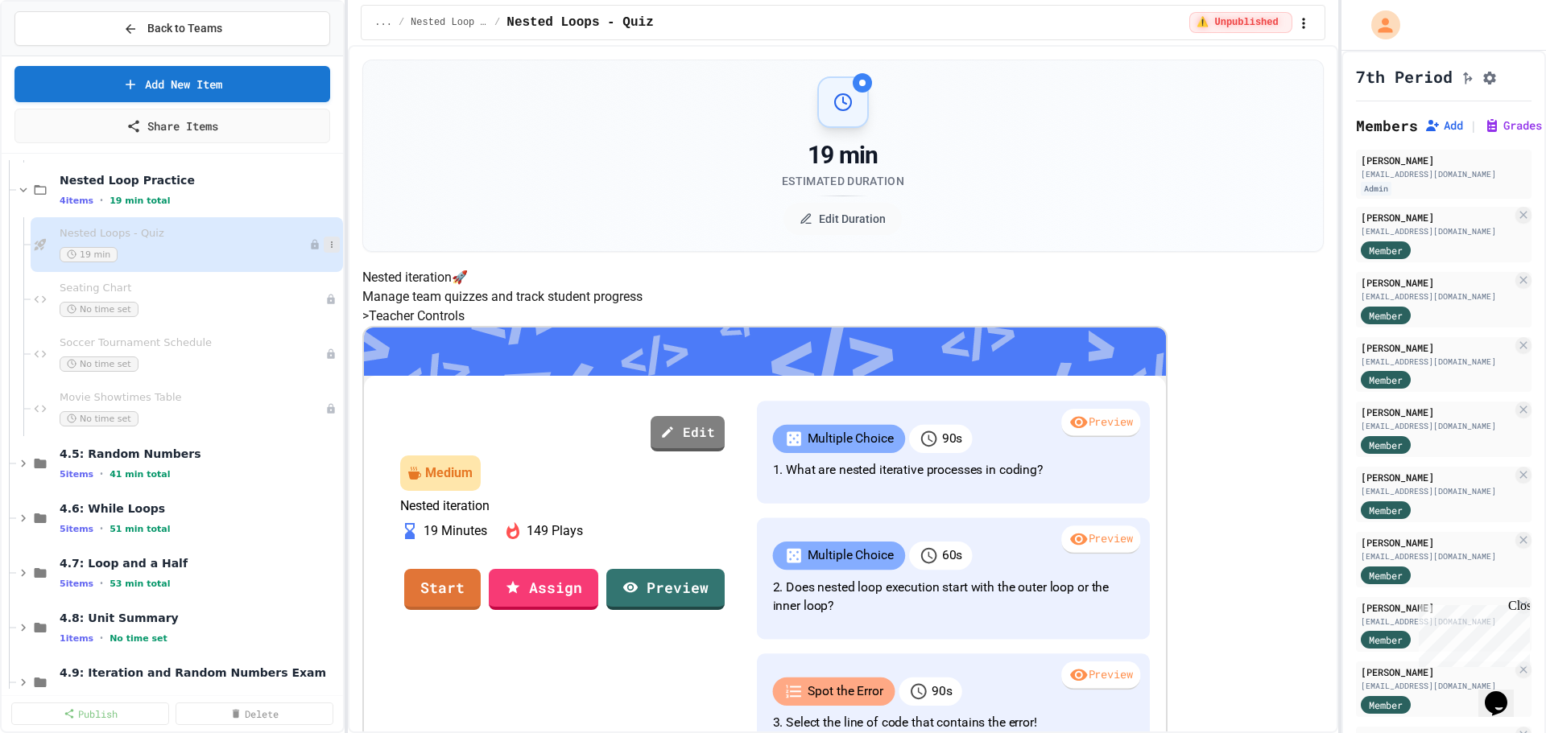
click at [327, 246] on icon at bounding box center [332, 245] width 10 height 10
click at [295, 328] on button "Publish" at bounding box center [287, 332] width 124 height 29
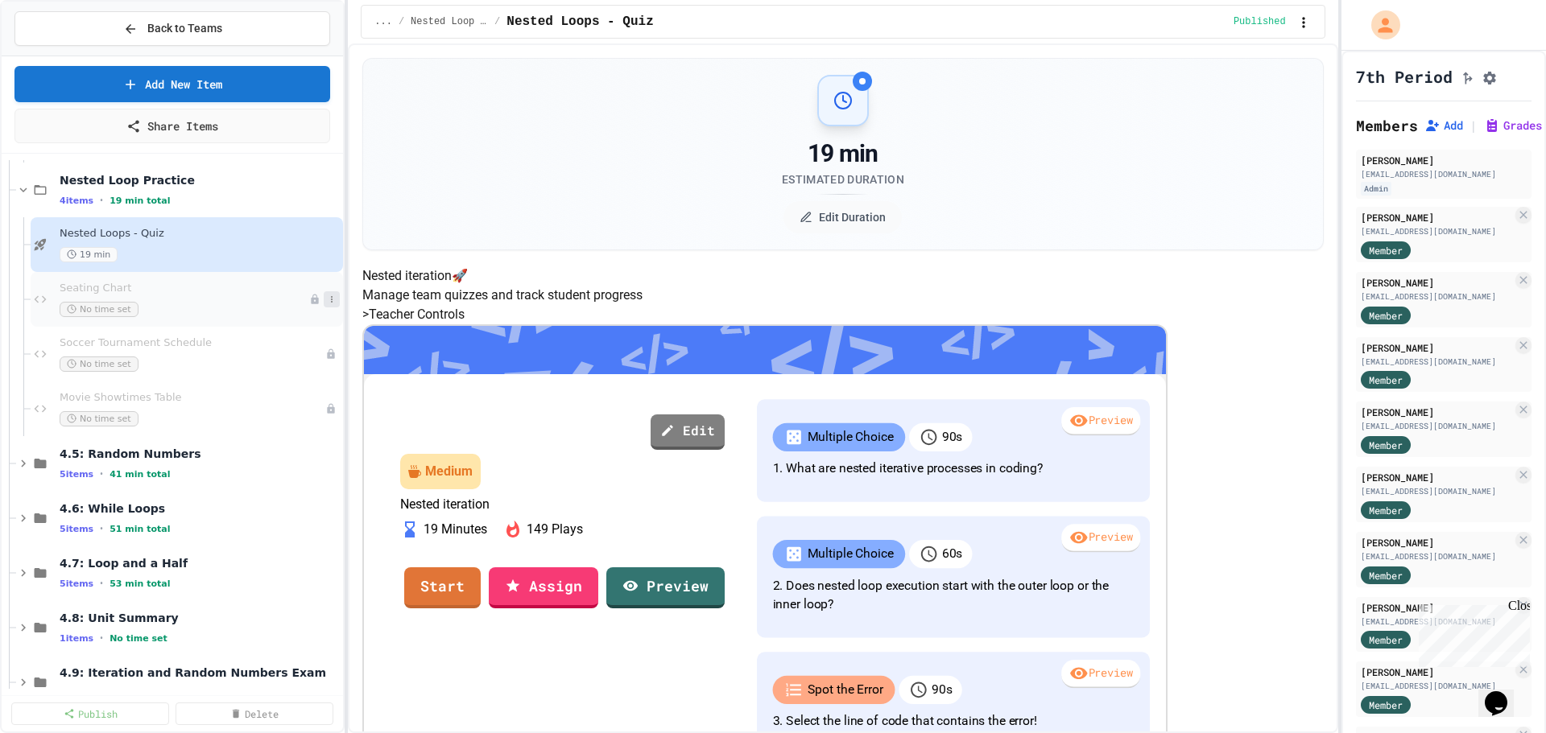
click at [324, 294] on button at bounding box center [332, 299] width 16 height 16
click at [291, 381] on button "Publish" at bounding box center [287, 387] width 124 height 29
click at [327, 359] on icon at bounding box center [332, 354] width 10 height 10
click at [295, 437] on button "Publish" at bounding box center [287, 442] width 124 height 29
click at [328, 411] on div "Movie Showtimes Table No time set" at bounding box center [187, 409] width 312 height 55
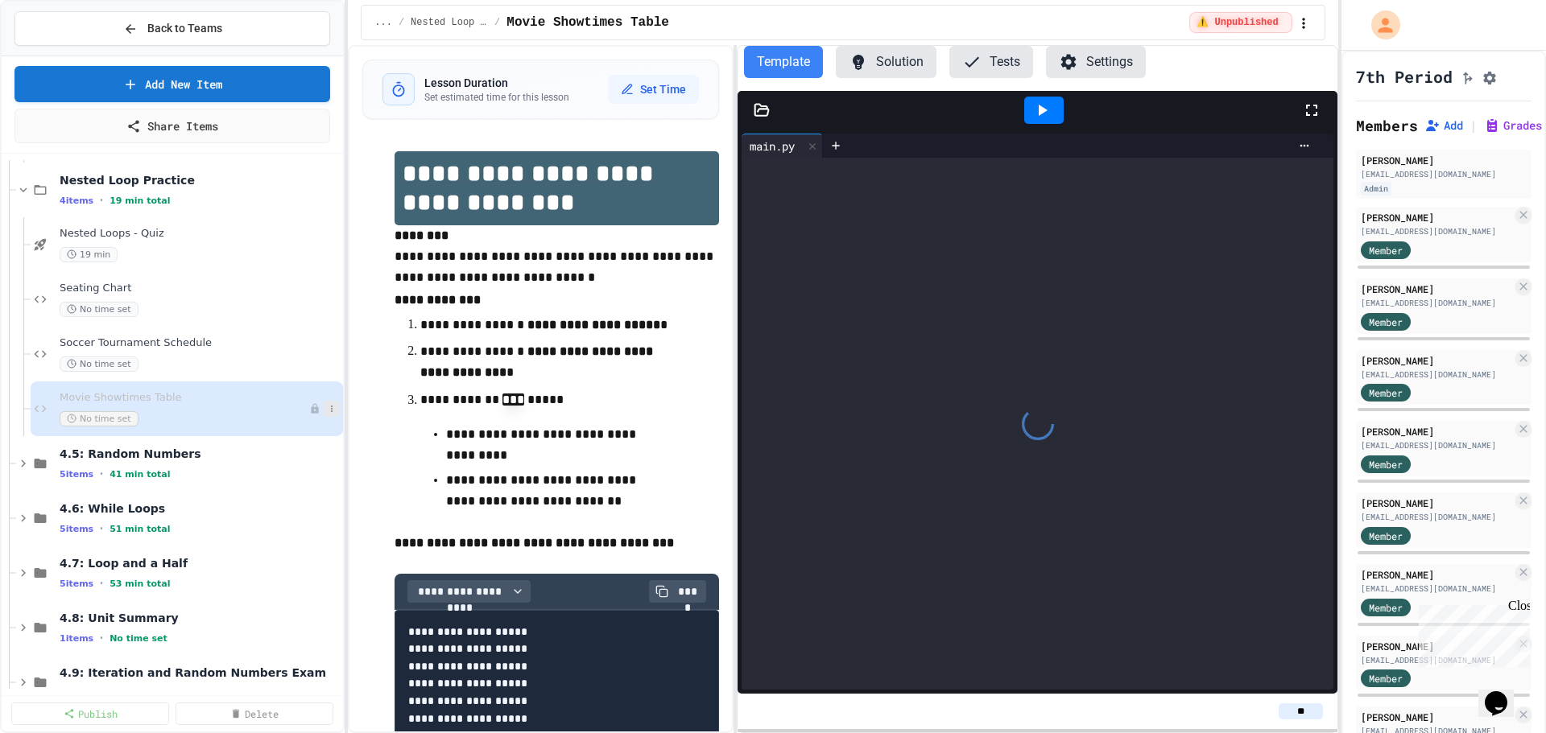
click at [324, 415] on button at bounding box center [332, 409] width 16 height 16
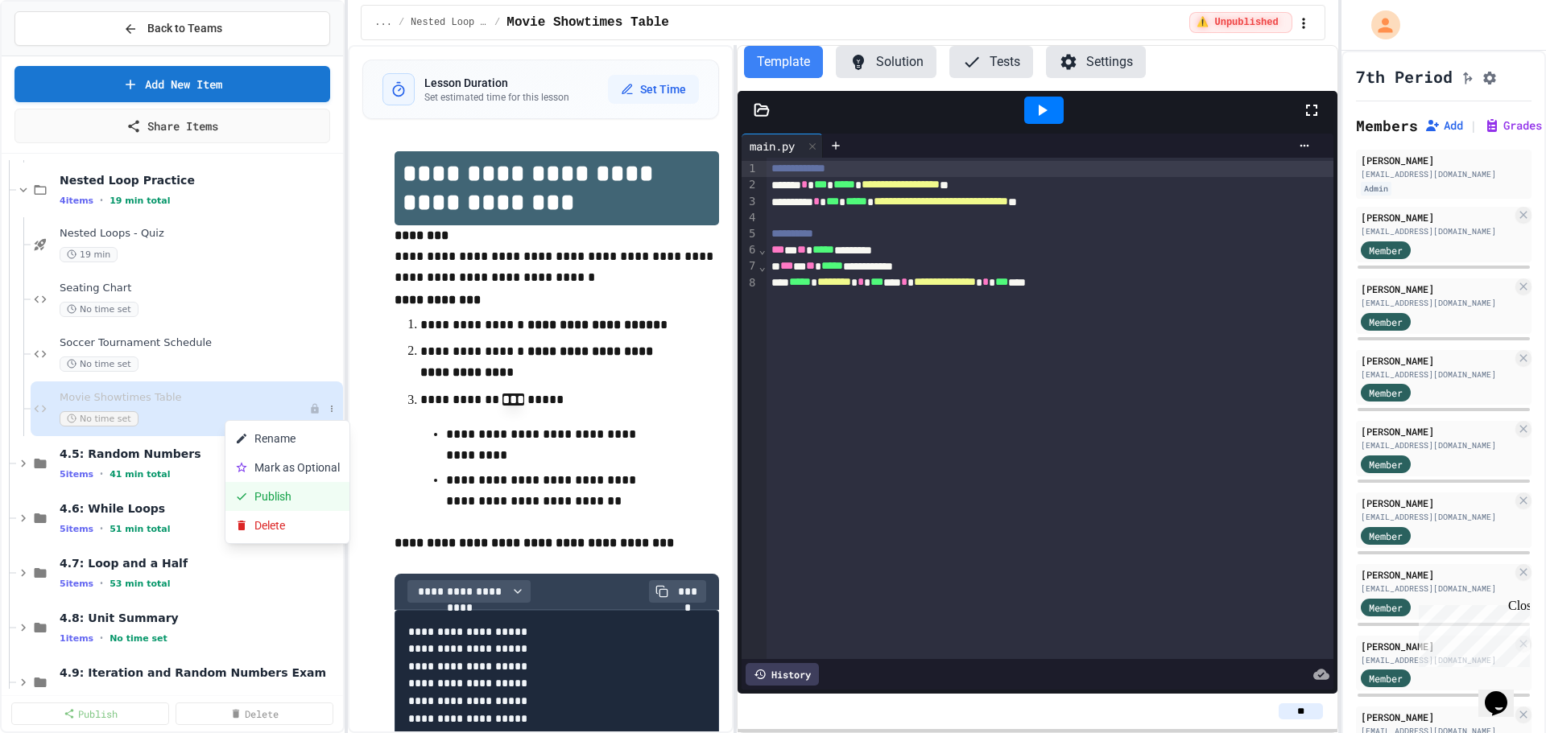
click at [298, 491] on button "Publish" at bounding box center [287, 496] width 124 height 29
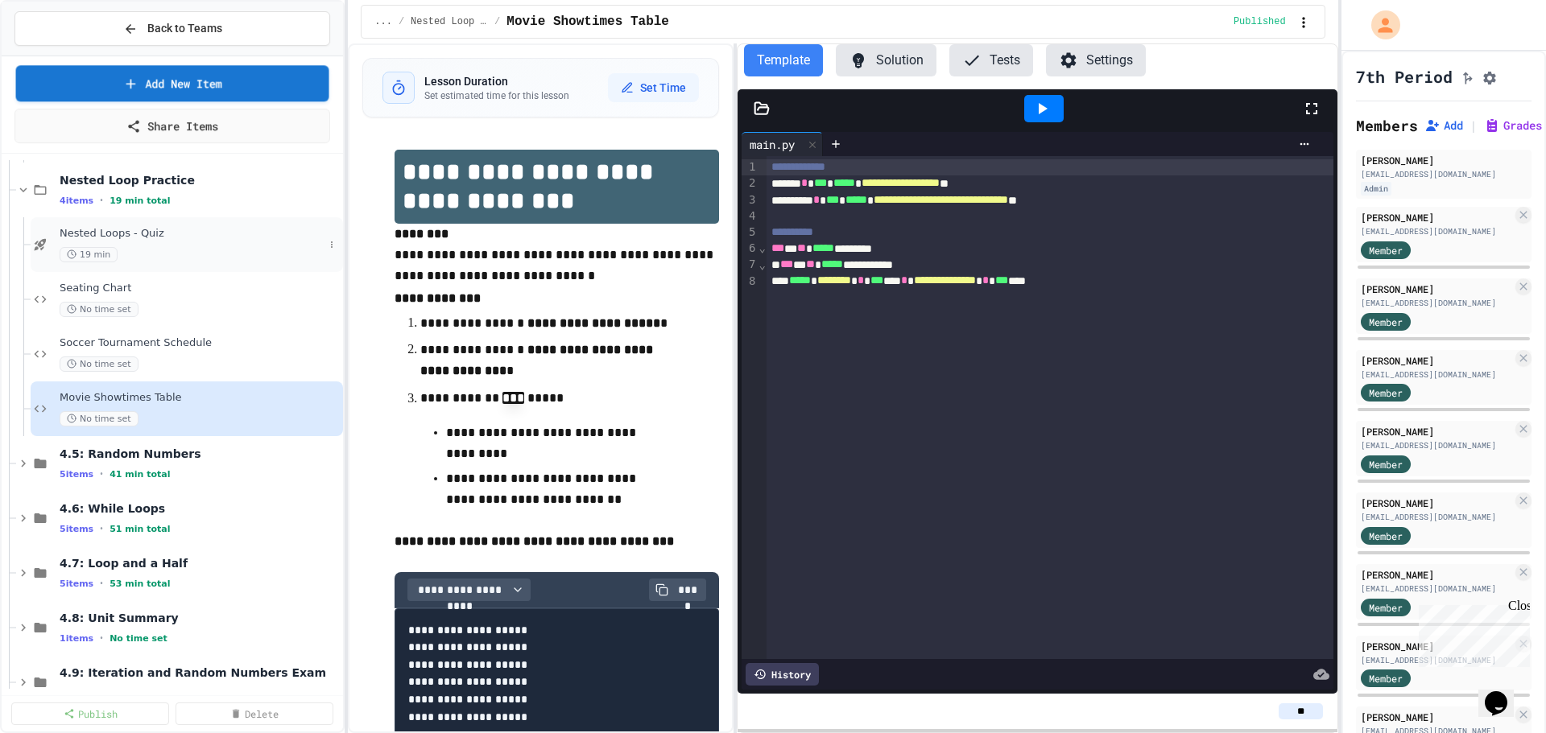
click at [113, 256] on span "19 min" at bounding box center [89, 254] width 58 height 15
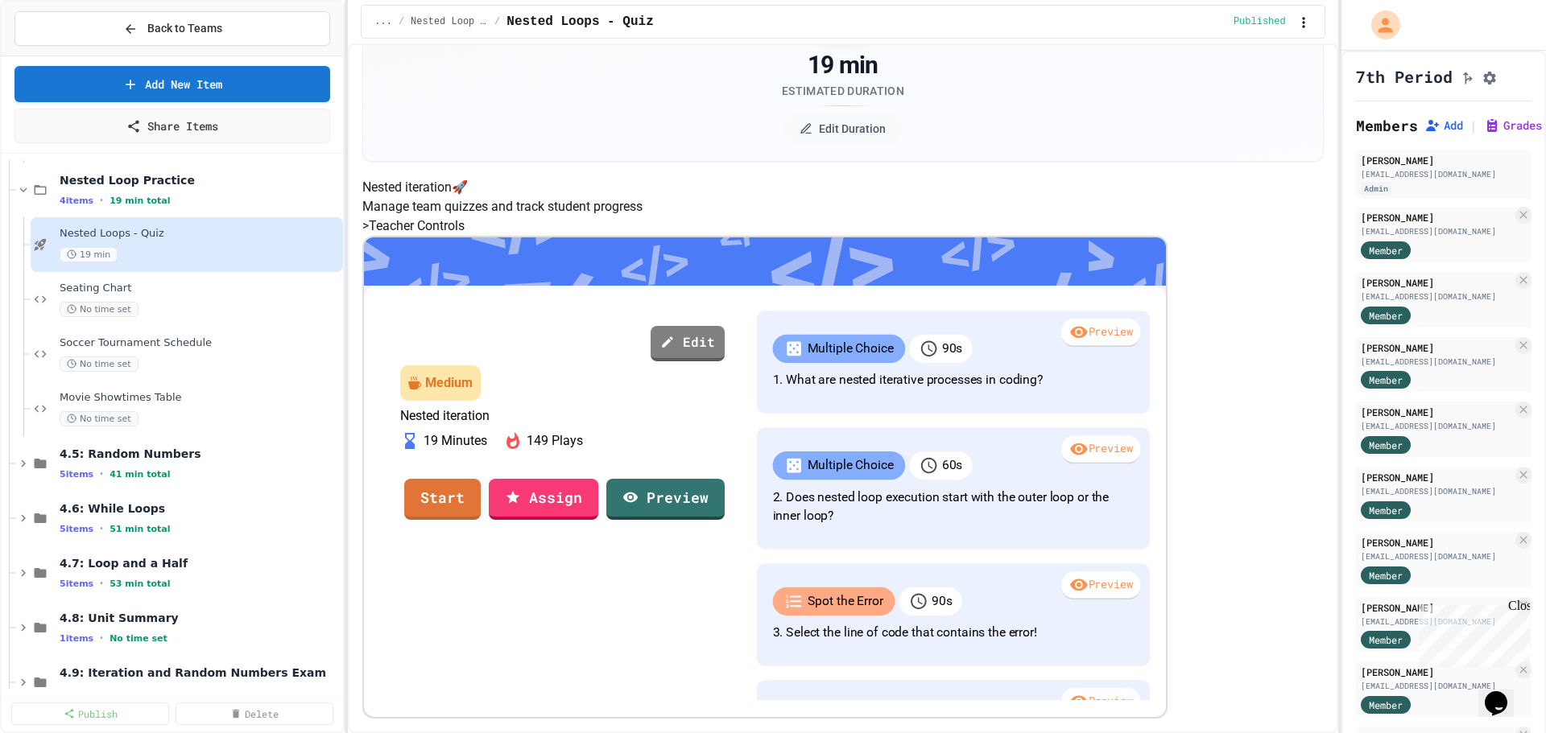
scroll to position [161, 0]
click at [481, 520] on link "Start" at bounding box center [442, 498] width 78 height 43
drag, startPoint x: 828, startPoint y: 473, endPoint x: 816, endPoint y: 398, distance: 76.6
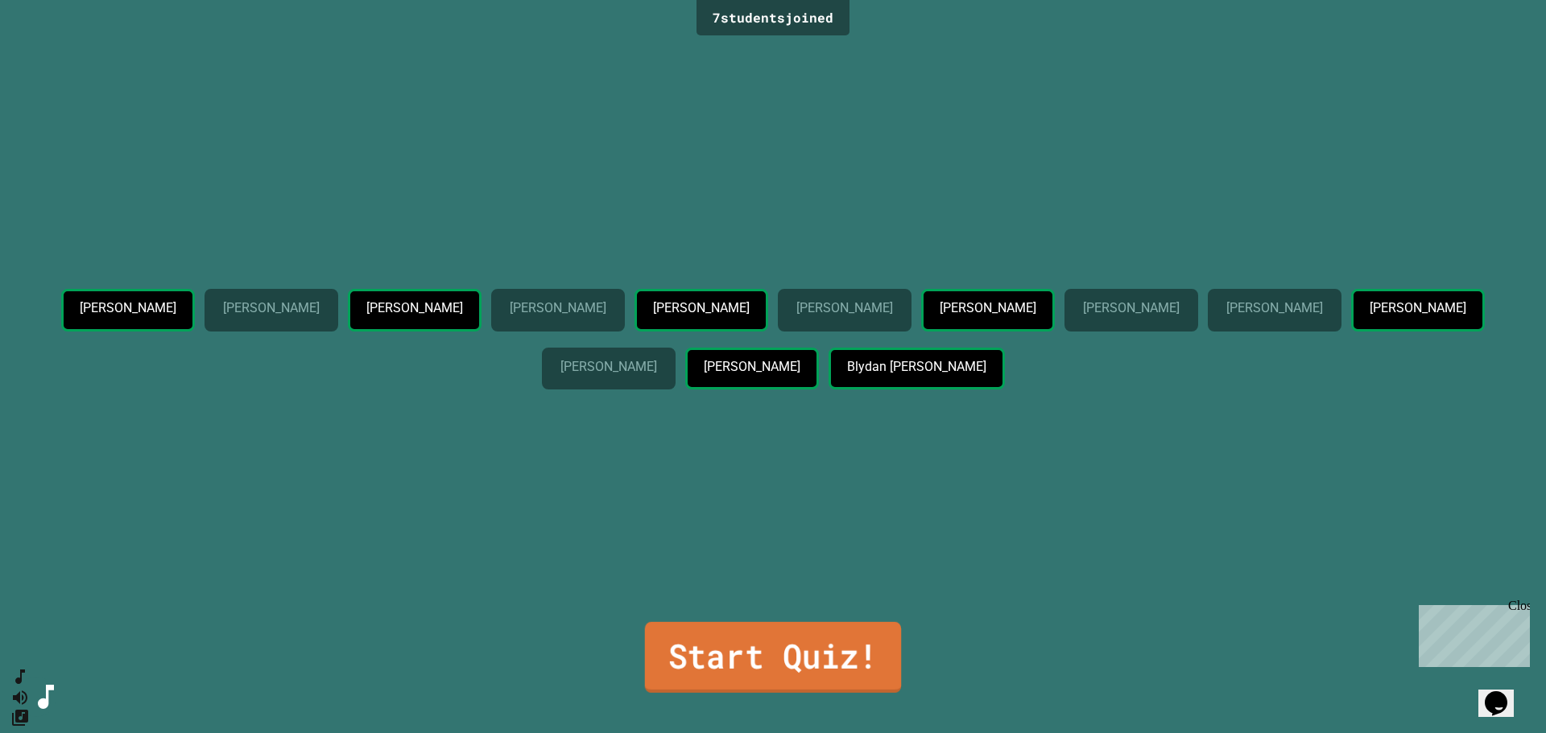
click at [858, 680] on link "Start Quiz!" at bounding box center [773, 657] width 256 height 71
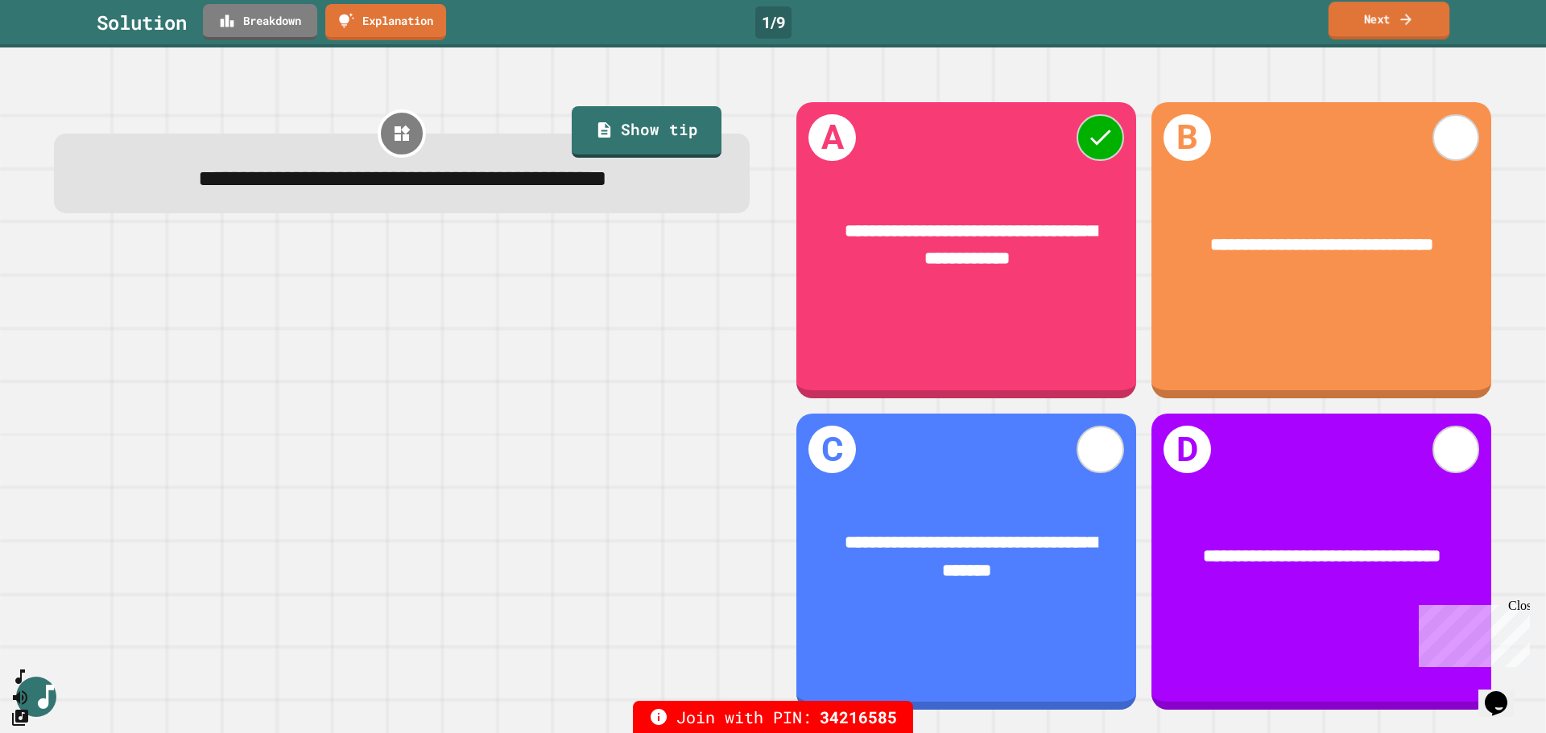
click at [1404, 12] on icon at bounding box center [1406, 18] width 16 height 17
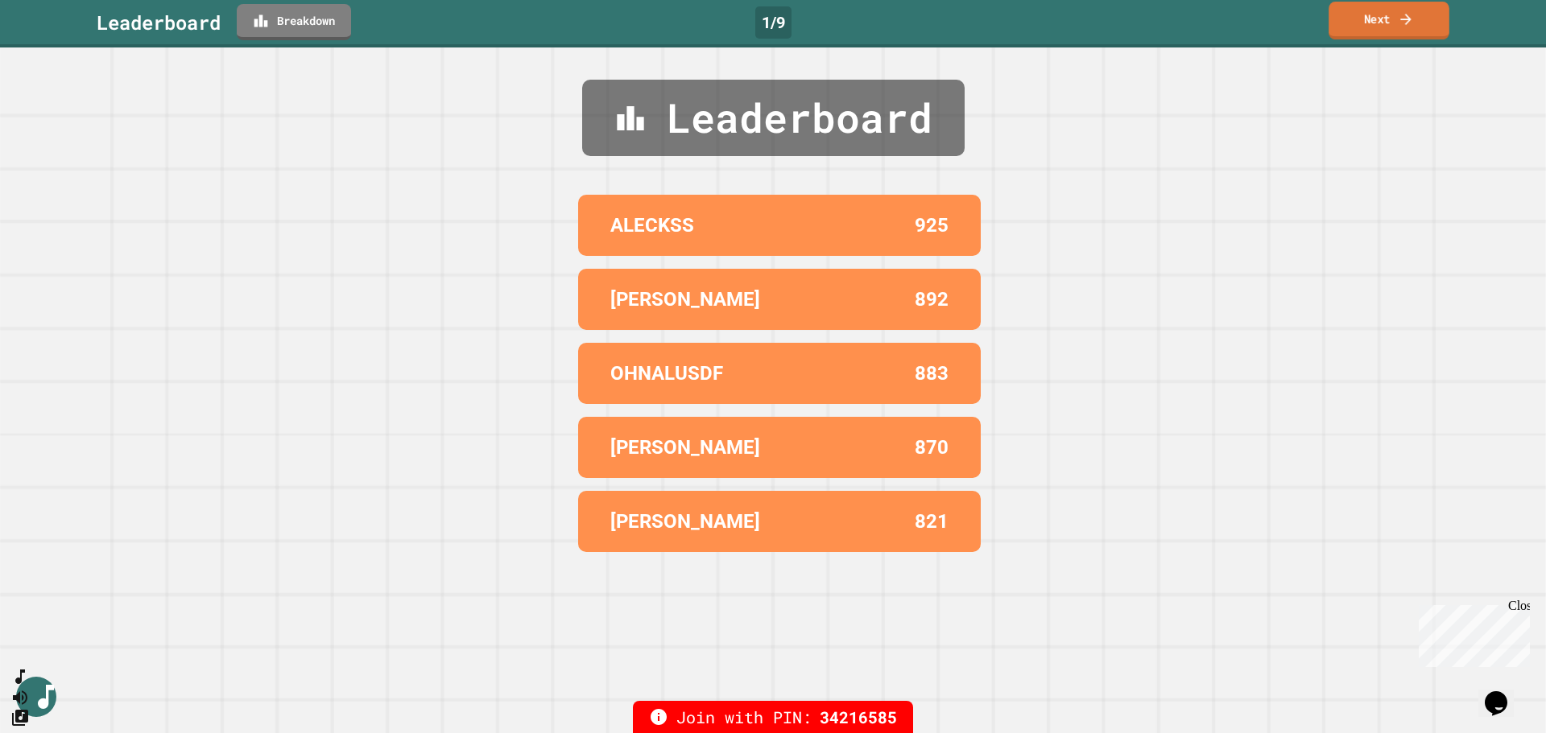
click at [1395, 14] on link "Next" at bounding box center [1388, 21] width 121 height 38
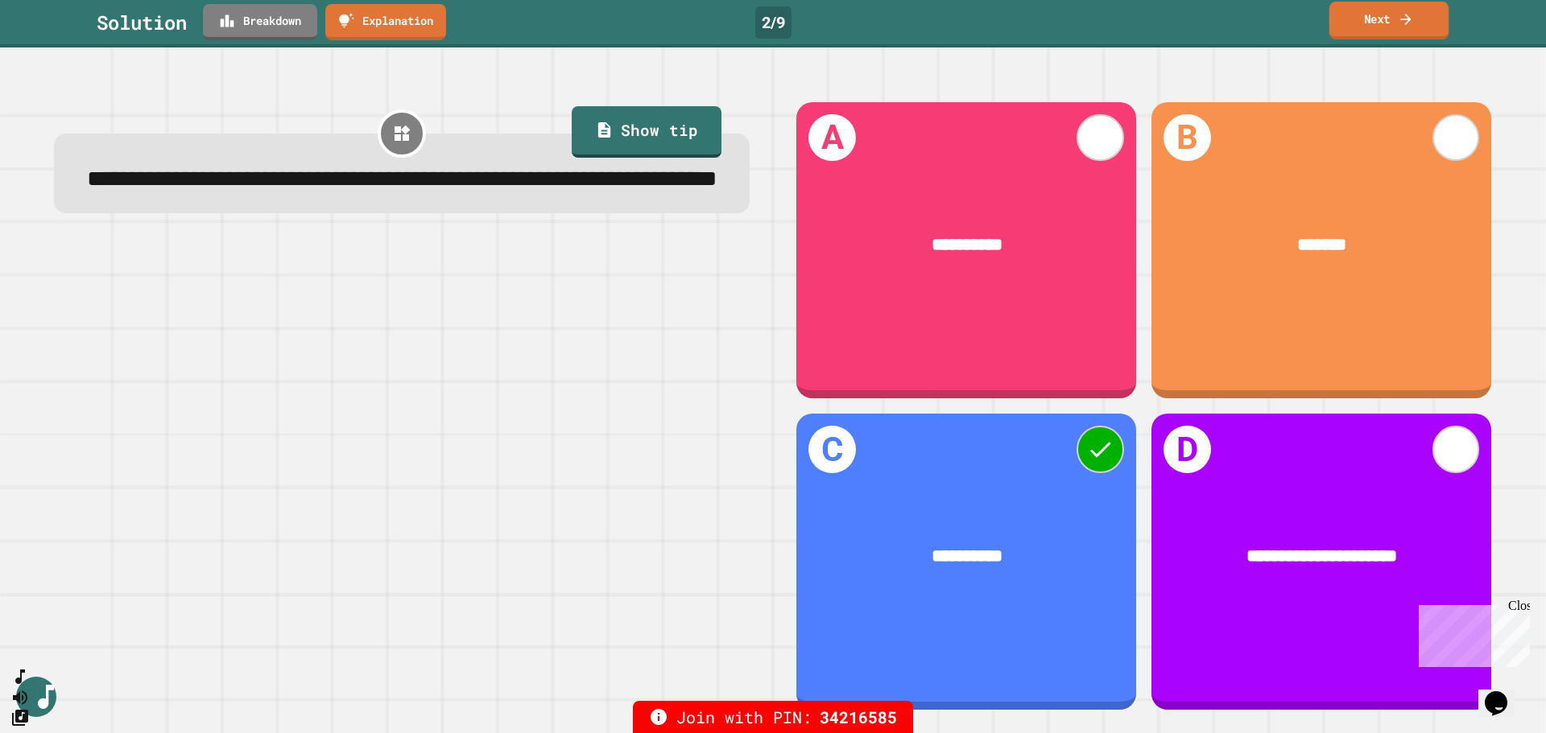
click at [1385, 14] on link "Next" at bounding box center [1389, 21] width 120 height 38
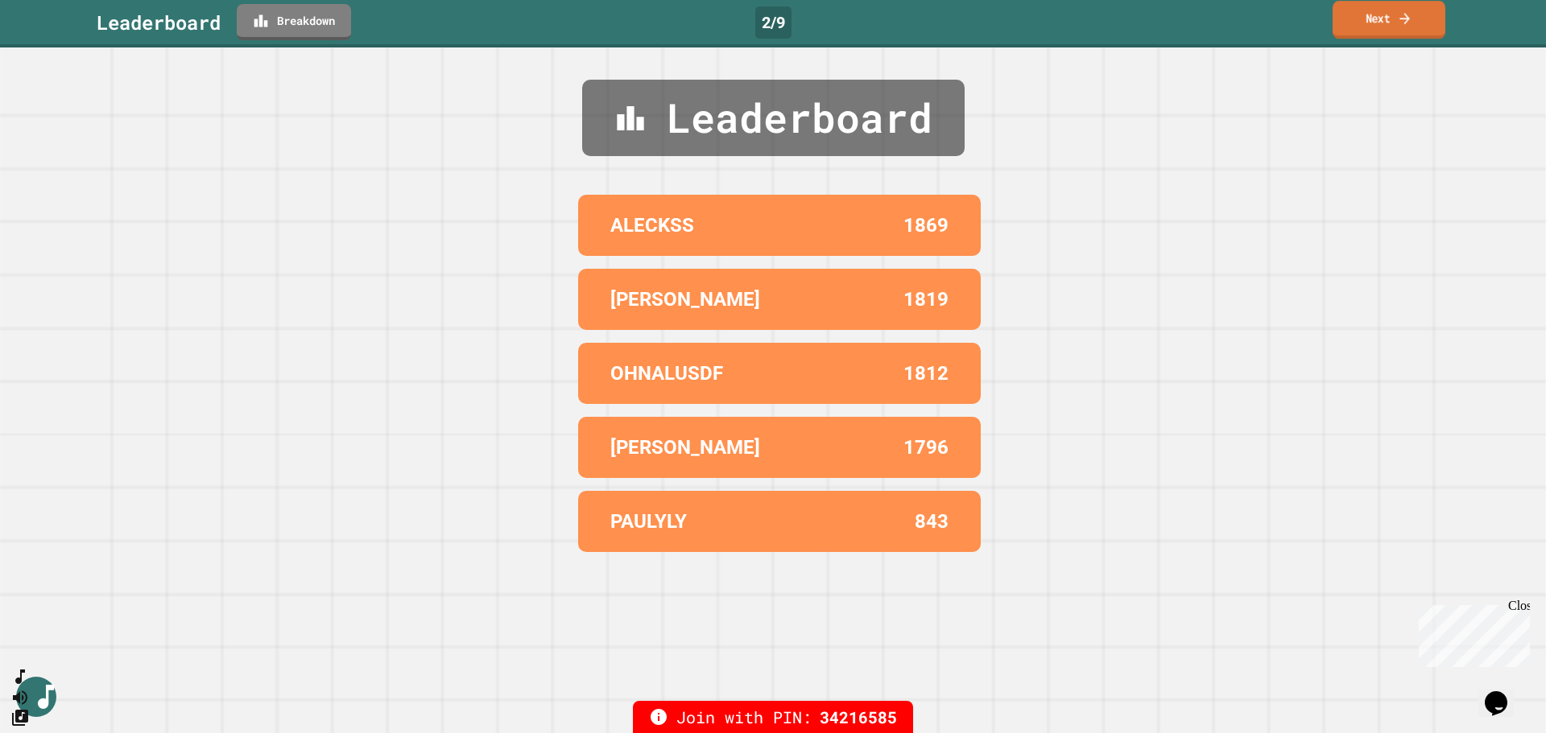
click at [1407, 19] on icon at bounding box center [1404, 18] width 10 height 11
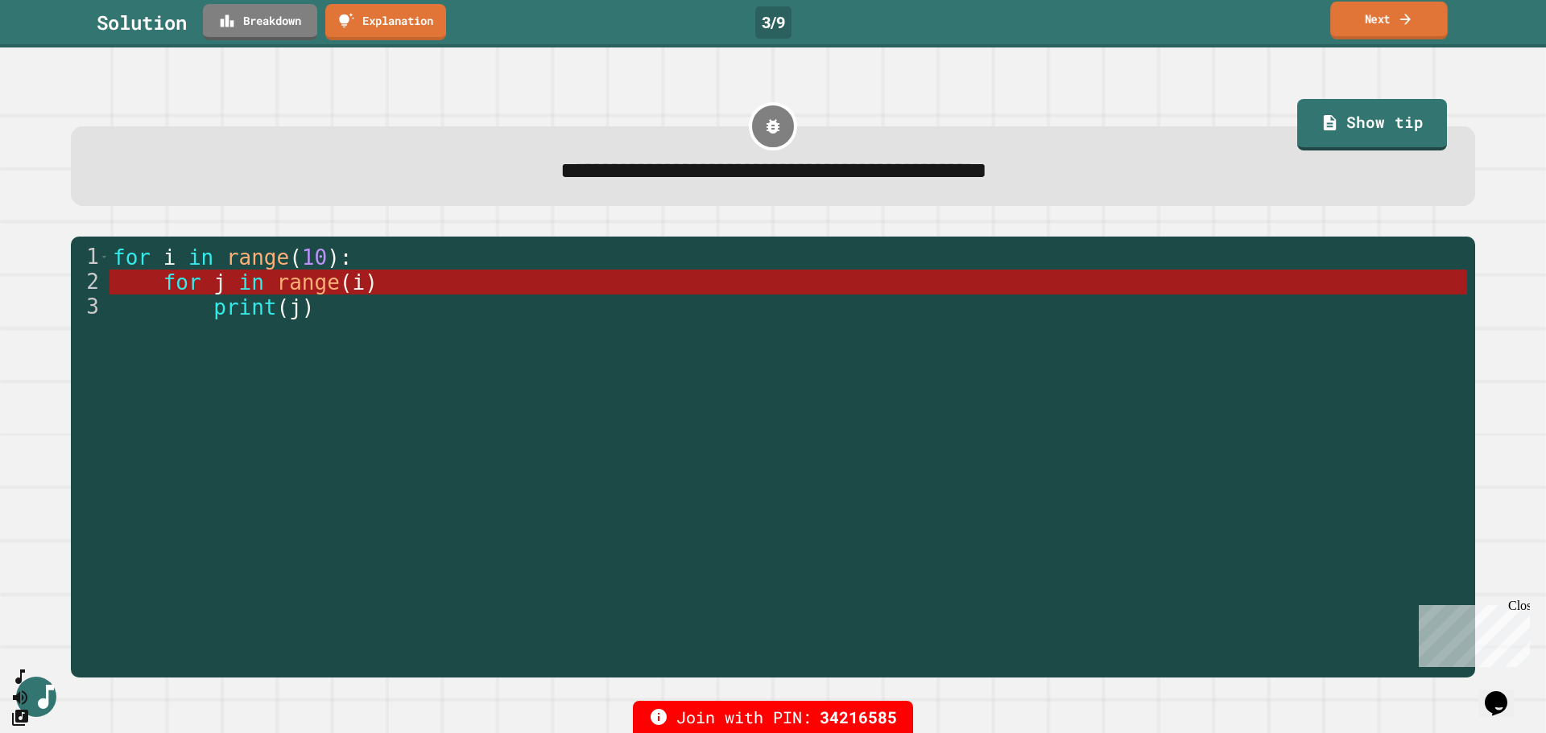
click at [1382, 27] on link "Next" at bounding box center [1389, 21] width 118 height 38
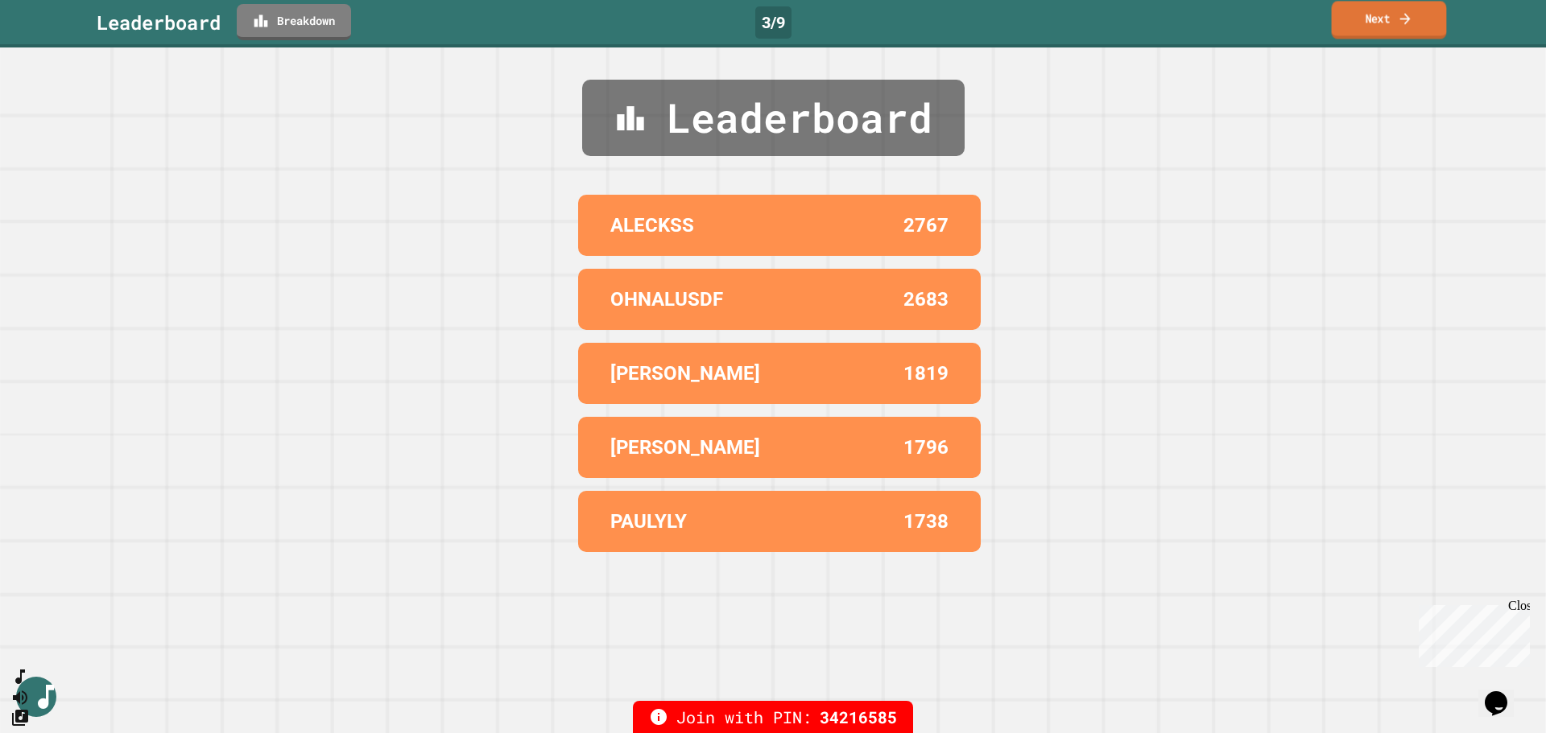
click at [1379, 19] on link "Next" at bounding box center [1389, 20] width 115 height 38
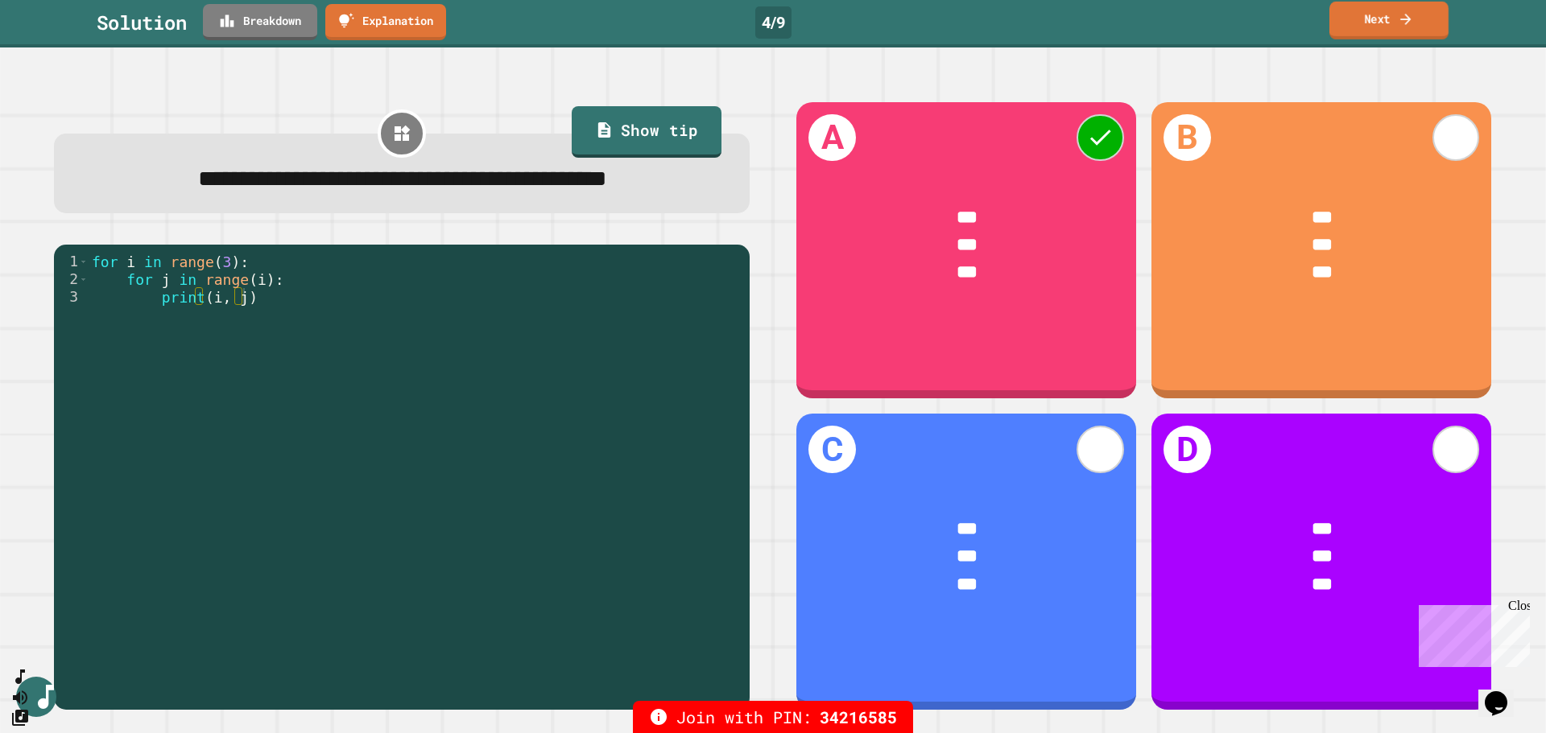
click at [1412, 14] on icon at bounding box center [1406, 18] width 16 height 17
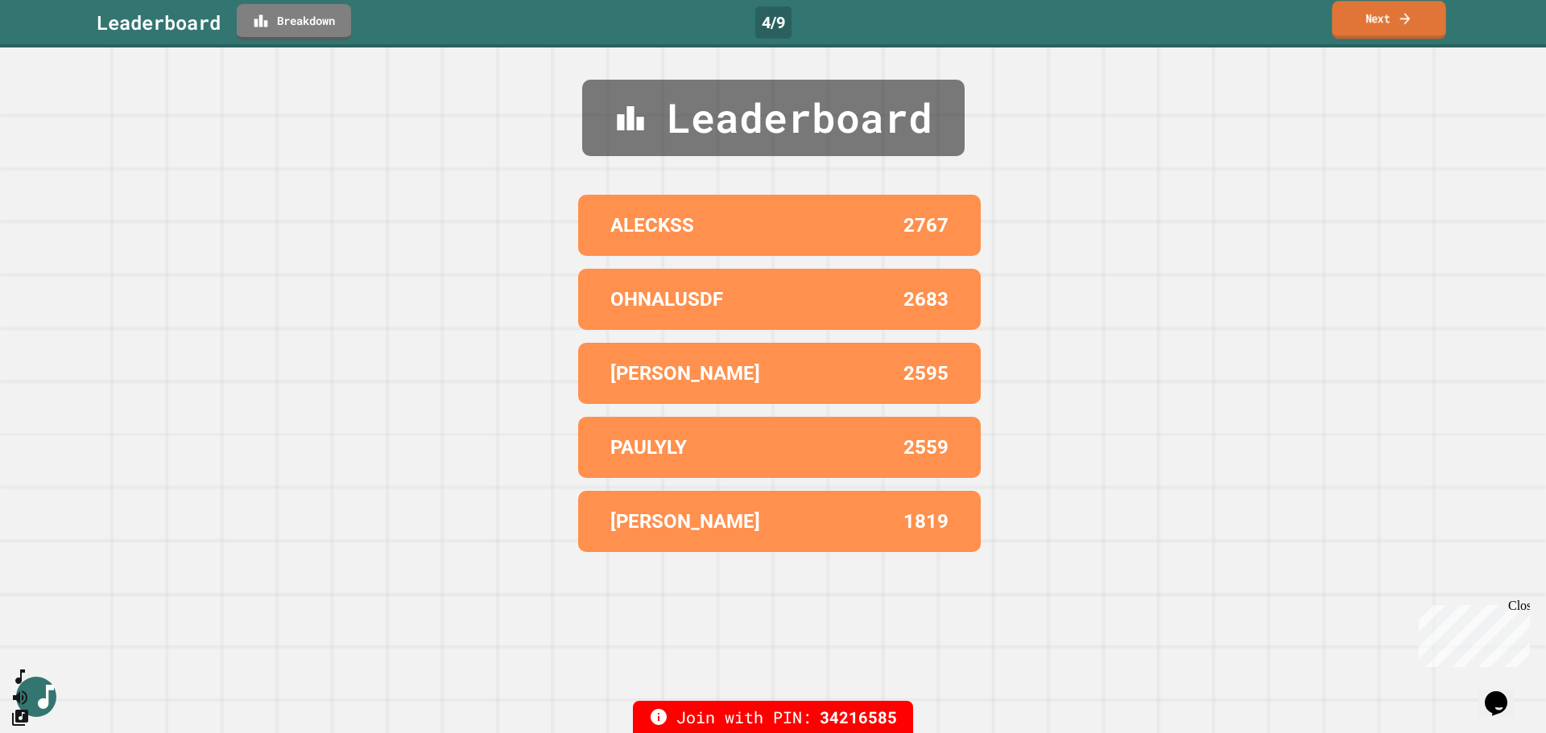
click at [1415, 4] on link "Next" at bounding box center [1389, 20] width 114 height 38
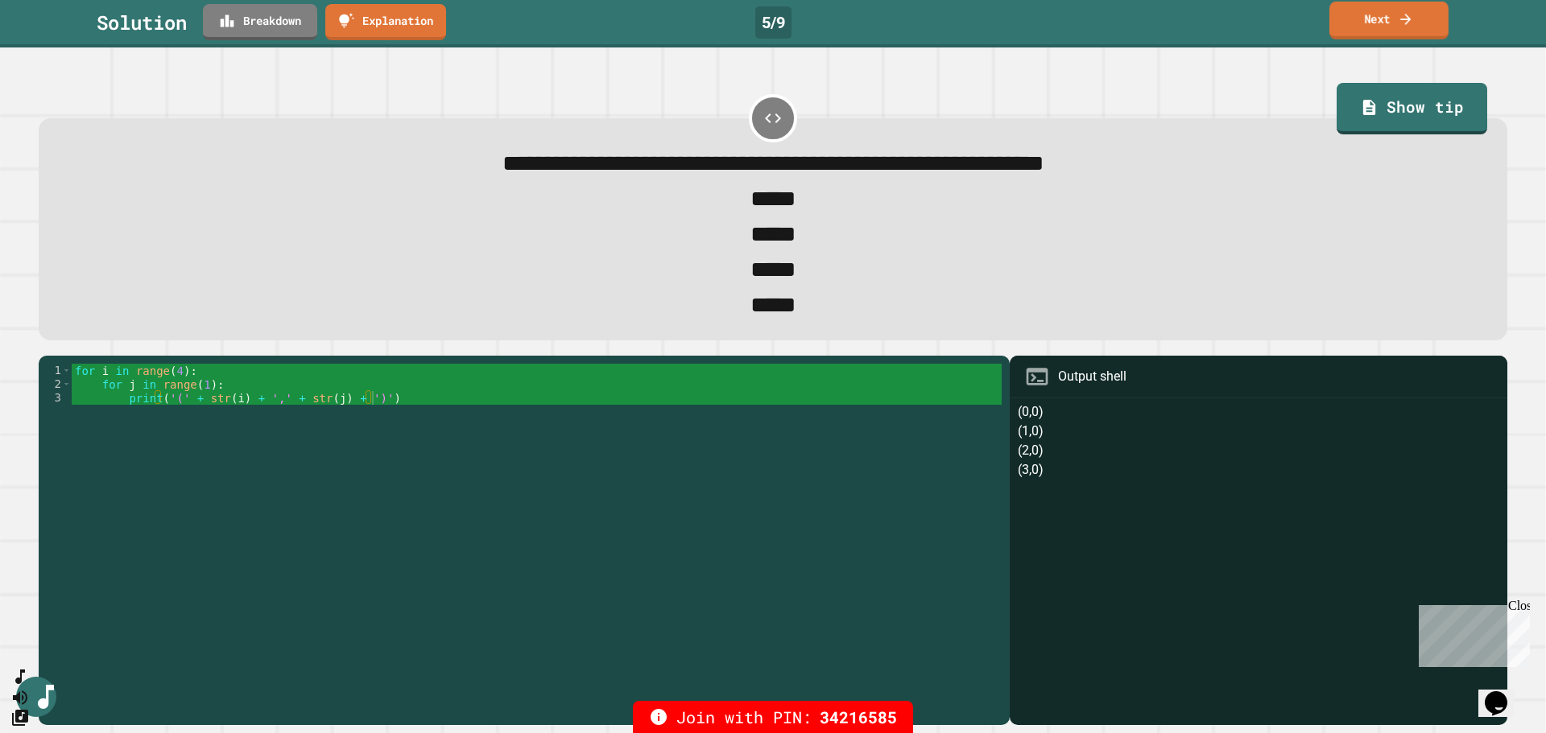
click at [1371, 24] on link "Next" at bounding box center [1388, 21] width 119 height 38
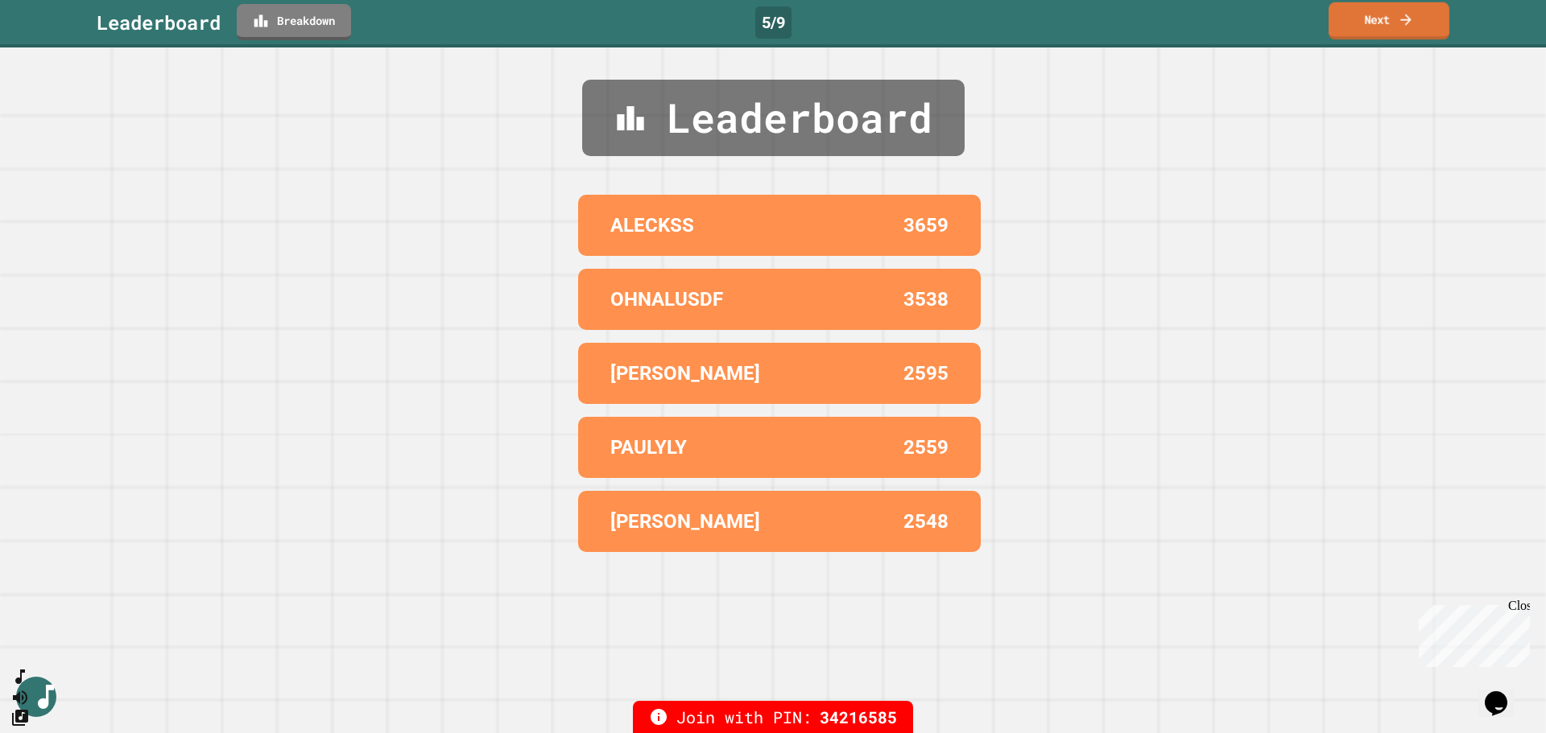
click at [1355, 26] on link "Next" at bounding box center [1388, 21] width 121 height 38
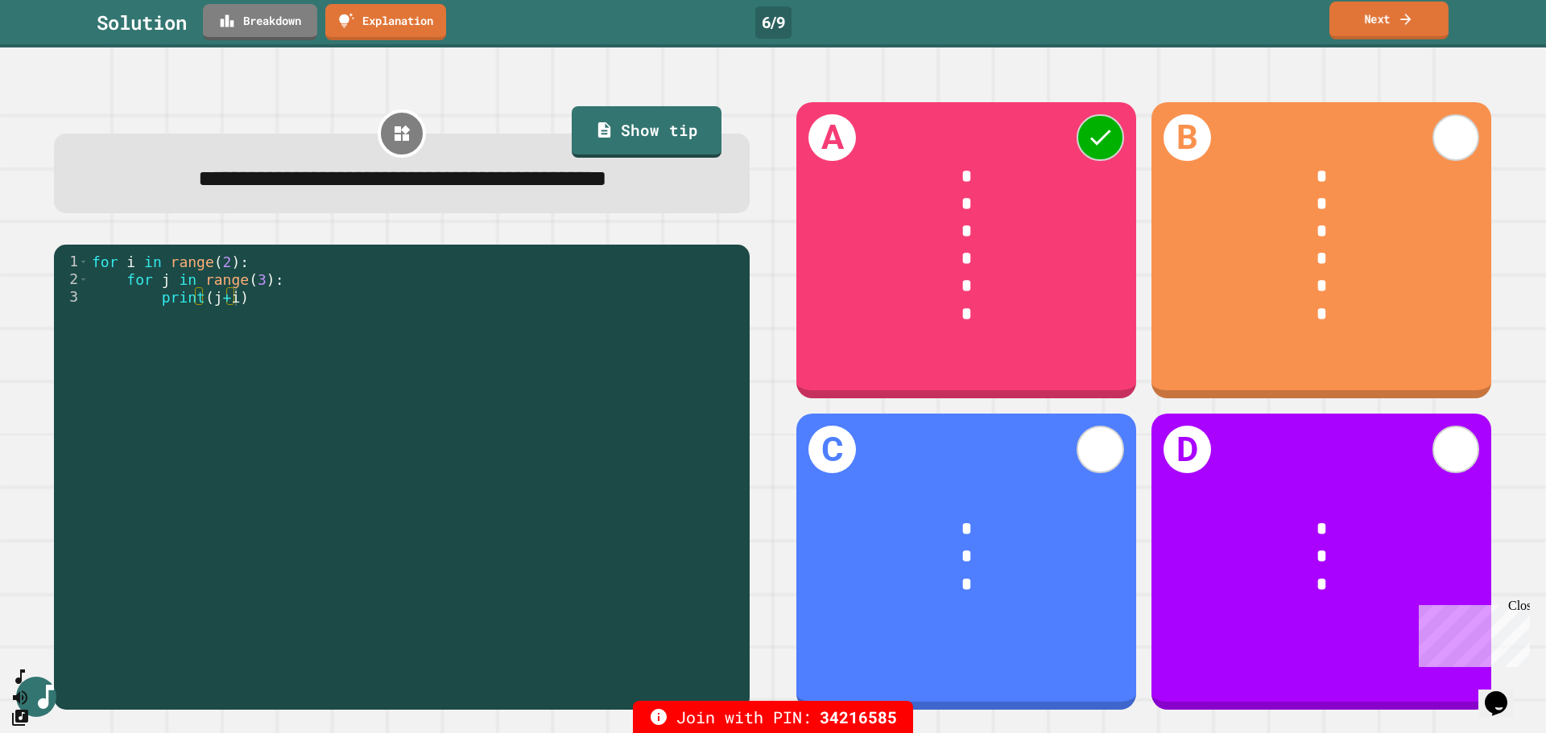
click at [1336, 23] on link "Next" at bounding box center [1388, 21] width 119 height 38
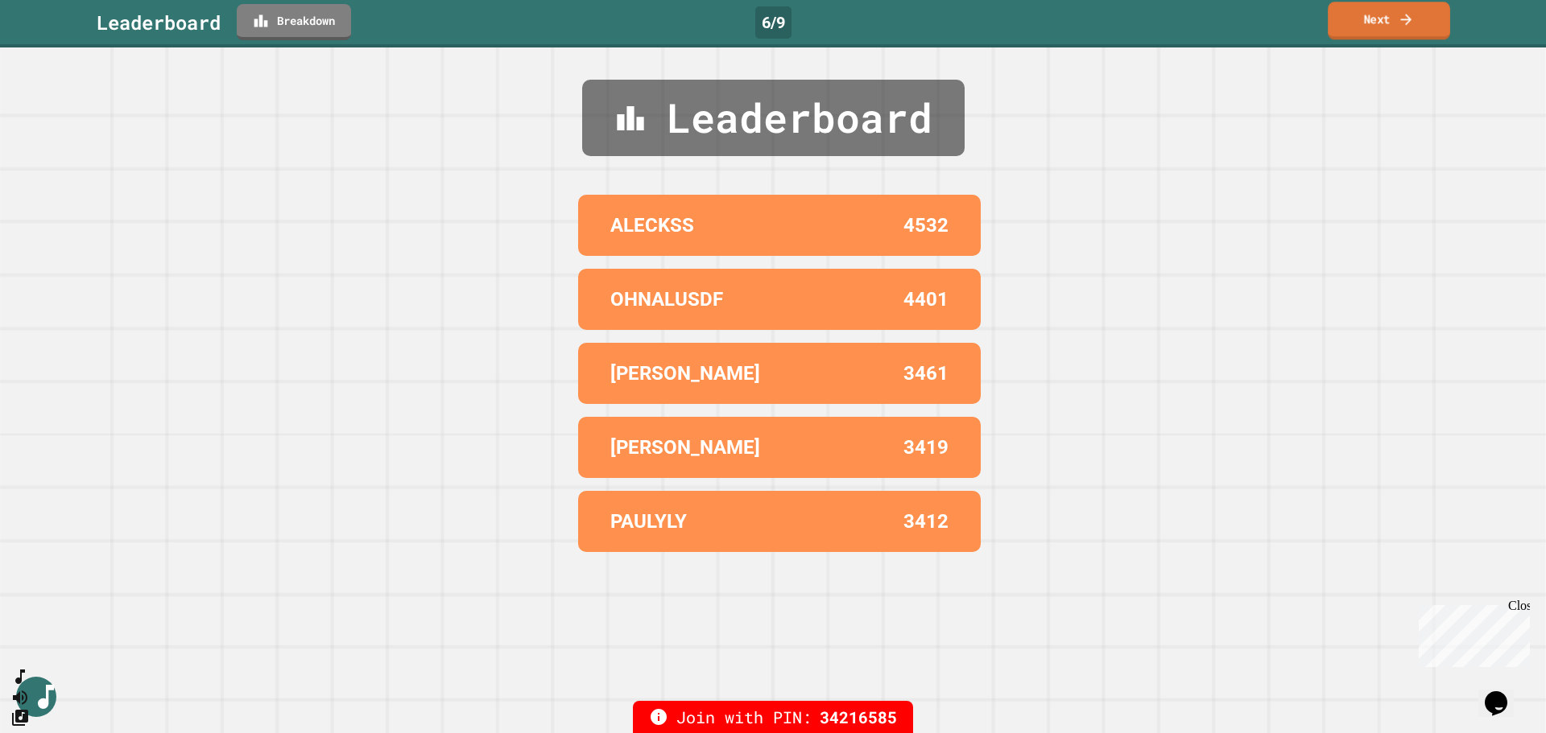
click at [1367, 23] on link "Next" at bounding box center [1389, 21] width 122 height 38
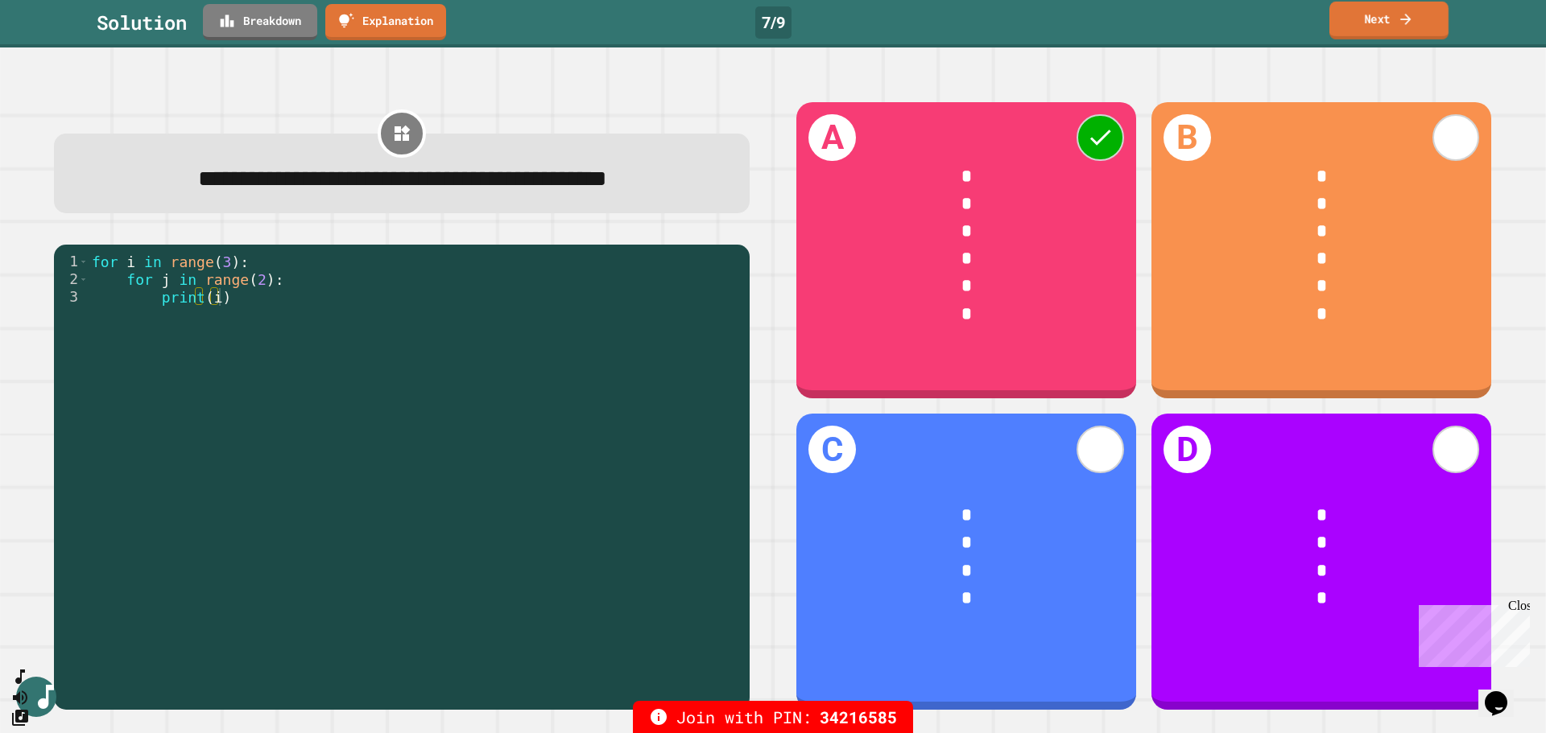
click at [1368, 25] on link "Next" at bounding box center [1388, 21] width 119 height 38
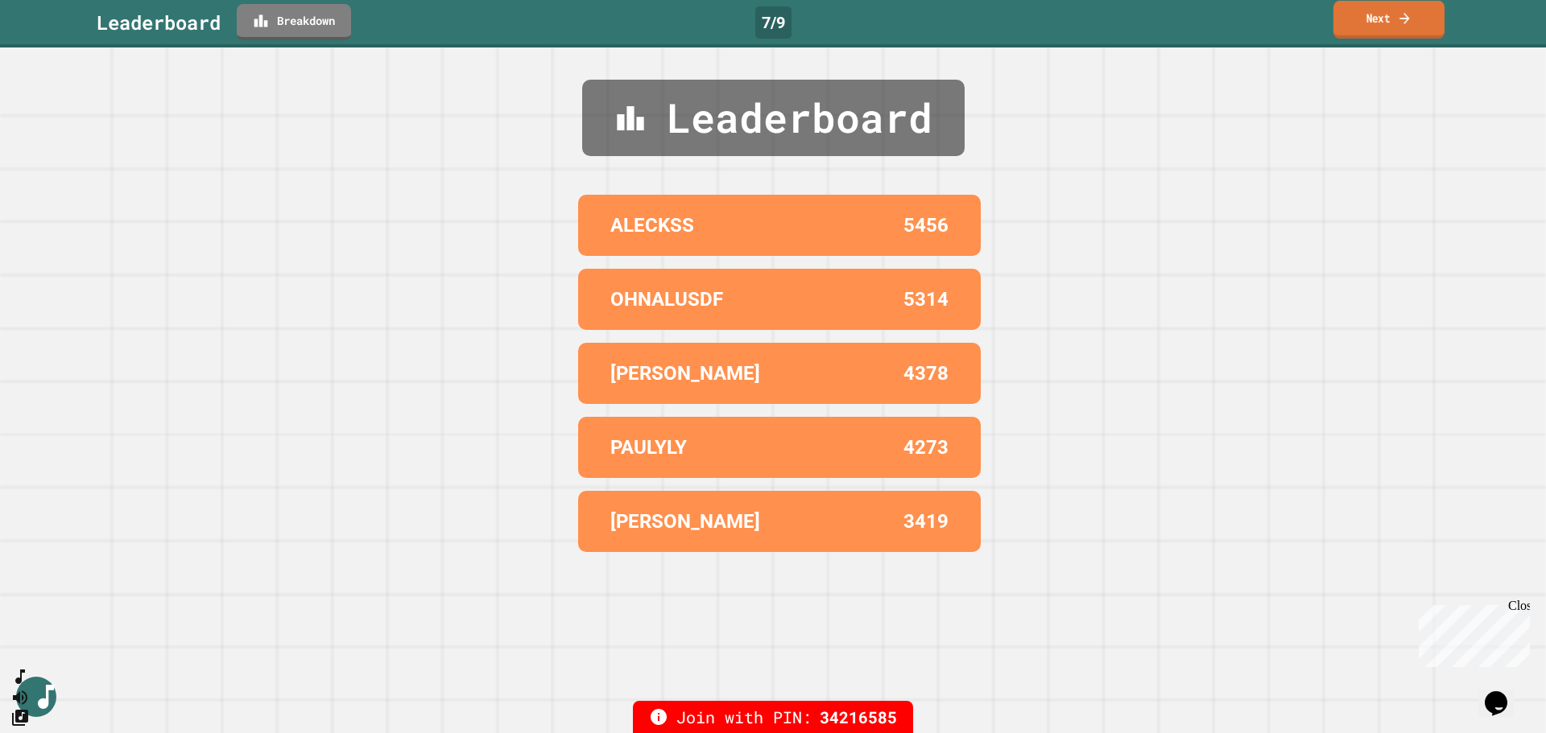
click at [1407, 20] on icon at bounding box center [1404, 18] width 14 height 17
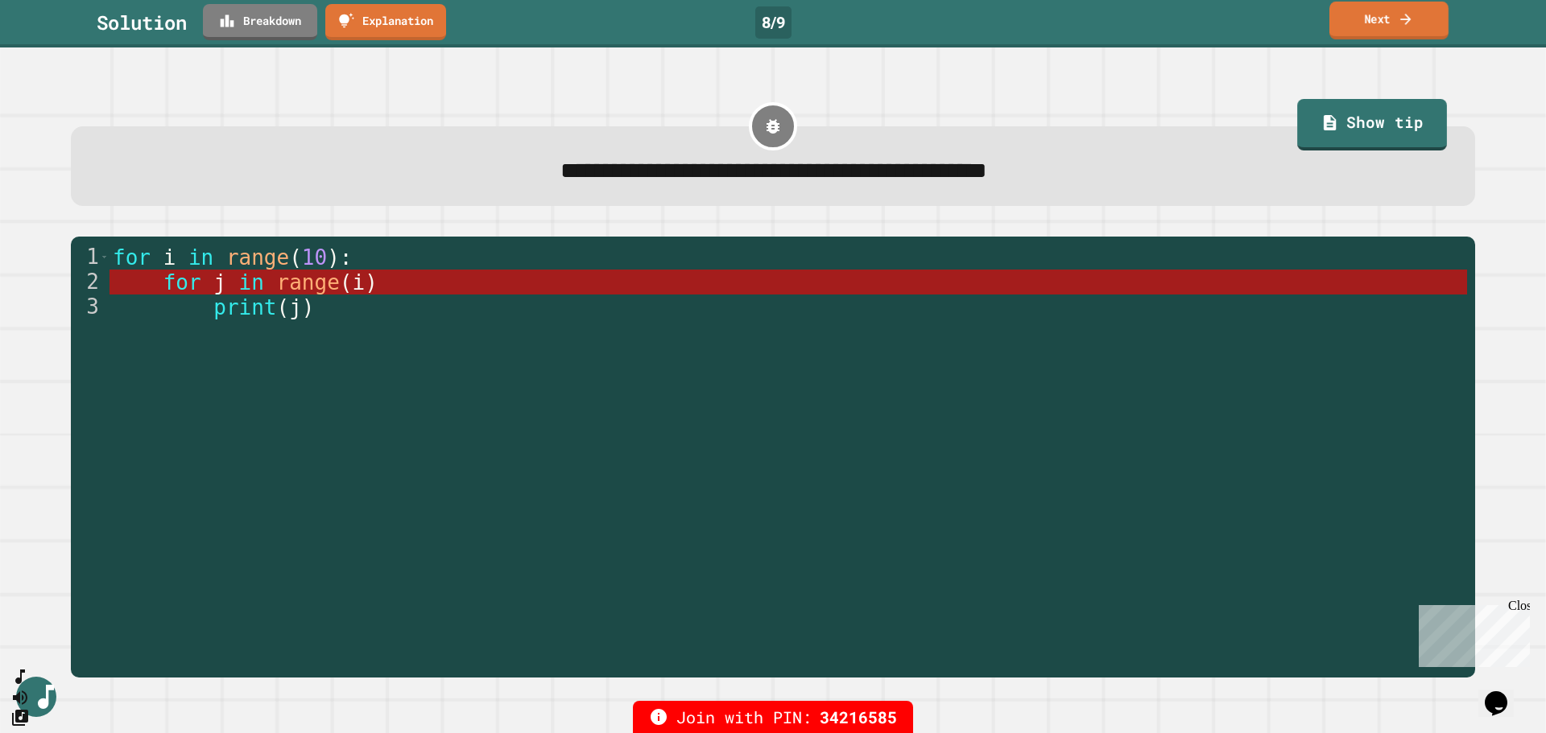
click at [1426, 21] on link "Next" at bounding box center [1388, 21] width 119 height 38
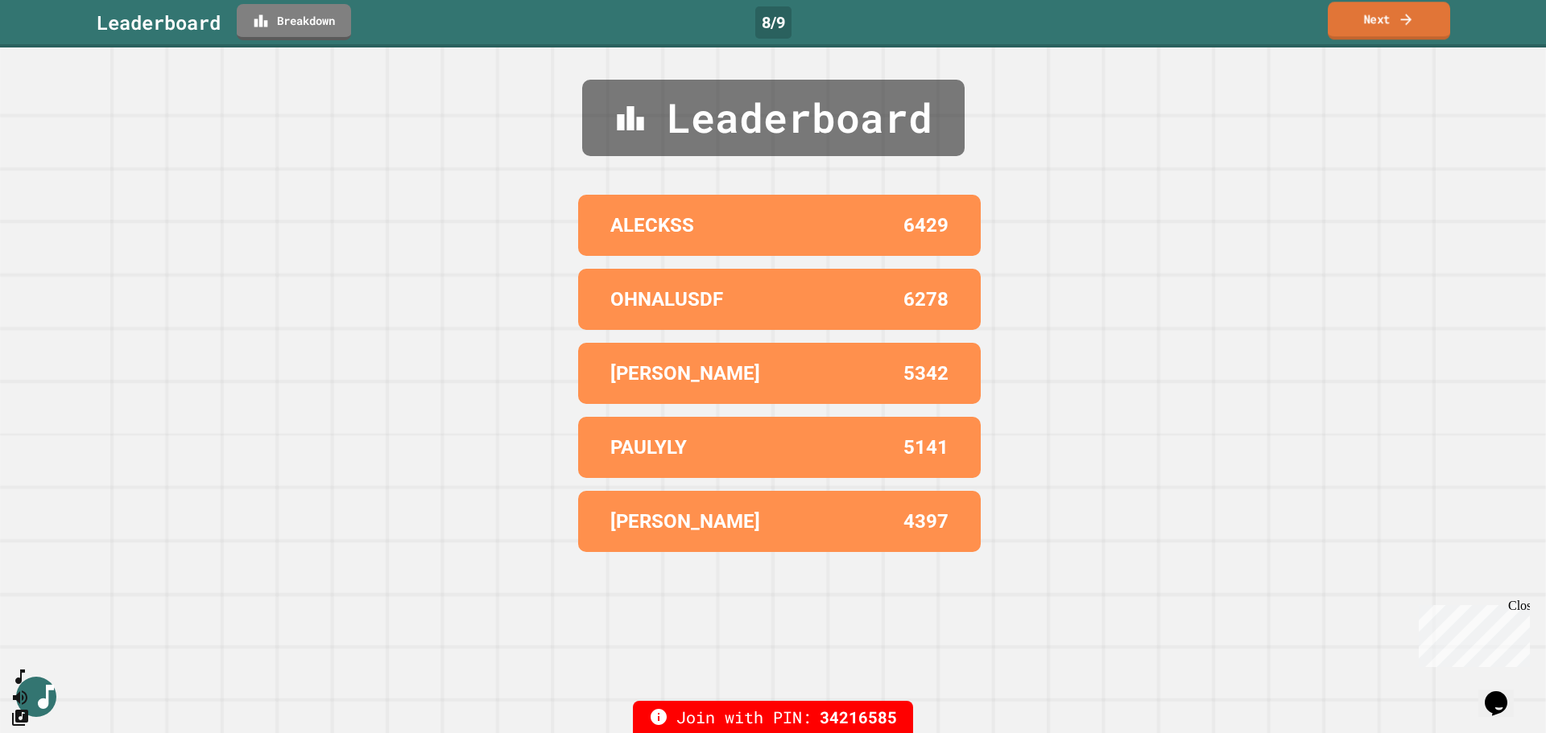
click at [1424, 33] on link "Next" at bounding box center [1389, 21] width 122 height 38
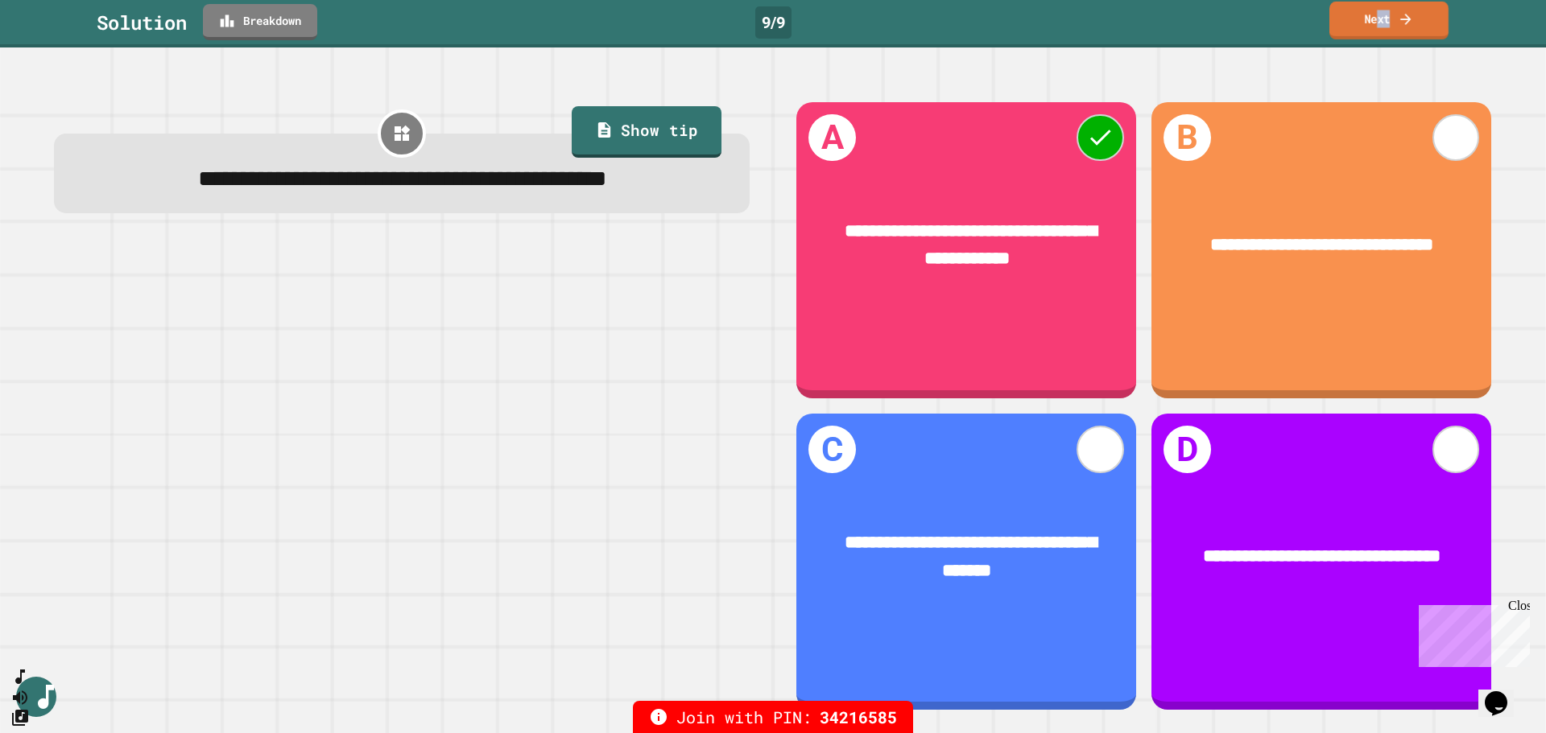
click at [1379, 27] on link "Next" at bounding box center [1388, 21] width 119 height 38
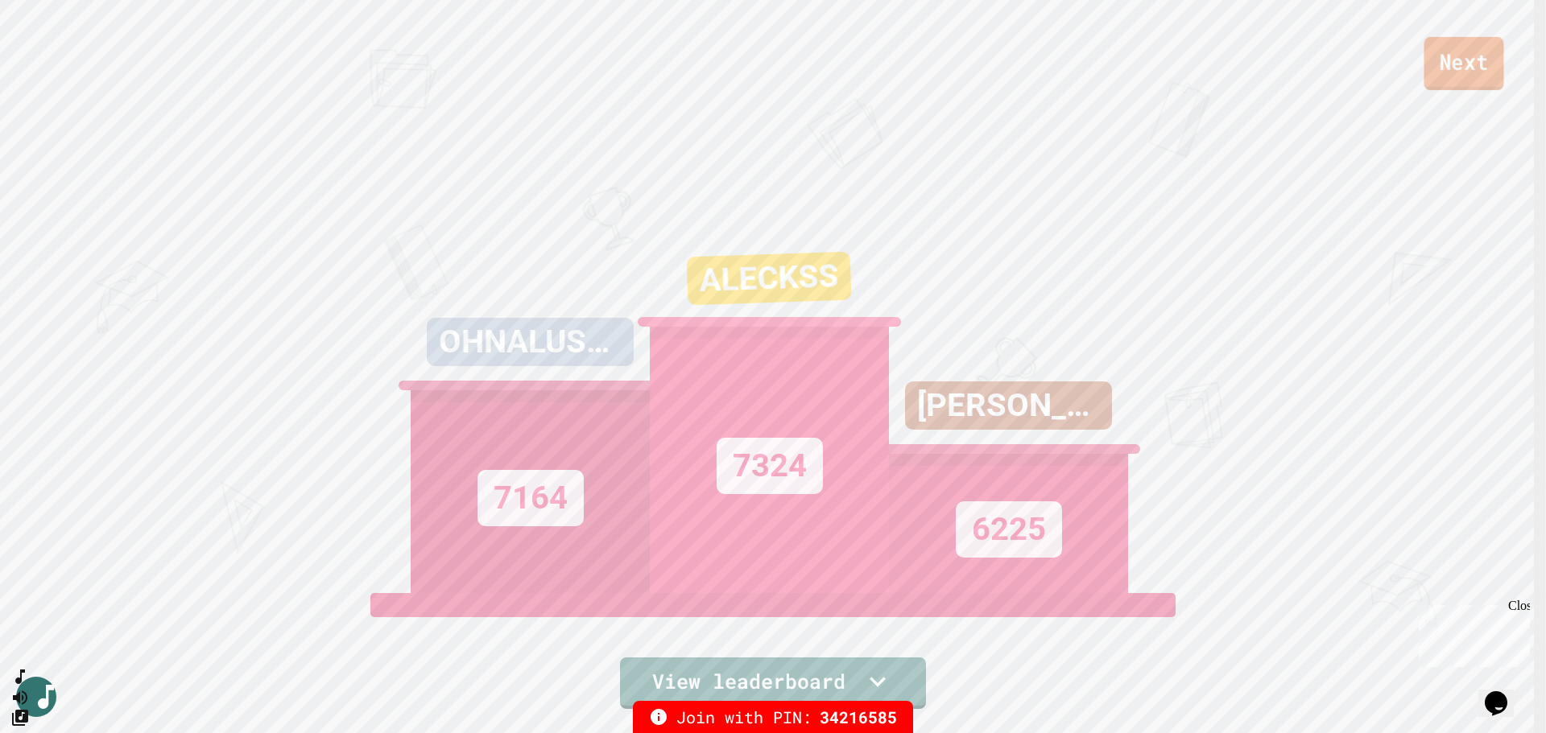
click at [1461, 75] on link "Next" at bounding box center [1463, 63] width 80 height 53
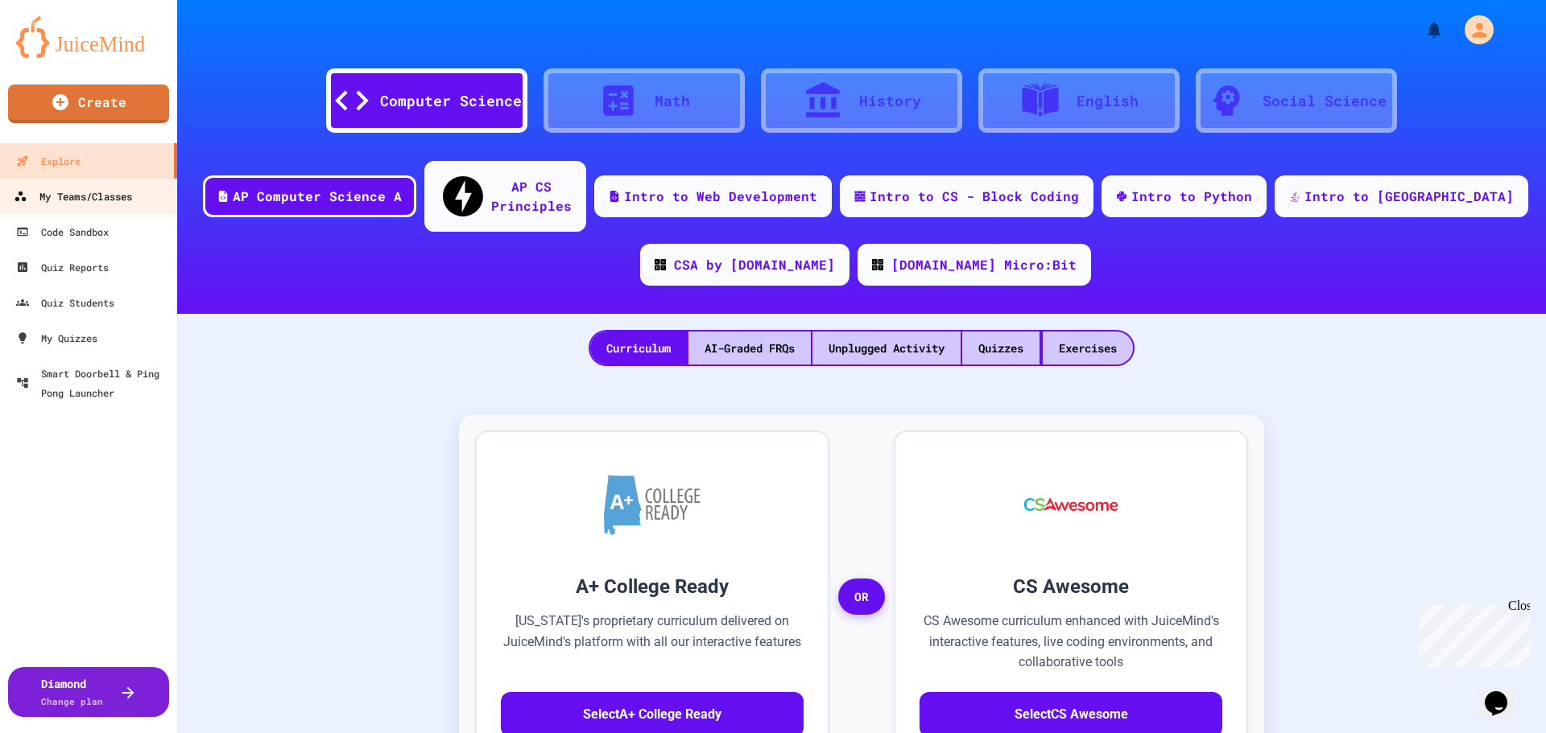
click at [68, 200] on div "My Teams/Classes" at bounding box center [73, 197] width 118 height 20
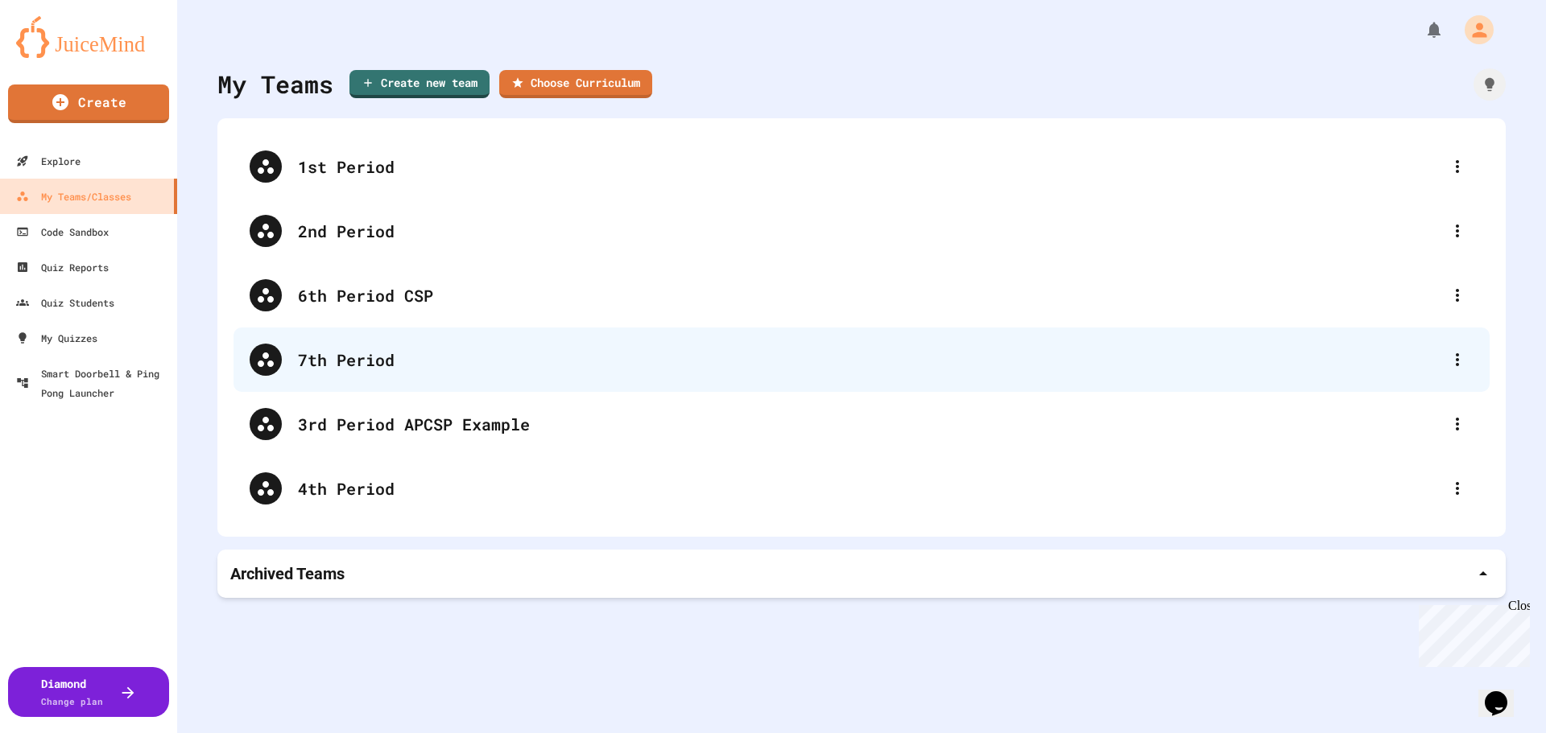
click at [357, 361] on div "7th Period" at bounding box center [869, 360] width 1143 height 24
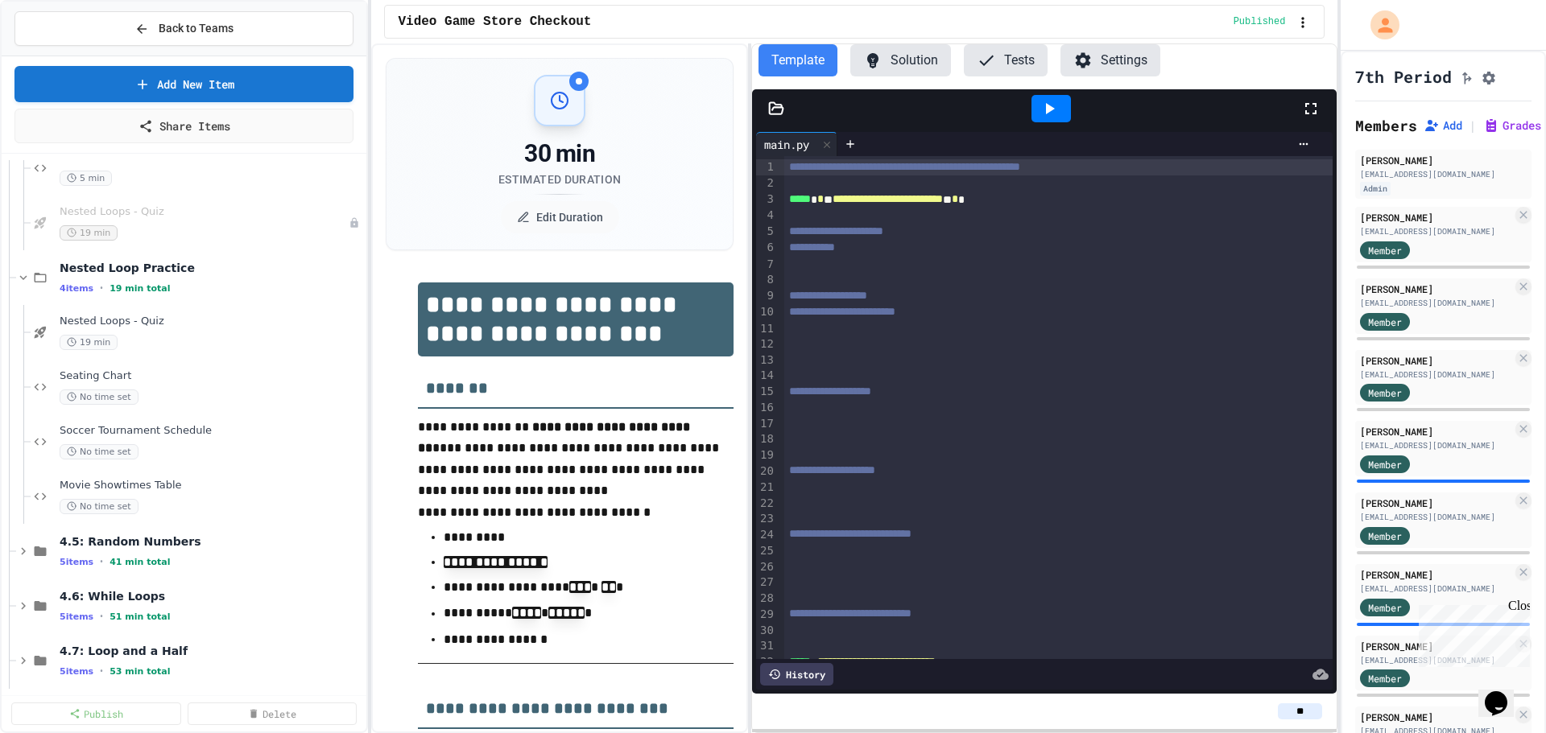
scroll to position [1288, 0]
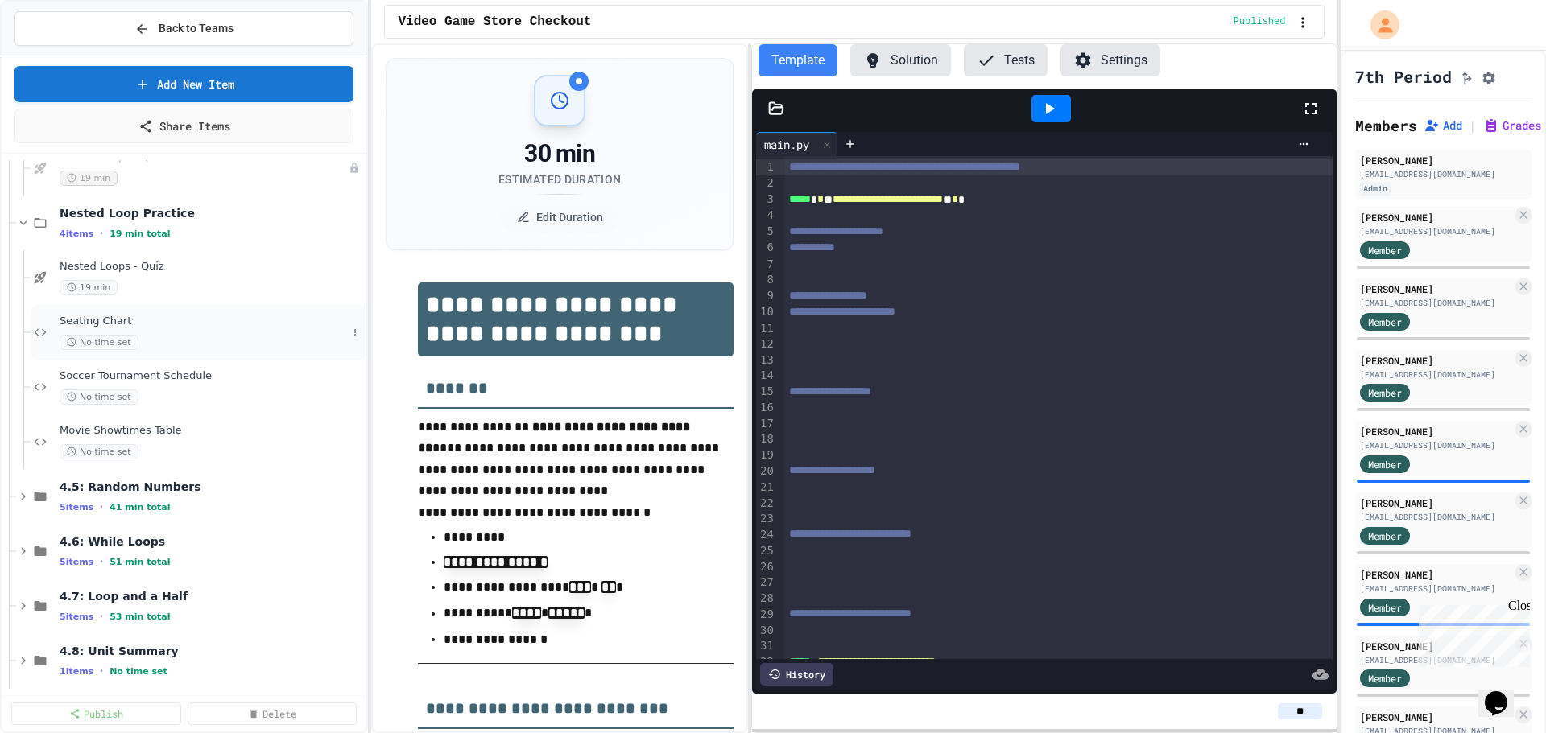
click at [114, 324] on span "Seating Chart" at bounding box center [203, 322] width 287 height 14
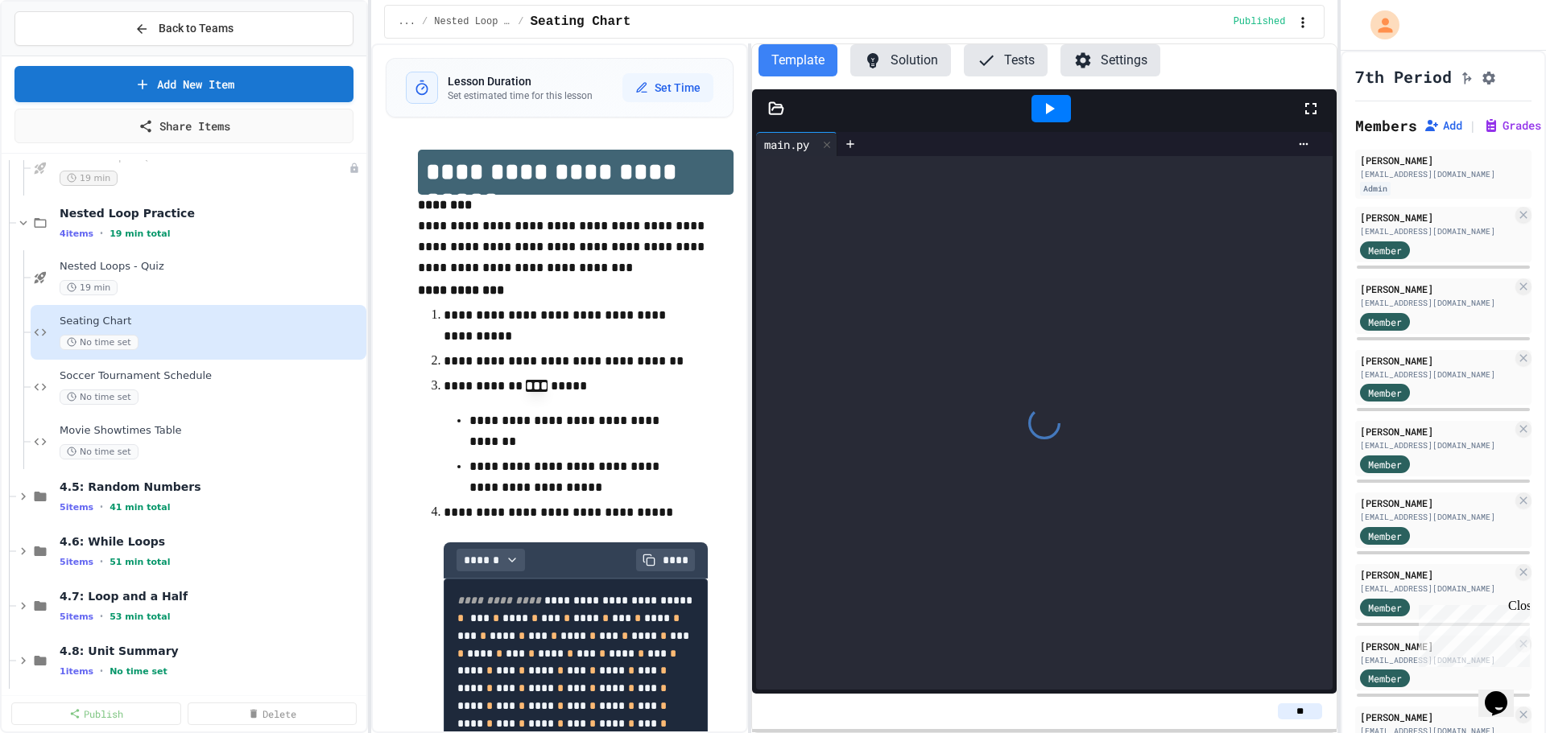
click at [137, 375] on span "Soccer Tournament Schedule" at bounding box center [212, 377] width 304 height 14
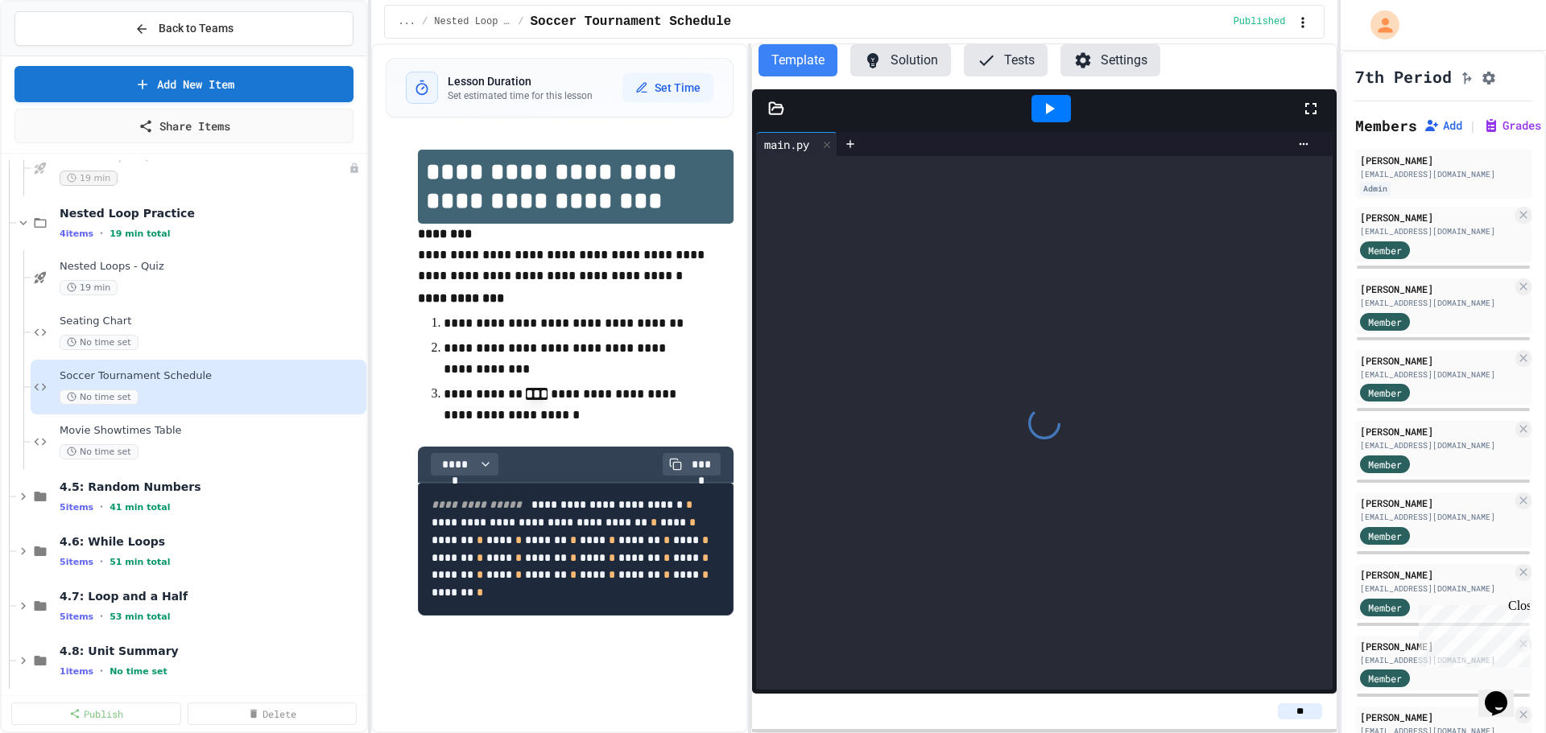
click at [146, 444] on div "No time set" at bounding box center [212, 451] width 304 height 15
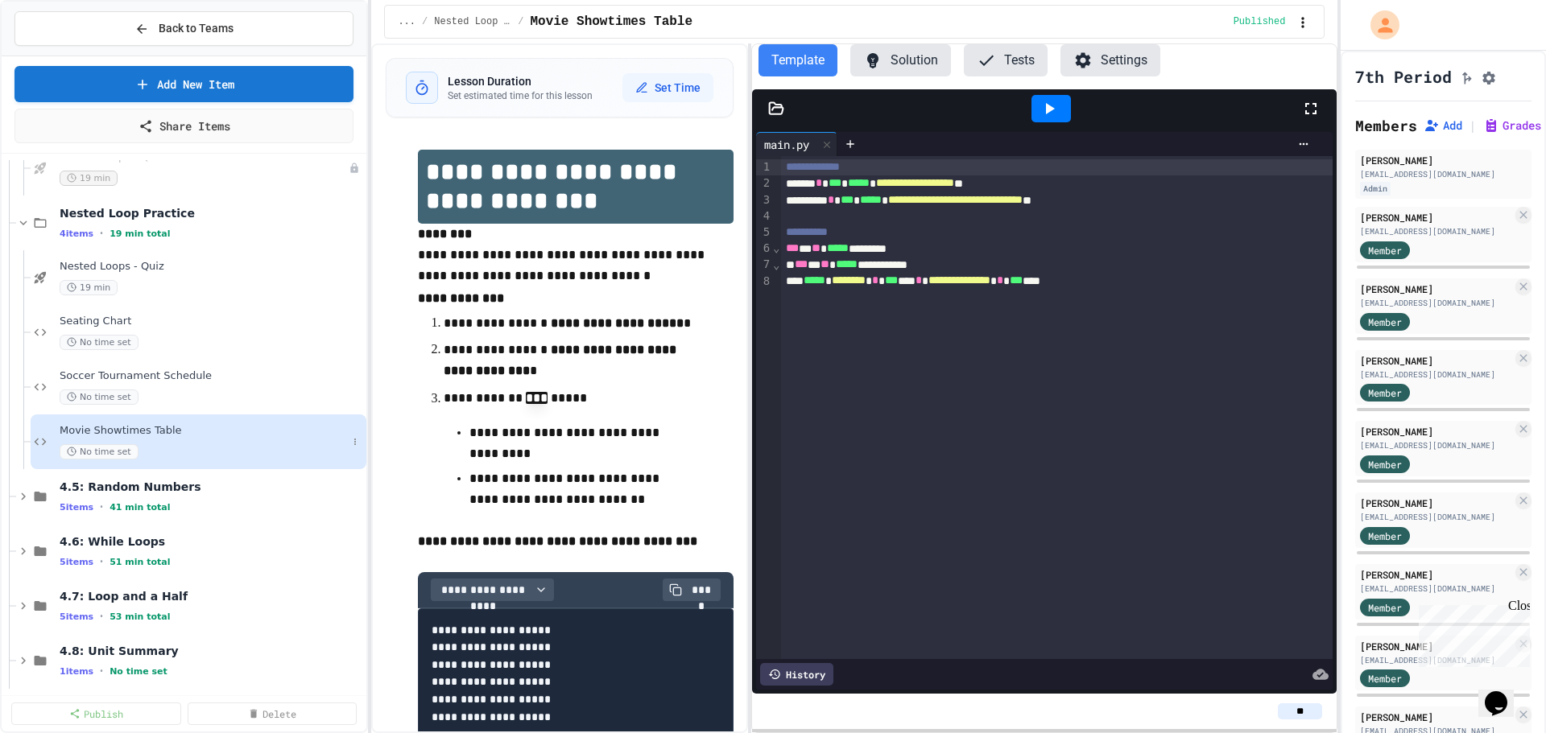
click at [216, 461] on div "Movie Showtimes Table No time set" at bounding box center [199, 442] width 336 height 55
click at [201, 370] on span "Soccer Tournament Schedule" at bounding box center [203, 377] width 287 height 14
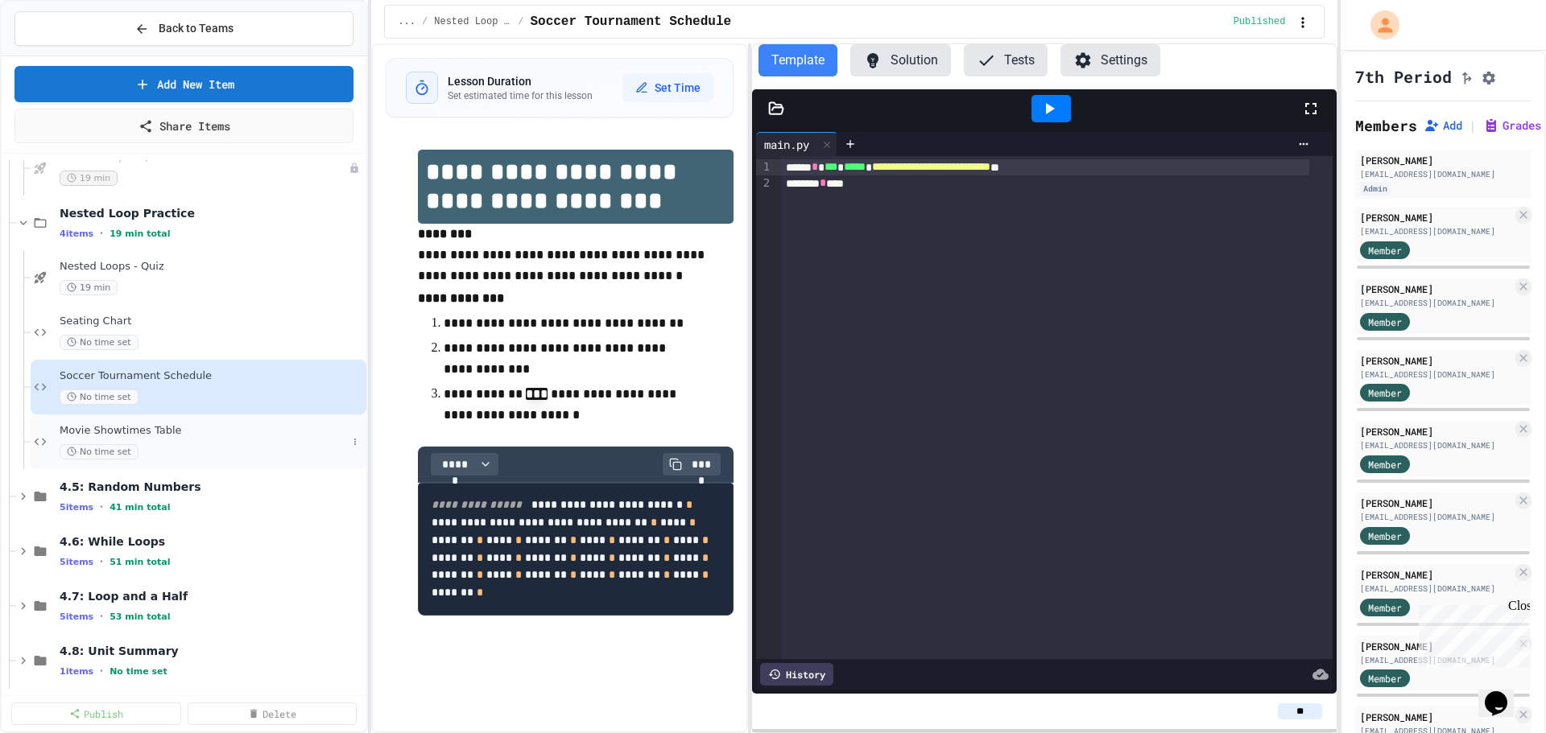
click at [124, 422] on div "Movie Showtimes Table No time set" at bounding box center [199, 442] width 336 height 55
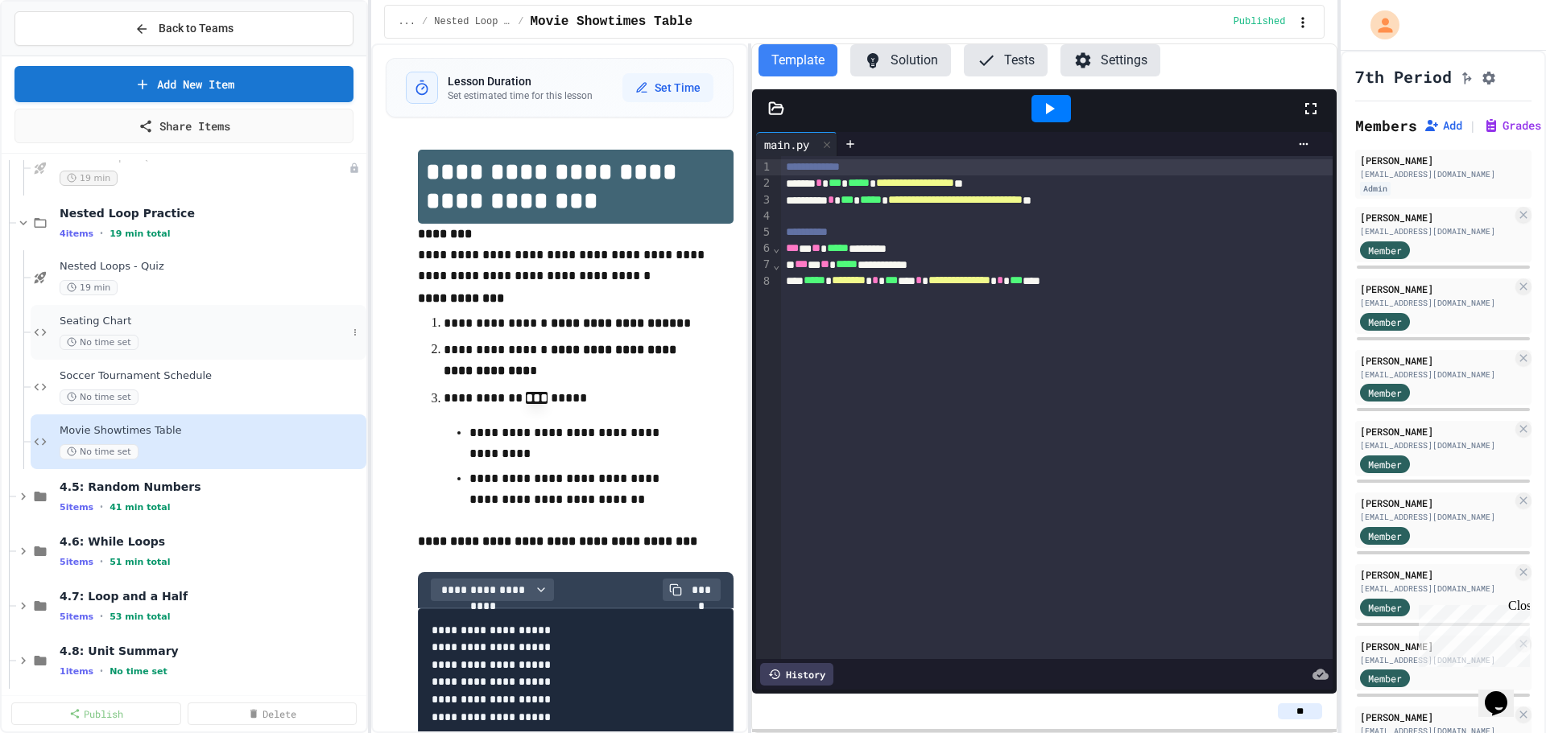
click at [130, 313] on div "Seating Chart No time set" at bounding box center [199, 332] width 336 height 55
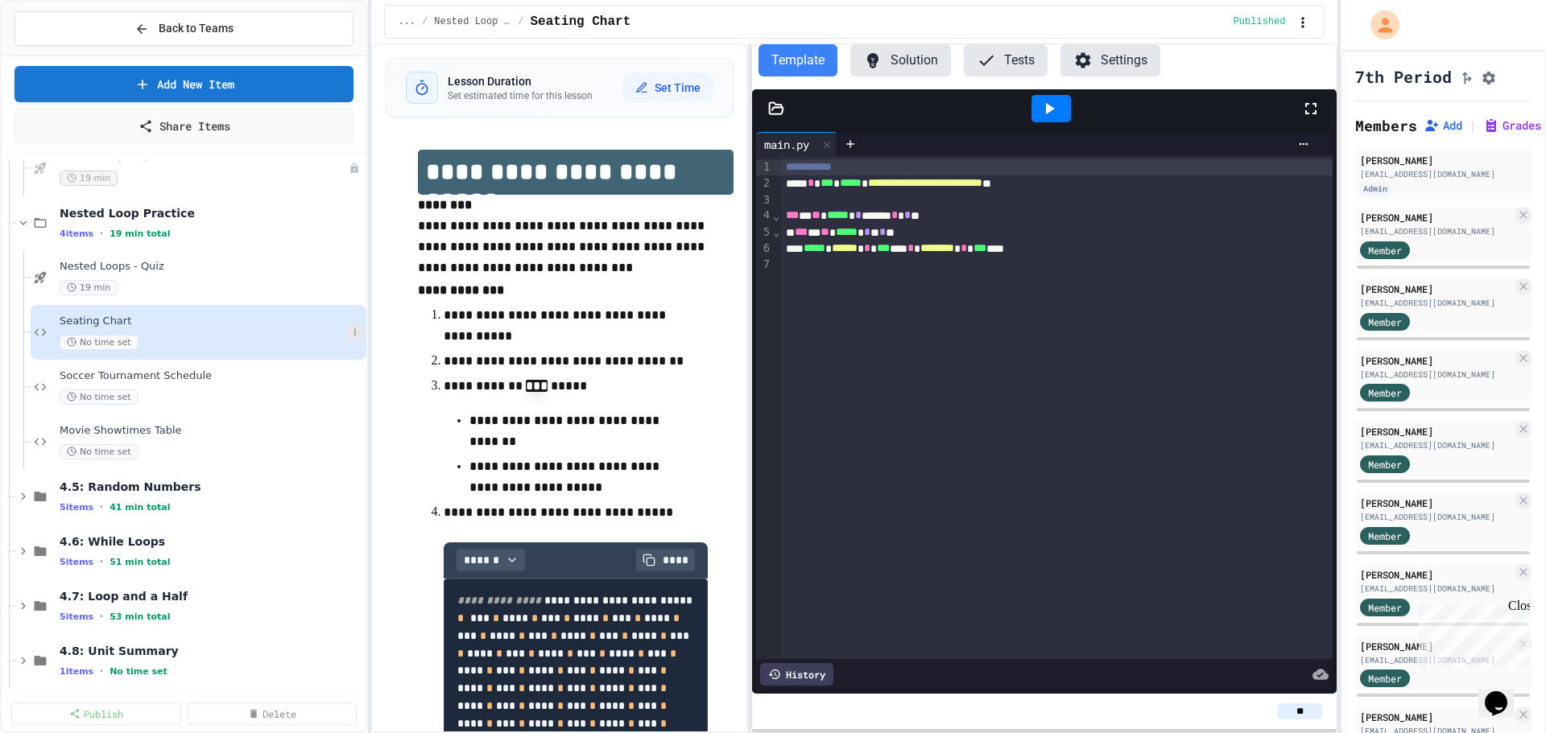
click at [349, 331] on button at bounding box center [355, 332] width 16 height 16
click at [323, 420] on button "Unpublish" at bounding box center [311, 420] width 124 height 29
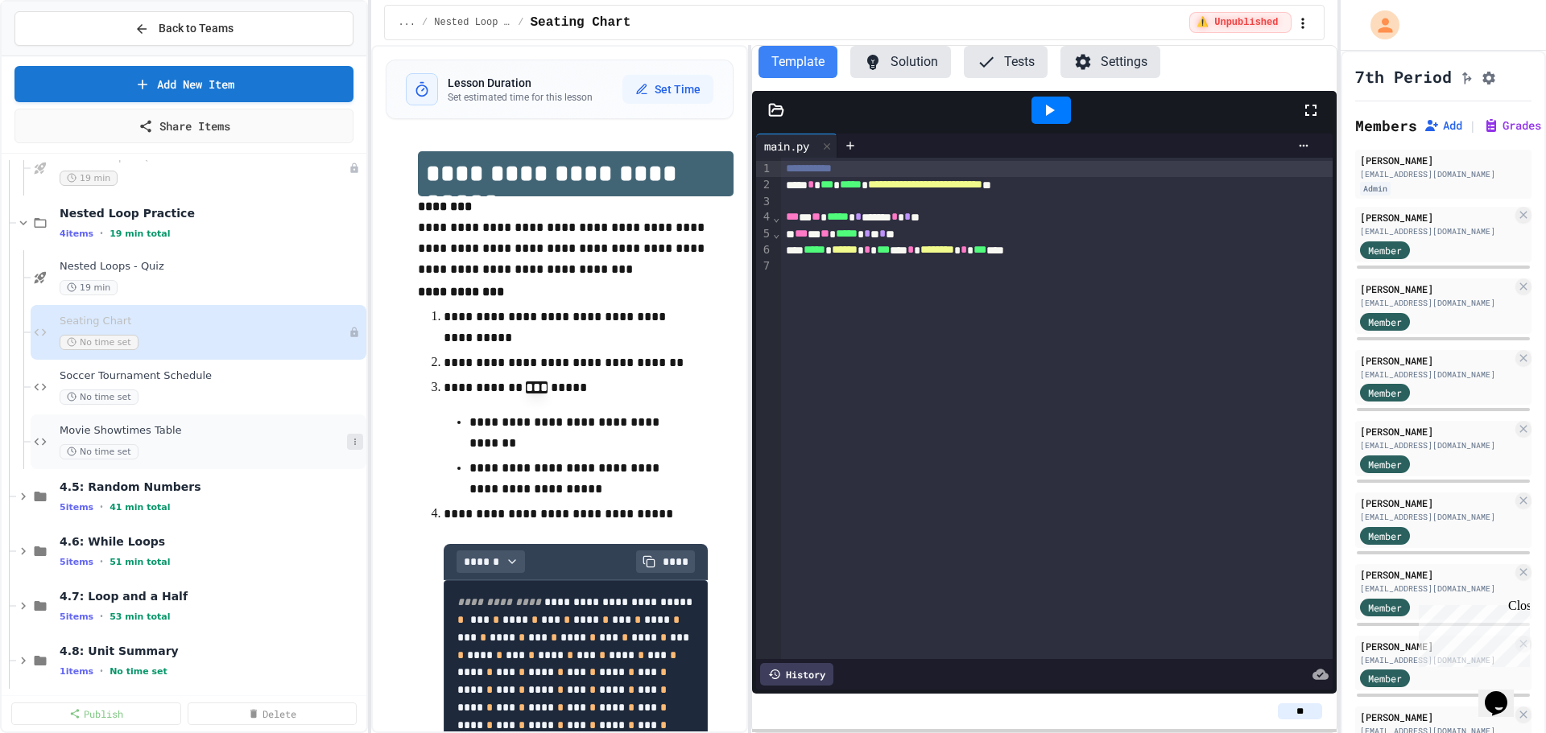
click at [350, 438] on icon at bounding box center [355, 442] width 10 height 10
click at [336, 535] on button "Unpublish" at bounding box center [311, 529] width 124 height 29
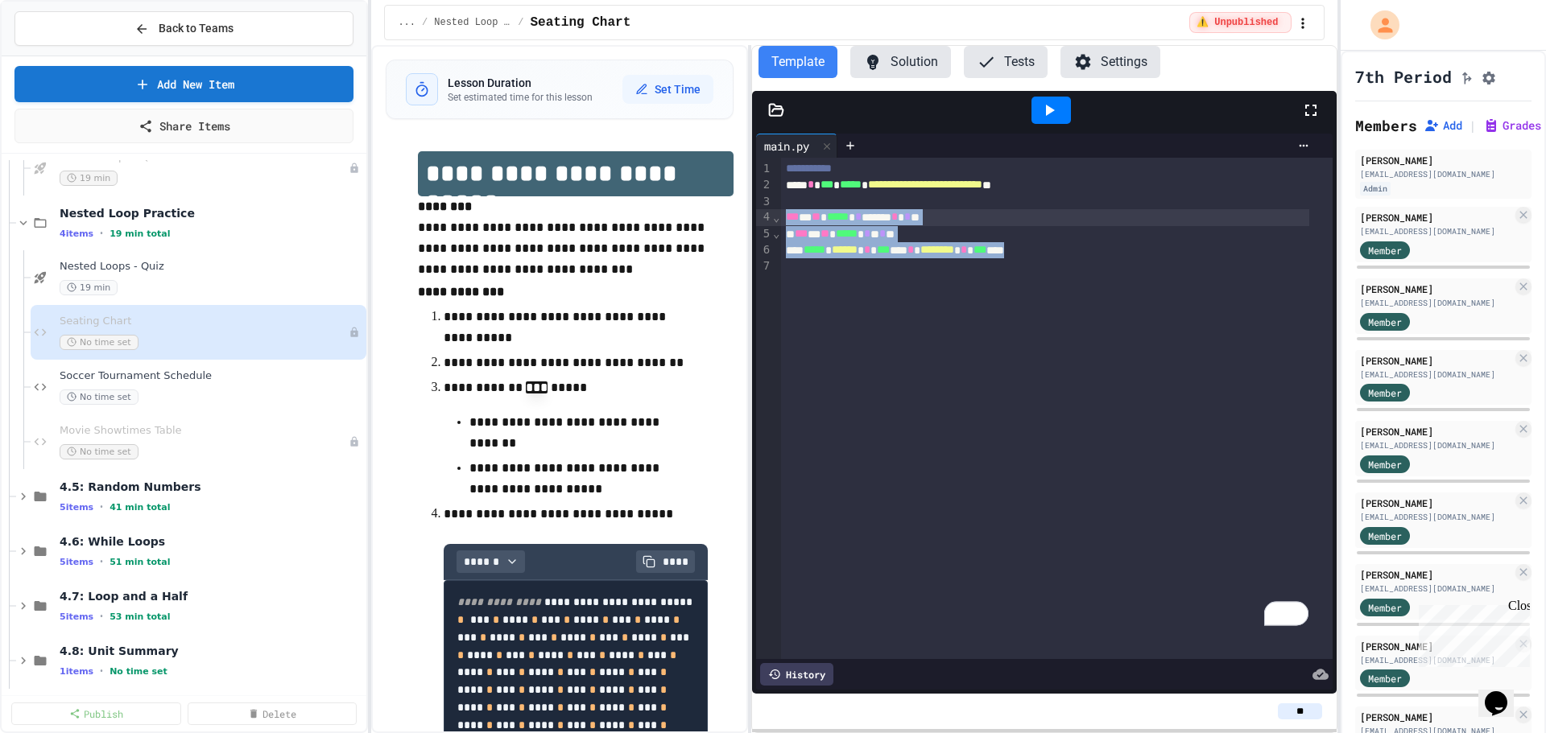
drag, startPoint x: 1134, startPoint y: 262, endPoint x: 764, endPoint y: 219, distance: 372.1
click at [764, 219] on div "**********" at bounding box center [1044, 409] width 576 height 502
click at [213, 390] on div "No time set" at bounding box center [203, 397] width 287 height 15
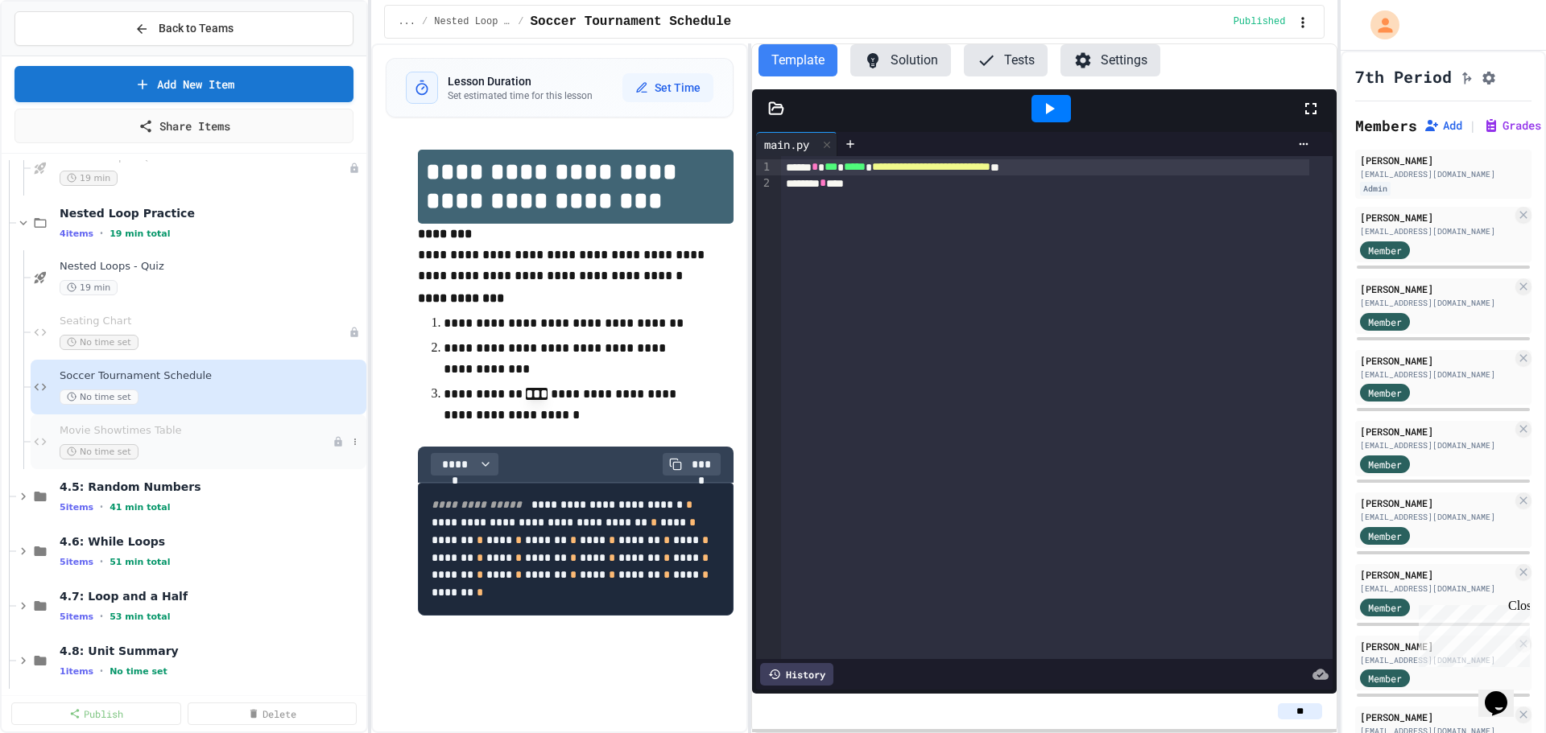
click at [164, 428] on span "Movie Showtimes Table" at bounding box center [196, 431] width 273 height 14
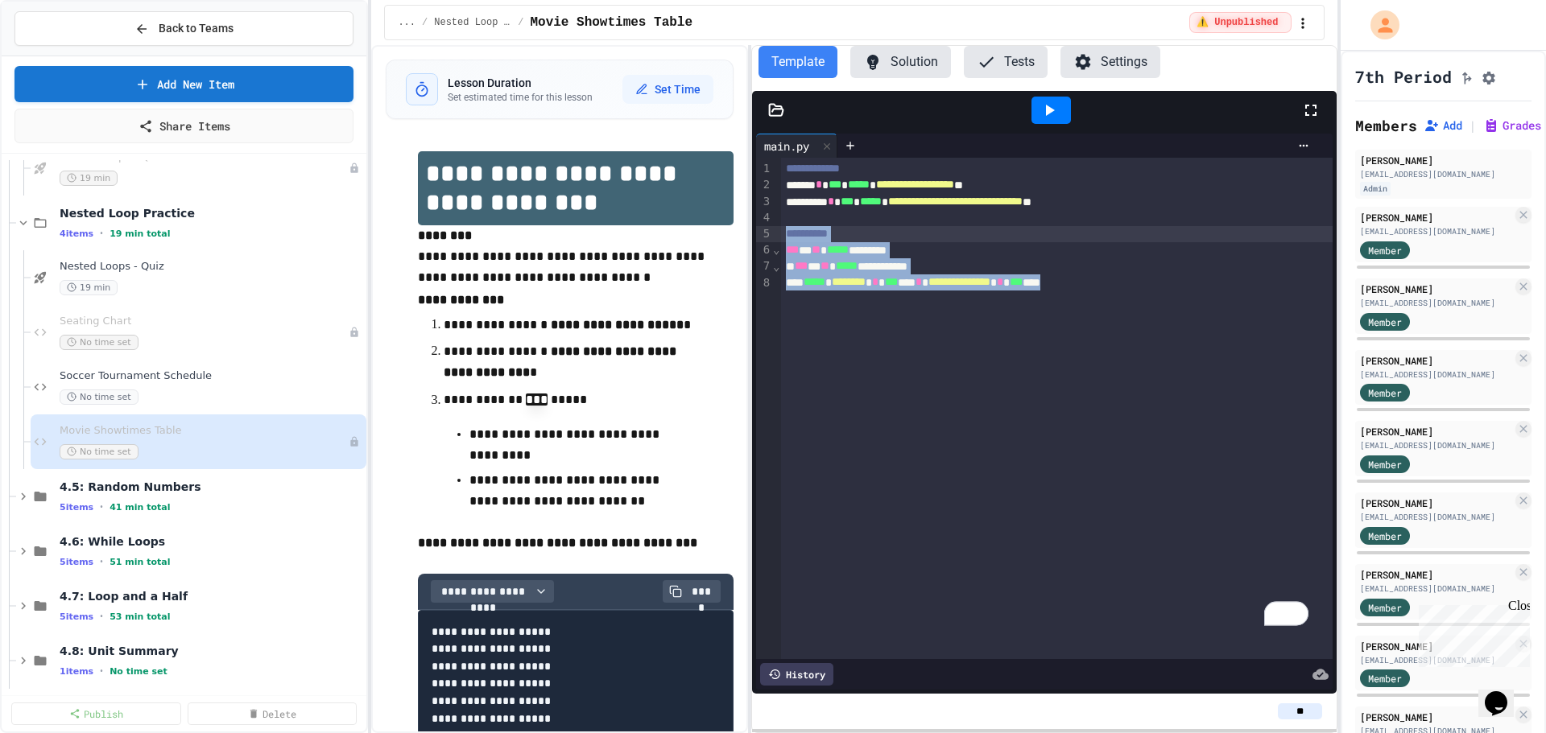
drag, startPoint x: 1154, startPoint y: 297, endPoint x: 741, endPoint y: 244, distance: 416.4
click at [741, 244] on div "**********" at bounding box center [854, 389] width 966 height 688
click at [905, 64] on button "Solution" at bounding box center [900, 62] width 101 height 32
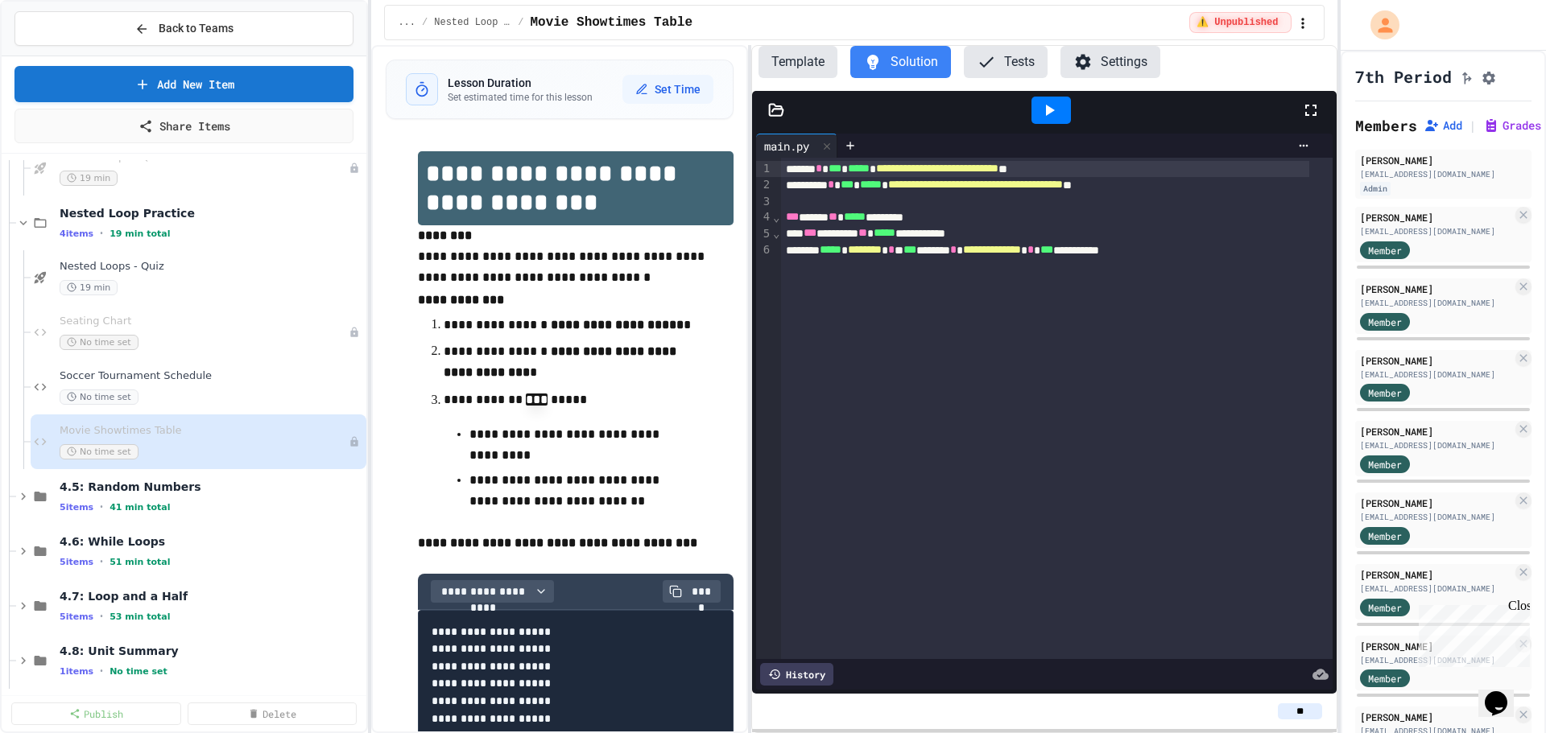
click at [800, 68] on button "Template" at bounding box center [797, 62] width 79 height 32
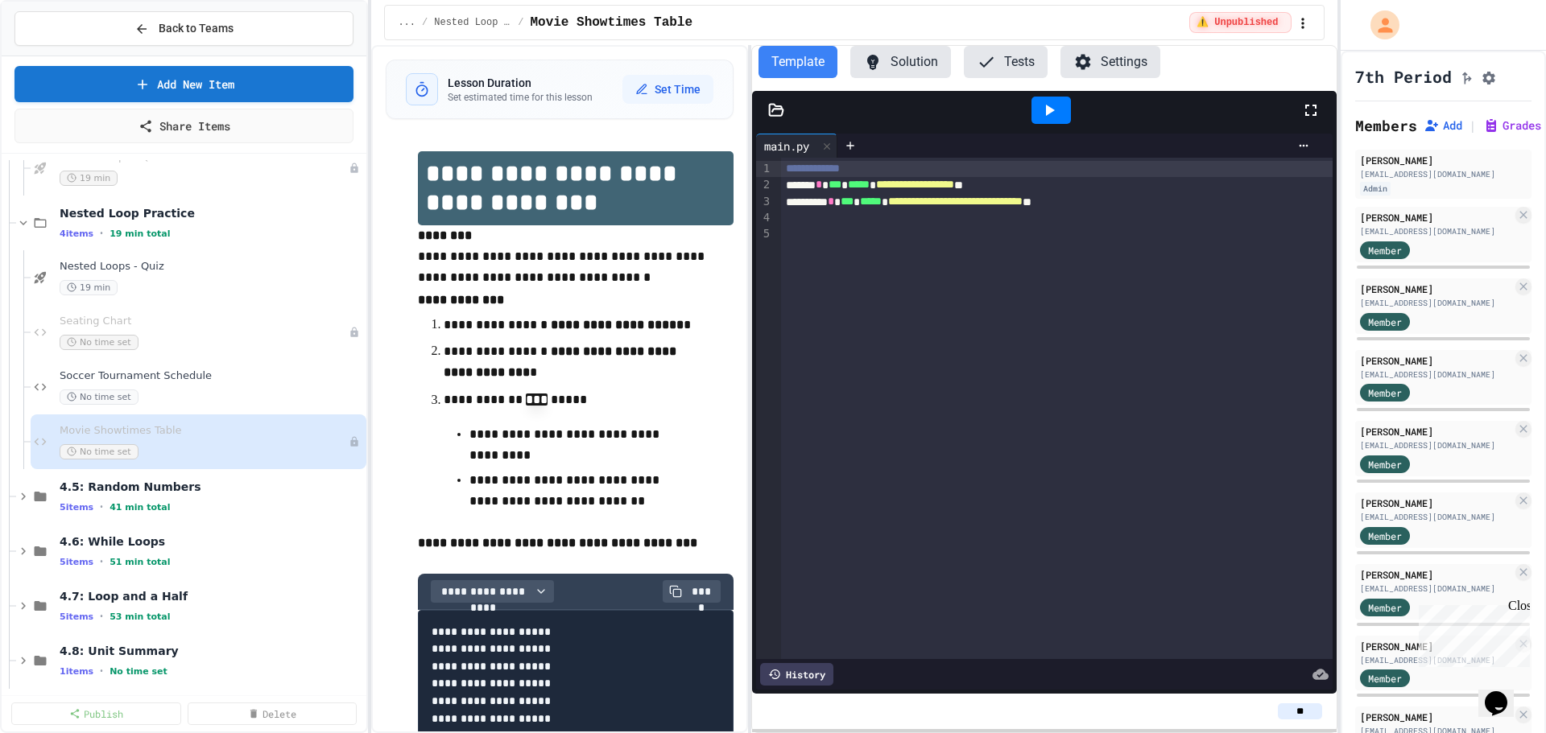
click at [816, 302] on div "**********" at bounding box center [1057, 409] width 552 height 502
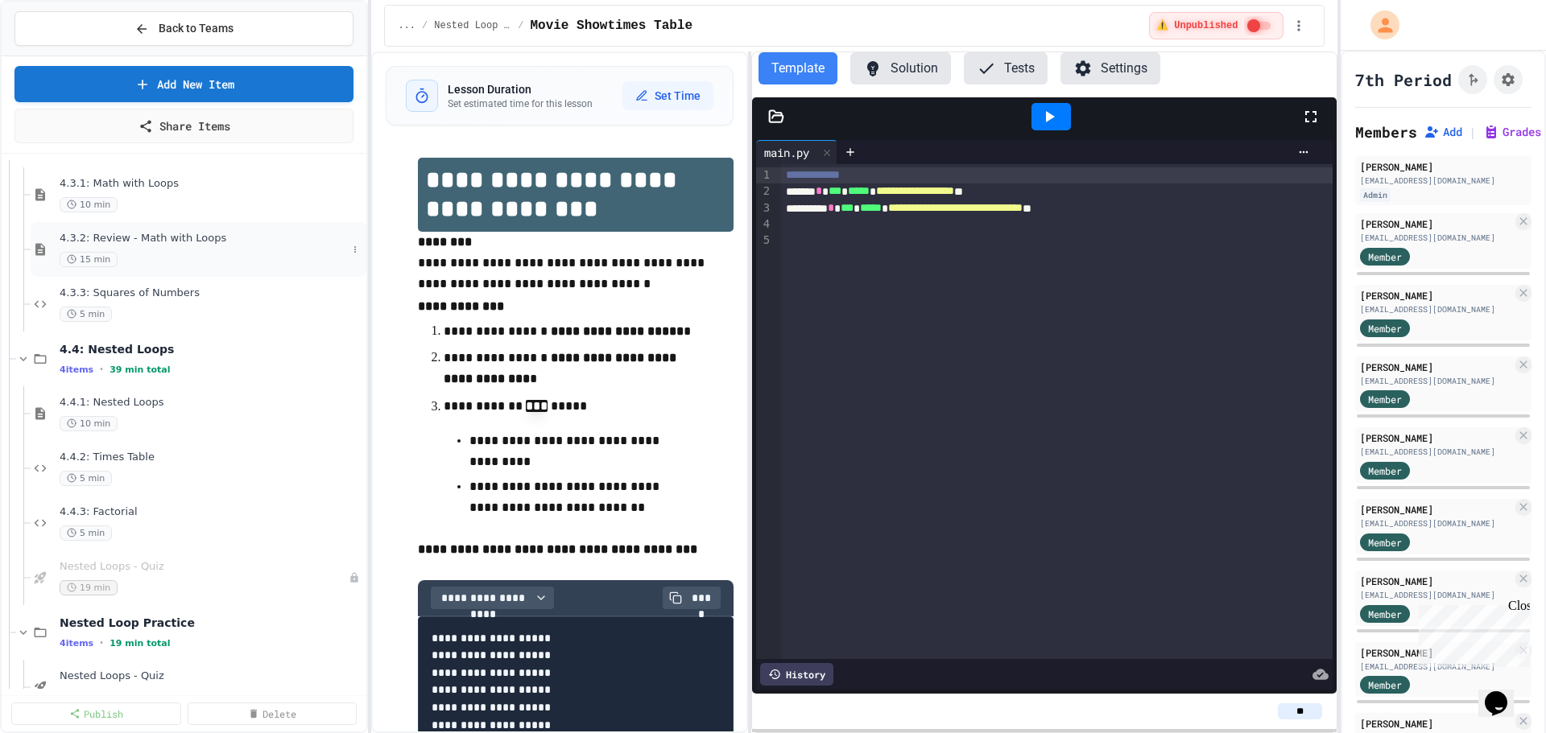
scroll to position [886, 0]
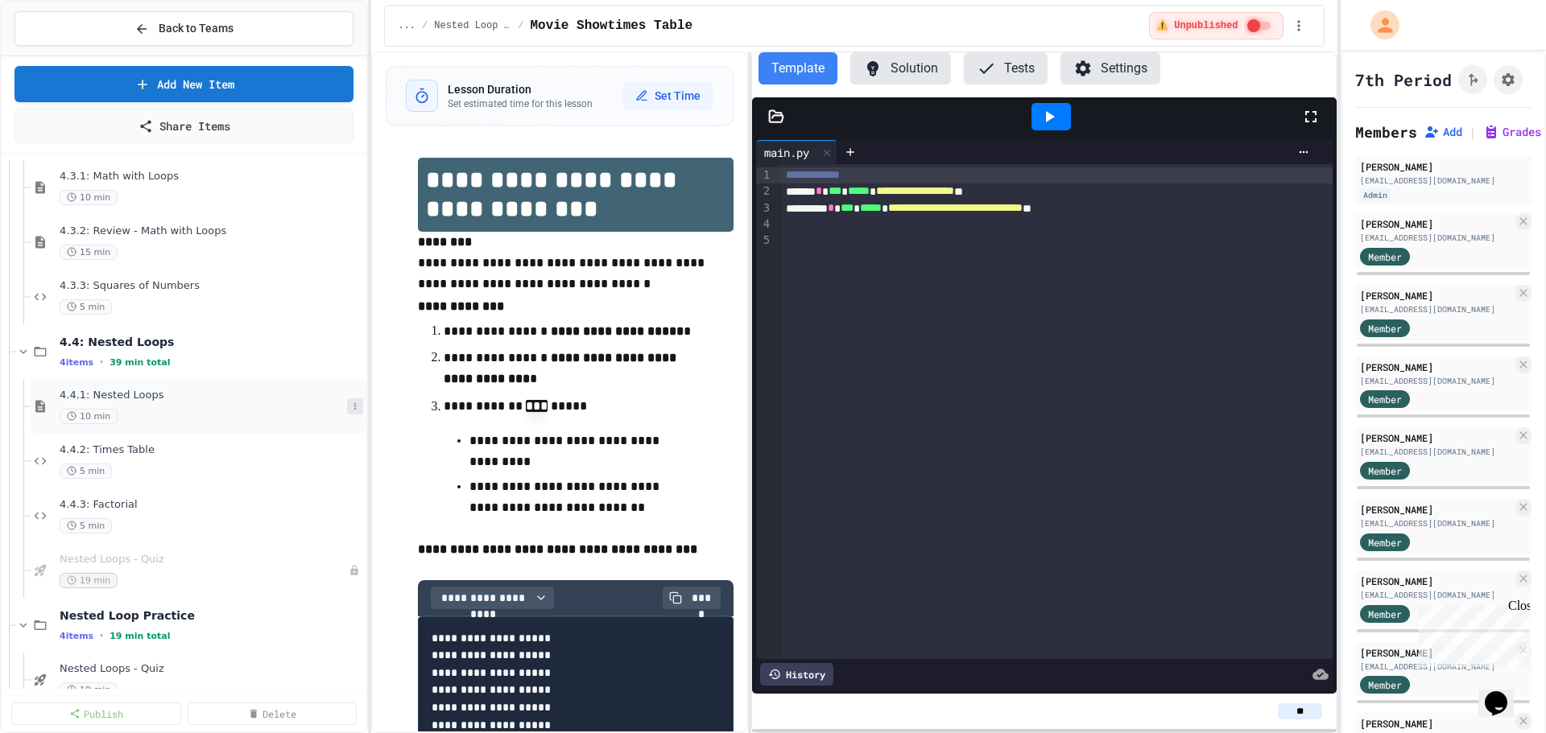
click at [350, 405] on icon at bounding box center [355, 407] width 10 height 10
click at [216, 626] on div at bounding box center [773, 366] width 1546 height 733
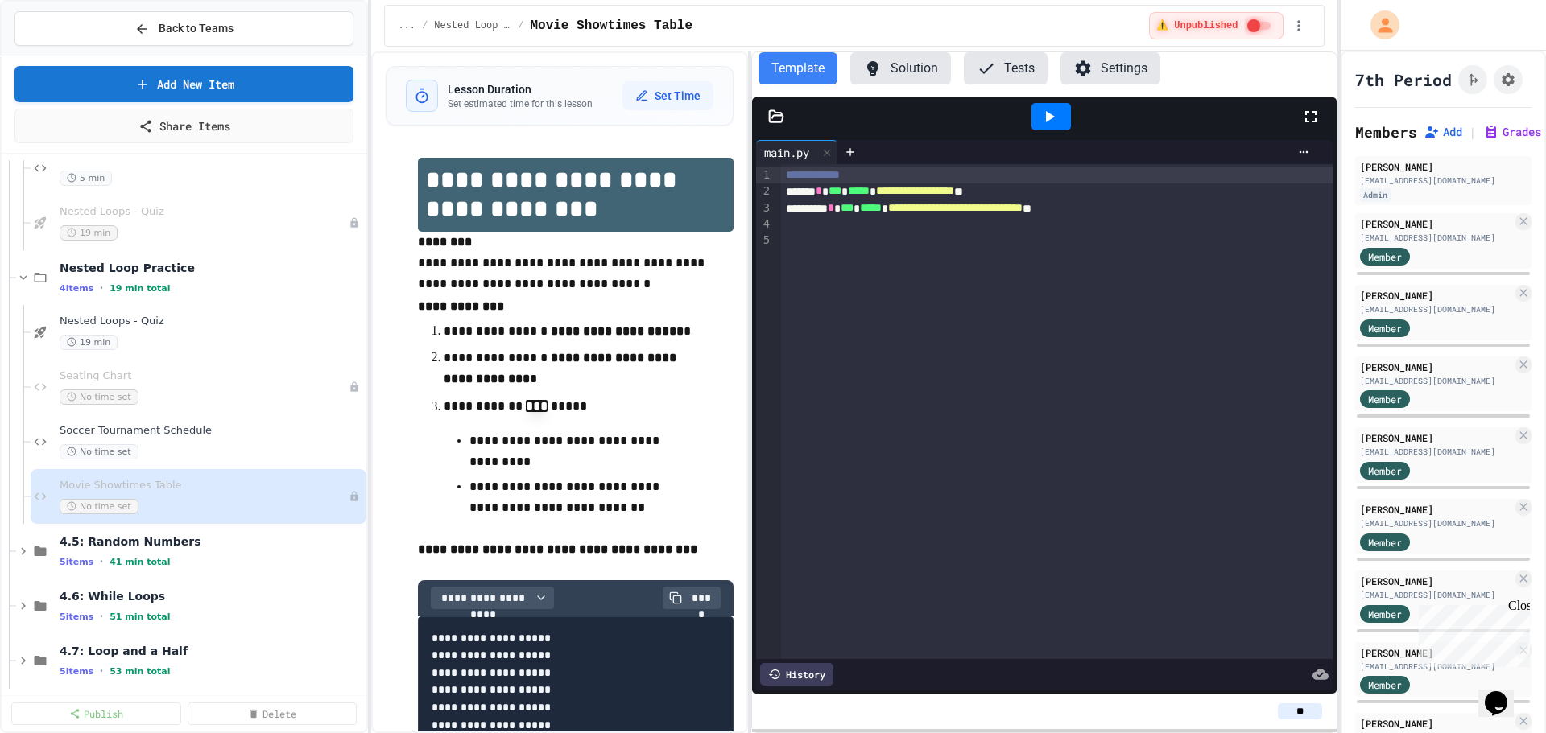
scroll to position [1288, 0]
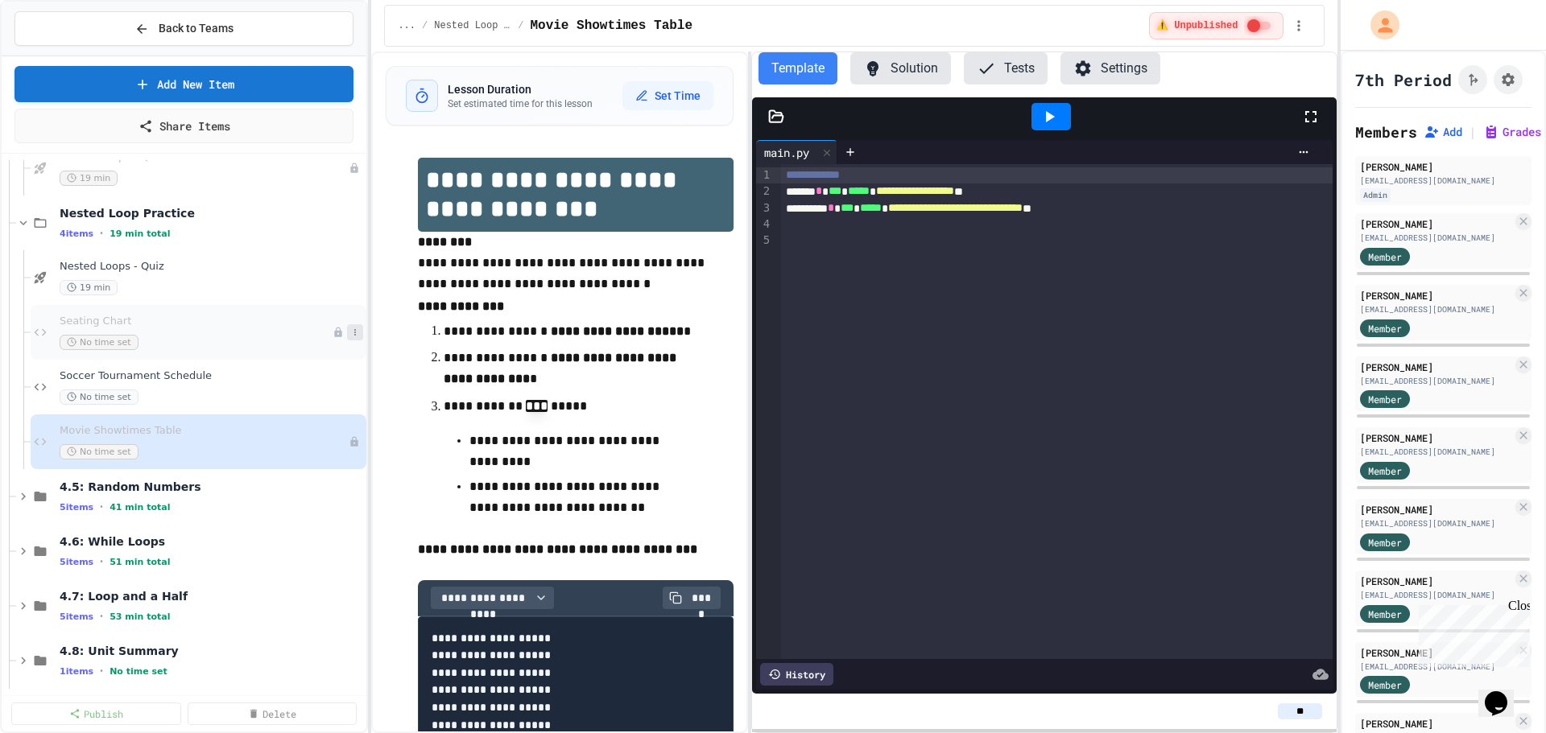
click at [350, 334] on icon at bounding box center [355, 333] width 10 height 10
click at [308, 422] on button "Publish" at bounding box center [311, 420] width 124 height 29
click at [350, 446] on icon at bounding box center [355, 442] width 10 height 10
click at [304, 528] on button "Publish" at bounding box center [311, 529] width 124 height 29
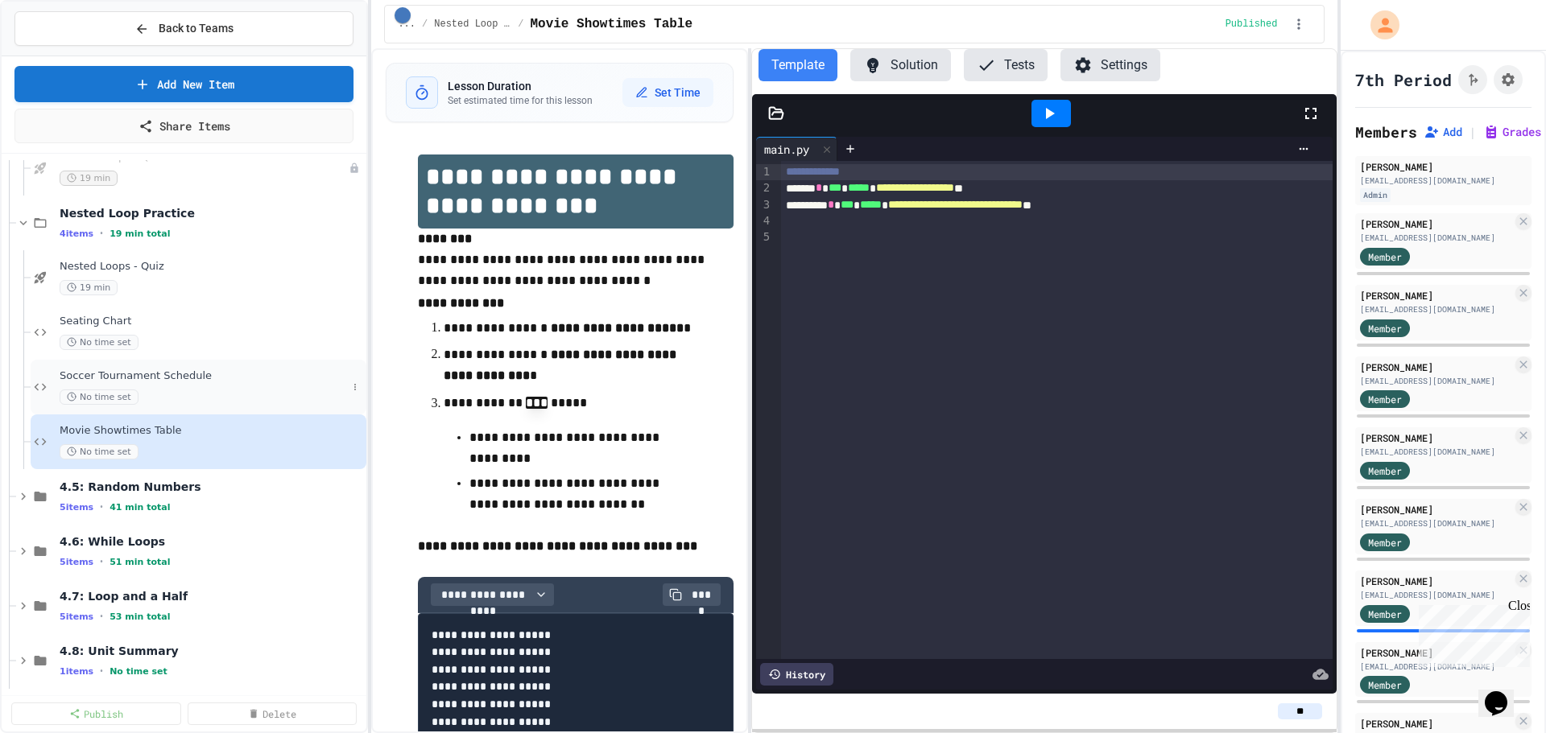
click at [217, 386] on div "Soccer Tournament Schedule No time set" at bounding box center [203, 387] width 287 height 35
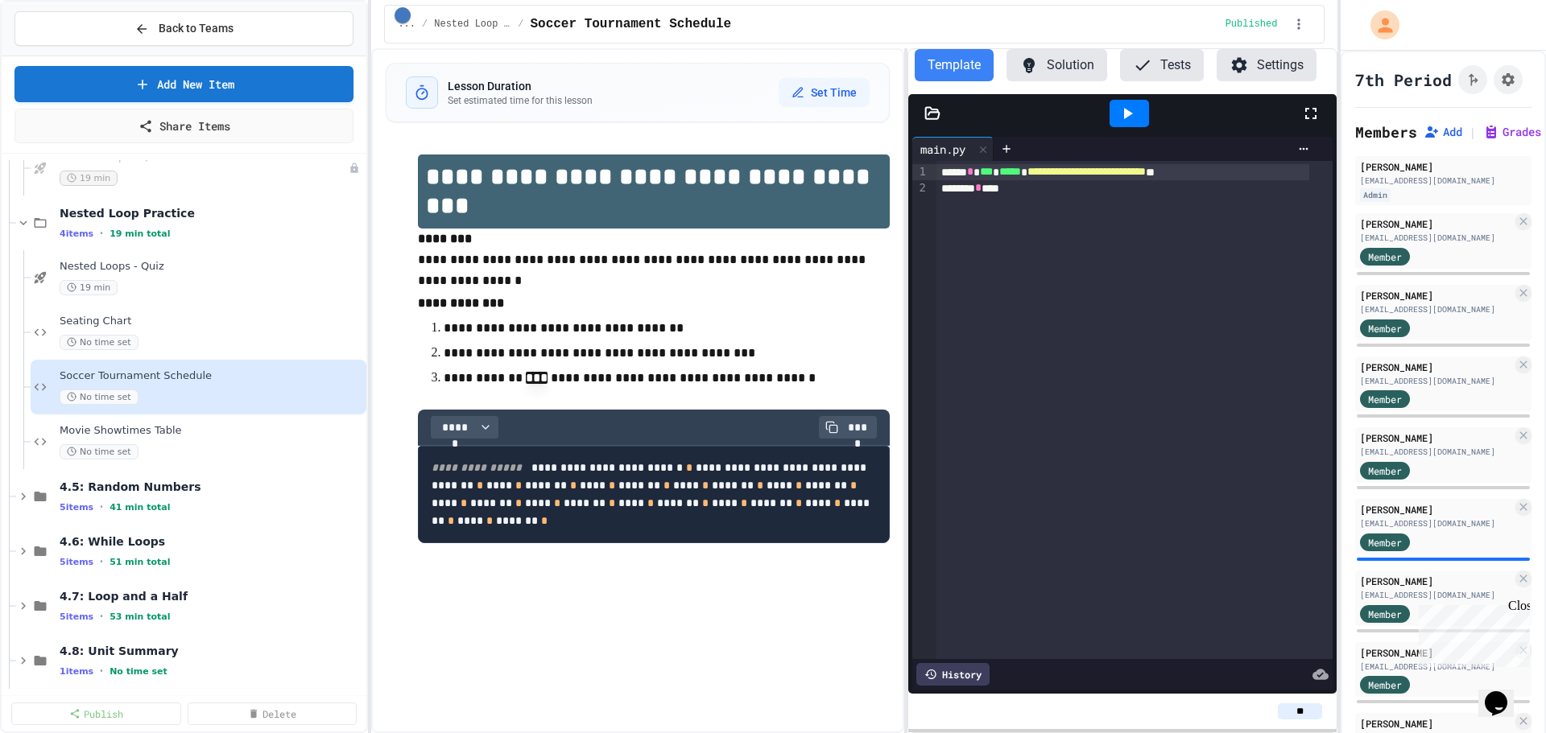
click at [909, 128] on div "**********" at bounding box center [854, 390] width 966 height 685
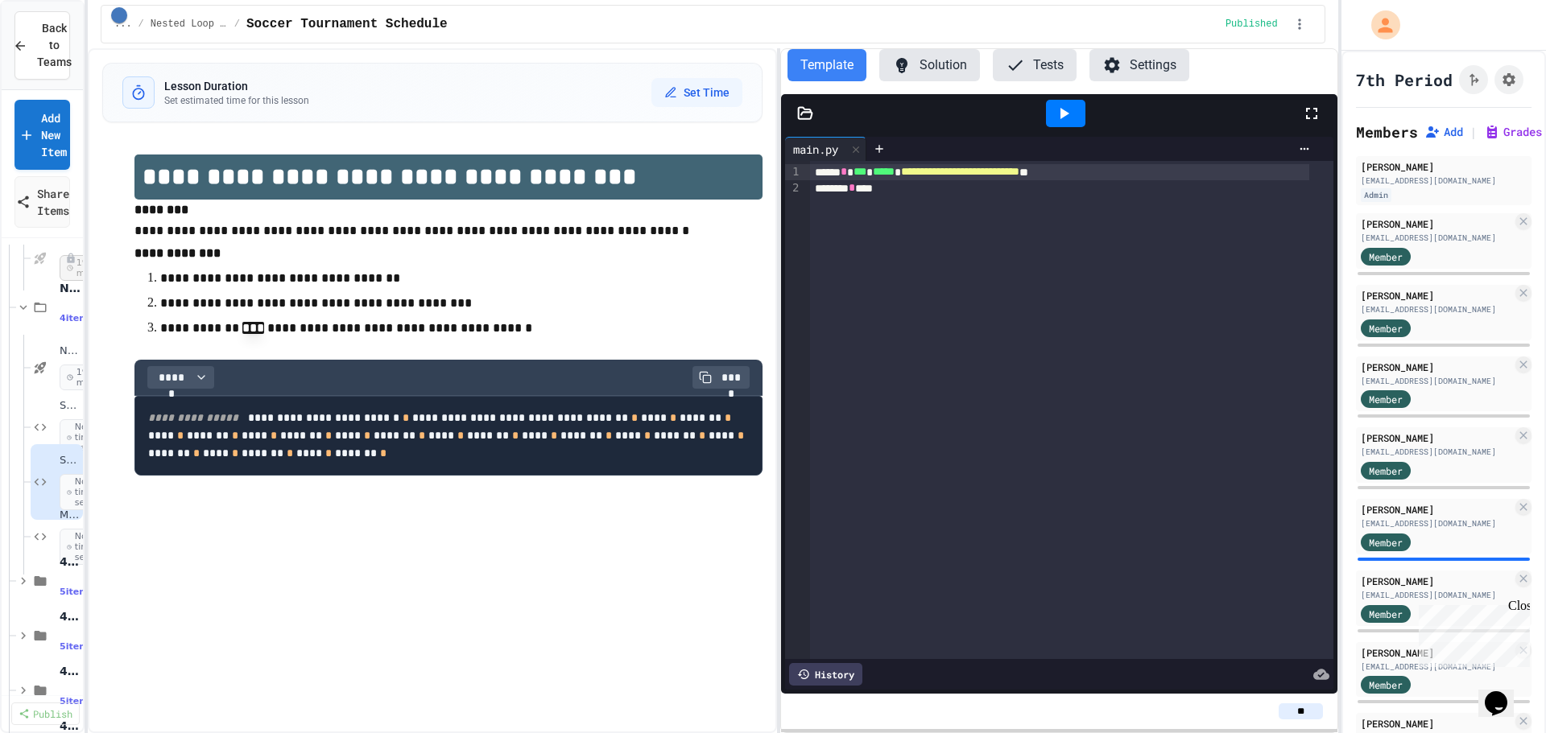
click at [85, 72] on div "**********" at bounding box center [773, 366] width 1546 height 733
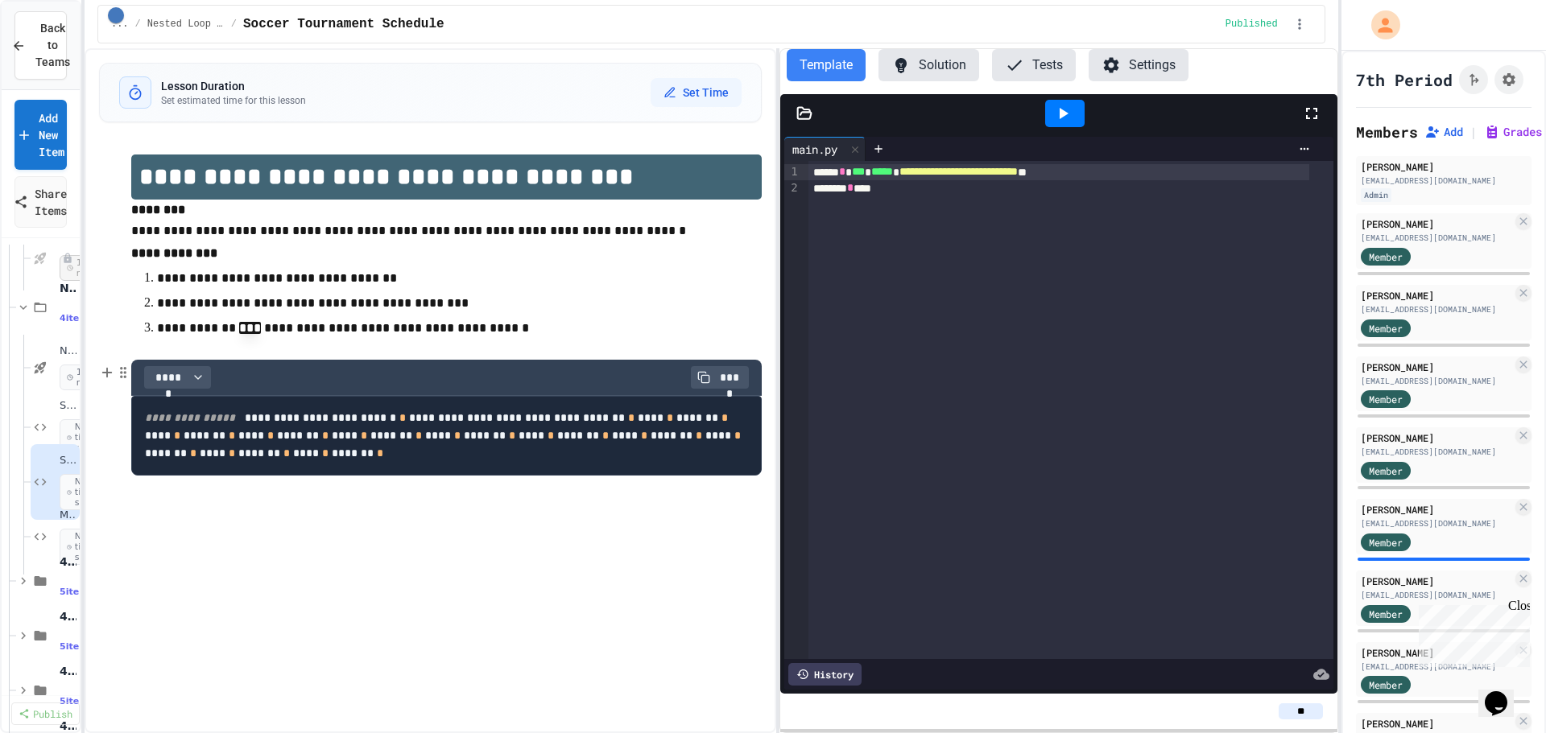
scroll to position [38, 0]
